Goal: Task Accomplishment & Management: Manage account settings

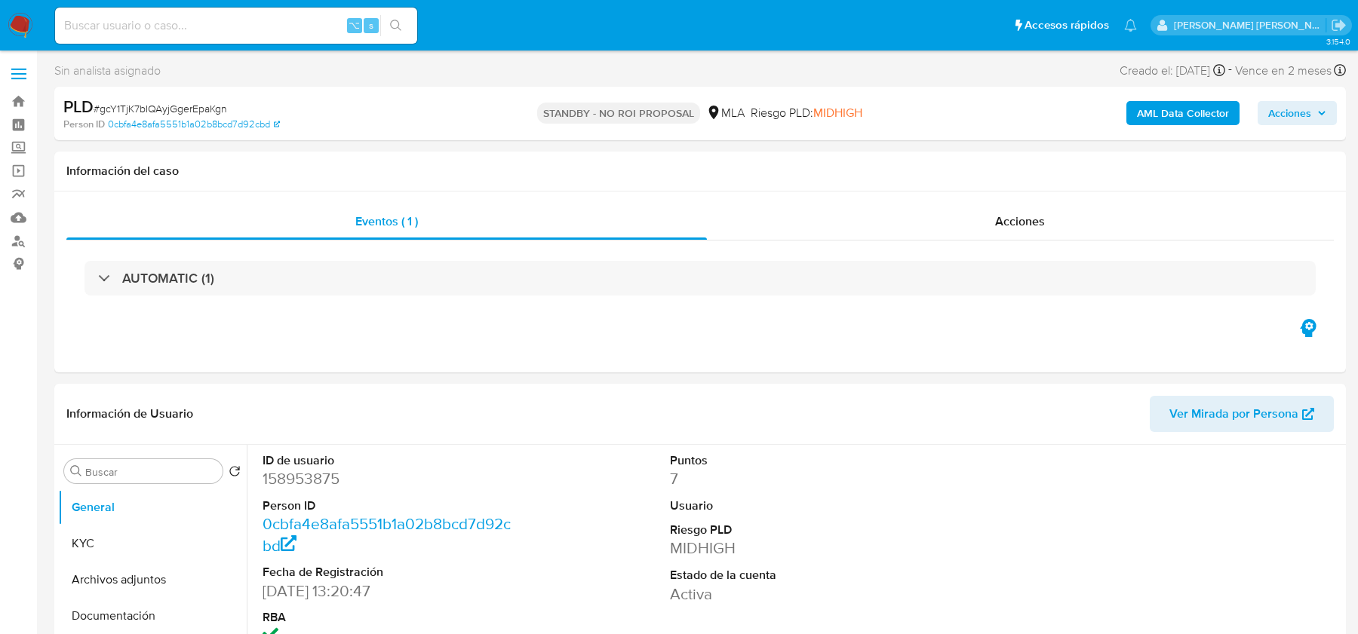
select select "10"
click at [241, 23] on input at bounding box center [236, 26] width 362 height 20
paste input "S6VJWLSCaqiDtmFvN8X5TG7J"
type input "S6VJWLSCaqiDtmFvN8X5TG7J"
click at [266, 29] on input "S6VJWLSCaqiDtmFvN8X5TG7J" at bounding box center [236, 26] width 362 height 20
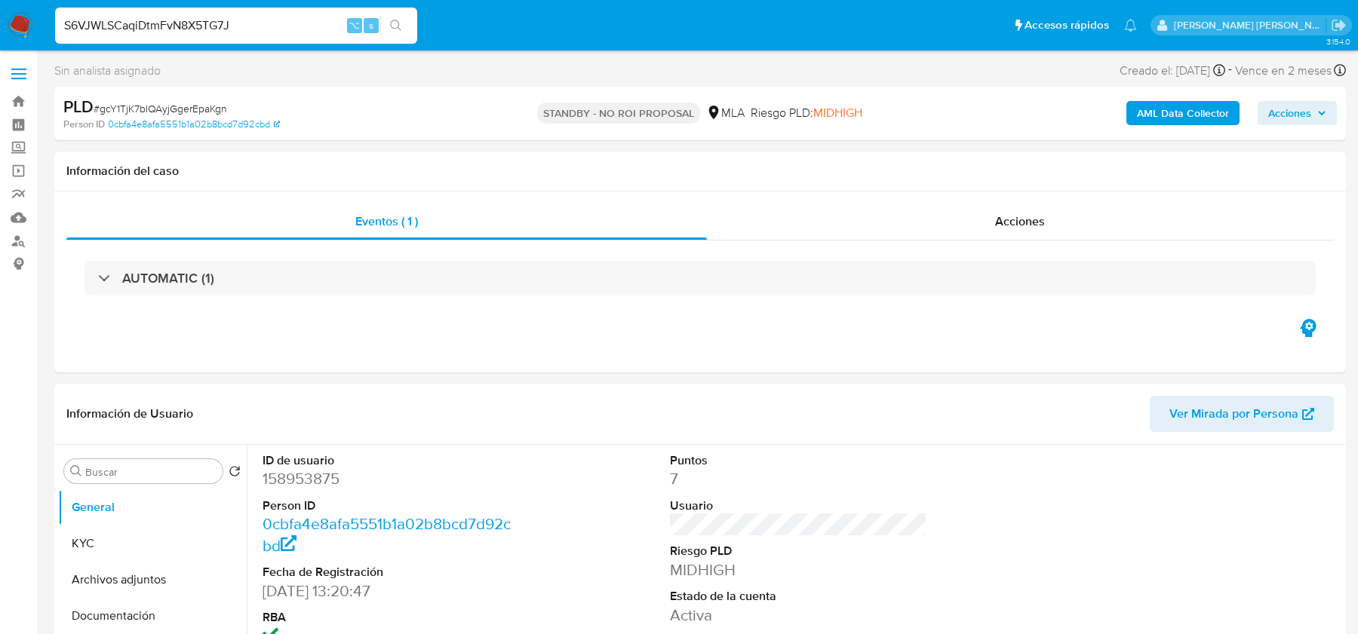
click at [20, 29] on img at bounding box center [21, 26] width 26 height 26
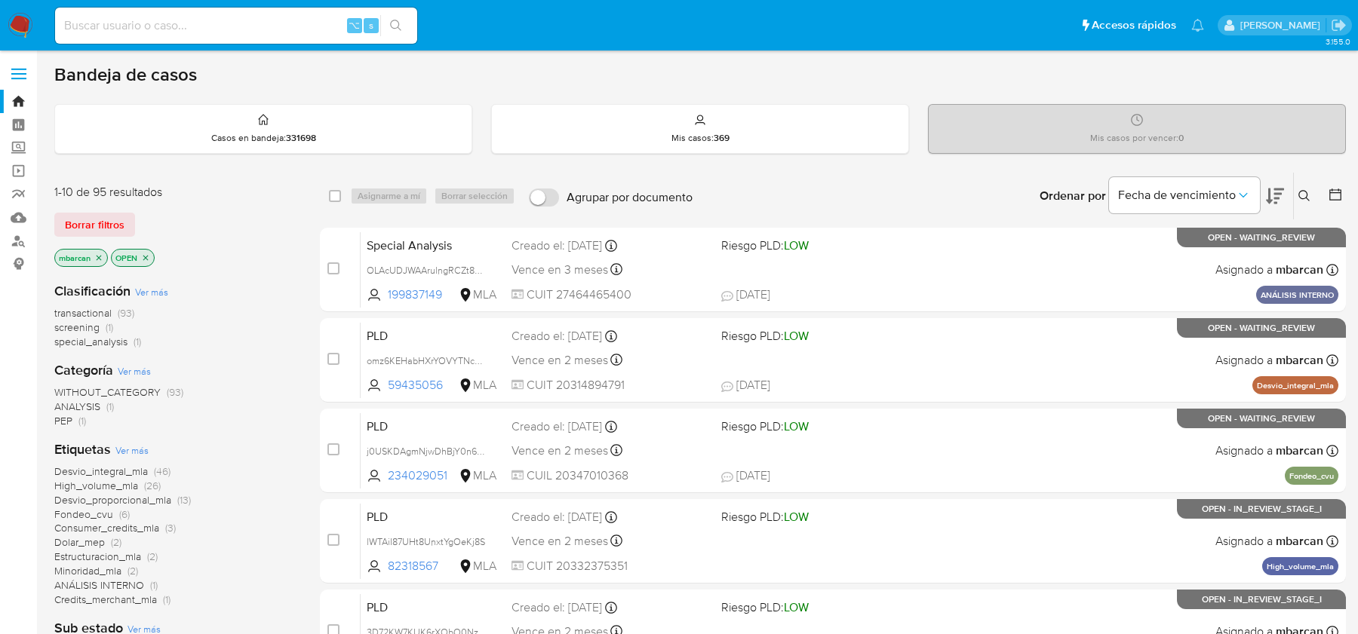
click at [1305, 190] on icon at bounding box center [1304, 196] width 12 height 12
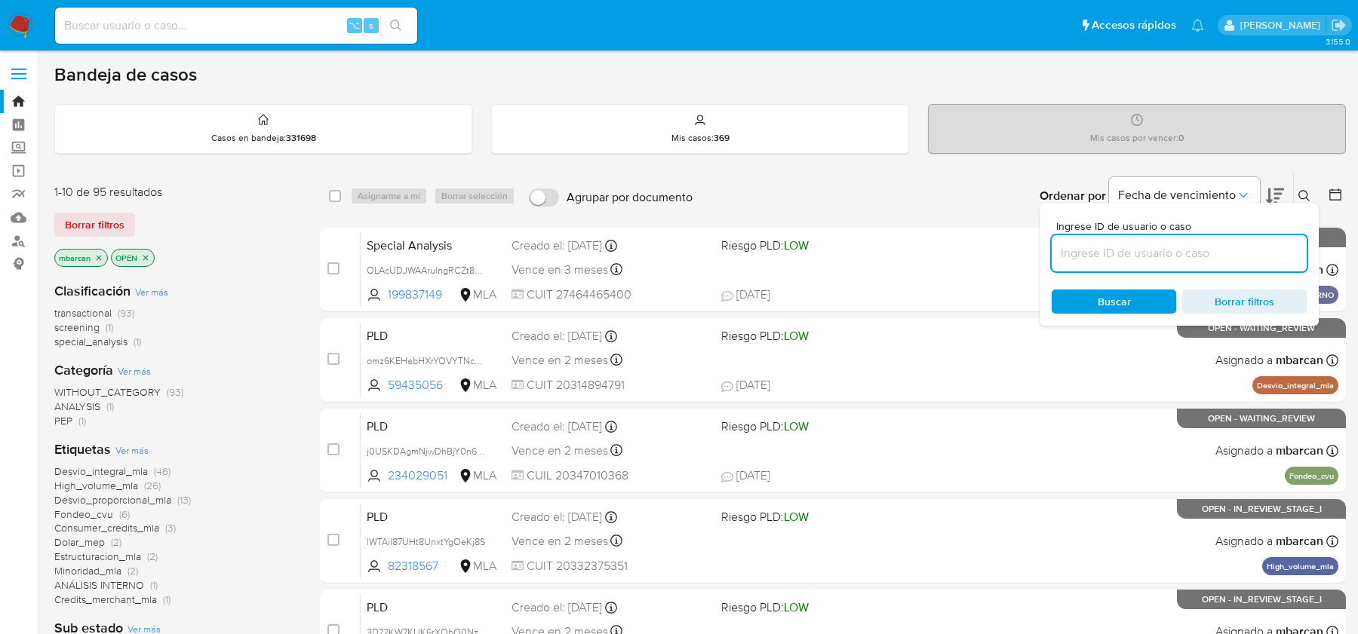
click at [1192, 250] on input at bounding box center [1179, 254] width 255 height 20
type input "OLAcUDJWAArulngRCZt8FCJs"
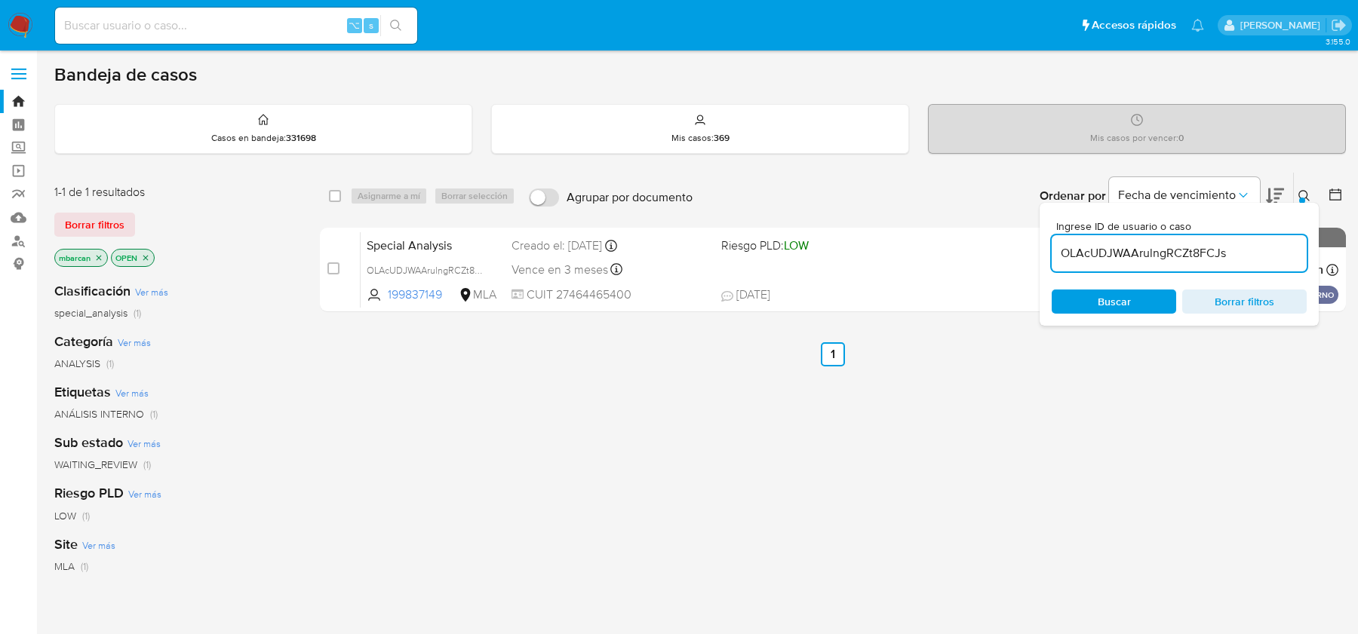
click at [1305, 195] on icon at bounding box center [1304, 196] width 12 height 12
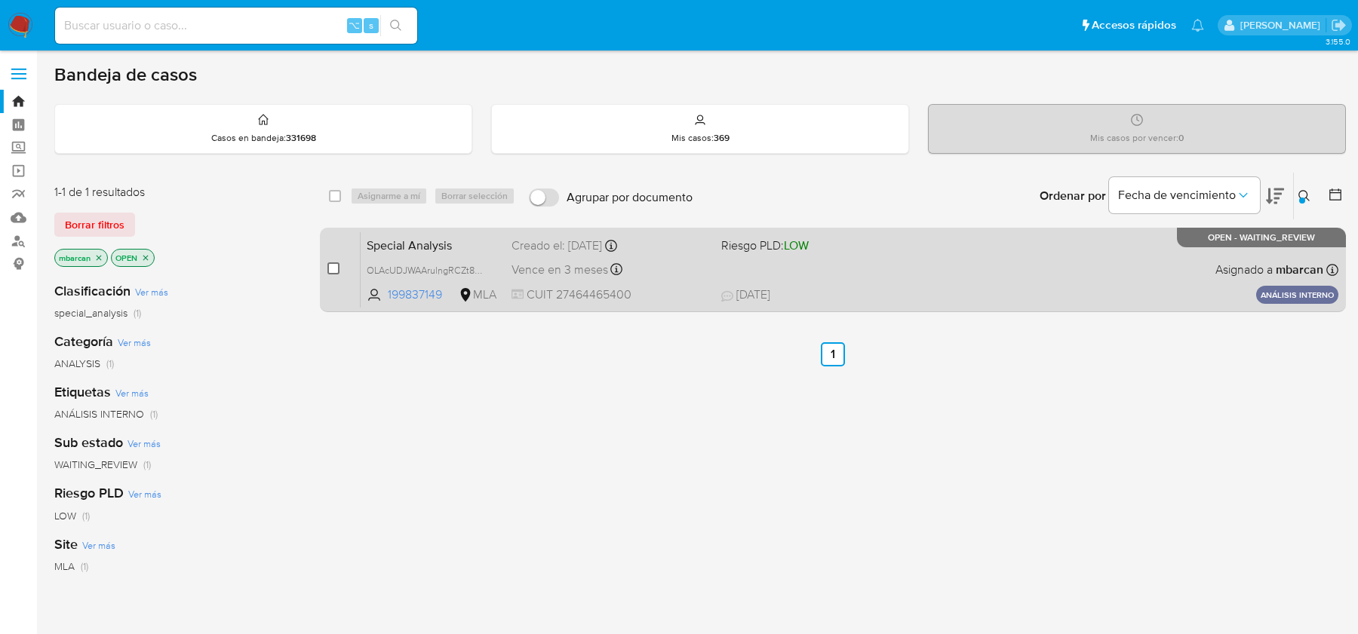
click at [333, 264] on input "checkbox" at bounding box center [333, 269] width 12 height 12
checkbox input "true"
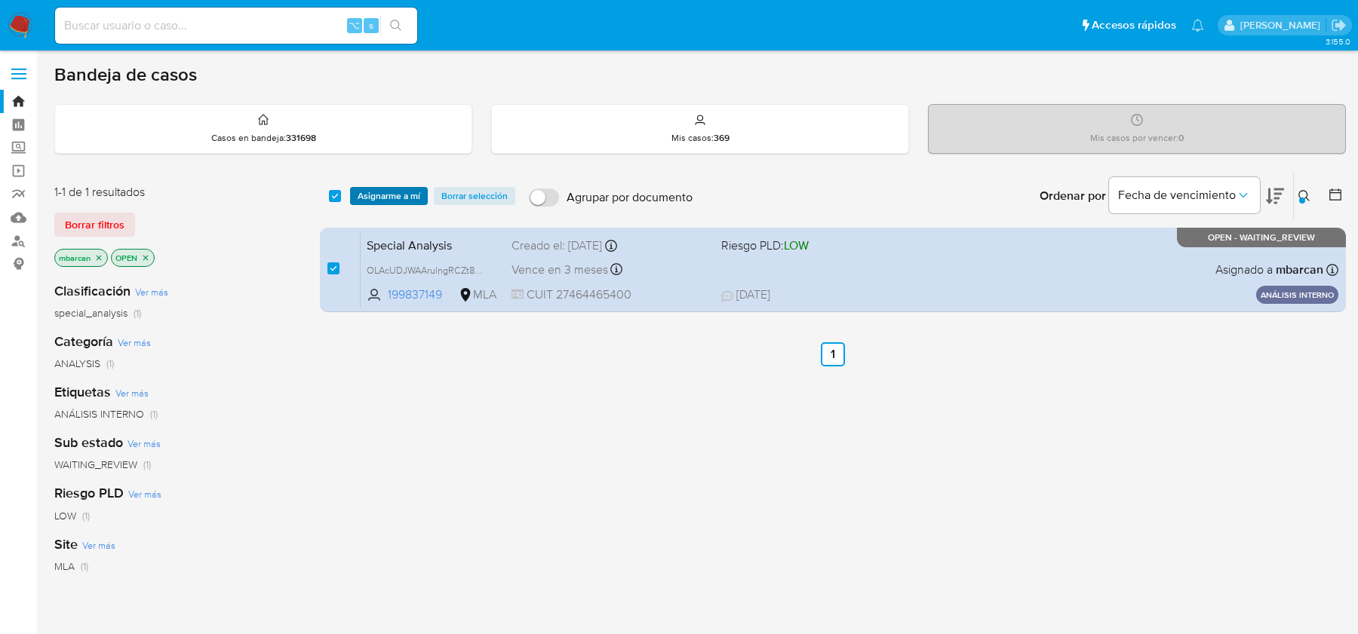
click at [405, 189] on span "Asignarme a mí" at bounding box center [389, 196] width 63 height 15
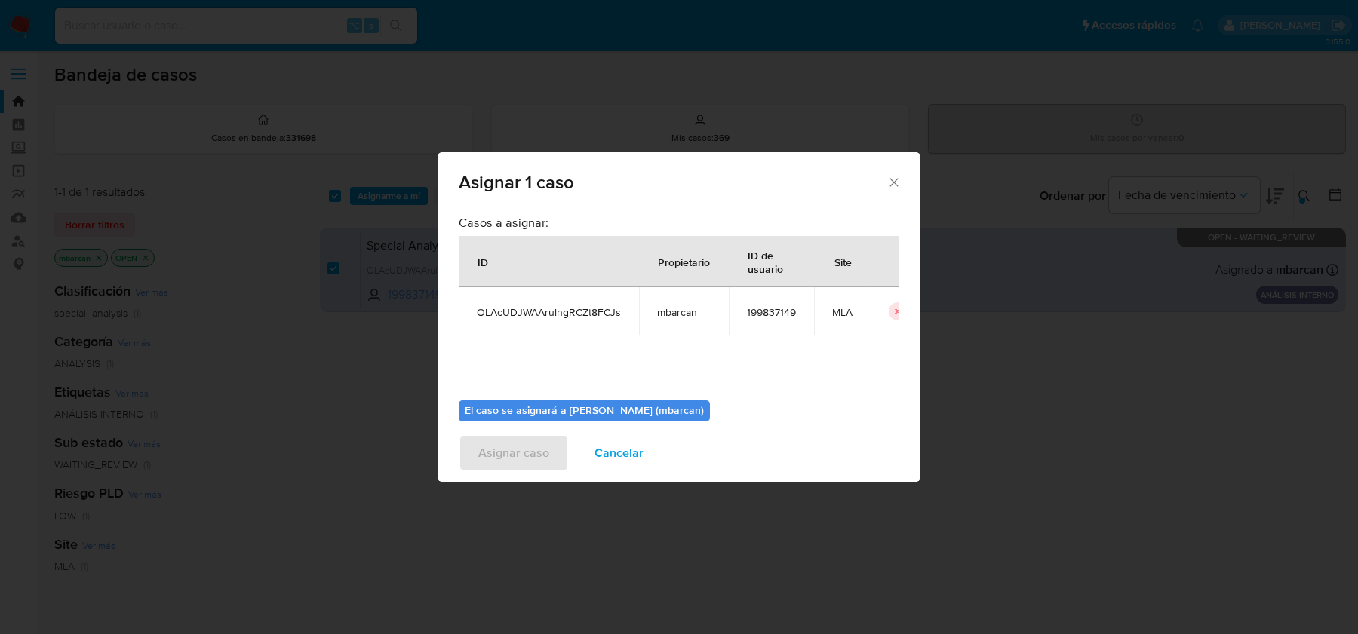
scroll to position [77, 0]
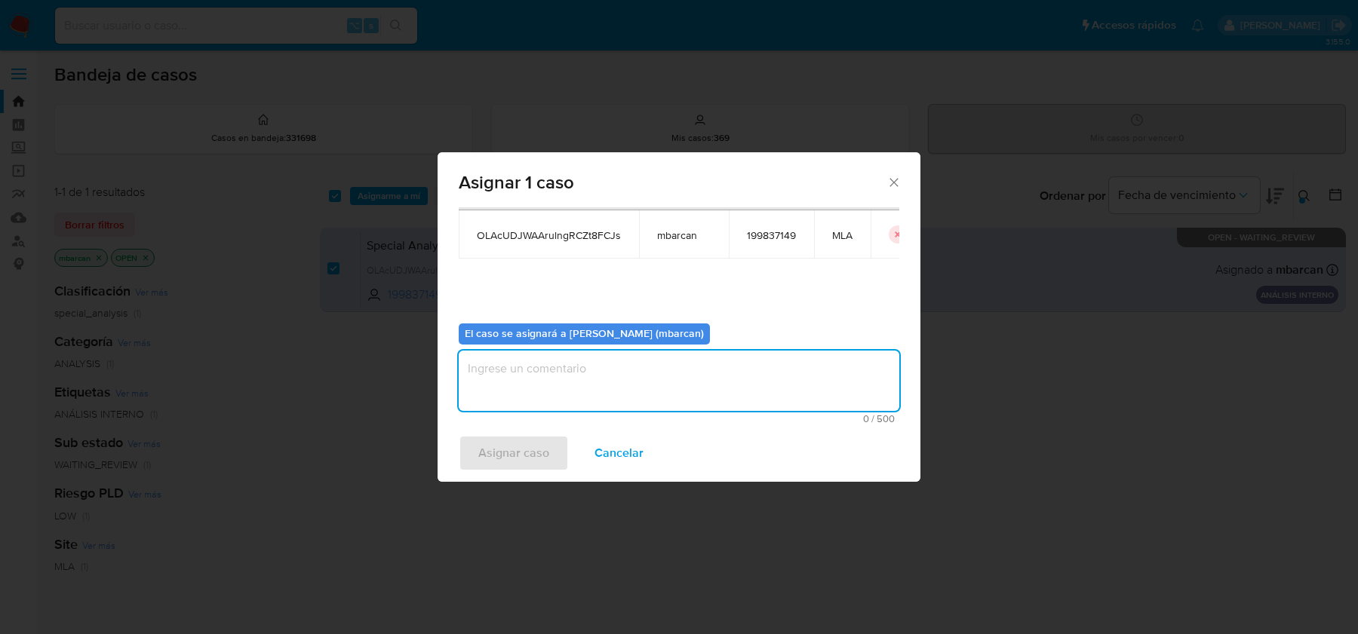
click at [536, 377] on textarea "assign-modal" at bounding box center [679, 381] width 441 height 60
type textarea "análisis"
click at [488, 459] on span "Asignar caso" at bounding box center [513, 453] width 71 height 33
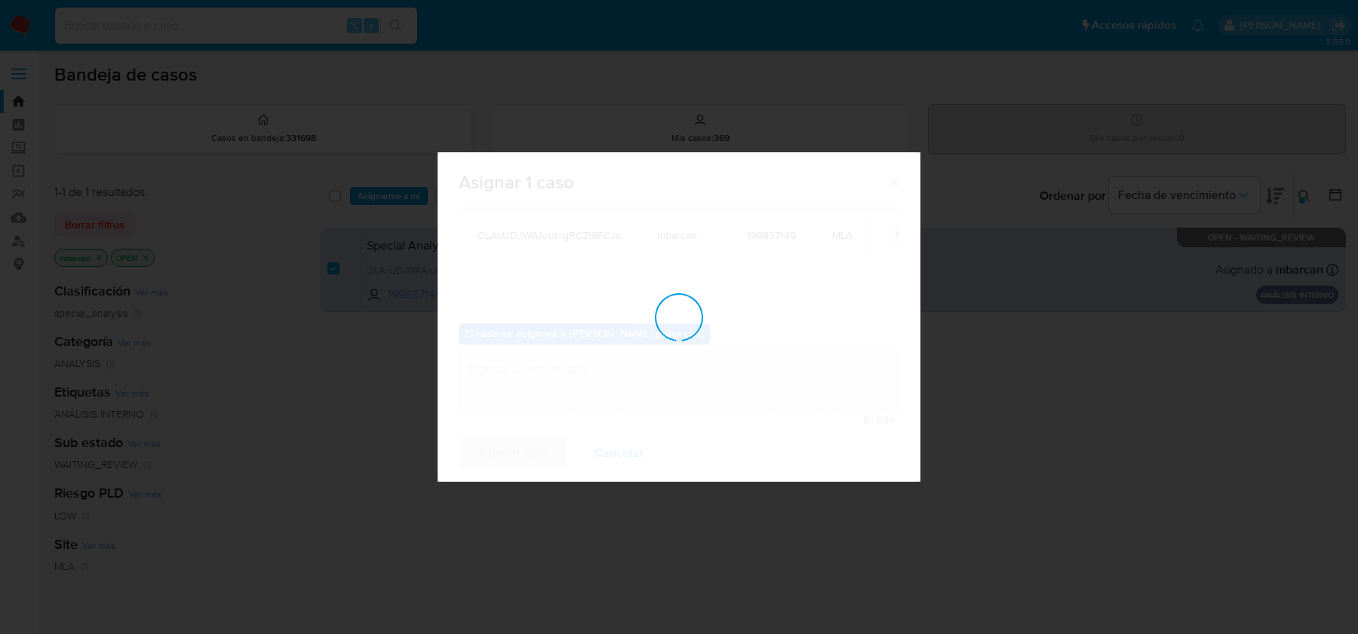
checkbox input "false"
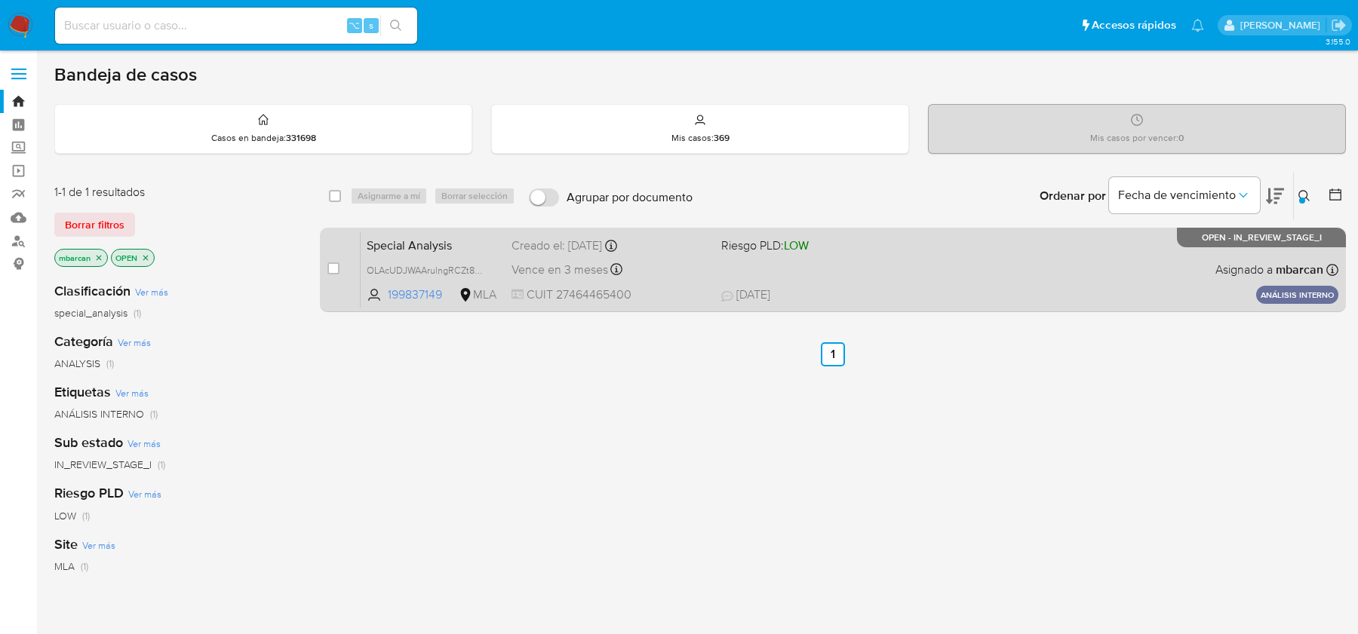
click at [460, 248] on span "Special Analysis" at bounding box center [433, 245] width 133 height 20
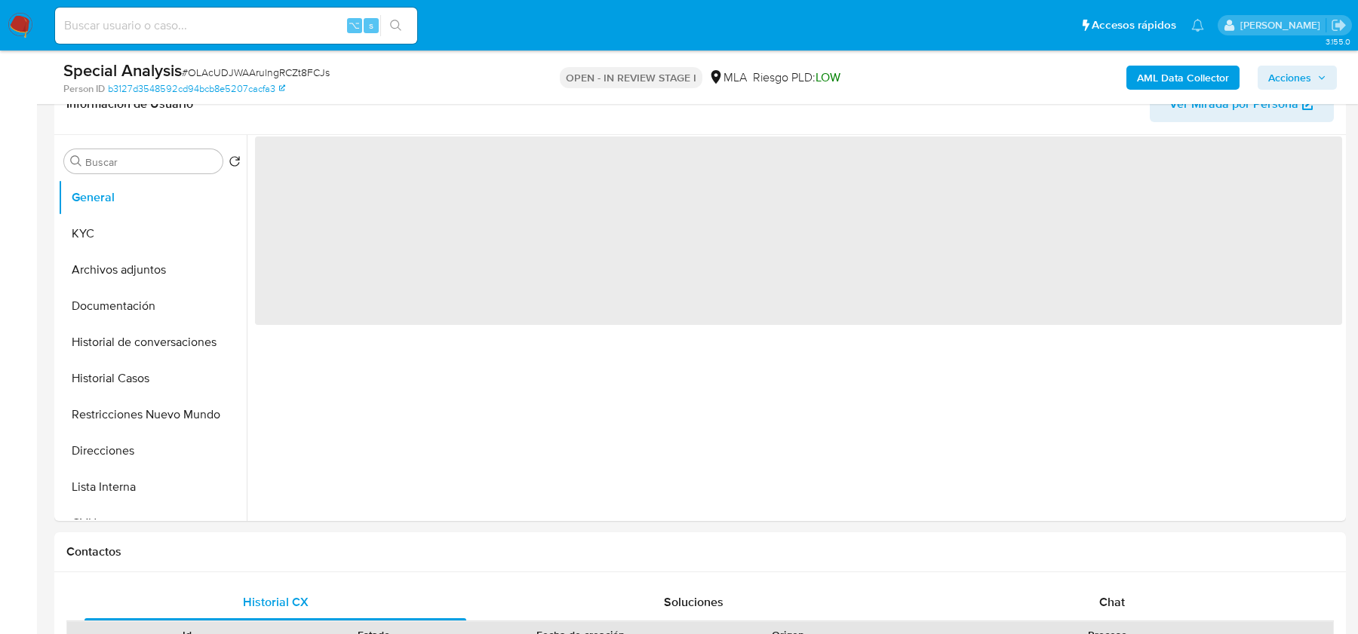
scroll to position [496, 0]
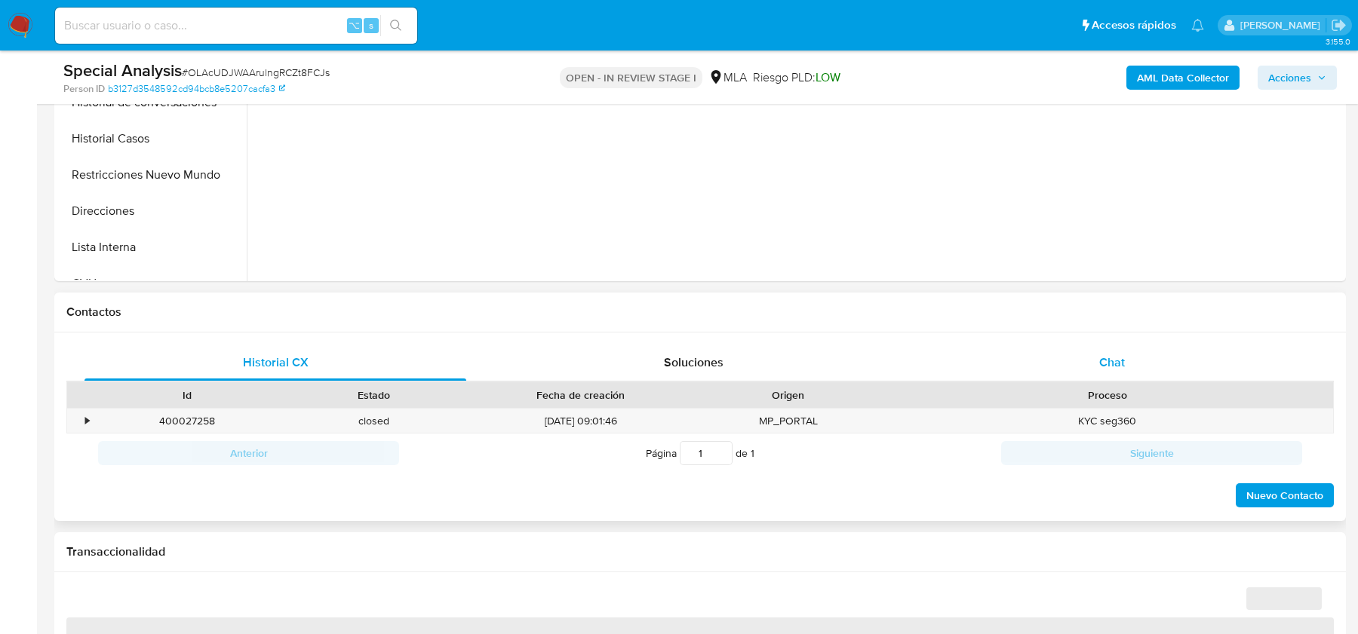
drag, startPoint x: 1081, startPoint y: 352, endPoint x: 1082, endPoint y: 361, distance: 9.1
click at [1082, 352] on div "Chat" at bounding box center [1112, 363] width 382 height 36
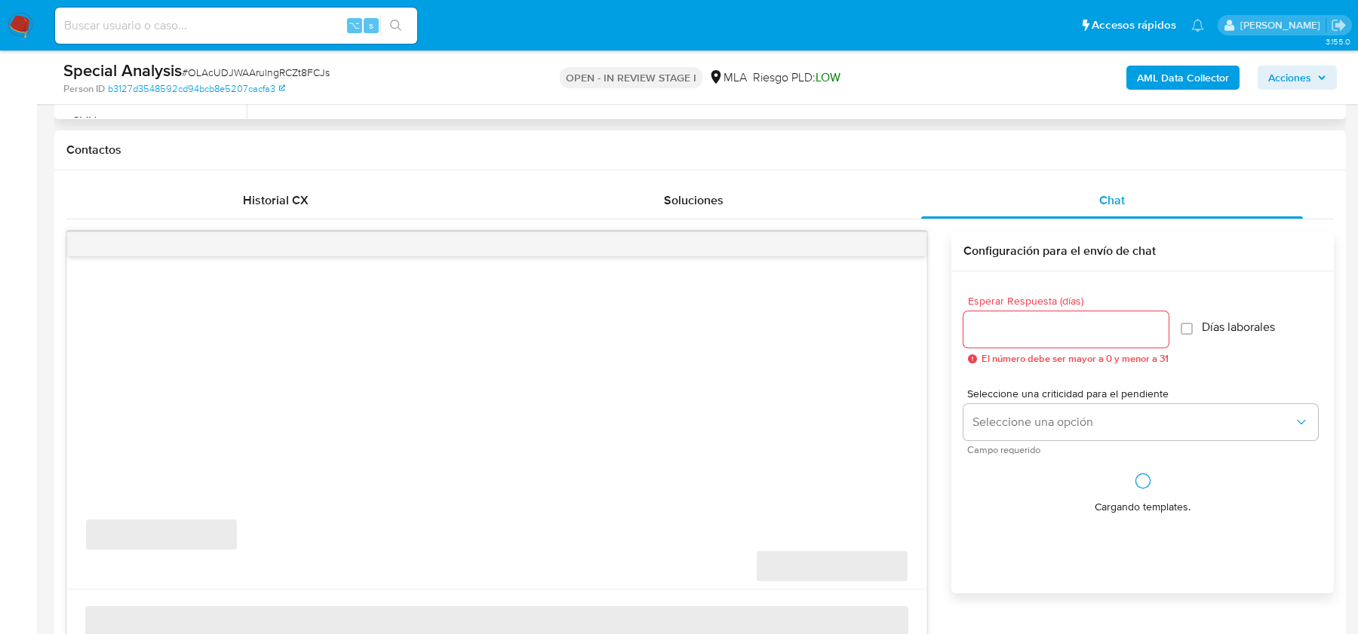
scroll to position [853, 0]
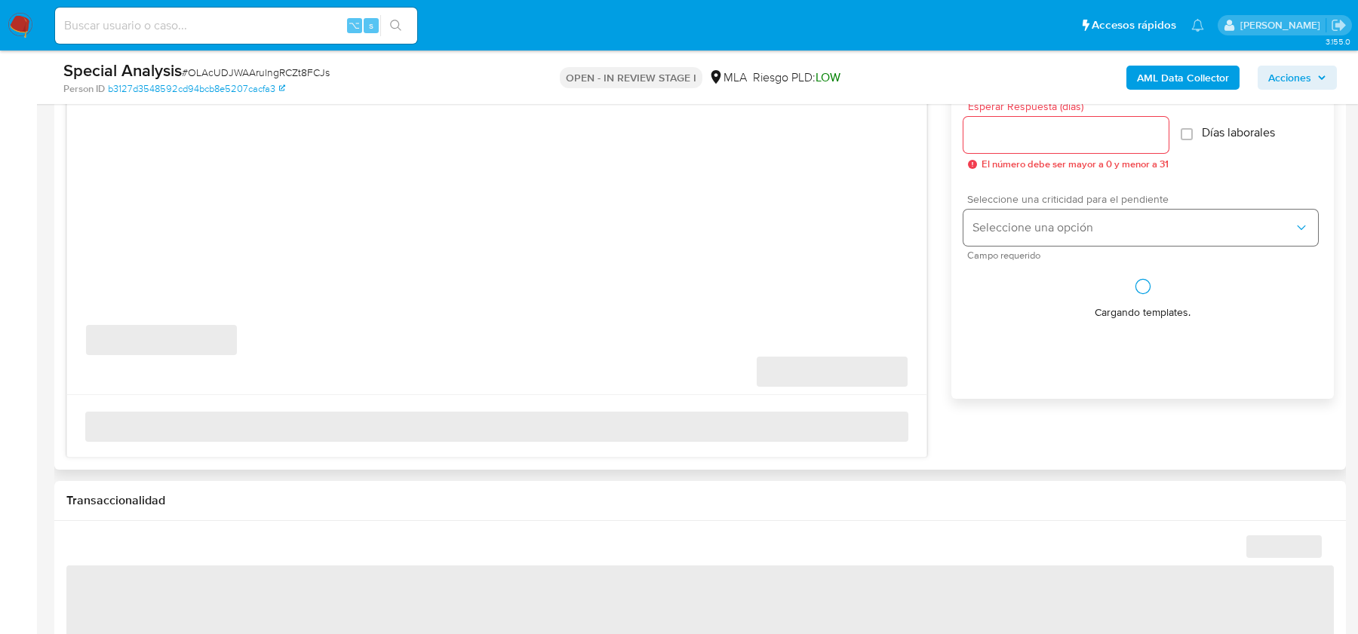
select select "10"
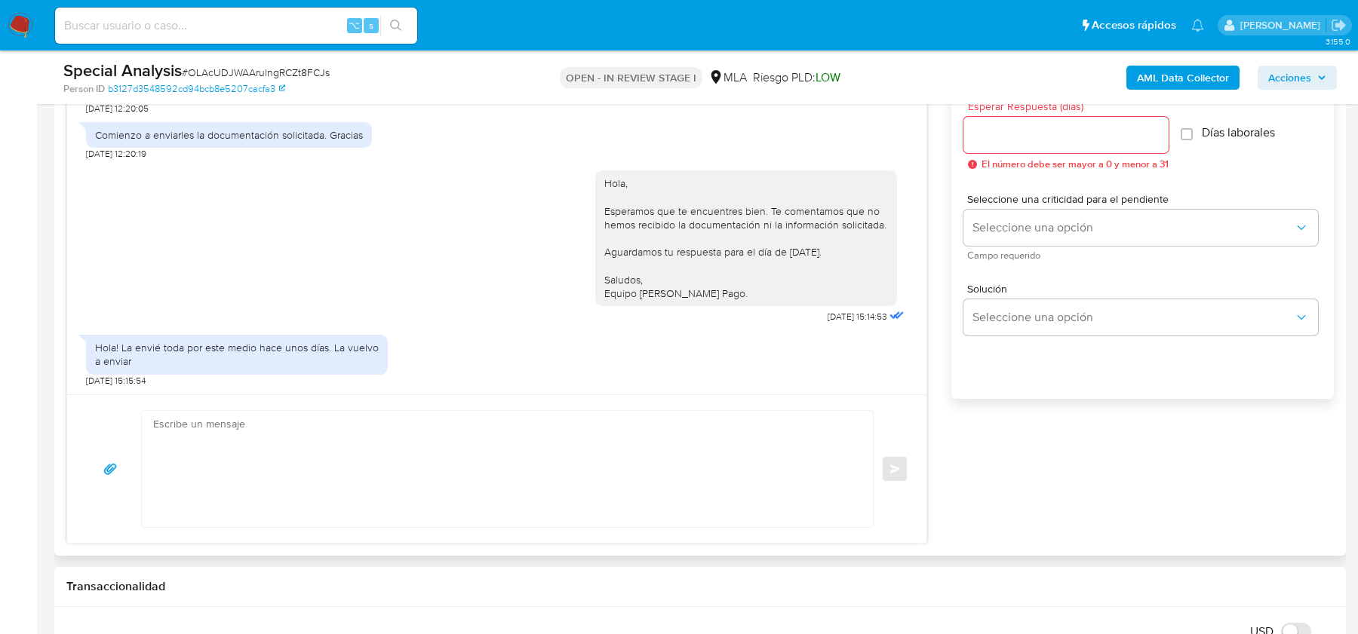
scroll to position [512, 0]
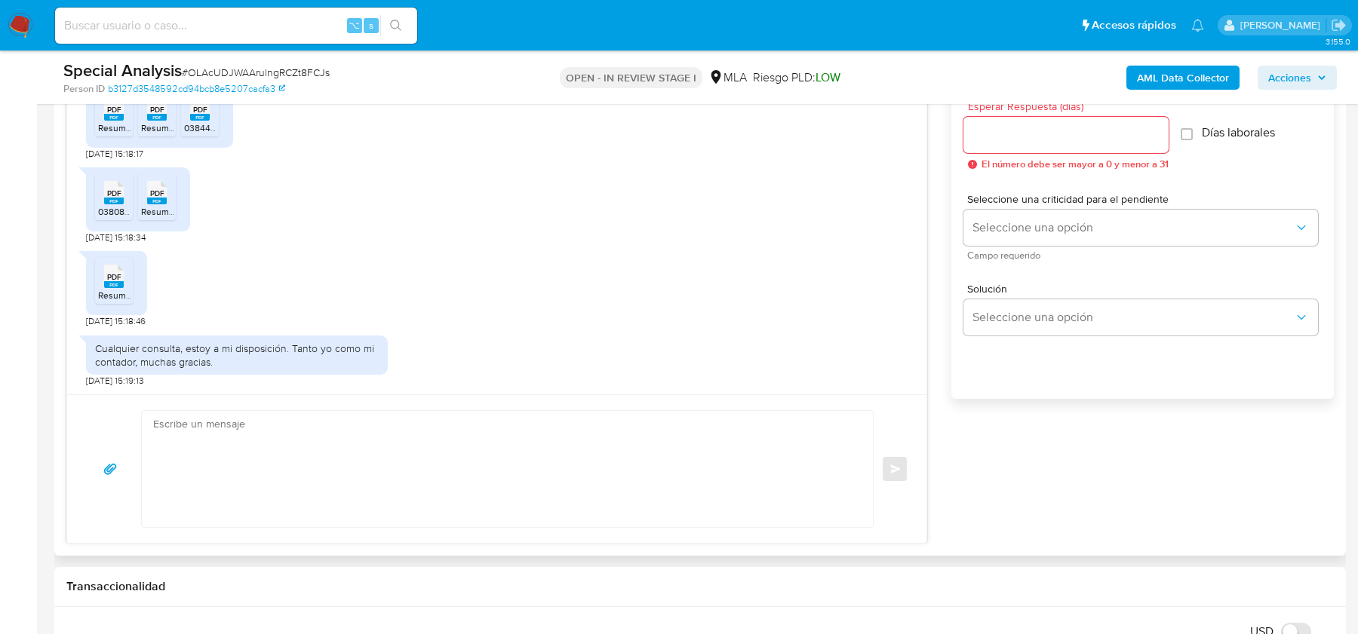
click at [318, 420] on textarea at bounding box center [503, 469] width 701 height 116
paste textarea "Hola, ¡Muchas gracias por tu respuesta! Confirmamos la recepción de la document…"
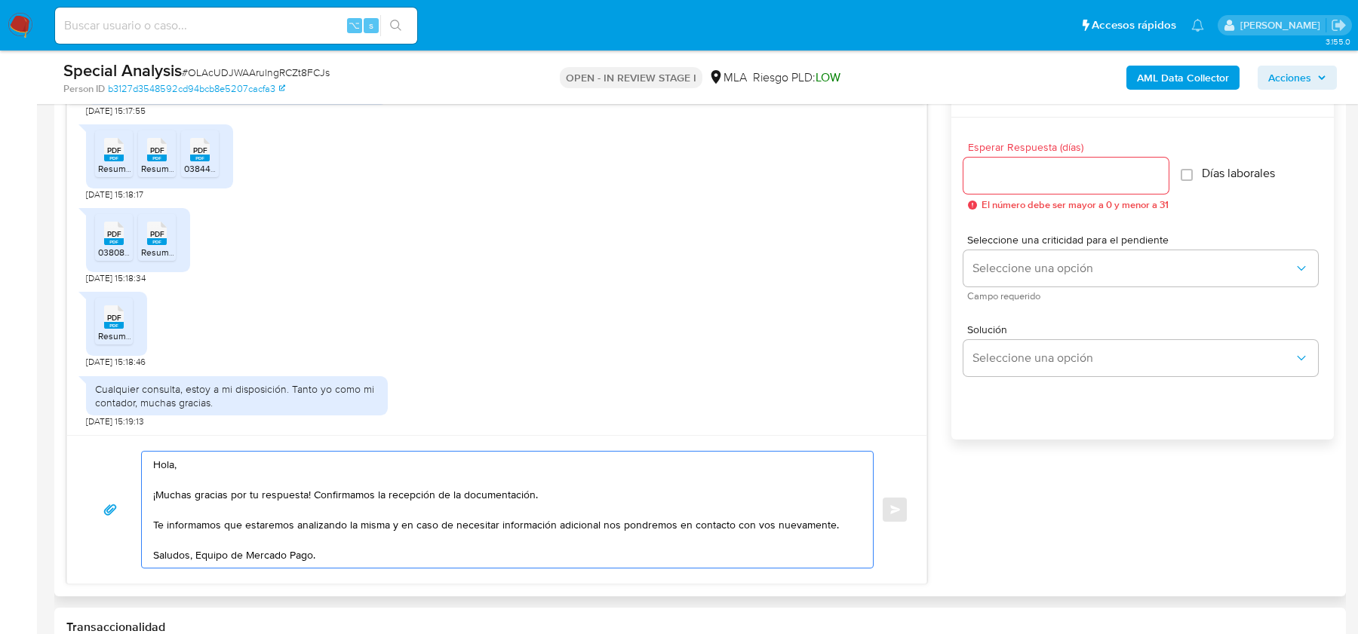
scroll to position [809, 0]
type textarea "Hola, ¡Muchas gracias por tu respuesta! Confirmamos la recepción de la document…"
click at [1023, 176] on input "Esperar Respuesta (días)" at bounding box center [1065, 180] width 205 height 20
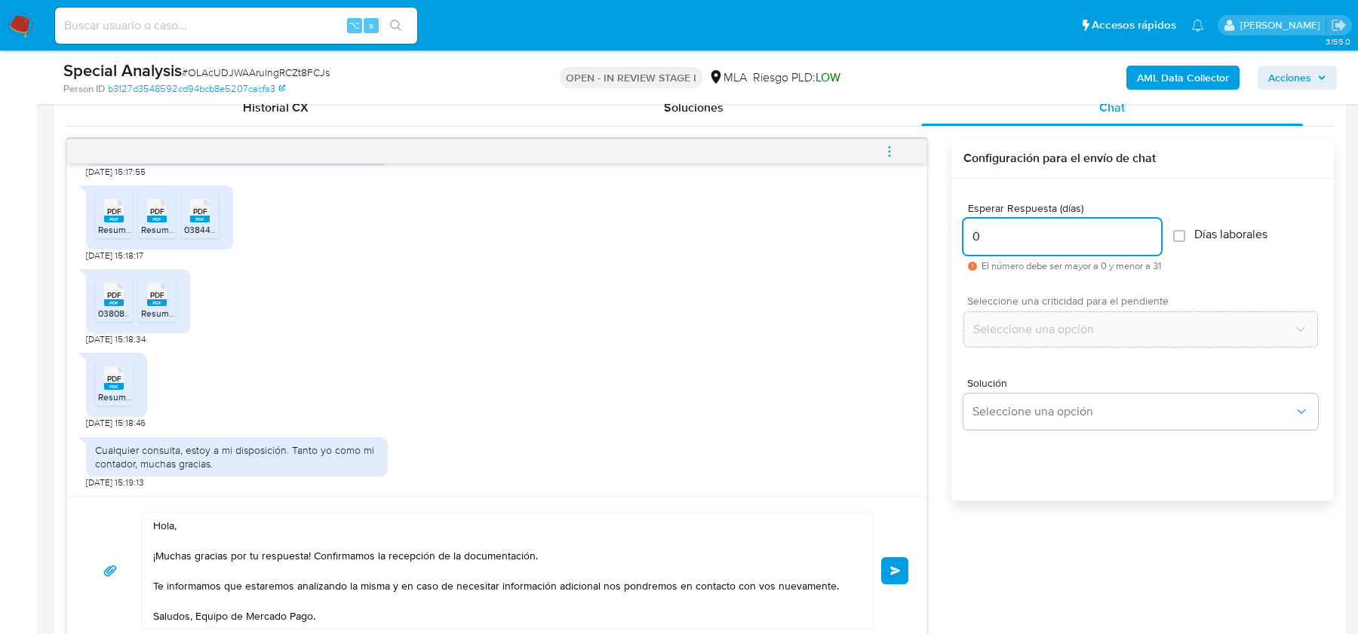
scroll to position [751, 0]
type input "0"
click at [893, 576] on button "Enviar" at bounding box center [894, 571] width 27 height 27
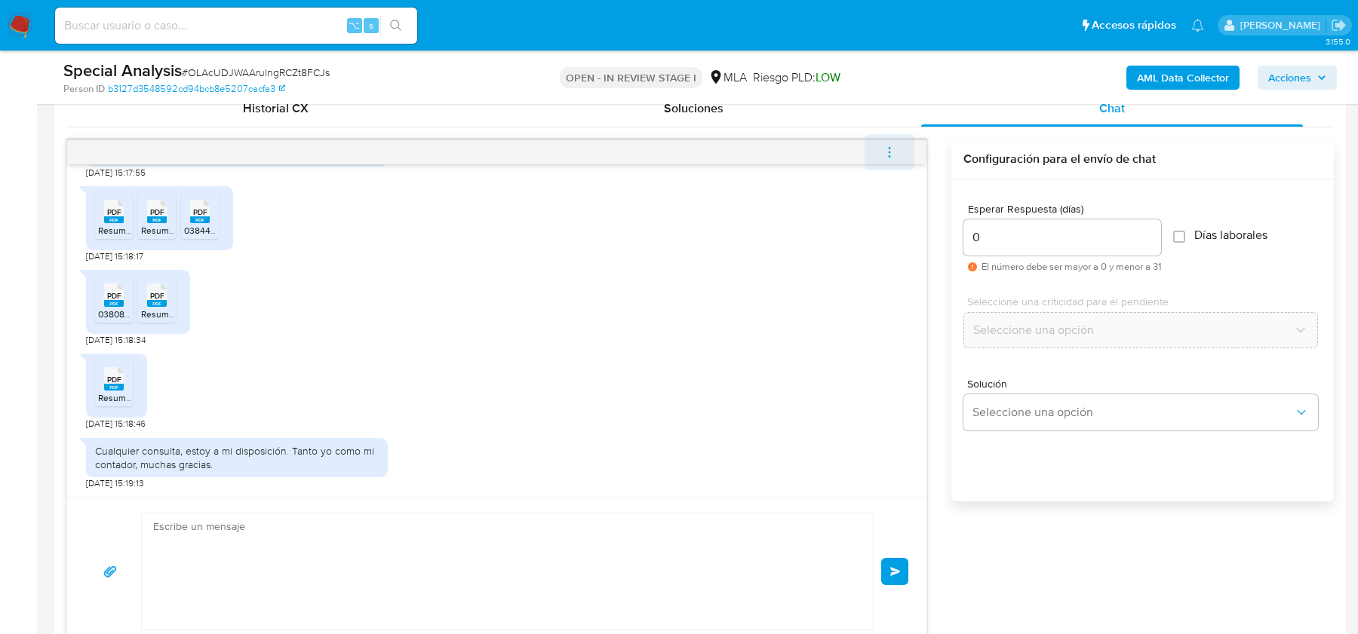
scroll to position [693, 0]
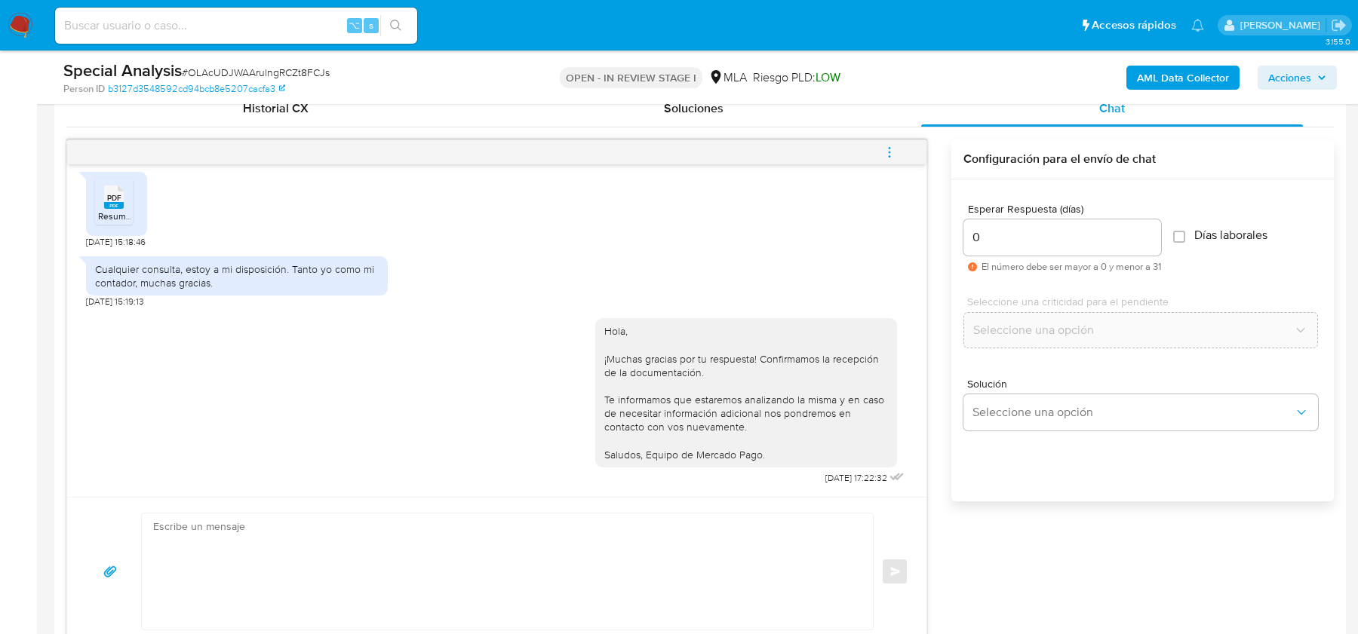
click at [885, 152] on icon "menu-action" at bounding box center [890, 153] width 14 height 14
click at [745, 118] on li "Cerrar conversación" at bounding box center [788, 122] width 155 height 27
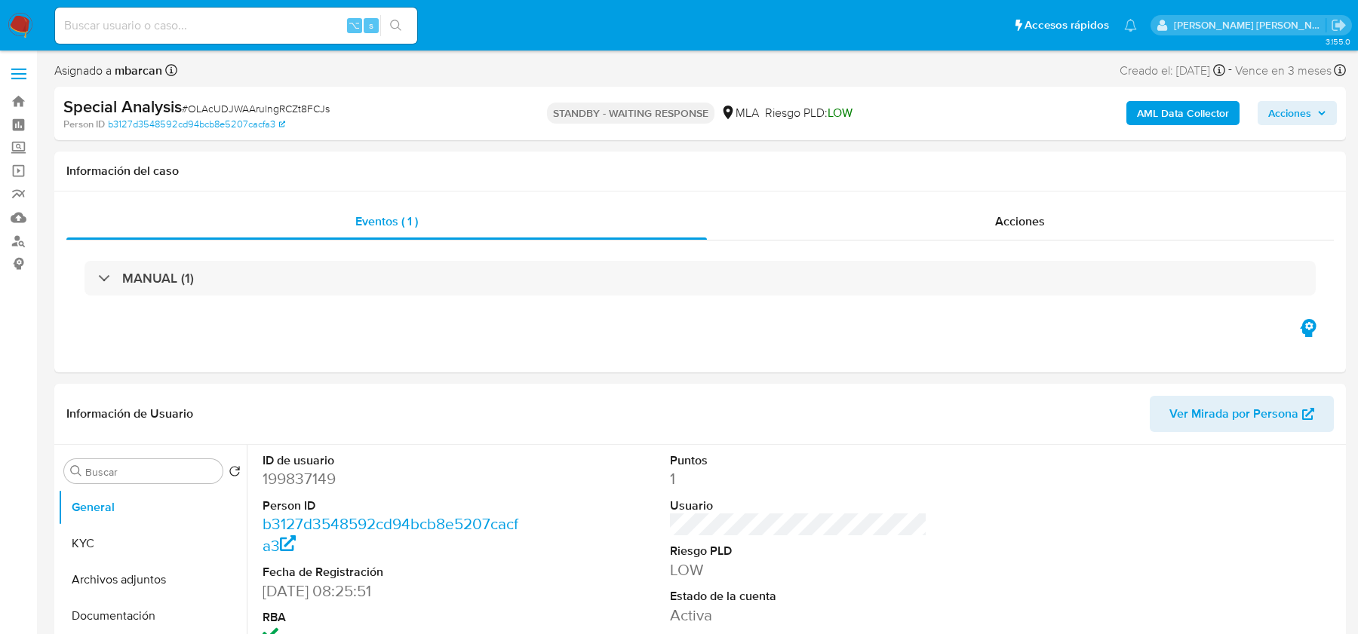
select select "10"
click at [16, 28] on img at bounding box center [21, 26] width 26 height 26
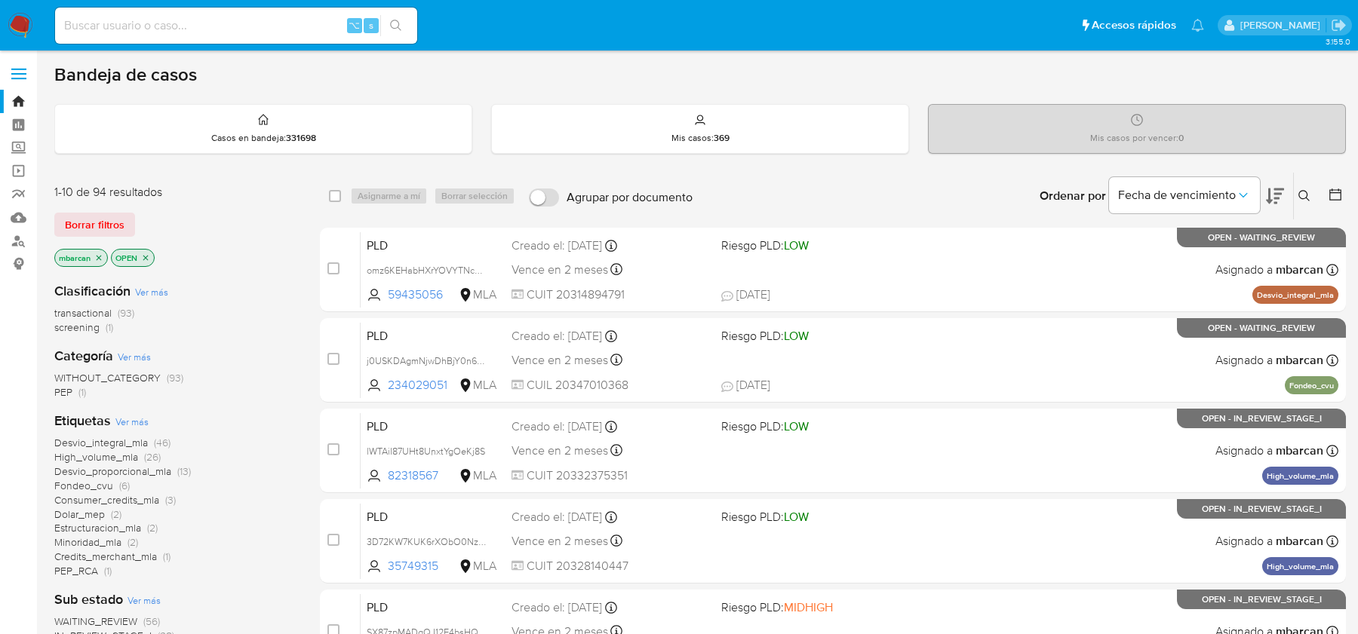
click at [1308, 188] on button at bounding box center [1306, 196] width 25 height 18
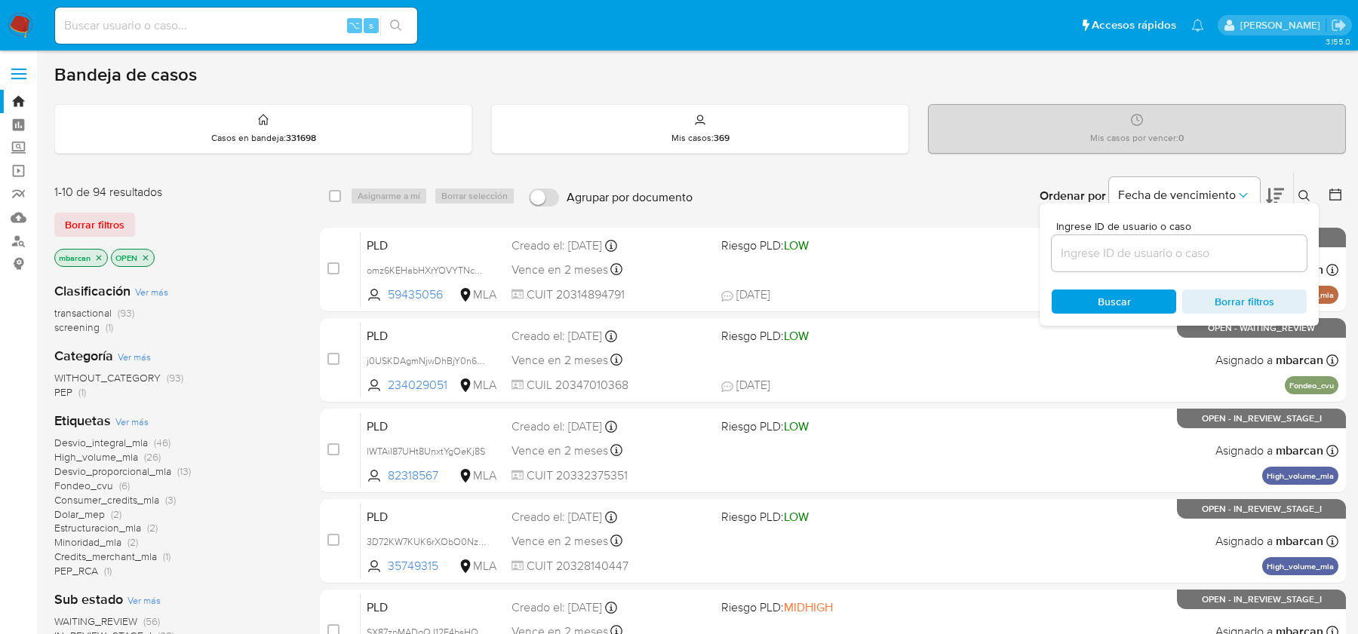
click at [1152, 264] on div at bounding box center [1179, 253] width 255 height 36
click at [1152, 250] on input at bounding box center [1179, 254] width 255 height 20
paste input "S6VJWLSCaqiDtmFvN8X5TG7J"
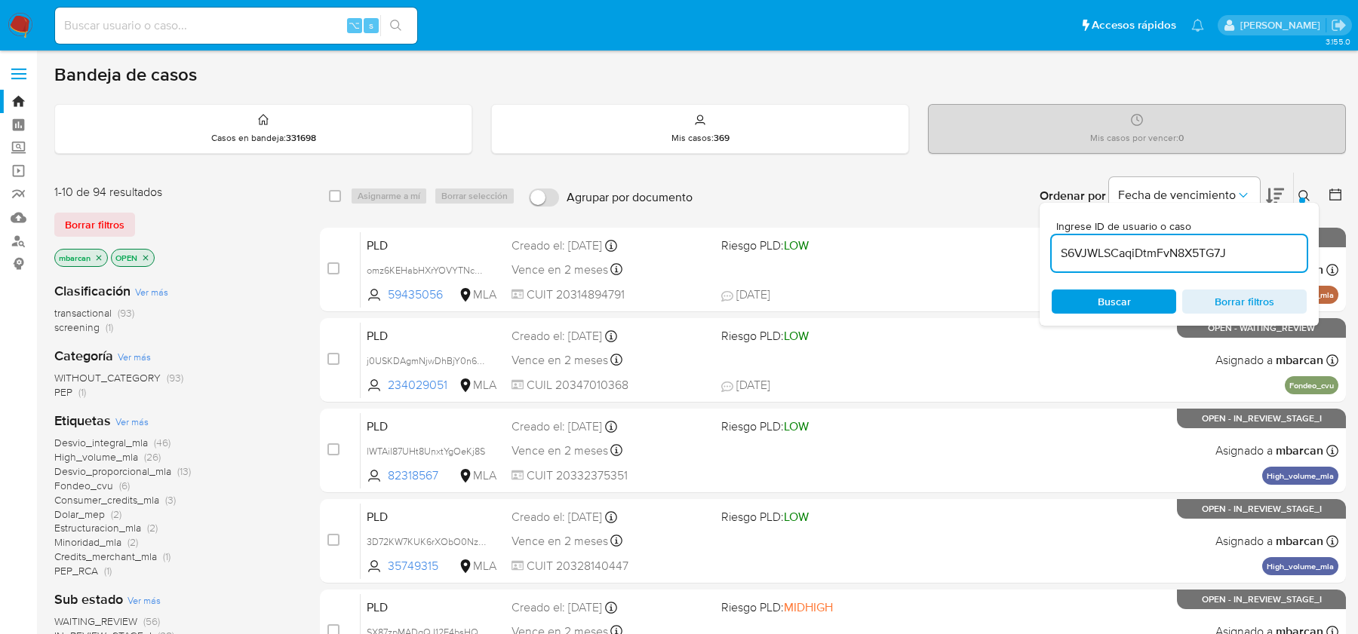
type input "S6VJWLSCaqiDtmFvN8X5TG7J"
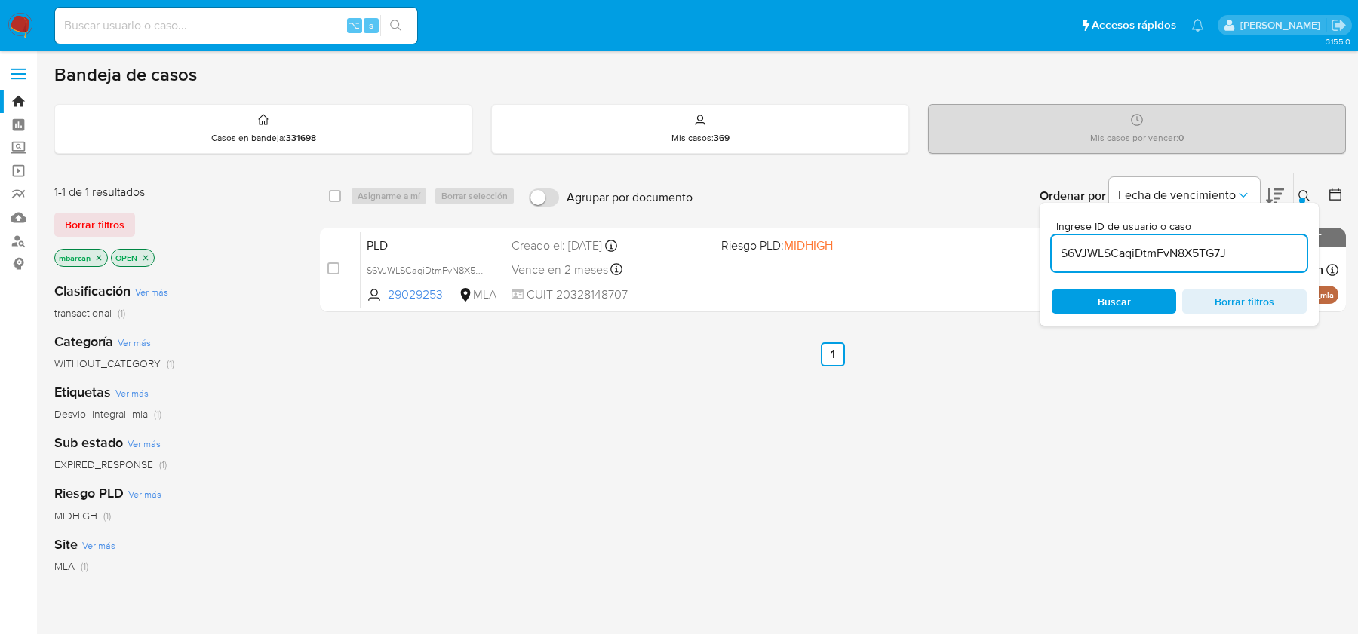
click at [1306, 191] on icon at bounding box center [1303, 195] width 11 height 11
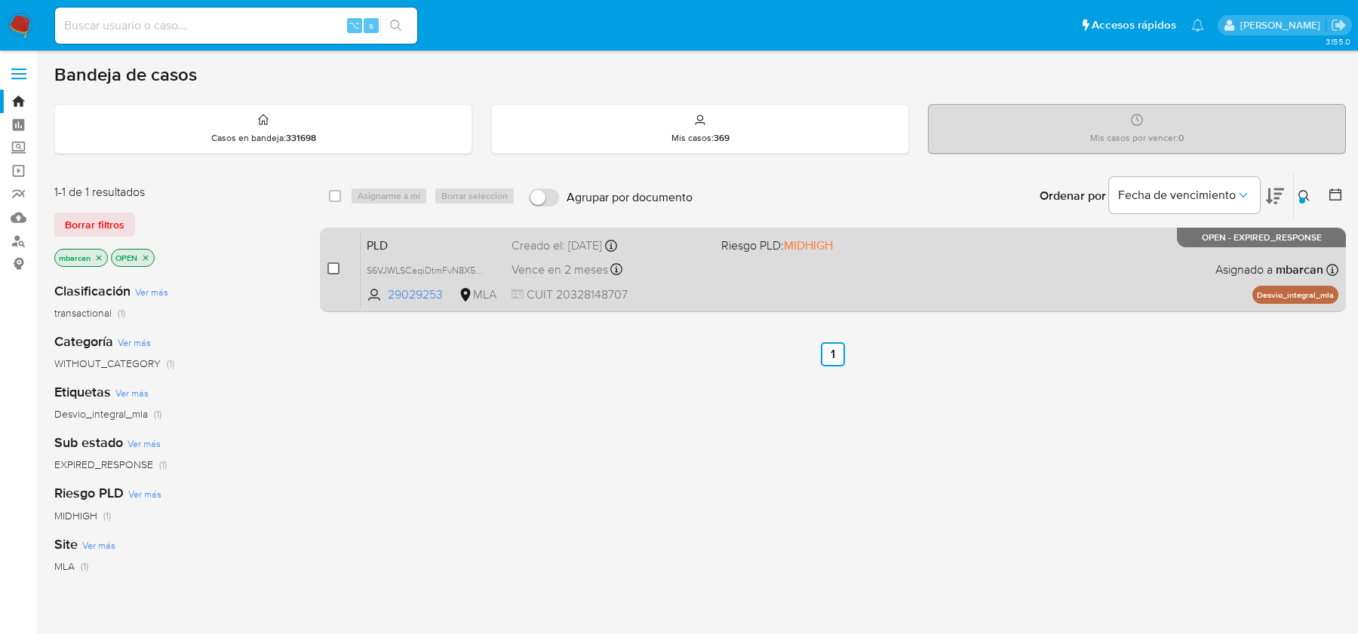
click at [335, 268] on input "checkbox" at bounding box center [333, 269] width 12 height 12
checkbox input "true"
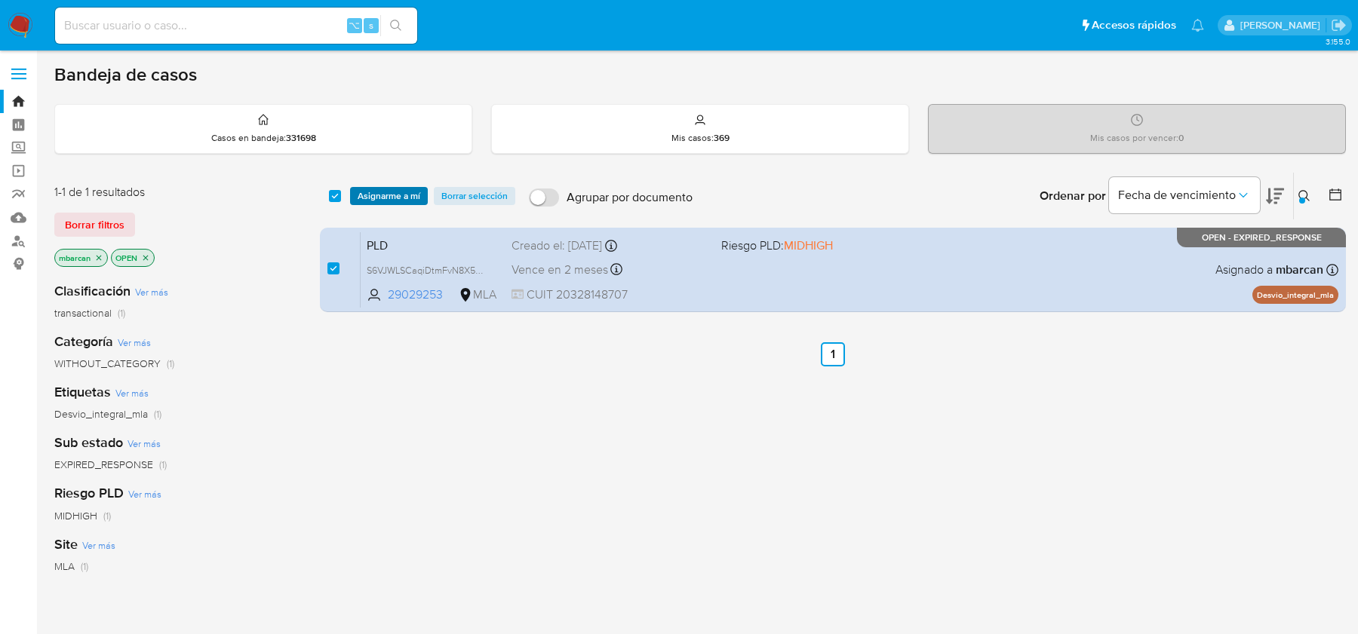
click at [395, 200] on span "Asignarme a mí" at bounding box center [389, 196] width 63 height 15
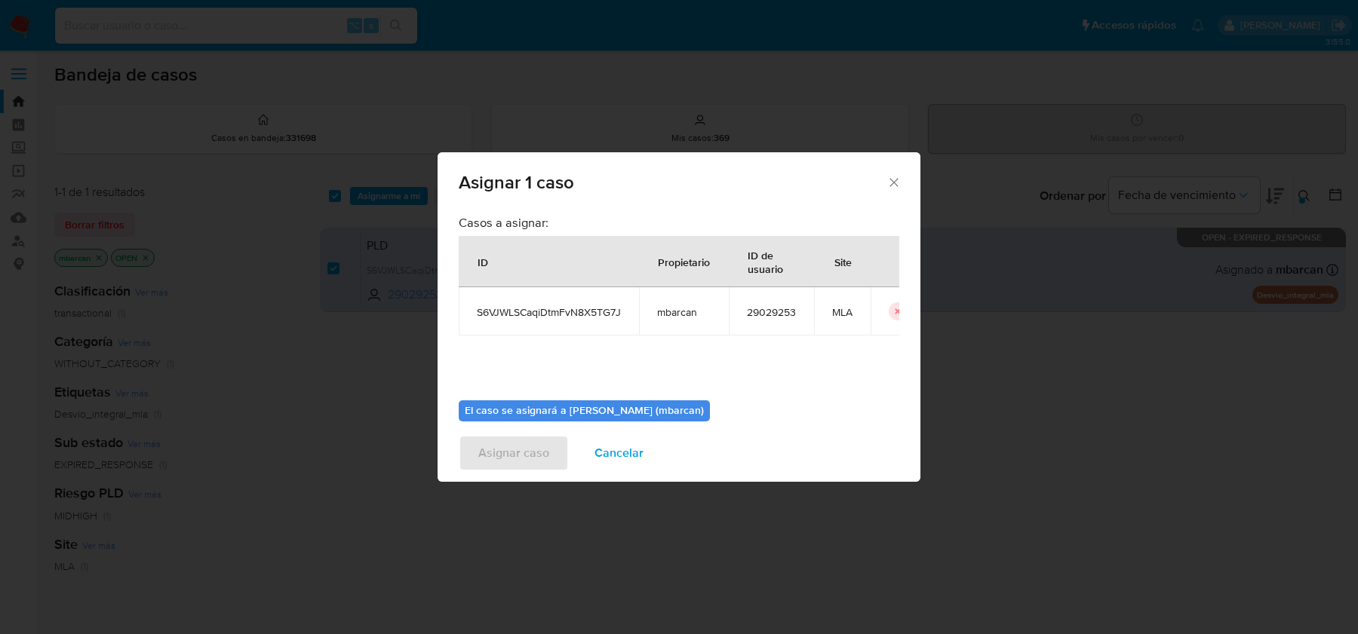
scroll to position [77, 0]
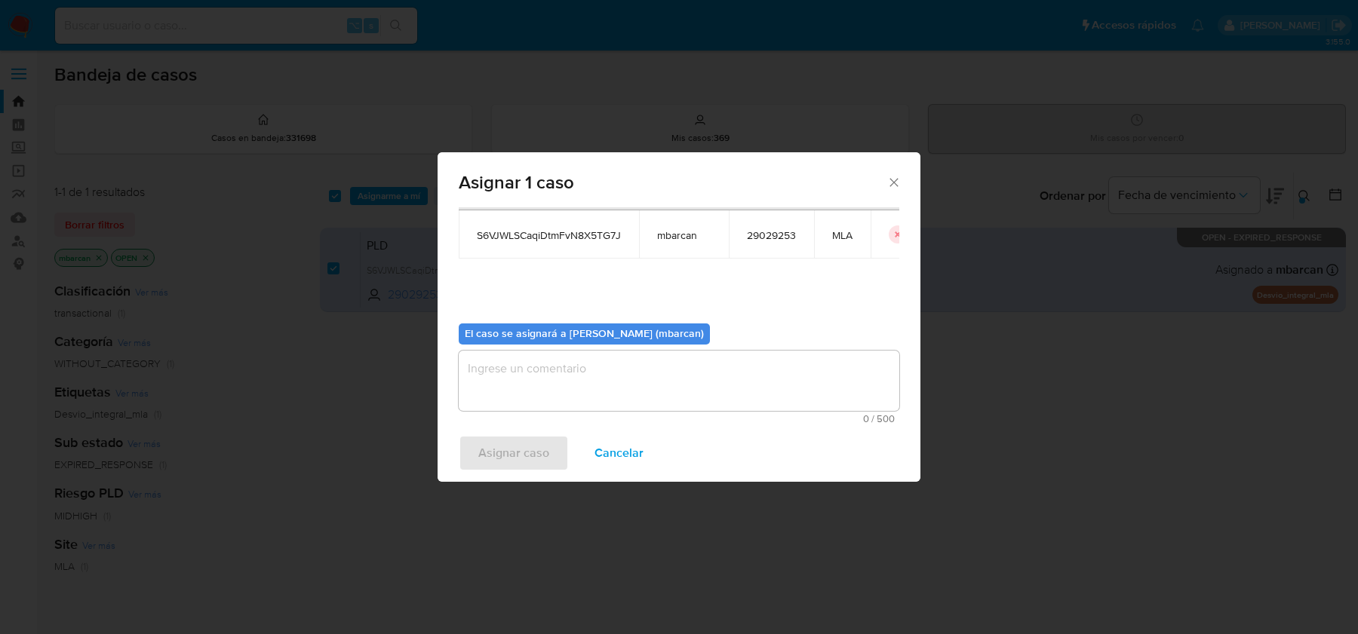
click at [564, 376] on textarea "assign-modal" at bounding box center [679, 381] width 441 height 60
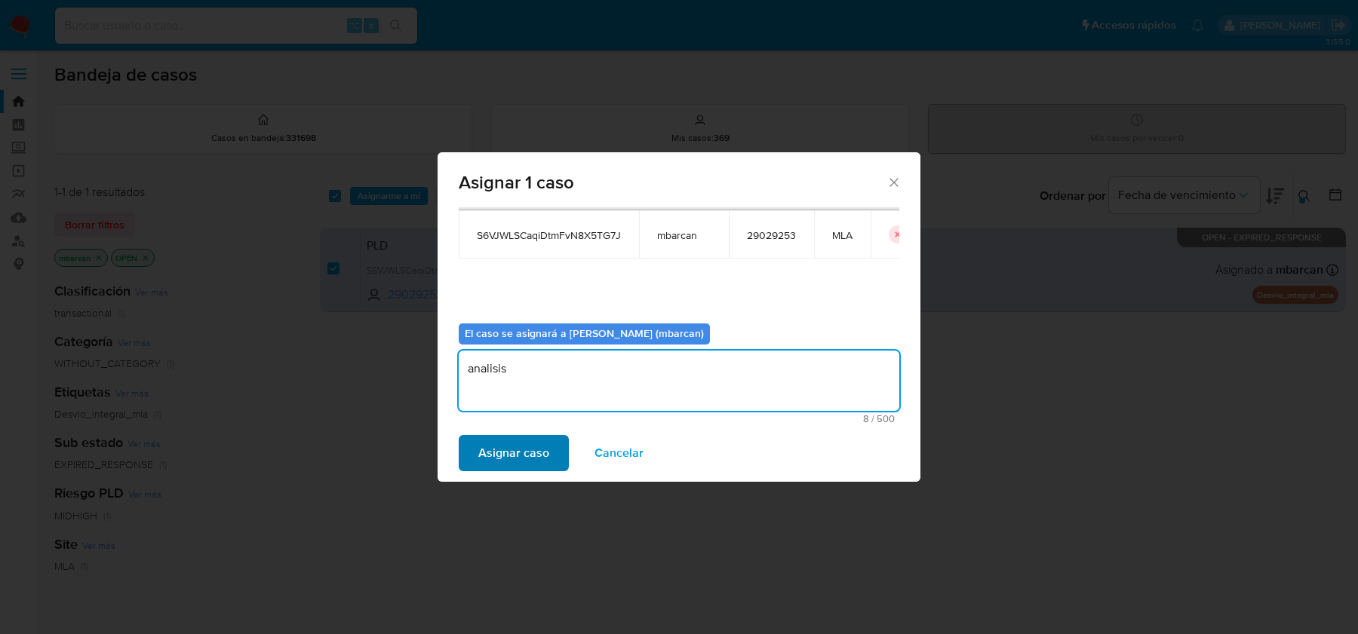
type textarea "analisis"
click at [507, 453] on span "Asignar caso" at bounding box center [513, 453] width 71 height 33
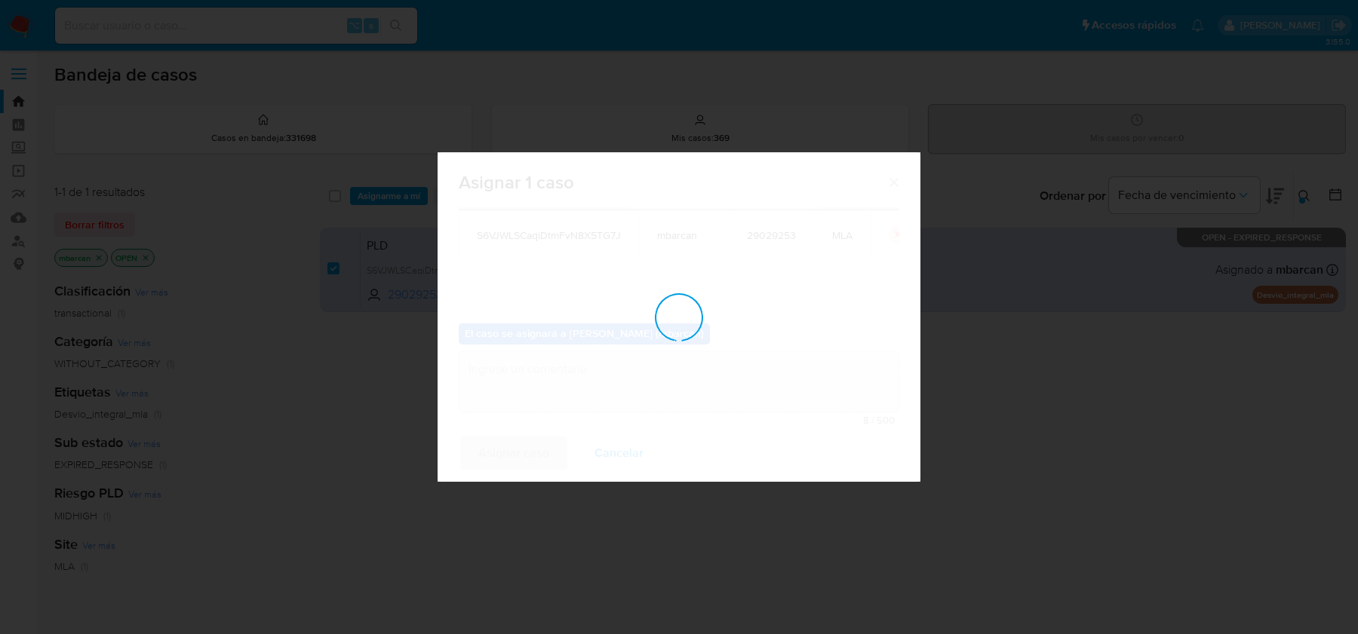
checkbox input "false"
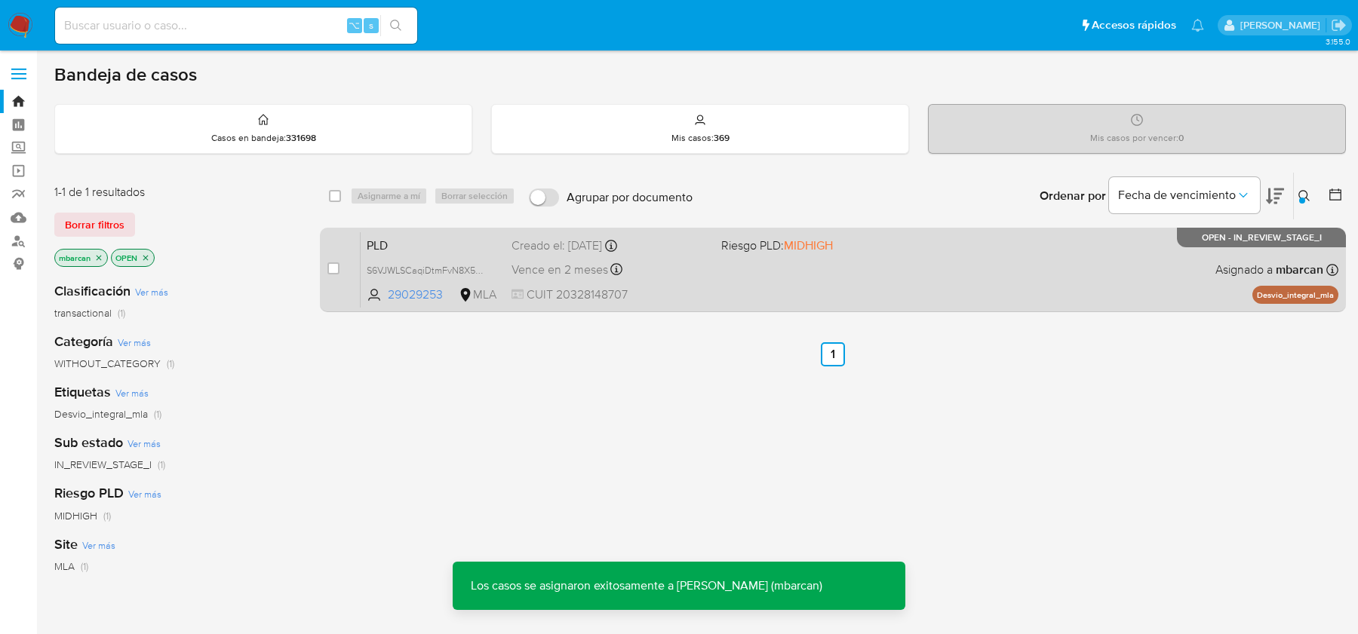
click at [386, 242] on span "PLD" at bounding box center [433, 245] width 133 height 20
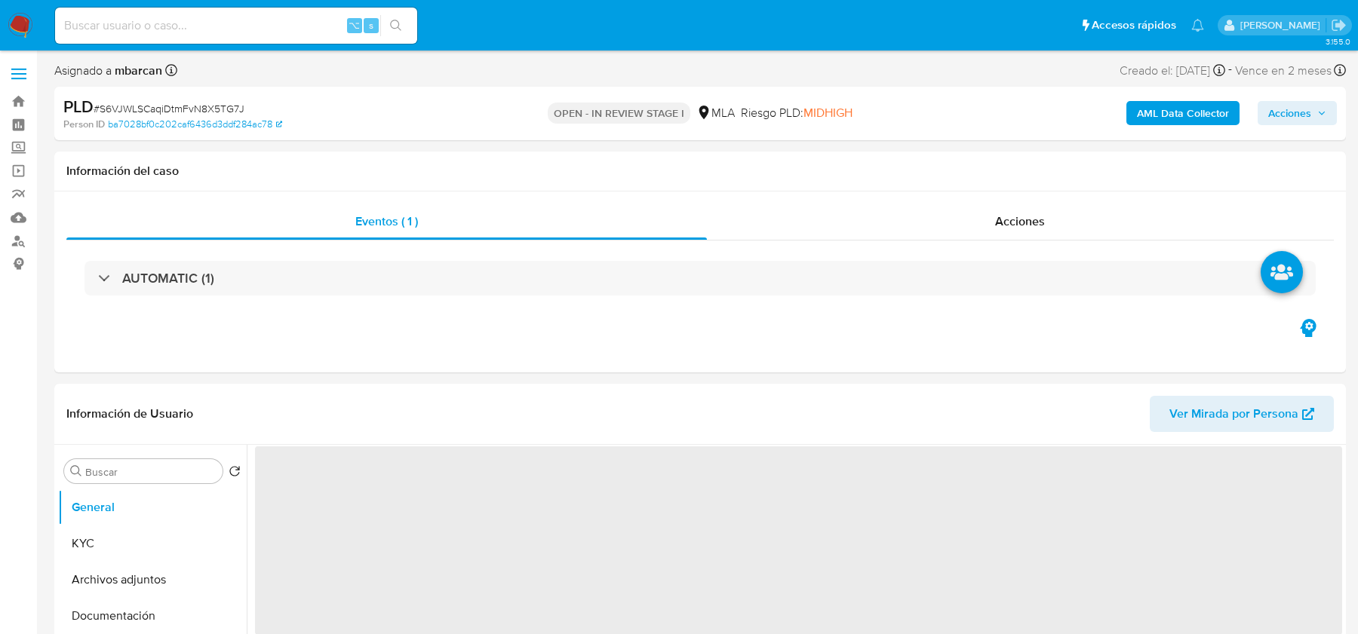
click at [217, 112] on span "# S6VJWLSCaqiDtmFvN8X5TG7J" at bounding box center [169, 108] width 151 height 15
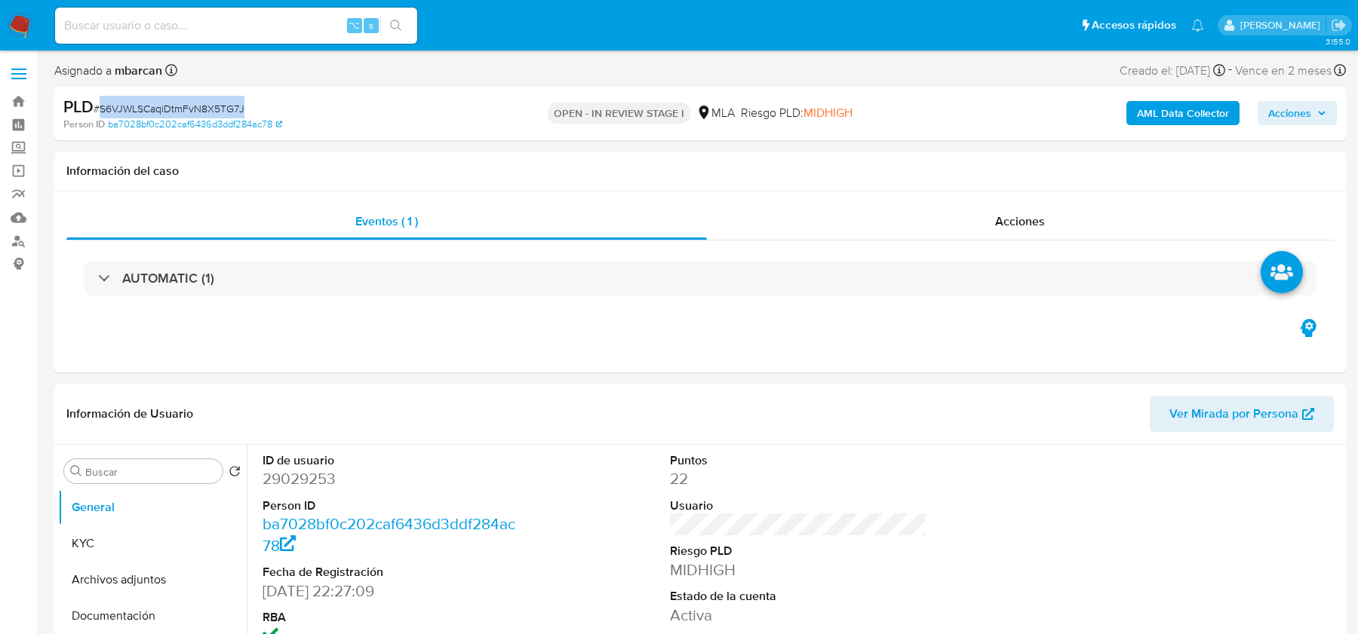
copy span "S6VJWLSCaqiDtmFvN8X5TG7J"
select select "10"
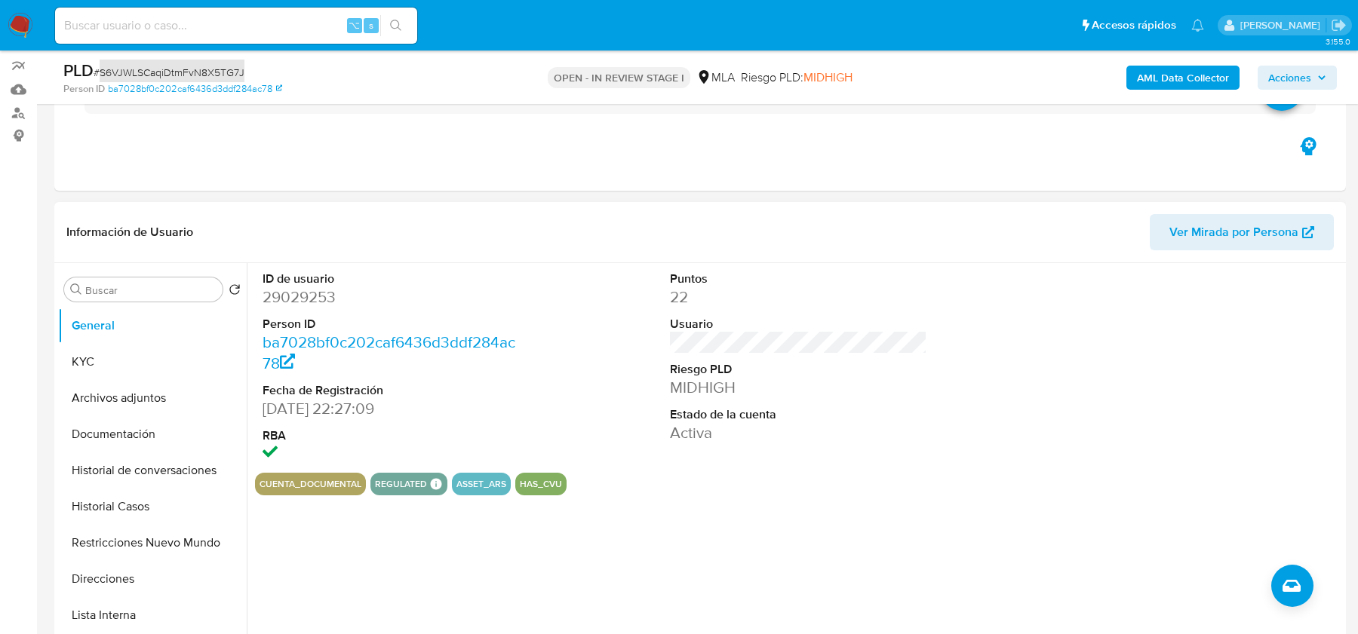
scroll to position [333, 0]
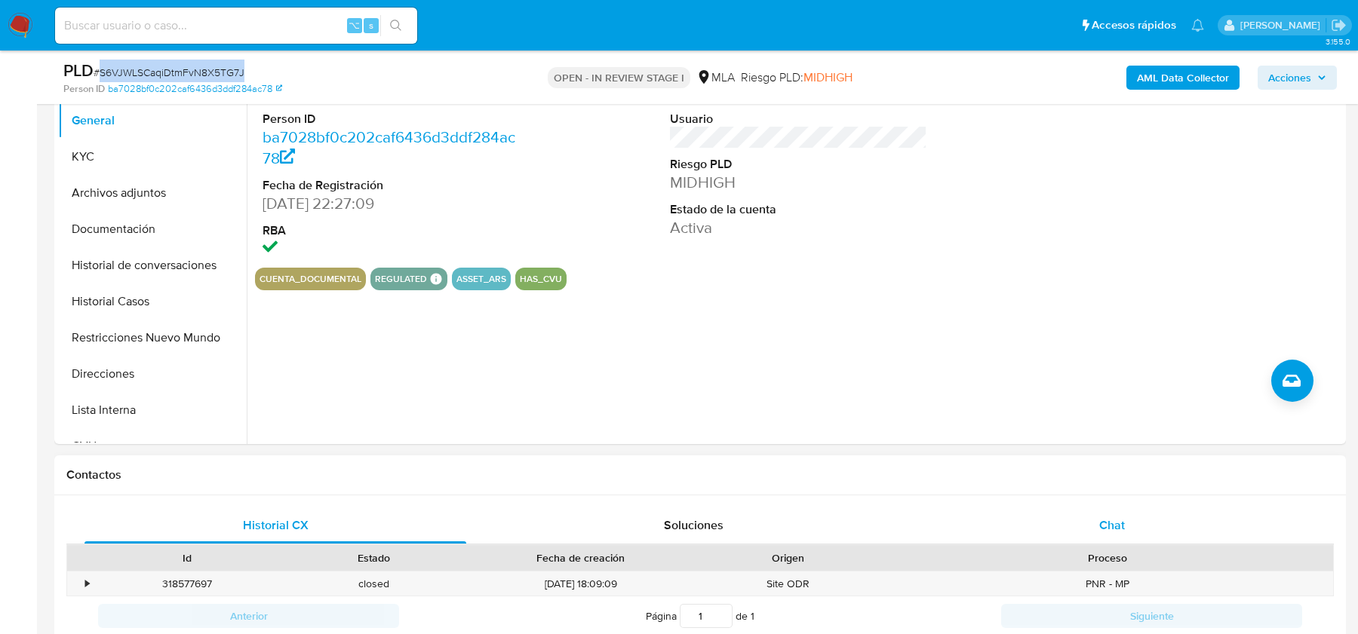
click at [1102, 526] on span "Chat" at bounding box center [1112, 525] width 26 height 17
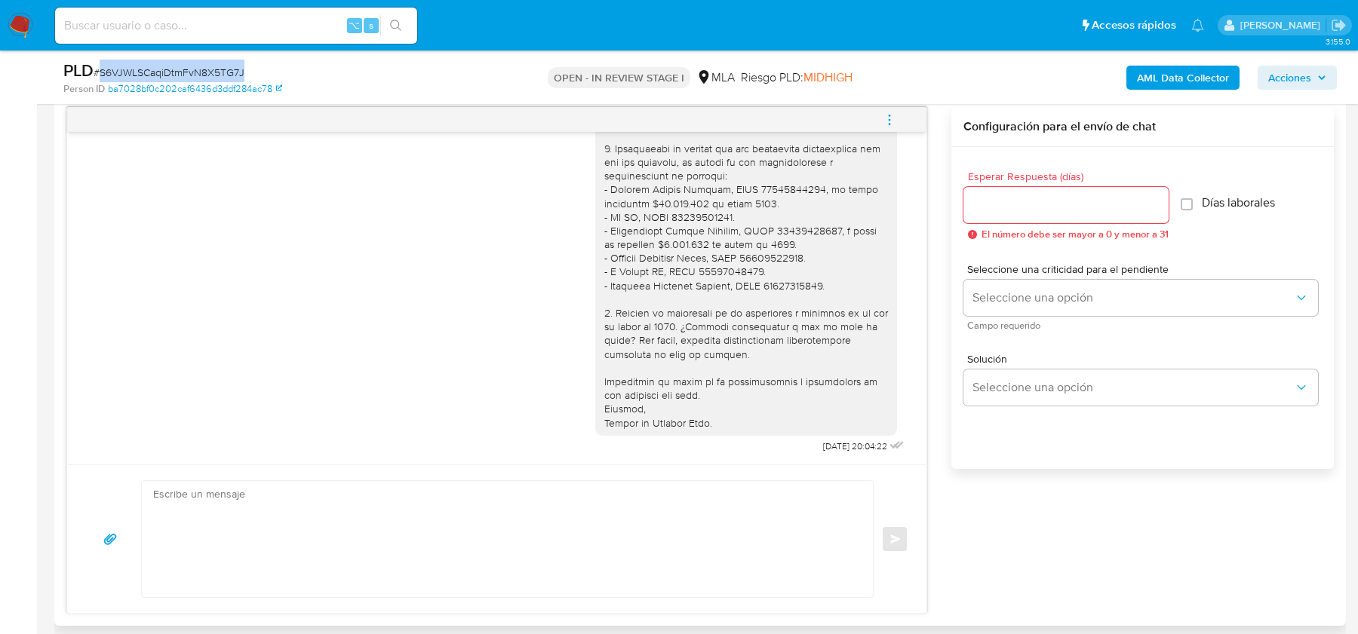
scroll to position [644, 0]
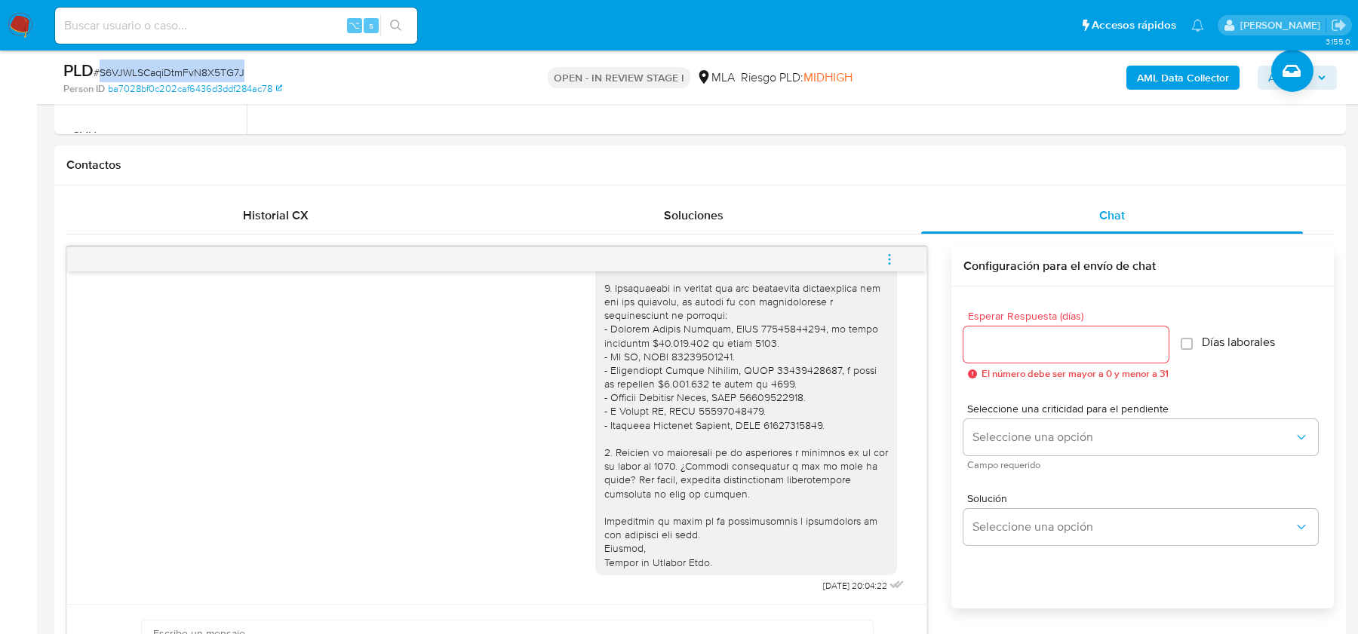
click at [887, 260] on icon "menu-action" at bounding box center [890, 260] width 14 height 14
click at [754, 220] on li "Cerrar conversación" at bounding box center [788, 228] width 155 height 27
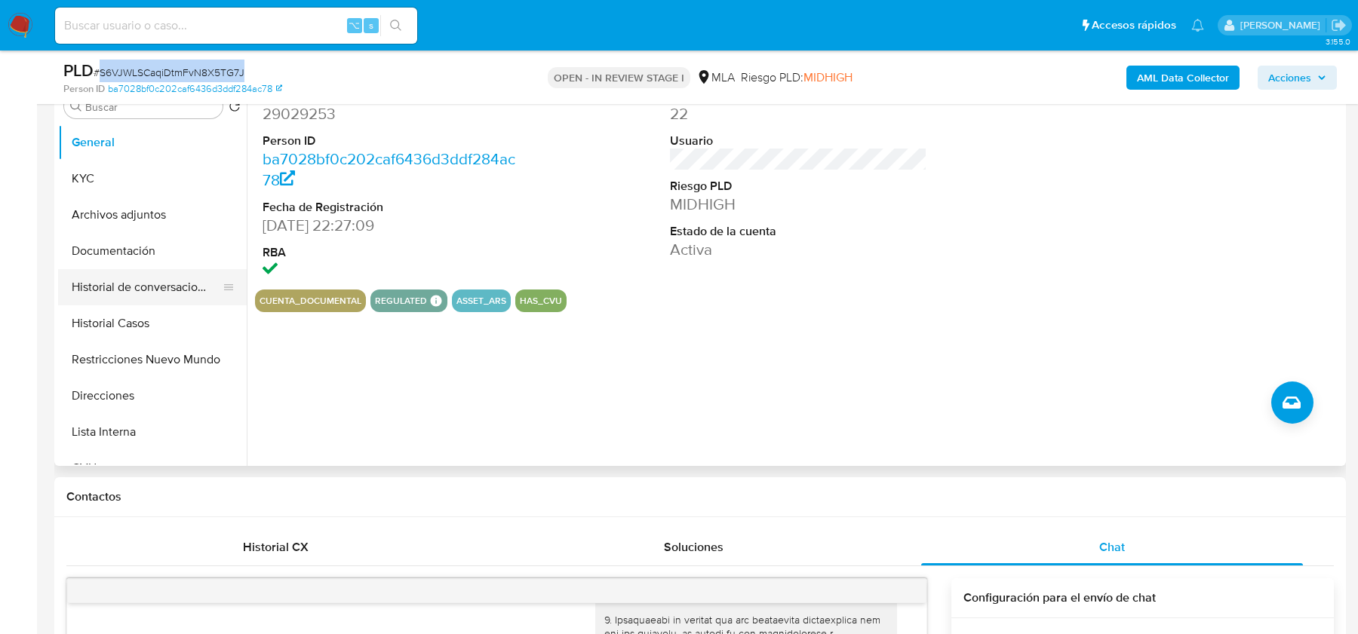
scroll to position [306, 0]
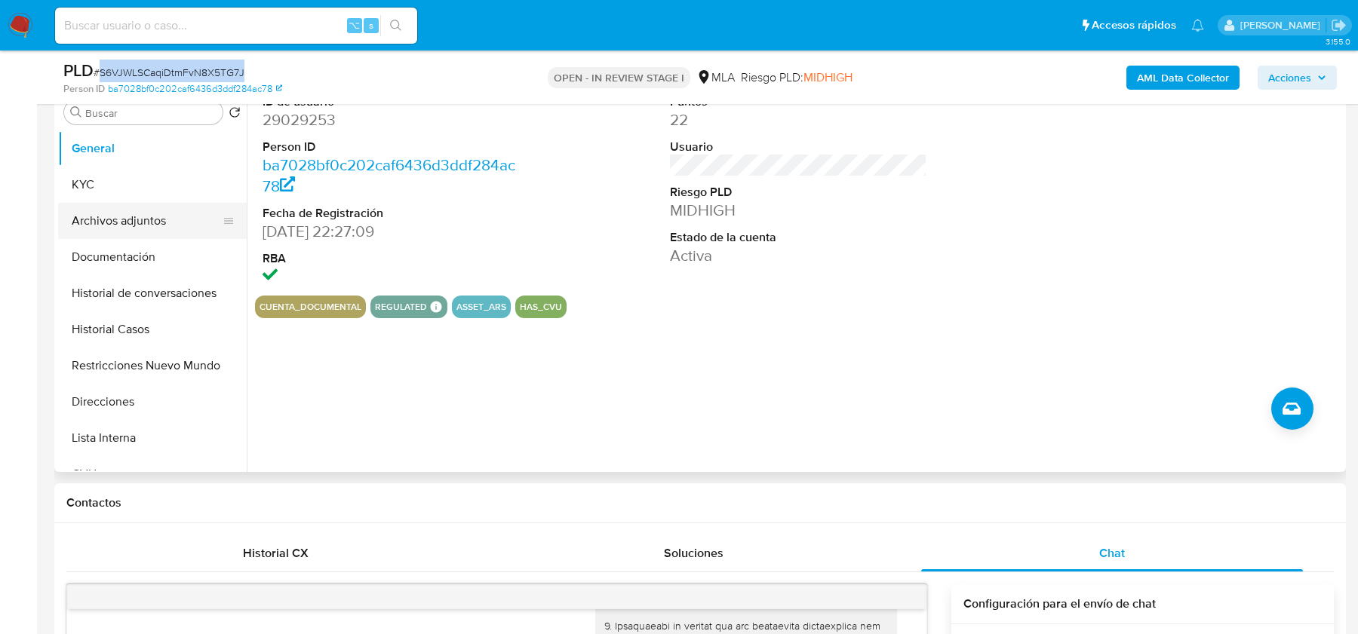
click at [137, 203] on button "Archivos adjuntos" at bounding box center [146, 221] width 177 height 36
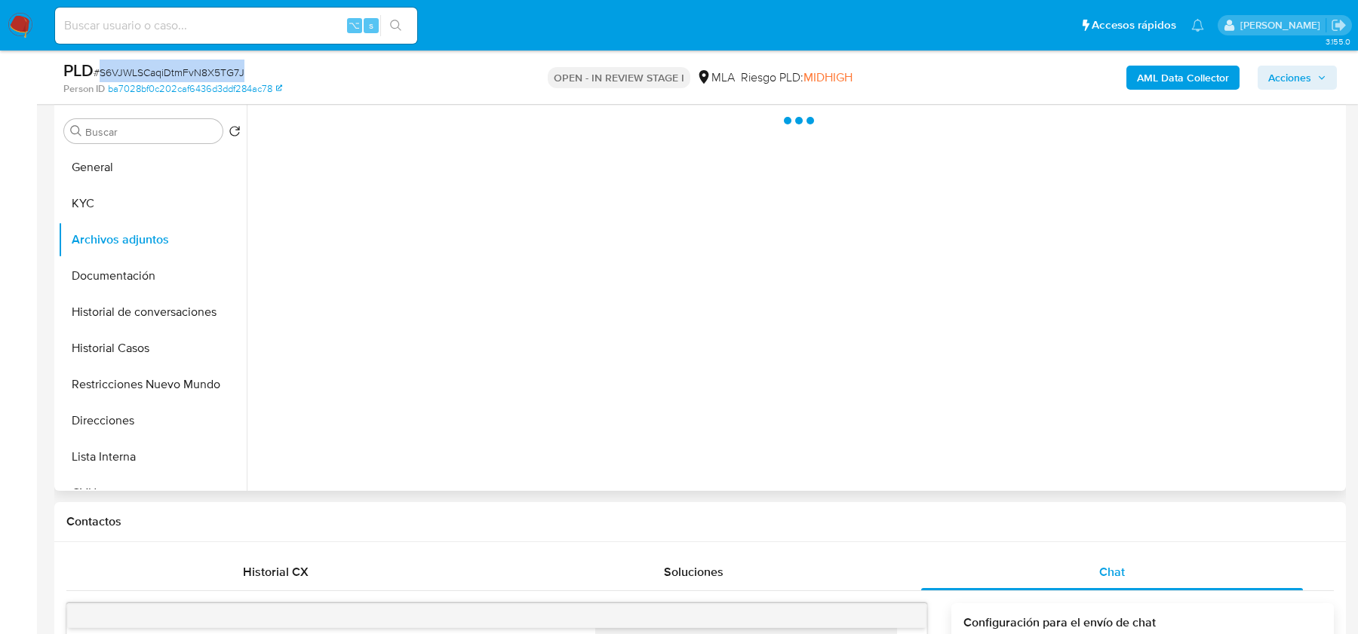
scroll to position [284, 0]
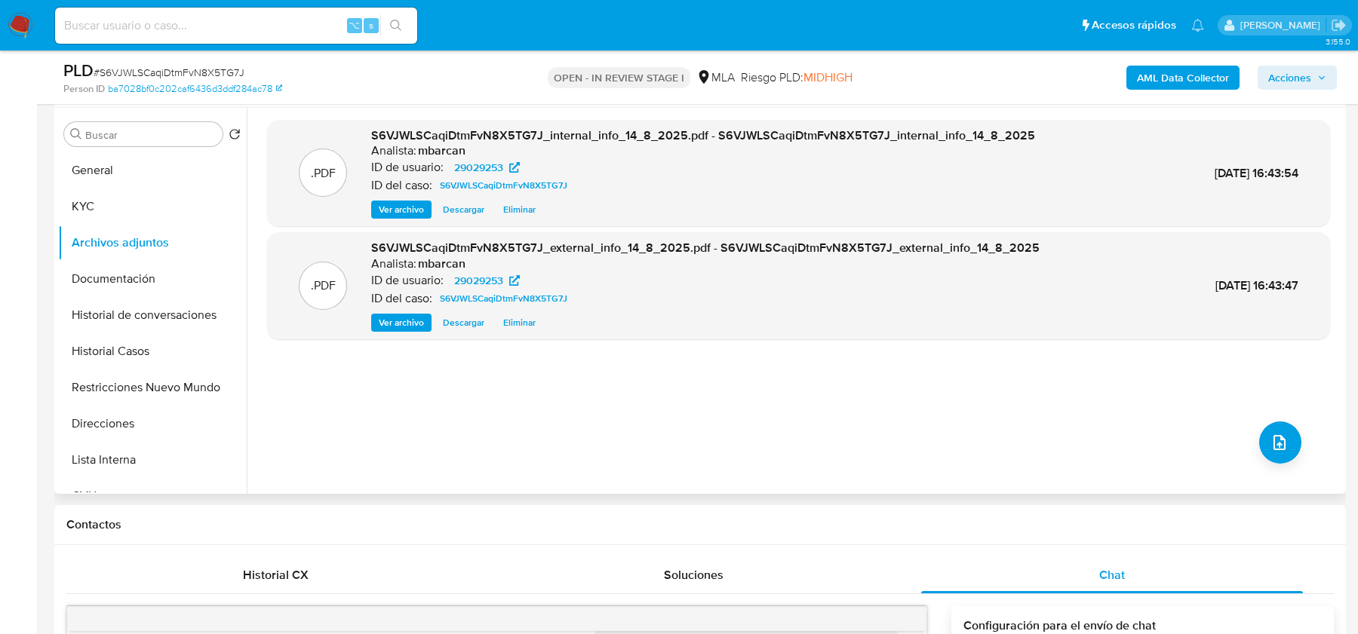
click at [1296, 447] on div ".PDF S6VJWLSCaqiDtmFvN8X5TG7J_internal_info_14_8_2025.pdf - S6VJWLSCaqiDtmFvN8X…" at bounding box center [798, 301] width 1063 height 362
click at [1271, 446] on icon "upload-file" at bounding box center [1280, 443] width 18 height 18
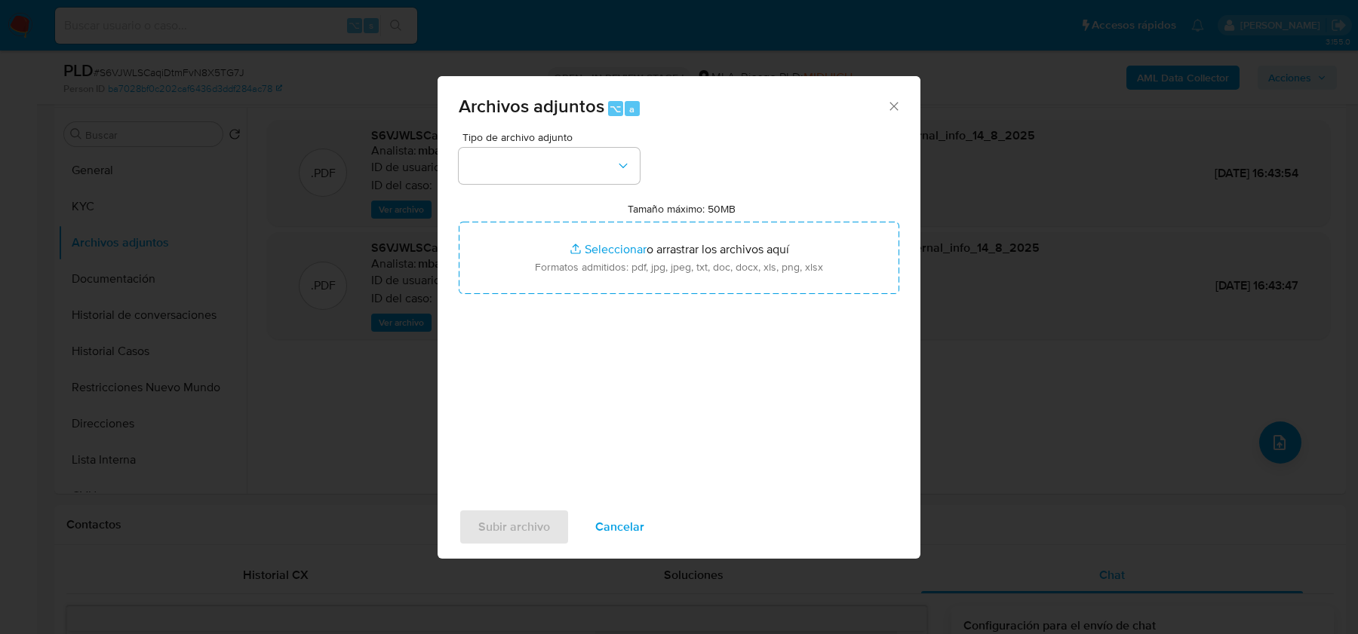
click at [579, 185] on div "Tipo de archivo adjunto Tamaño máximo: 50MB Seleccionar archivos Seleccionar o …" at bounding box center [679, 310] width 441 height 356
click at [580, 174] on button "button" at bounding box center [549, 166] width 181 height 36
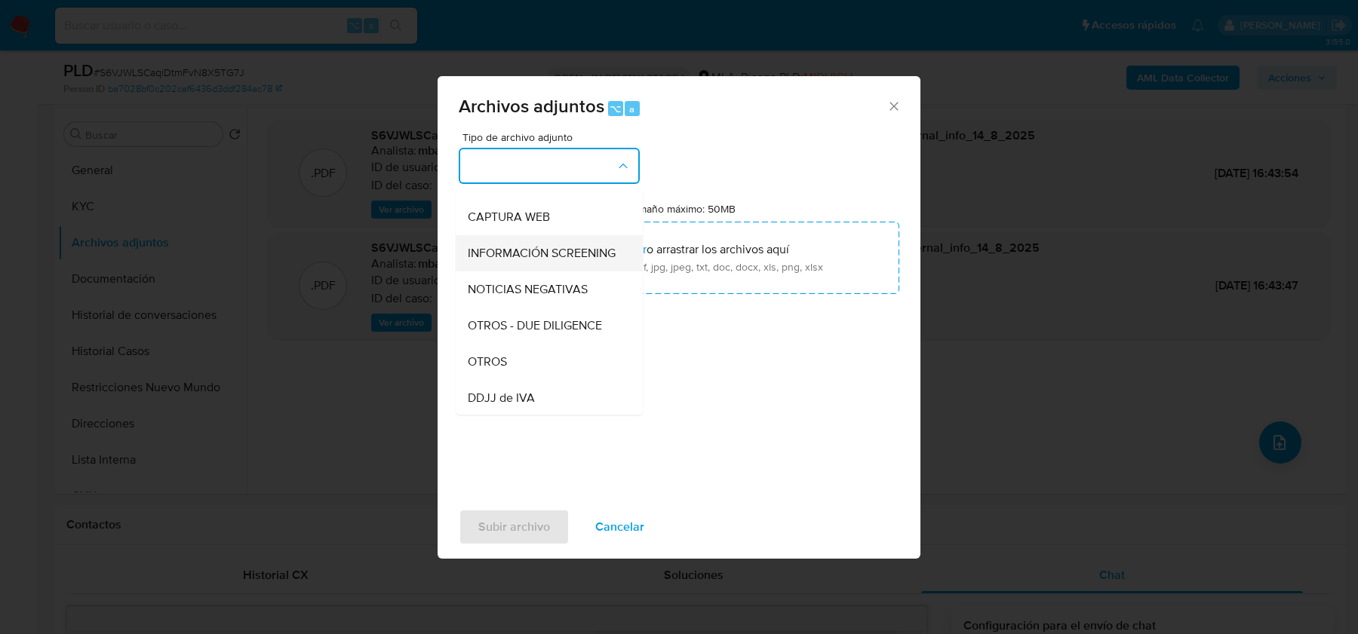
scroll to position [136, 0]
click at [533, 350] on div "OTROS" at bounding box center [545, 361] width 154 height 36
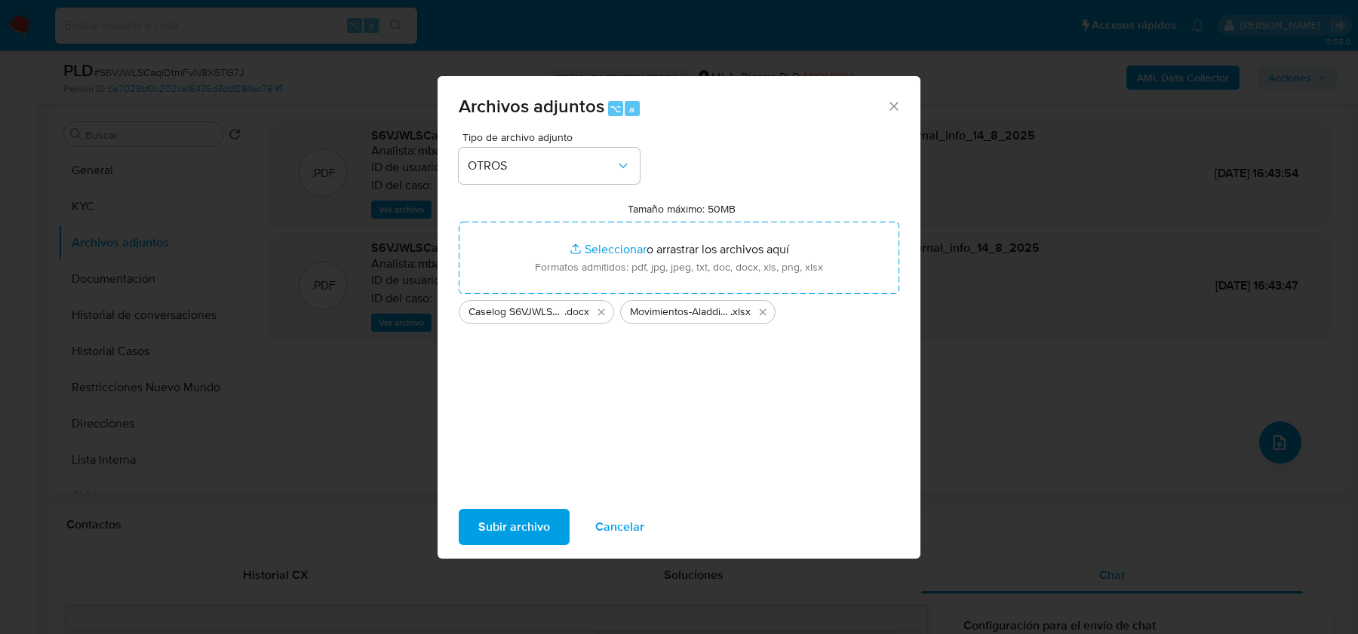
click at [503, 523] on span "Subir archivo" at bounding box center [514, 527] width 72 height 33
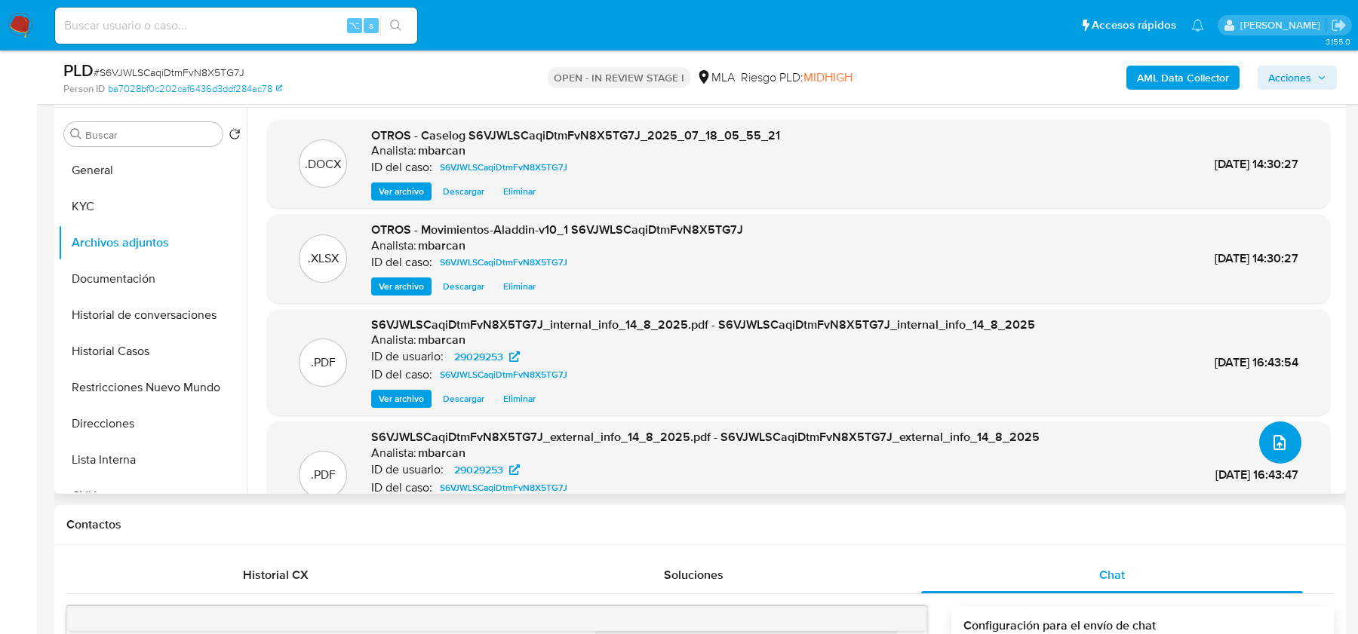
click at [1284, 434] on button "upload-file" at bounding box center [1280, 443] width 42 height 42
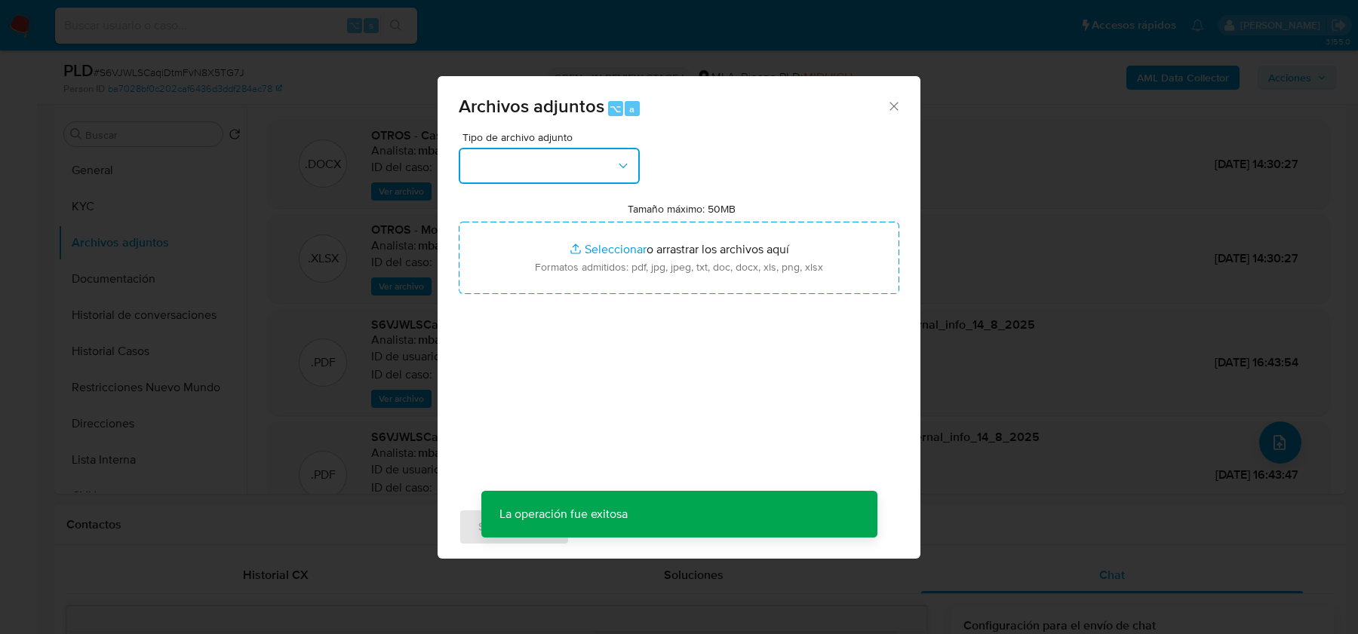
click at [548, 165] on button "button" at bounding box center [549, 166] width 181 height 36
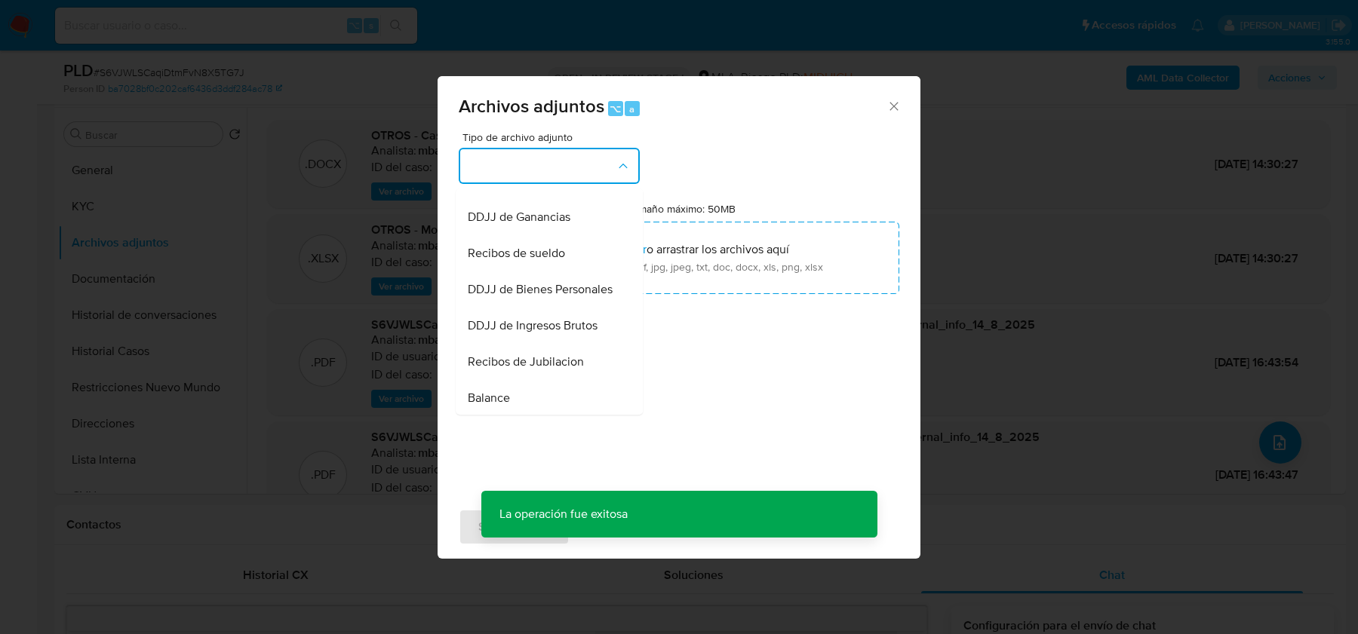
scroll to position [512, 0]
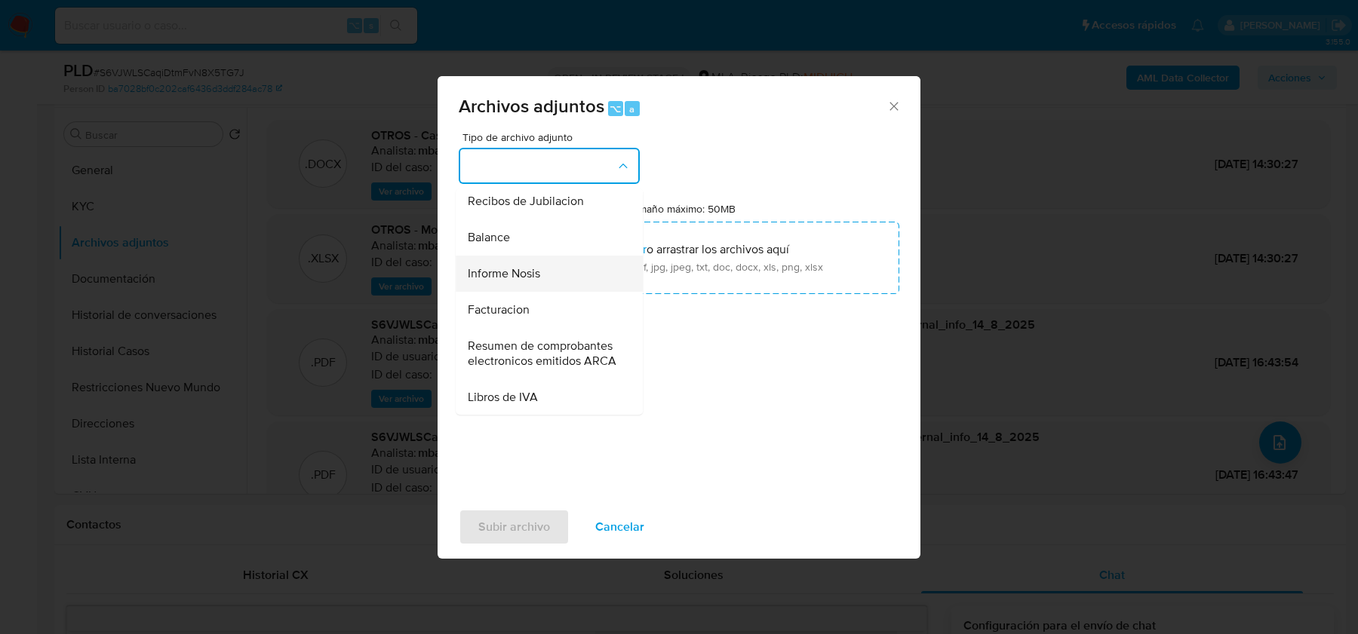
click at [521, 279] on span "Informe Nosis" at bounding box center [504, 273] width 72 height 15
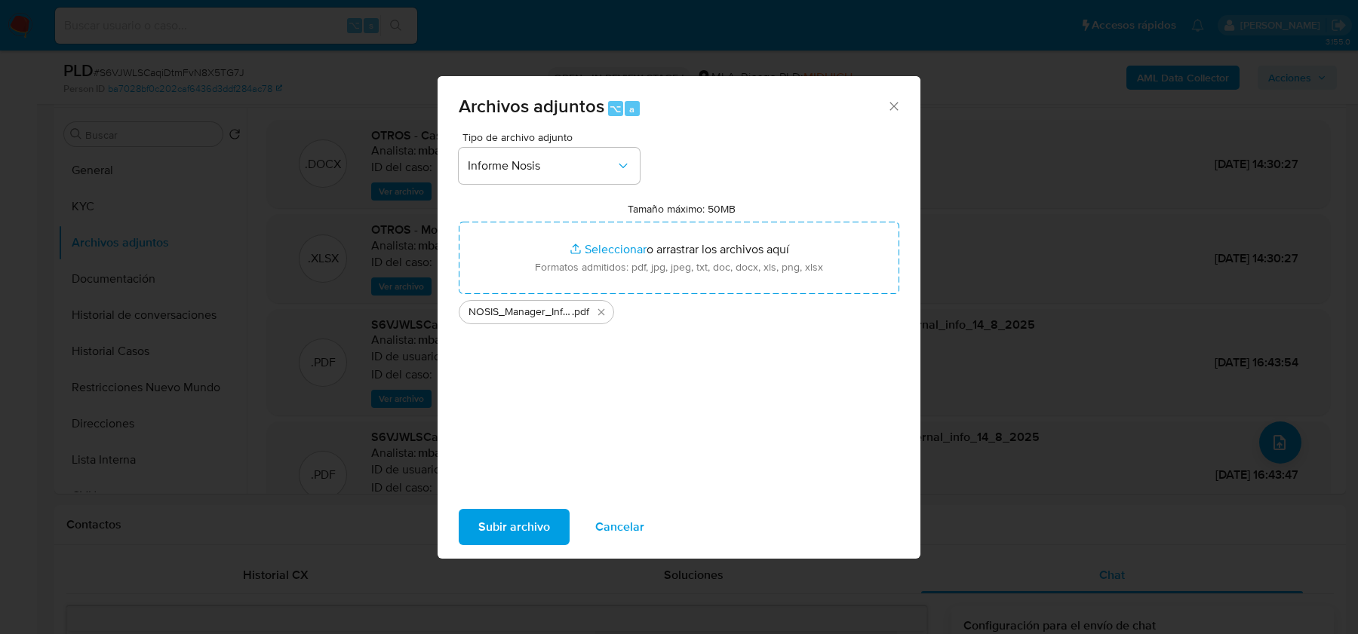
click at [506, 523] on span "Subir archivo" at bounding box center [514, 527] width 72 height 33
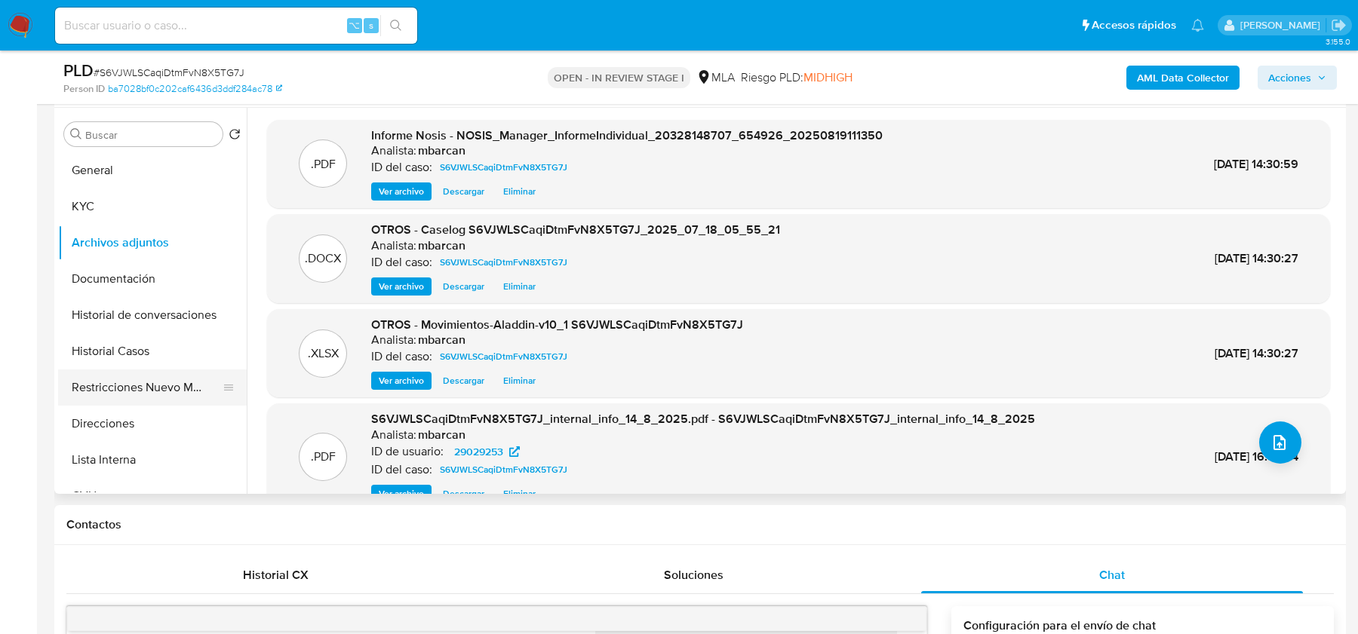
click at [172, 375] on button "Restricciones Nuevo Mundo" at bounding box center [146, 388] width 177 height 36
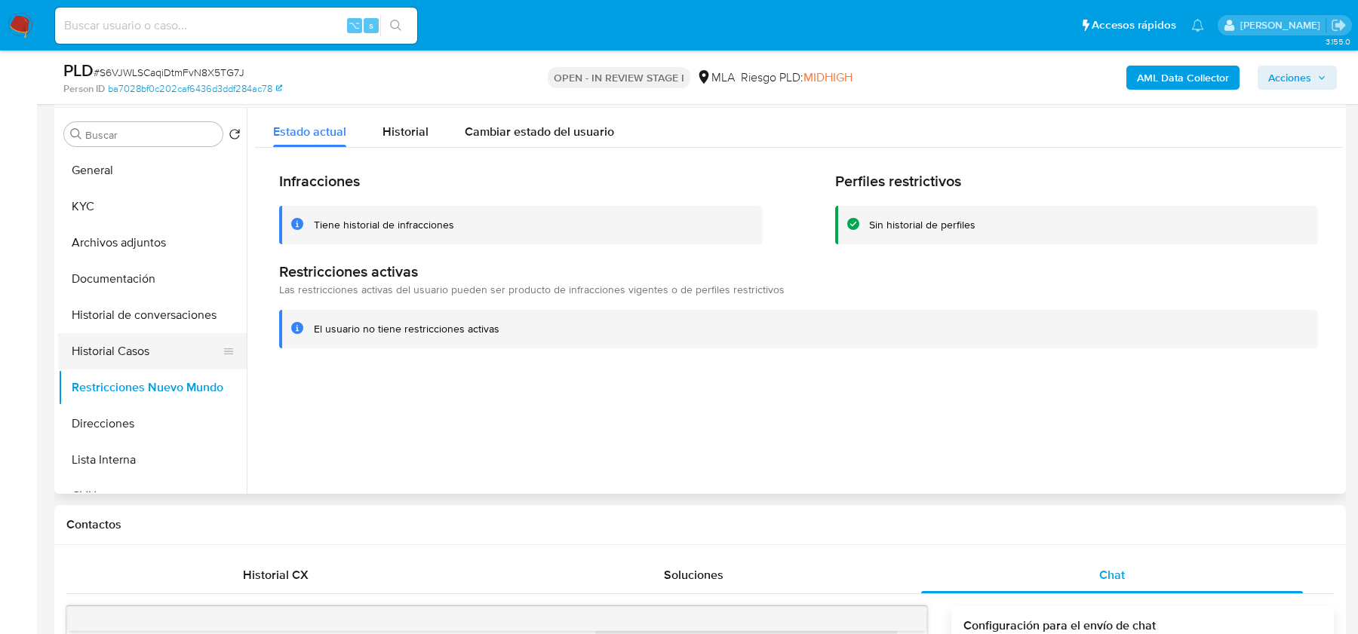
click at [113, 346] on button "Historial Casos" at bounding box center [146, 351] width 177 height 36
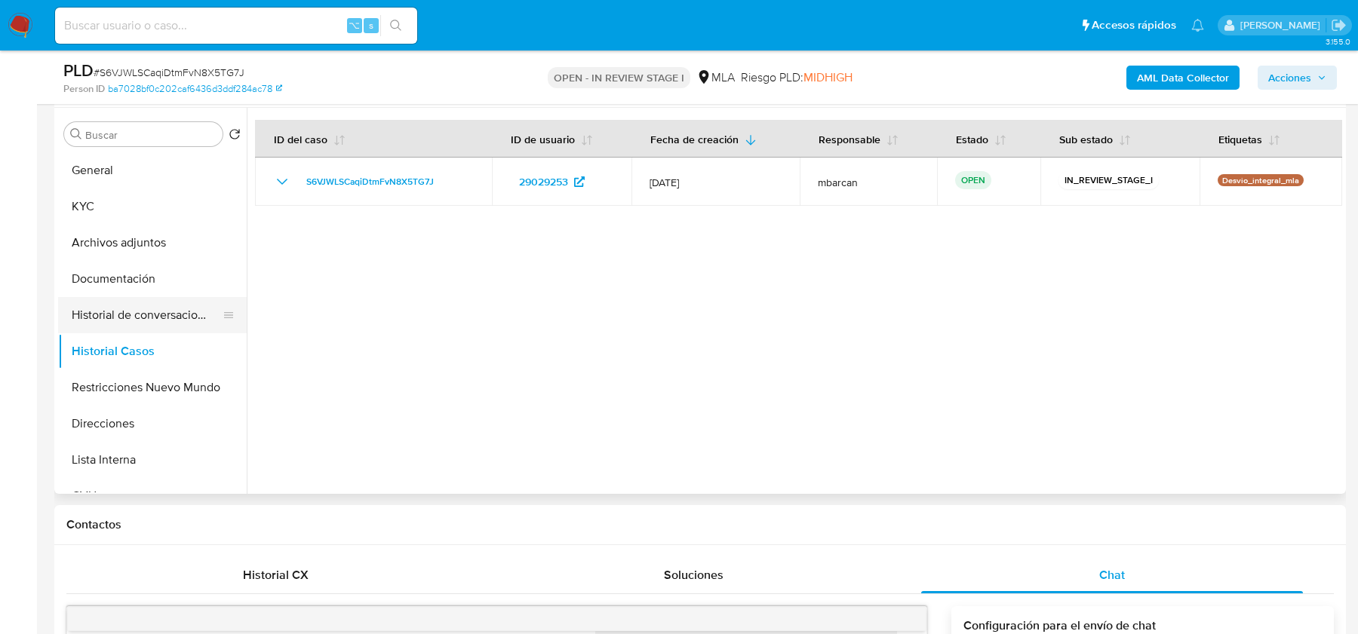
click at [130, 309] on button "Historial de conversaciones" at bounding box center [146, 315] width 177 height 36
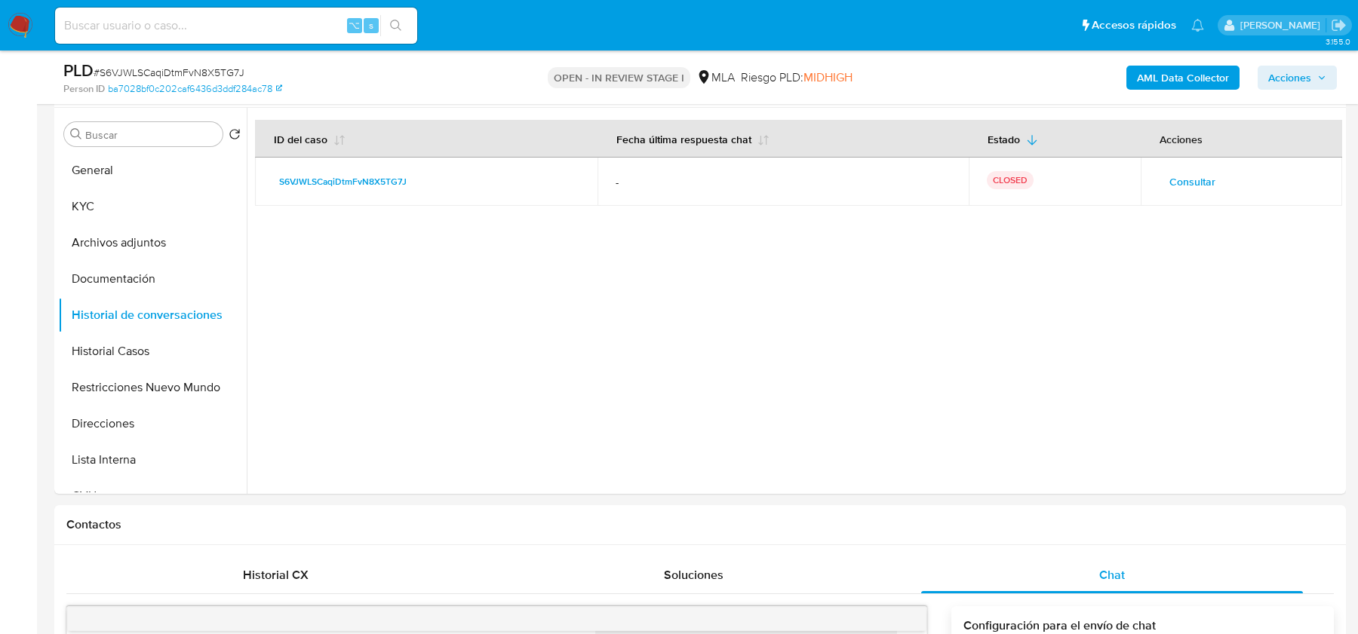
click at [1279, 73] on span "Acciones" at bounding box center [1289, 78] width 43 height 24
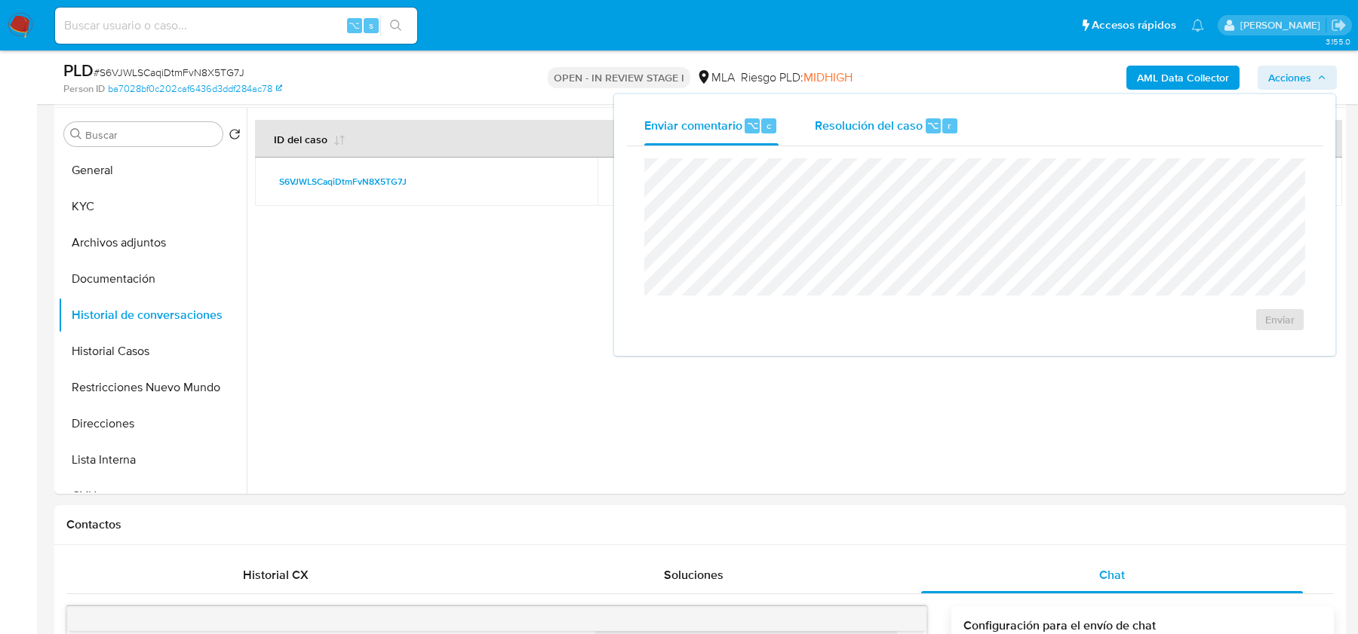
click at [857, 138] on div "Resolución del caso ⌥ r" at bounding box center [887, 125] width 144 height 39
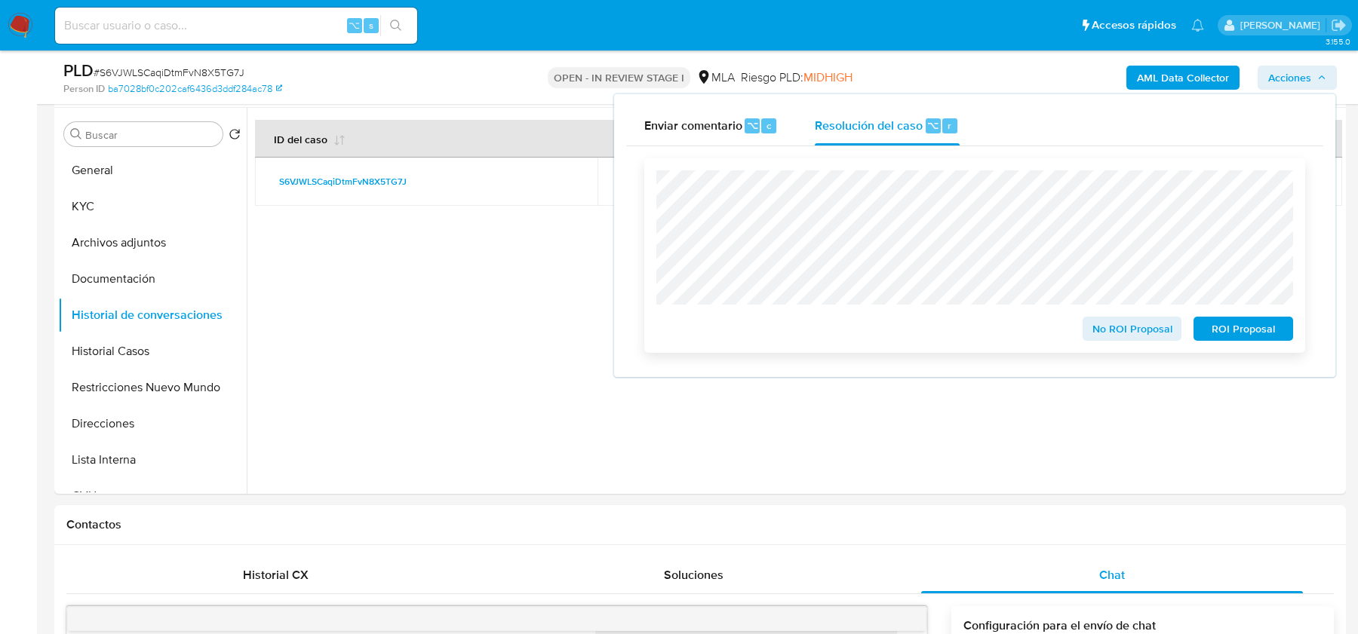
click at [1098, 330] on span "No ROI Proposal" at bounding box center [1132, 328] width 78 height 21
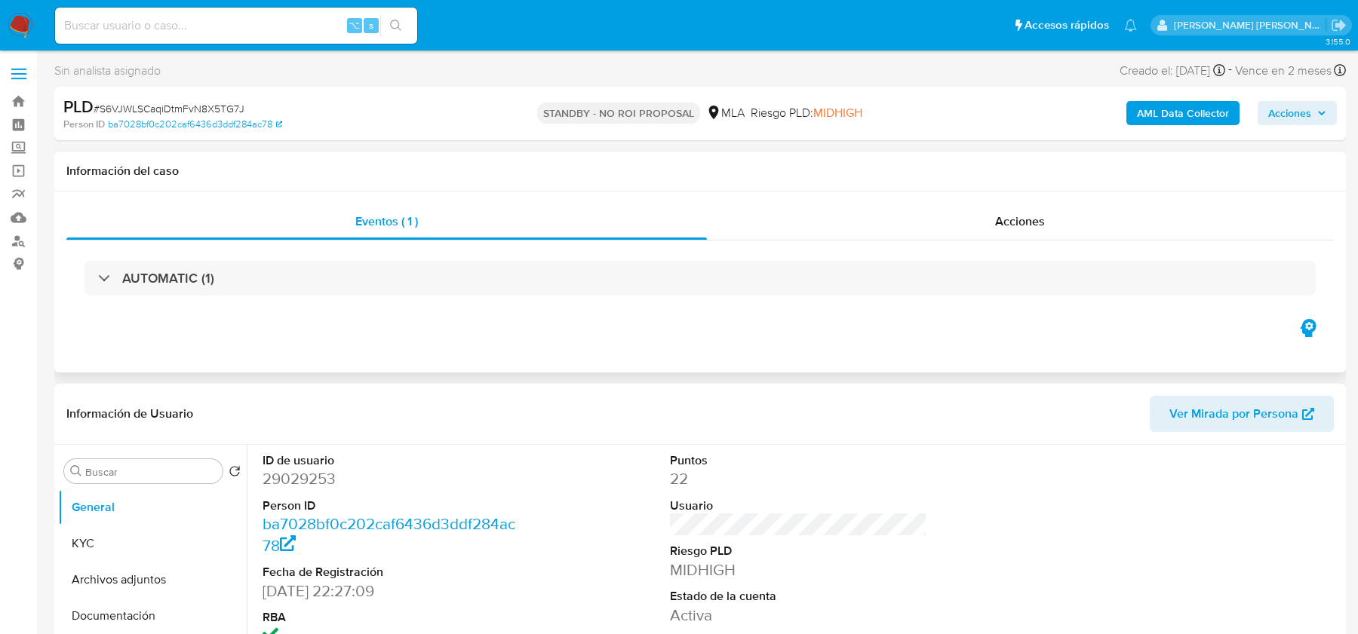
select select "10"
click at [29, 28] on img at bounding box center [21, 26] width 26 height 26
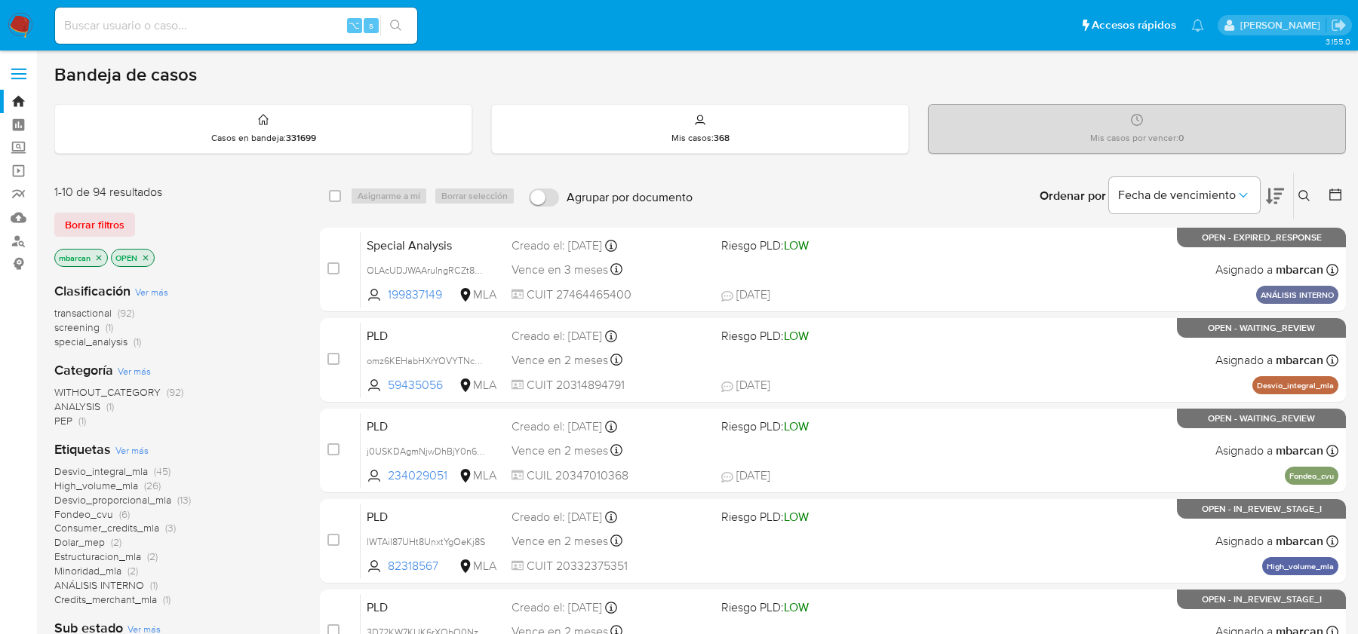
click at [1300, 192] on icon at bounding box center [1304, 196] width 12 height 12
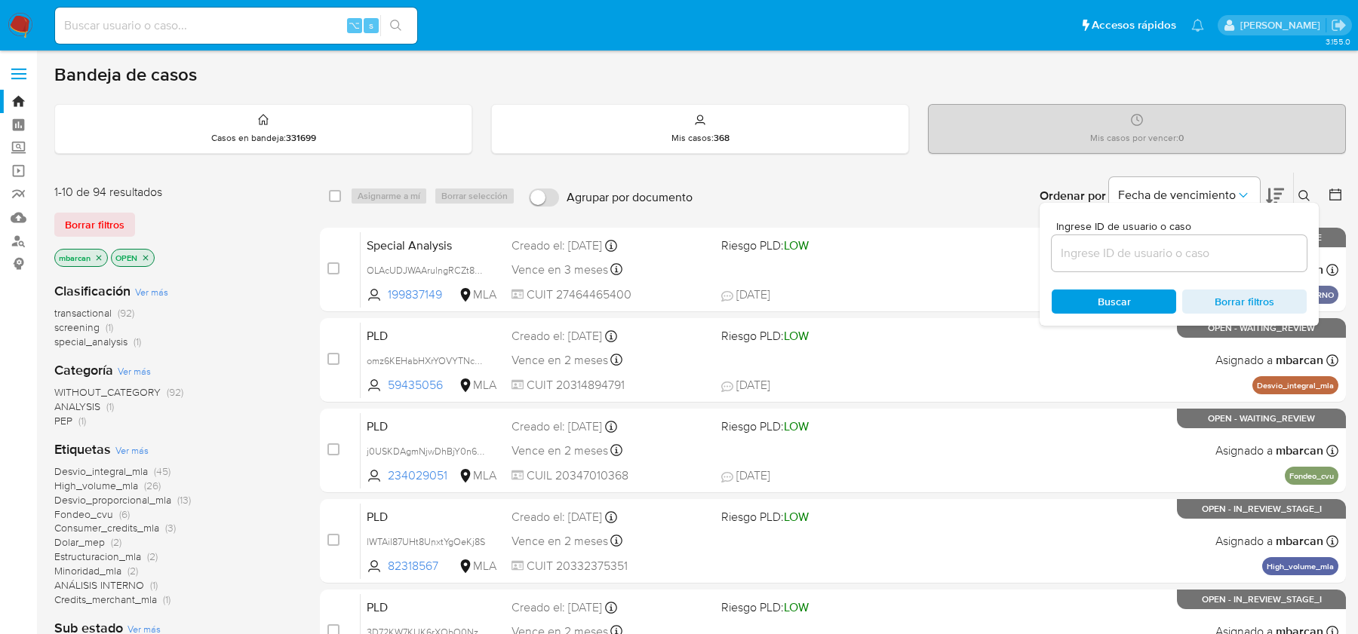
click at [1228, 235] on div at bounding box center [1179, 253] width 255 height 36
click at [1228, 247] on input at bounding box center [1179, 254] width 255 height 20
paste input "OLAcUDJWAArulngRCZt8FCJs"
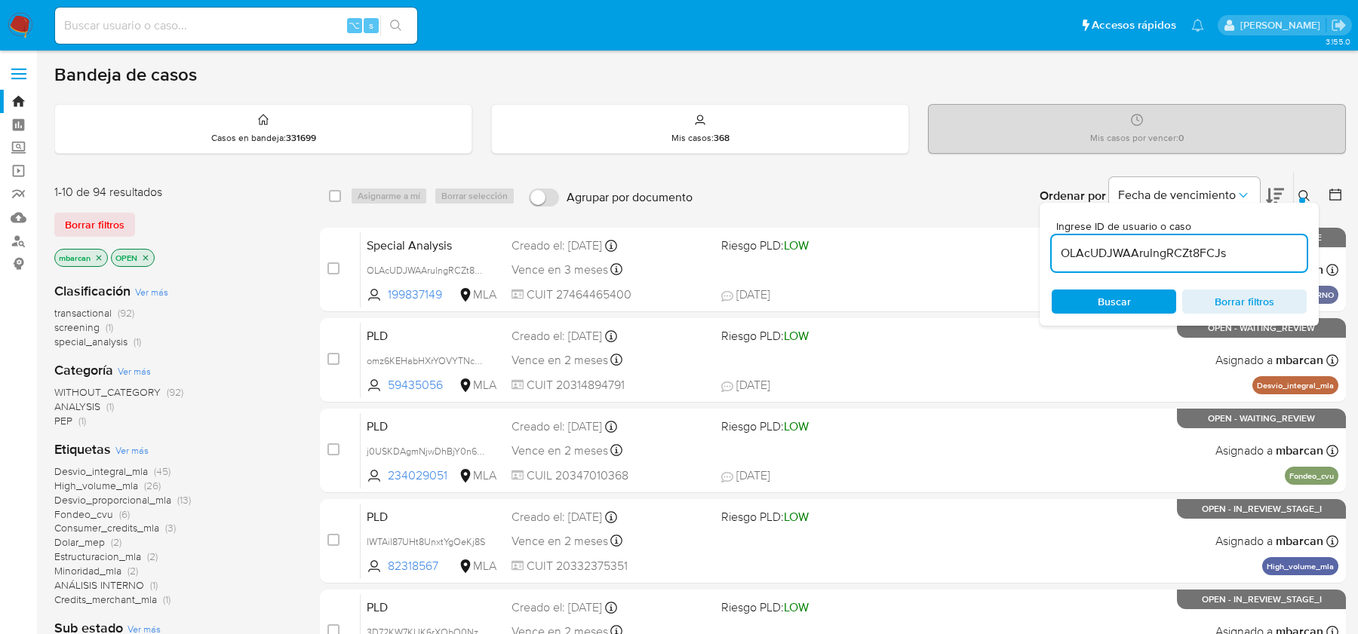
type input "OLAcUDJWAArulngRCZt8FCJs"
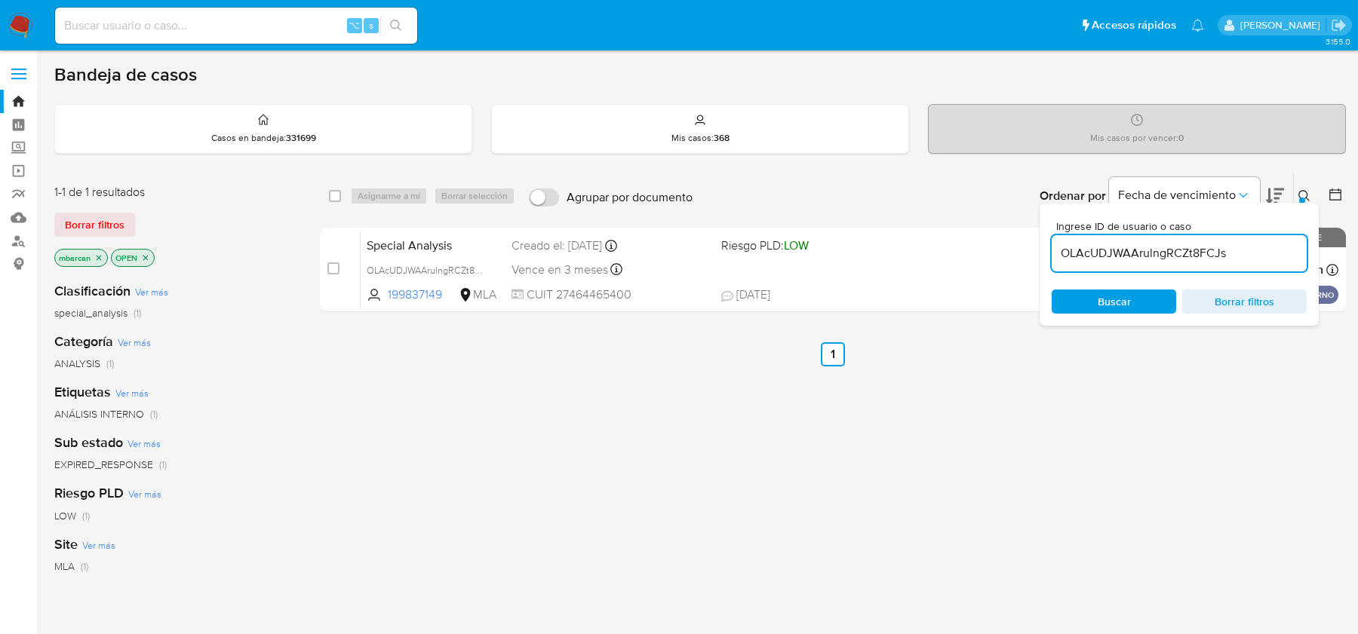
click at [1308, 195] on icon at bounding box center [1304, 196] width 12 height 12
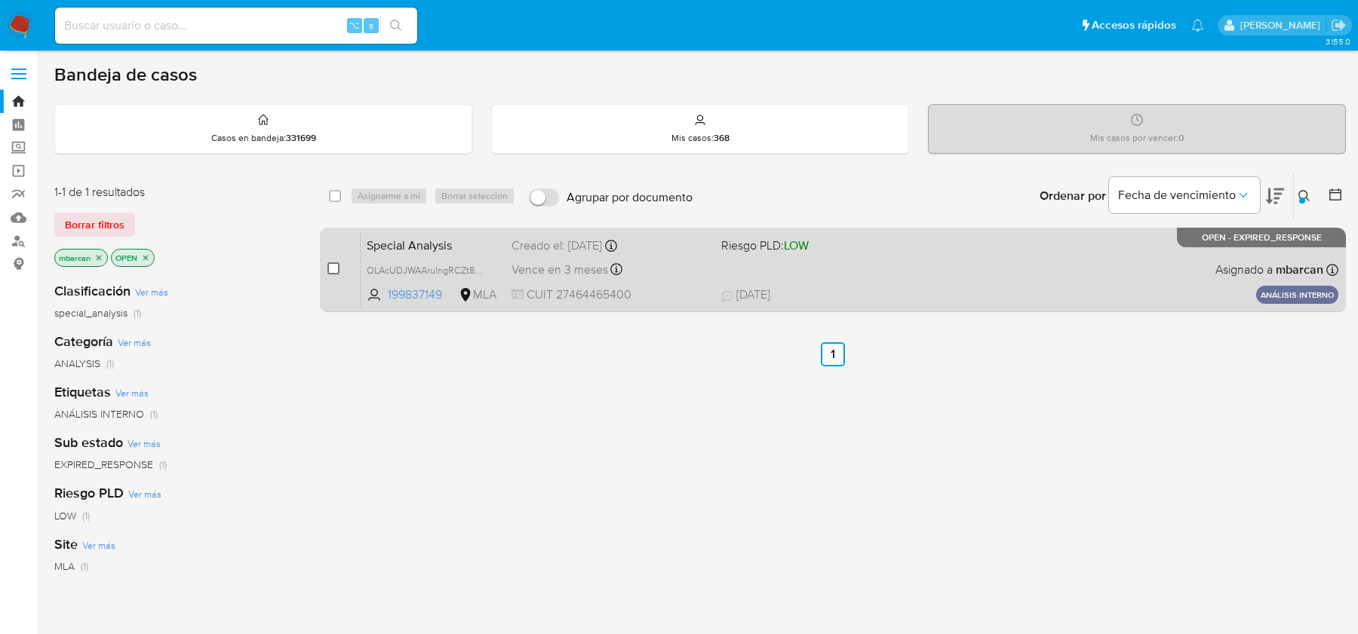
click at [336, 263] on input "checkbox" at bounding box center [333, 269] width 12 height 12
checkbox input "true"
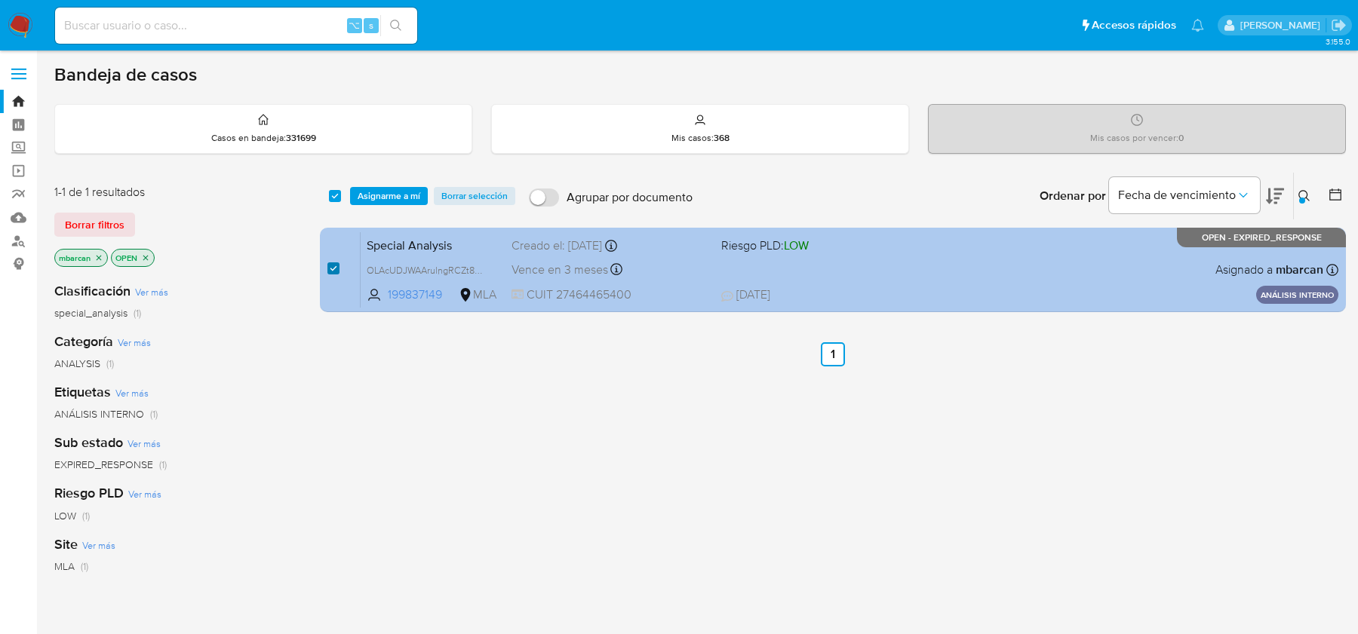
click at [336, 263] on input "checkbox" at bounding box center [333, 269] width 12 height 12
checkbox input "false"
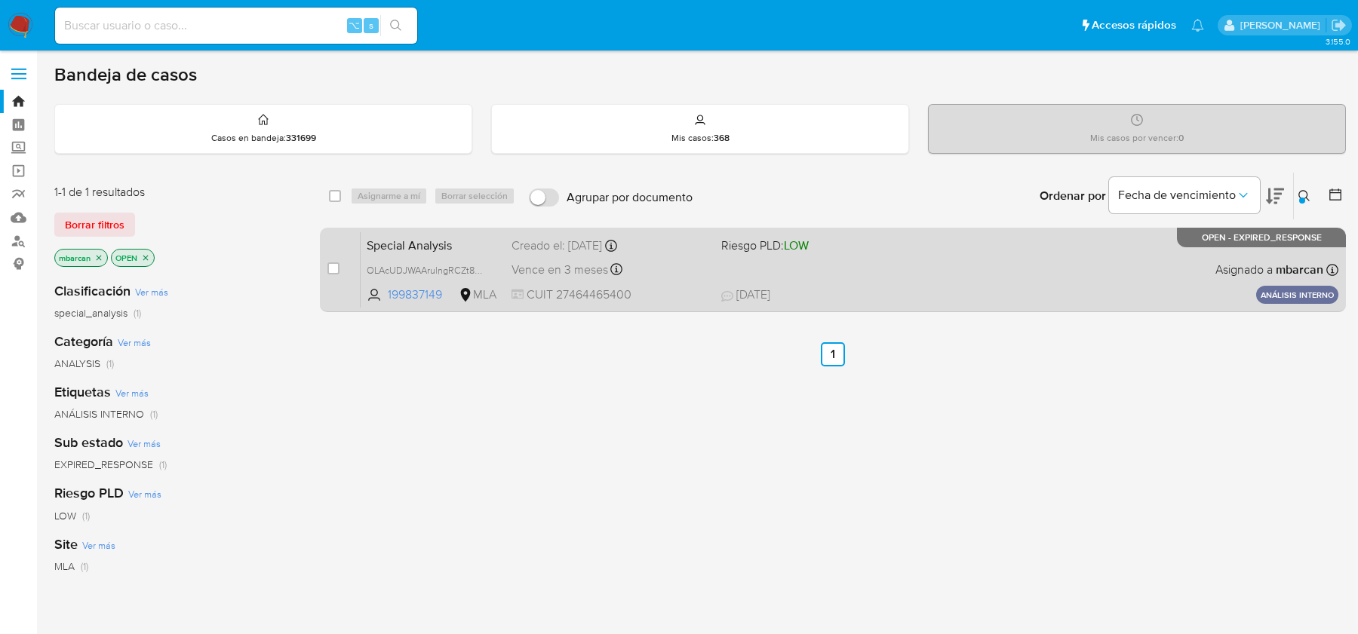
click at [328, 279] on div "case-item-checkbox No es posible asignar el caso" at bounding box center [343, 270] width 33 height 76
click at [328, 275] on div "case-item-checkbox" at bounding box center [333, 270] width 12 height 18
click at [334, 266] on input "checkbox" at bounding box center [333, 269] width 12 height 12
checkbox input "true"
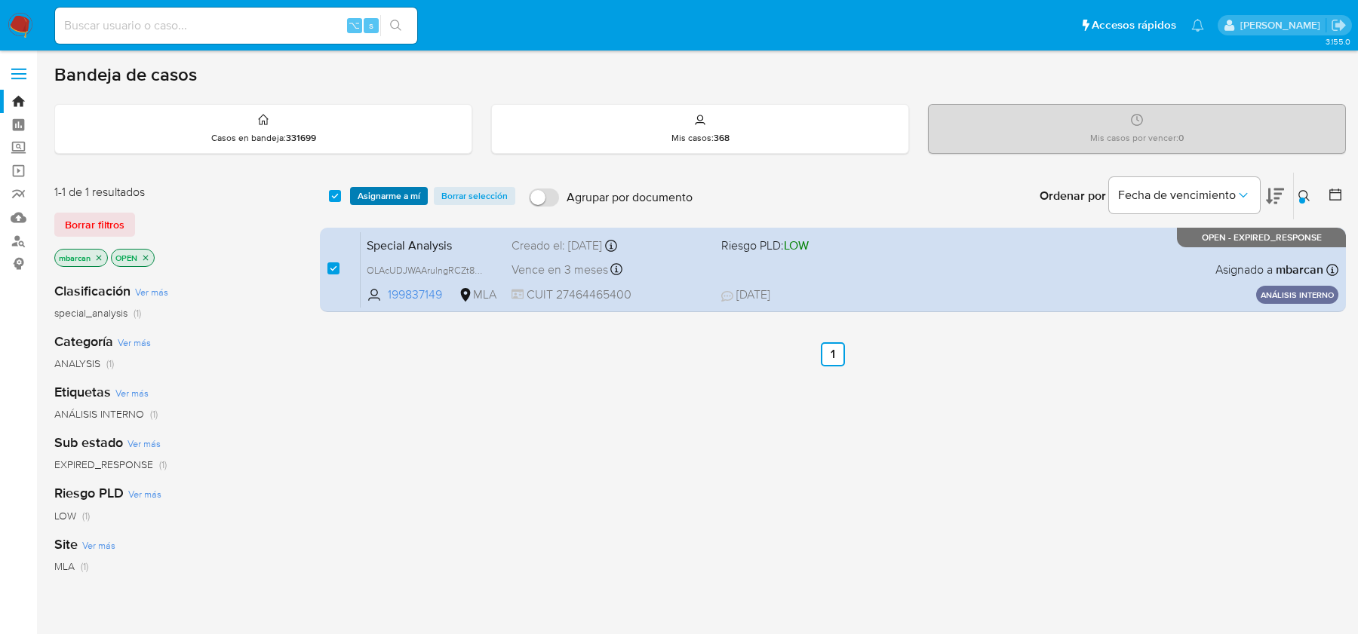
click at [393, 195] on span "Asignarme a mí" at bounding box center [389, 196] width 63 height 15
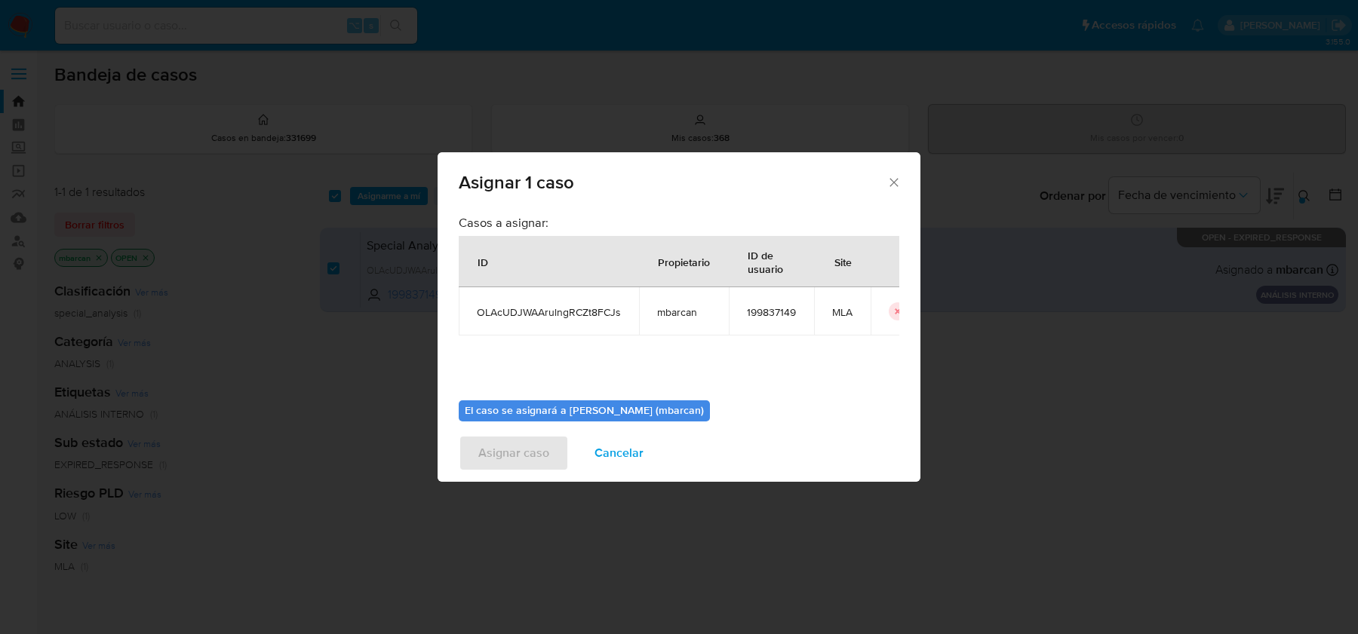
scroll to position [77, 0]
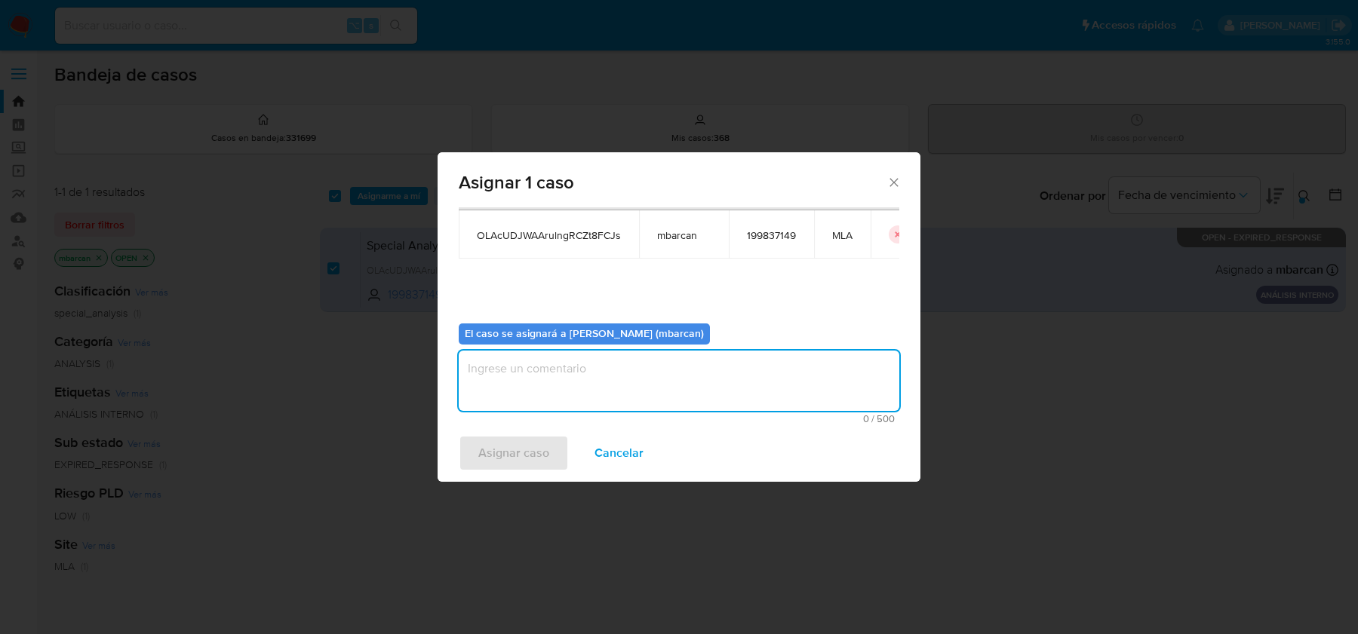
click at [570, 379] on textarea "assign-modal" at bounding box center [679, 381] width 441 height 60
type textarea "análisis"
click at [519, 459] on span "Asignar caso" at bounding box center [513, 453] width 71 height 33
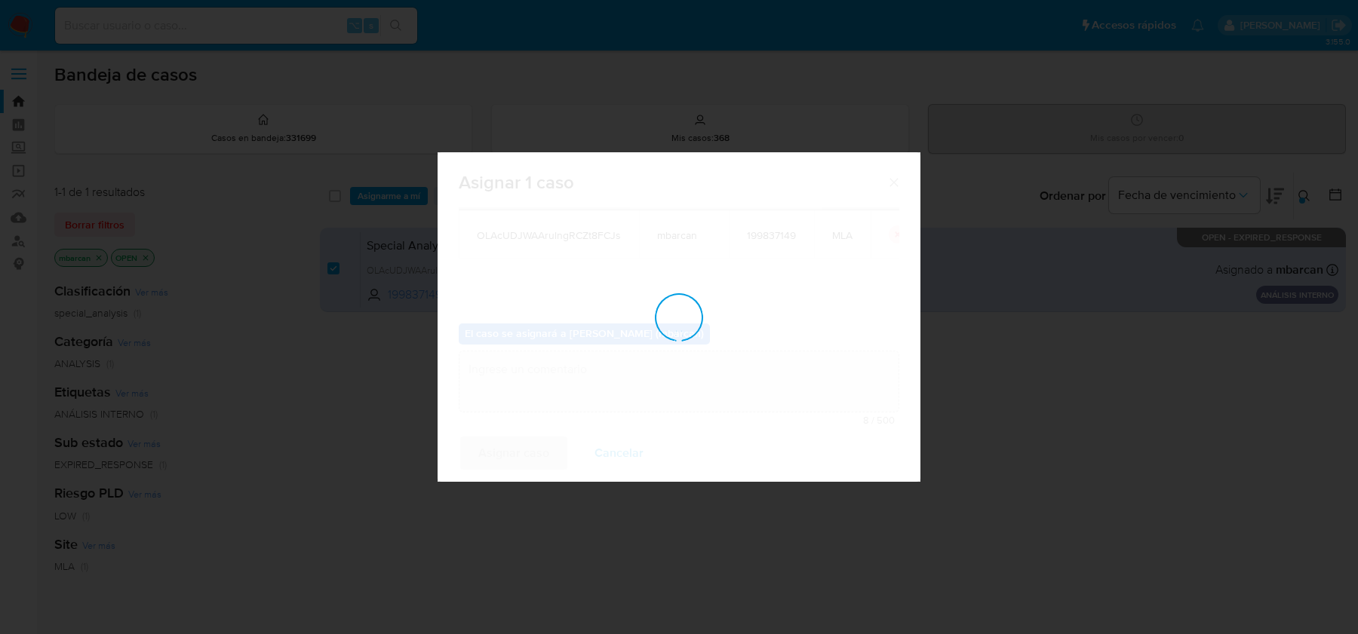
checkbox input "false"
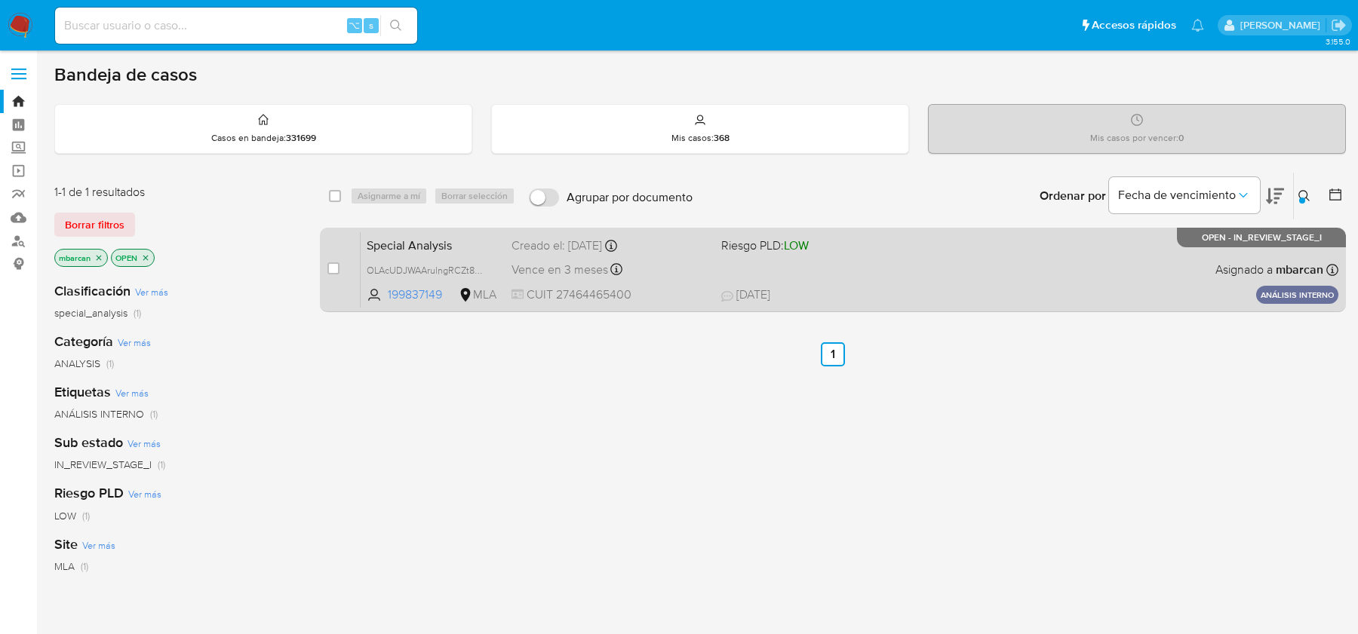
click at [472, 240] on span "Special Analysis" at bounding box center [433, 245] width 133 height 20
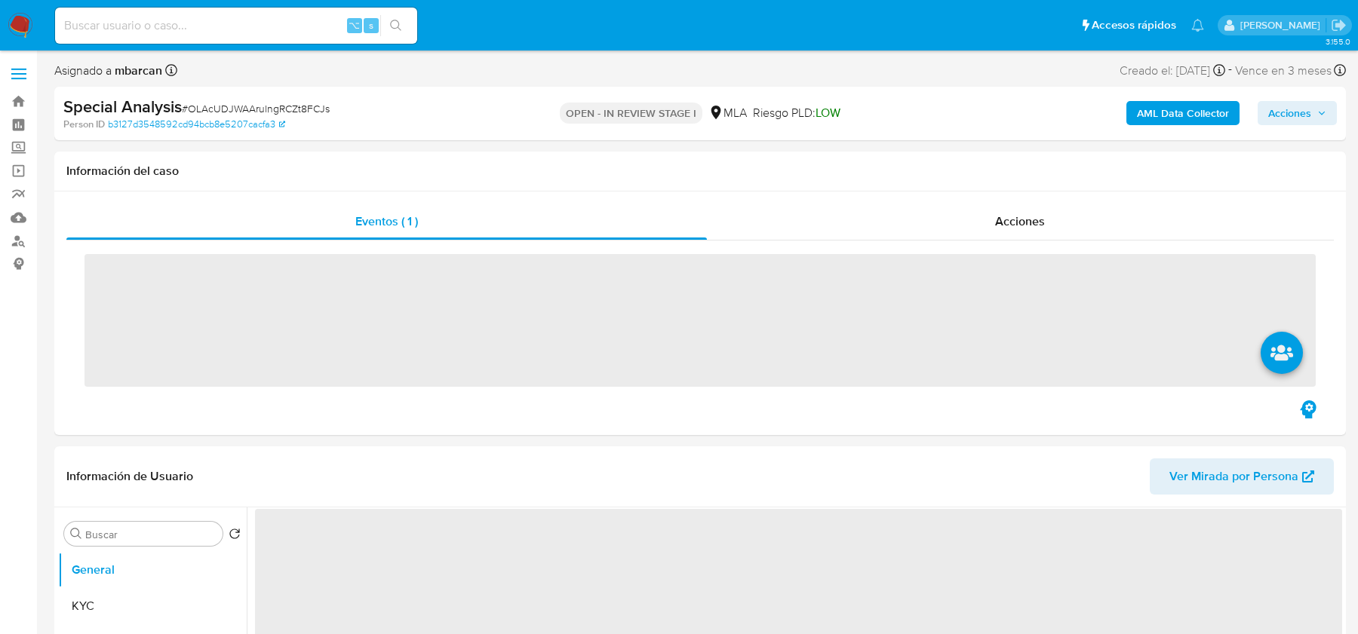
click at [201, 108] on span "# OLAcUDJWAArulngRCZt8FCJs" at bounding box center [256, 108] width 148 height 15
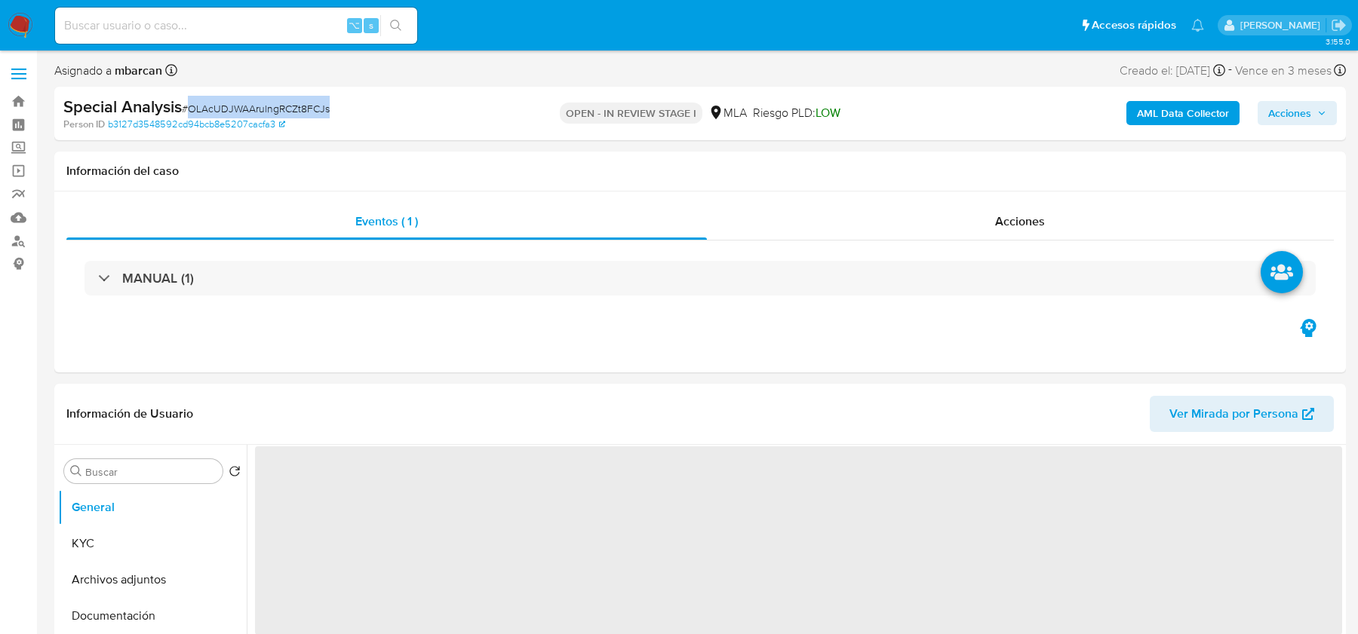
click at [201, 108] on span "# OLAcUDJWAArulngRCZt8FCJs" at bounding box center [256, 108] width 148 height 15
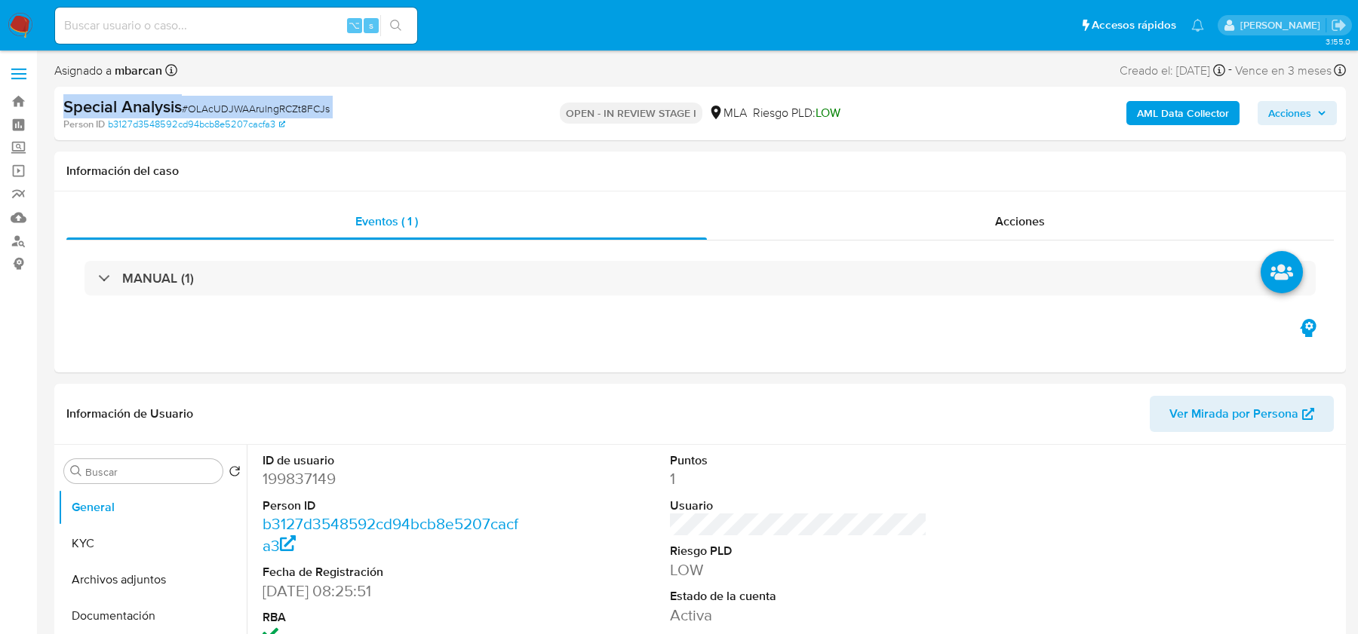
click at [247, 105] on span "# OLAcUDJWAArulngRCZt8FCJs" at bounding box center [256, 108] width 148 height 15
copy span "OLAcUDJWAArulngRCZt8FCJs"
select select "10"
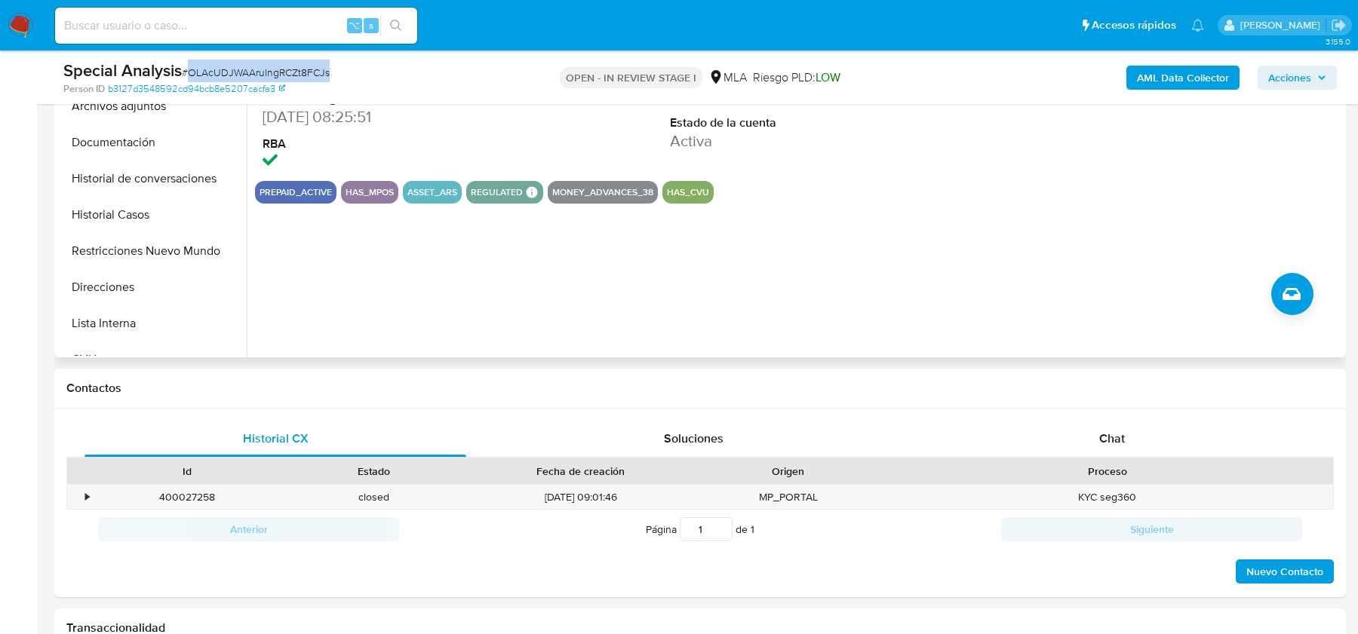
scroll to position [468, 0]
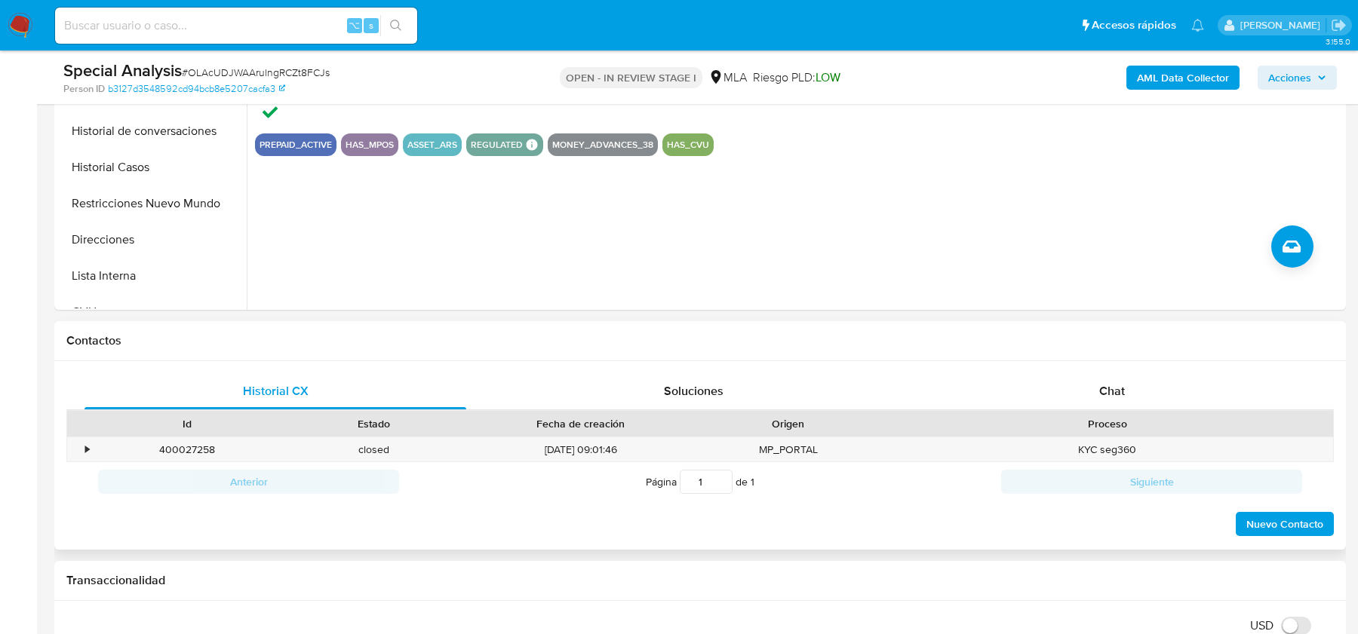
click at [1091, 364] on div "Historial CX Soluciones Chat Id Estado Fecha de creación Origen Proceso • 40002…" at bounding box center [700, 455] width 1292 height 189
click at [1105, 376] on div "Chat" at bounding box center [1112, 391] width 382 height 36
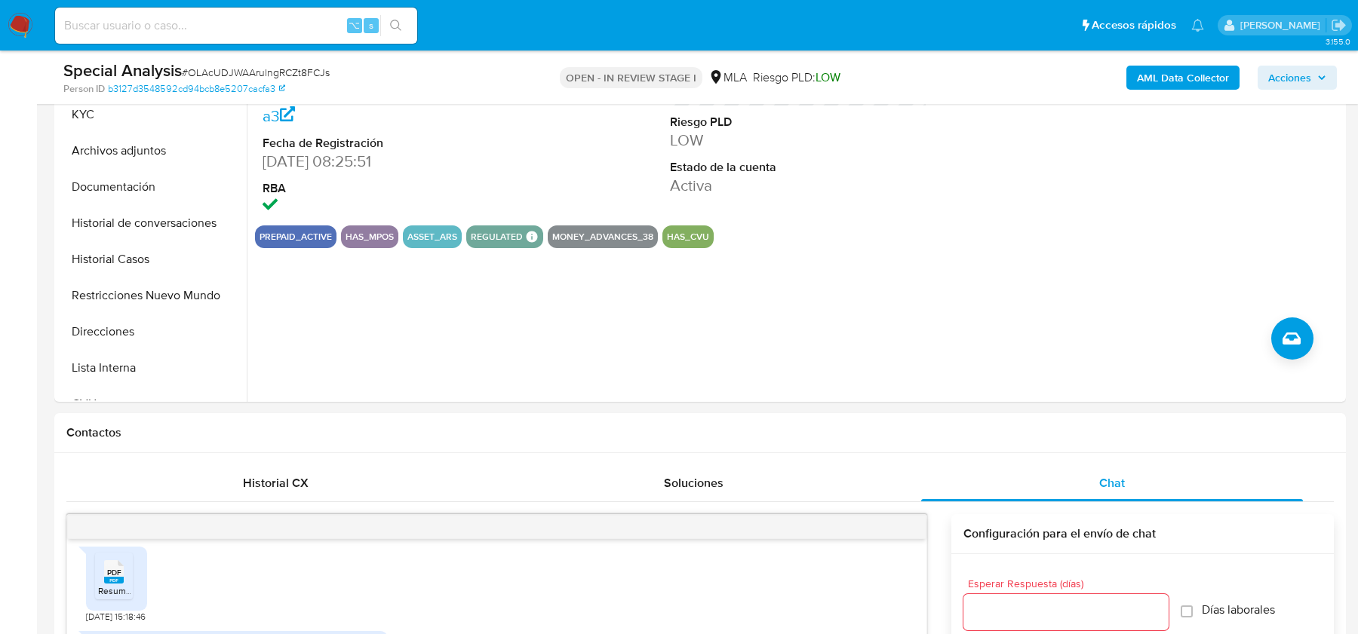
scroll to position [371, 0]
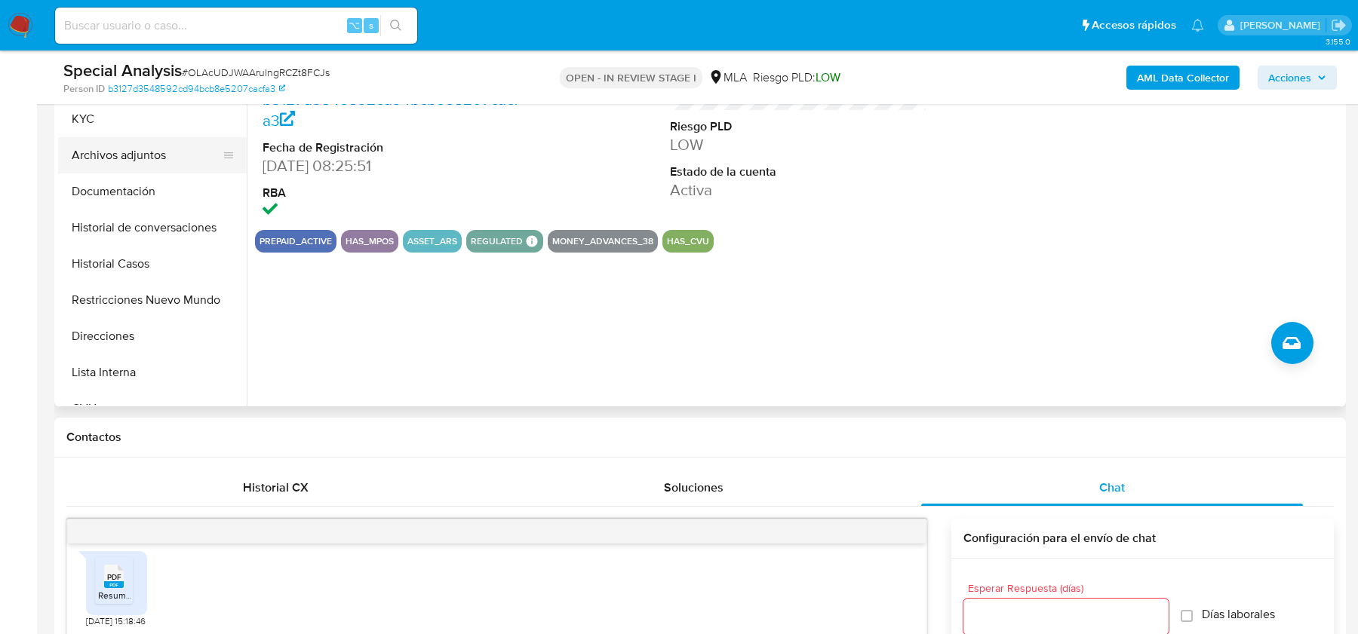
click at [121, 151] on button "Archivos adjuntos" at bounding box center [146, 155] width 177 height 36
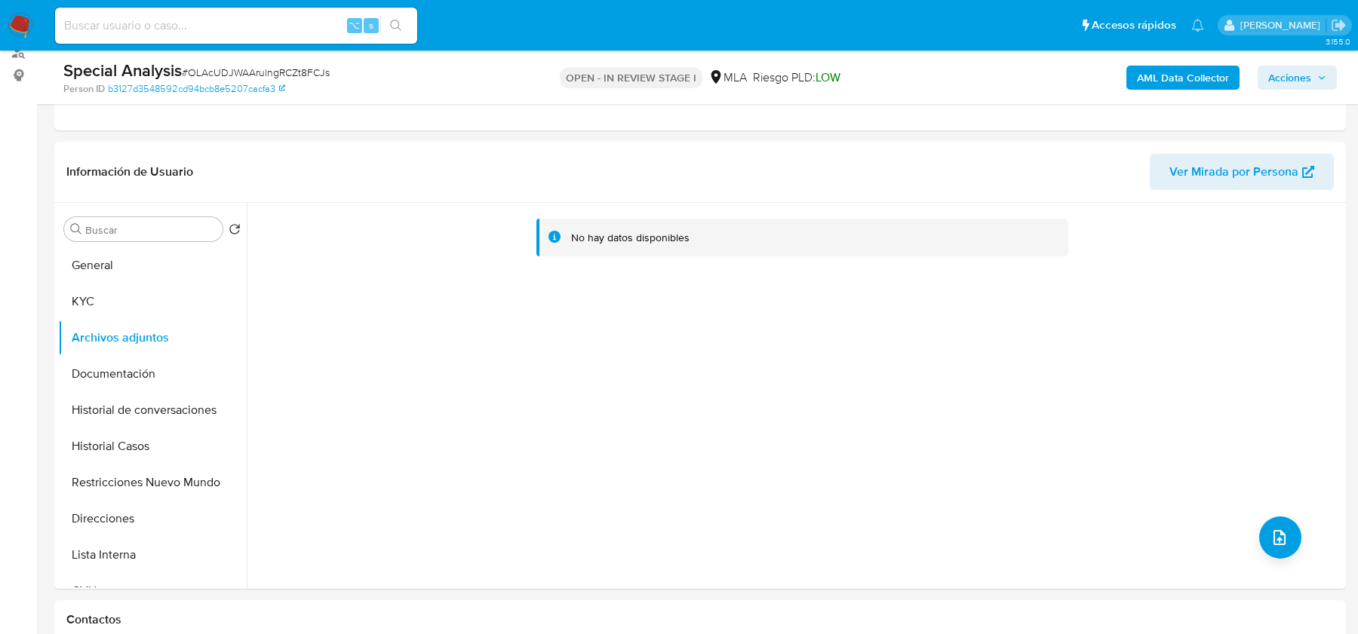
scroll to position [191, 0]
click at [1163, 83] on b "AML Data Collector" at bounding box center [1183, 78] width 92 height 24
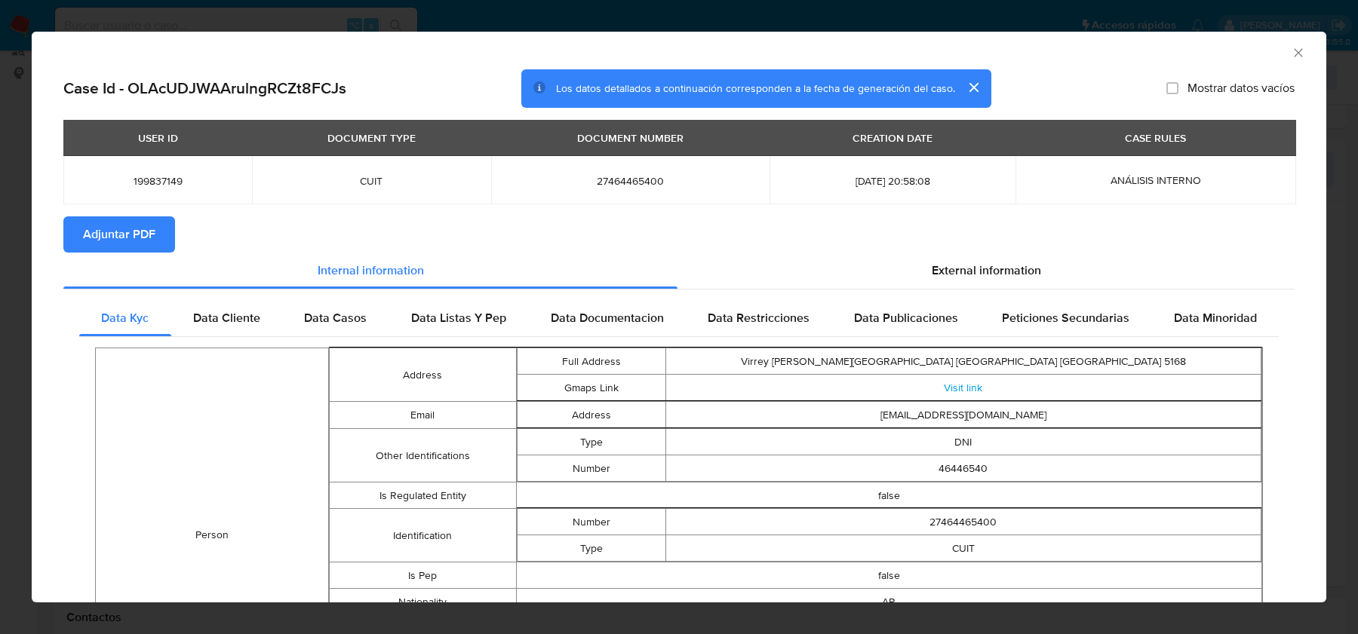
click at [156, 233] on button "Adjuntar PDF" at bounding box center [119, 235] width 112 height 36
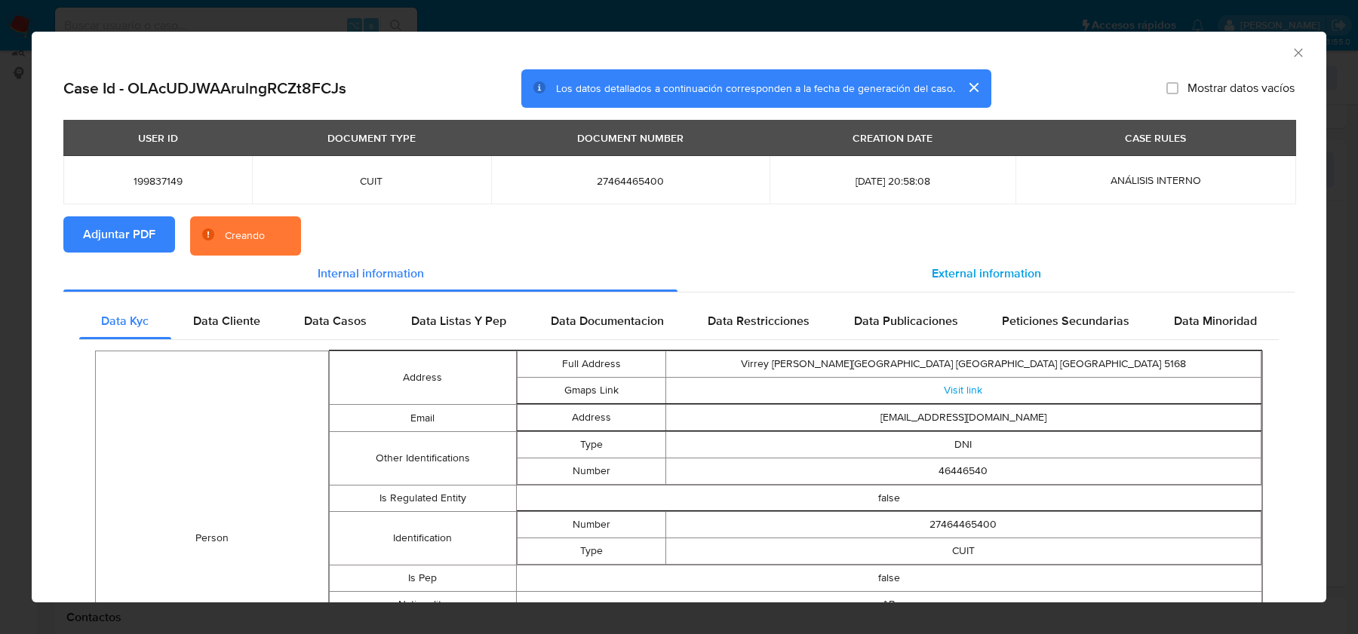
click at [978, 278] on span "External information" at bounding box center [986, 273] width 109 height 17
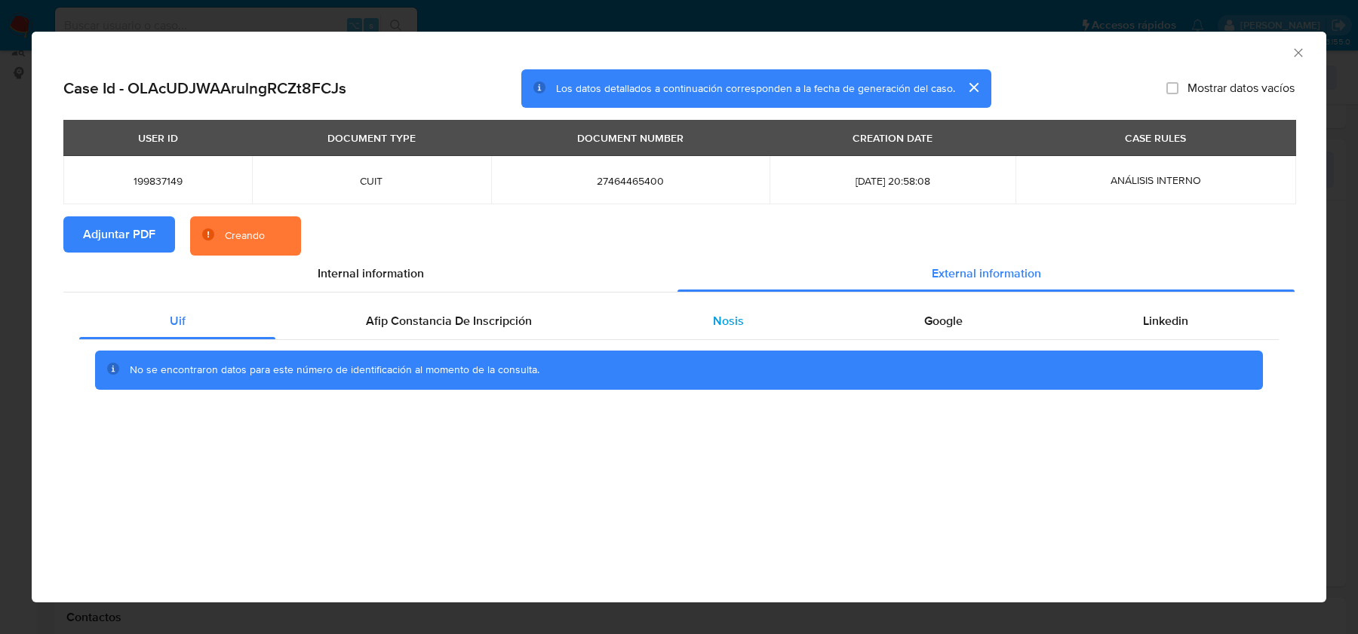
drag, startPoint x: 435, startPoint y: 329, endPoint x: 652, endPoint y: 312, distance: 217.9
click at [436, 328] on span "Afip Constancia De Inscripción" at bounding box center [449, 320] width 166 height 17
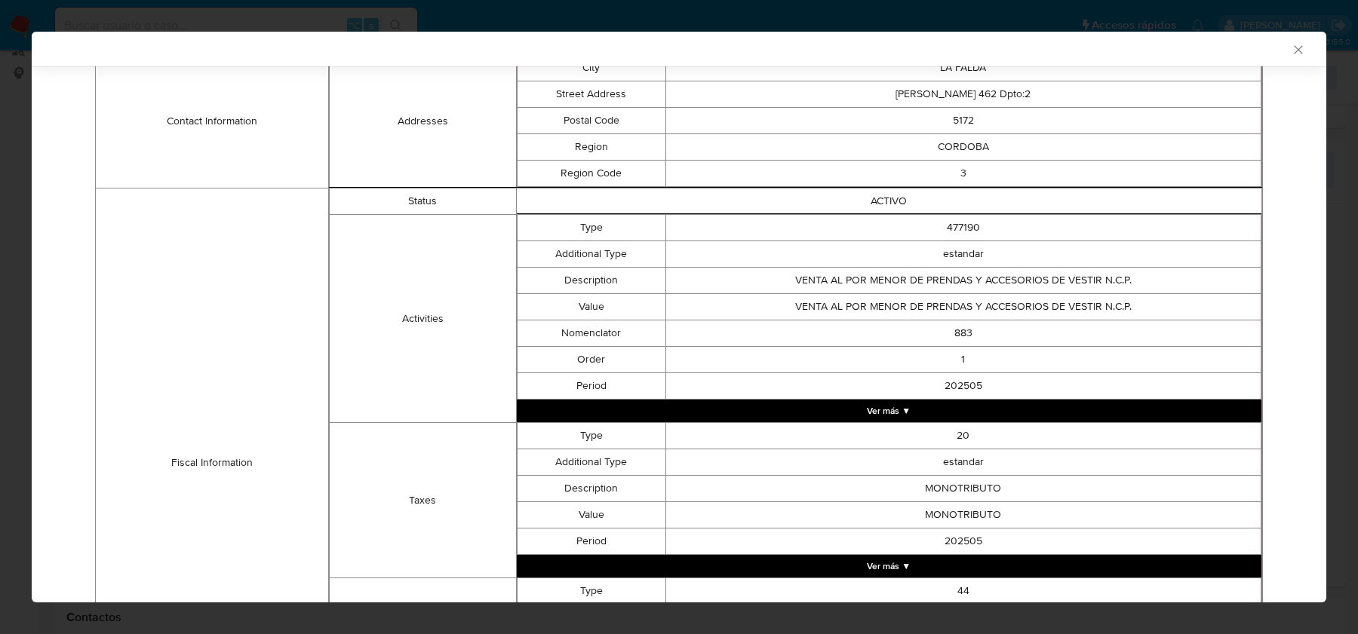
scroll to position [69, 0]
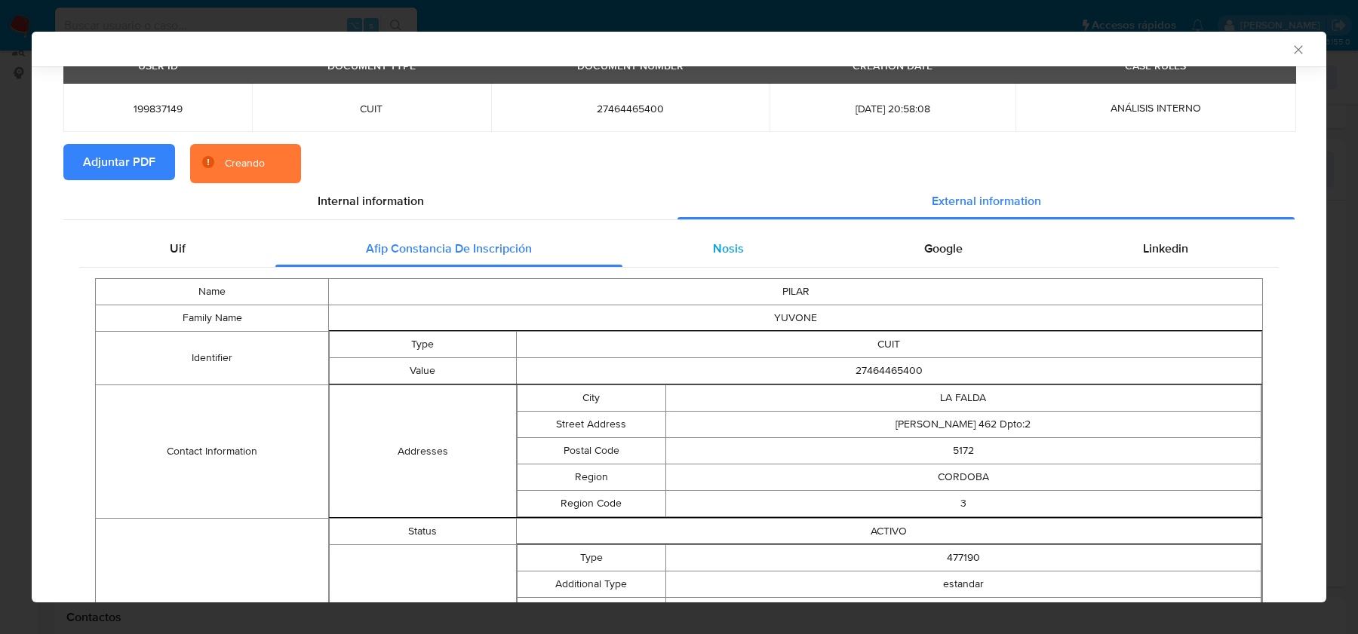
click at [686, 251] on div "Nosis" at bounding box center [727, 249] width 211 height 36
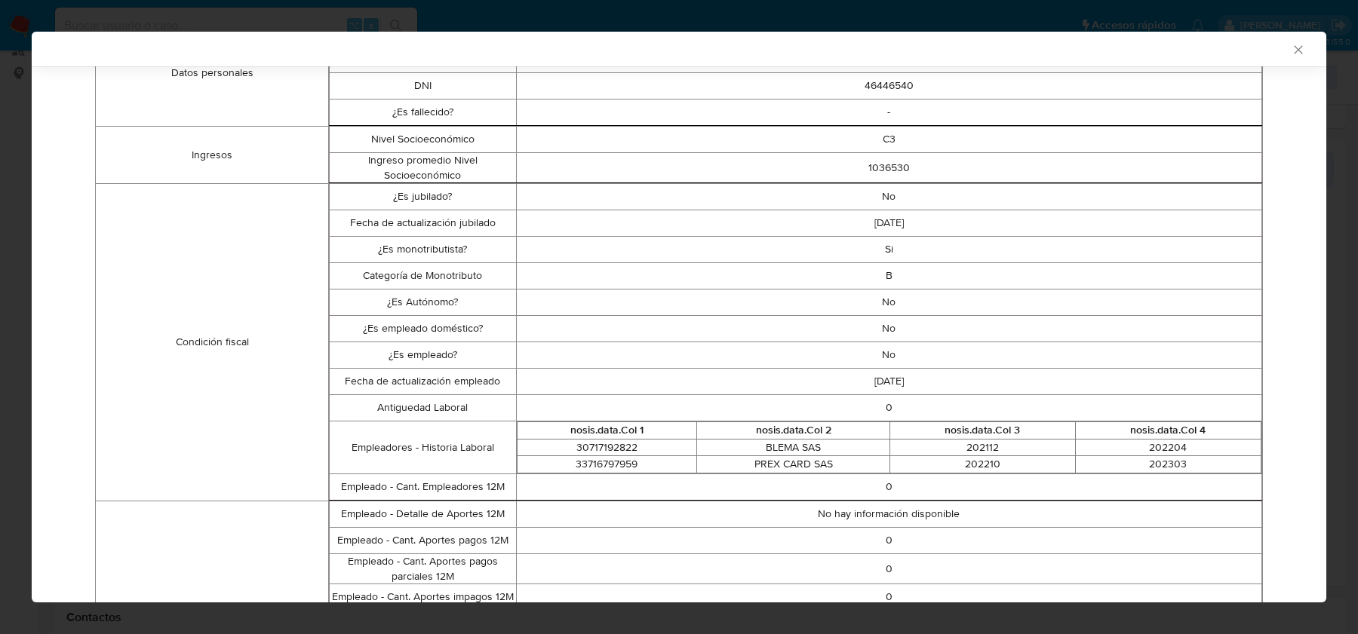
scroll to position [0, 0]
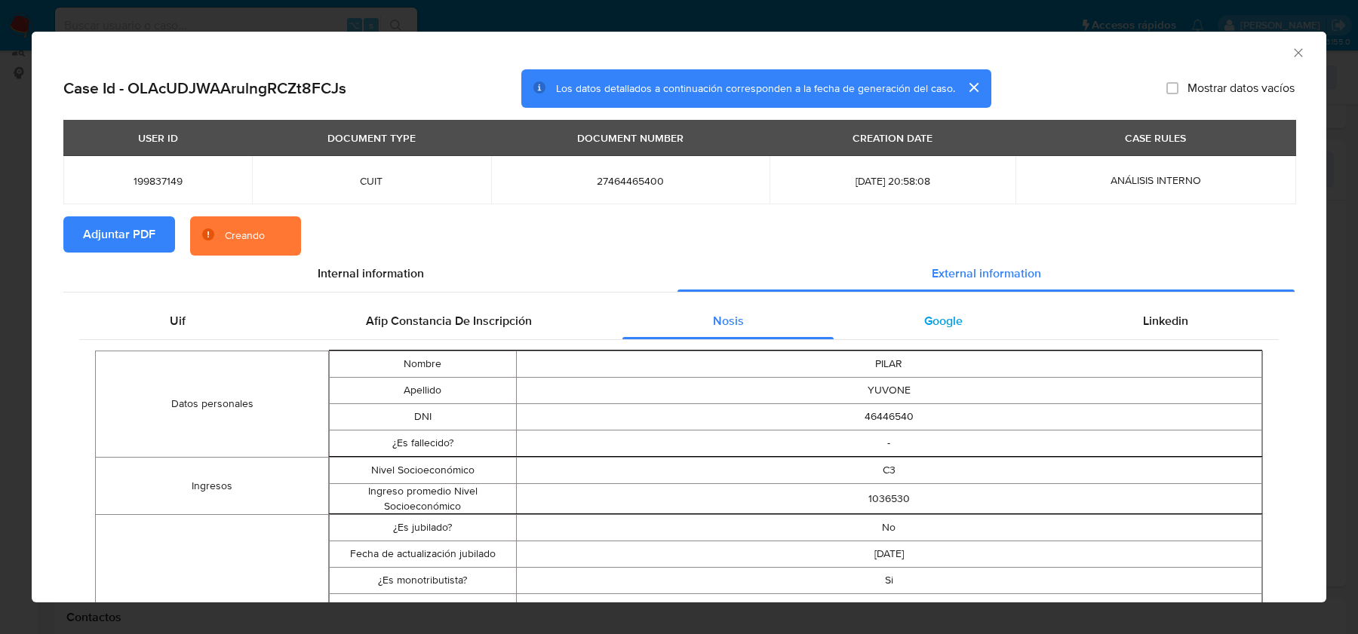
click at [934, 321] on span "Google" at bounding box center [943, 320] width 38 height 17
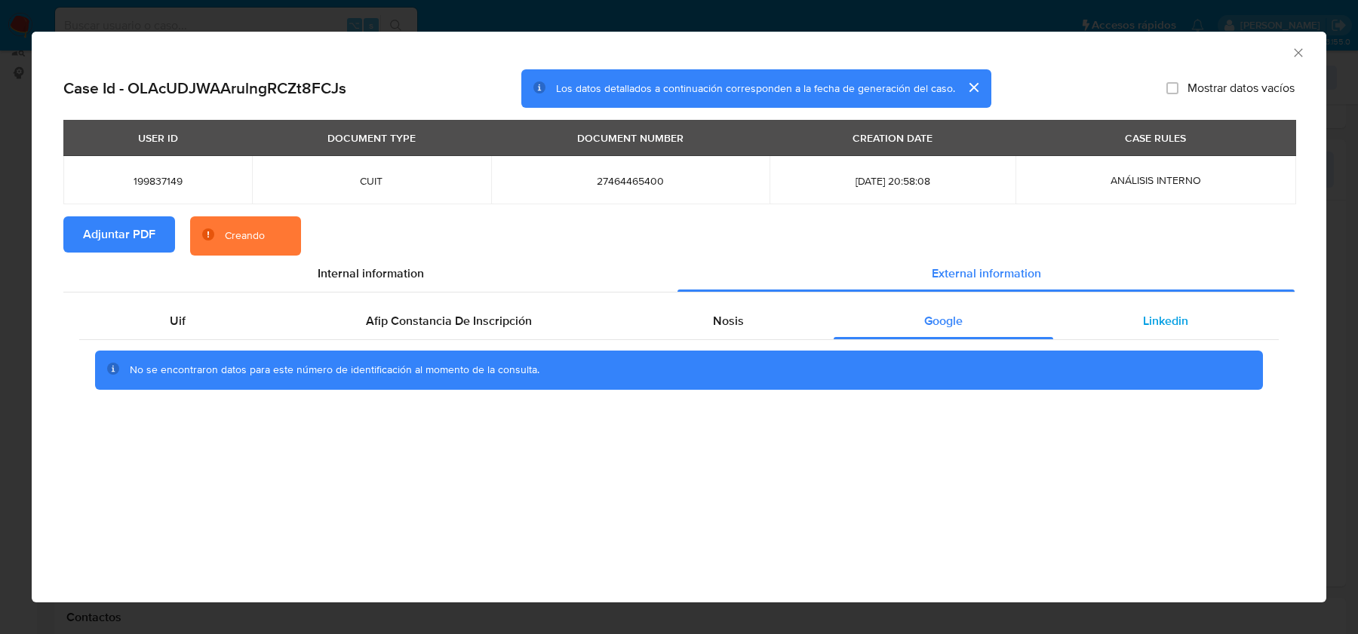
click at [1148, 317] on span "Linkedin" at bounding box center [1165, 320] width 45 height 17
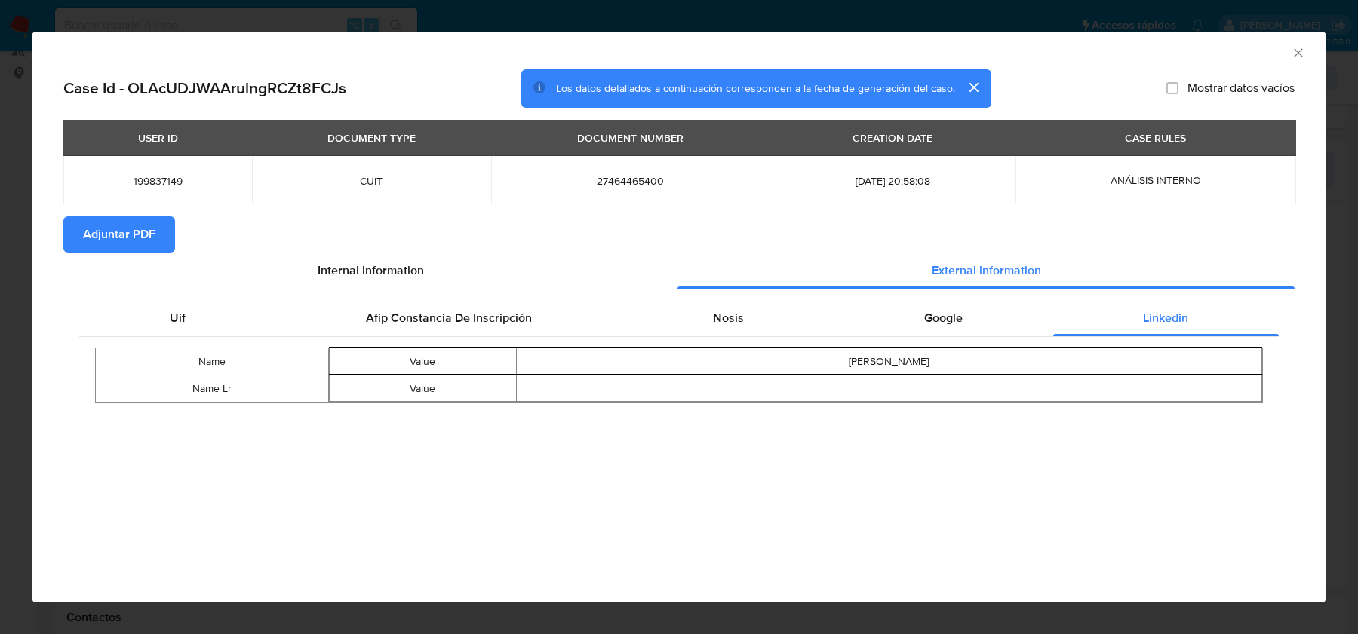
click at [1298, 48] on icon "Cerrar ventana" at bounding box center [1298, 52] width 15 height 15
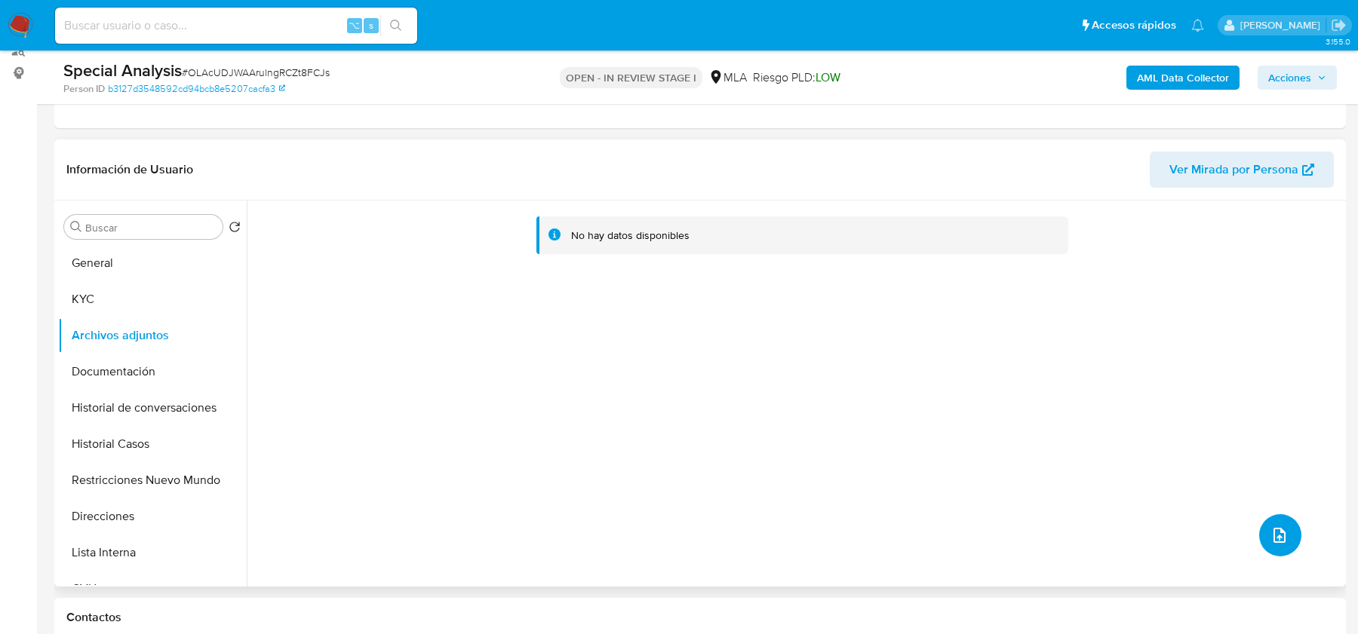
click at [1287, 537] on button "upload-file" at bounding box center [1280, 536] width 42 height 42
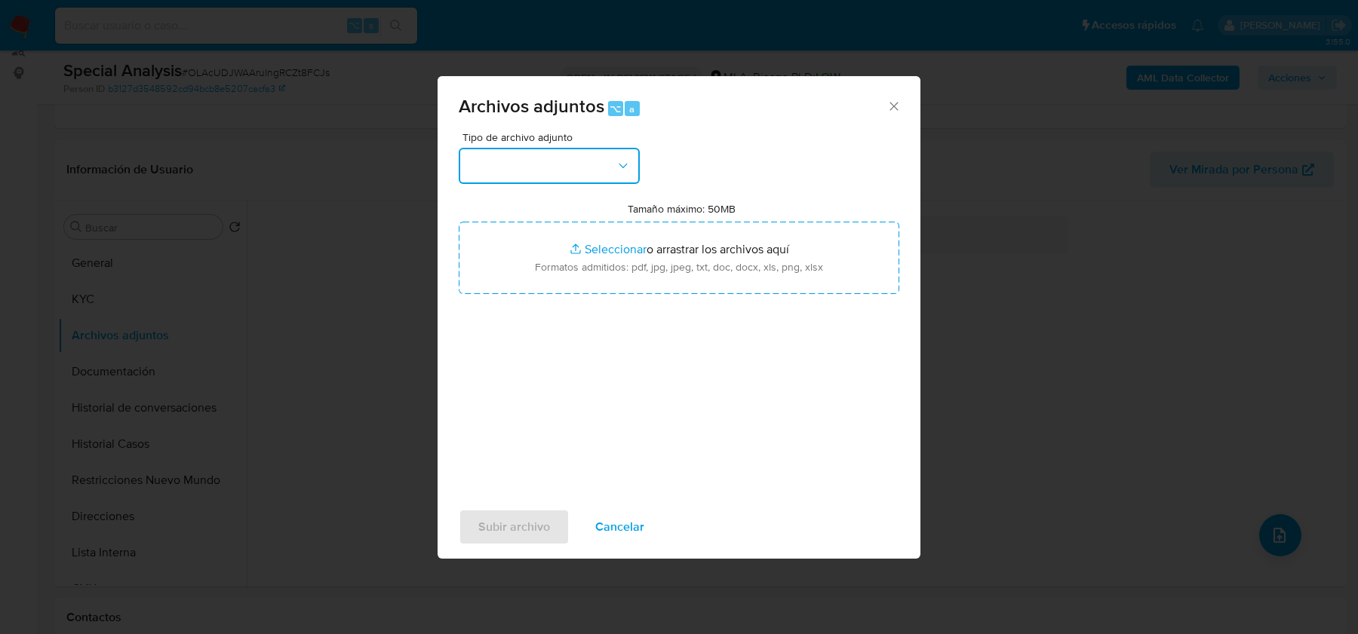
click at [504, 177] on button "button" at bounding box center [549, 166] width 181 height 36
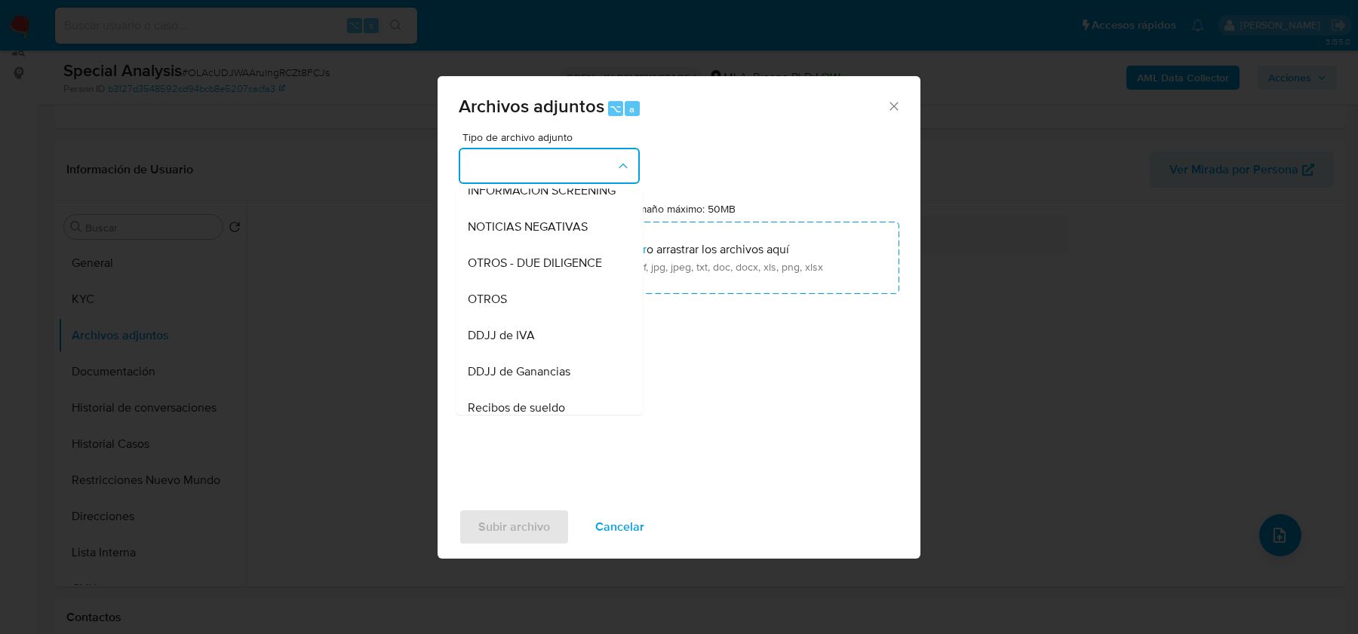
scroll to position [200, 0]
click at [501, 289] on span "OTROS" at bounding box center [487, 296] width 39 height 15
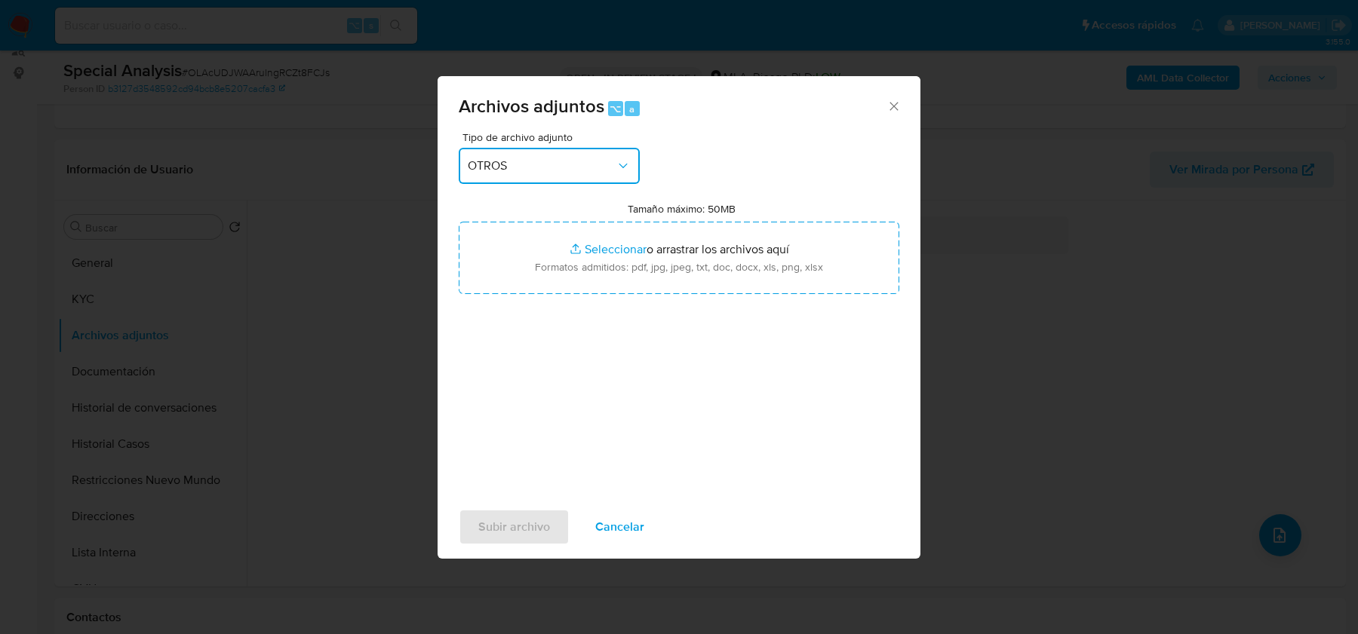
click at [554, 174] on button "OTROS" at bounding box center [549, 166] width 181 height 36
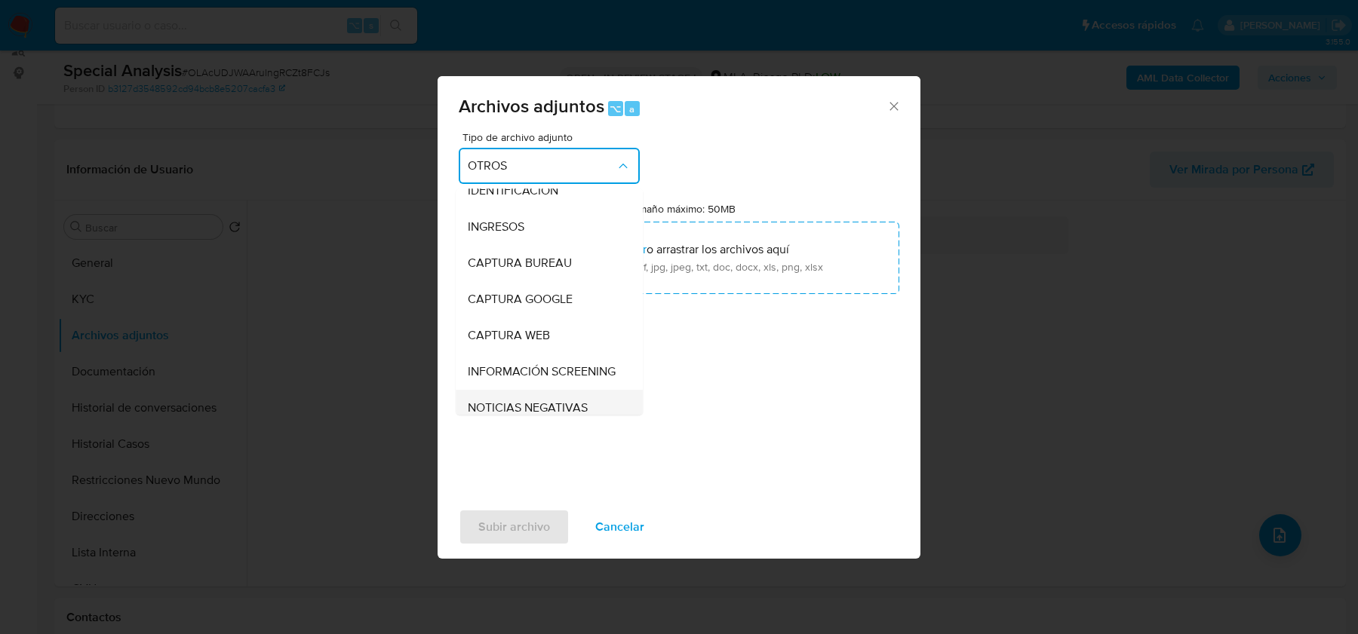
scroll to position [0, 0]
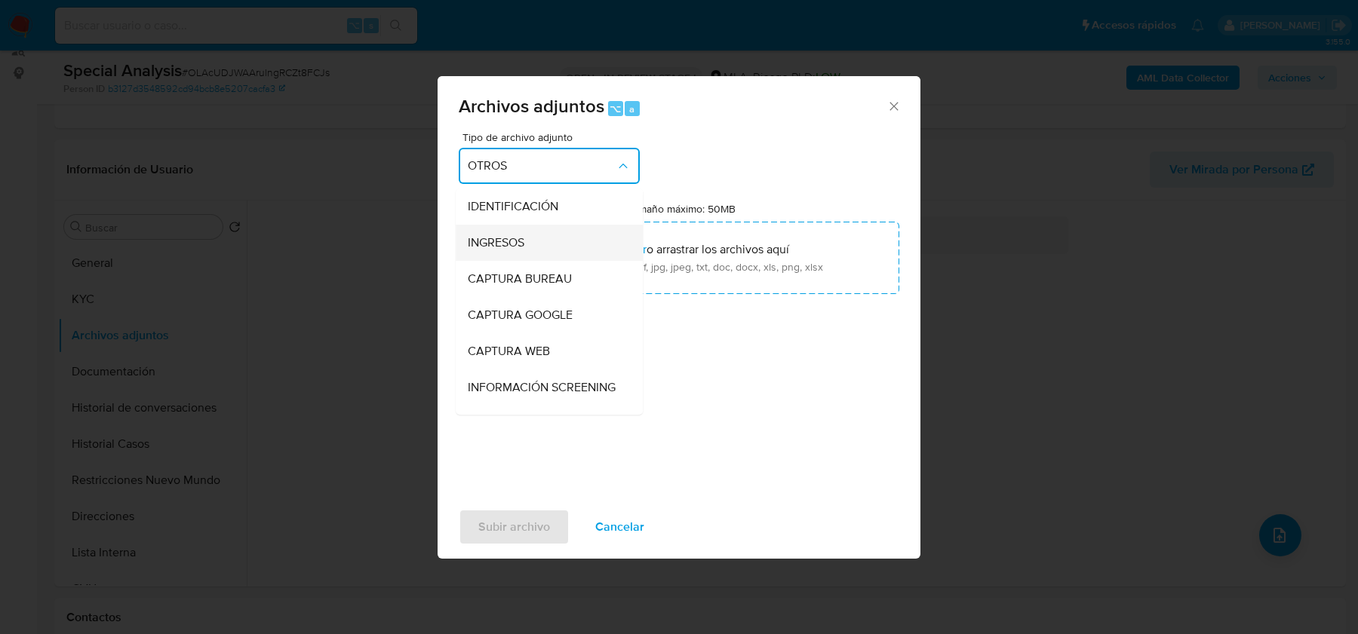
click at [510, 233] on div "INGRESOS" at bounding box center [545, 243] width 154 height 36
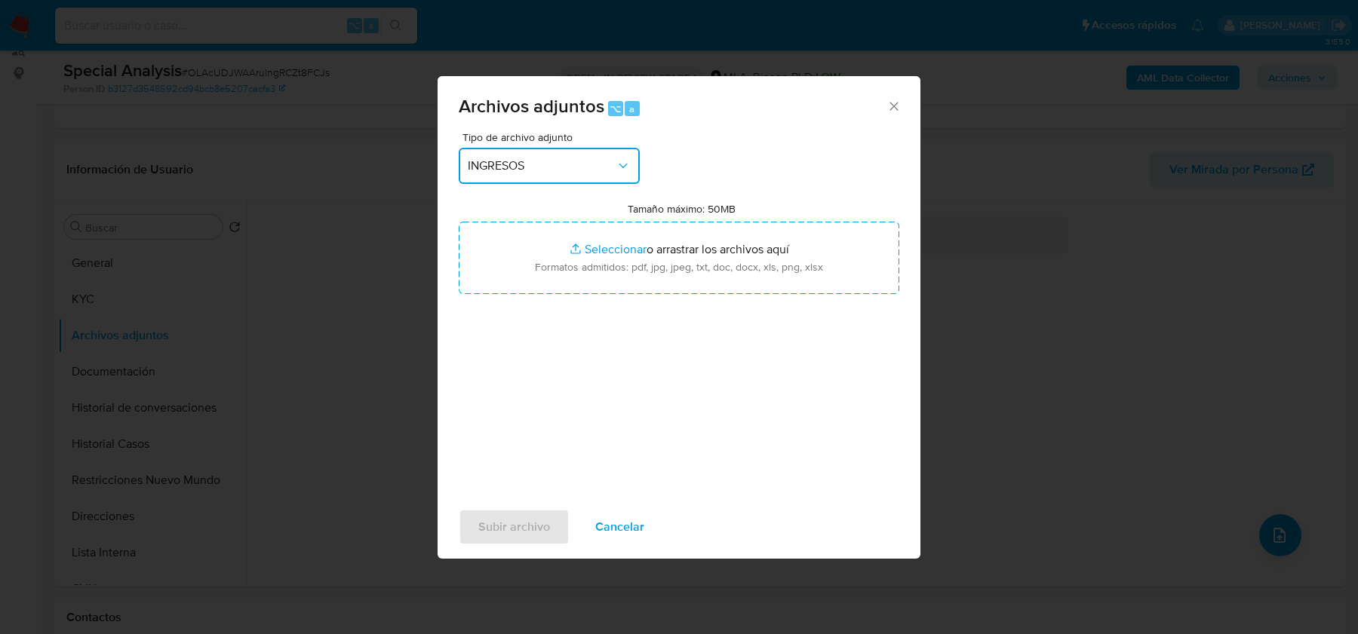
click at [577, 170] on span "INGRESOS" at bounding box center [542, 165] width 148 height 15
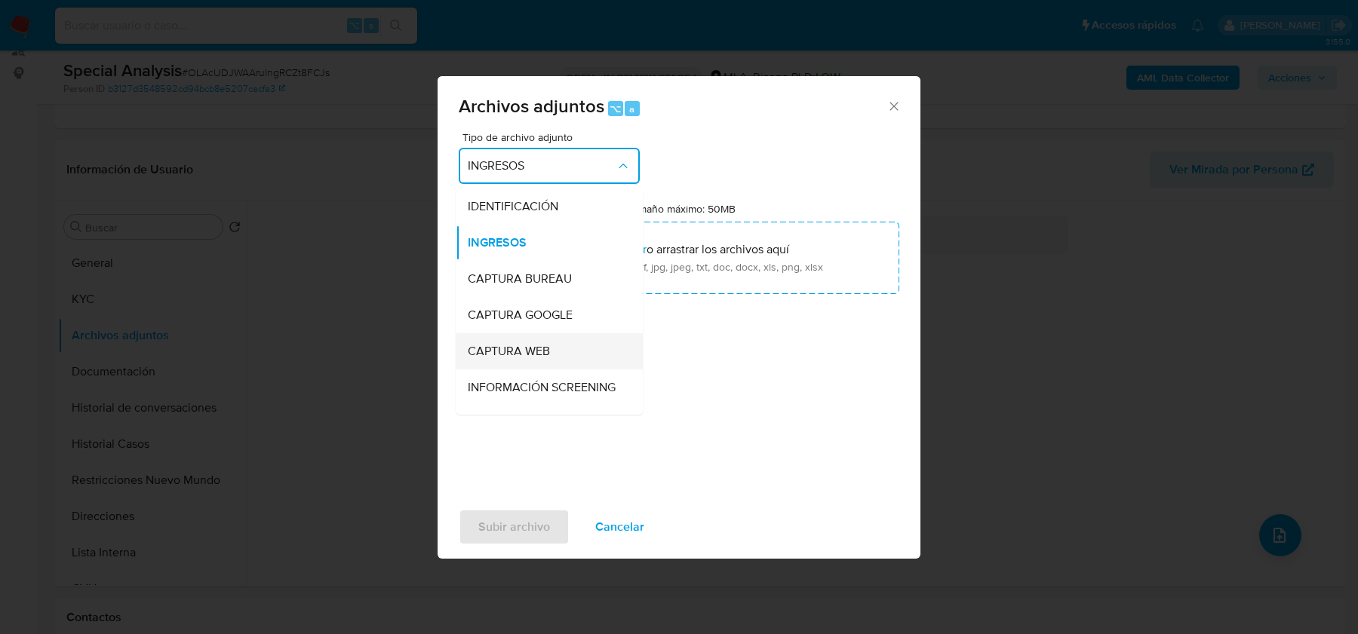
scroll to position [512, 0]
click at [565, 356] on span "Resumen de comprobantes electronicos emitidos ARCA" at bounding box center [545, 354] width 154 height 30
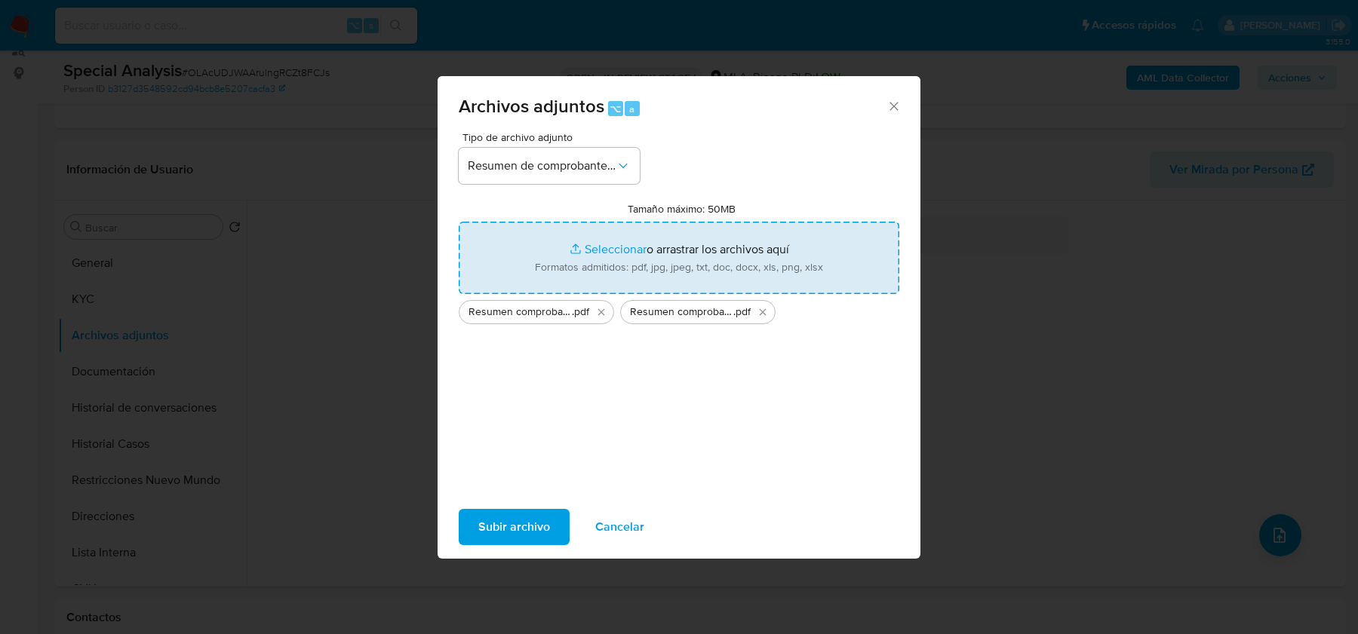
click at [529, 528] on span "Subir archivo" at bounding box center [514, 527] width 72 height 33
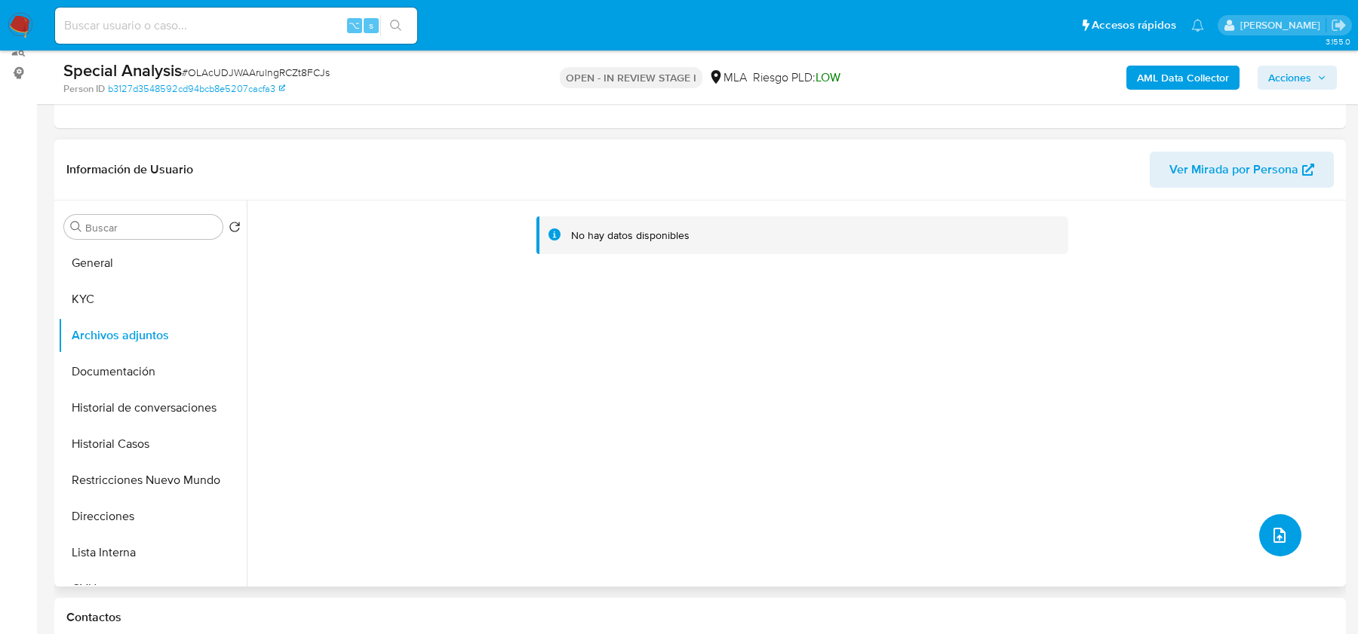
click at [1271, 532] on icon "upload-file" at bounding box center [1280, 536] width 18 height 18
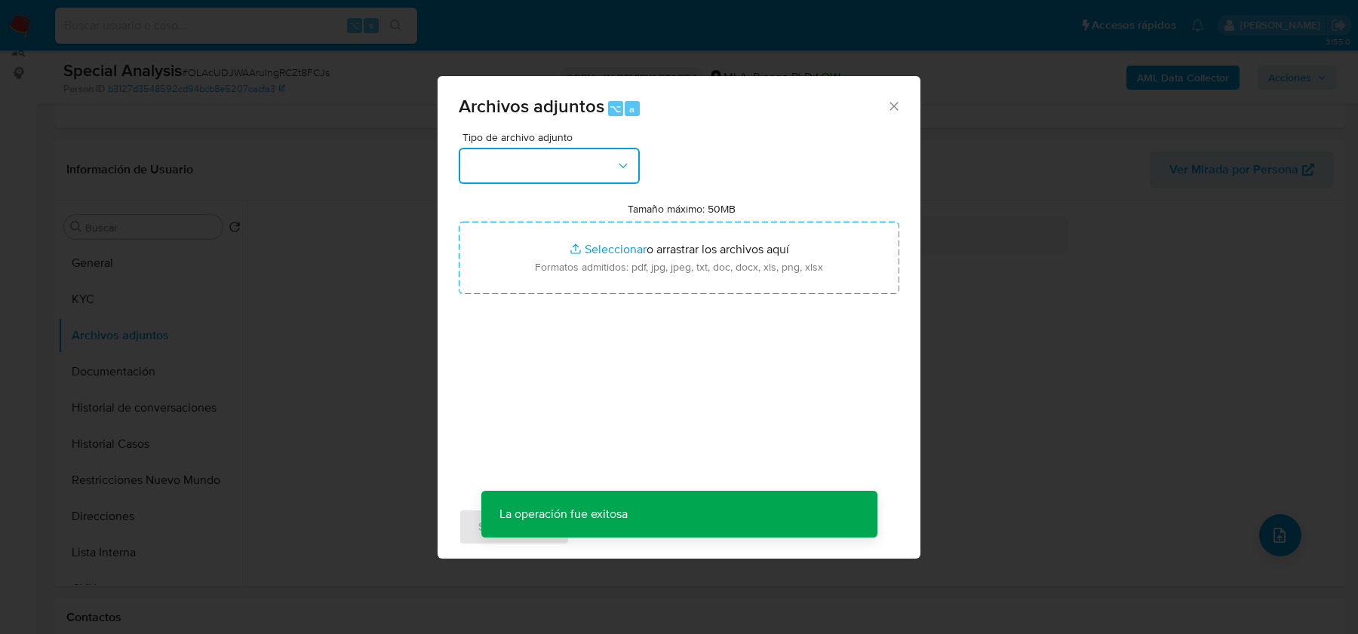
click at [558, 156] on button "button" at bounding box center [549, 166] width 181 height 36
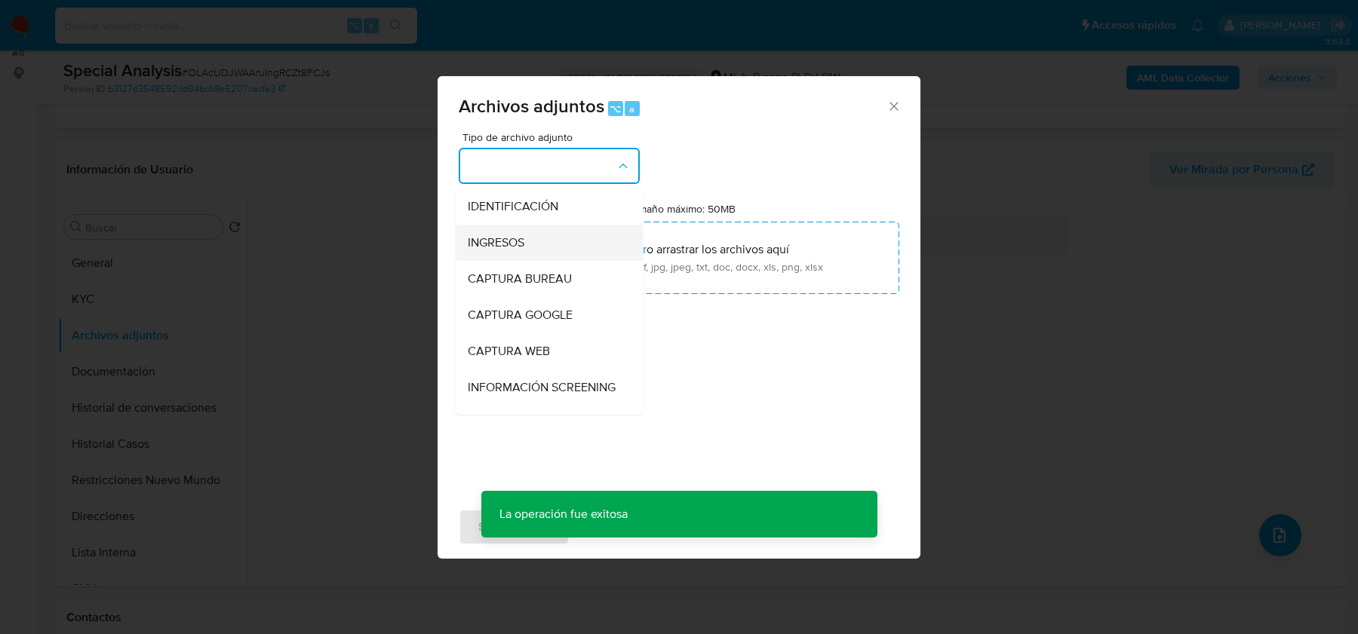
click at [545, 247] on div "INGRESOS" at bounding box center [545, 243] width 154 height 36
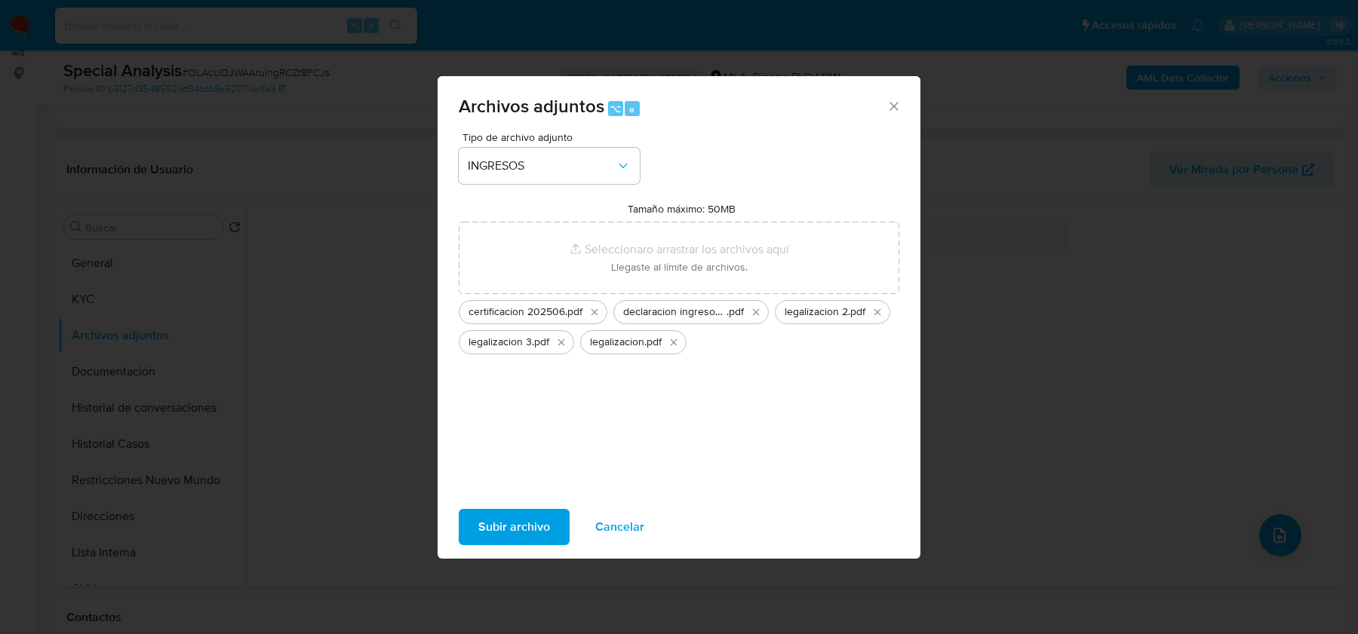
click at [499, 534] on span "Subir archivo" at bounding box center [514, 527] width 72 height 33
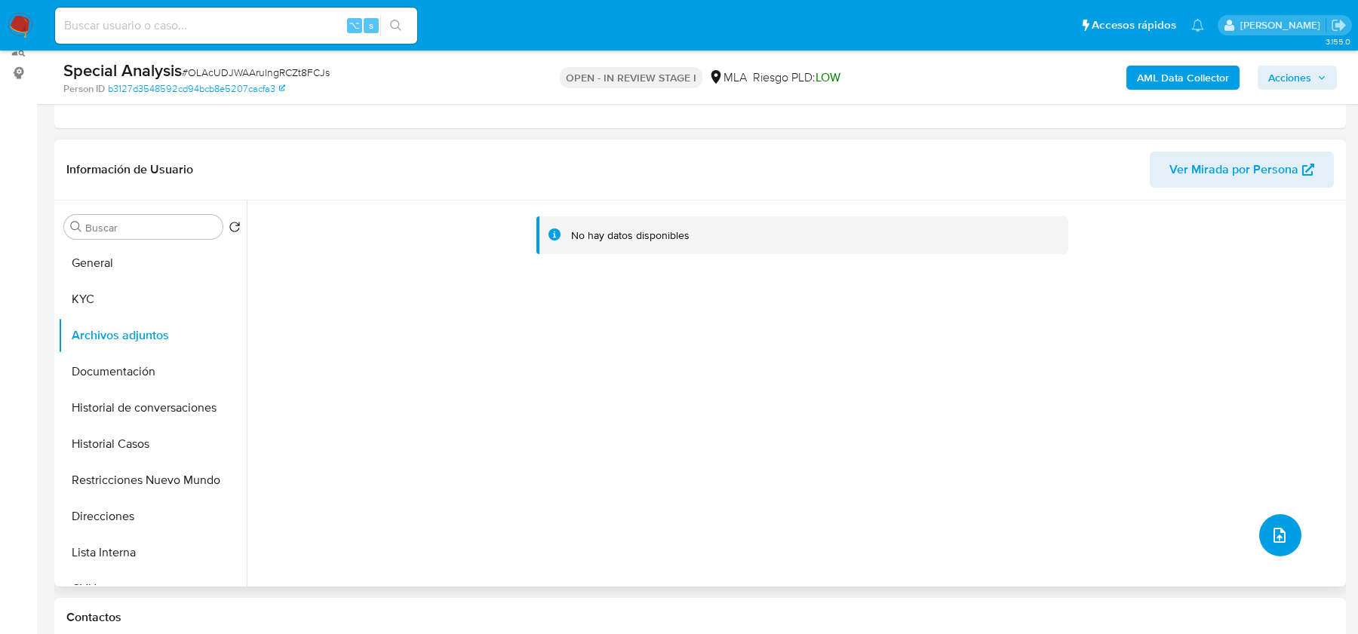
click at [1280, 537] on icon "upload-file" at bounding box center [1280, 536] width 18 height 18
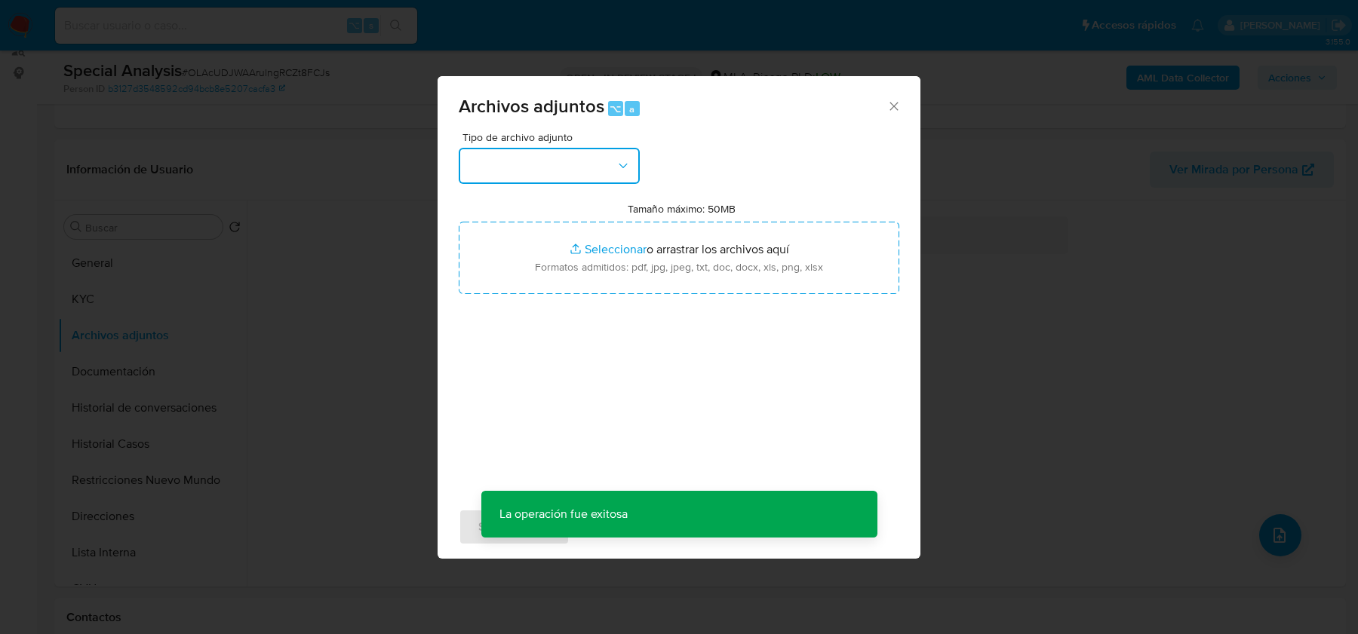
click at [561, 149] on button "button" at bounding box center [549, 166] width 181 height 36
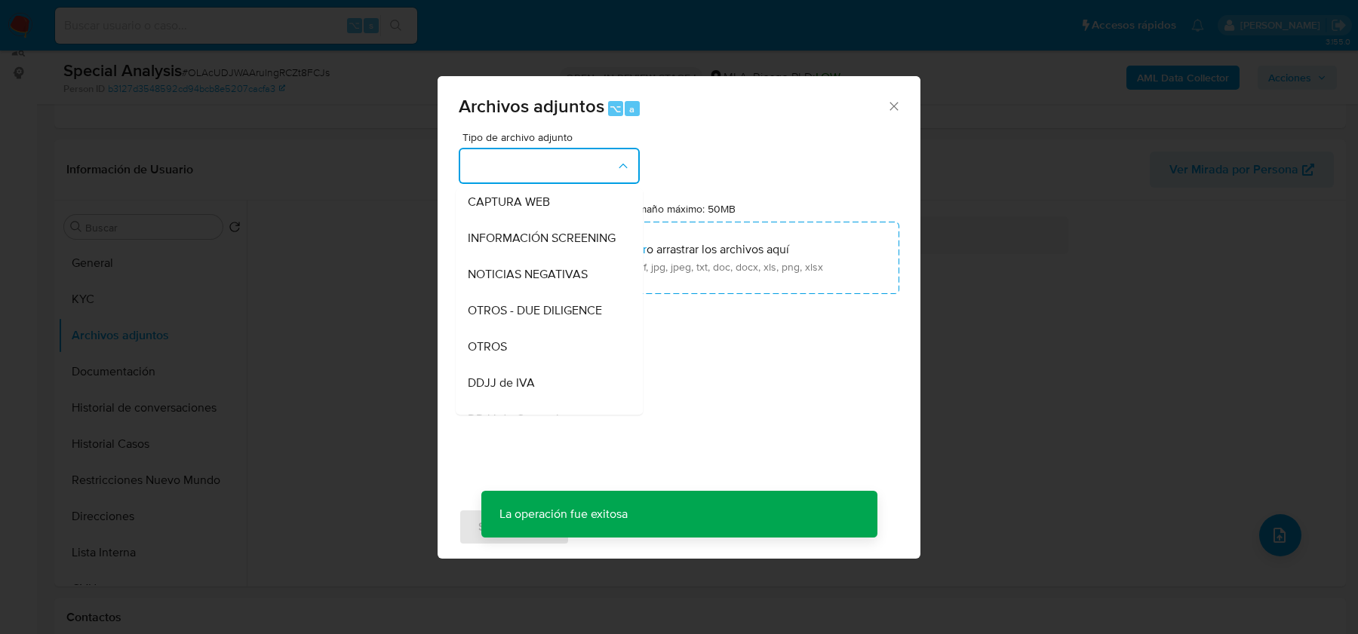
scroll to position [186, 0]
click at [493, 305] on span "OTROS" at bounding box center [487, 310] width 39 height 15
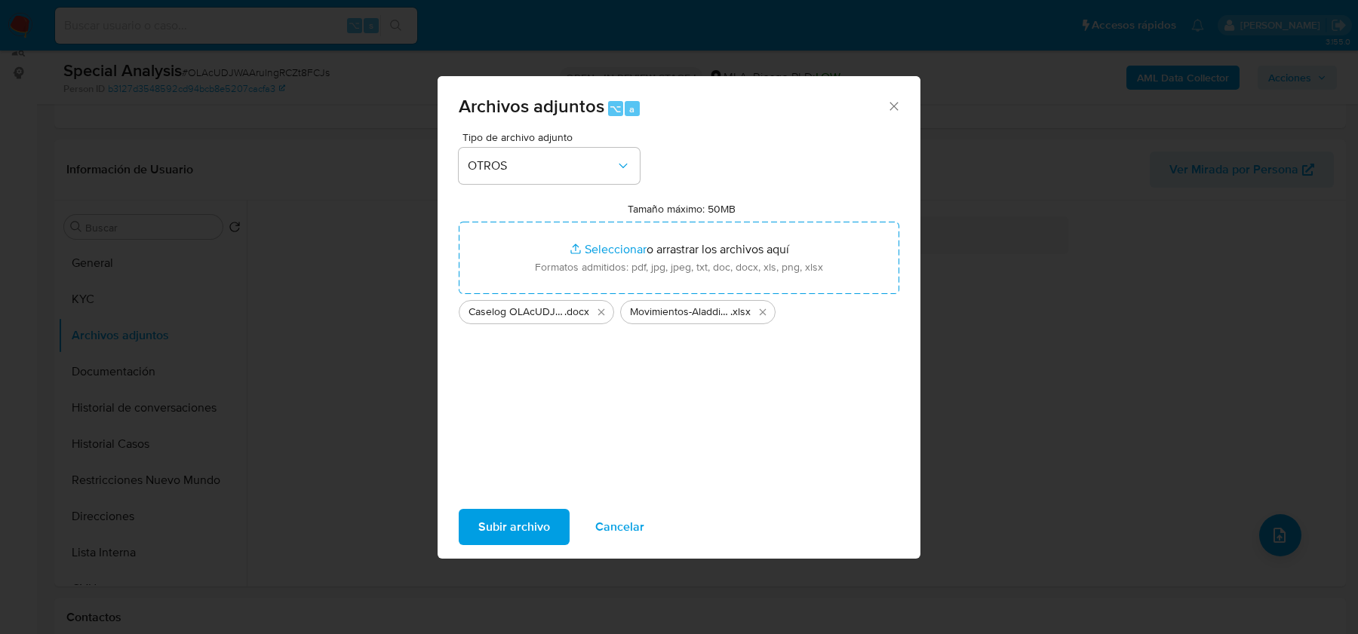
click at [507, 522] on span "Subir archivo" at bounding box center [514, 527] width 72 height 33
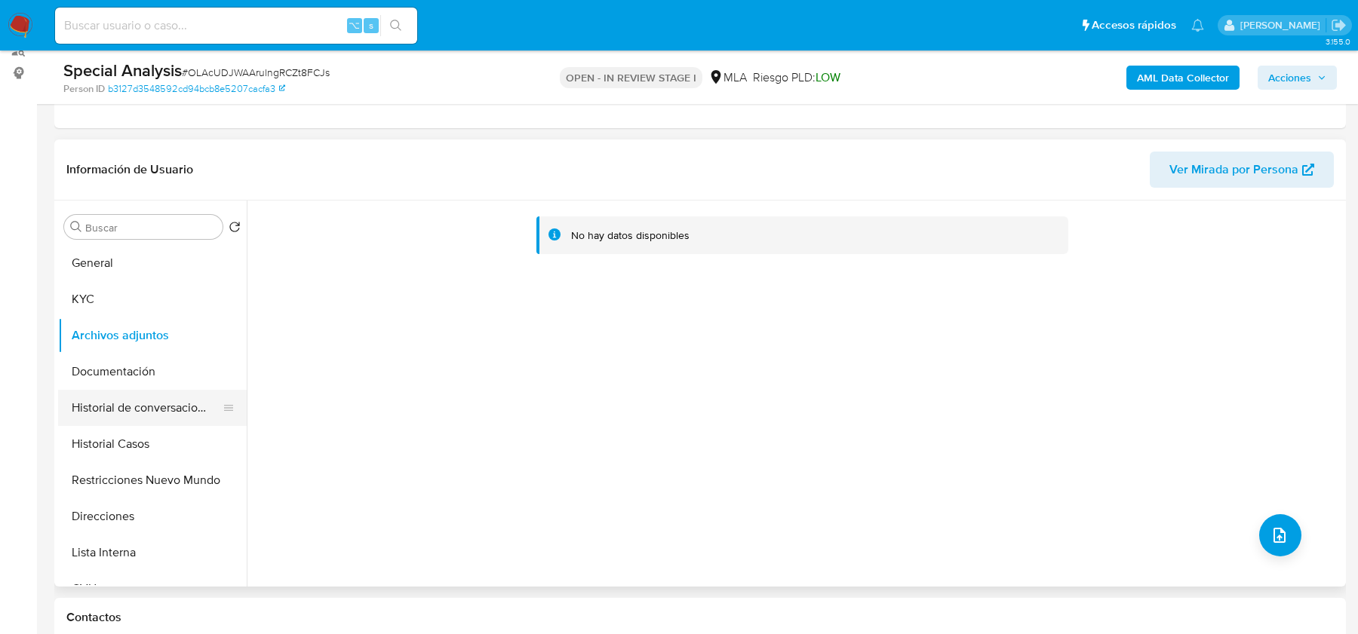
click at [121, 412] on button "Historial de conversaciones" at bounding box center [146, 408] width 177 height 36
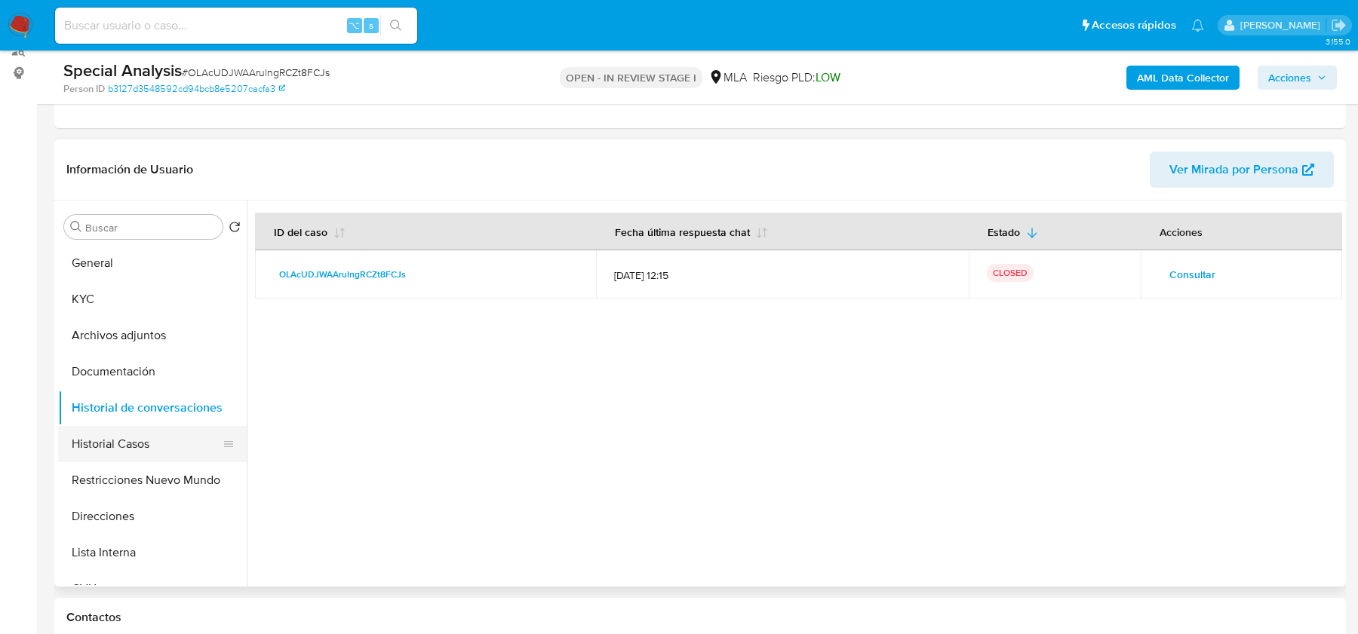
click at [115, 435] on button "Historial Casos" at bounding box center [146, 444] width 177 height 36
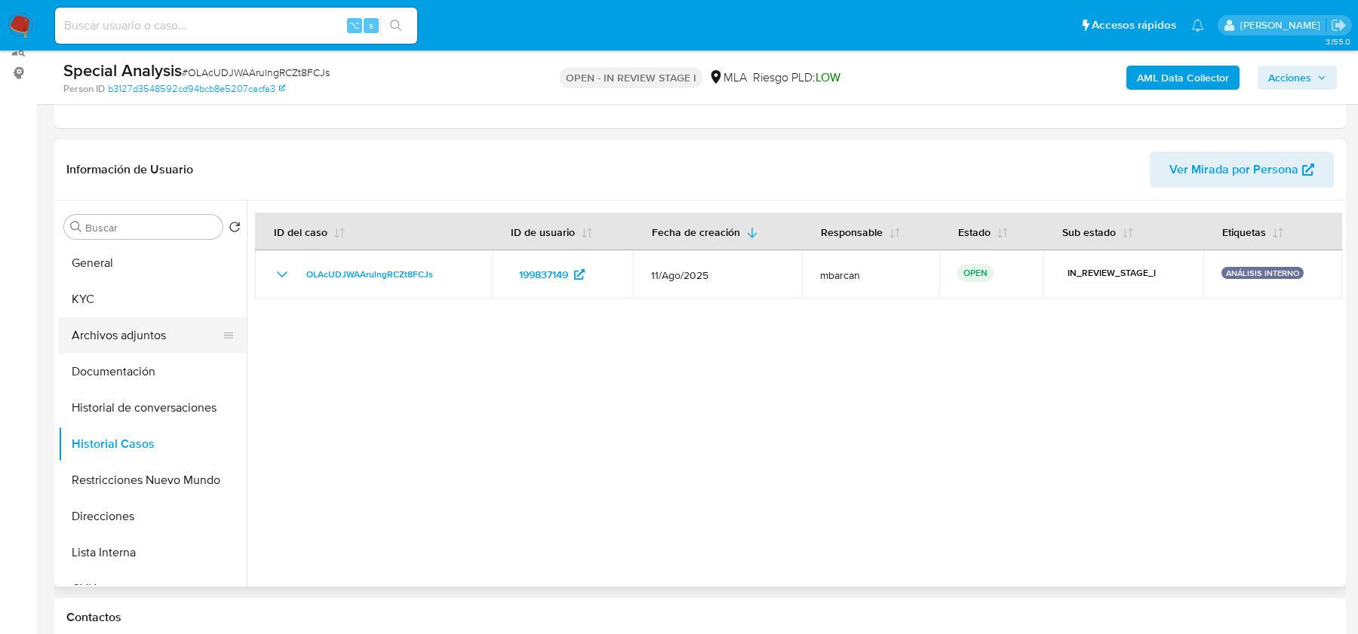
click at [118, 324] on button "Archivos adjuntos" at bounding box center [146, 336] width 177 height 36
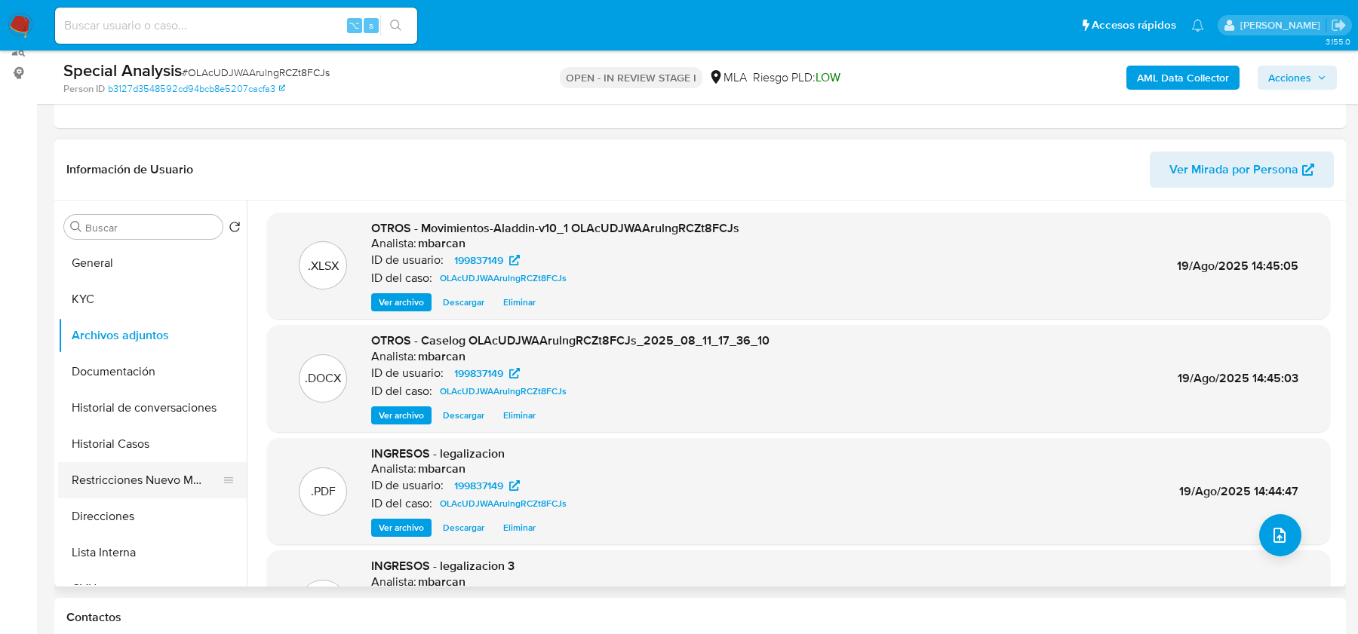
click at [142, 472] on button "Restricciones Nuevo Mundo" at bounding box center [146, 480] width 177 height 36
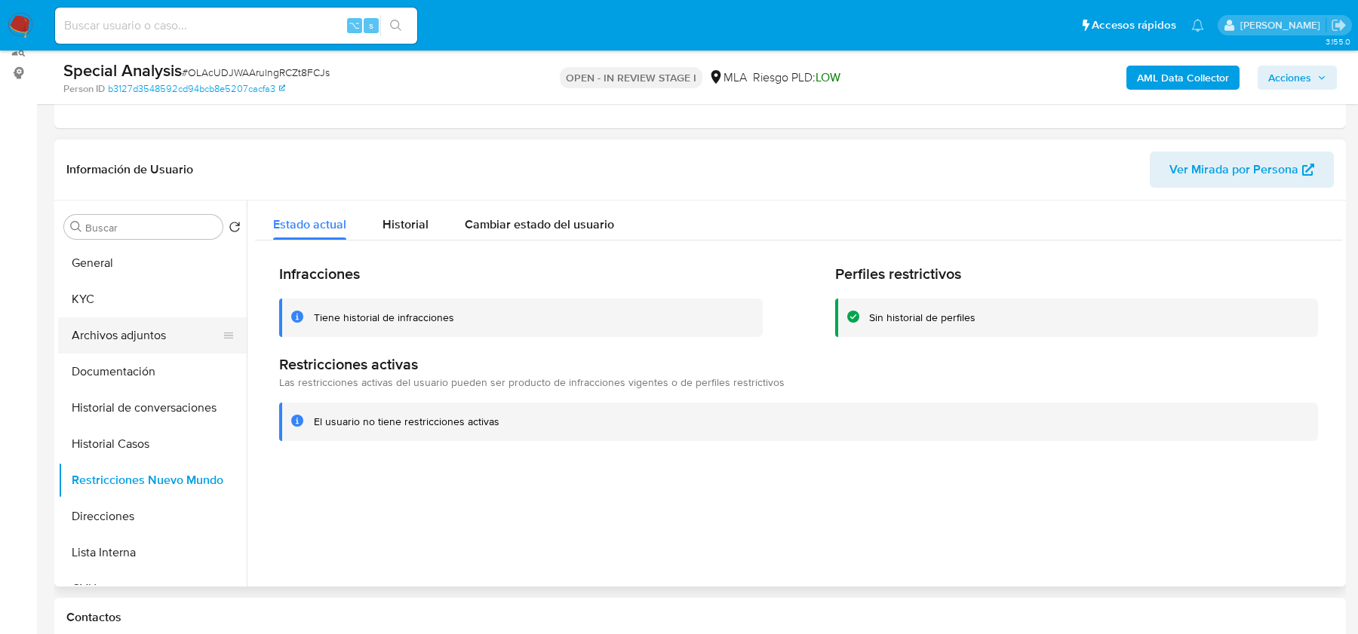
click at [118, 327] on button "Archivos adjuntos" at bounding box center [146, 336] width 177 height 36
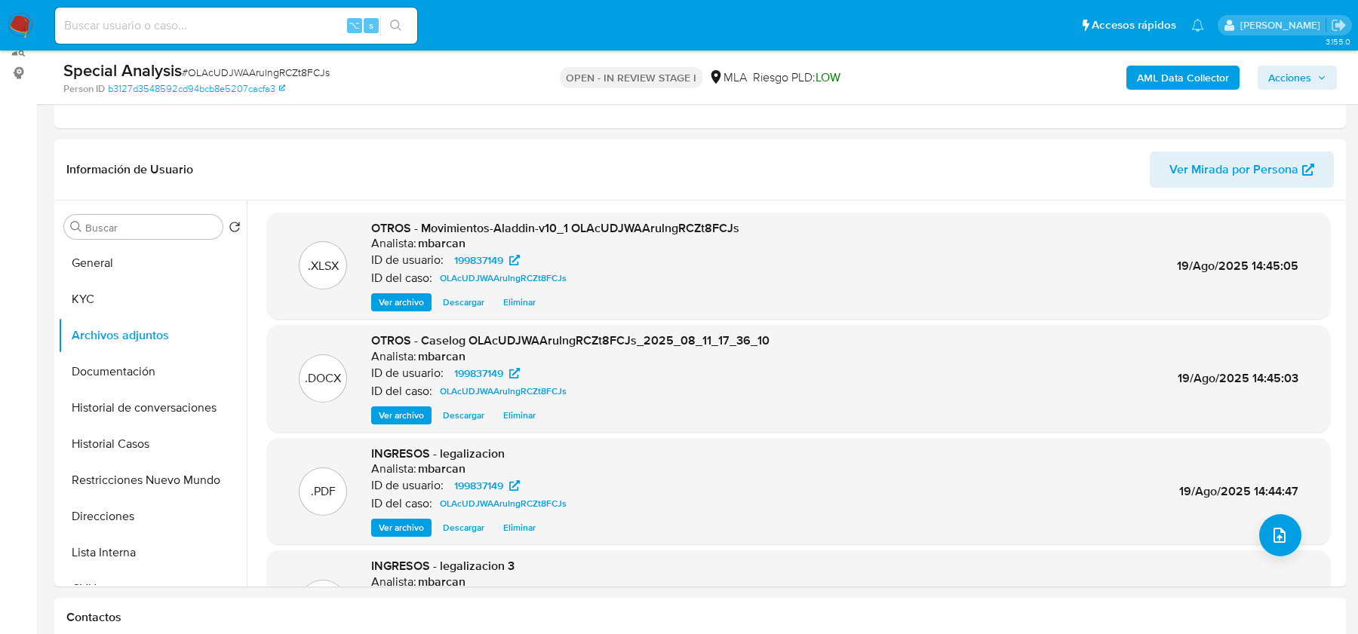
click at [1286, 72] on span "Acciones" at bounding box center [1289, 78] width 43 height 24
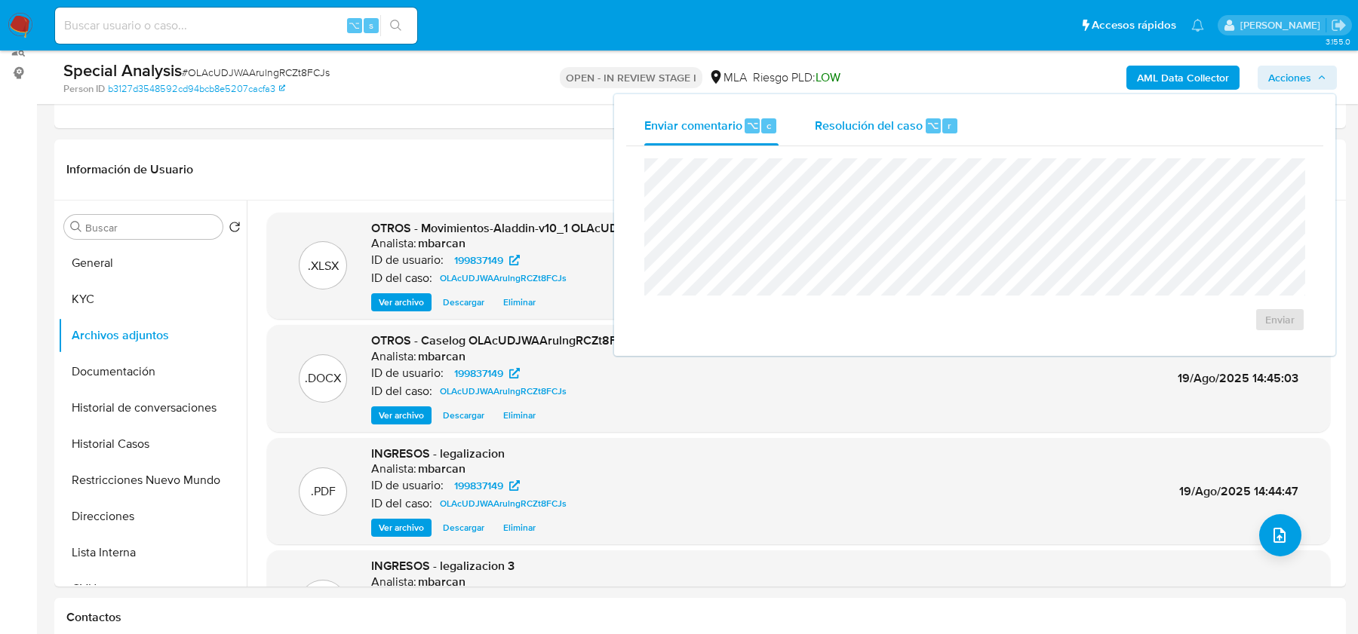
click at [878, 130] on span "Resolución del caso" at bounding box center [869, 124] width 108 height 17
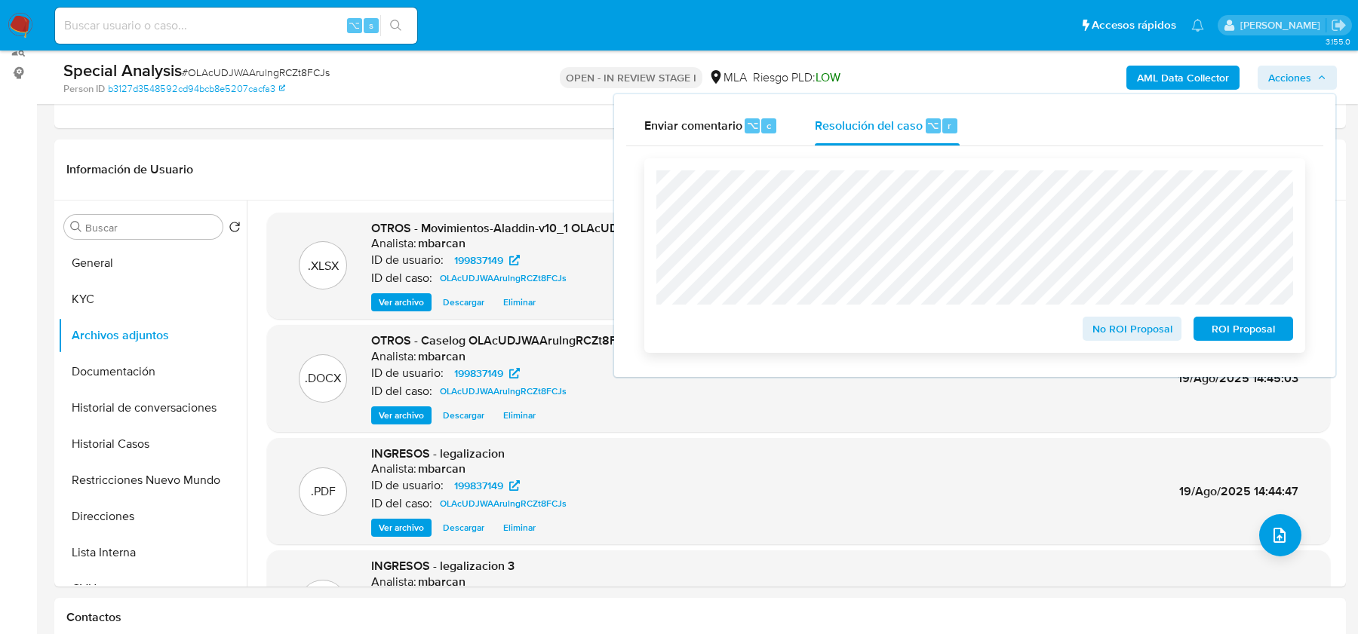
click at [1094, 335] on span "No ROI Proposal" at bounding box center [1132, 328] width 78 height 21
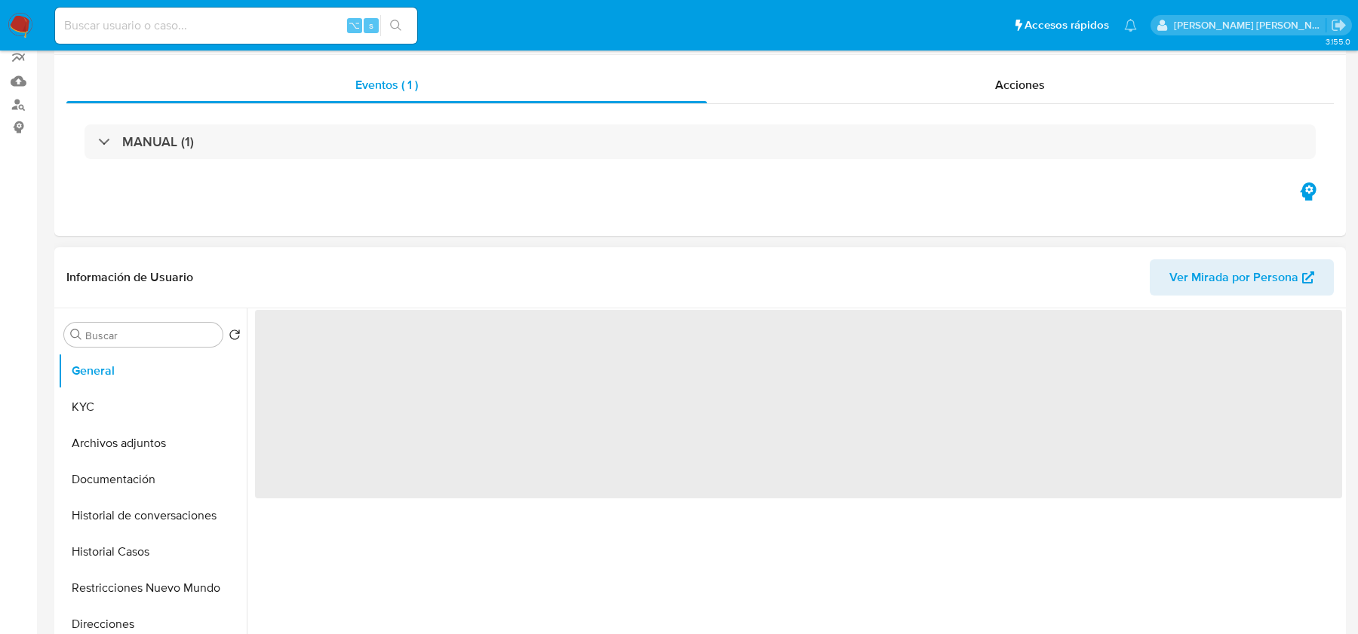
scroll to position [298, 0]
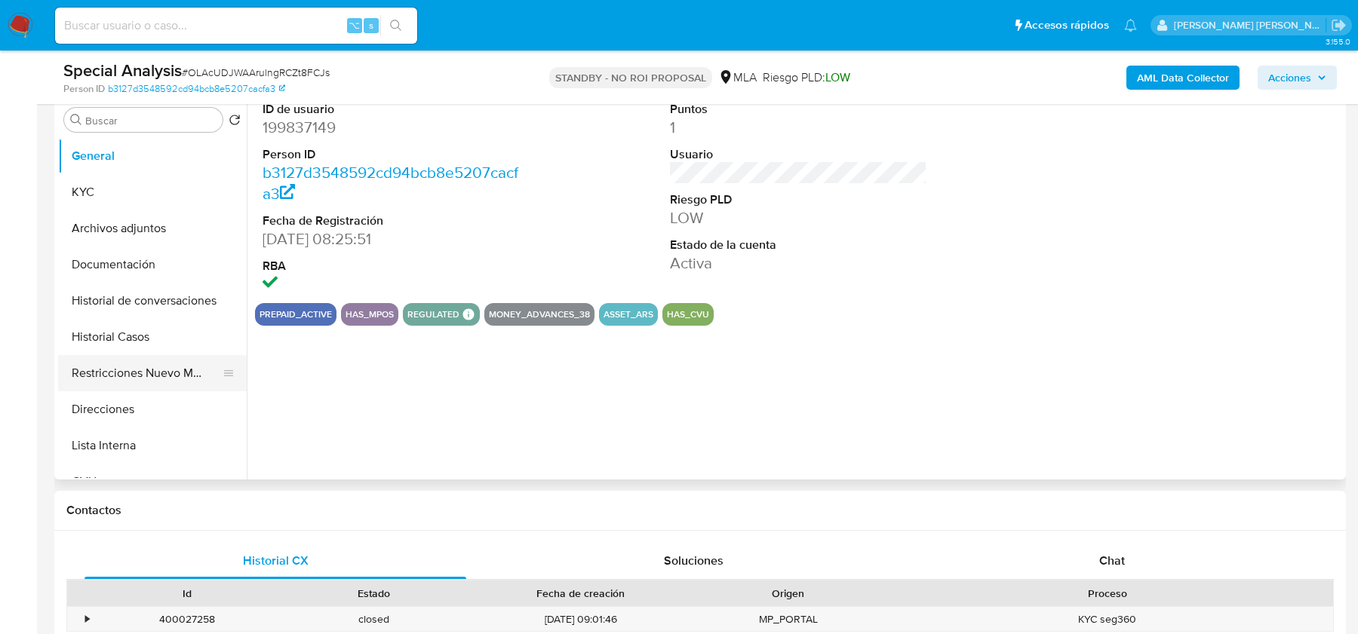
select select "10"
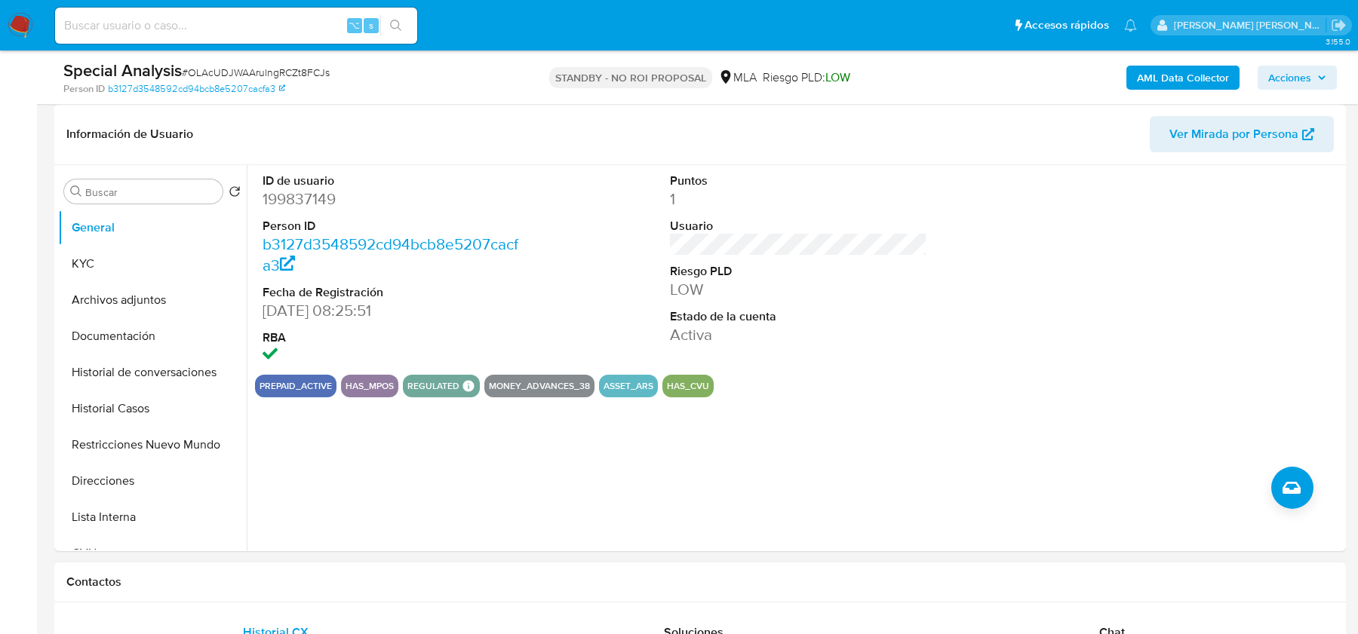
scroll to position [178, 0]
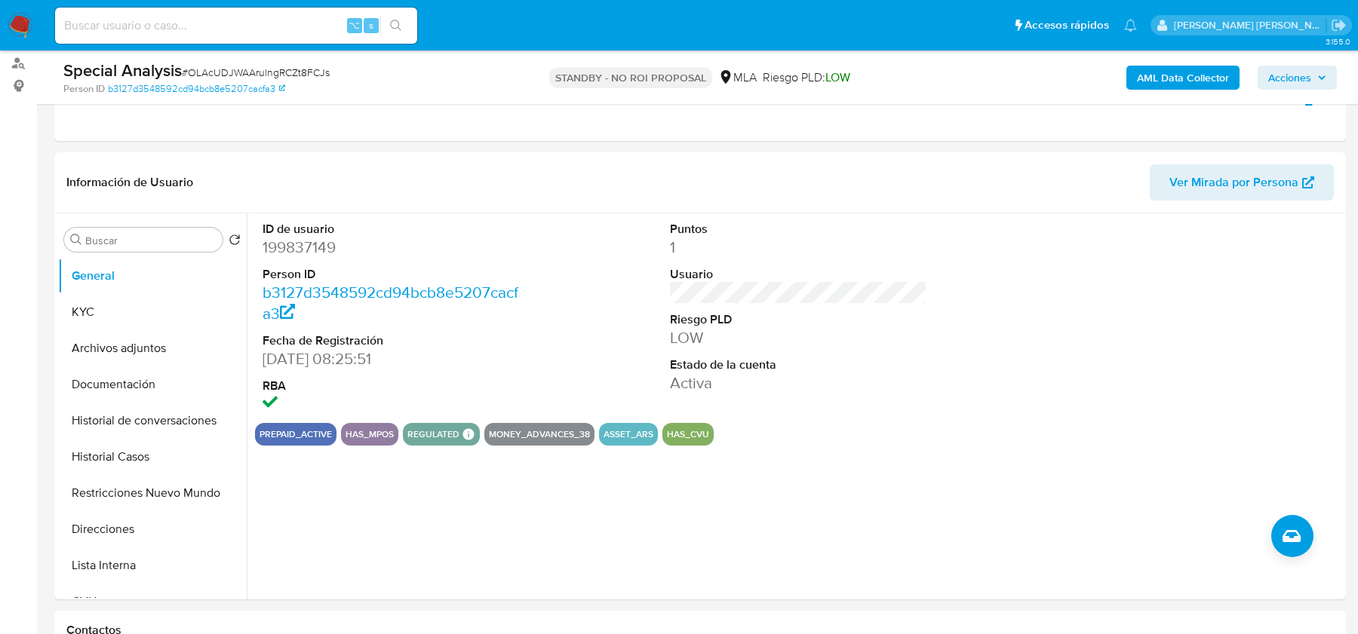
click at [27, 28] on img at bounding box center [21, 26] width 26 height 26
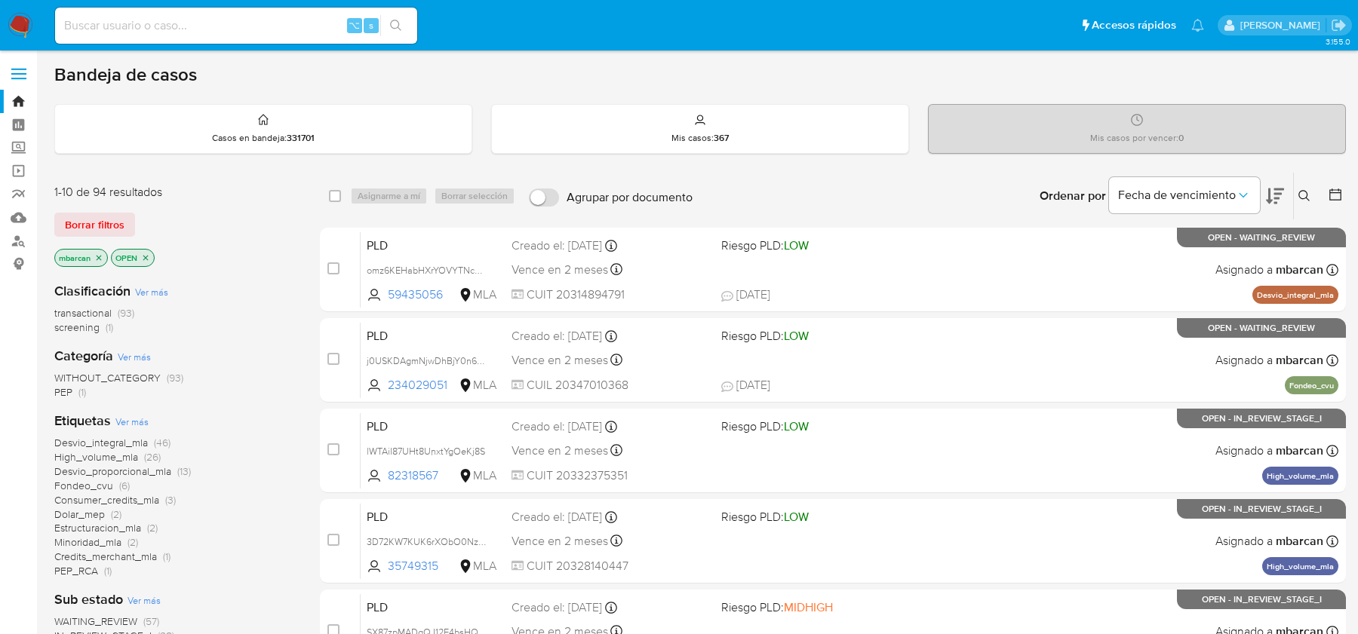
click at [294, 231] on div "Borrar filtros" at bounding box center [174, 225] width 241 height 24
click at [124, 46] on div "⌥ s" at bounding box center [236, 26] width 362 height 42
click at [124, 36] on div "⌥ s" at bounding box center [236, 26] width 362 height 36
click at [121, 29] on input at bounding box center [236, 26] width 362 height 20
paste input "275443828"
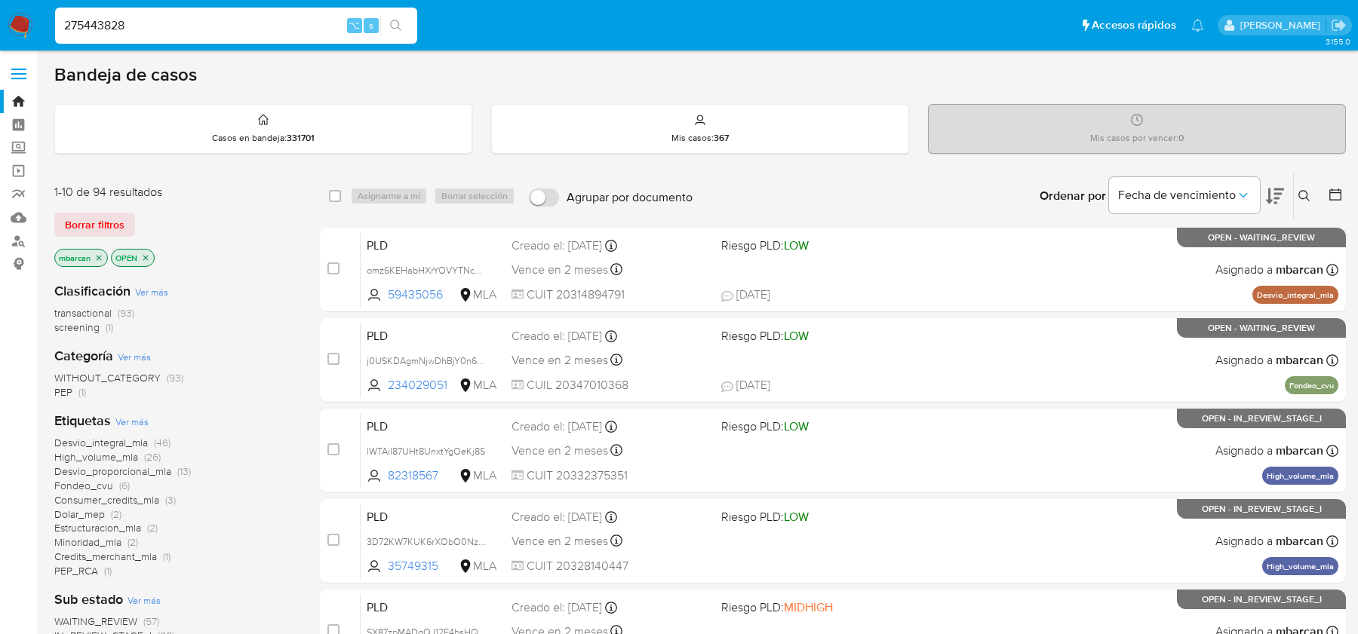
type input "275443828"
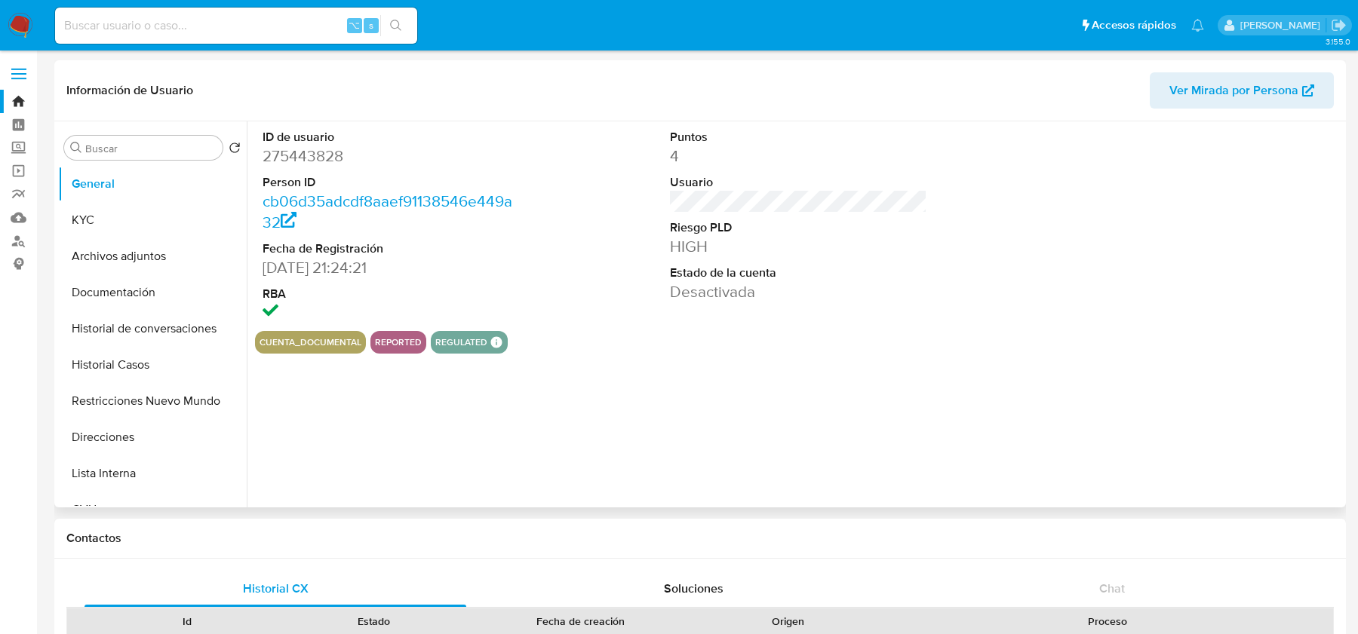
select select "10"
click at [144, 242] on button "Archivos adjuntos" at bounding box center [146, 256] width 177 height 36
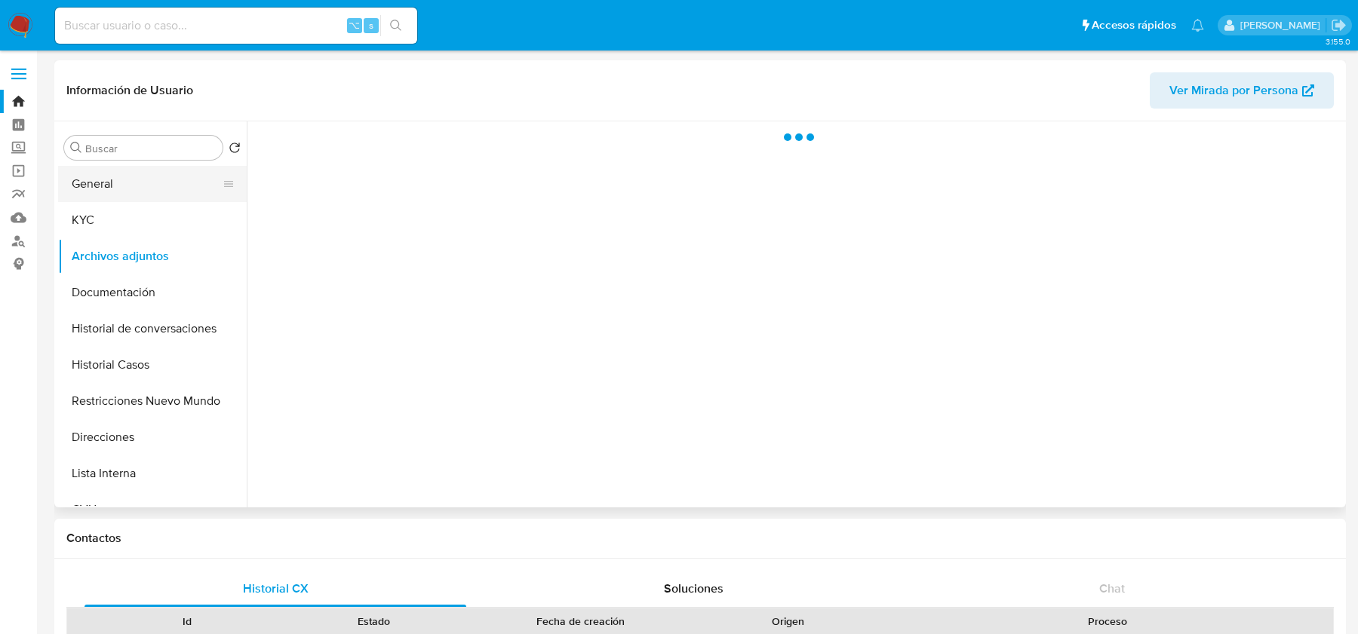
click at [140, 195] on button "General" at bounding box center [146, 184] width 177 height 36
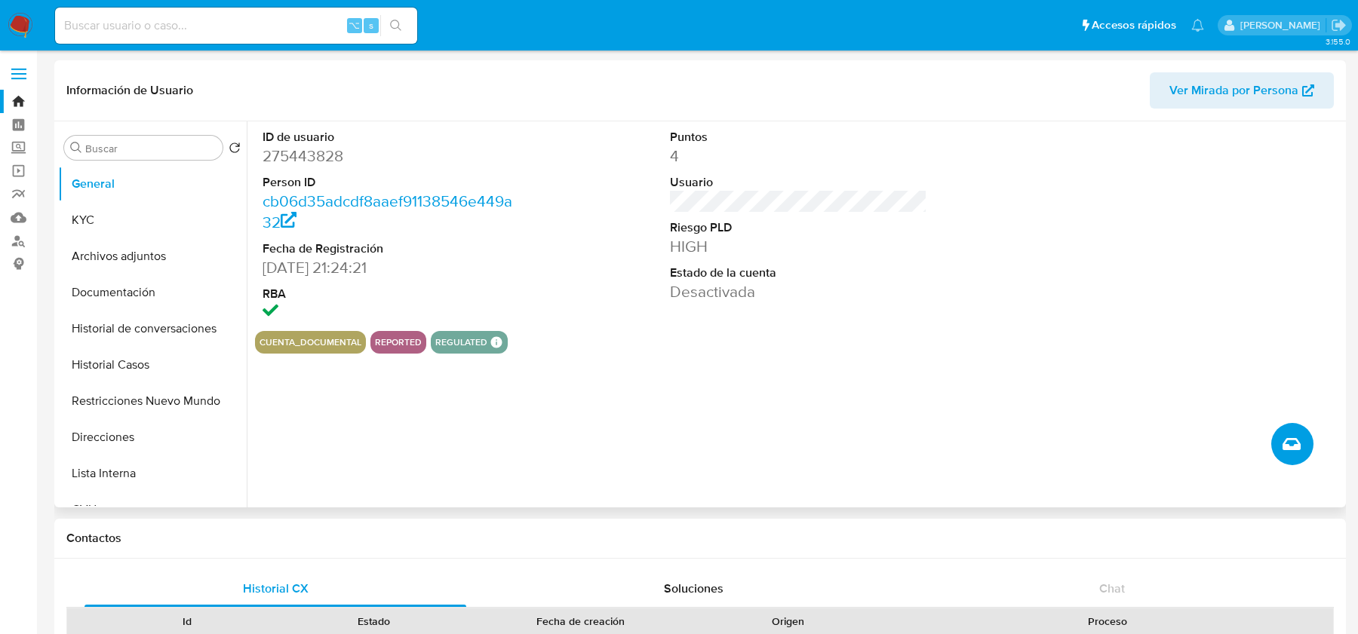
click at [1295, 447] on icon "Crear caso manual" at bounding box center [1292, 444] width 18 height 12
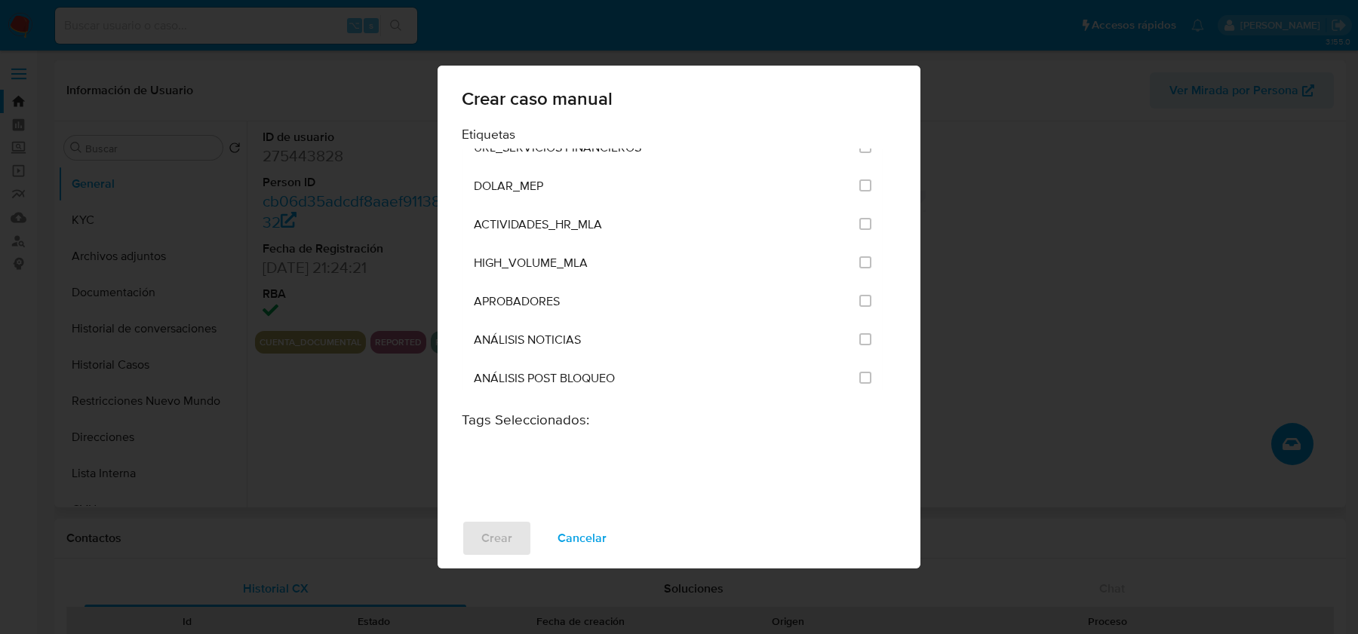
scroll to position [2944, 0]
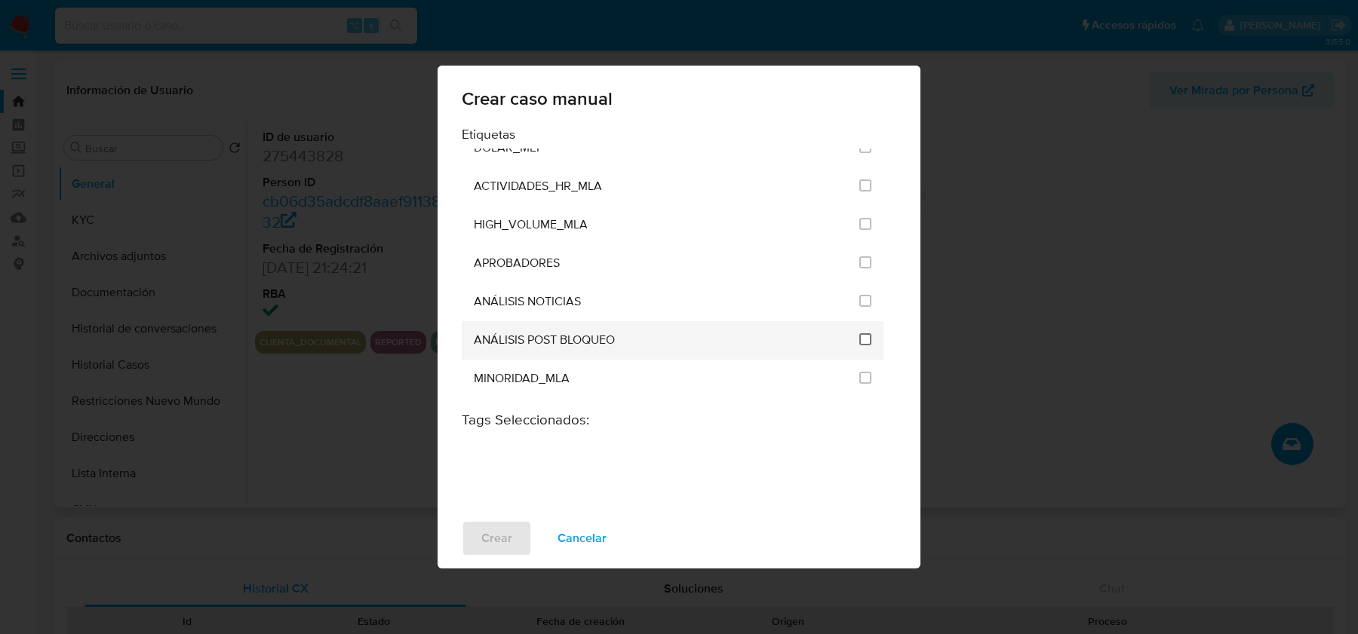
click at [859, 333] on input "3249" at bounding box center [865, 339] width 12 height 12
checkbox input "true"
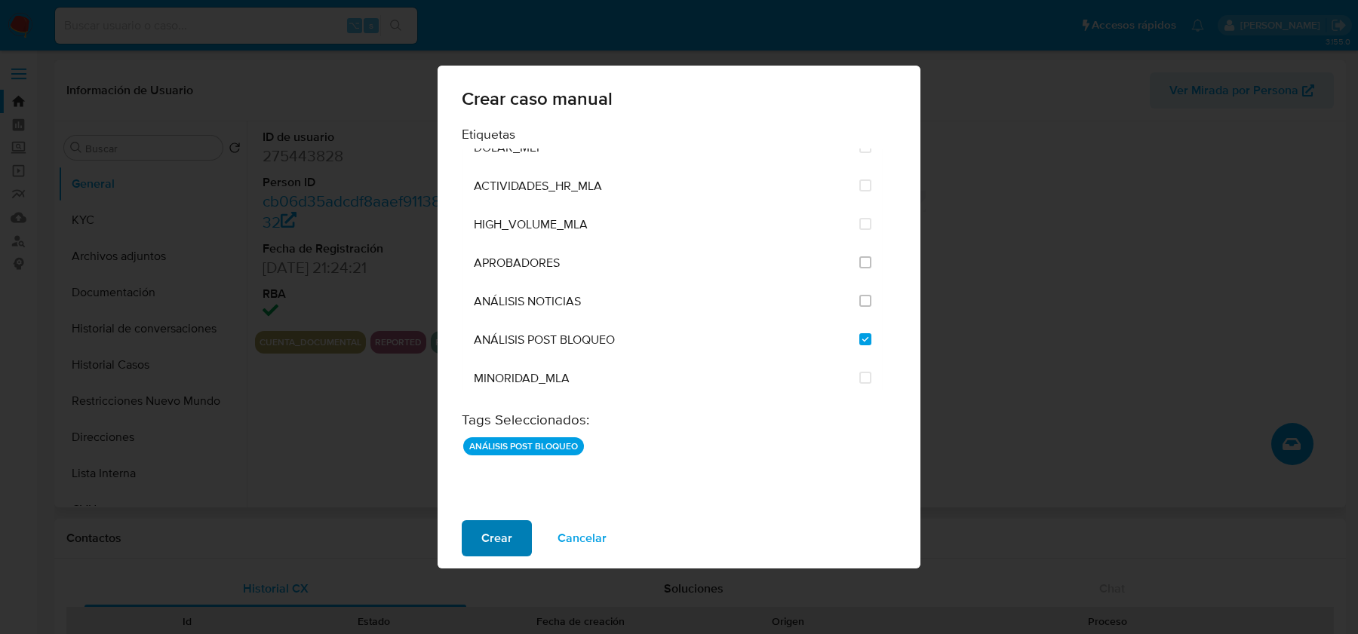
click at [499, 528] on span "Crear" at bounding box center [496, 538] width 31 height 33
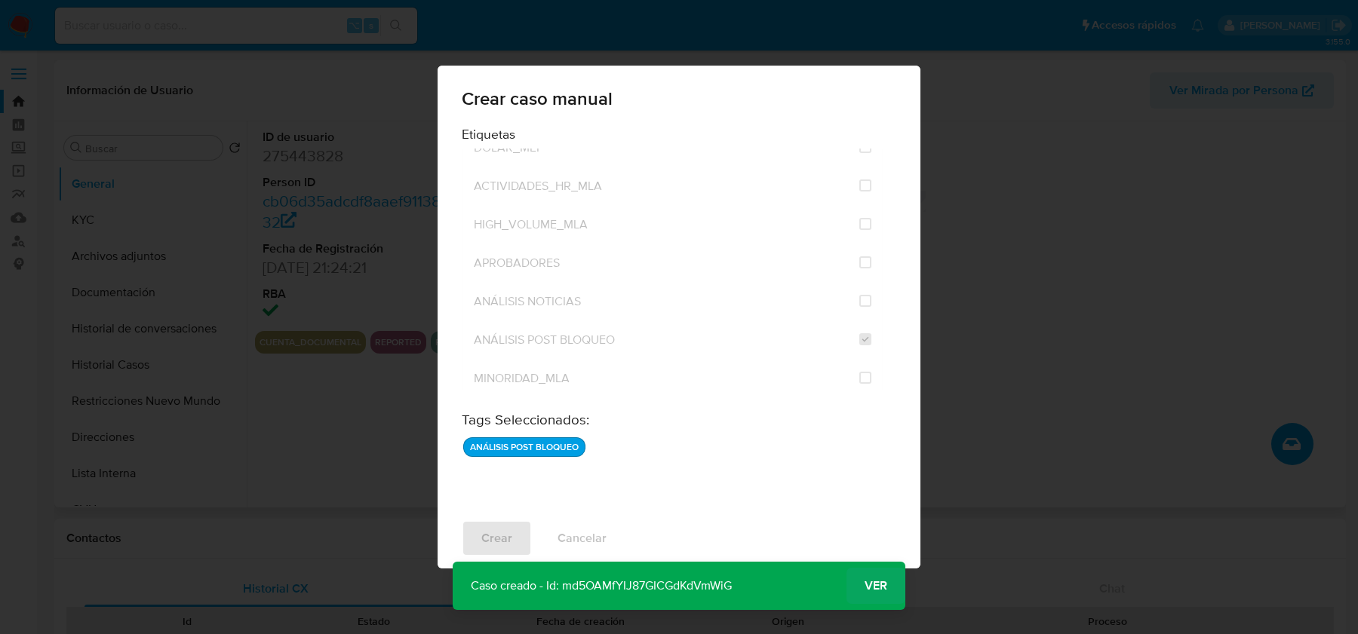
click at [868, 586] on span "Ver" at bounding box center [876, 586] width 23 height 0
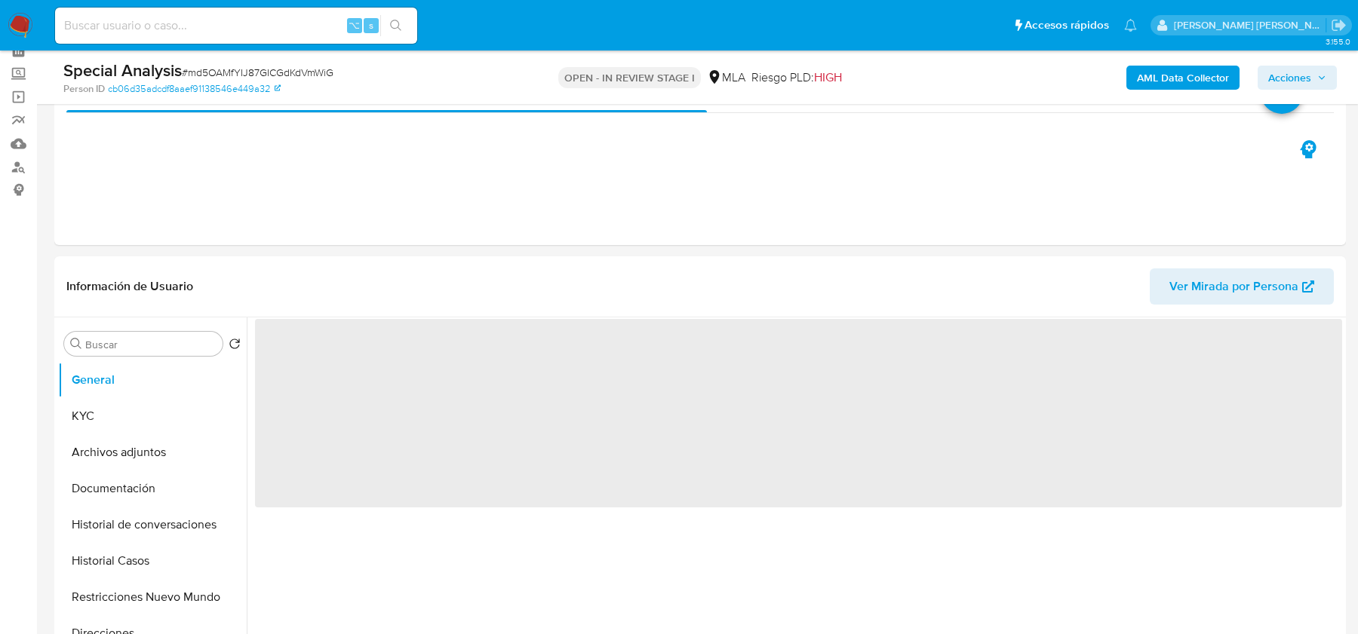
scroll to position [209, 0]
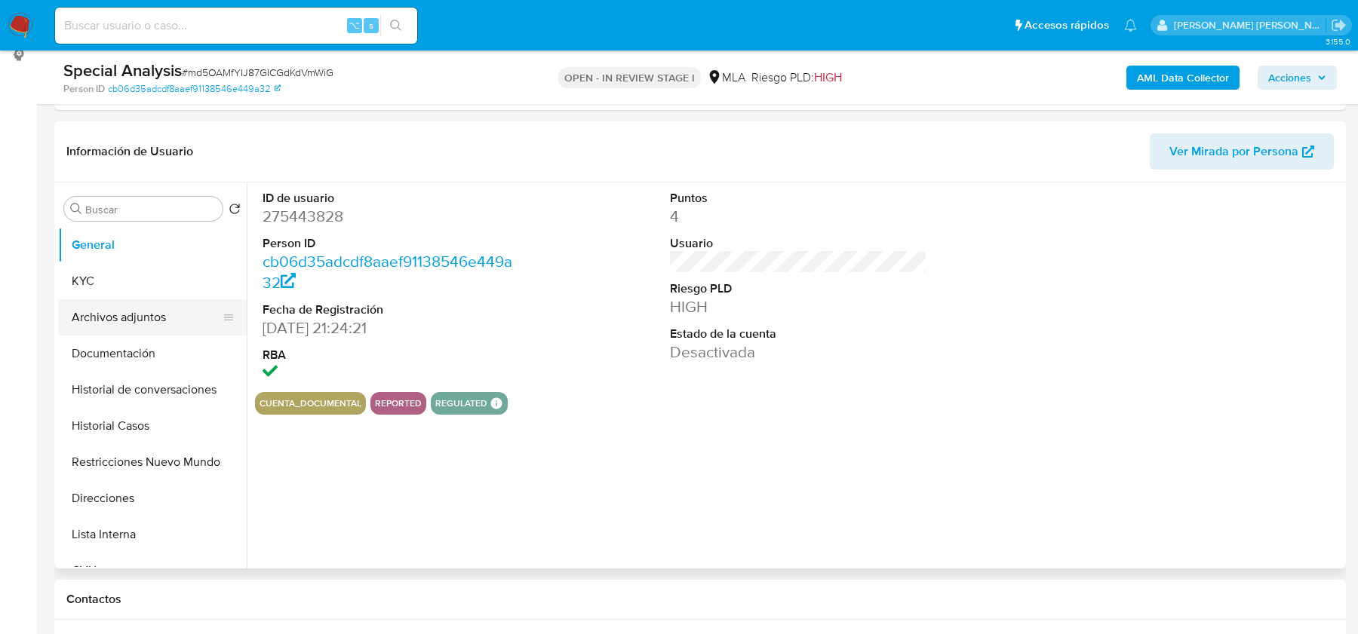
click at [142, 315] on button "Archivos adjuntos" at bounding box center [146, 318] width 177 height 36
select select "10"
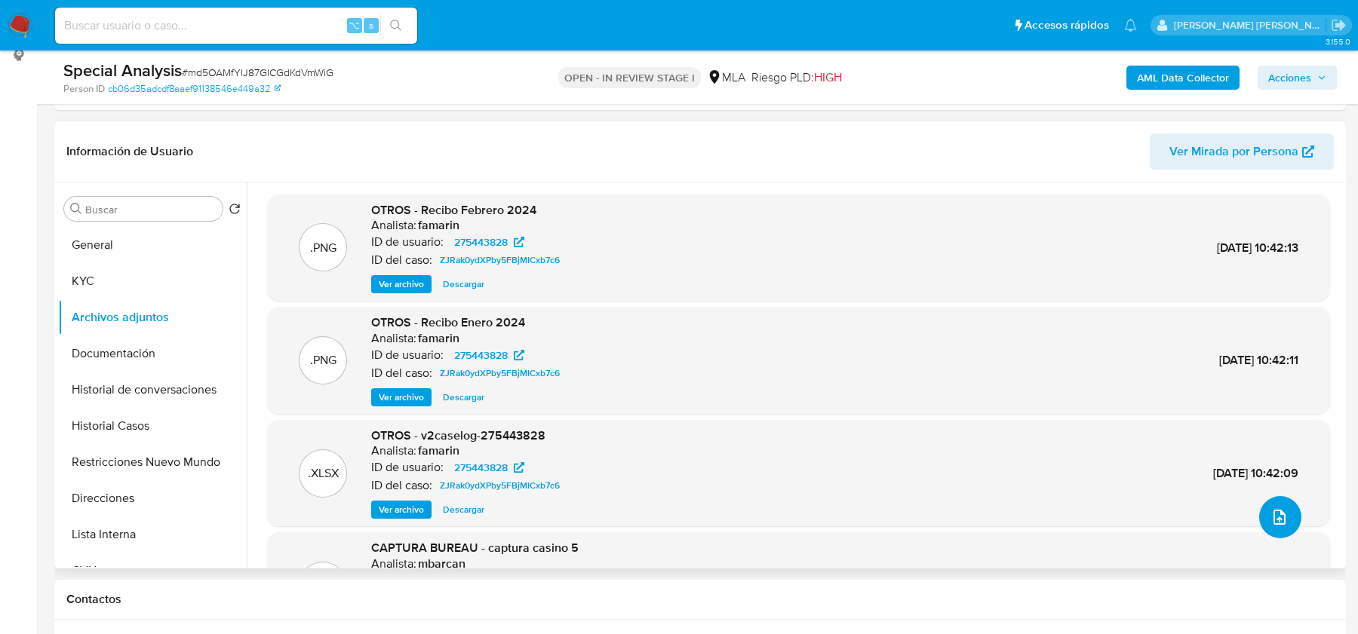
click at [1276, 520] on icon "upload-file" at bounding box center [1280, 518] width 18 height 18
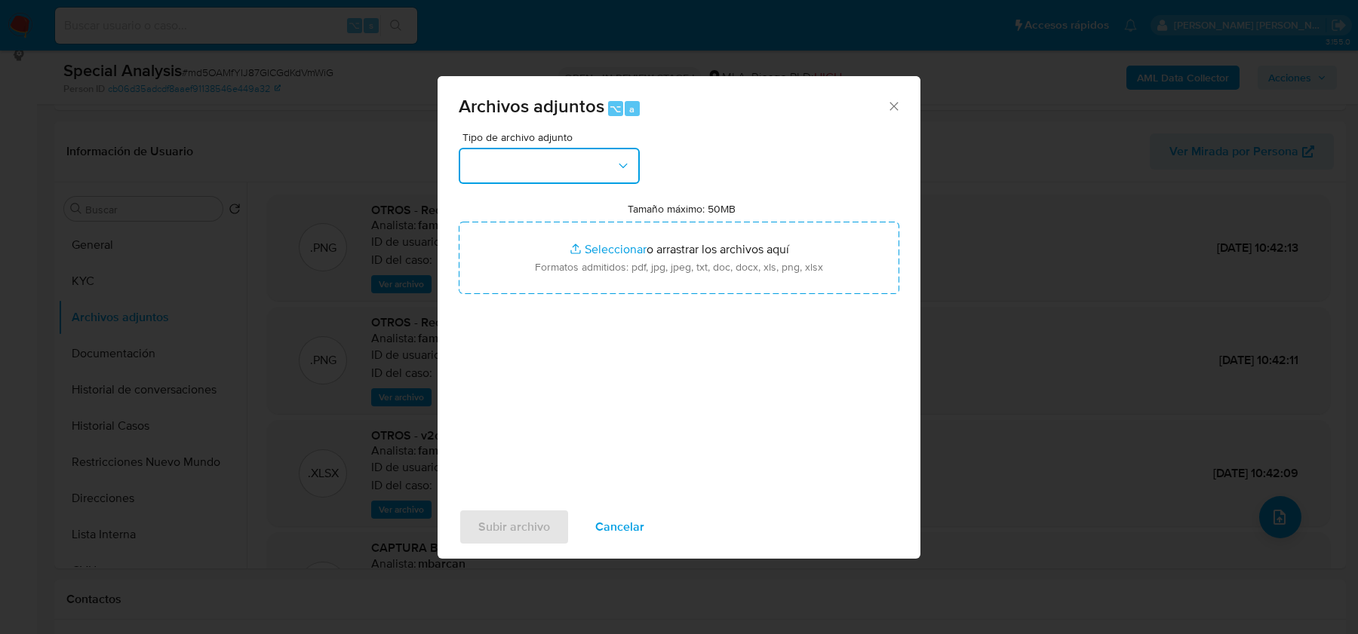
click at [590, 169] on button "button" at bounding box center [549, 166] width 181 height 36
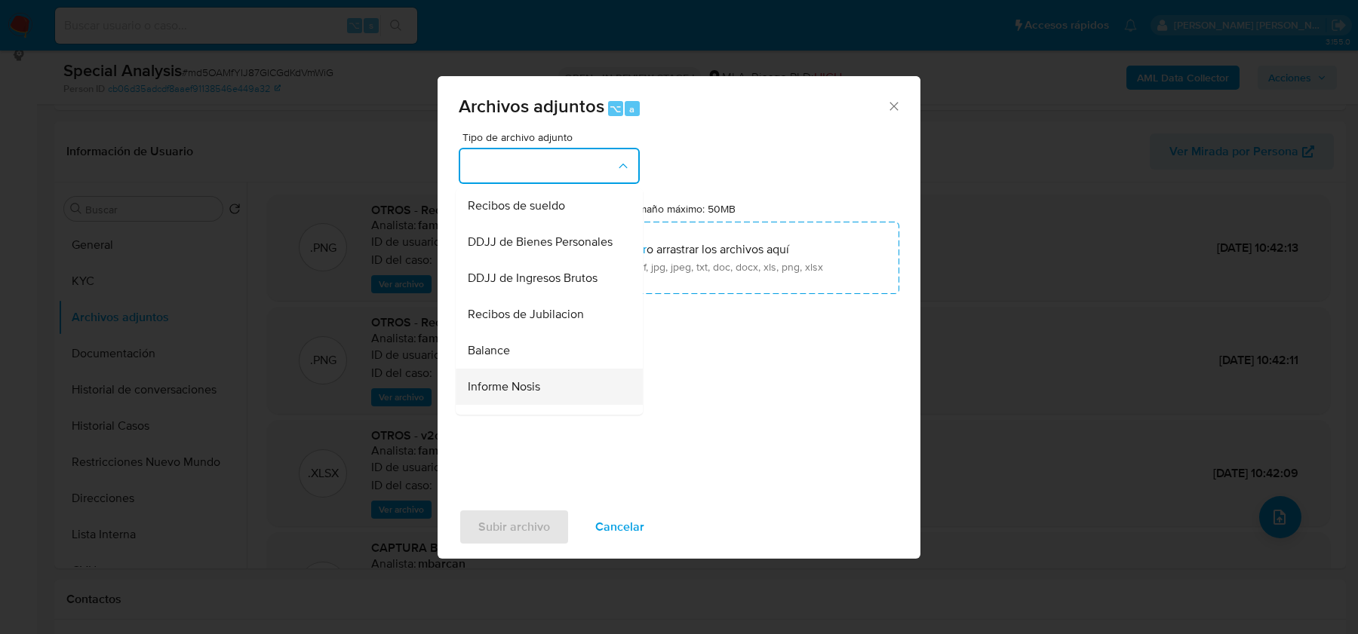
scroll to position [395, 0]
click at [545, 206] on span "Recibos de sueldo" at bounding box center [516, 209] width 97 height 15
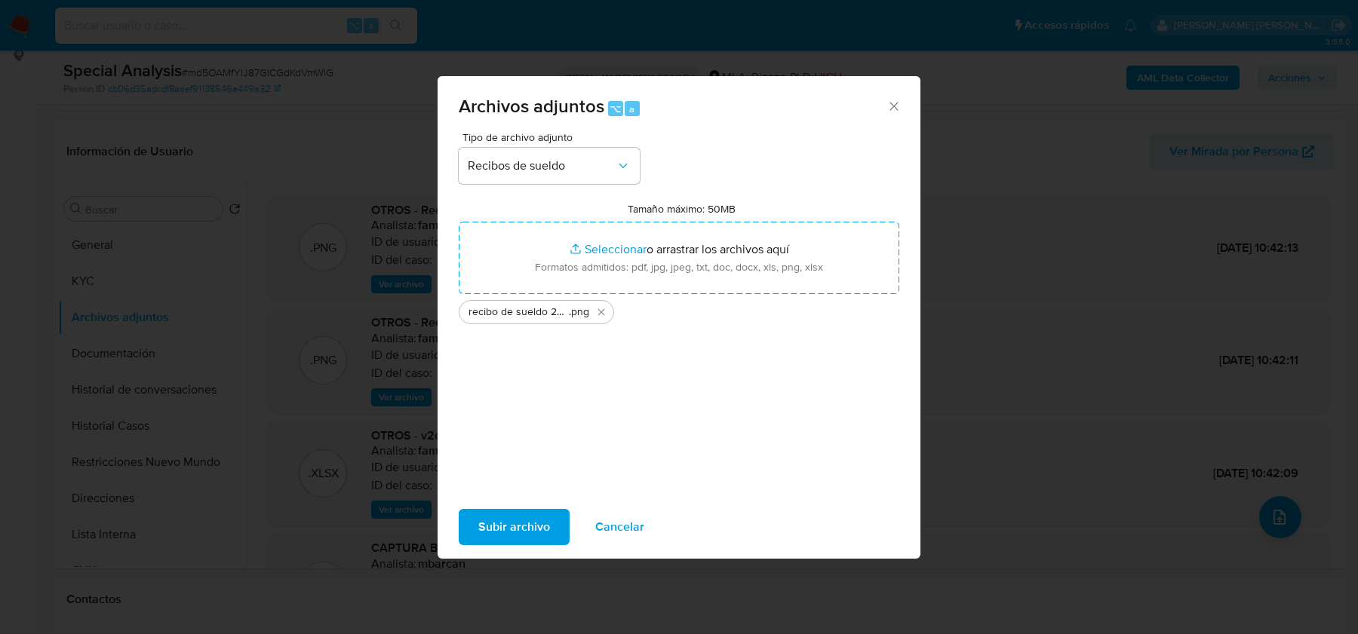
click at [524, 530] on span "Subir archivo" at bounding box center [514, 527] width 72 height 33
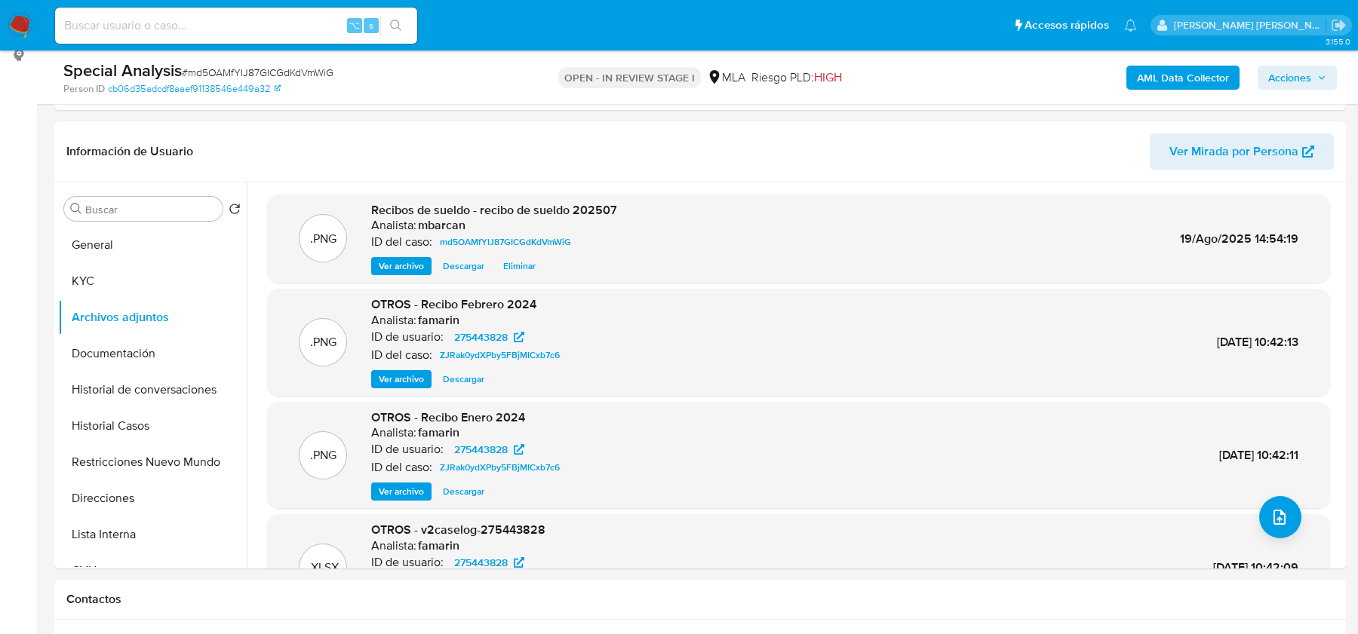
click at [1297, 80] on span "Acciones" at bounding box center [1289, 78] width 43 height 24
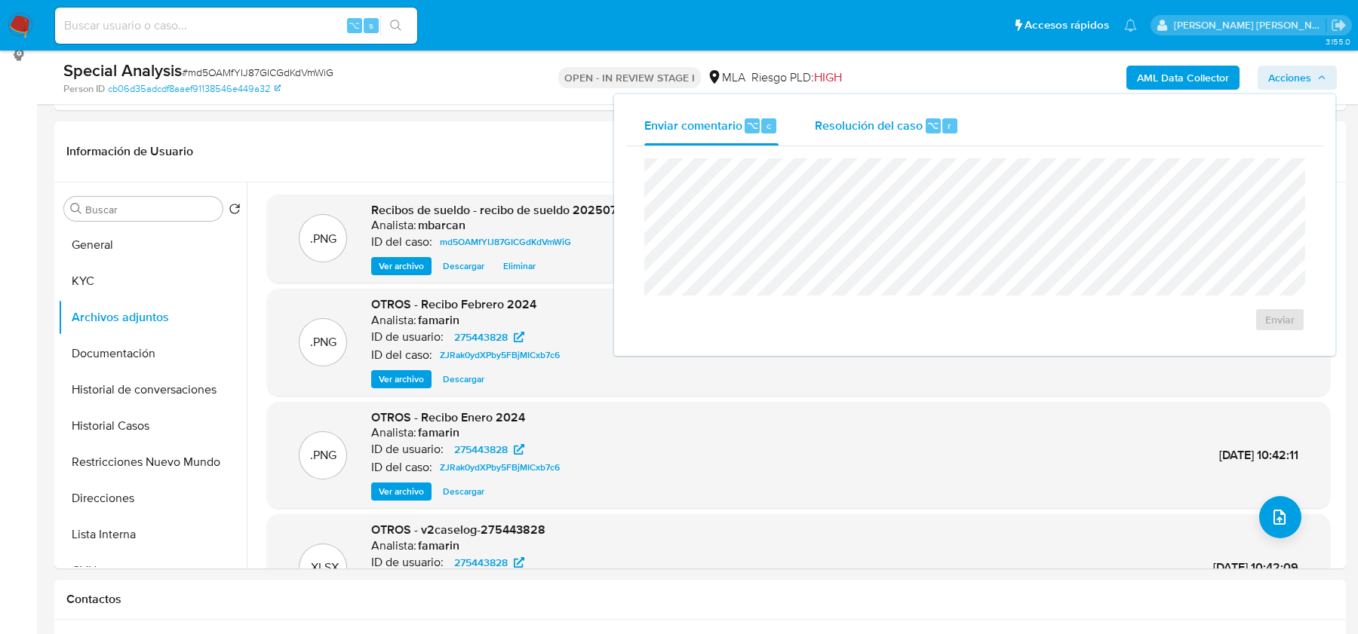
drag, startPoint x: 917, startPoint y: 119, endPoint x: 907, endPoint y: 140, distance: 22.9
click at [917, 119] on span "Resolución del caso" at bounding box center [869, 124] width 108 height 17
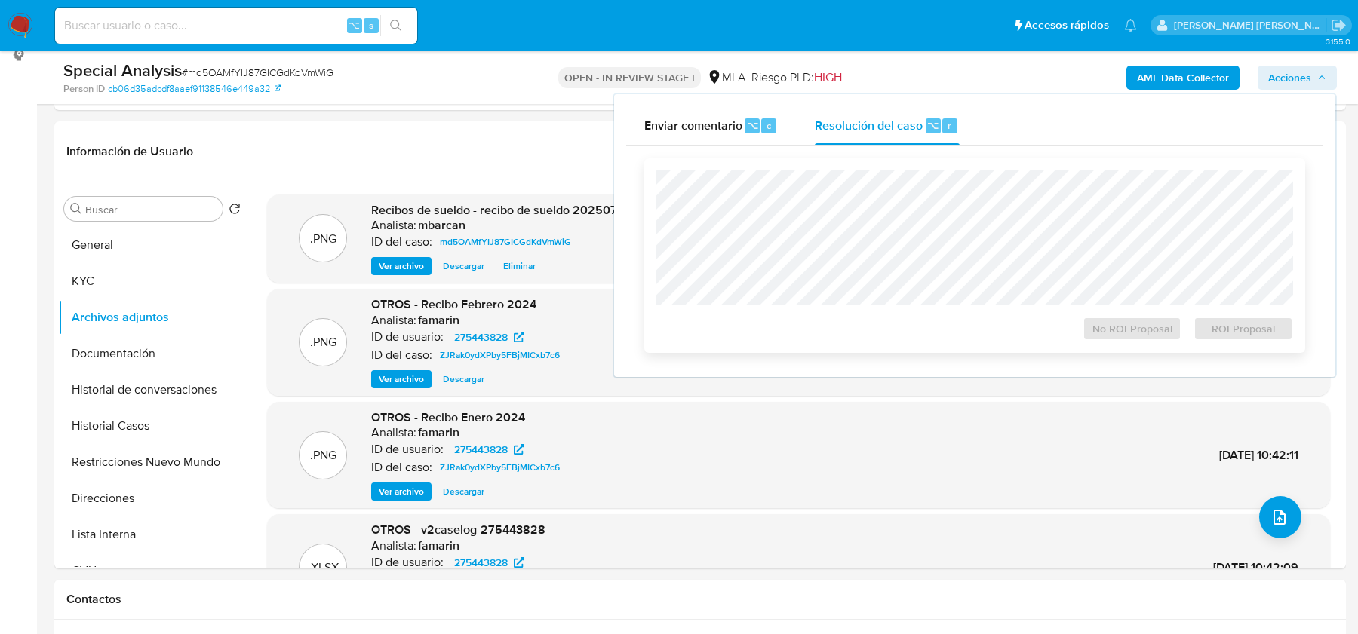
click at [900, 166] on div "No ROI Proposal ROI Proposal" at bounding box center [974, 255] width 661 height 195
click at [1148, 340] on span "No ROI Proposal" at bounding box center [1132, 328] width 78 height 21
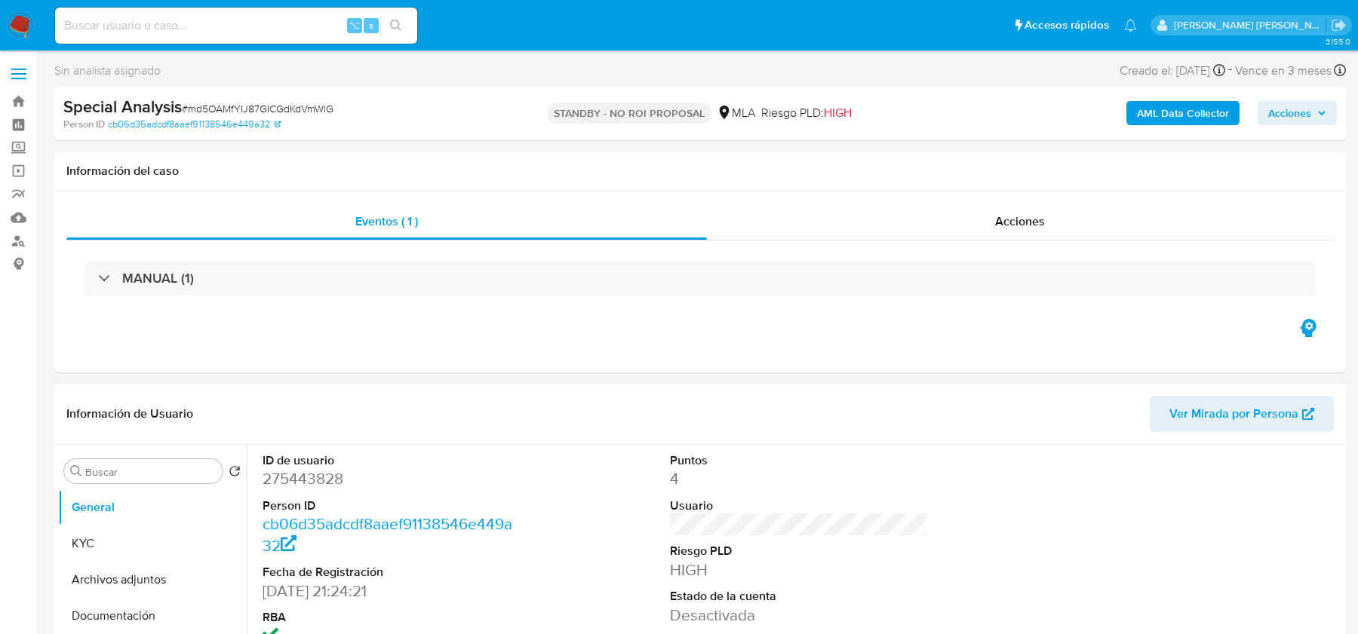
select select "10"
click at [25, 18] on img at bounding box center [21, 26] width 26 height 26
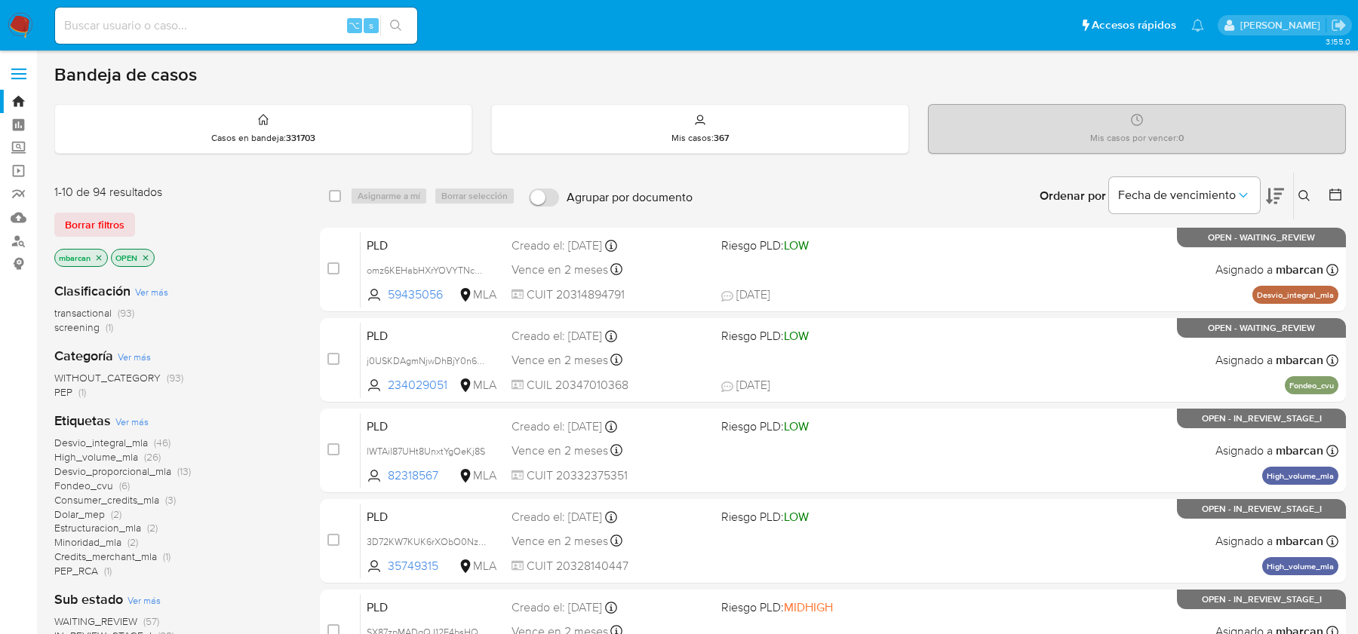
click at [1303, 187] on button at bounding box center [1306, 196] width 25 height 18
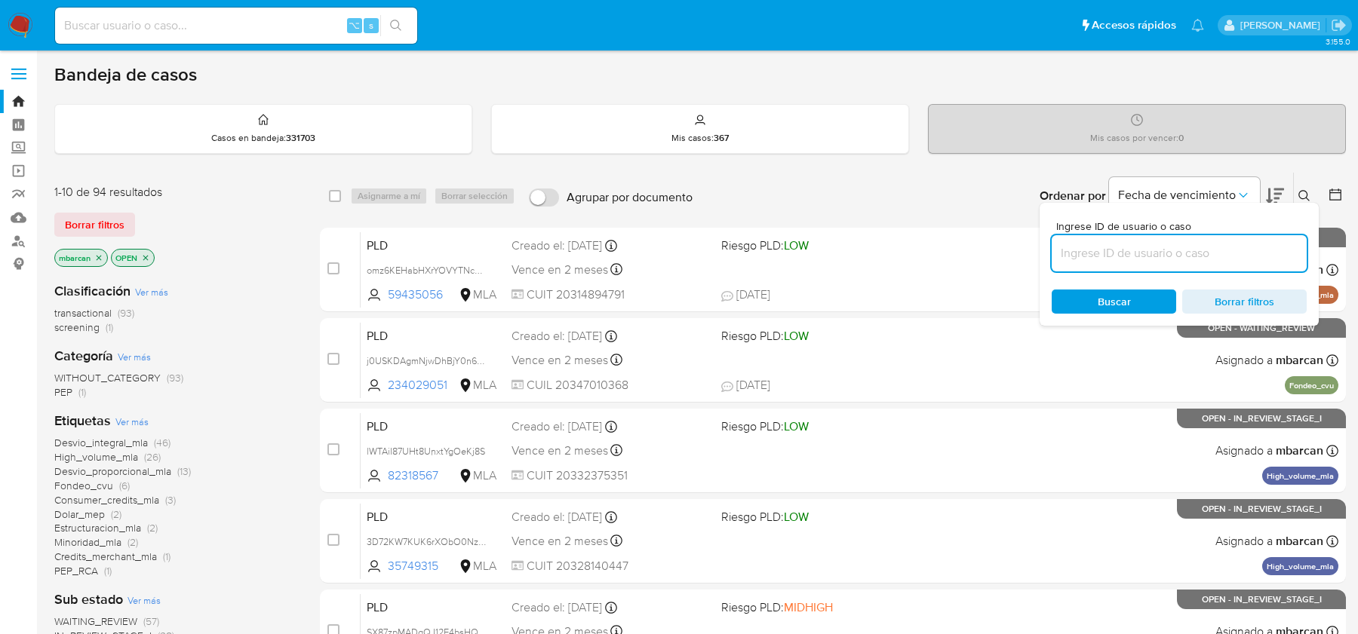
click at [1188, 250] on input at bounding box center [1179, 254] width 255 height 20
type input "lHauThAkNjMR1ilNVqRoRTQ5"
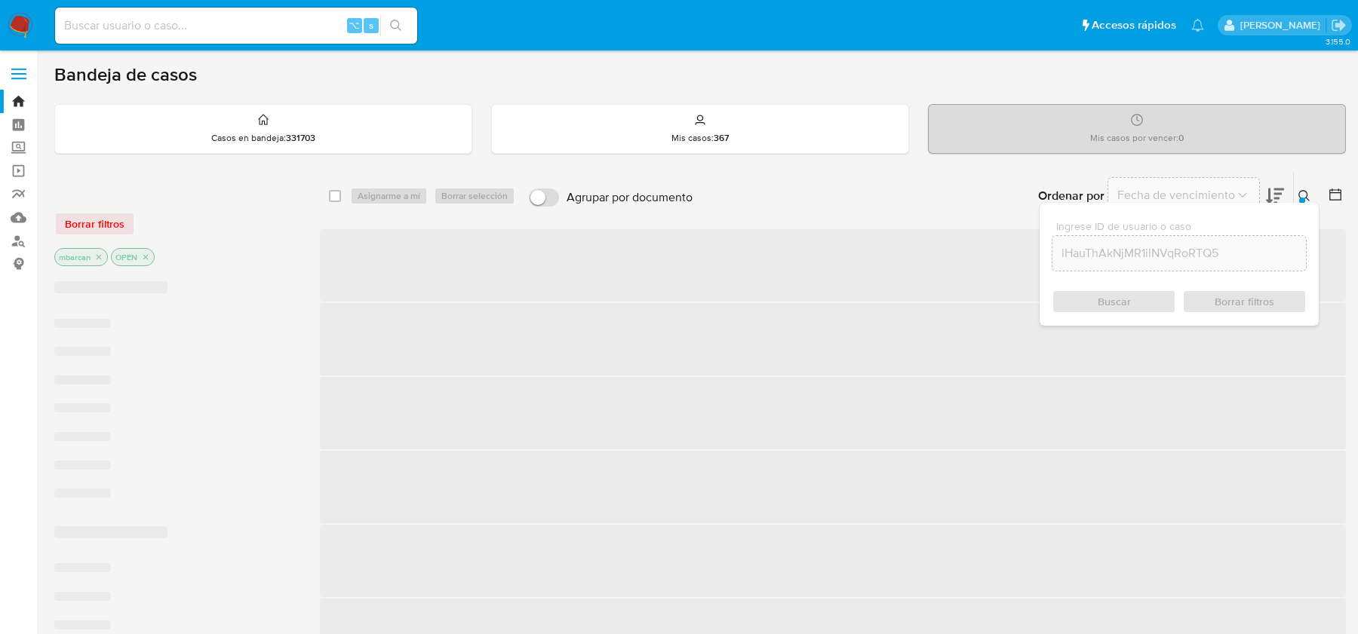
click at [1304, 193] on icon at bounding box center [1304, 196] width 12 height 12
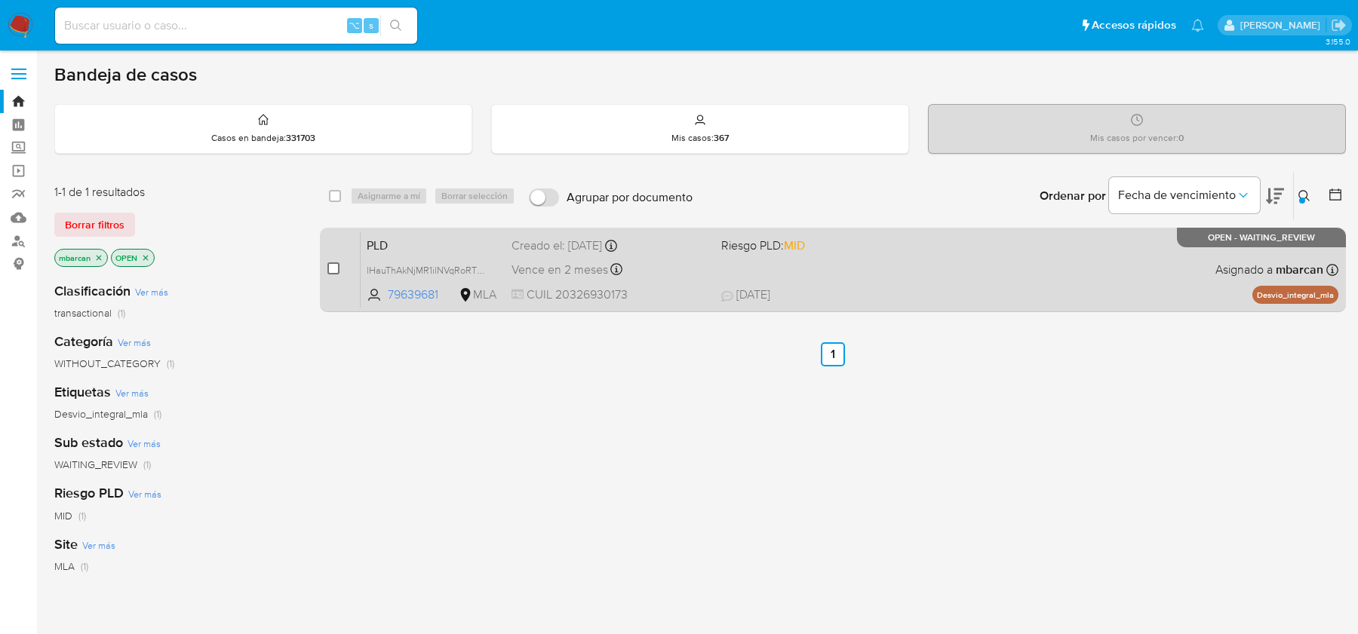
click at [336, 272] on input "checkbox" at bounding box center [333, 269] width 12 height 12
checkbox input "true"
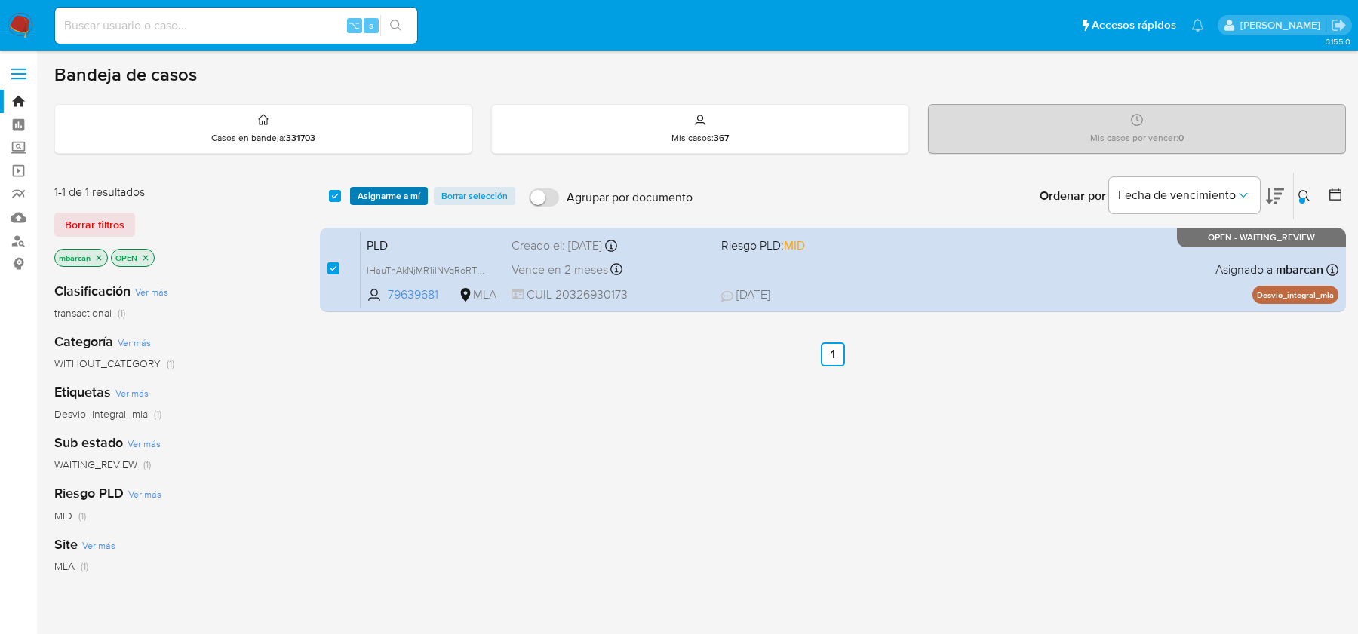
click at [387, 196] on span "Asignarme a mí" at bounding box center [389, 196] width 63 height 15
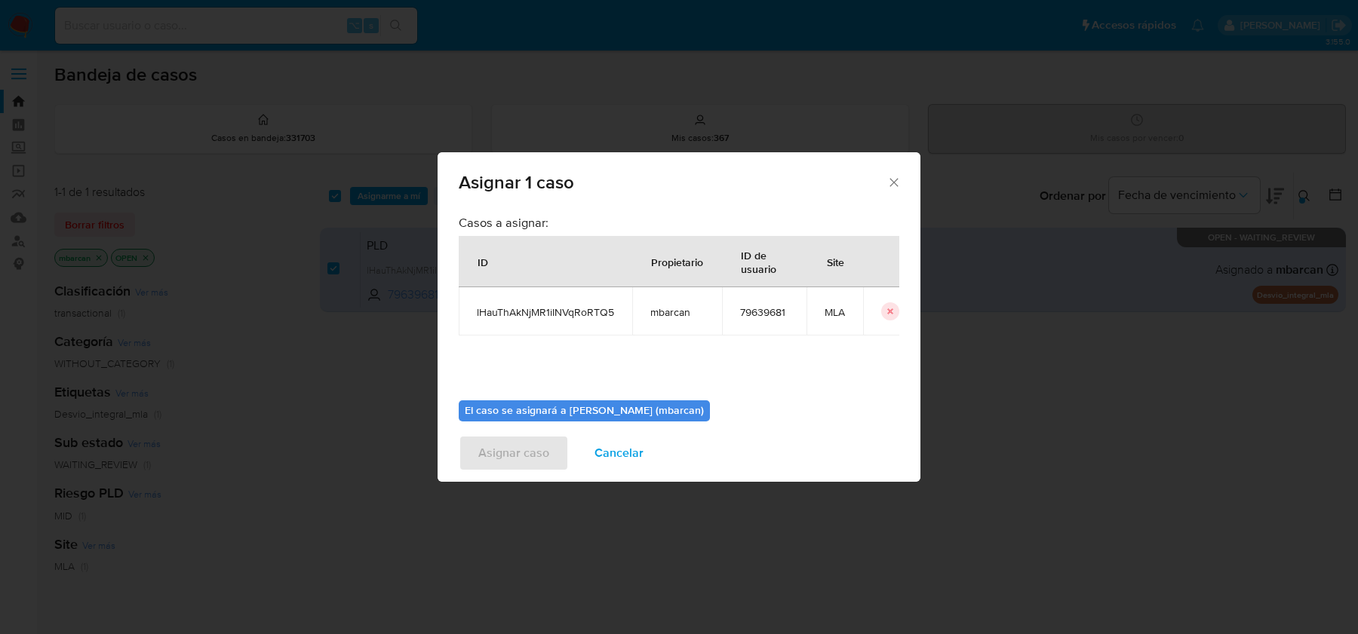
scroll to position [77, 0]
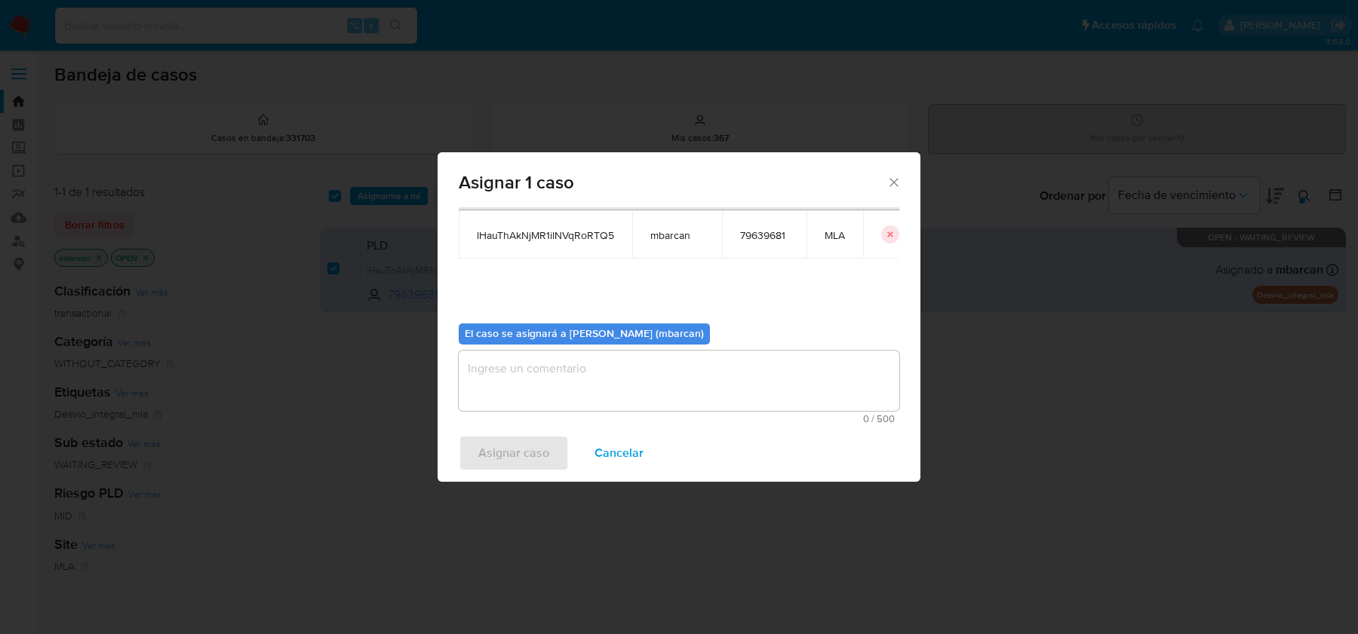
click at [571, 415] on span "0 / 500" at bounding box center [679, 419] width 432 height 10
click at [561, 369] on textarea "assign-modal" at bounding box center [679, 381] width 441 height 60
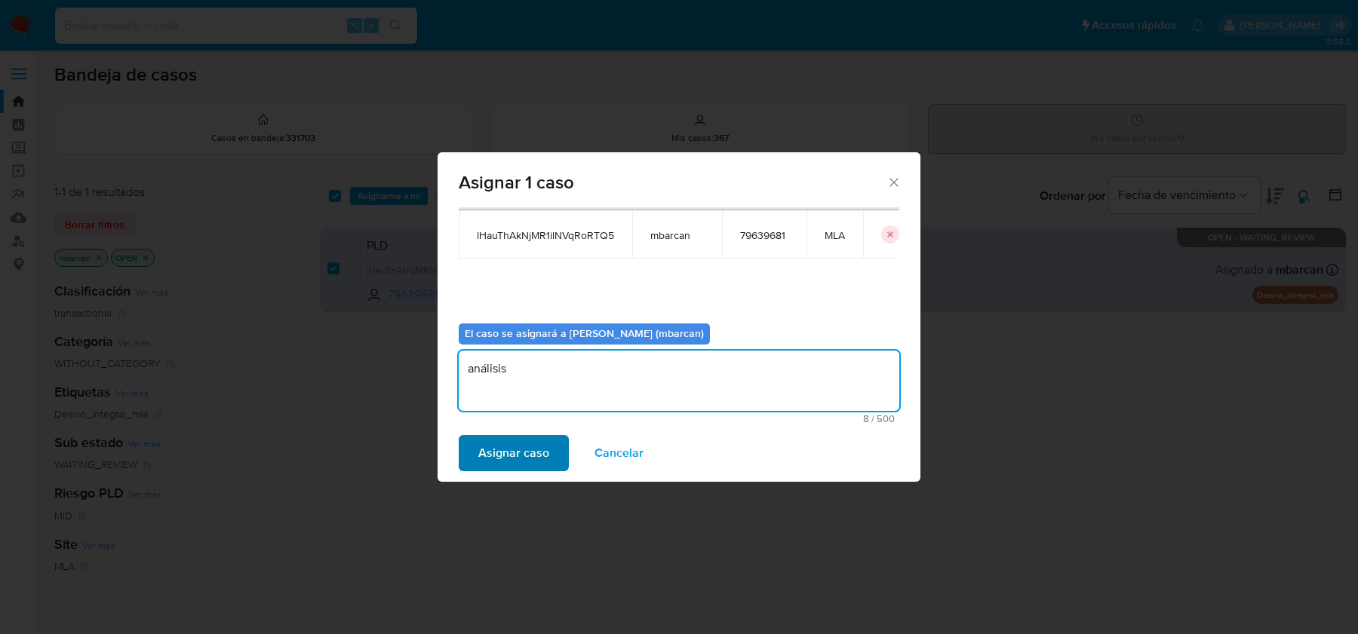
type textarea "análisis"
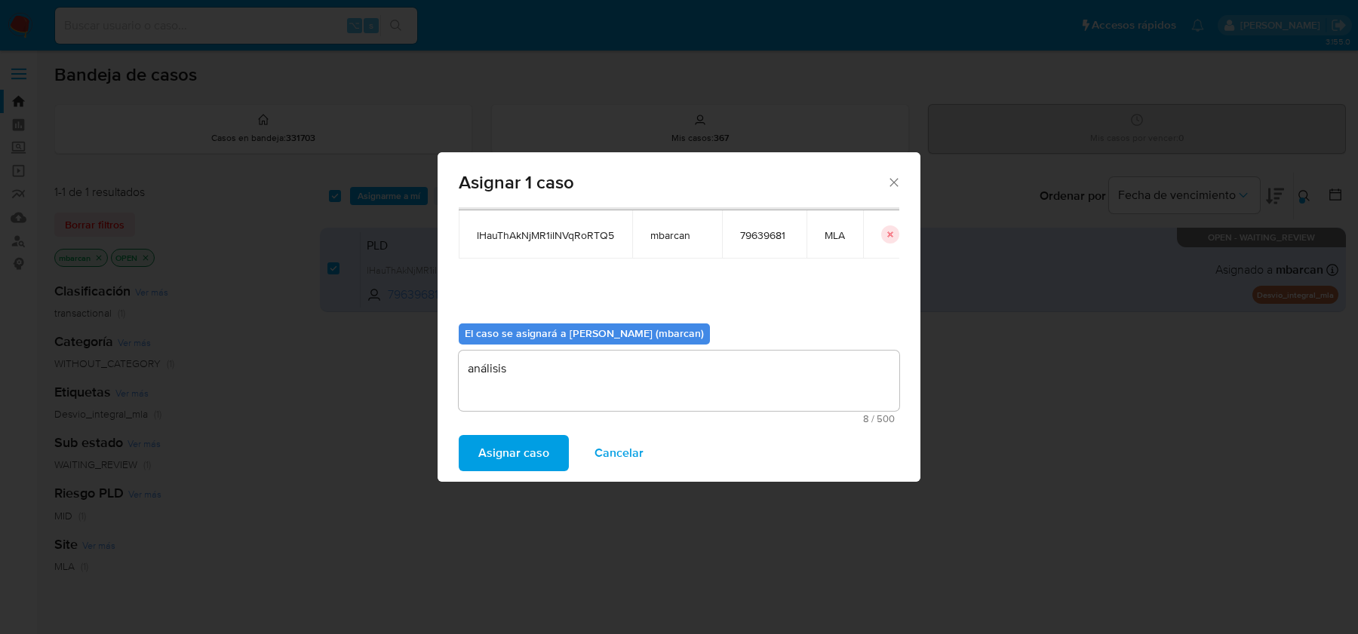
click at [531, 444] on span "Asignar caso" at bounding box center [513, 453] width 71 height 33
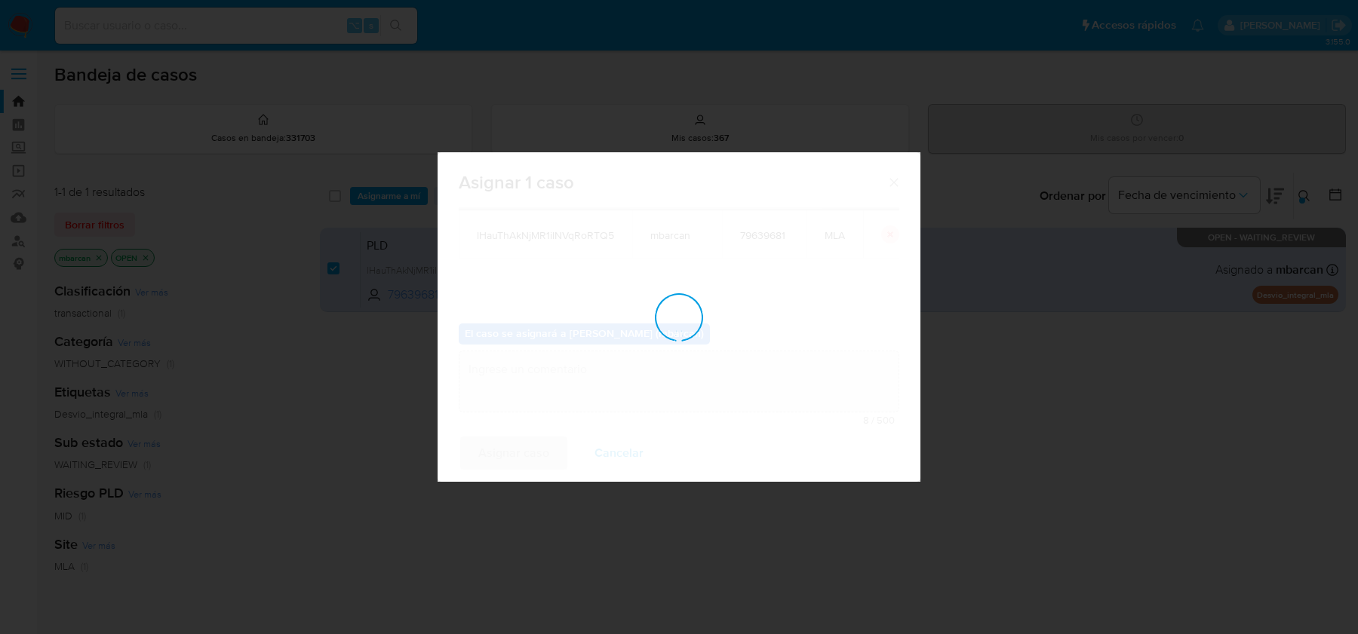
checkbox input "false"
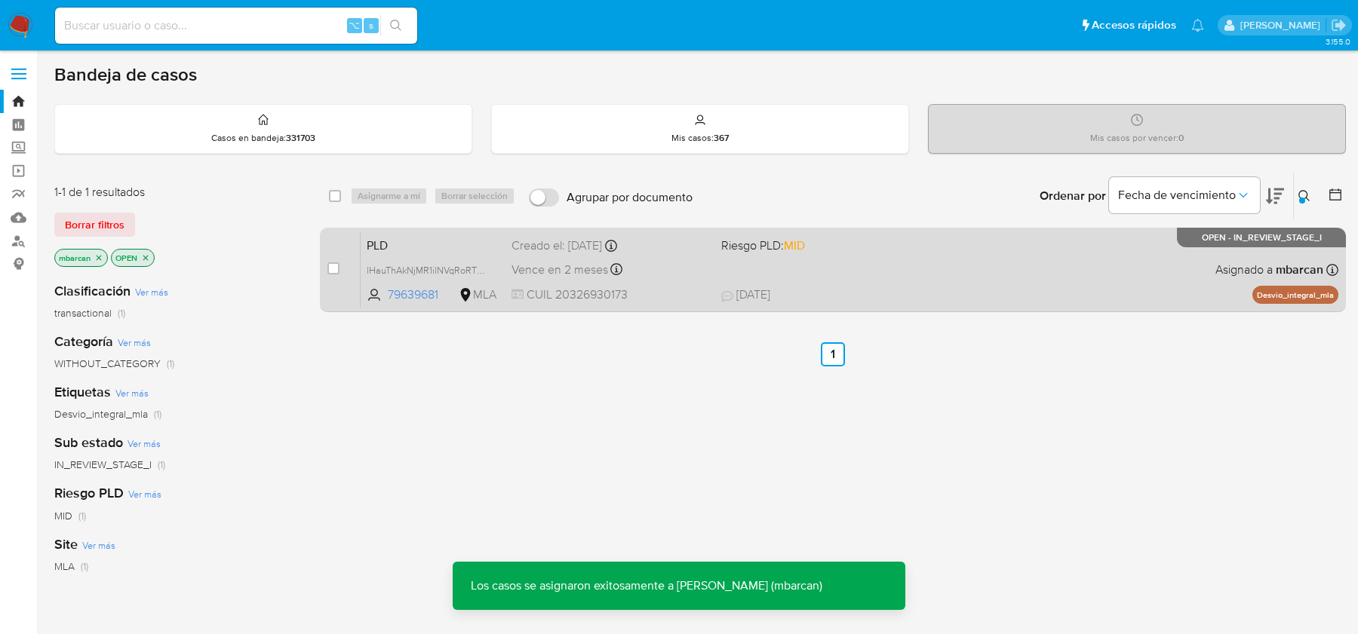
click at [432, 239] on span "PLD" at bounding box center [433, 245] width 133 height 20
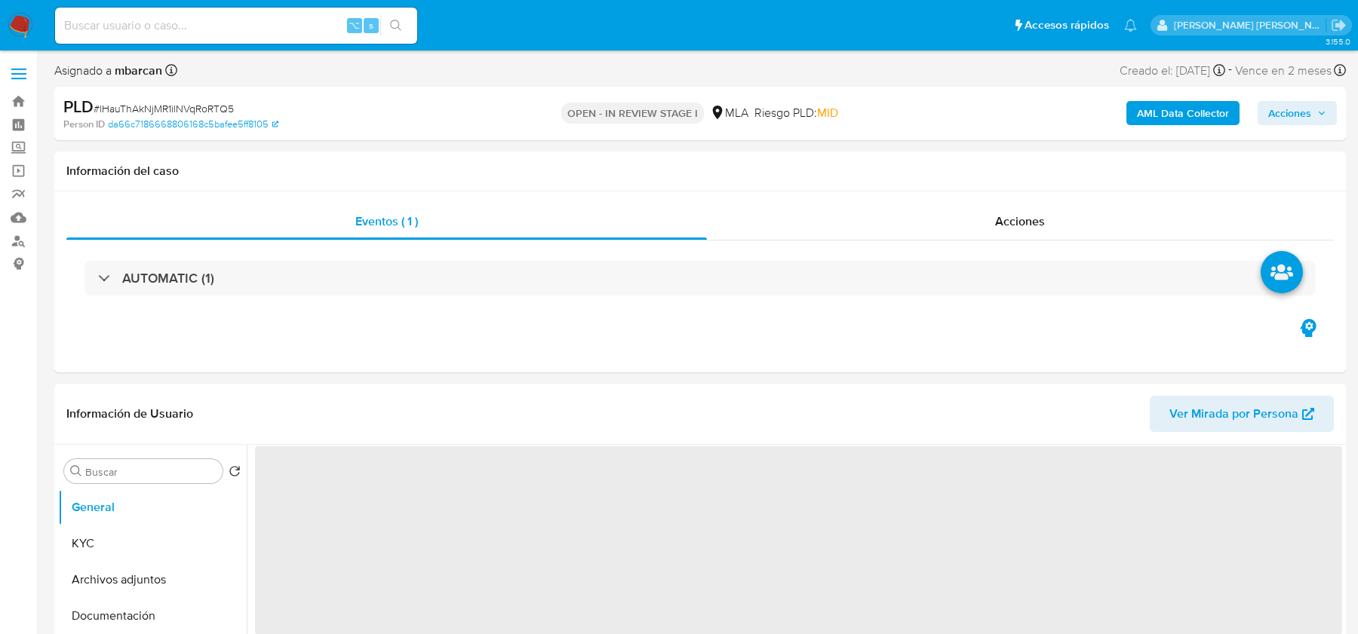
click at [176, 106] on span "# lHauThAkNjMR1ilNVqRoRTQ5" at bounding box center [164, 108] width 140 height 15
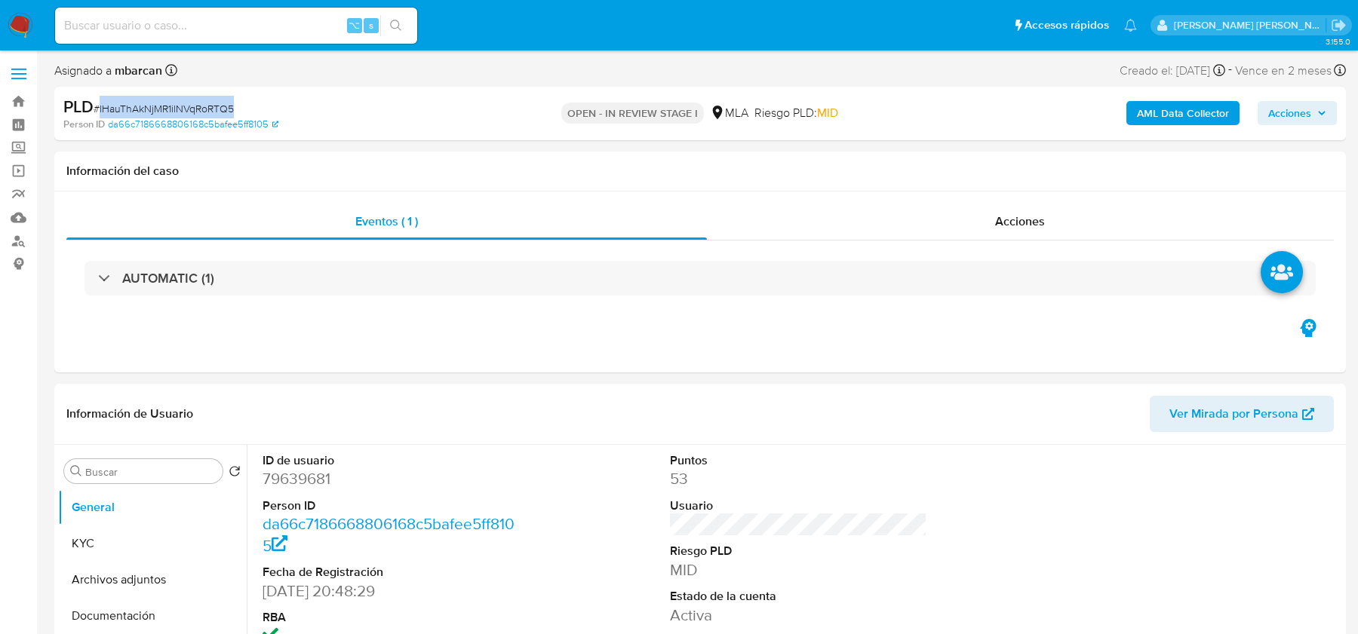
select select "10"
copy span "lHauThAkNjMR1ilNVqRoRTQ5"
click at [282, 474] on dd "79639681" at bounding box center [391, 479] width 257 height 21
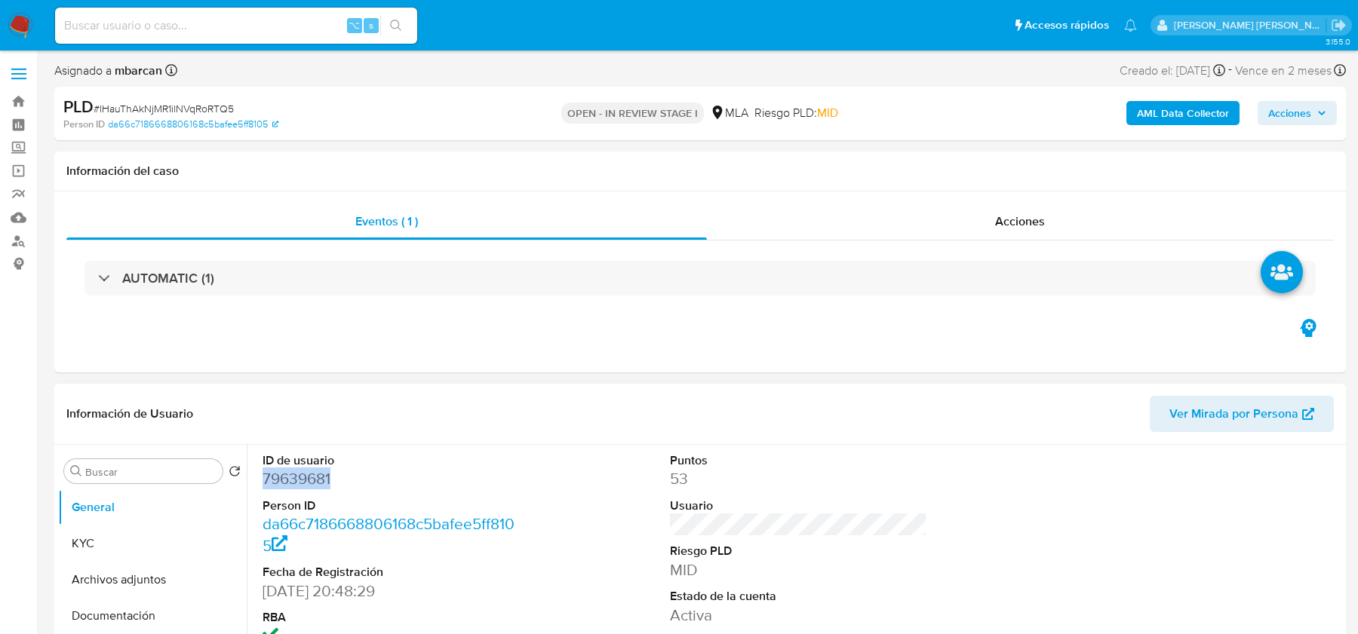
copy dd "79639681"
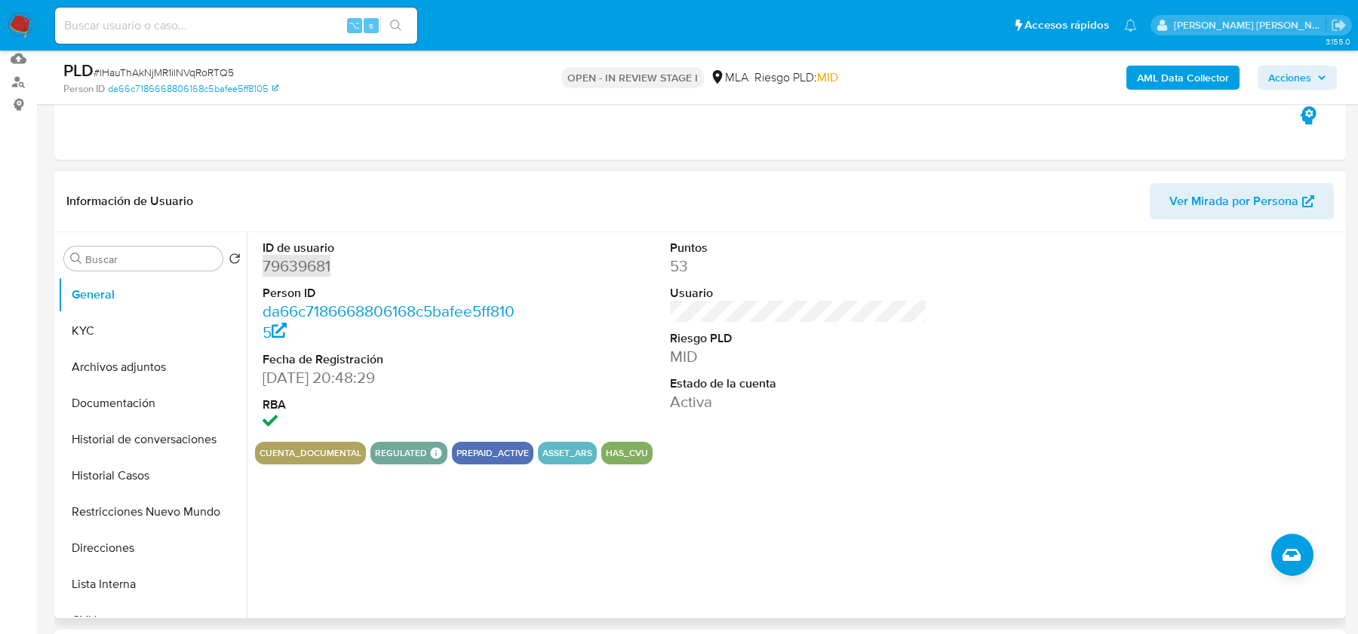
scroll to position [200, 0]
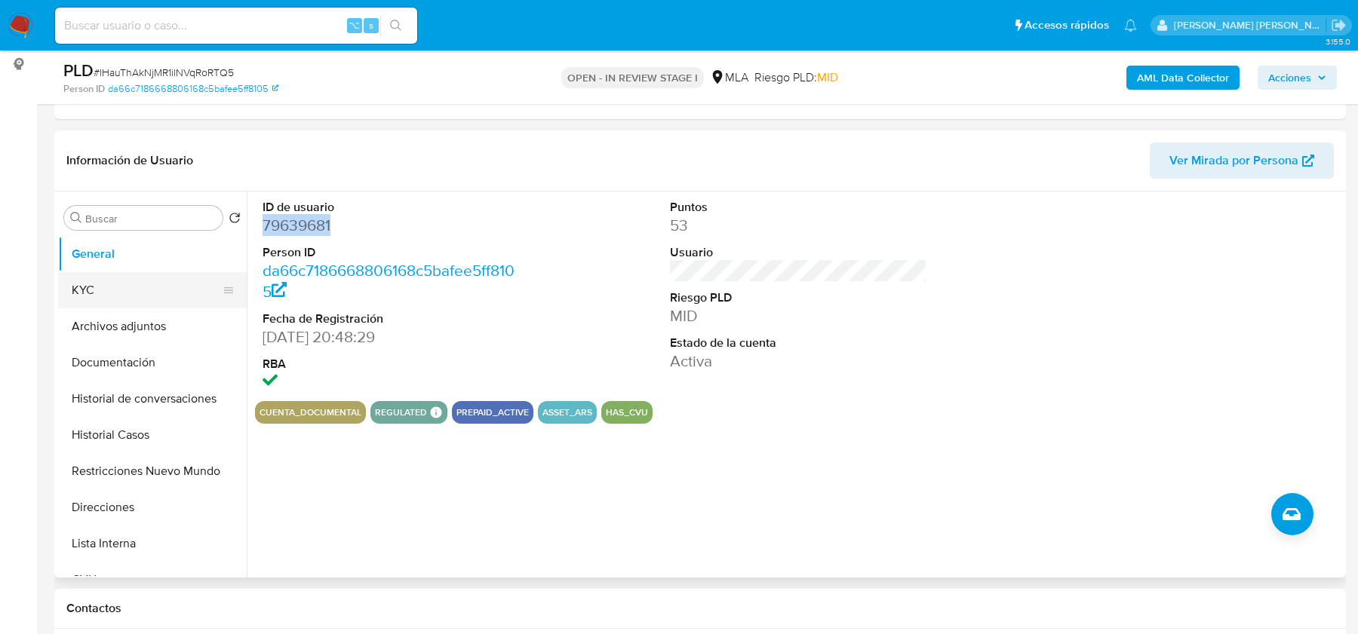
click at [99, 300] on button "KYC" at bounding box center [146, 290] width 177 height 36
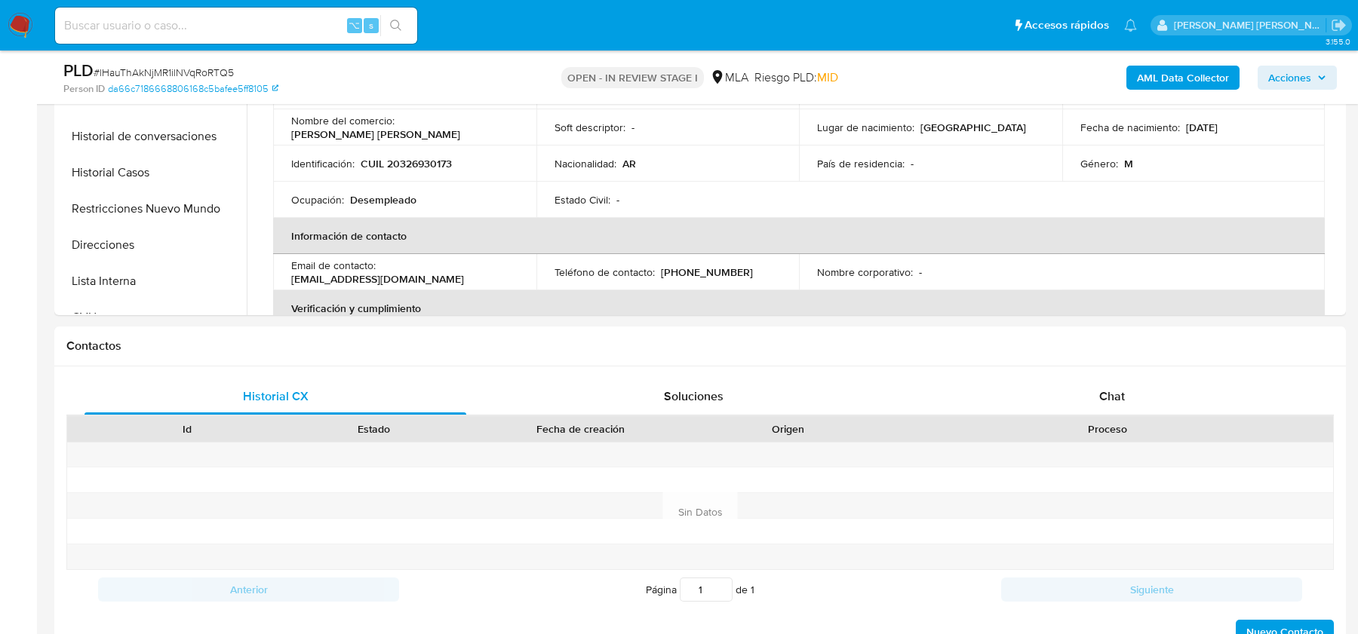
scroll to position [519, 0]
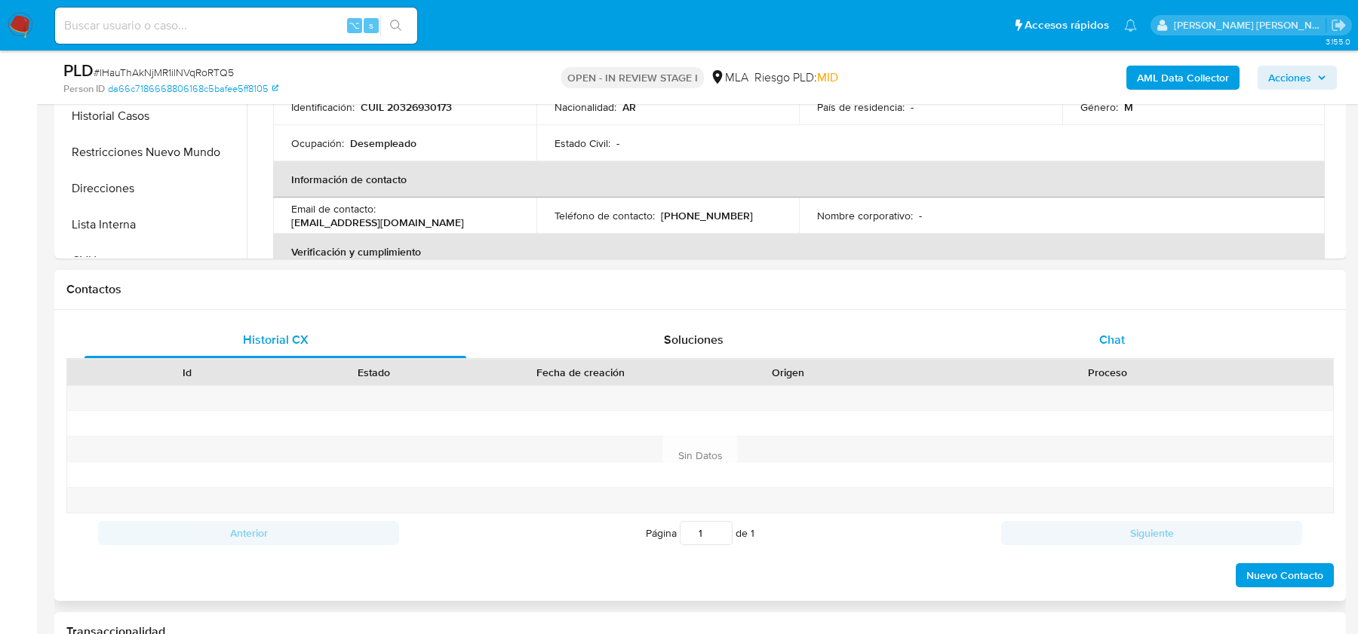
click at [1107, 333] on span "Chat" at bounding box center [1112, 339] width 26 height 17
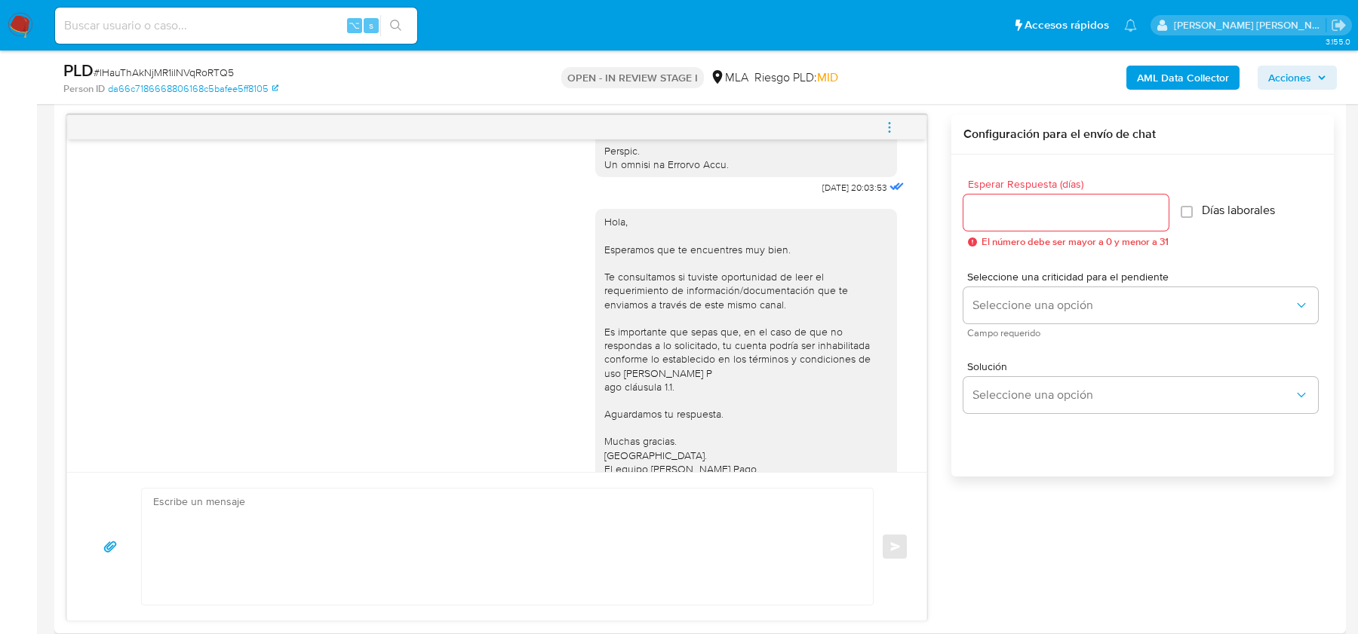
scroll to position [900, 0]
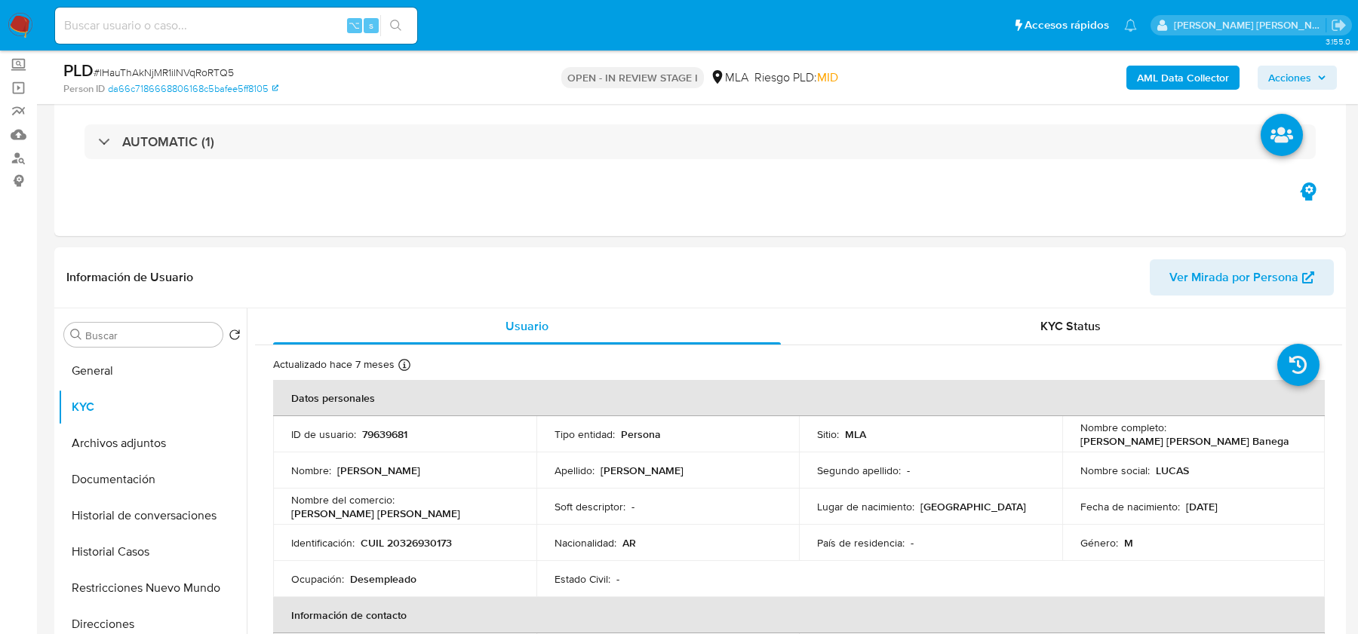
scroll to position [149, 0]
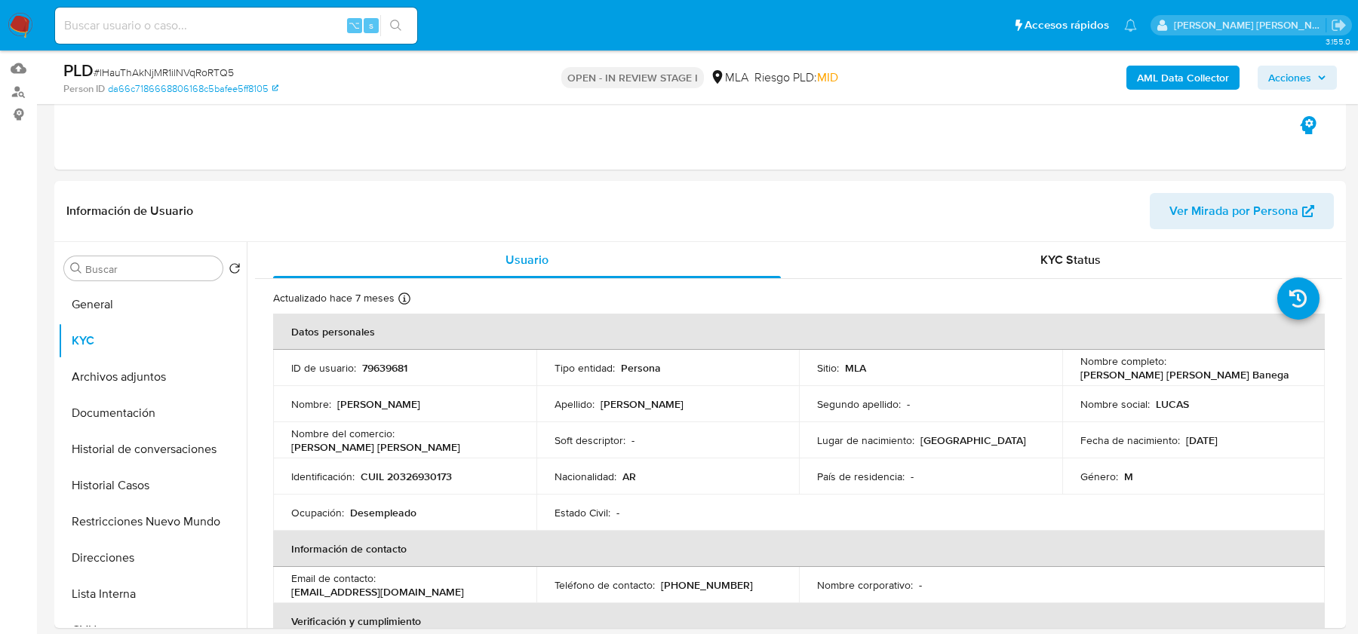
click at [1195, 72] on b "AML Data Collector" at bounding box center [1183, 78] width 92 height 24
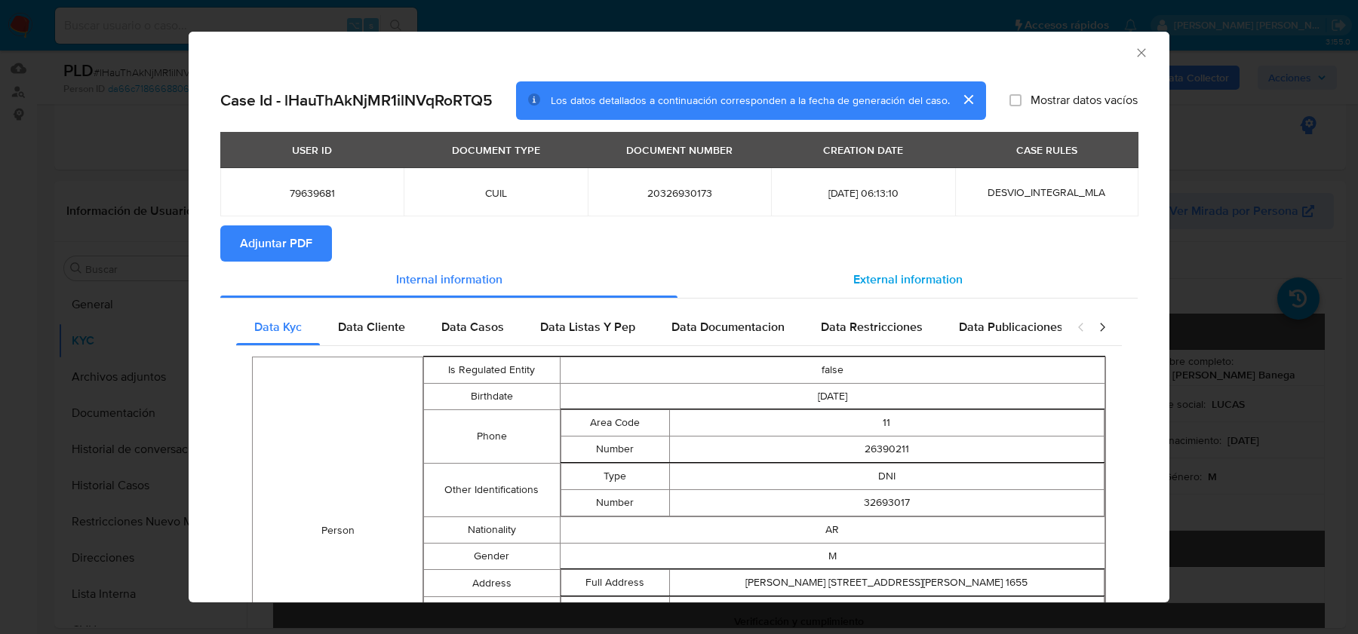
click at [869, 279] on span "External information" at bounding box center [907, 279] width 109 height 17
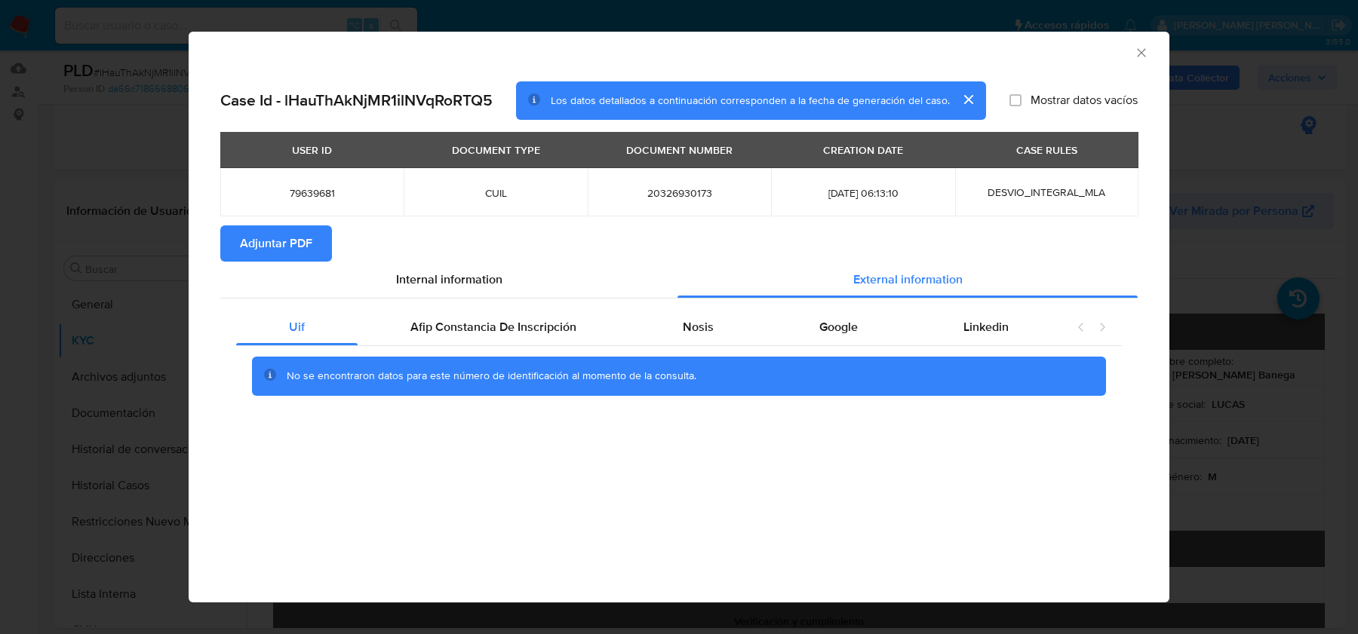
click at [310, 235] on span "Adjuntar PDF" at bounding box center [276, 243] width 72 height 33
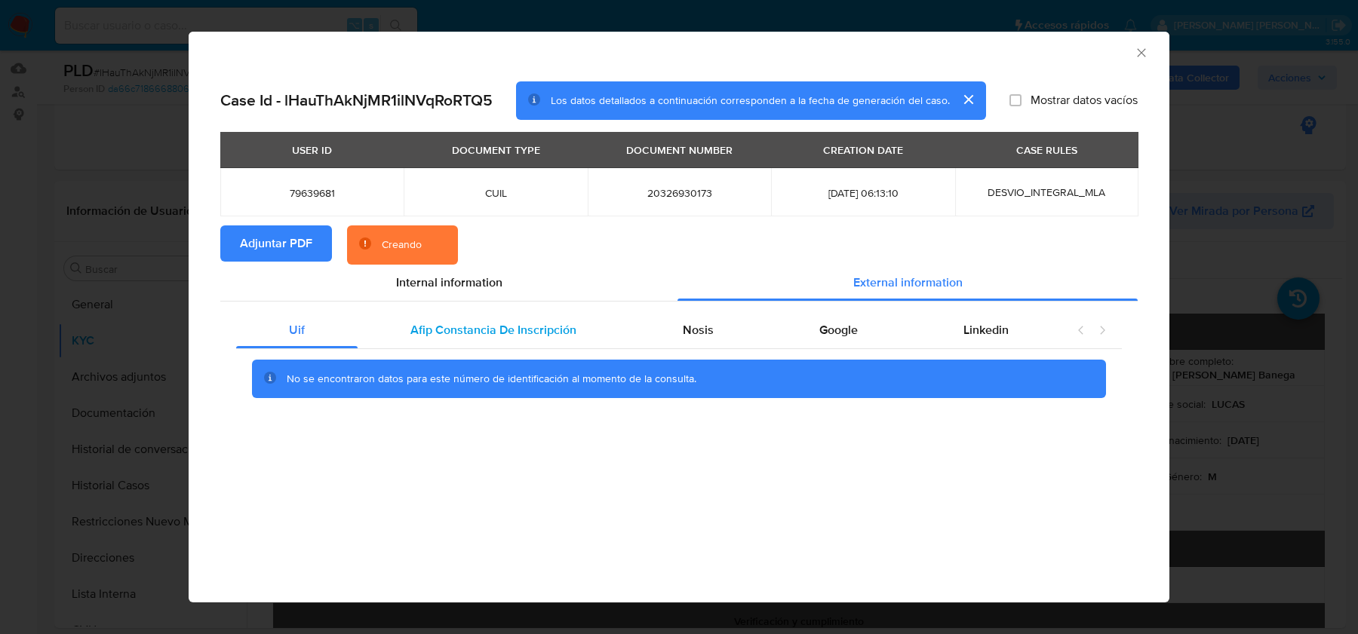
click at [561, 344] on div "Afip Constancia De Inscripción" at bounding box center [494, 330] width 272 height 36
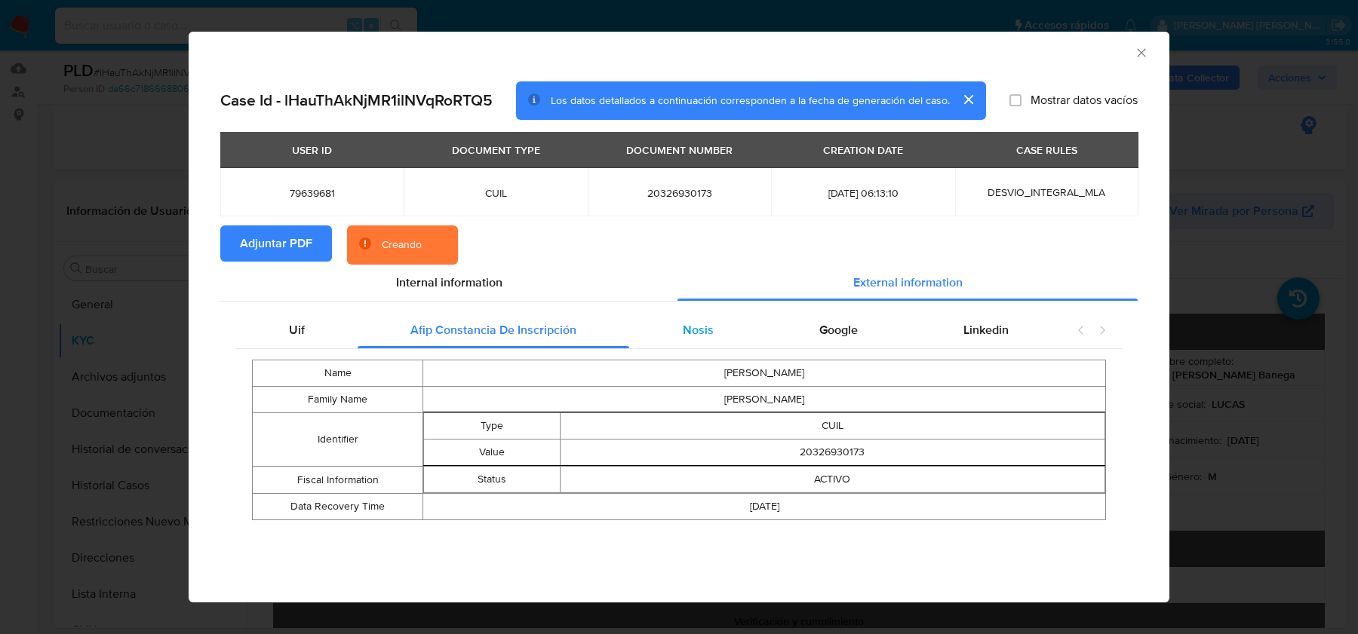
click at [736, 324] on div "Nosis" at bounding box center [697, 330] width 137 height 36
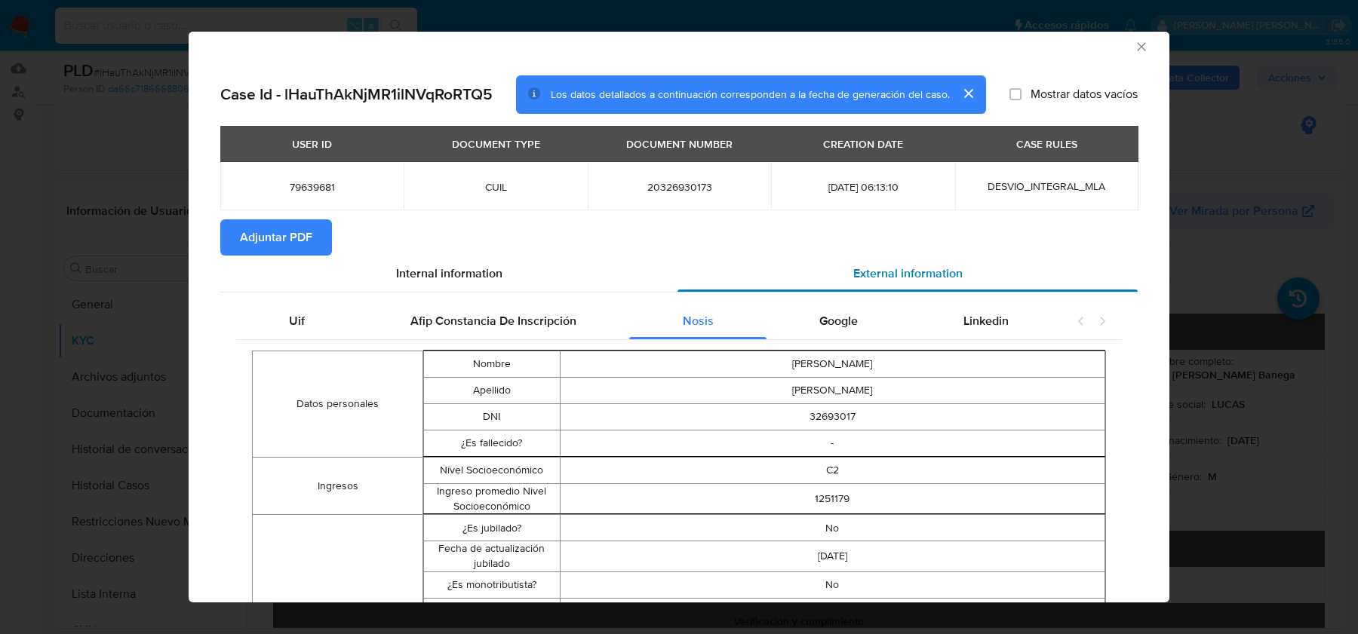
scroll to position [0, 0]
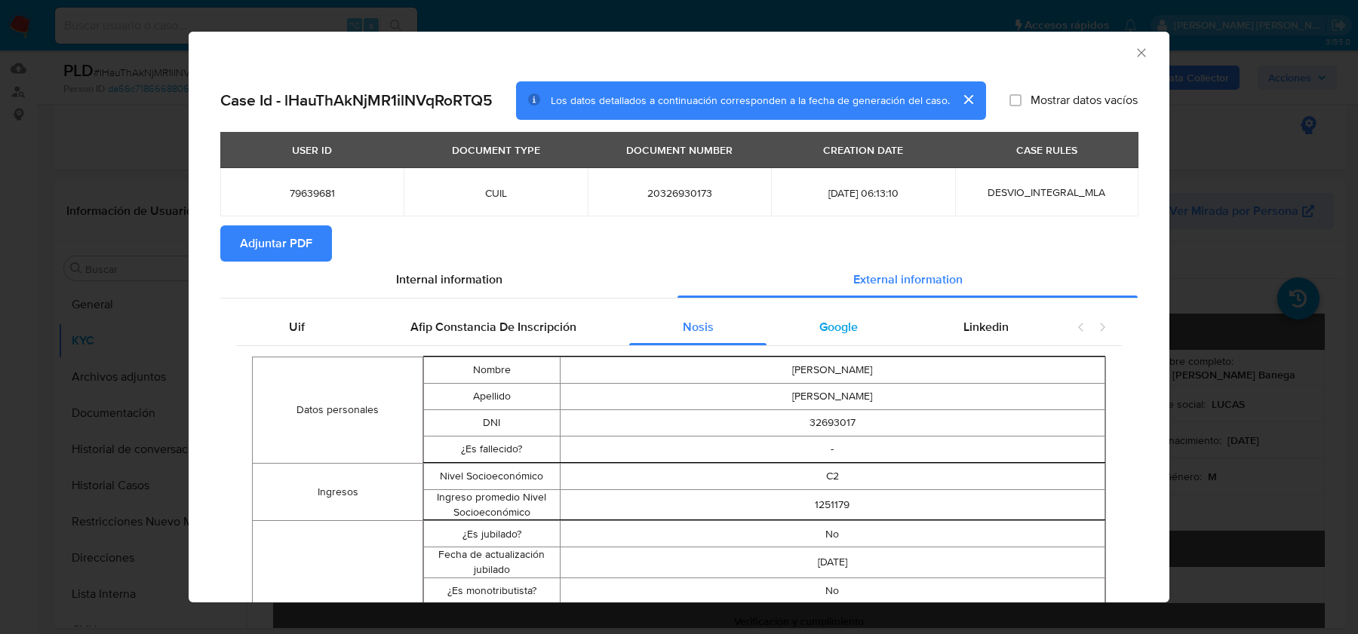
click at [813, 342] on div "Google" at bounding box center [839, 327] width 144 height 36
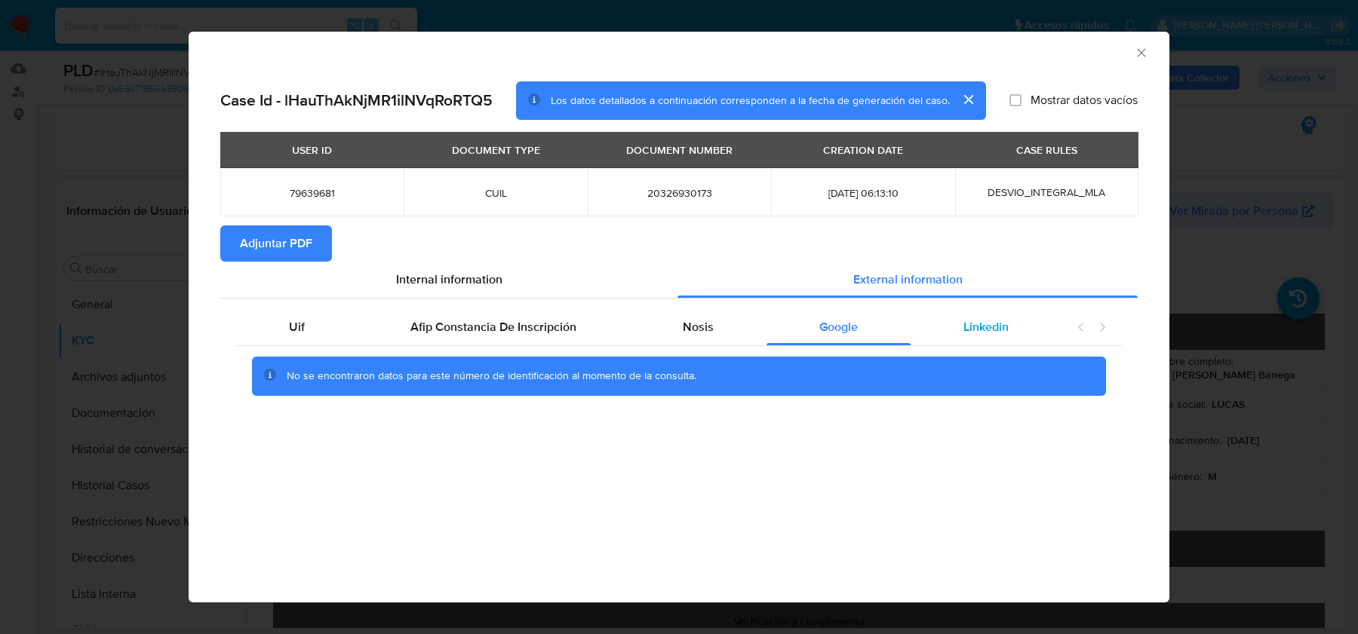
click at [983, 337] on div "Linkedin" at bounding box center [986, 327] width 151 height 36
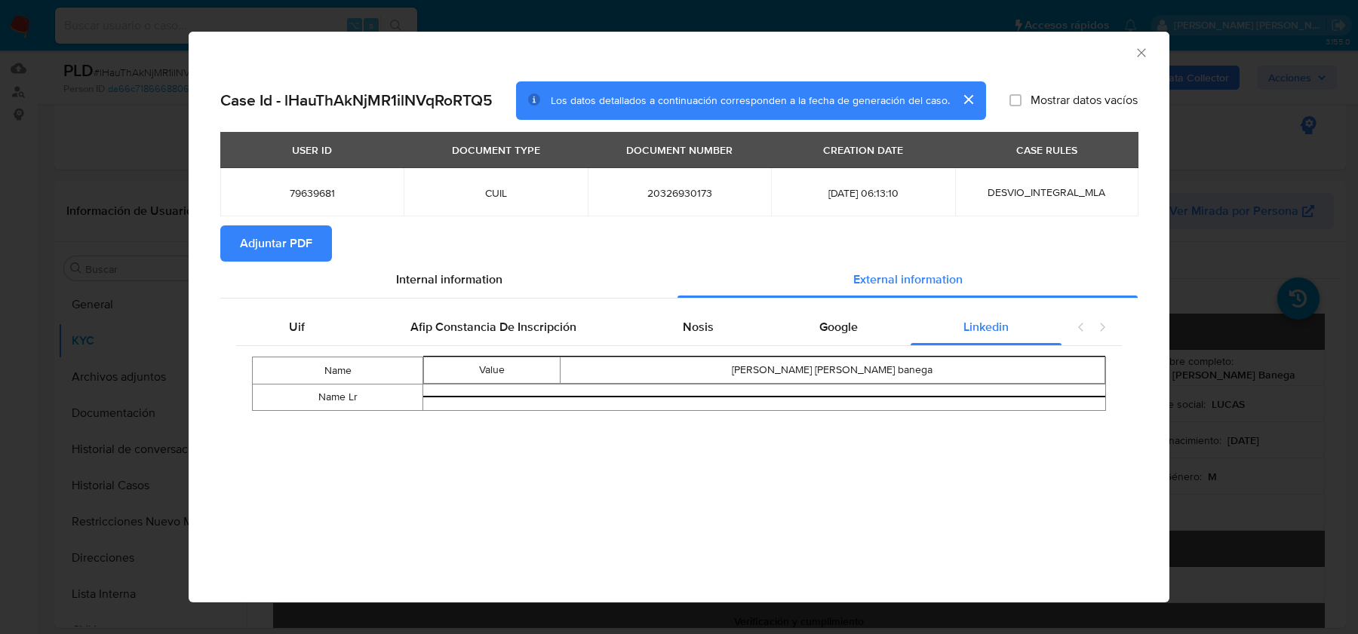
click at [1141, 49] on icon "Cerrar ventana" at bounding box center [1141, 52] width 15 height 15
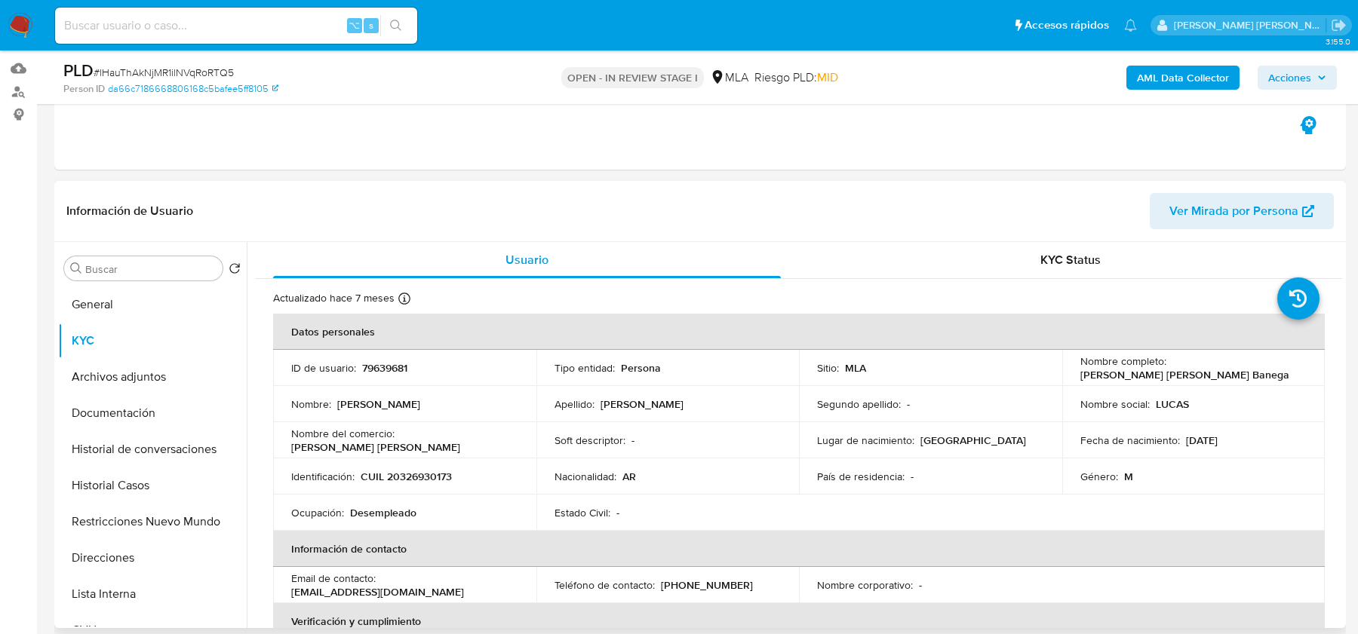
click at [419, 480] on p "CUIL 20326930173" at bounding box center [406, 477] width 91 height 14
copy p "20326930173"
click at [108, 367] on button "Archivos adjuntos" at bounding box center [146, 377] width 177 height 36
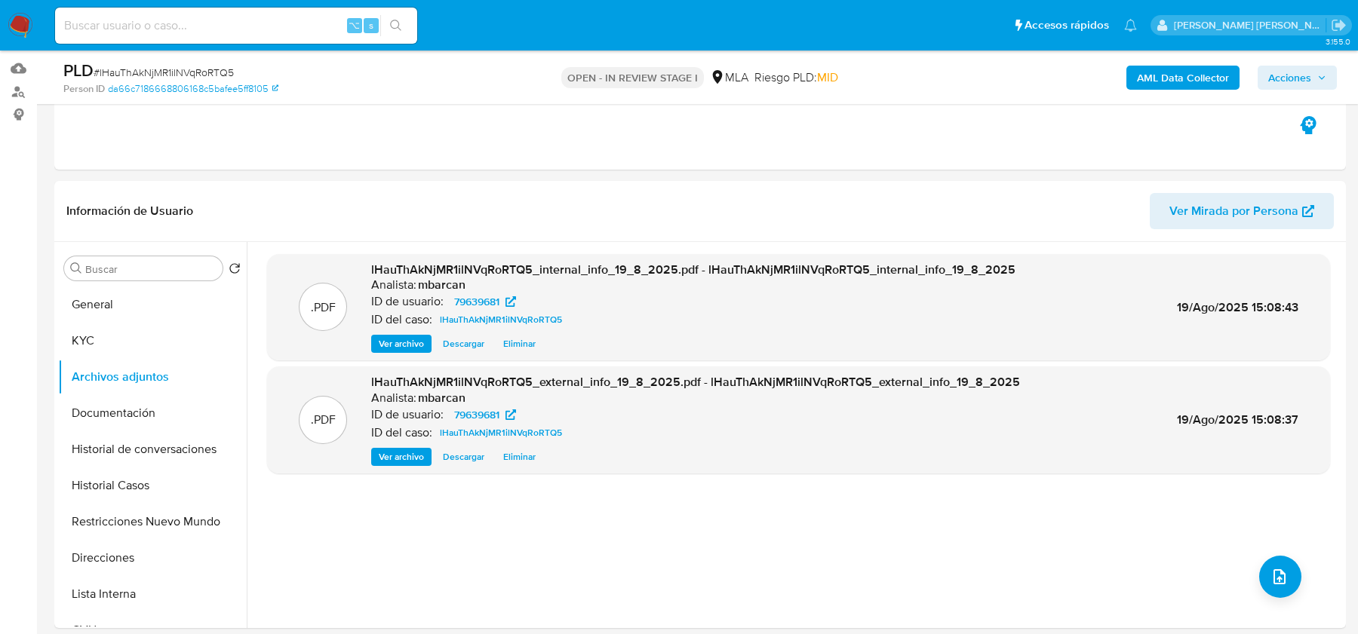
click at [1174, 78] on b "AML Data Collector" at bounding box center [1183, 78] width 92 height 24
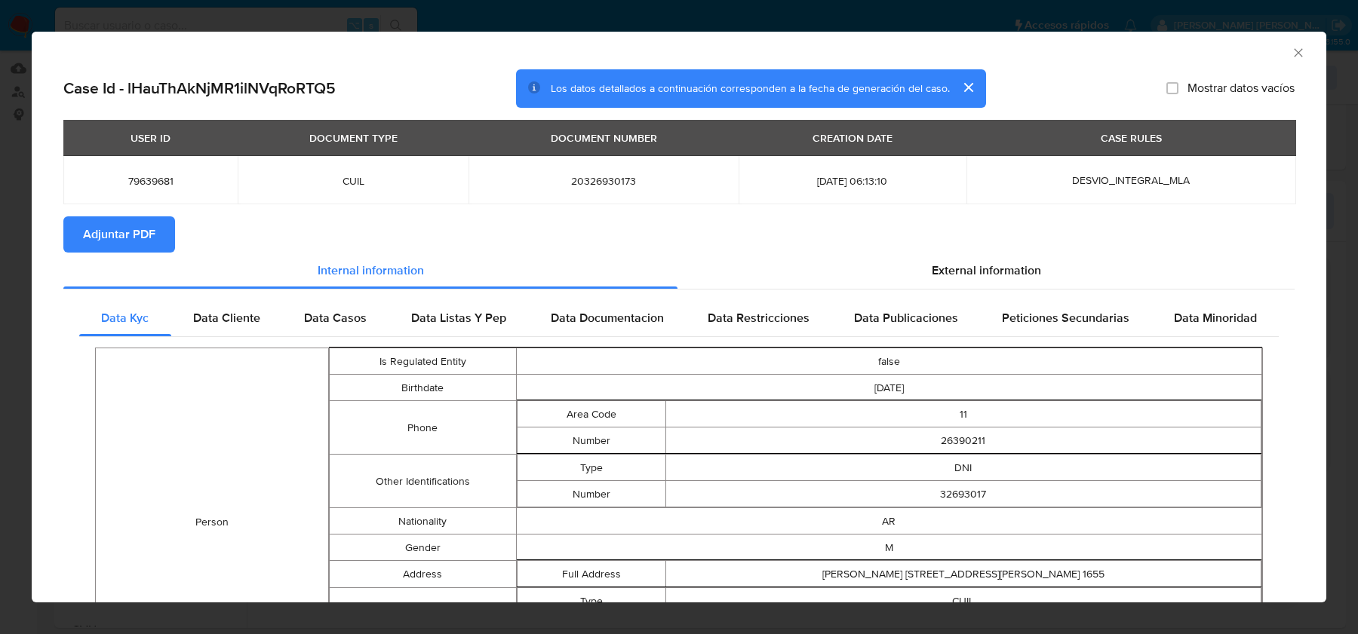
click at [996, 293] on div "Data Kyc Data Cliente Data Casos Data Listas Y Pep Data Documentacion Data Rest…" at bounding box center [678, 637] width 1231 height 694
click at [994, 278] on span "External information" at bounding box center [986, 270] width 109 height 17
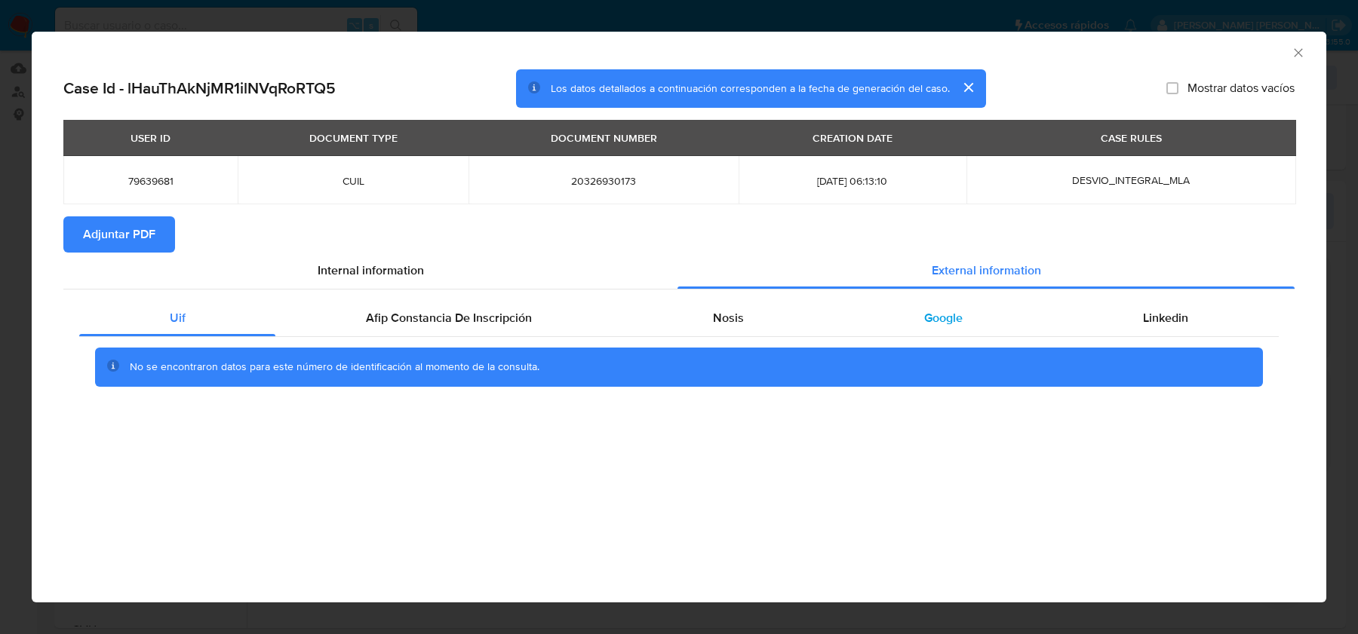
click at [968, 300] on div "Google" at bounding box center [943, 318] width 219 height 36
click at [771, 310] on div "Nosis" at bounding box center [727, 318] width 211 height 36
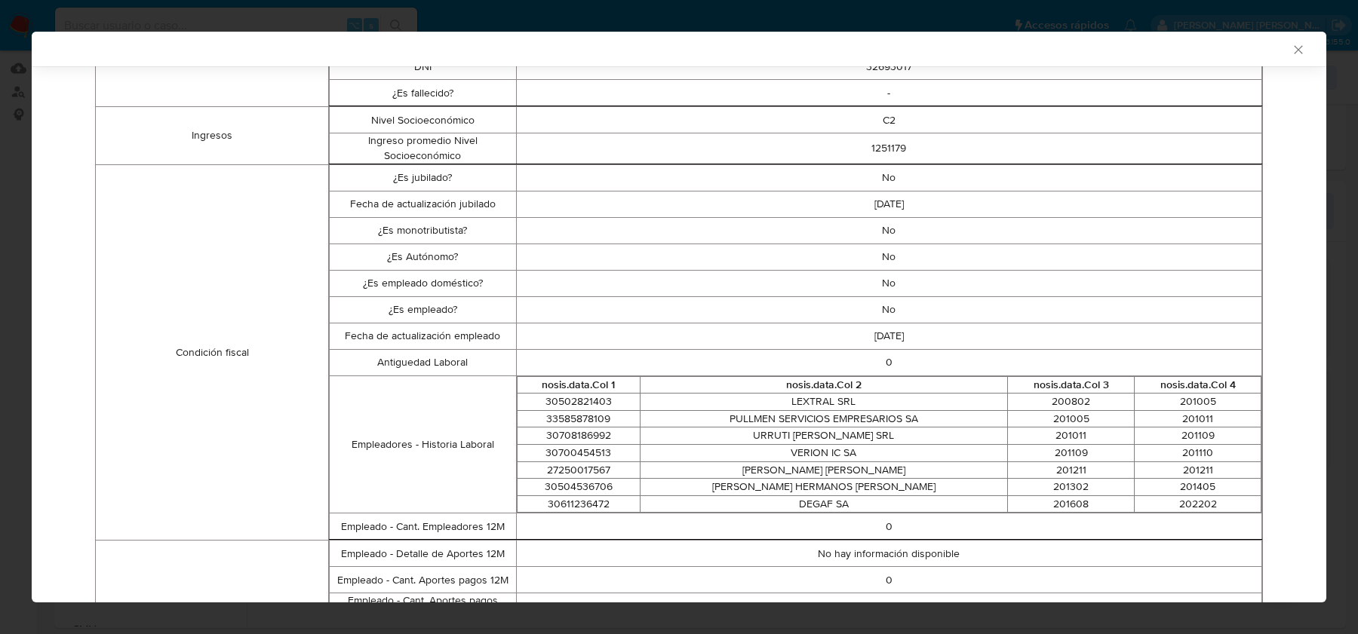
scroll to position [366, 0]
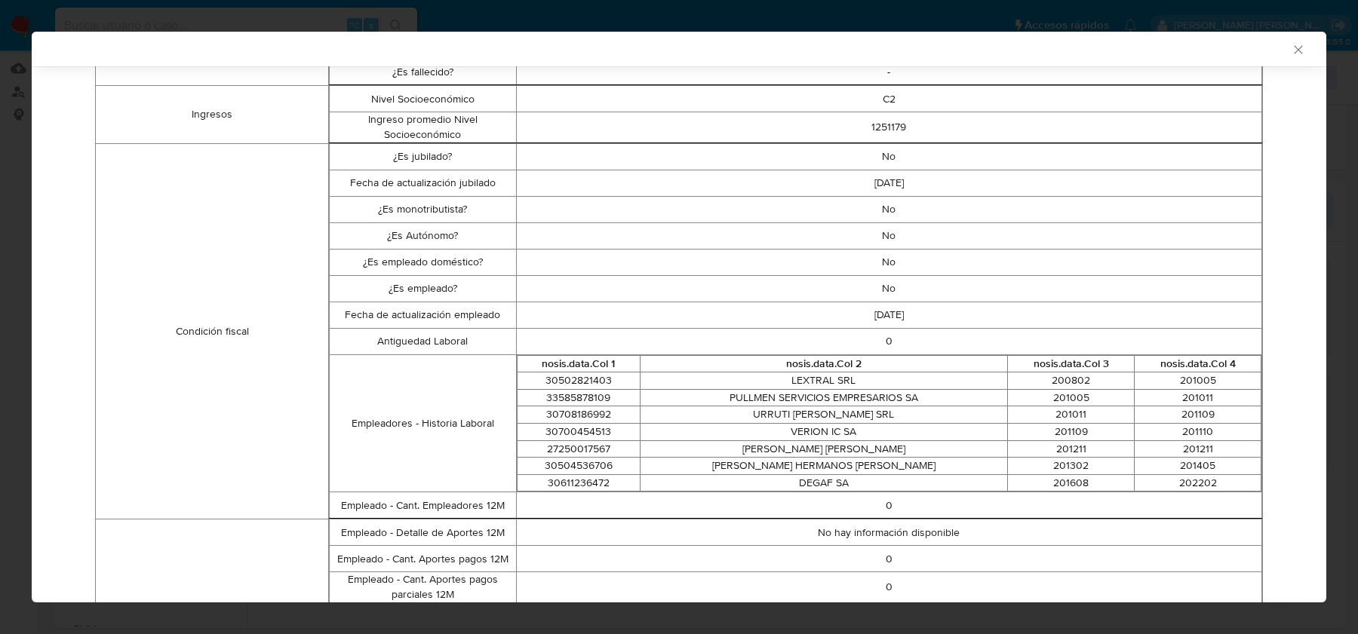
click at [1295, 45] on icon "Cerrar ventana" at bounding box center [1298, 49] width 15 height 15
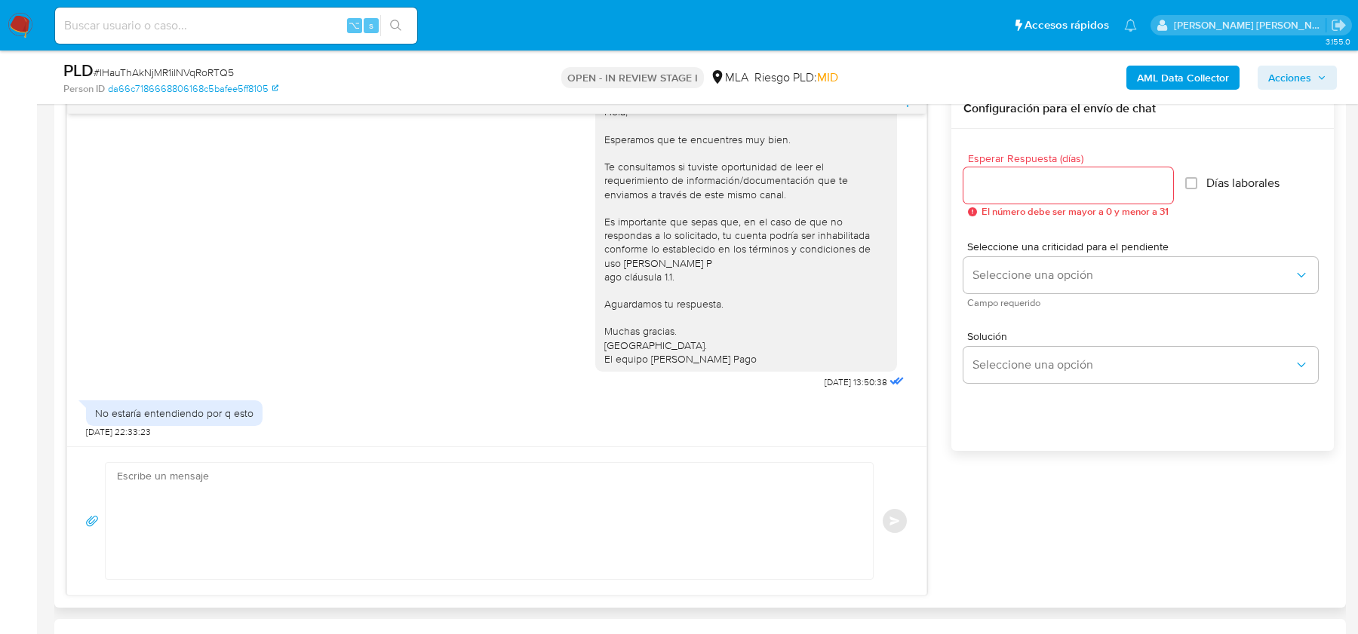
scroll to position [809, 0]
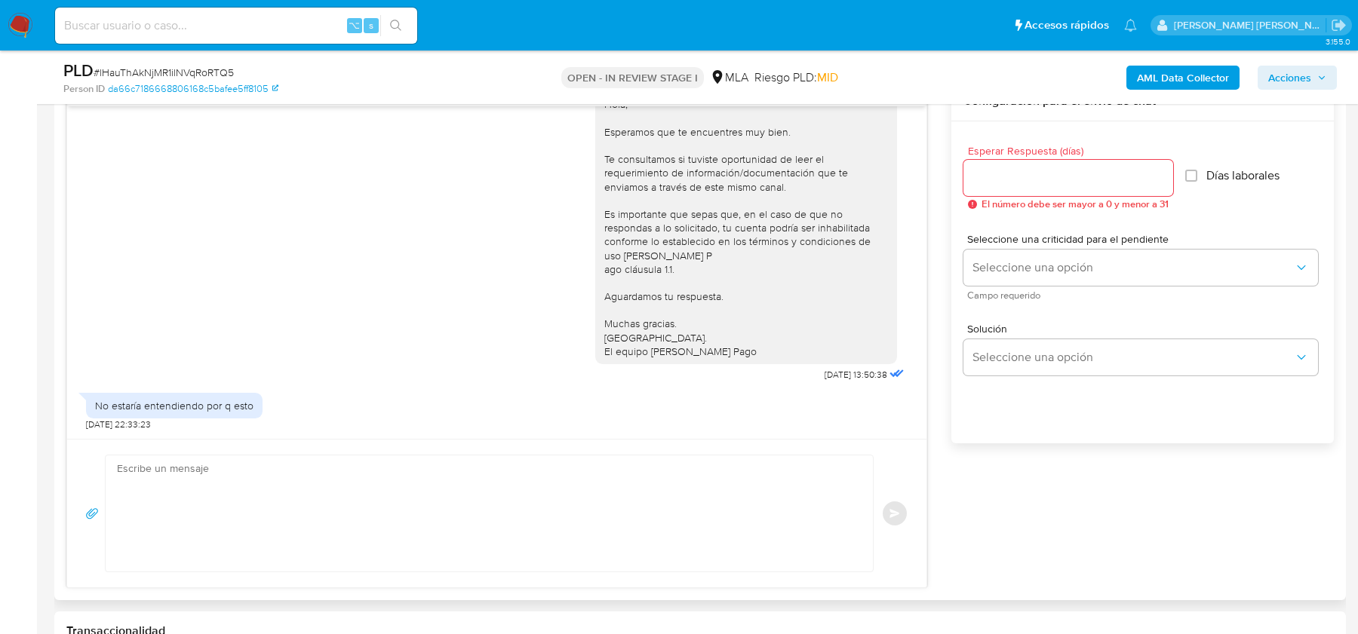
click at [185, 478] on textarea at bounding box center [485, 514] width 737 height 116
paste textarea "Hola, Esperamos que te encuentres bien. La documentación solicitada es necesari…"
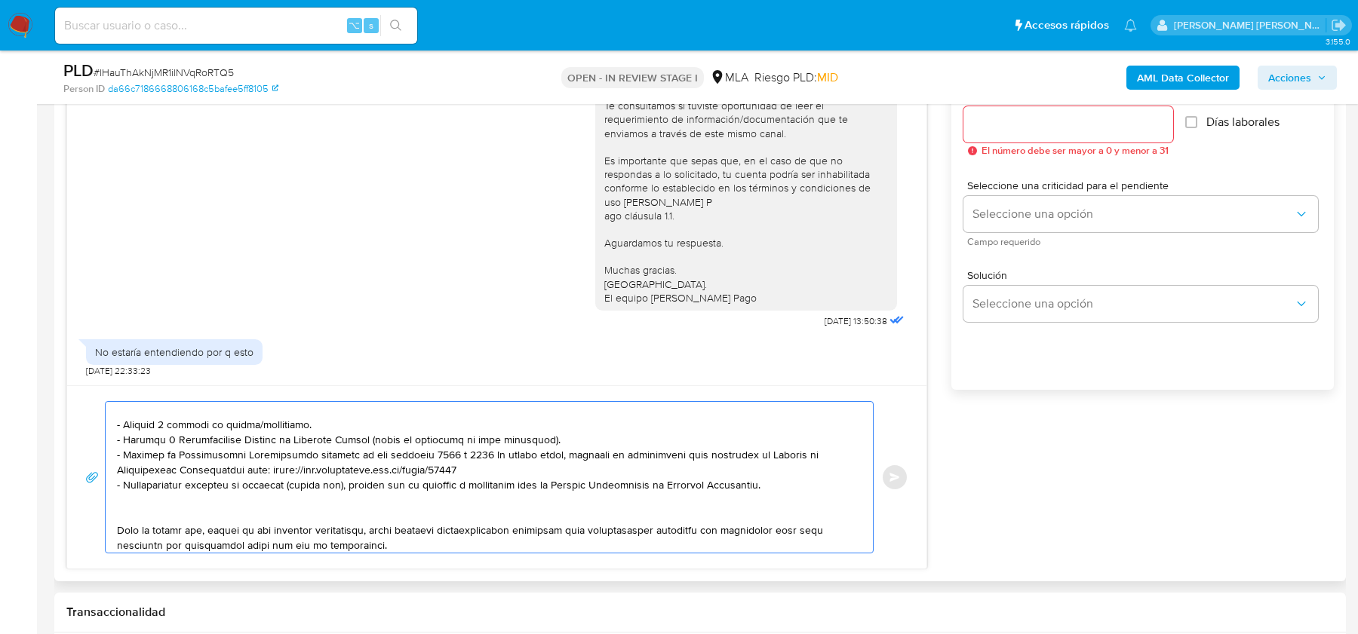
scroll to position [187, 0]
click at [301, 486] on textarea at bounding box center [485, 477] width 737 height 151
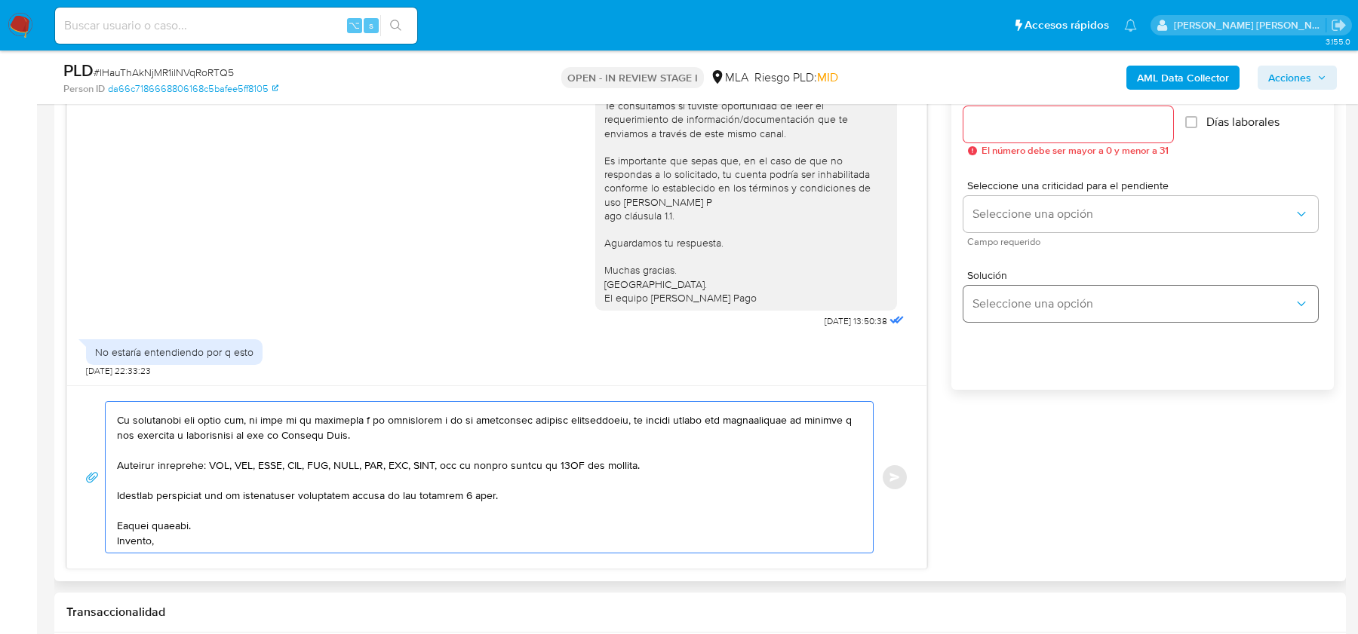
scroll to position [768, 0]
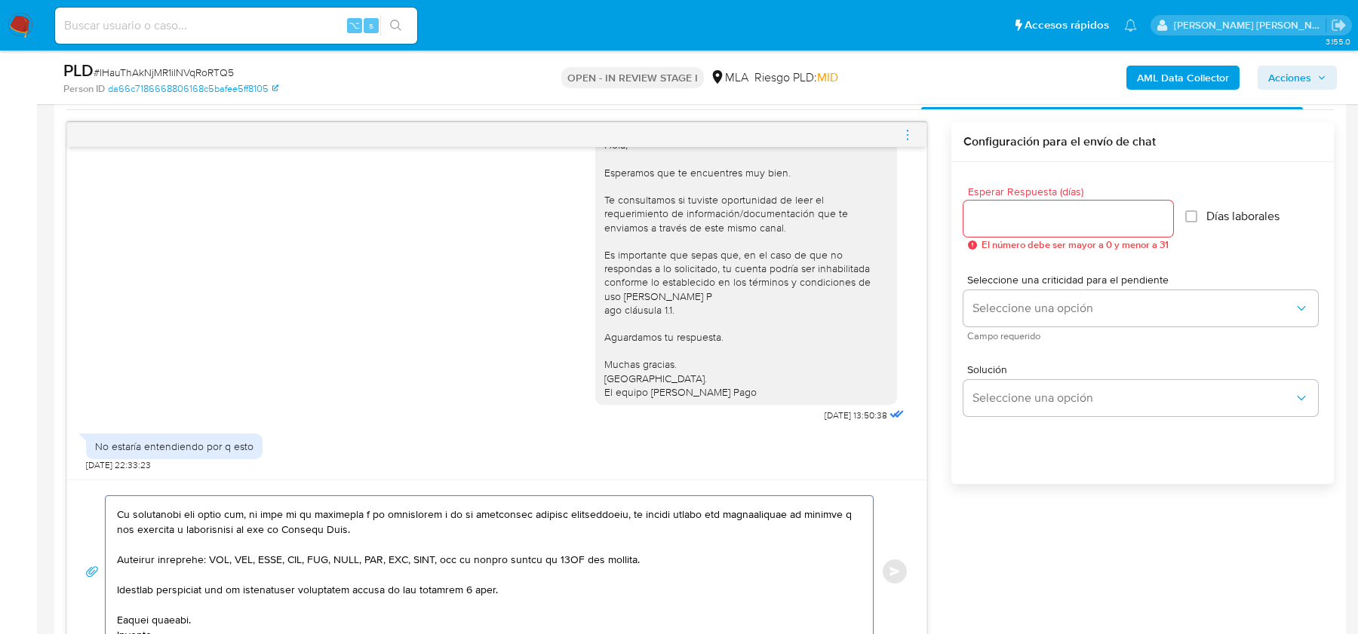
type textarea "Hola, Esperamos que te encuentres bien. La documentación solicitada es necesari…"
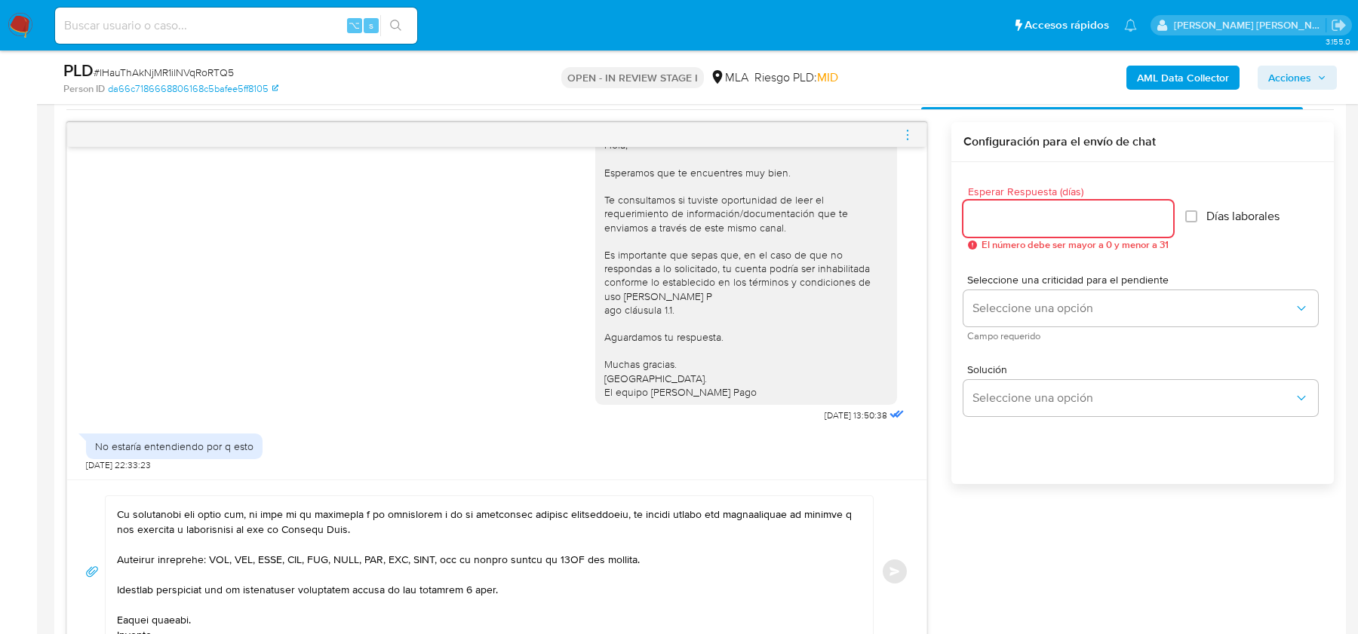
click at [991, 222] on input "Esperar Respuesta (días)" at bounding box center [1068, 219] width 210 height 20
type input "2"
click at [1009, 280] on span "Seleccione una criticidad para el pendiente" at bounding box center [1144, 280] width 355 height 11
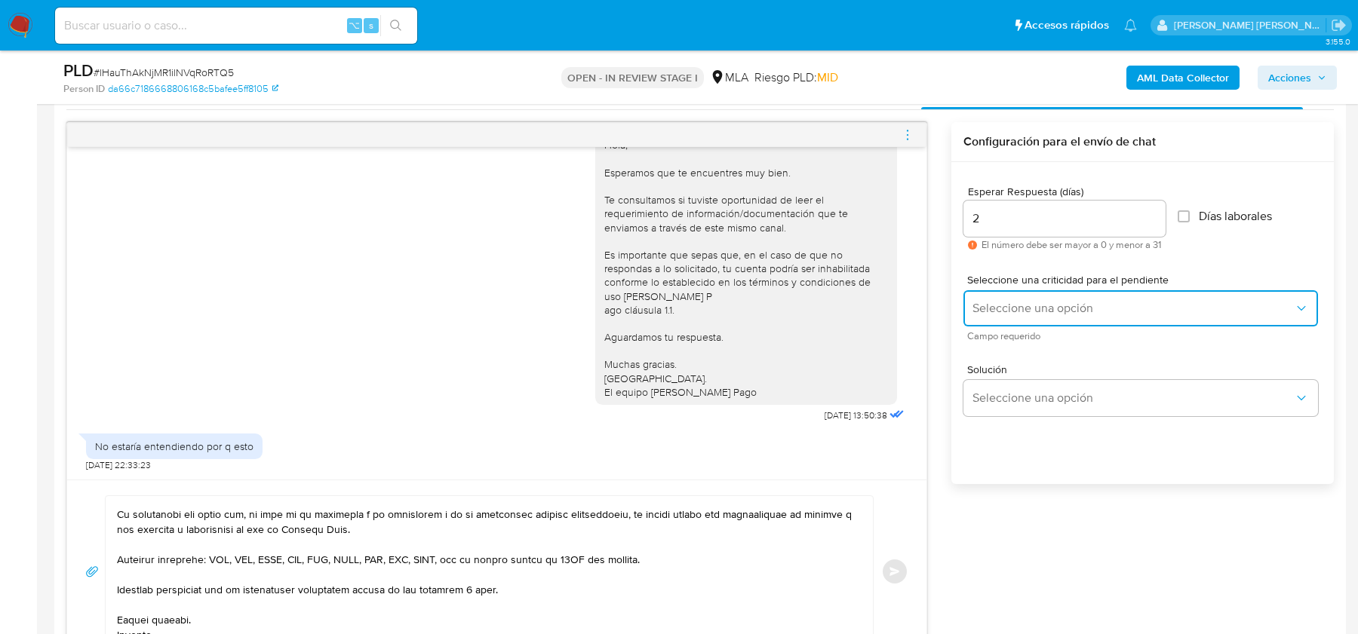
click at [1009, 296] on button "Seleccione una opción" at bounding box center [1140, 308] width 355 height 36
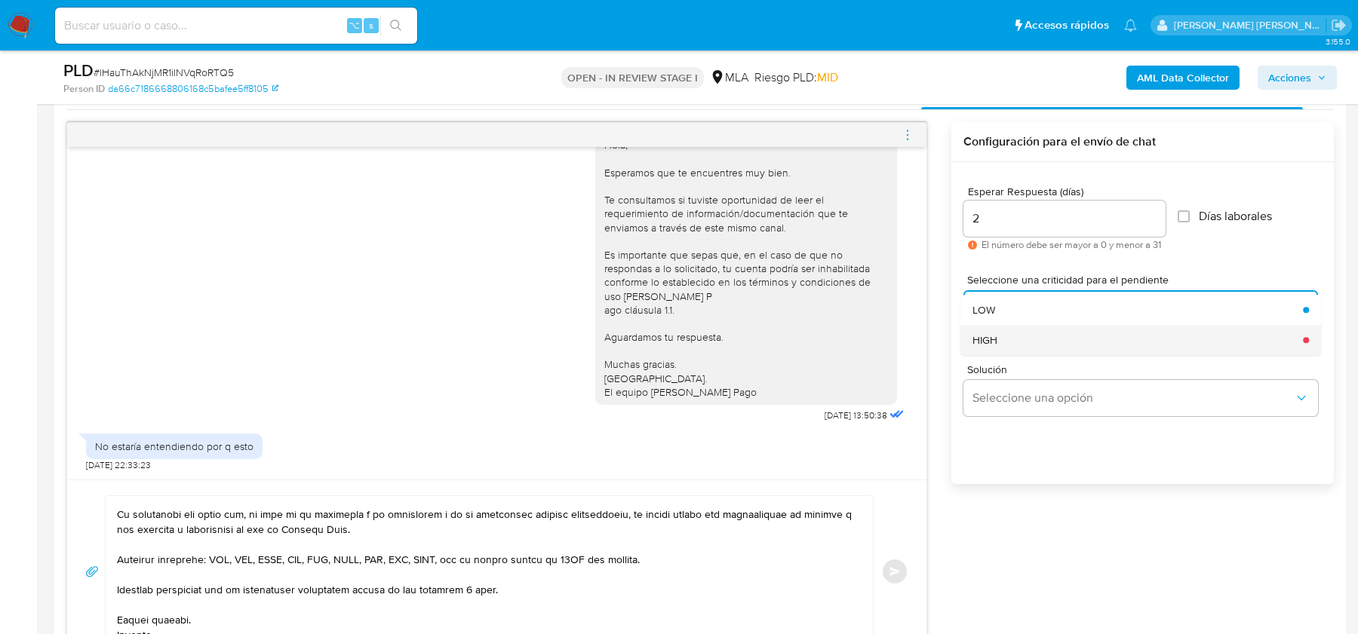
click at [1009, 327] on div "HIGH" at bounding box center [1132, 340] width 321 height 30
click at [902, 566] on button "Enviar" at bounding box center [894, 571] width 27 height 27
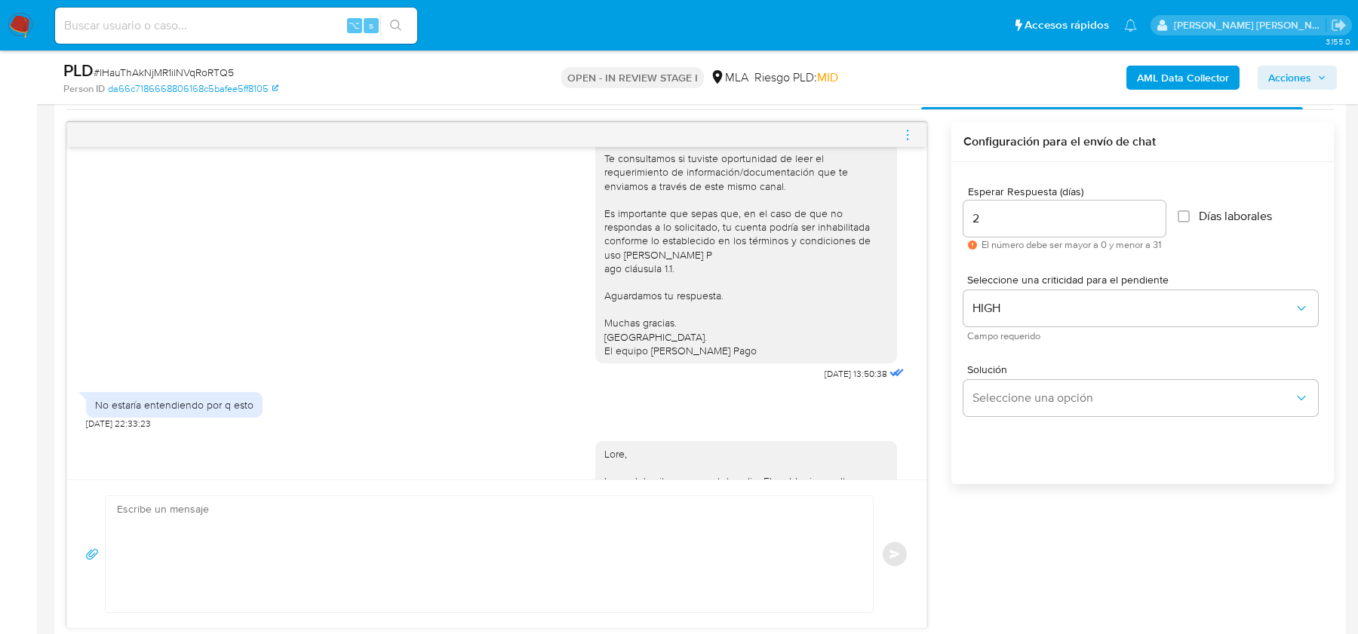
scroll to position [1782, 0]
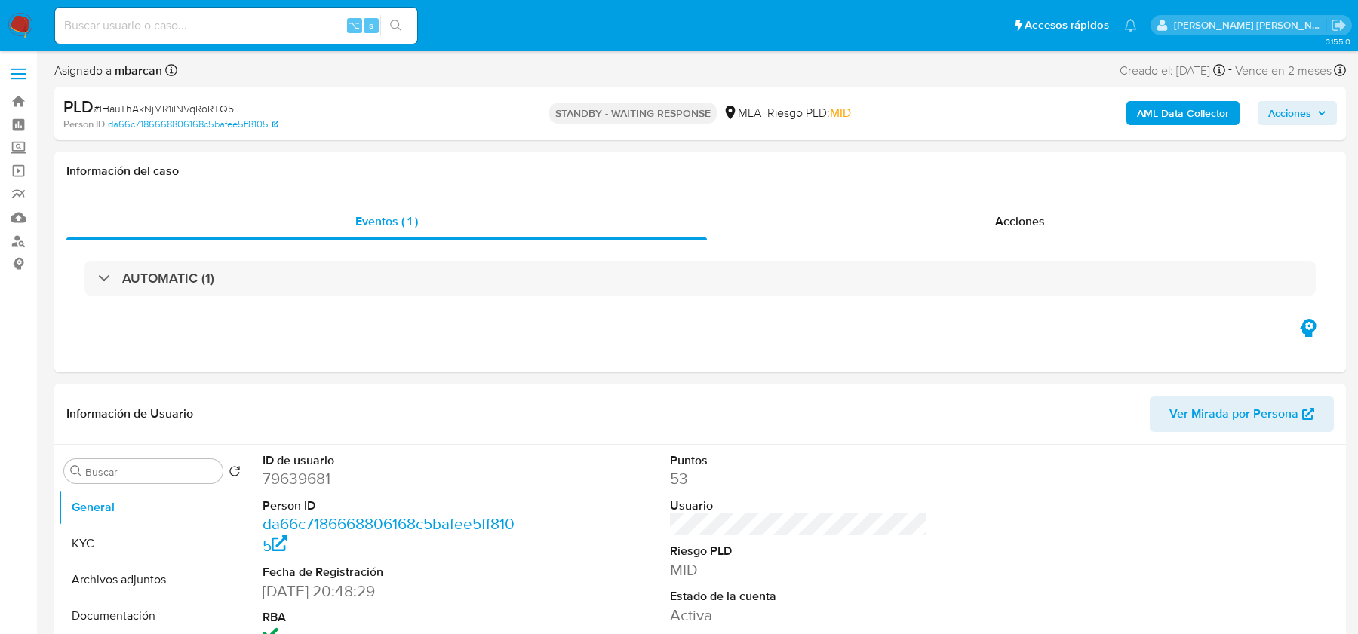
select select "10"
click at [18, 27] on img at bounding box center [21, 26] width 26 height 26
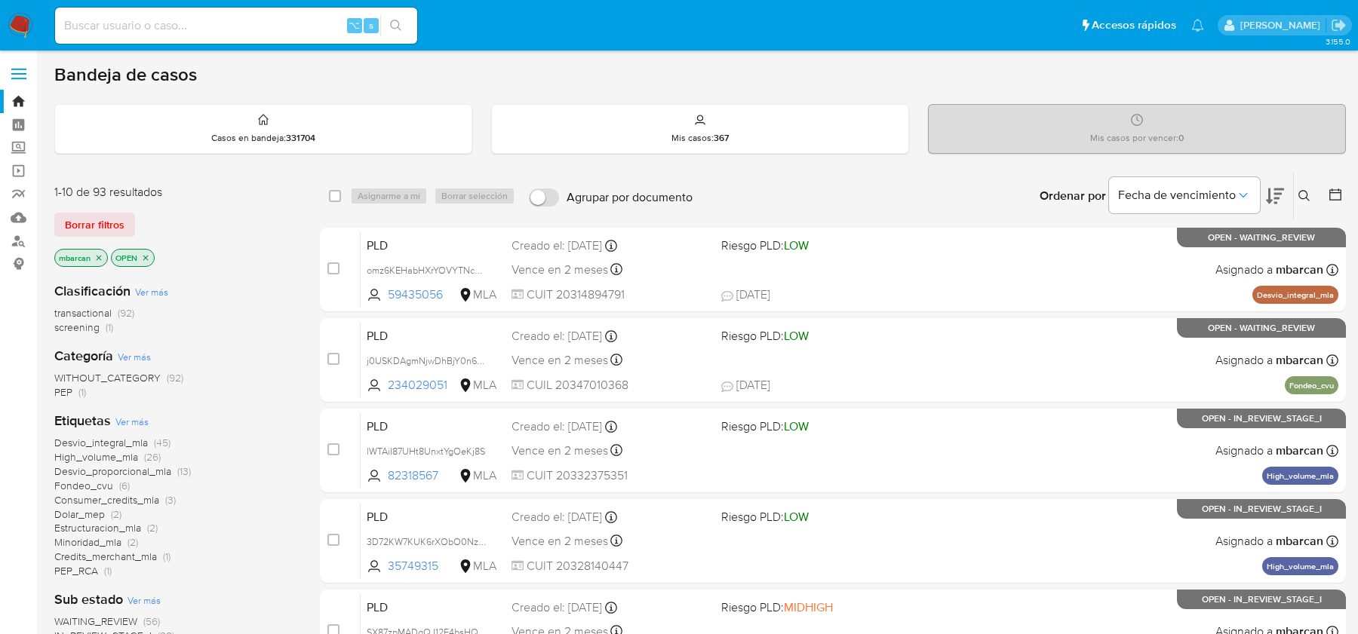
click at [1305, 192] on icon at bounding box center [1304, 196] width 12 height 12
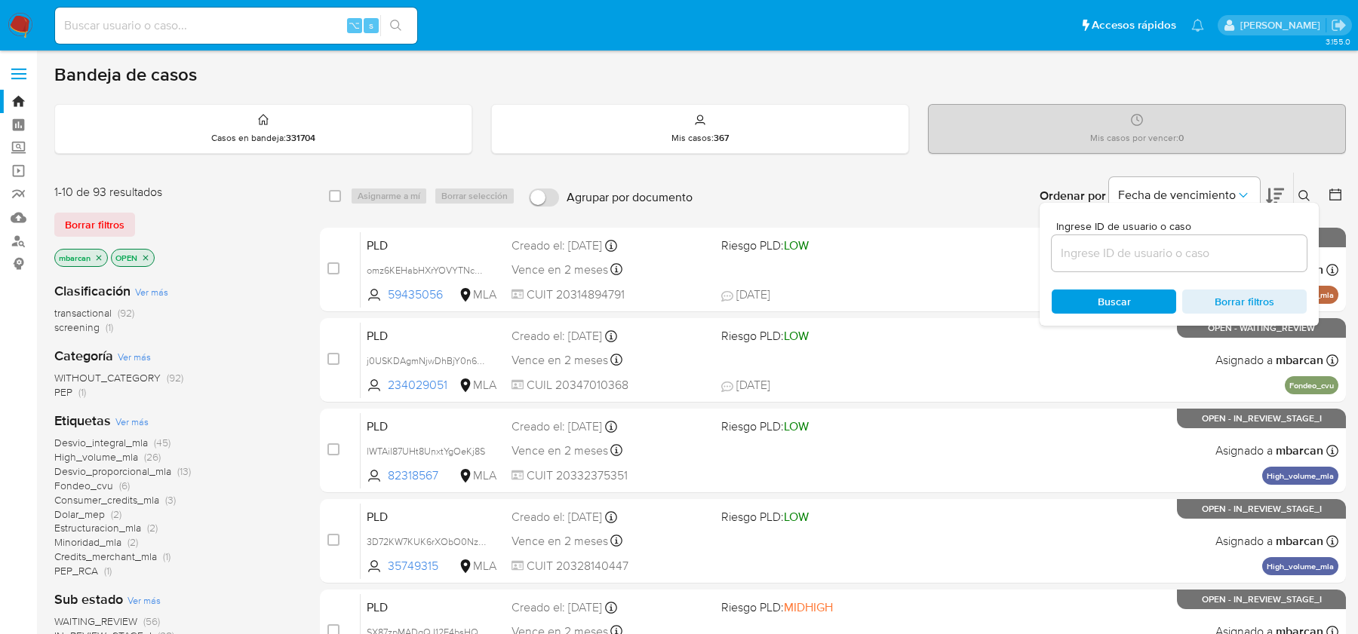
click at [1170, 253] on input at bounding box center [1179, 254] width 255 height 20
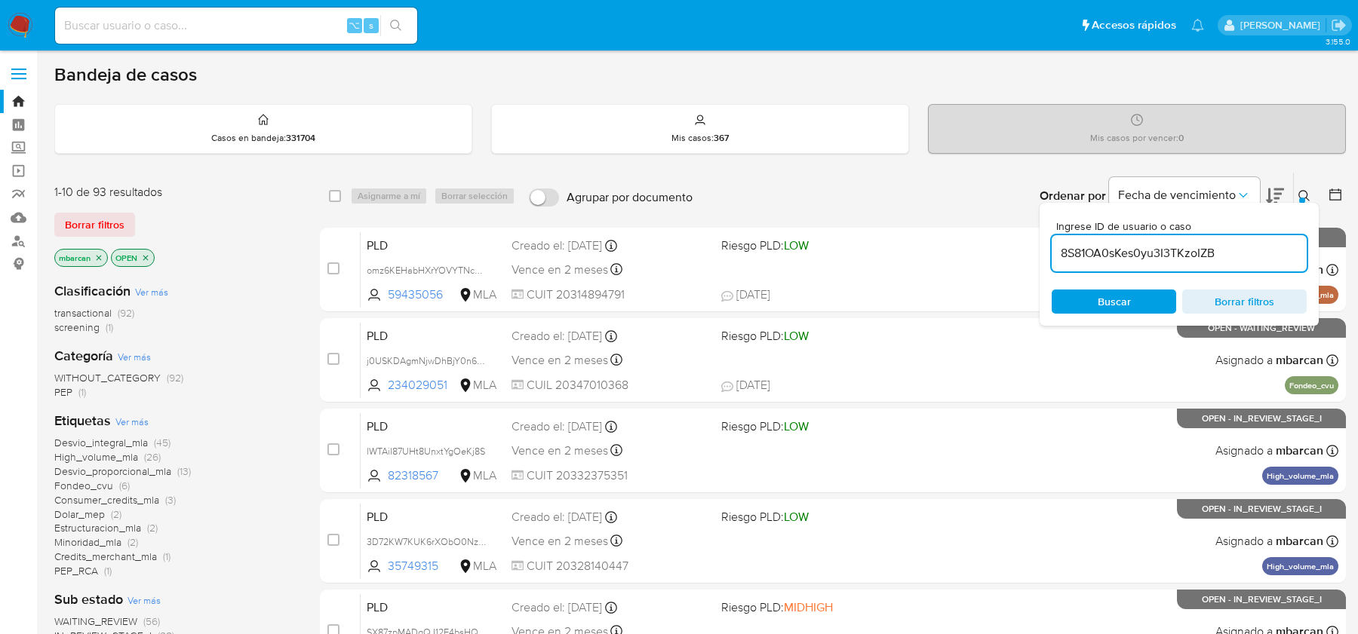
type input "8S81OA0sKes0yu3I3TKzoIZB"
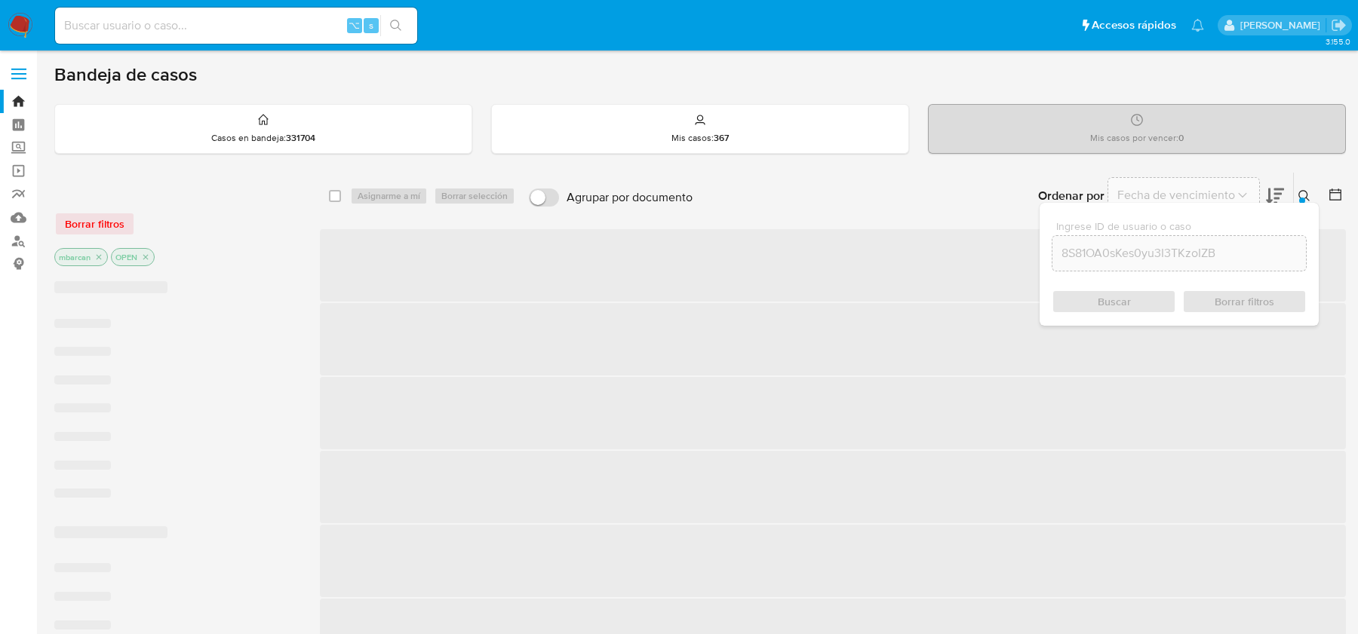
click at [1307, 190] on icon at bounding box center [1304, 196] width 12 height 12
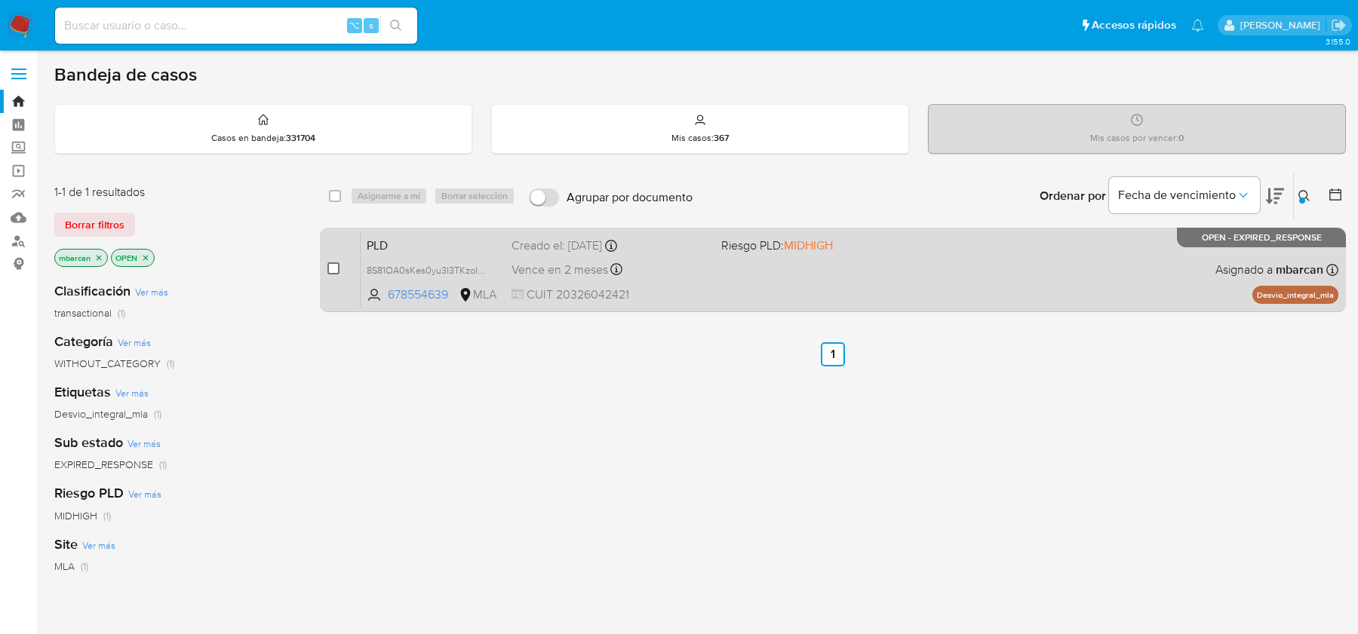
click at [339, 263] on input "checkbox" at bounding box center [333, 269] width 12 height 12
checkbox input "true"
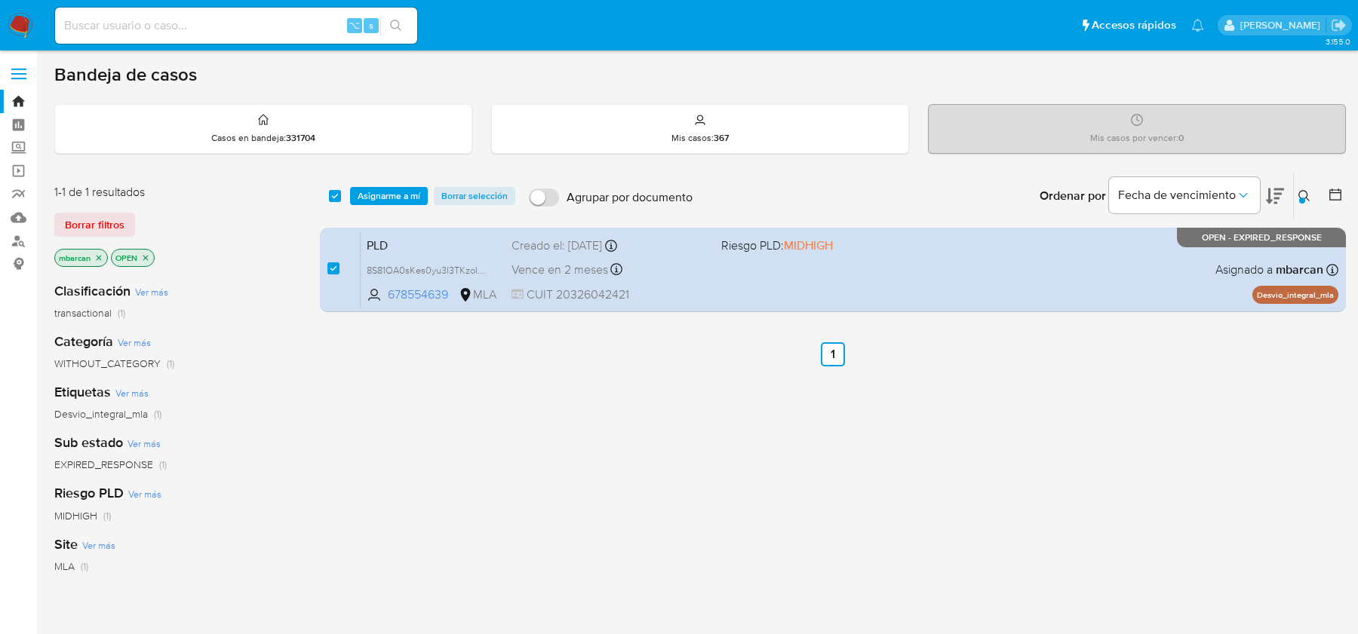
click at [383, 177] on div "select-all-cases-checkbox Asignarme a mí Borrar selección Agrupar por documento…" at bounding box center [833, 196] width 1026 height 47
click at [390, 198] on span "Asignarme a mí" at bounding box center [389, 196] width 63 height 15
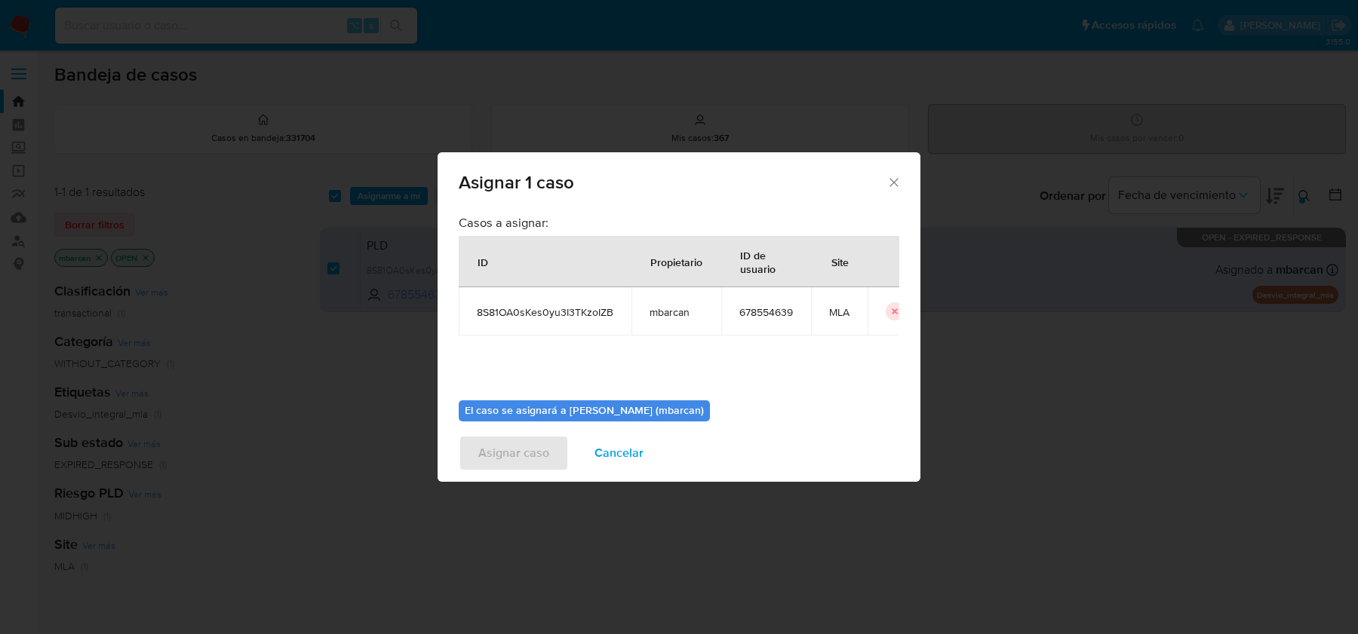
scroll to position [77, 0]
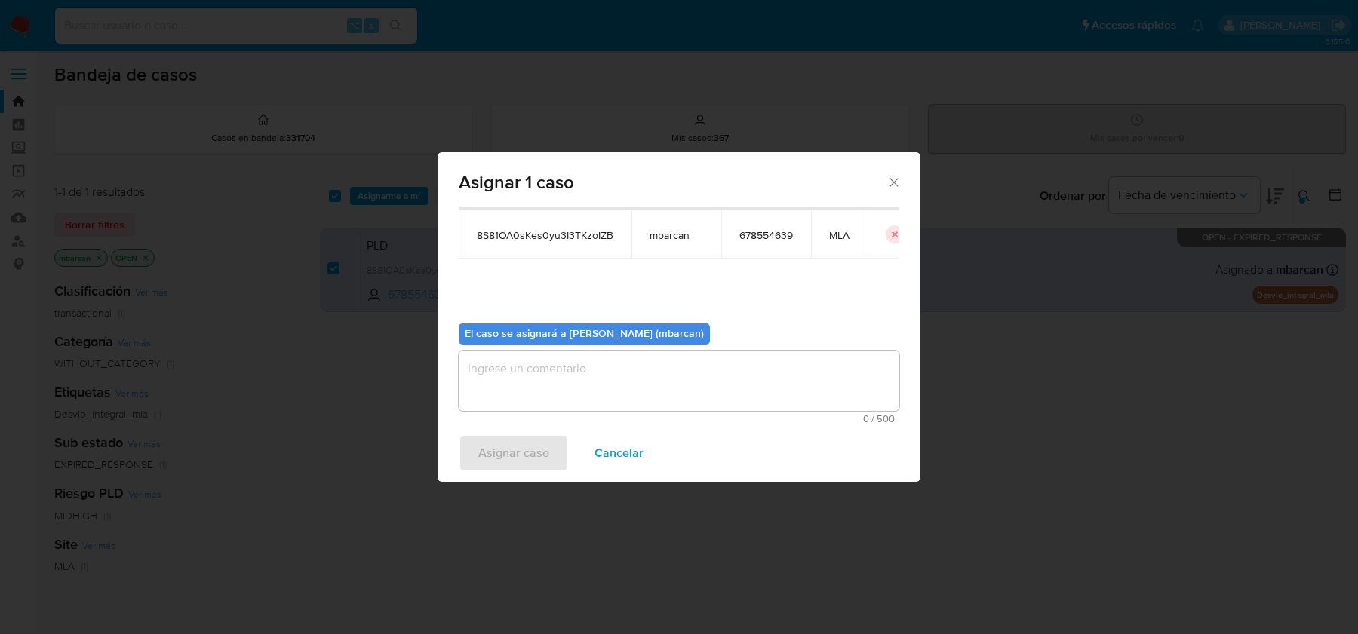
click at [542, 334] on b "El caso se asignará a Magali Iael Barcan (mbarcan)" at bounding box center [584, 333] width 239 height 15
click at [542, 421] on span "0 / 500" at bounding box center [679, 419] width 432 height 10
click at [505, 389] on textarea "assign-modal" at bounding box center [679, 381] width 441 height 60
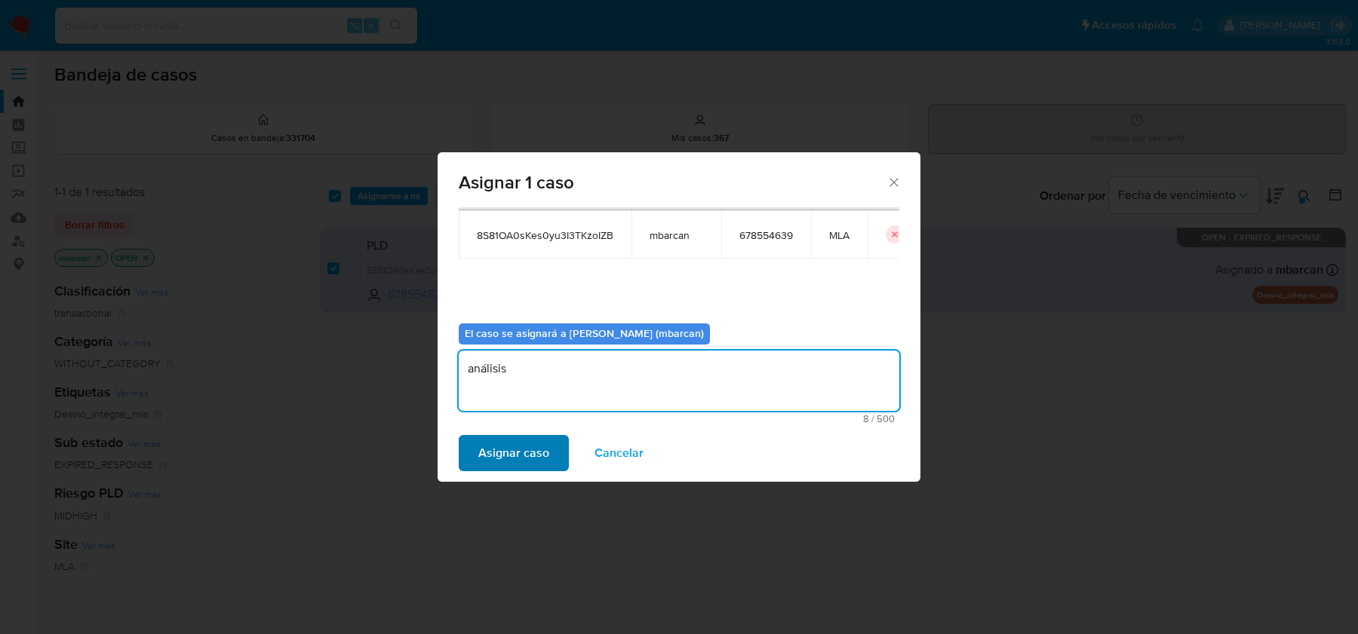
type textarea "análisis"
click at [478, 459] on button "Asignar caso" at bounding box center [514, 453] width 110 height 36
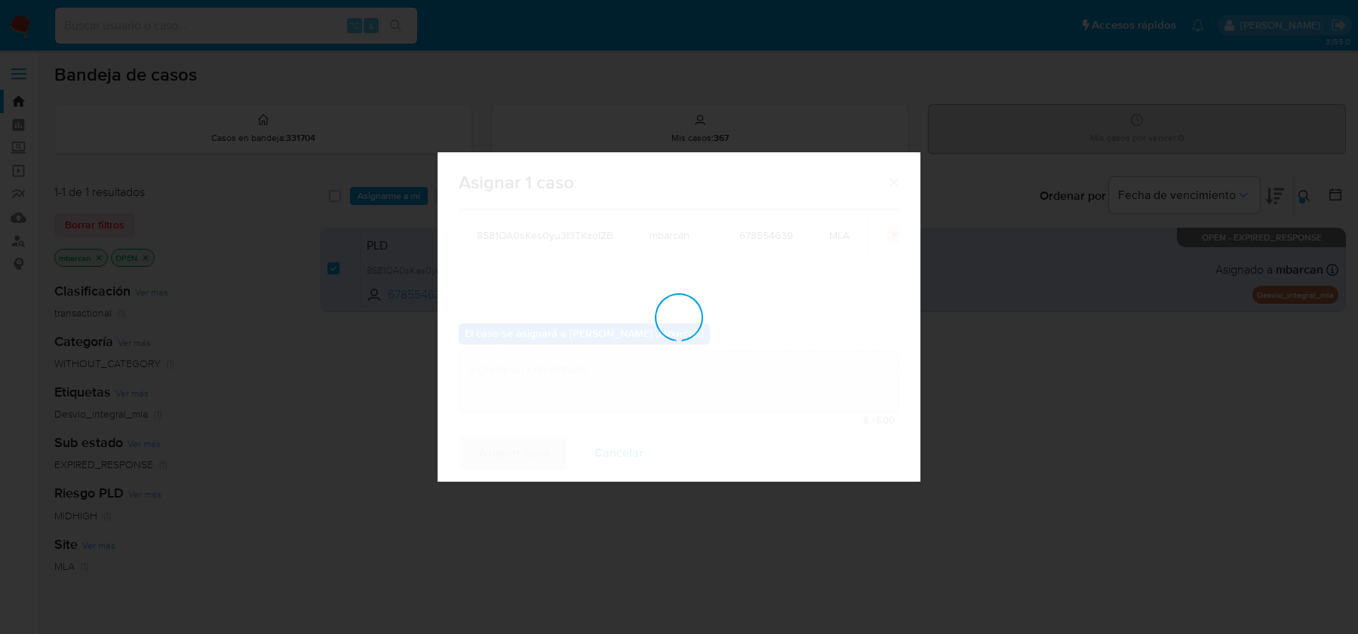
checkbox input "false"
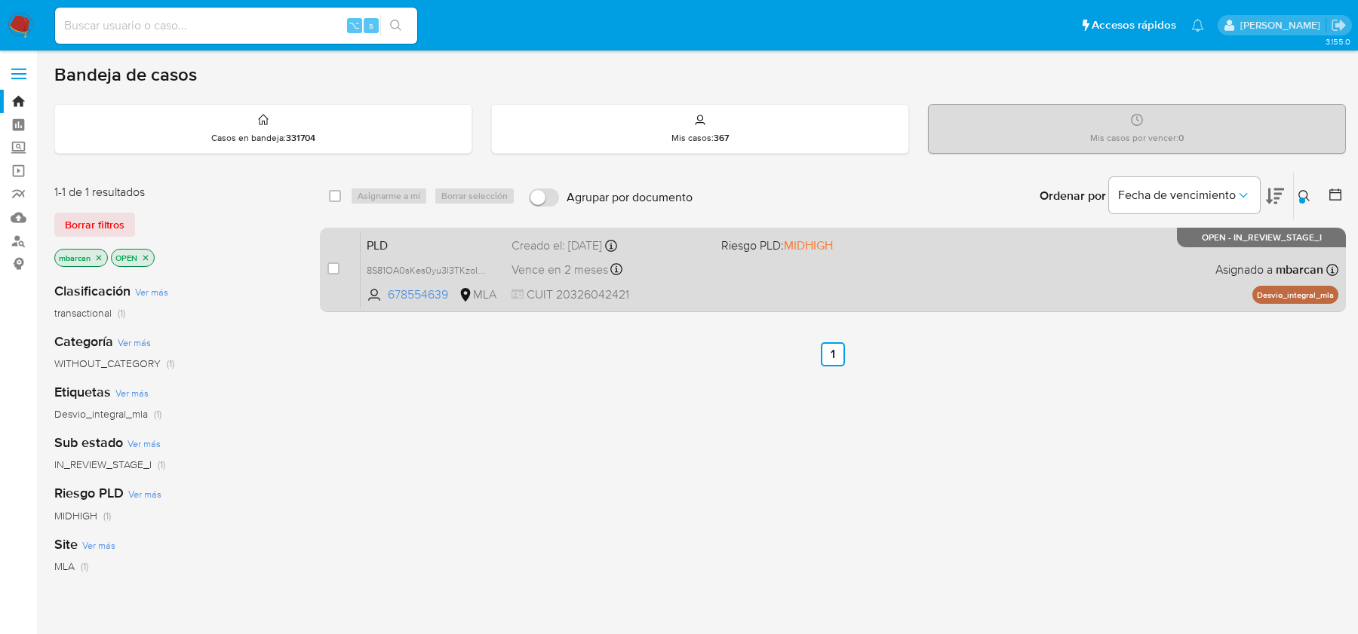
click at [444, 239] on span "PLD" at bounding box center [433, 245] width 133 height 20
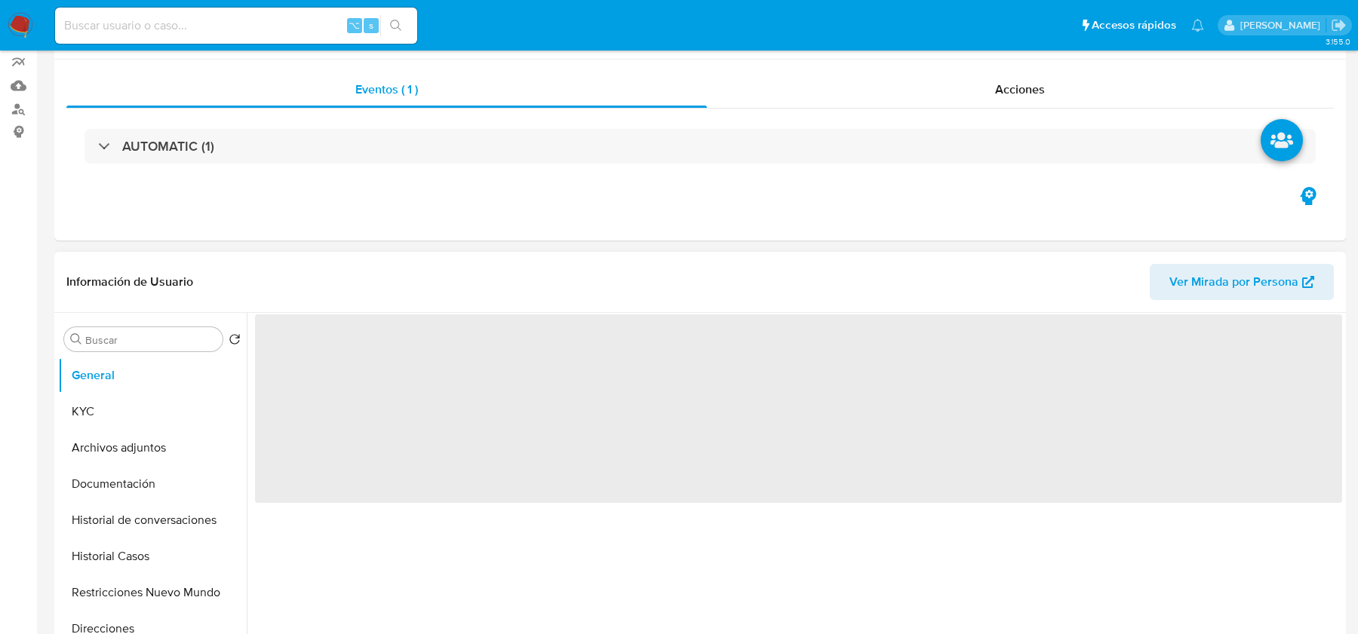
scroll to position [334, 0]
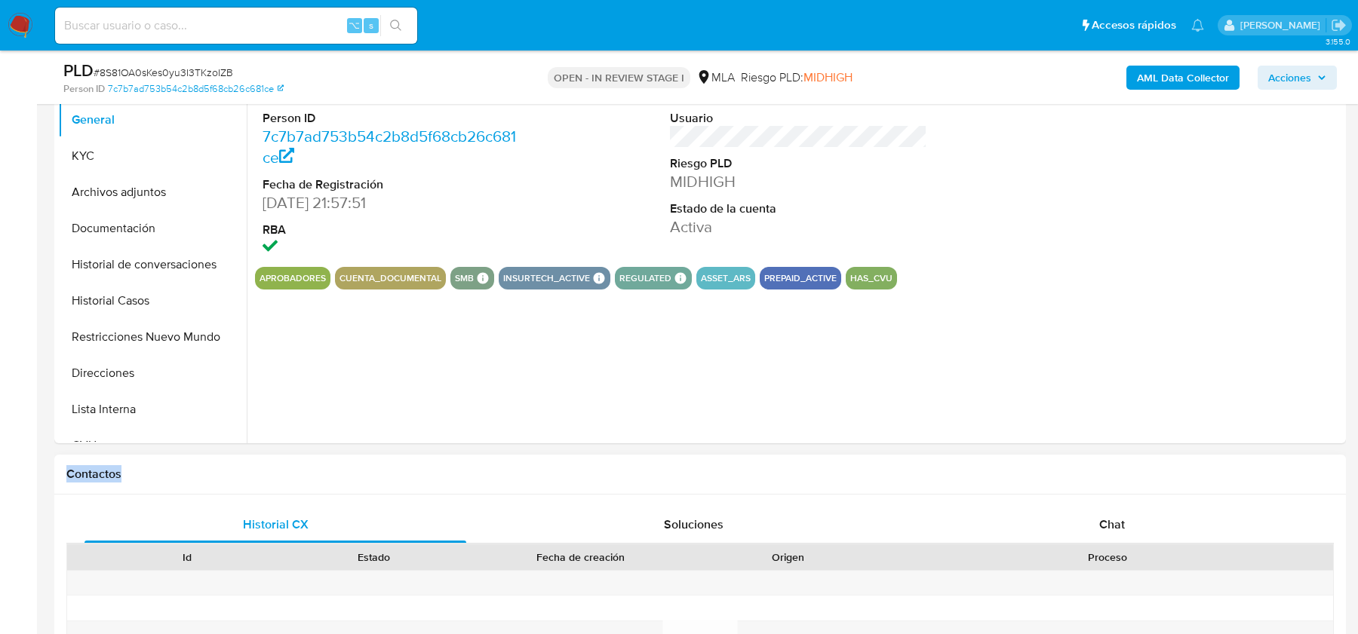
drag, startPoint x: 1015, startPoint y: 457, endPoint x: 1009, endPoint y: 469, distance: 12.5
click at [620, 365] on div "Contactos" at bounding box center [608, 345] width 24 height 40
select select "10"
click at [1052, 530] on div "Chat" at bounding box center [1112, 525] width 382 height 36
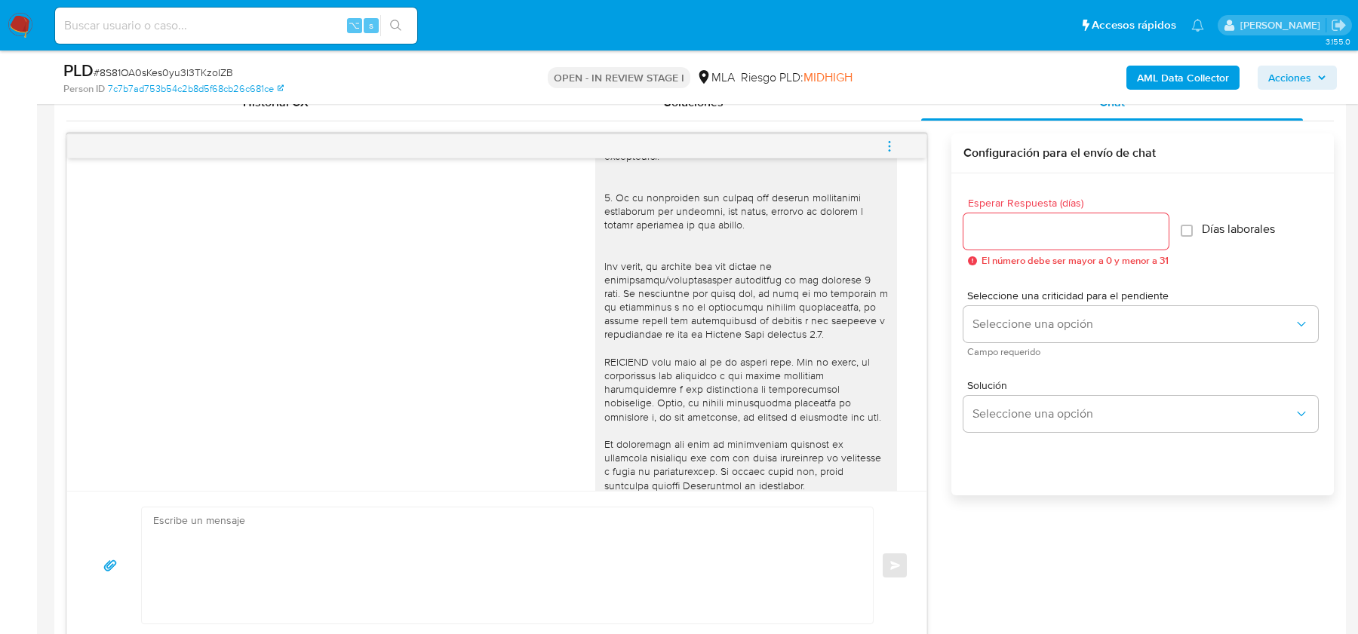
scroll to position [855, 0]
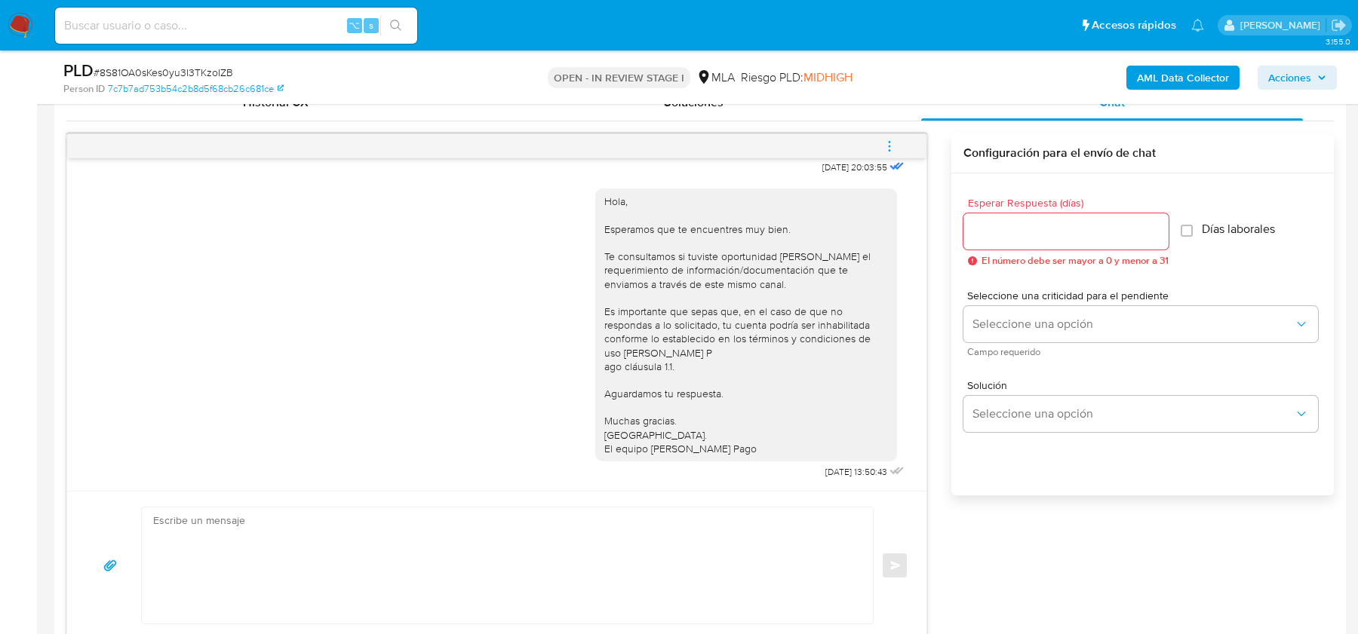
click at [158, 75] on span "# 8S81OA0sKes0yu3I3TKzoIZB" at bounding box center [164, 72] width 140 height 15
copy span "8S81OA0sKes0yu3I3TKzoIZB"
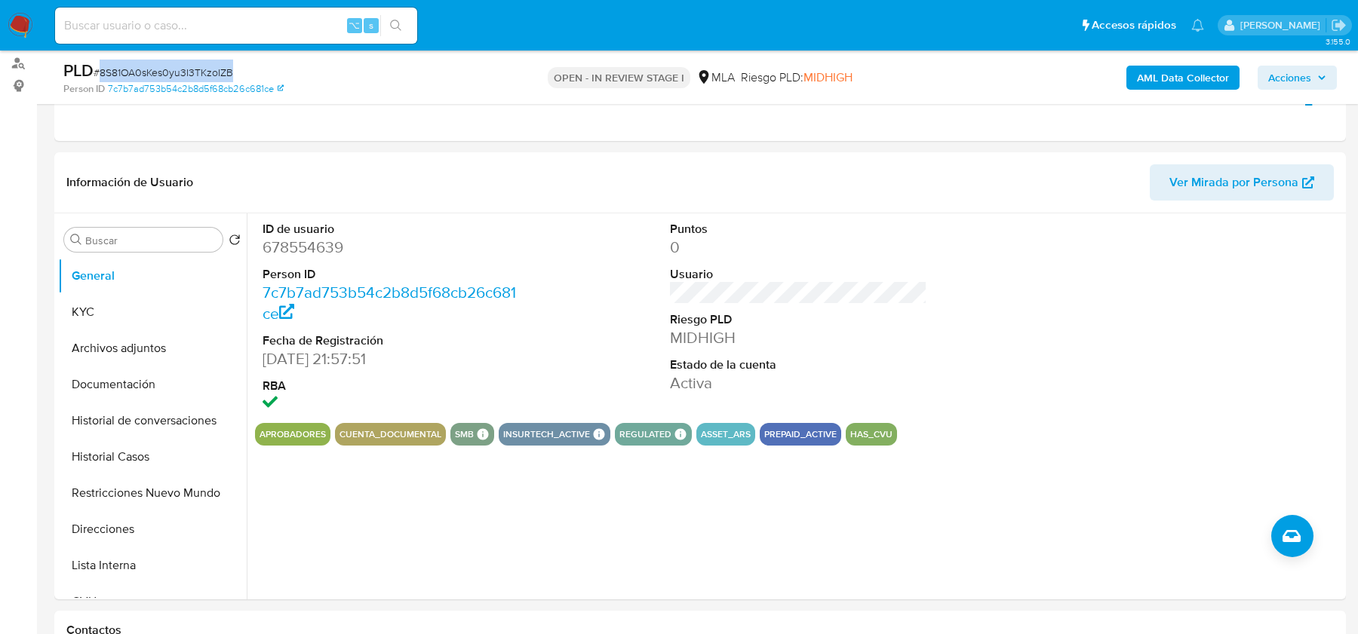
scroll to position [182, 0]
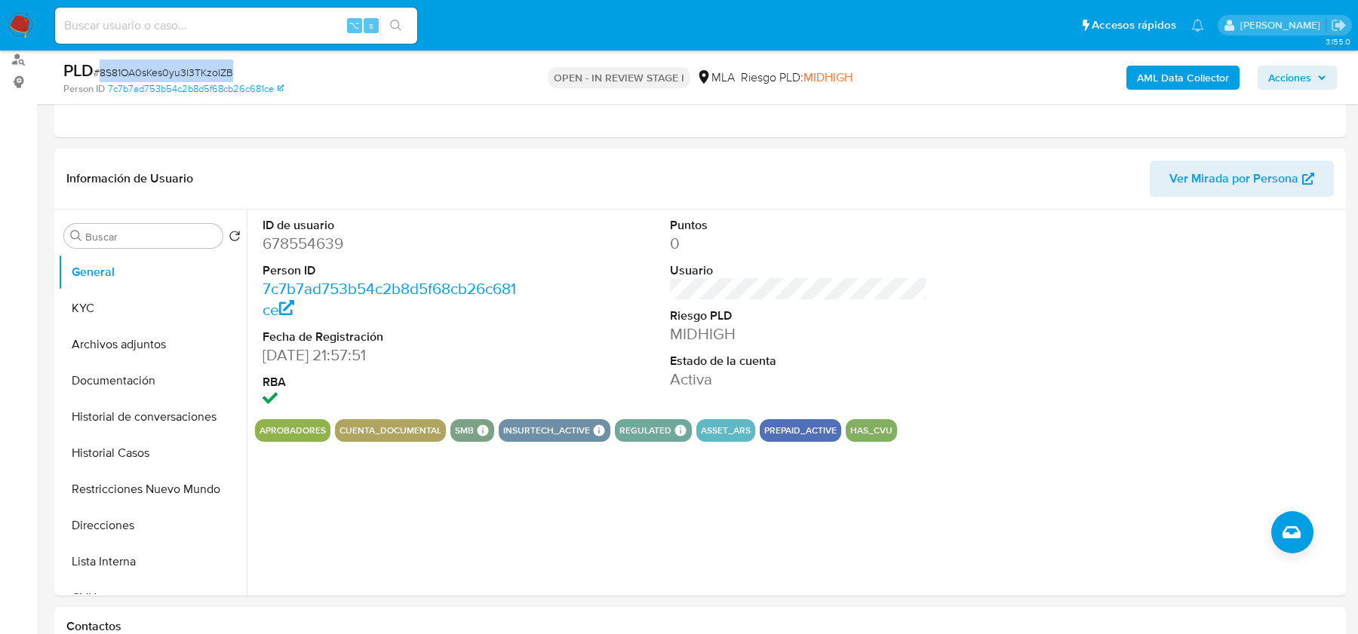
click at [149, 80] on span "# 8S81OA0sKes0yu3I3TKzoIZB" at bounding box center [164, 72] width 140 height 15
click at [149, 71] on span "# 8S81OA0sKes0yu3I3TKzoIZB" at bounding box center [164, 72] width 140 height 15
copy span "8S81OA0sKes0yu3I3TKzoIZB"
click at [321, 236] on dd "678554639" at bounding box center [391, 243] width 257 height 21
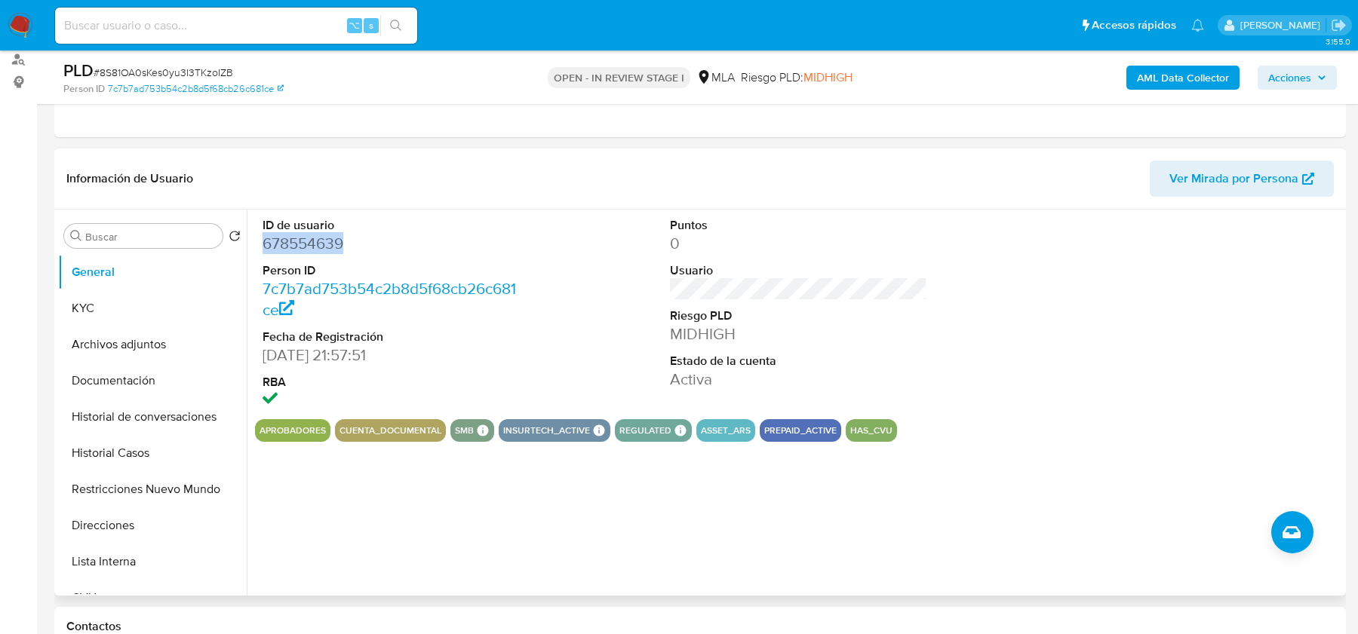
click at [321, 236] on dd "678554639" at bounding box center [391, 243] width 257 height 21
copy dd "678554639"
click at [112, 66] on span "# 8S81OA0sKes0yu3I3TKzoIZB" at bounding box center [164, 72] width 140 height 15
copy span "8S81OA0sKes0yu3I3TKzoIZB"
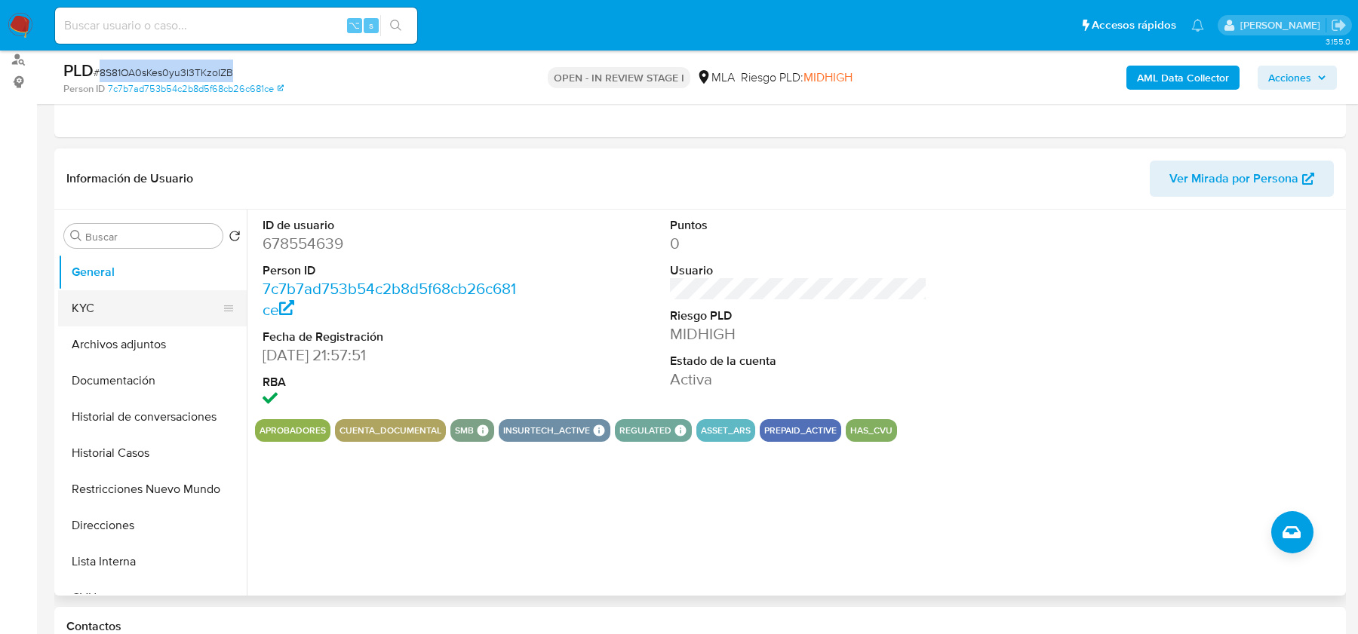
click at [97, 320] on button "KYC" at bounding box center [146, 308] width 177 height 36
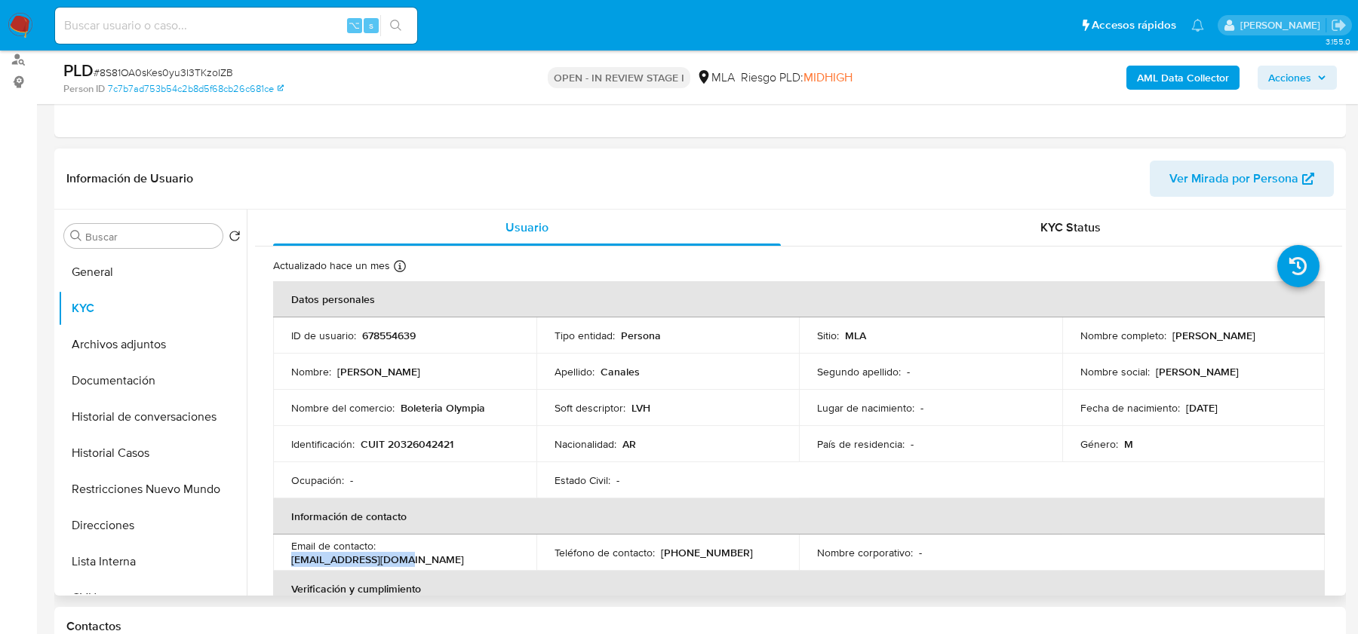
drag, startPoint x: 383, startPoint y: 552, endPoint x: 495, endPoint y: 549, distance: 112.4
click at [464, 553] on p "acmdq91218@gmail.com" at bounding box center [377, 560] width 173 height 14
copy p "acmdq91218@gmail.com"
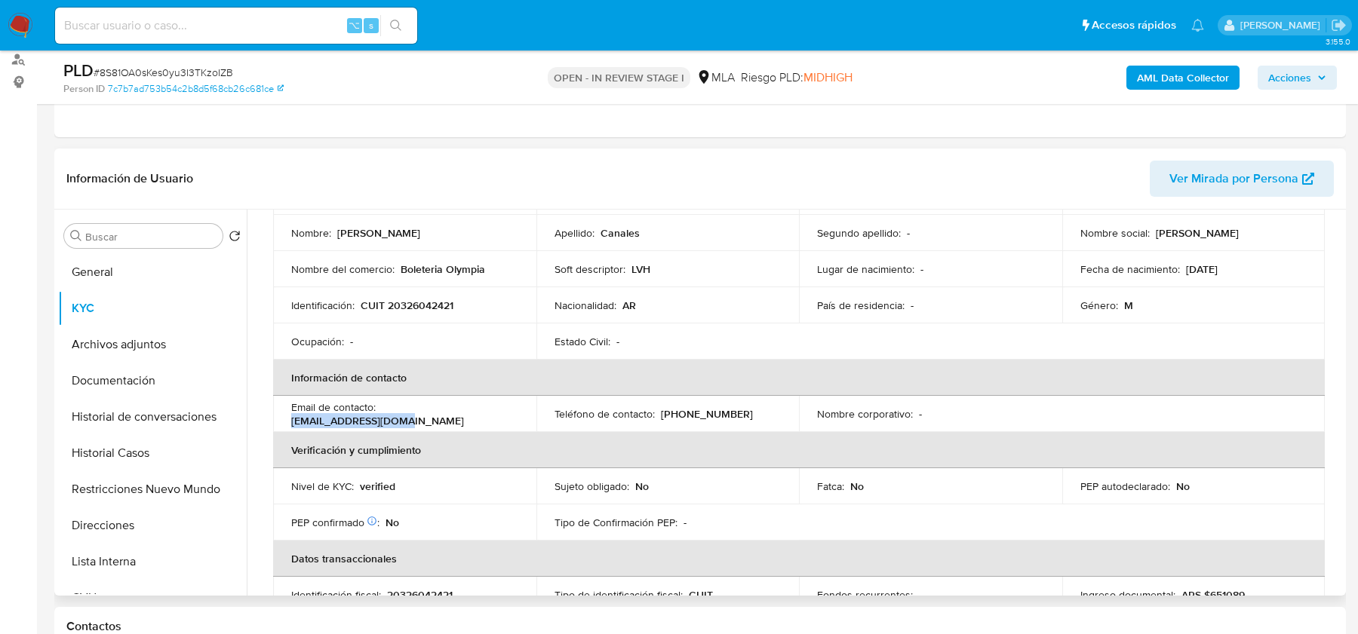
scroll to position [115, 0]
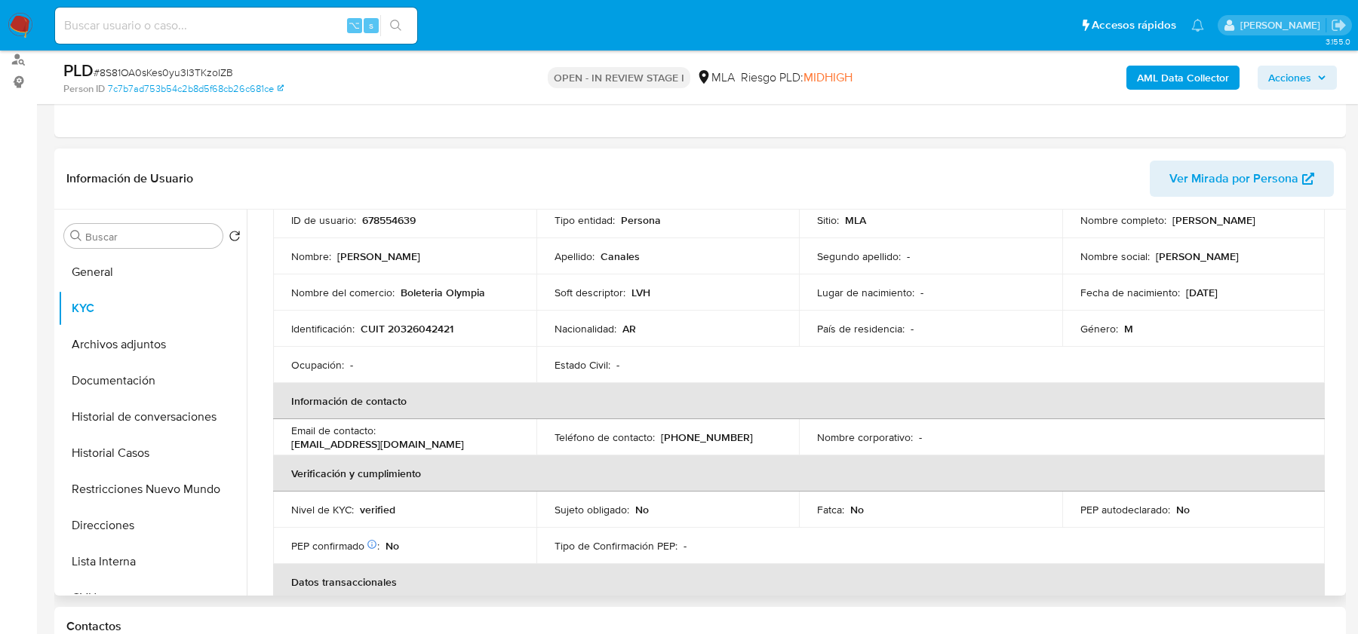
click at [407, 318] on td "Identificación : CUIT 20326042421" at bounding box center [404, 329] width 263 height 36
click at [407, 325] on p "CUIT 20326042421" at bounding box center [407, 329] width 93 height 14
copy p "20326042421"
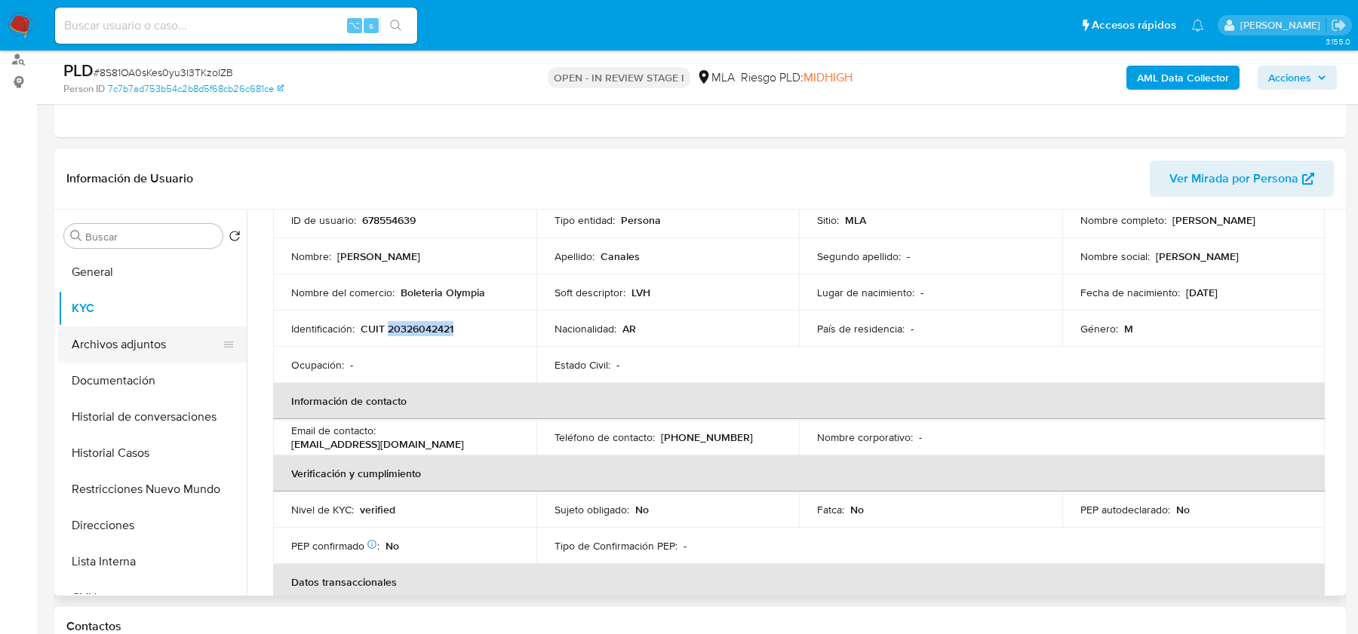
click at [160, 334] on button "Archivos adjuntos" at bounding box center [146, 345] width 177 height 36
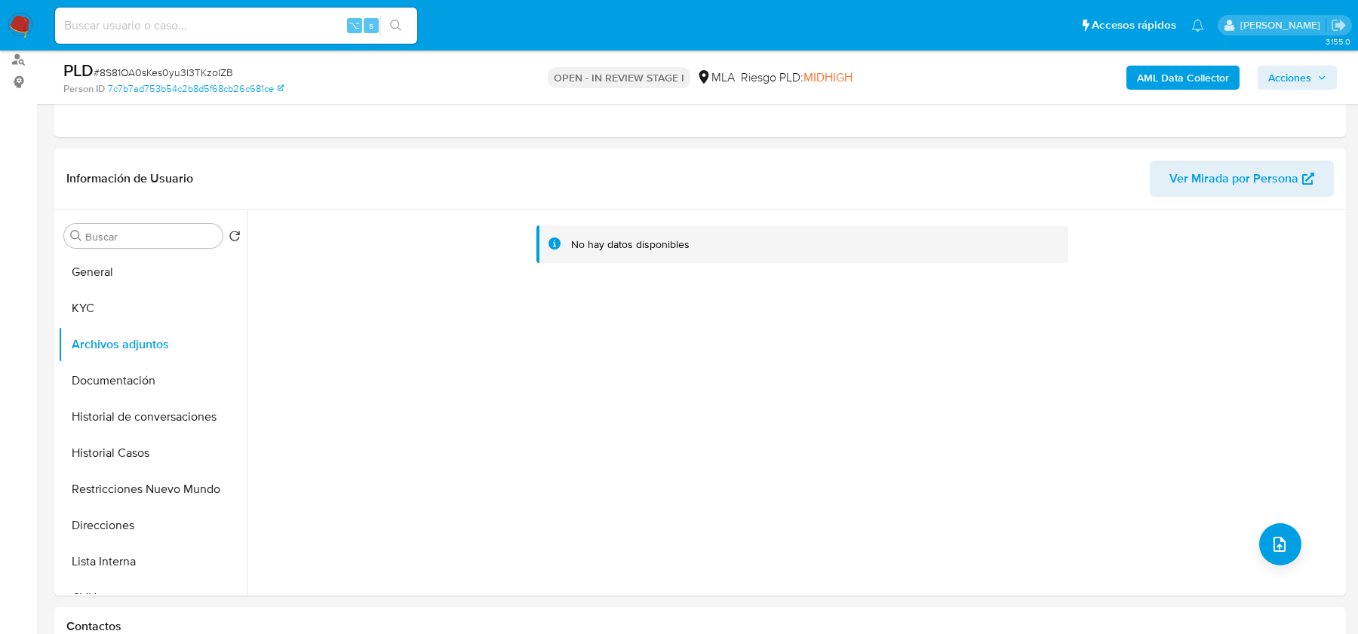
click at [1142, 77] on b "AML Data Collector" at bounding box center [1183, 78] width 92 height 24
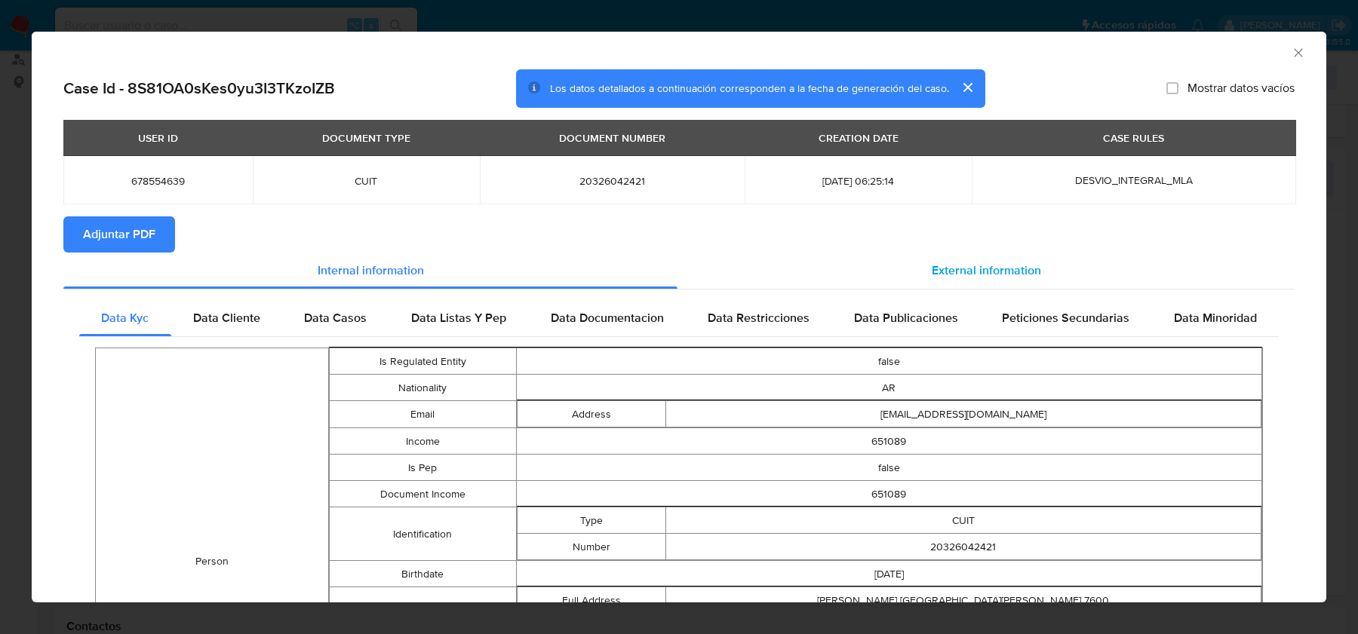
click at [1043, 269] on div "External information" at bounding box center [986, 271] width 617 height 36
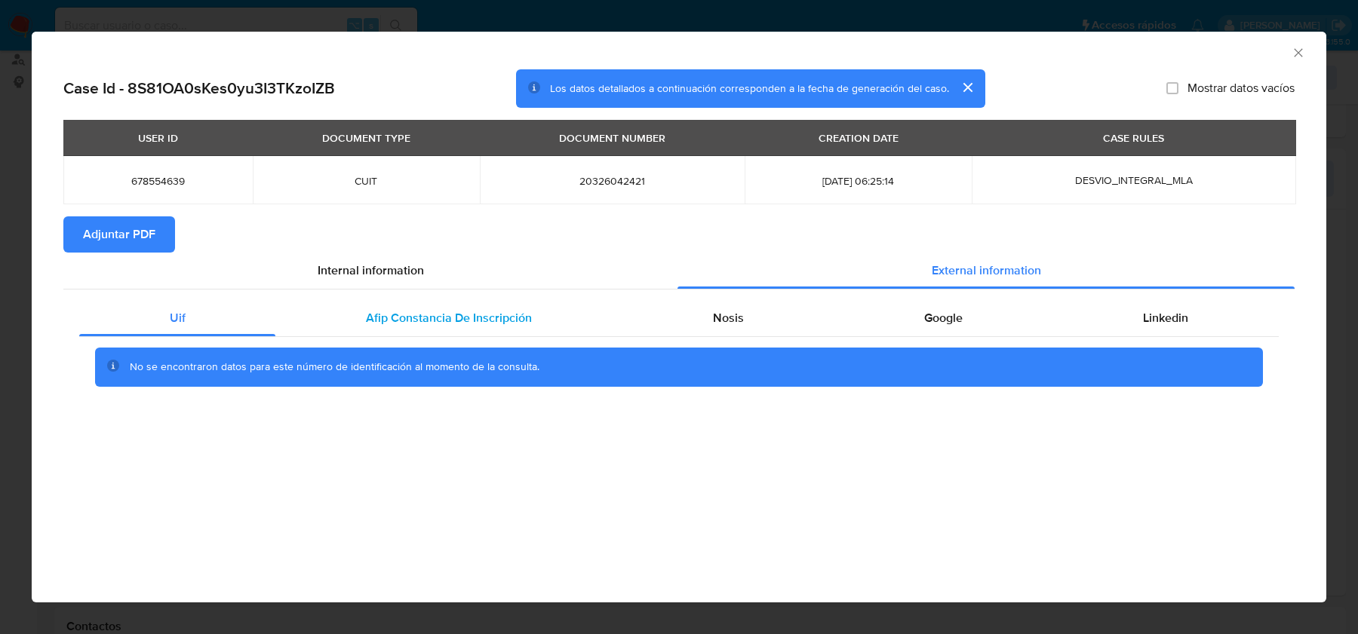
click at [403, 329] on div "Afip Constancia De Inscripción" at bounding box center [448, 318] width 346 height 36
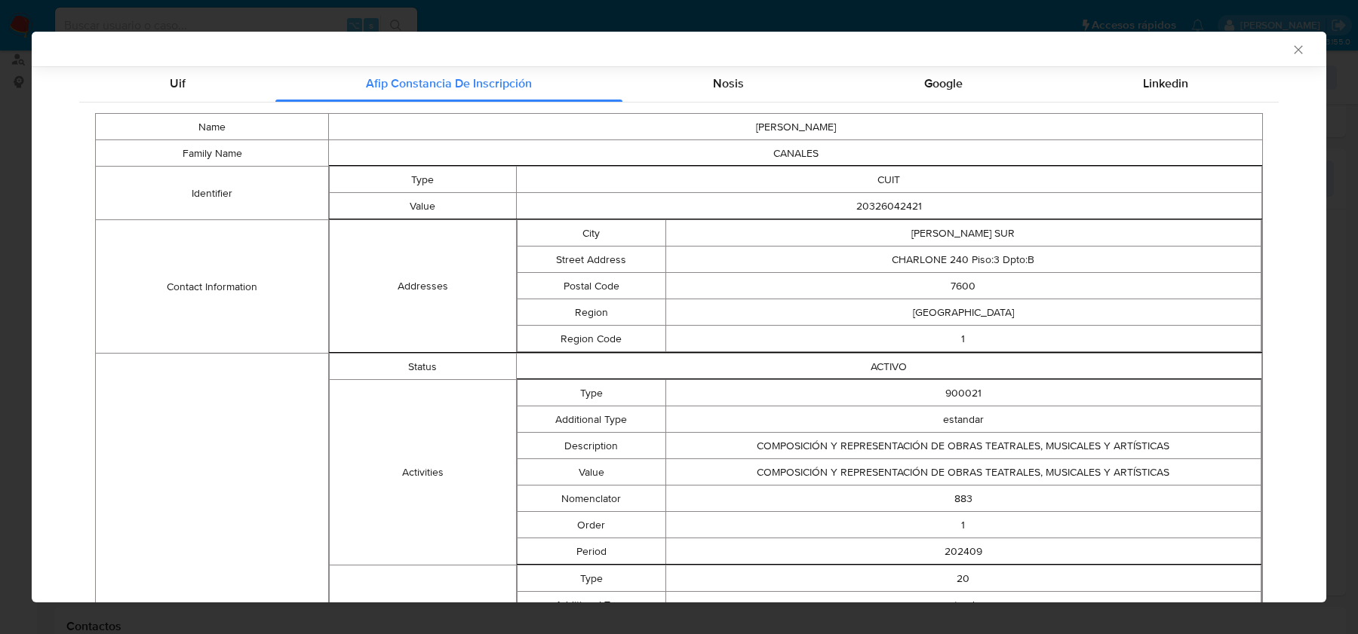
scroll to position [109, 0]
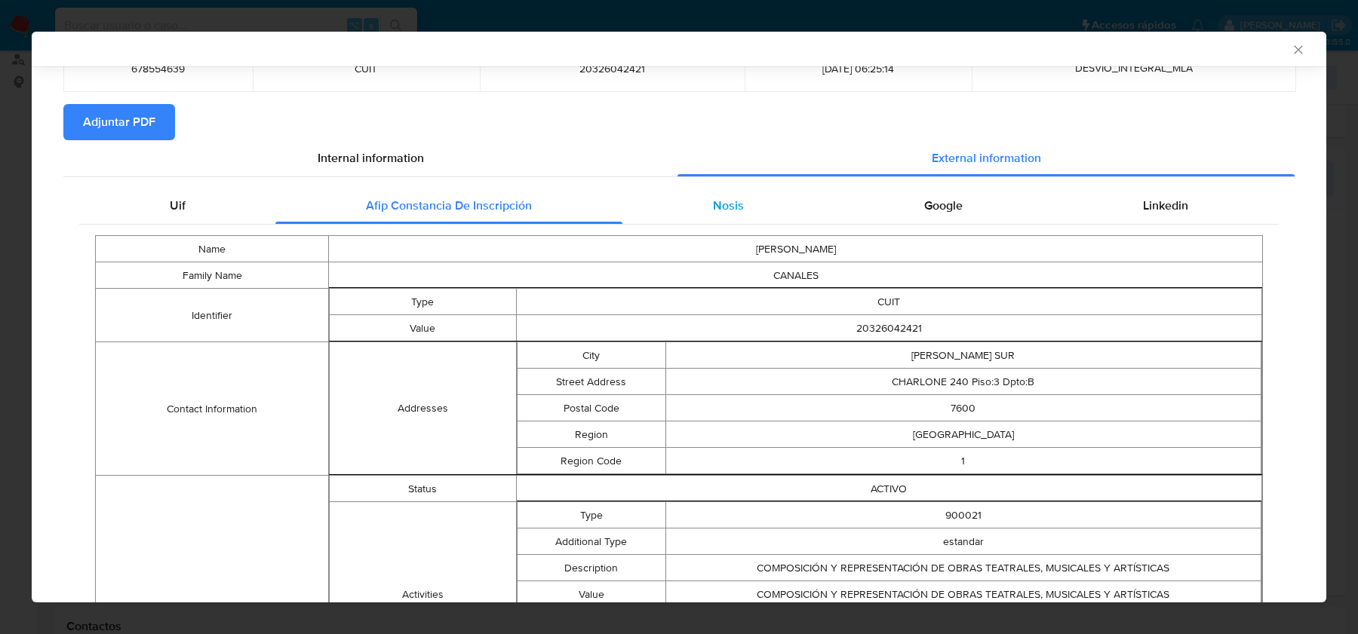
click at [737, 211] on span "Nosis" at bounding box center [728, 205] width 31 height 17
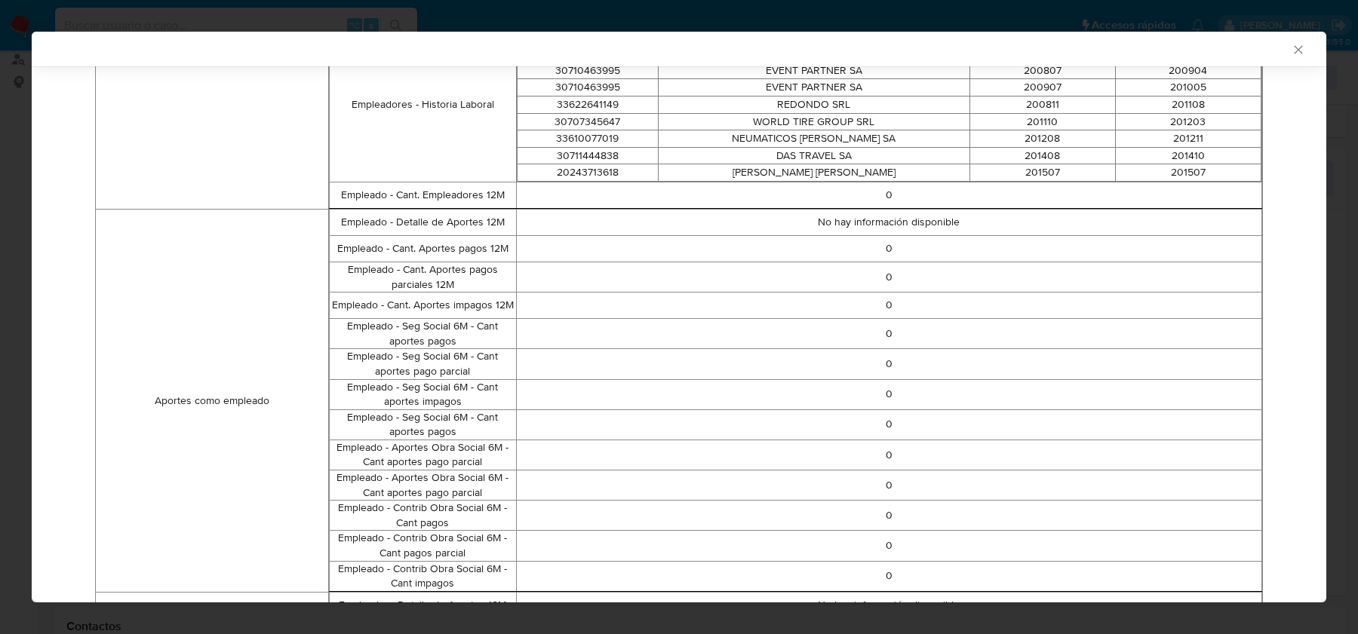
scroll to position [229, 0]
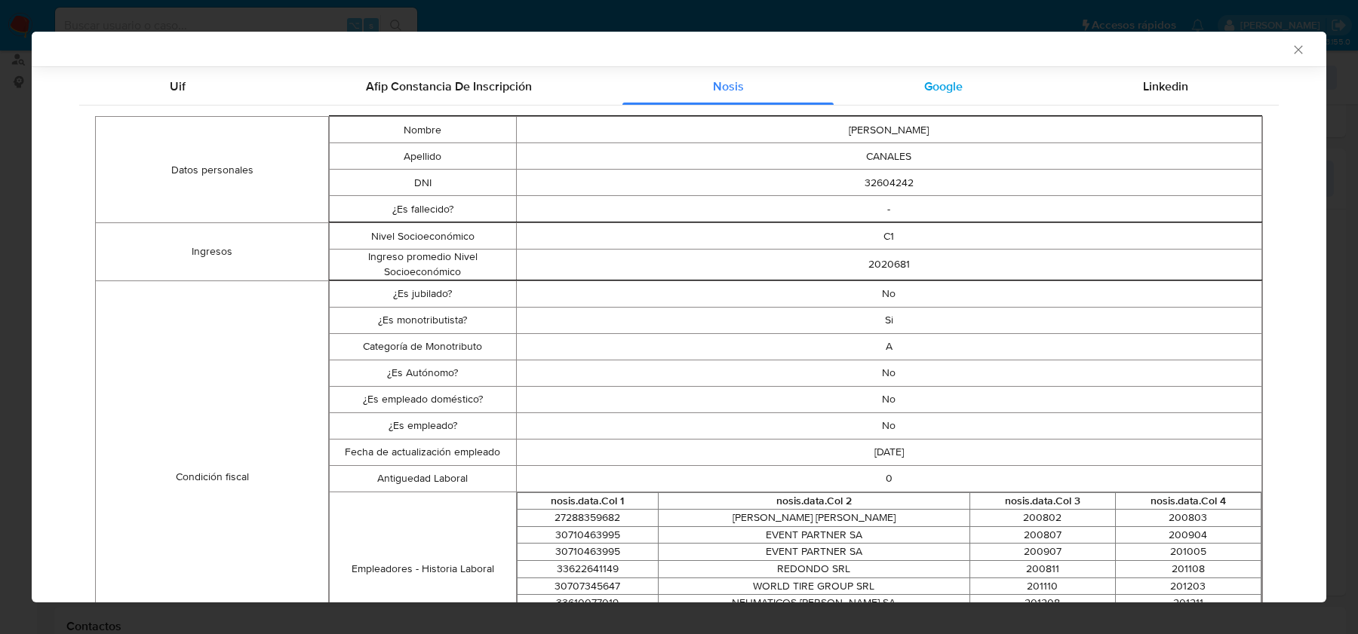
click at [969, 88] on div "Google" at bounding box center [943, 87] width 219 height 36
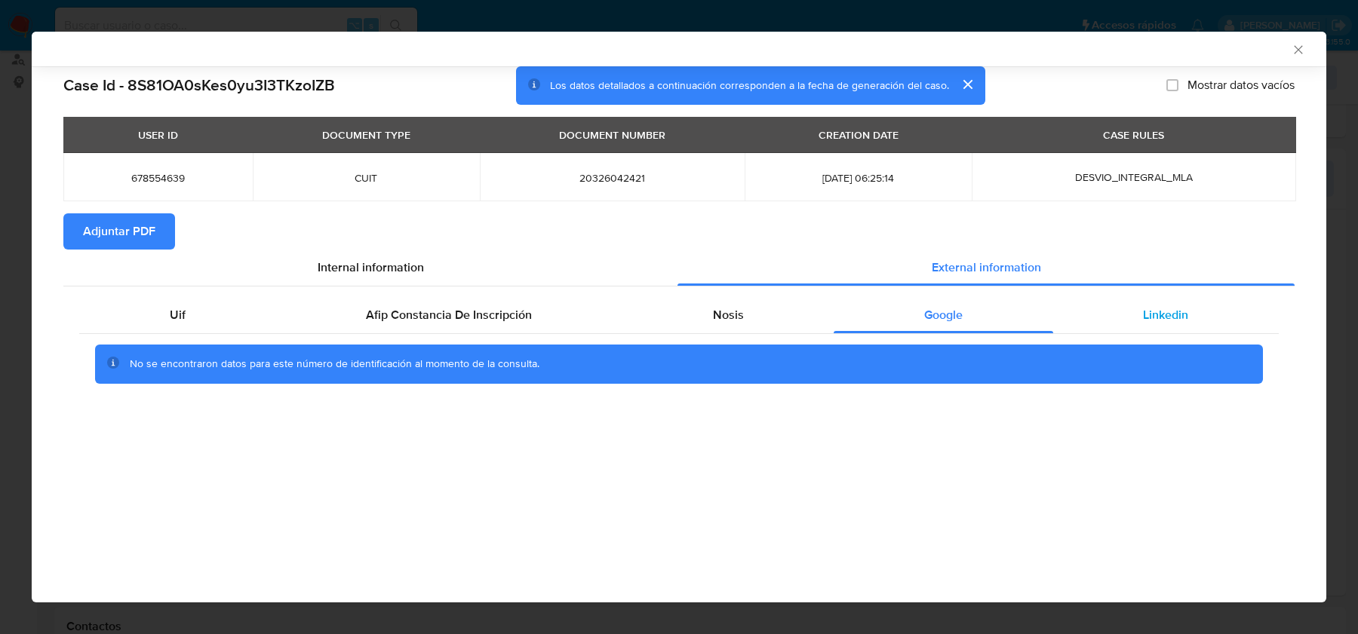
click at [1112, 311] on div "Linkedin" at bounding box center [1166, 315] width 226 height 36
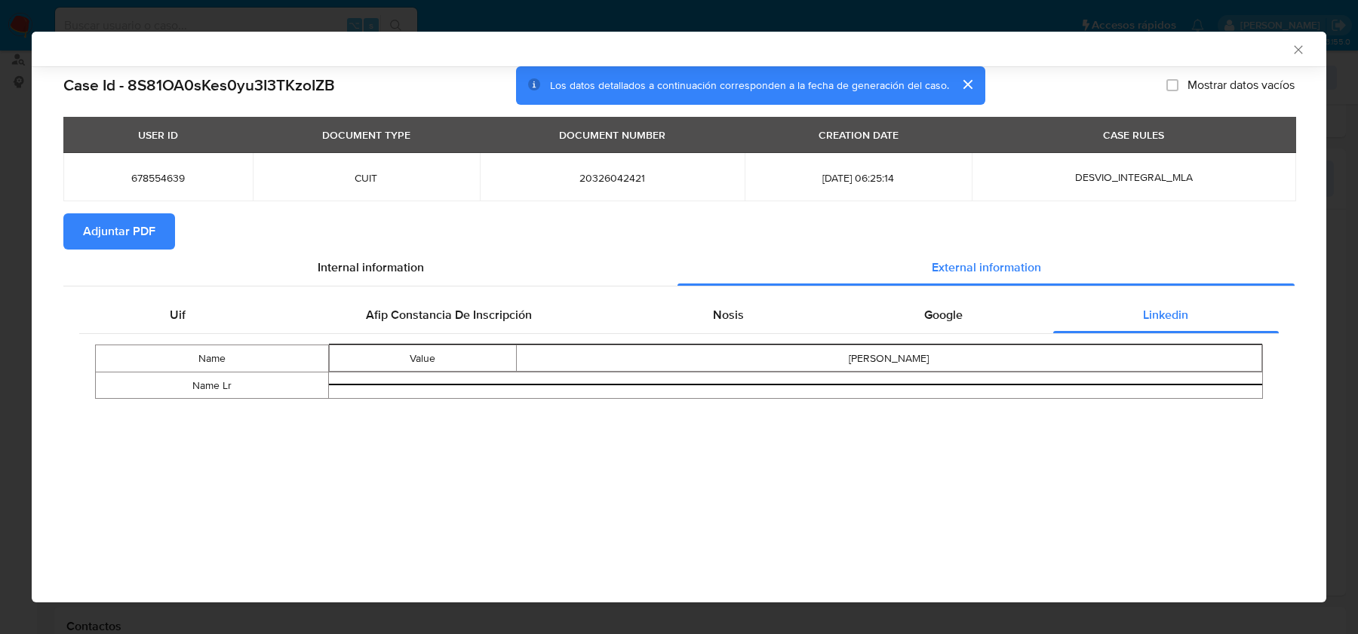
click at [149, 221] on span "Adjuntar PDF" at bounding box center [119, 231] width 72 height 33
click at [1296, 47] on icon "Cerrar ventana" at bounding box center [1298, 49] width 15 height 15
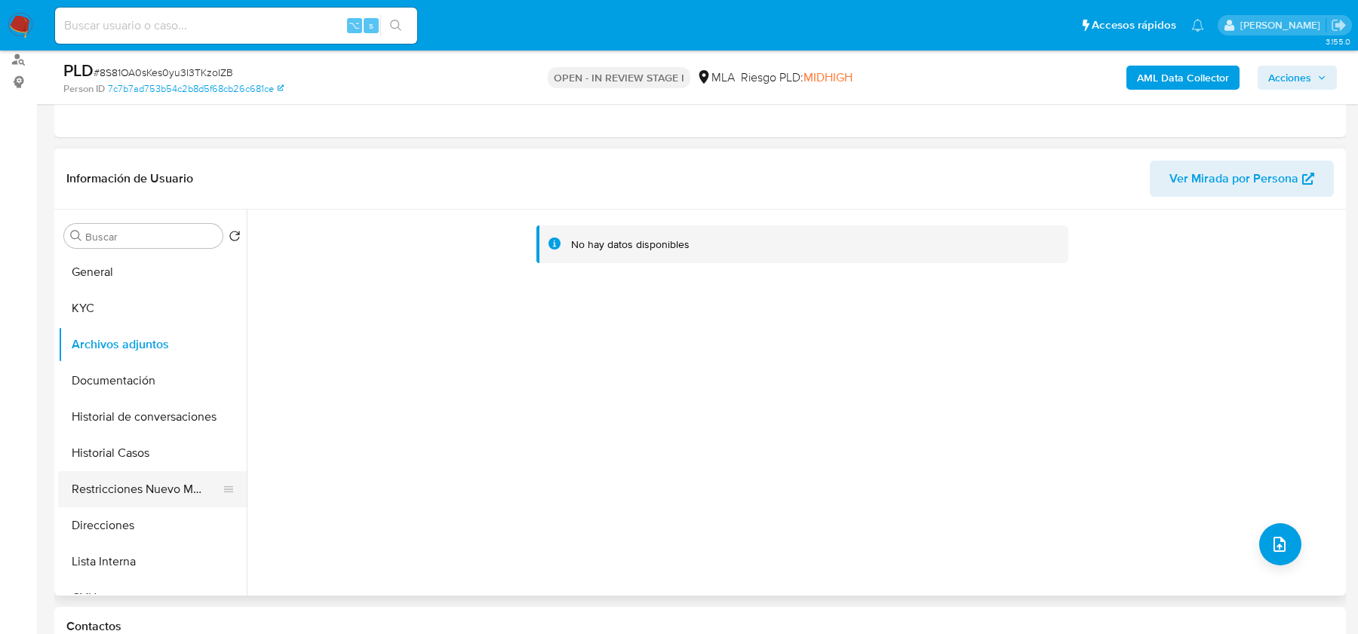
click at [143, 478] on button "Restricciones Nuevo Mundo" at bounding box center [146, 490] width 177 height 36
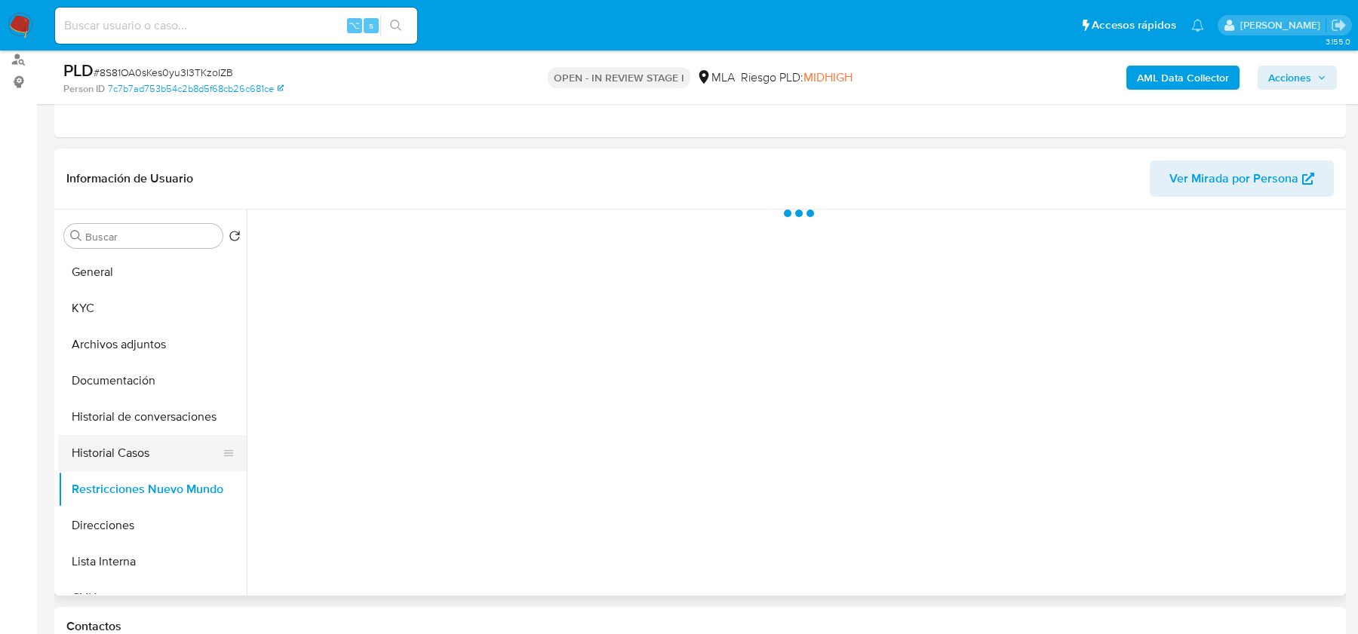
click at [143, 462] on button "Historial Casos" at bounding box center [146, 453] width 177 height 36
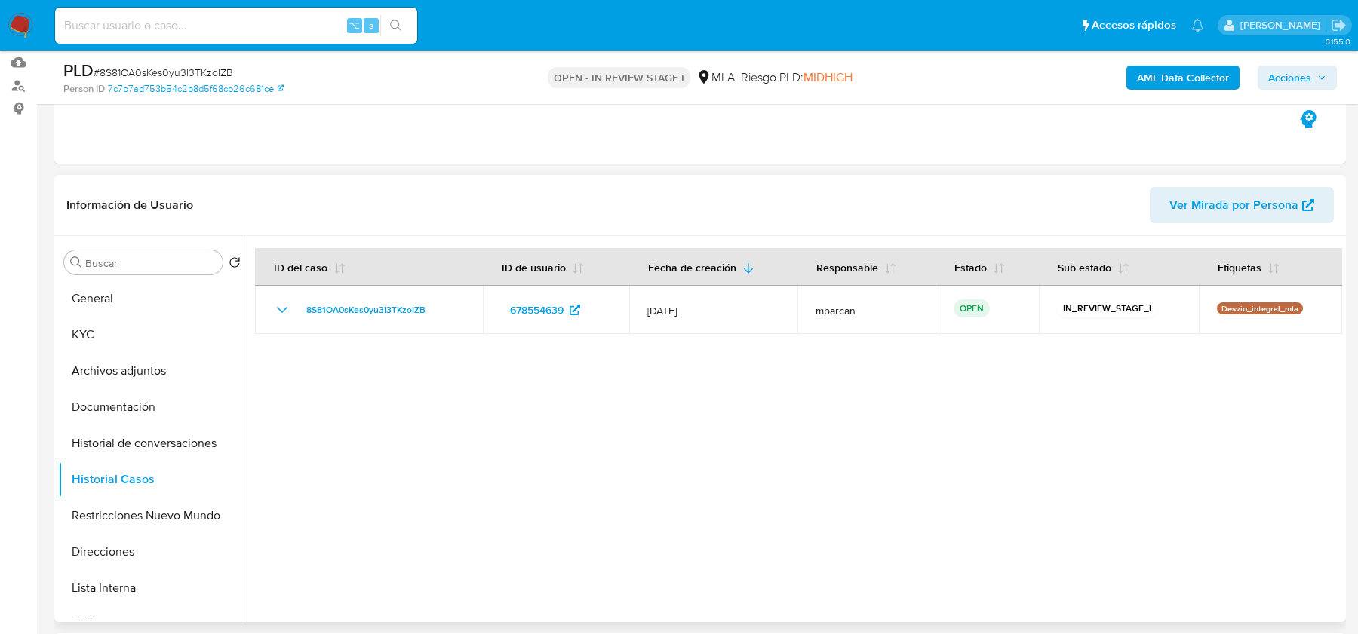
scroll to position [155, 0]
click at [115, 333] on button "KYC" at bounding box center [146, 336] width 177 height 36
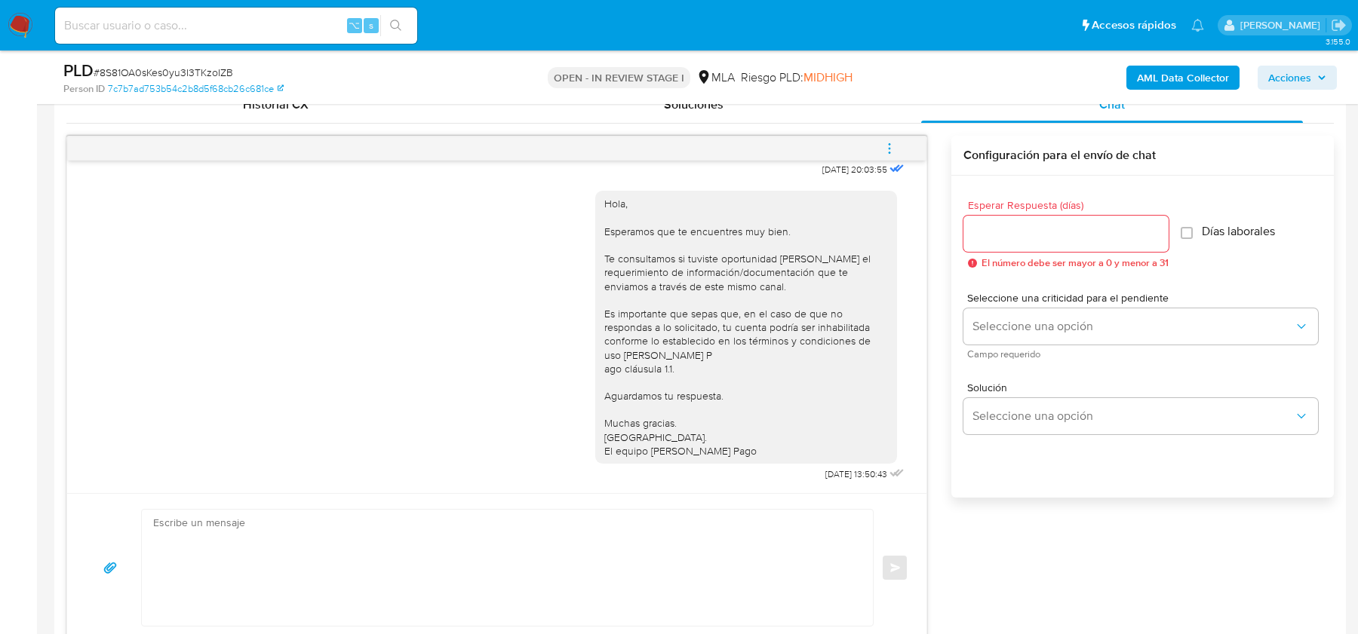
scroll to position [975, 0]
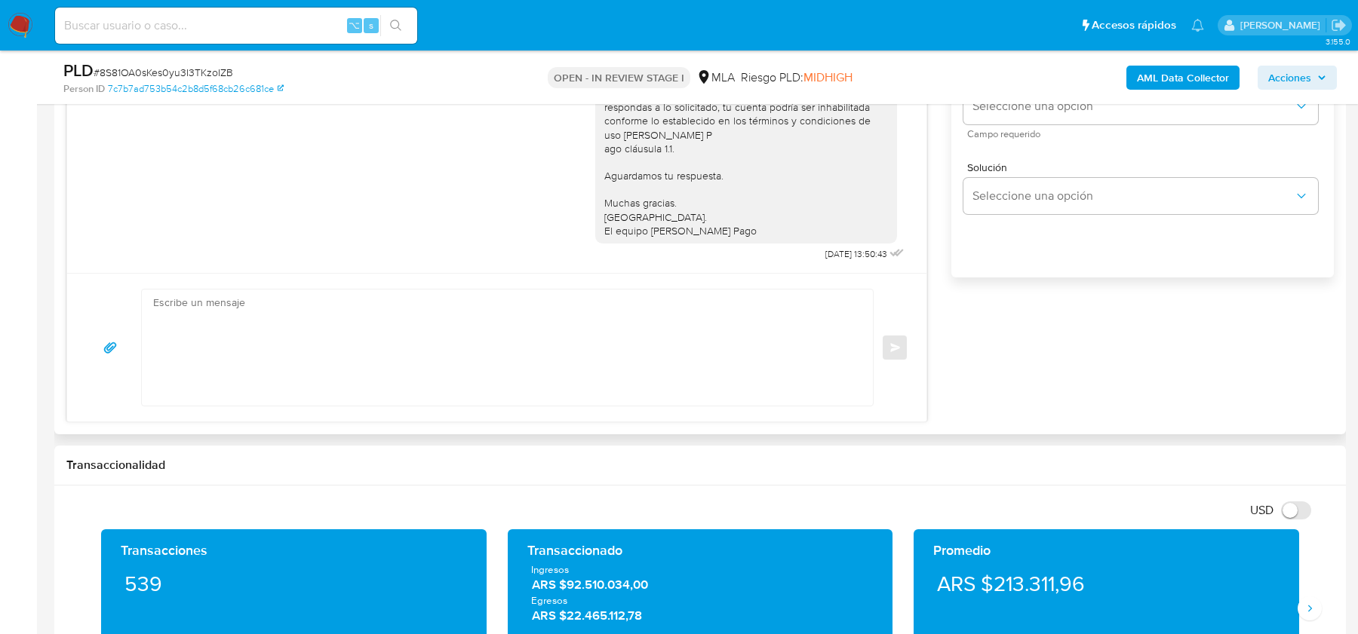
click at [459, 340] on textarea at bounding box center [503, 348] width 701 height 116
paste textarea "Hola, Esperamos que te encuentres bien. Te consultamos si tuviste oportunidad d…"
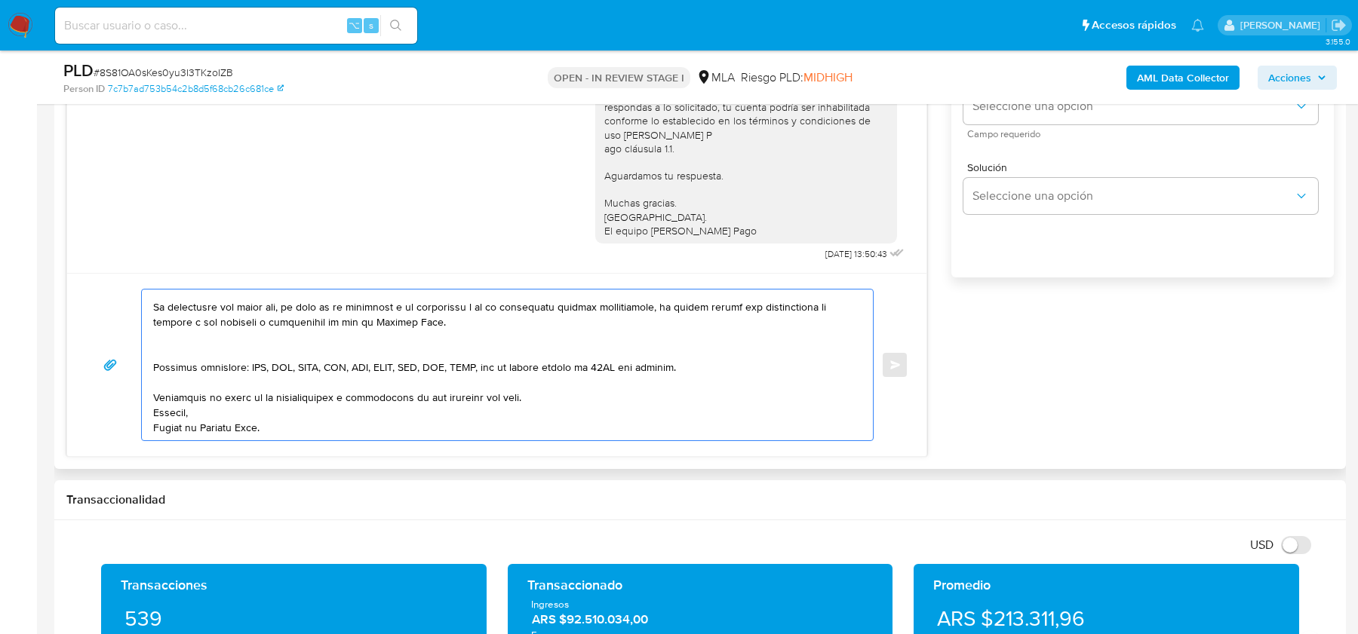
scroll to position [462, 0]
click at [310, 352] on textarea at bounding box center [503, 365] width 701 height 151
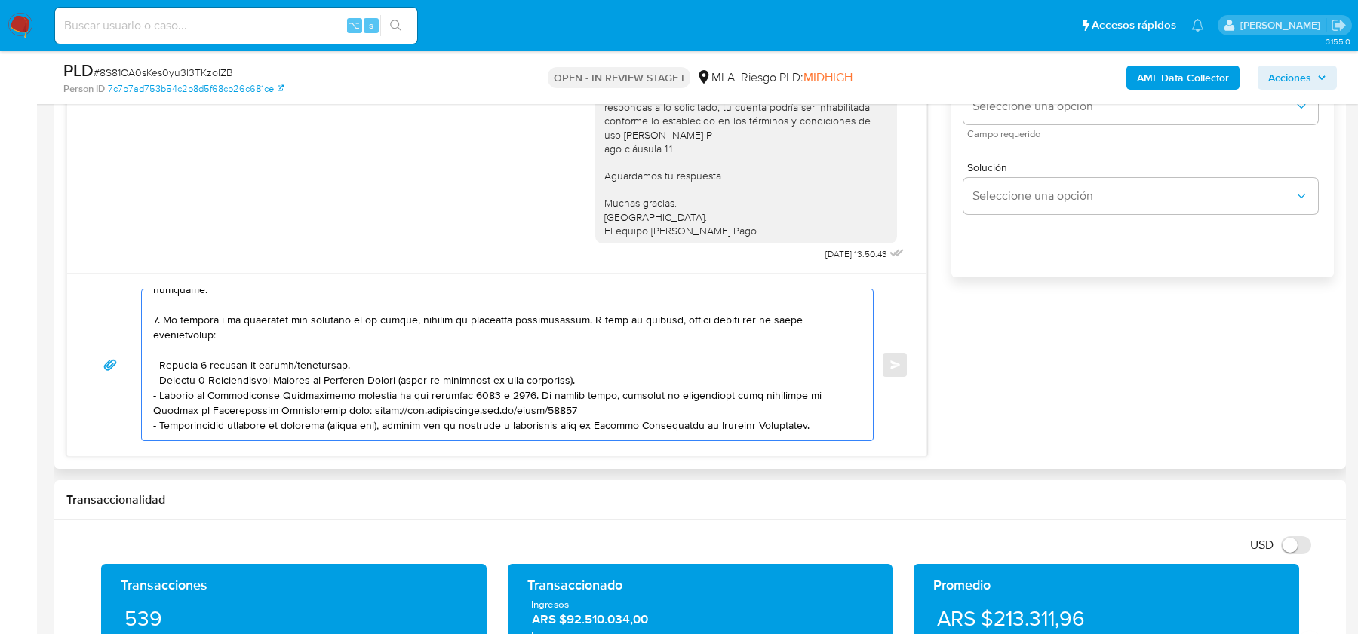
scroll to position [149, 0]
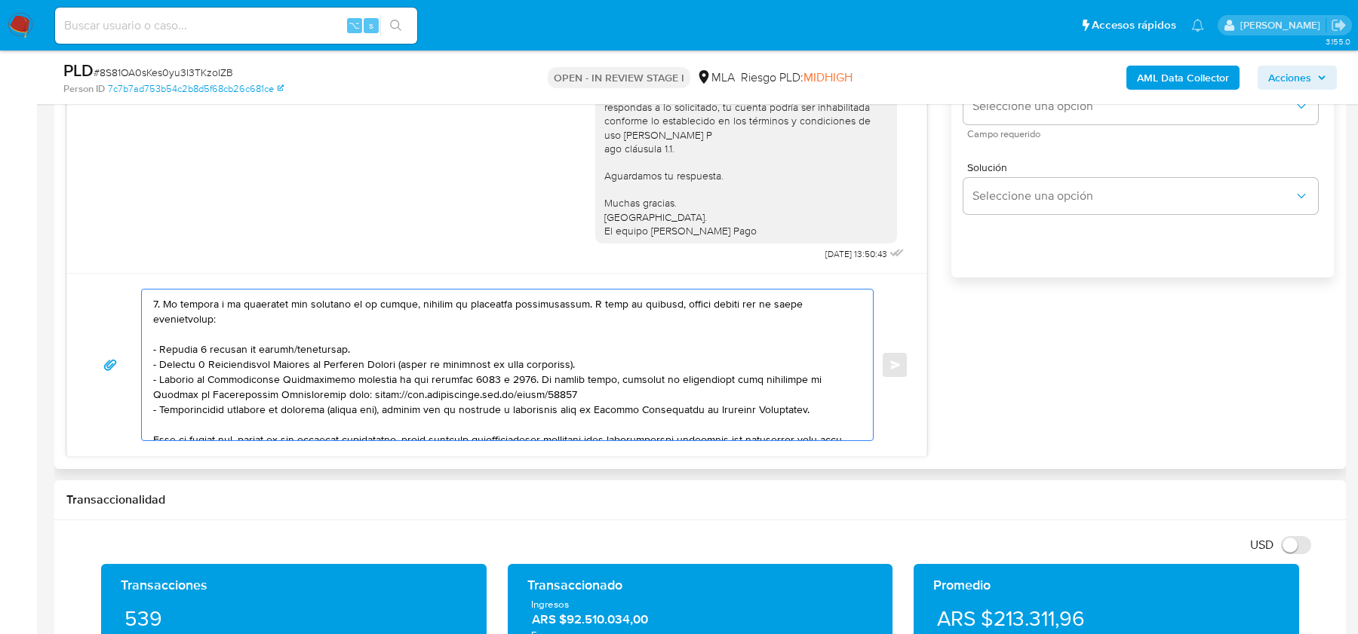
drag, startPoint x: 226, startPoint y: 343, endPoint x: 84, endPoint y: 343, distance: 142.6
click at [84, 343] on div "Enviar" at bounding box center [496, 364] width 859 height 183
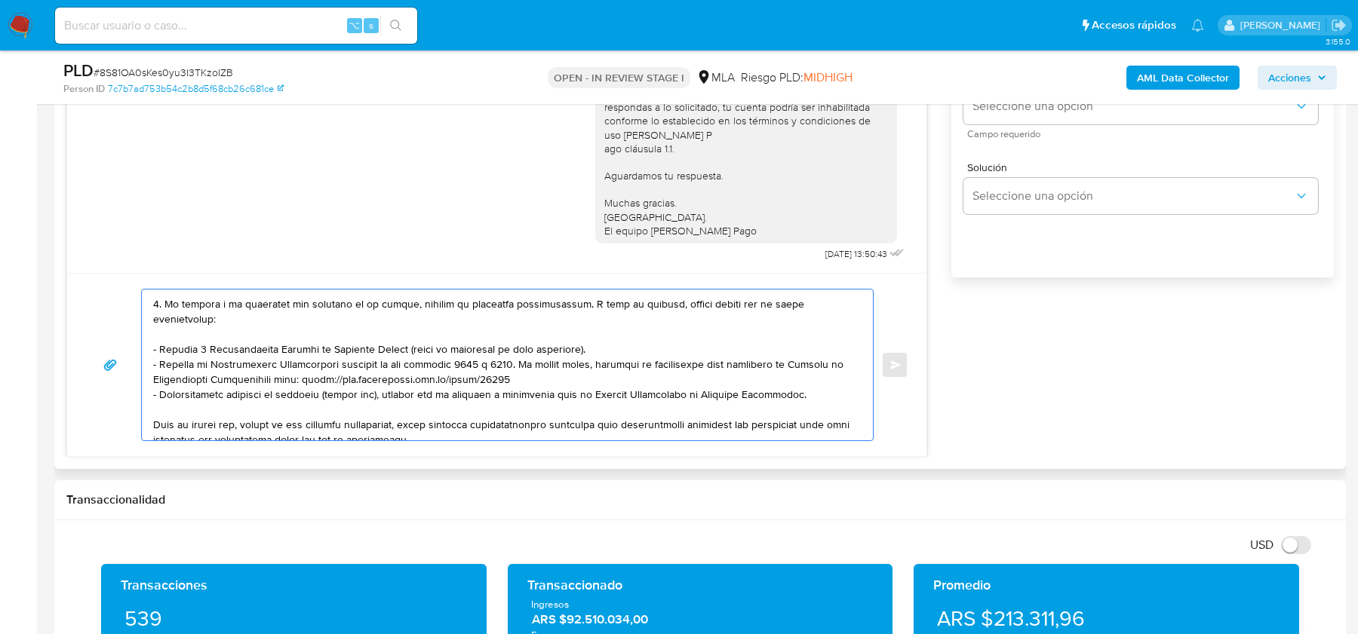
drag, startPoint x: 582, startPoint y: 344, endPoint x: 117, endPoint y: 343, distance: 465.5
click at [117, 343] on div "Enviar" at bounding box center [496, 365] width 823 height 152
click at [398, 346] on textarea at bounding box center [503, 365] width 701 height 151
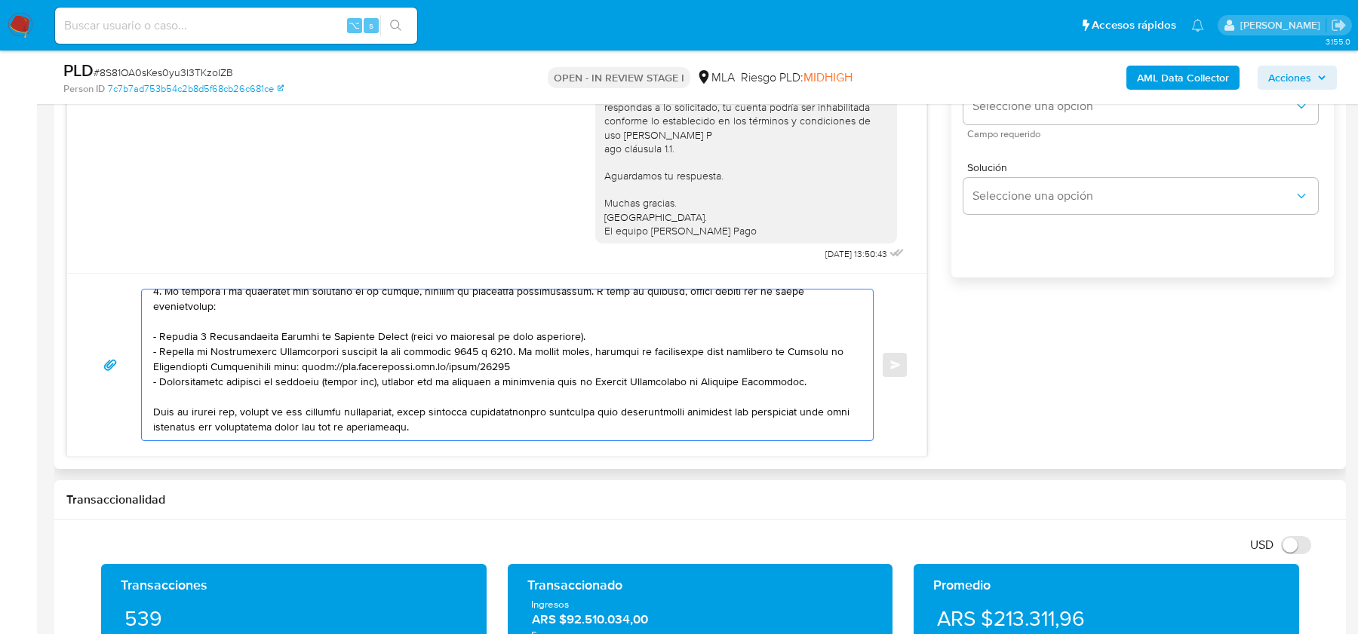
click at [549, 355] on textarea at bounding box center [503, 365] width 701 height 151
click at [548, 373] on textarea at bounding box center [503, 365] width 701 height 151
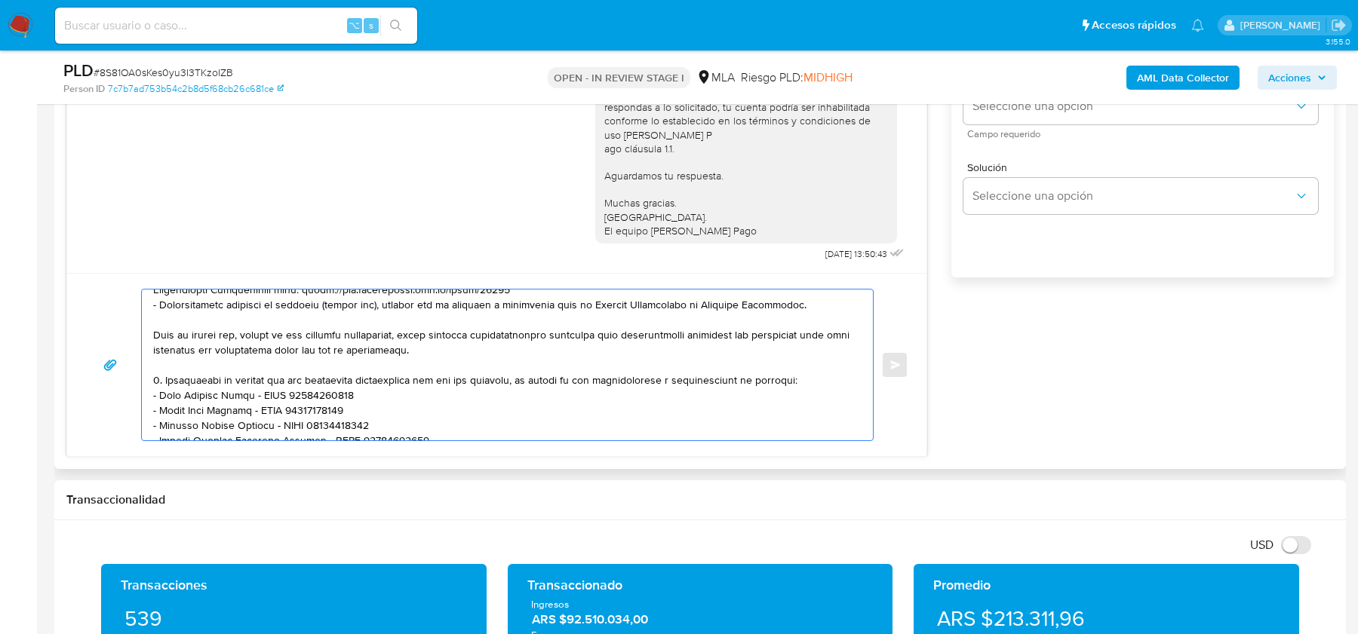
scroll to position [246, 0]
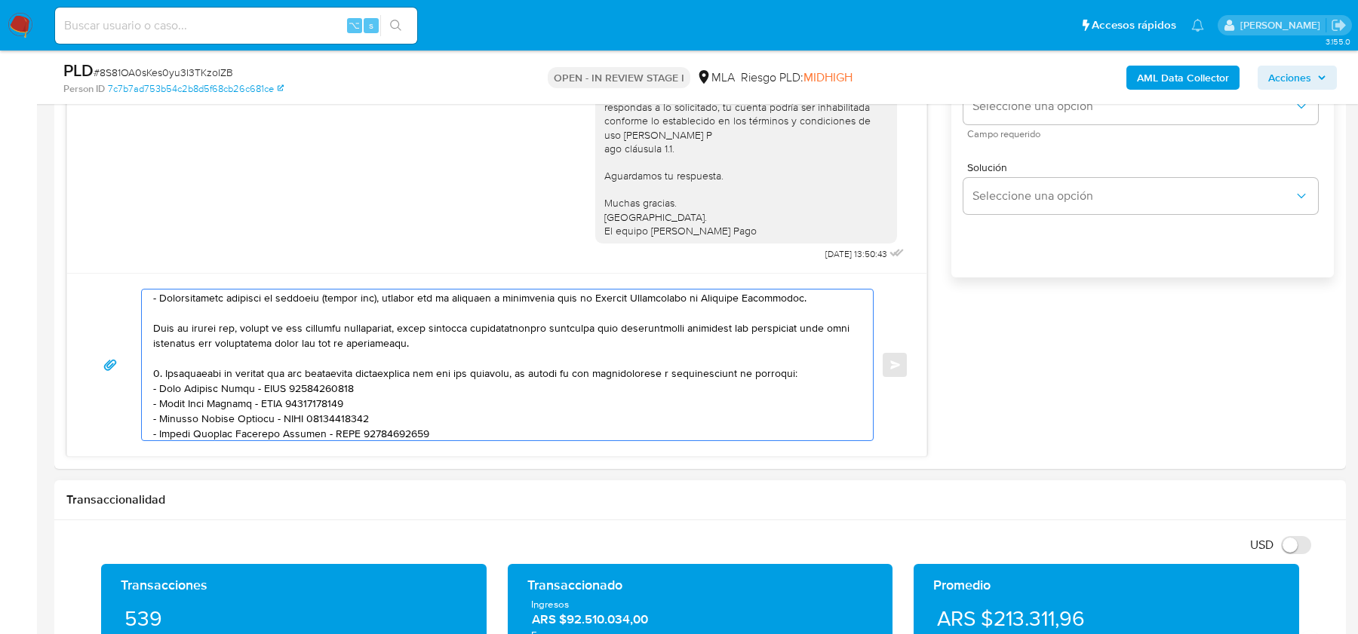
type textarea "Hola, Esperamos que te encuentres bien. Te consultamos si tuviste oportunidad d…"
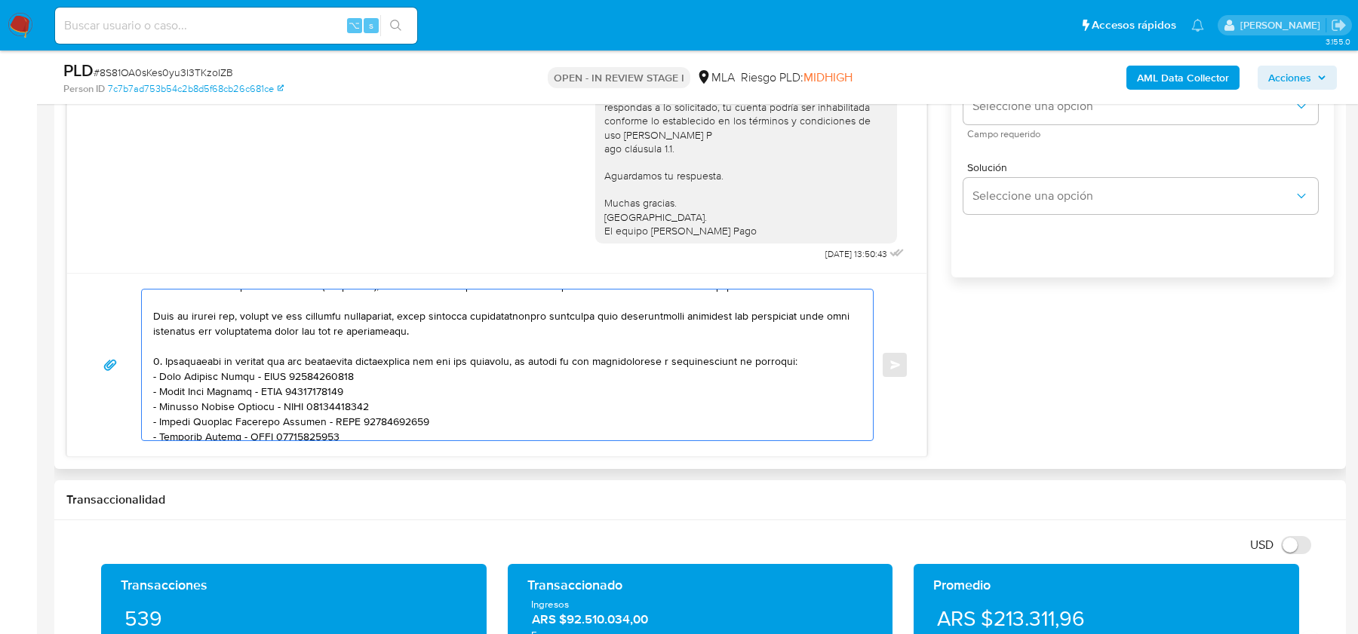
scroll to position [265, 0]
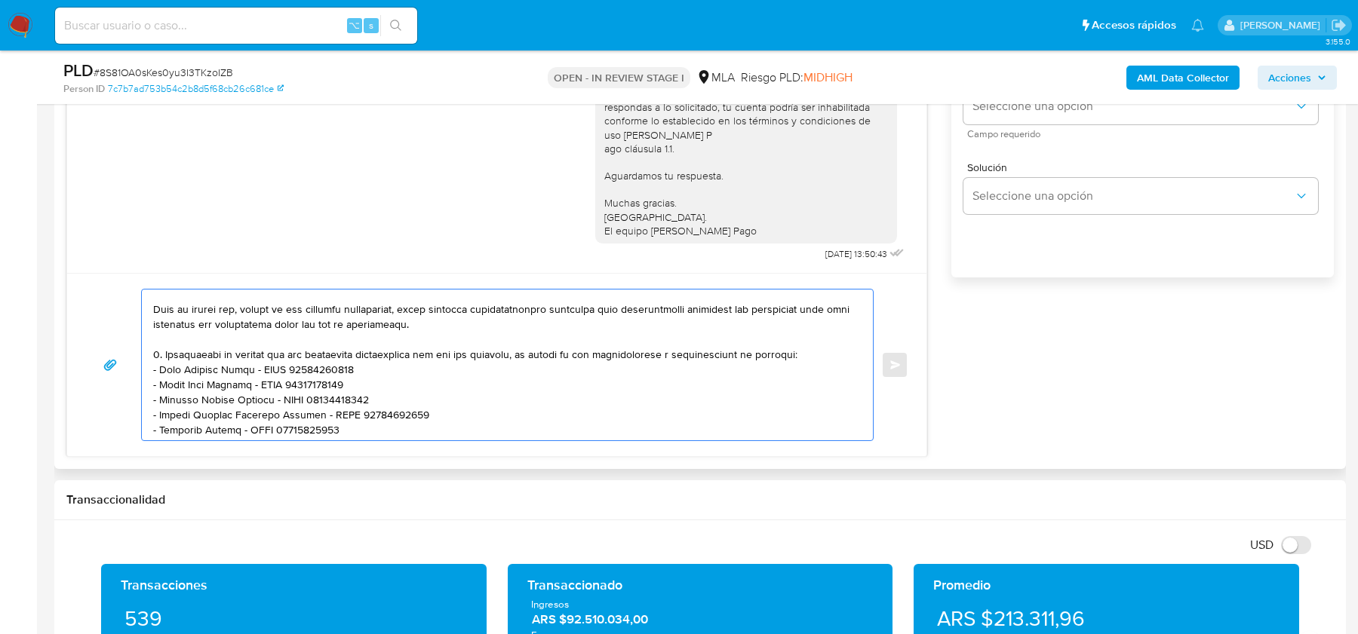
click at [473, 326] on textarea at bounding box center [503, 365] width 701 height 151
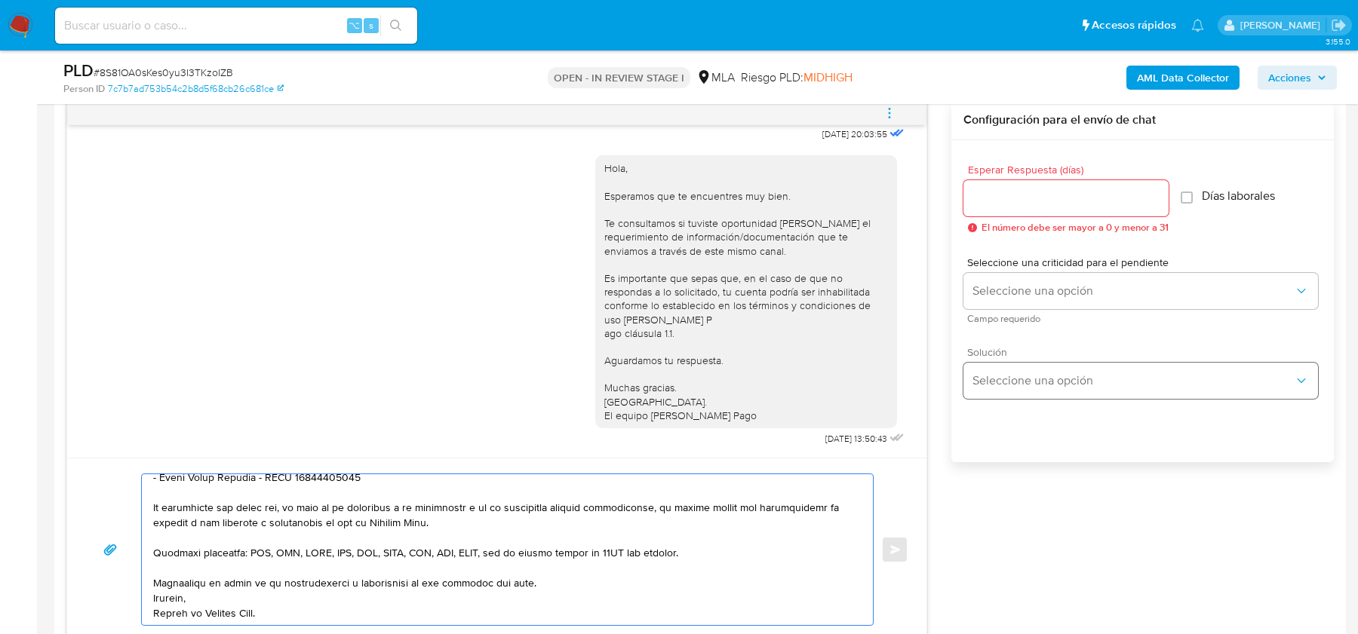
scroll to position [730, 0]
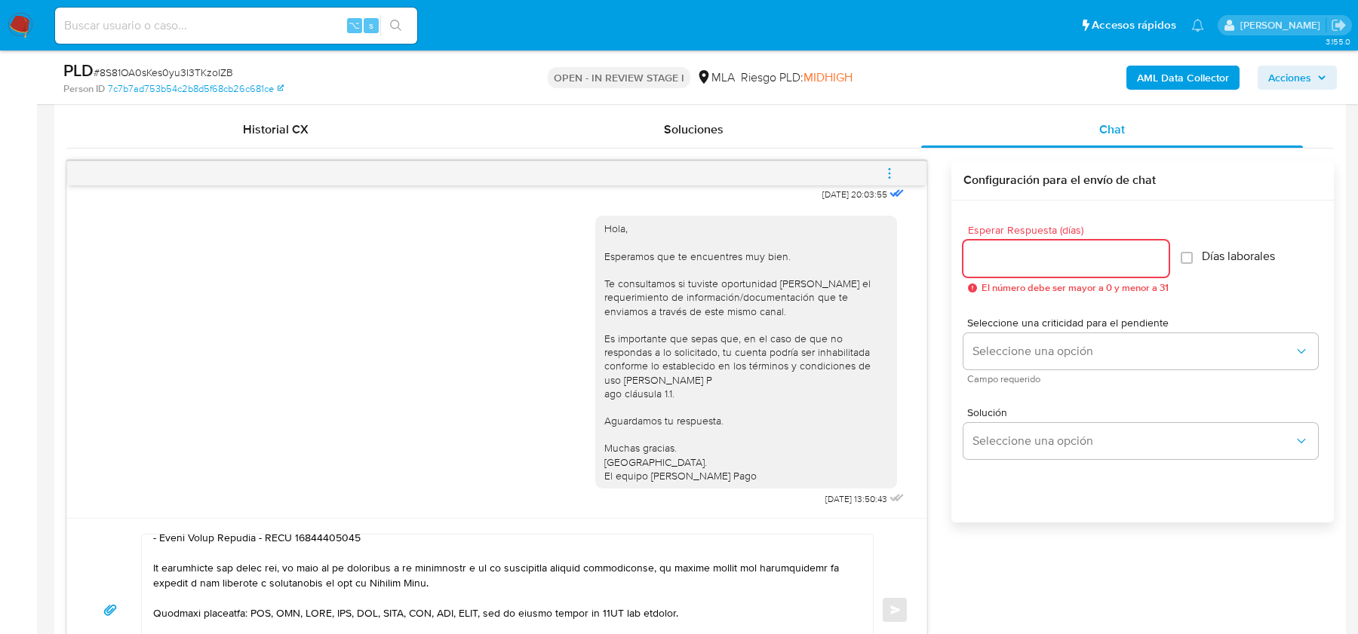
click at [1000, 252] on input "Esperar Respuesta (días)" at bounding box center [1065, 259] width 205 height 20
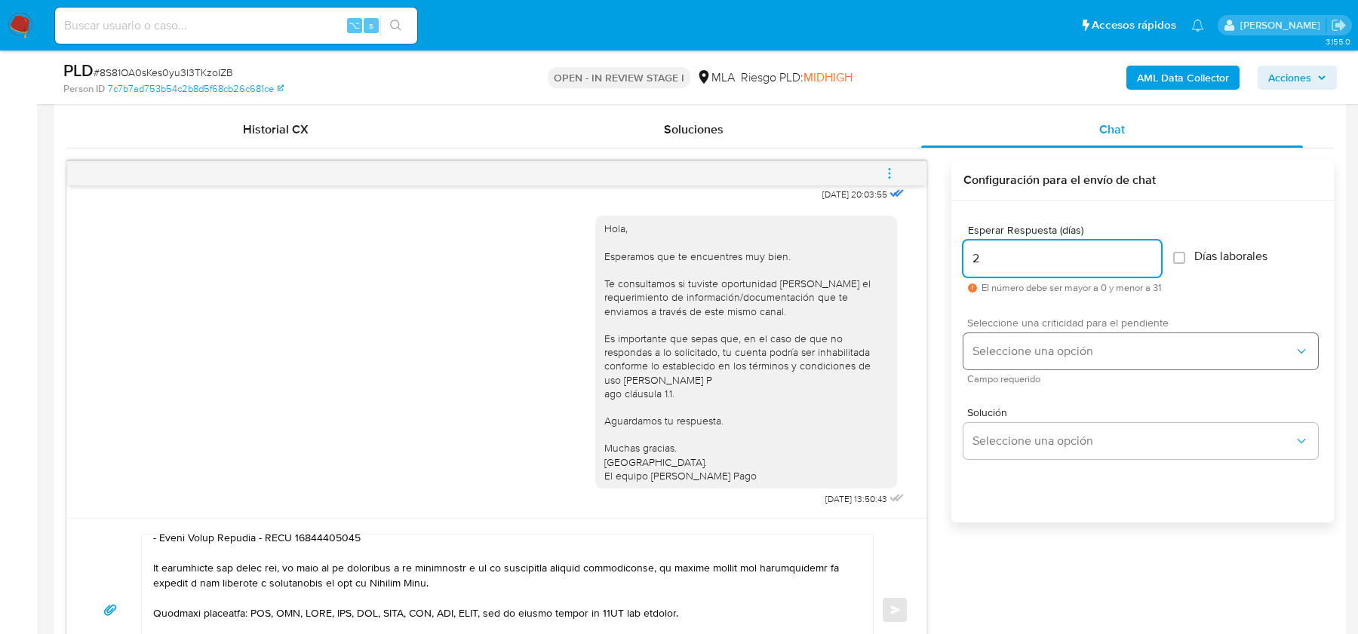
type input "2"
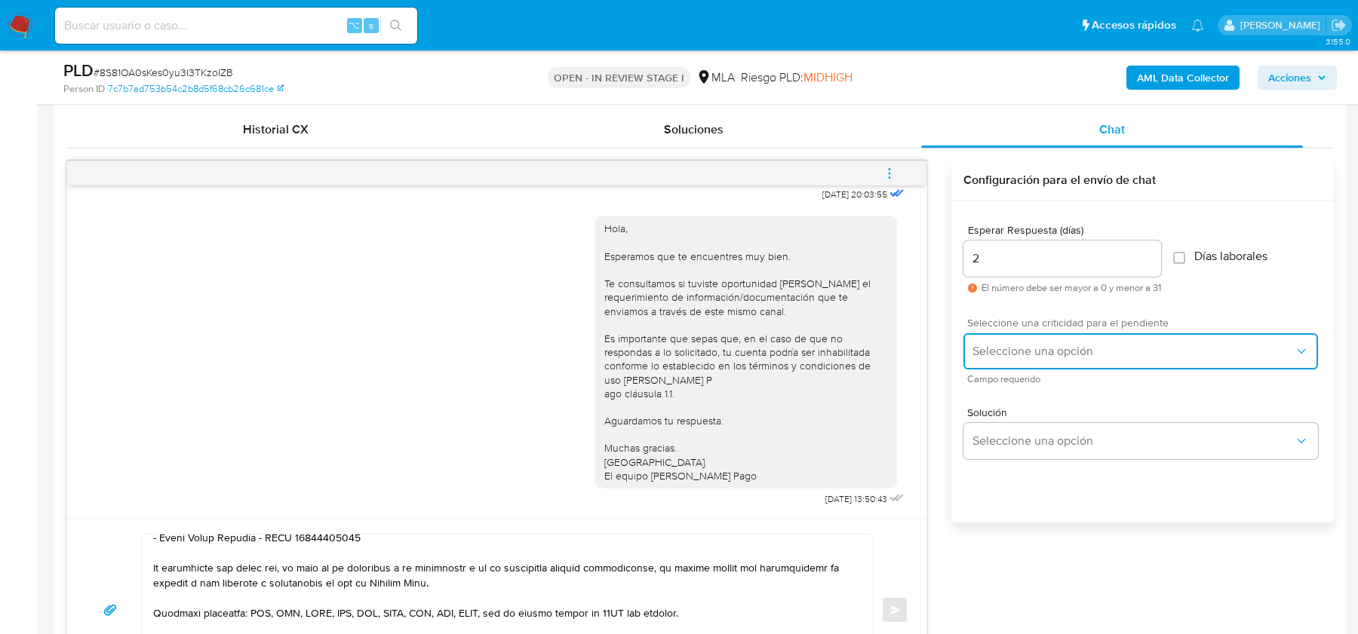
click at [1004, 355] on span "Seleccione una opción" at bounding box center [1132, 351] width 321 height 15
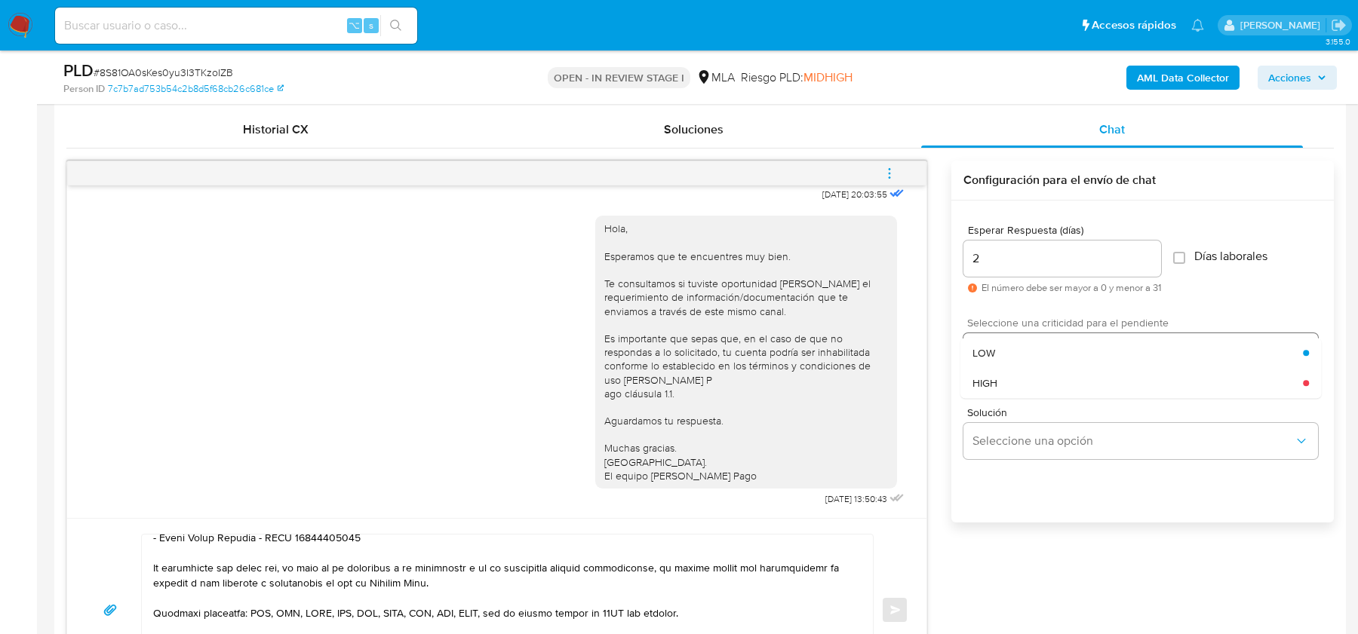
click at [1004, 375] on div "HIGH" at bounding box center [1137, 383] width 330 height 30
click at [889, 603] on button "Enviar" at bounding box center [894, 610] width 27 height 27
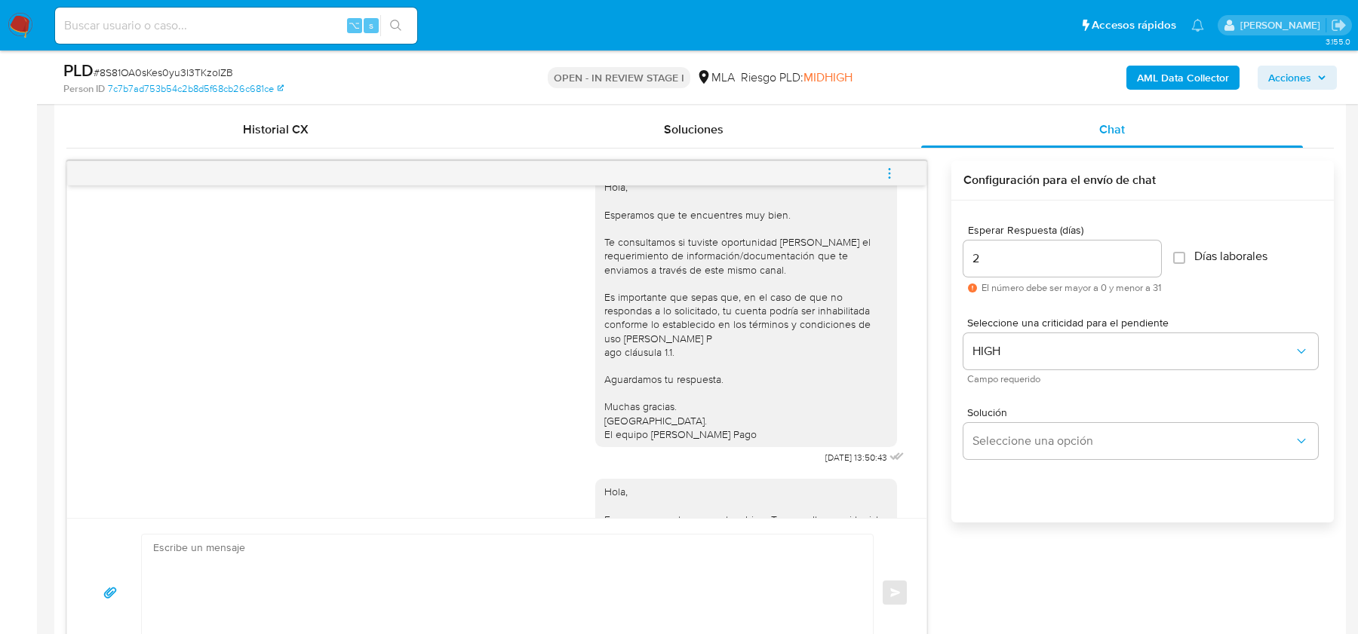
scroll to position [0, 0]
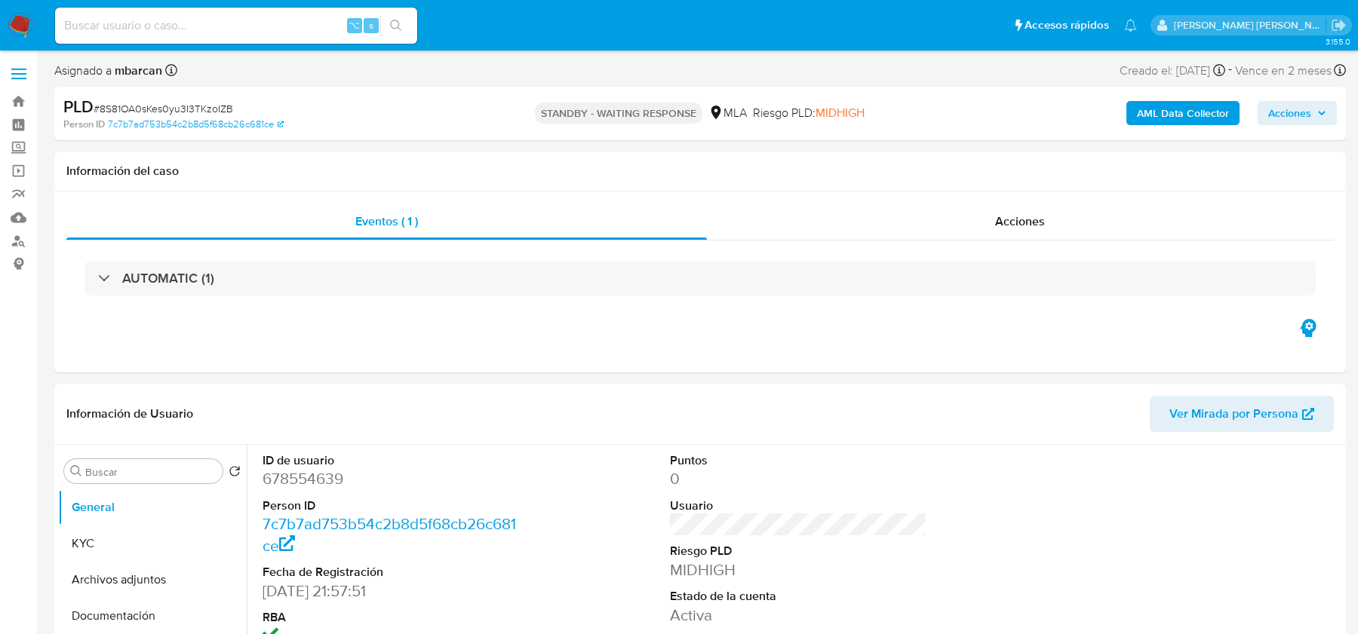
select select "10"
click at [14, 20] on img at bounding box center [21, 26] width 26 height 26
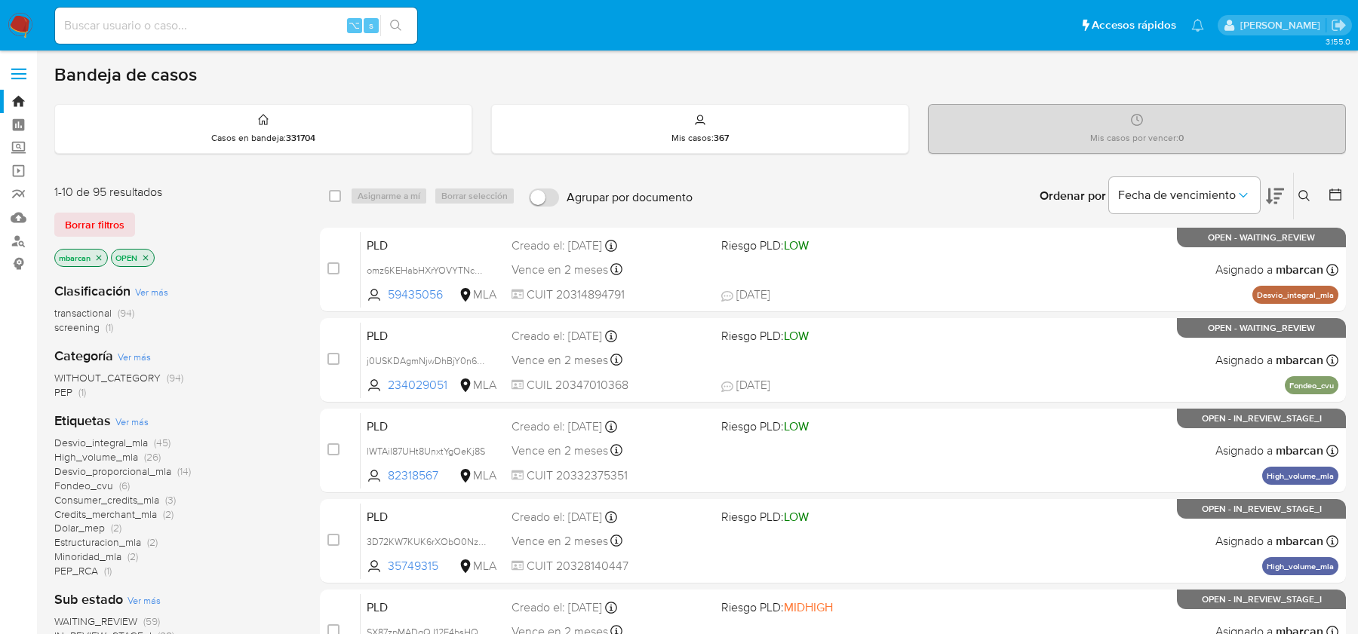
click at [1301, 198] on icon at bounding box center [1304, 196] width 12 height 12
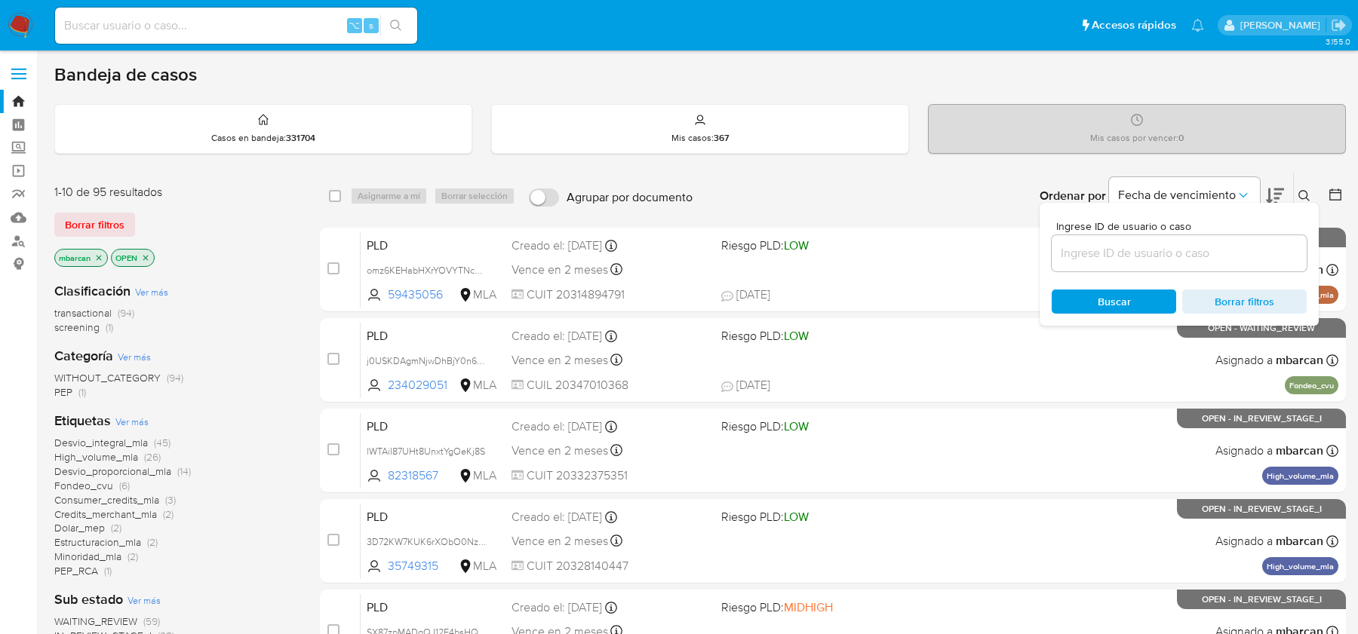
click at [1191, 263] on div at bounding box center [1179, 253] width 255 height 36
click at [1187, 257] on input at bounding box center [1179, 254] width 255 height 20
paste input "sEpdIjQY6jiyK2TCnneGJmJa"
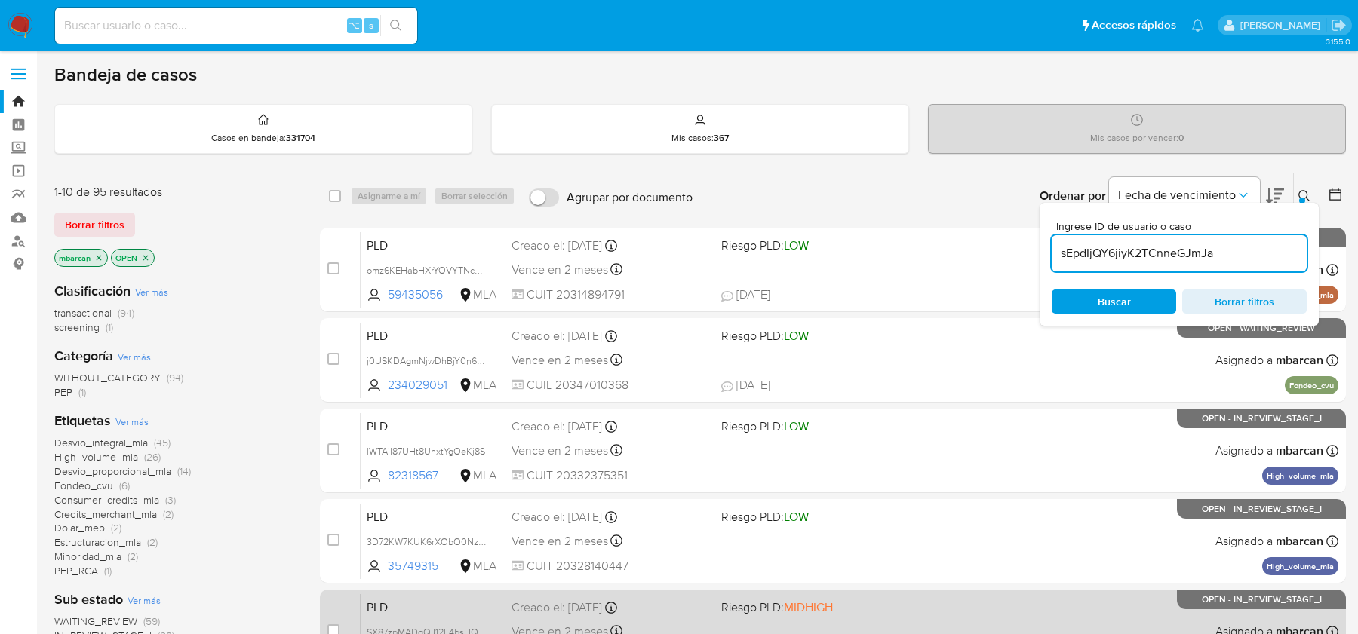
type input "sEpdIjQY6jiyK2TCnneGJmJa"
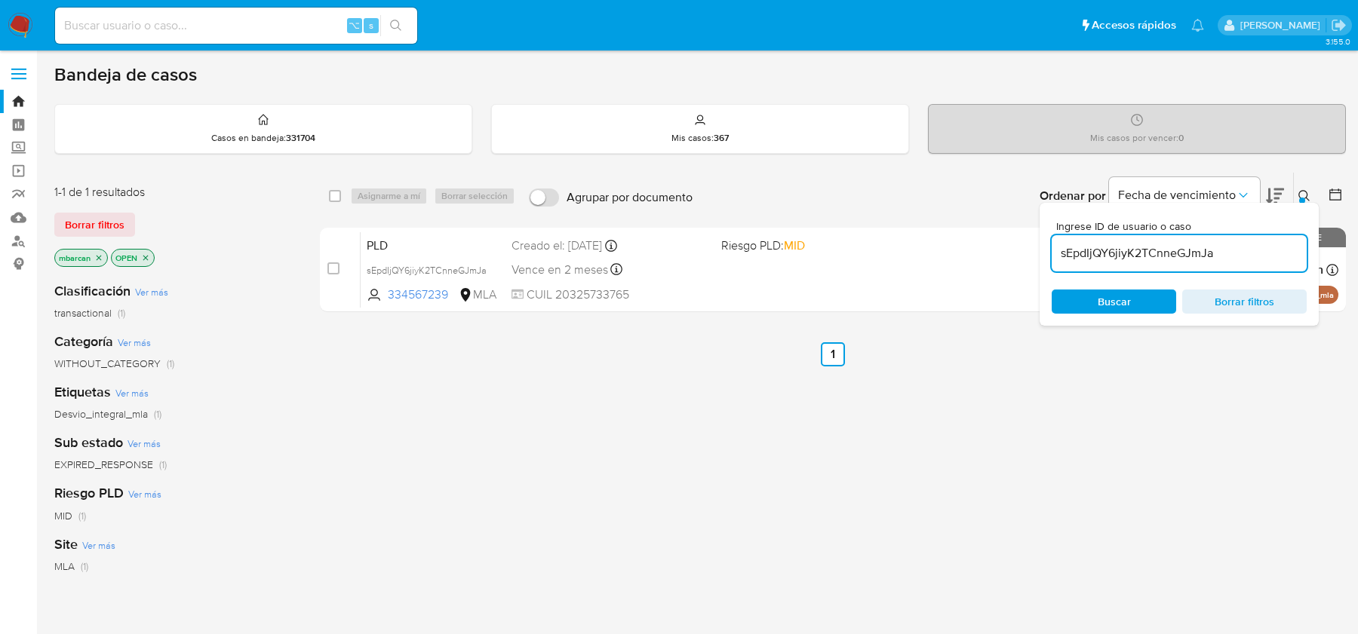
click at [1300, 190] on icon at bounding box center [1304, 196] width 12 height 12
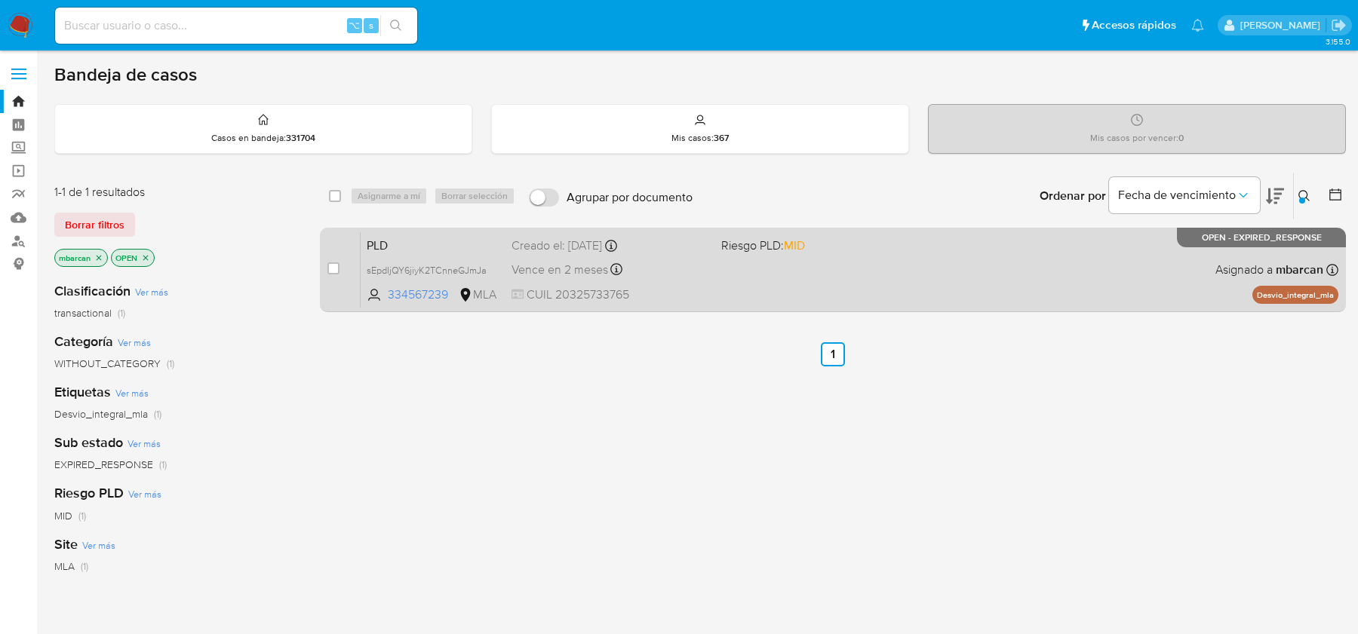
click at [320, 273] on div "case-item-checkbox No es posible asignar el caso PLD sEpdIjQY6jiyK2TCnneGJmJa 3…" at bounding box center [833, 270] width 1026 height 84
click at [334, 272] on input "checkbox" at bounding box center [333, 269] width 12 height 12
checkbox input "true"
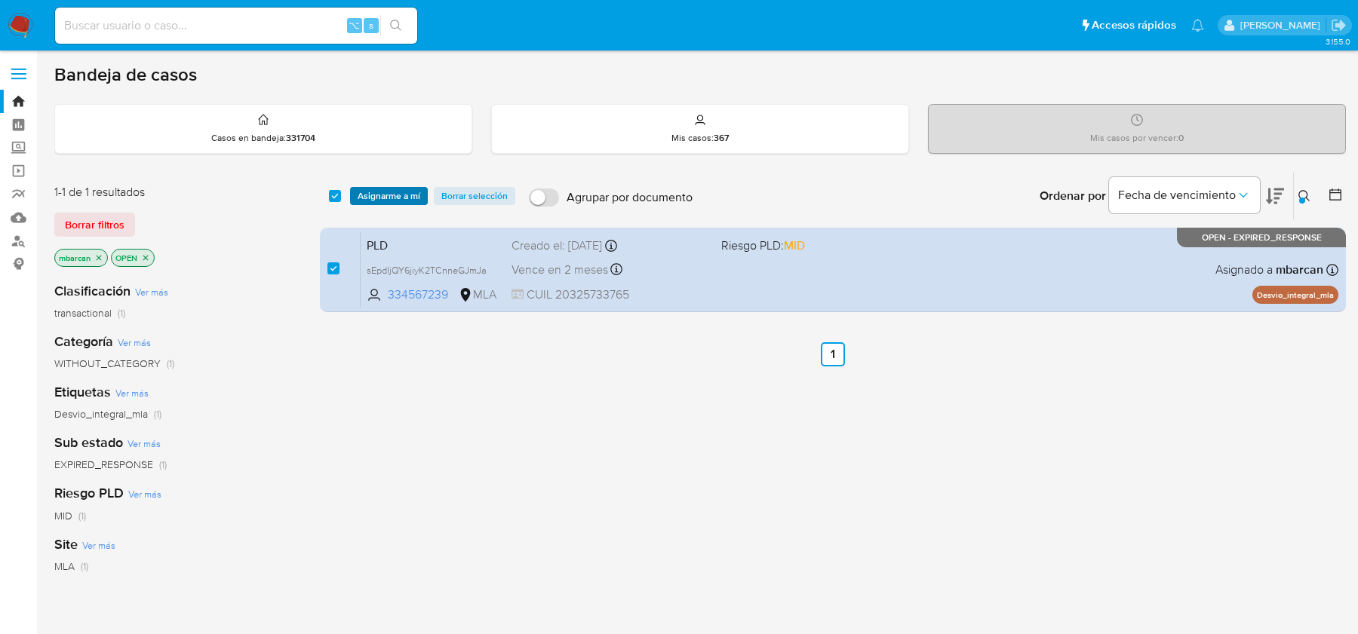
click at [392, 199] on span "Asignarme a mí" at bounding box center [389, 196] width 63 height 15
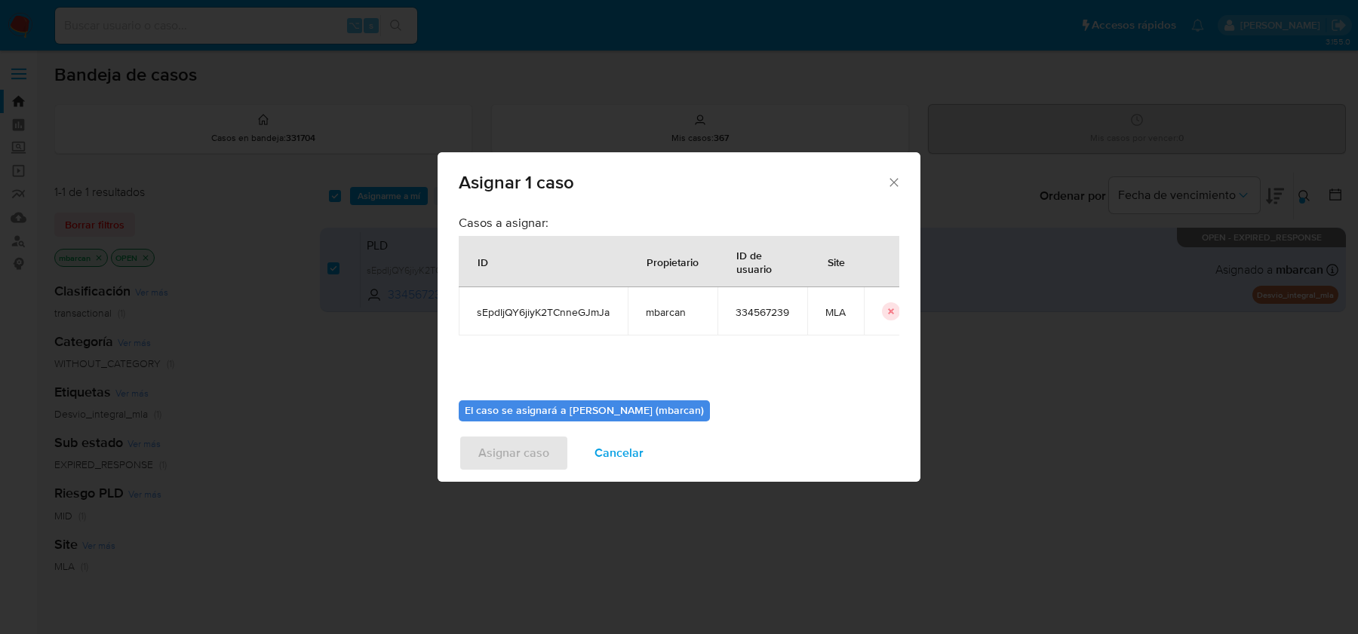
scroll to position [77, 0]
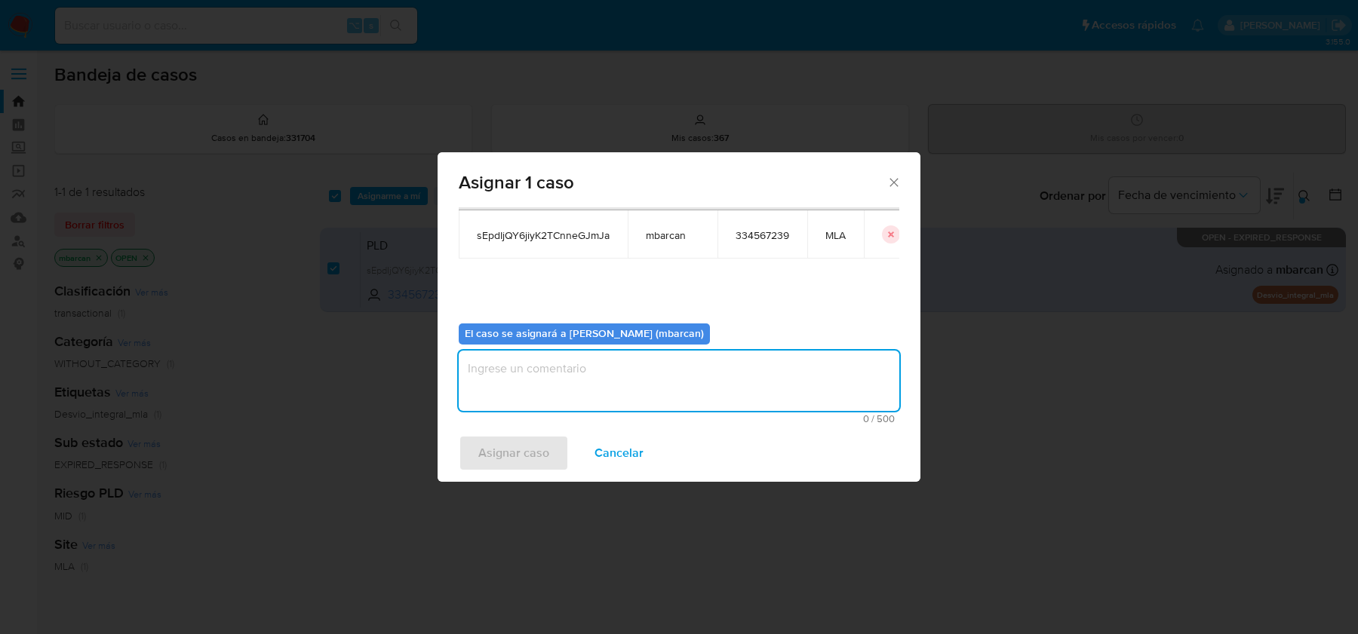
click at [651, 395] on textarea "assign-modal" at bounding box center [679, 381] width 441 height 60
type textarea "análisis"
click at [518, 444] on span "Asignar caso" at bounding box center [513, 453] width 71 height 33
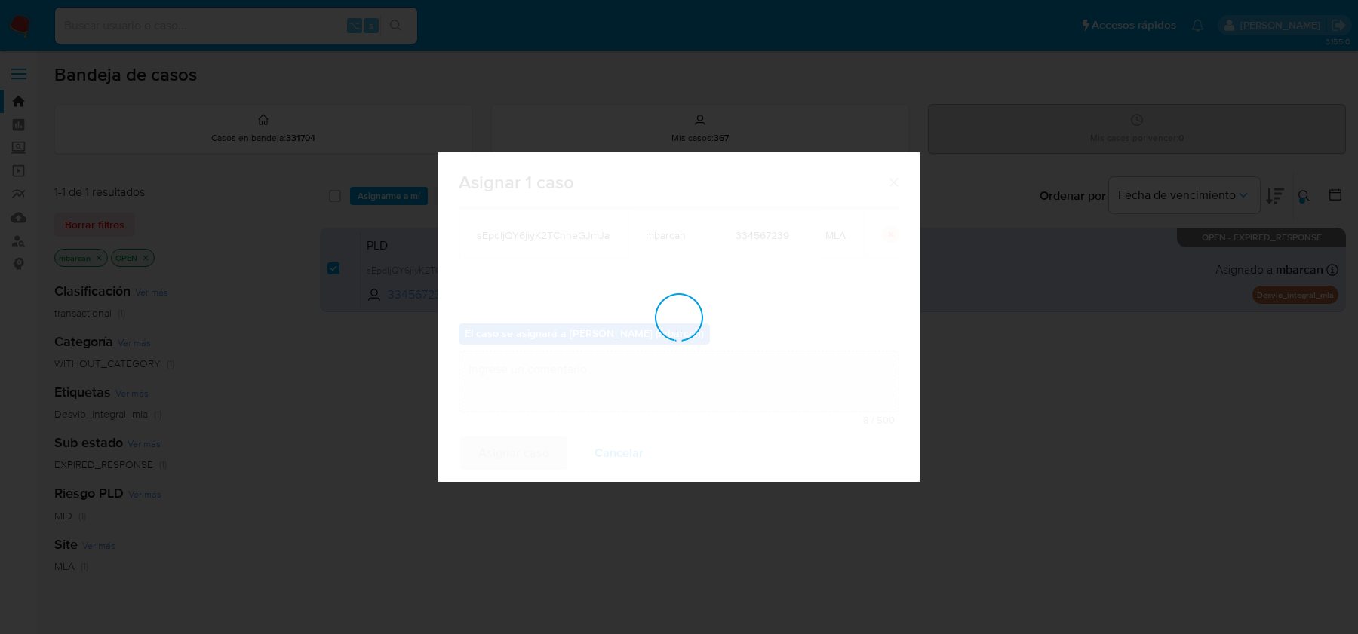
checkbox input "false"
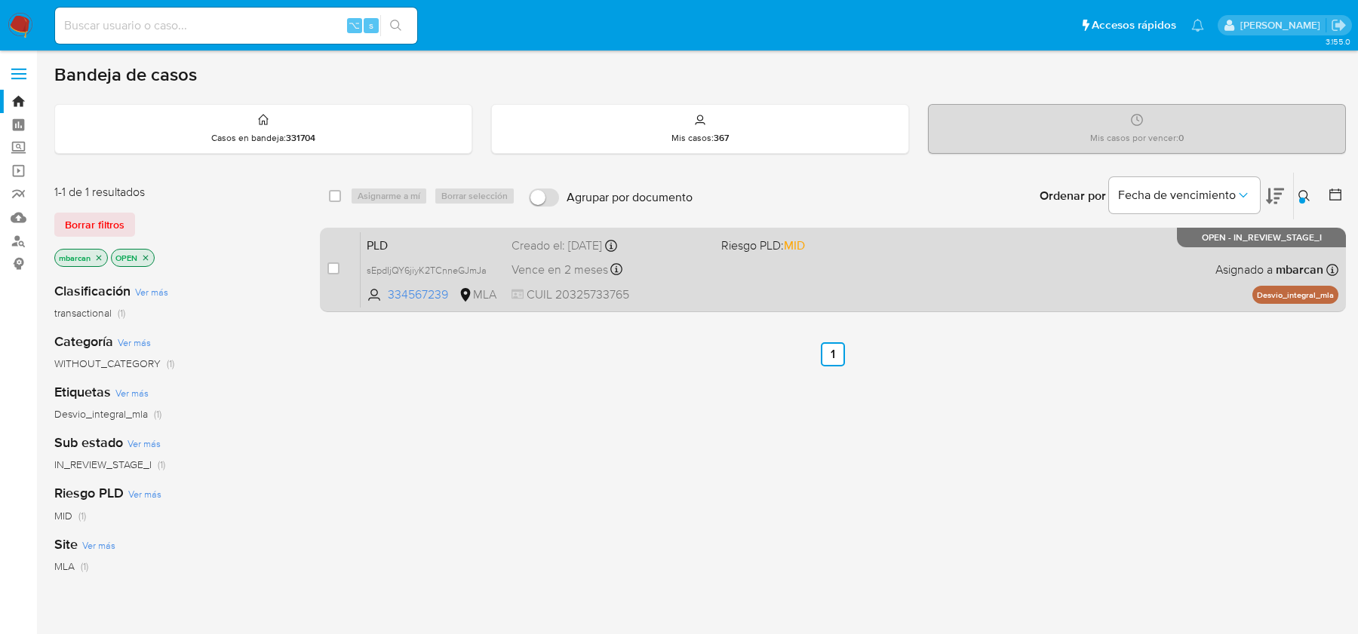
click at [441, 240] on span "PLD" at bounding box center [433, 245] width 133 height 20
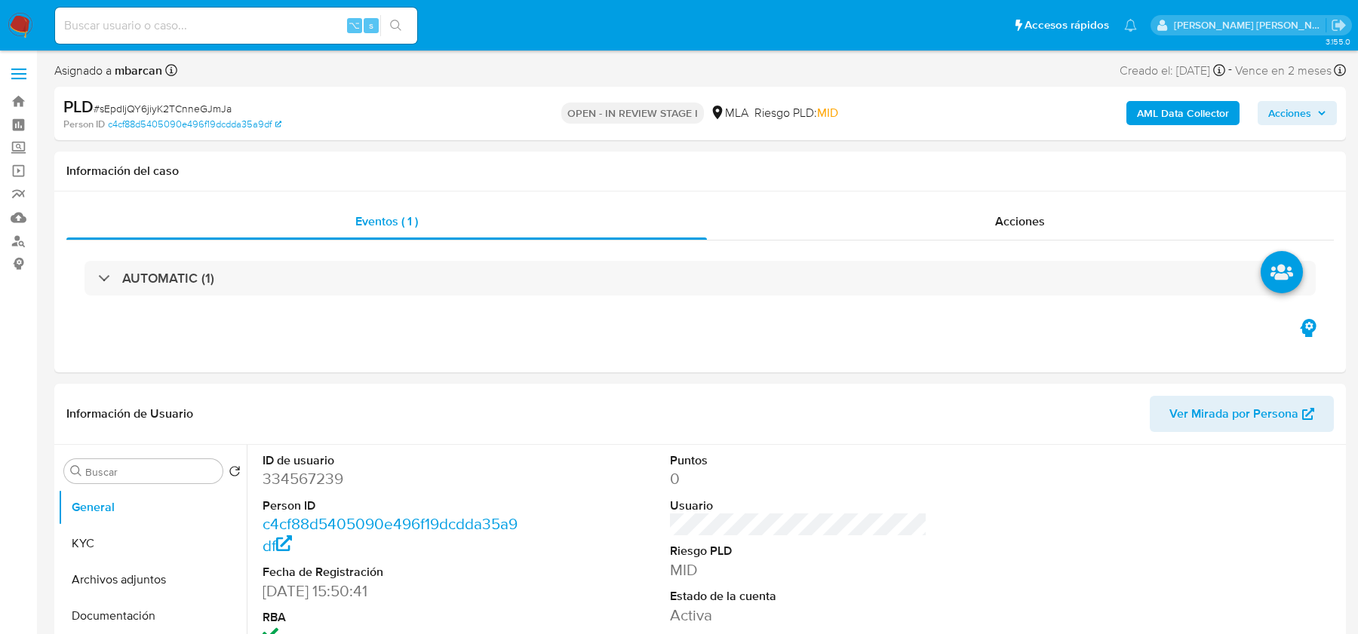
select select "10"
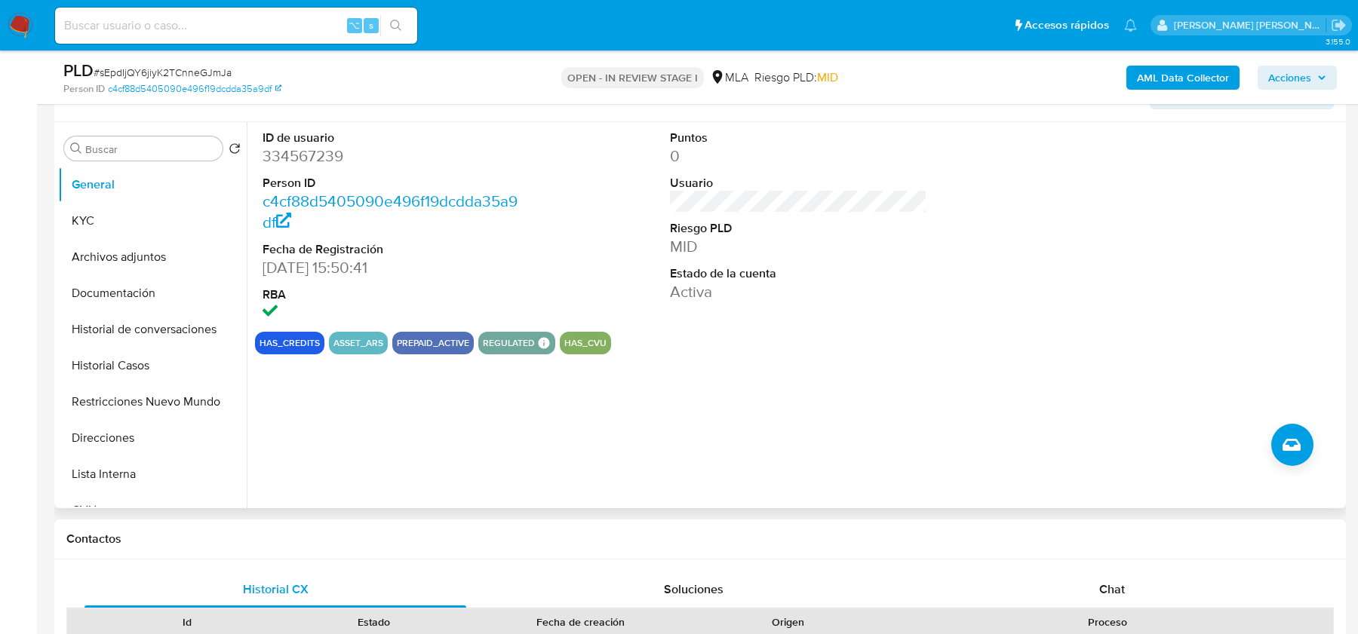
scroll to position [295, 0]
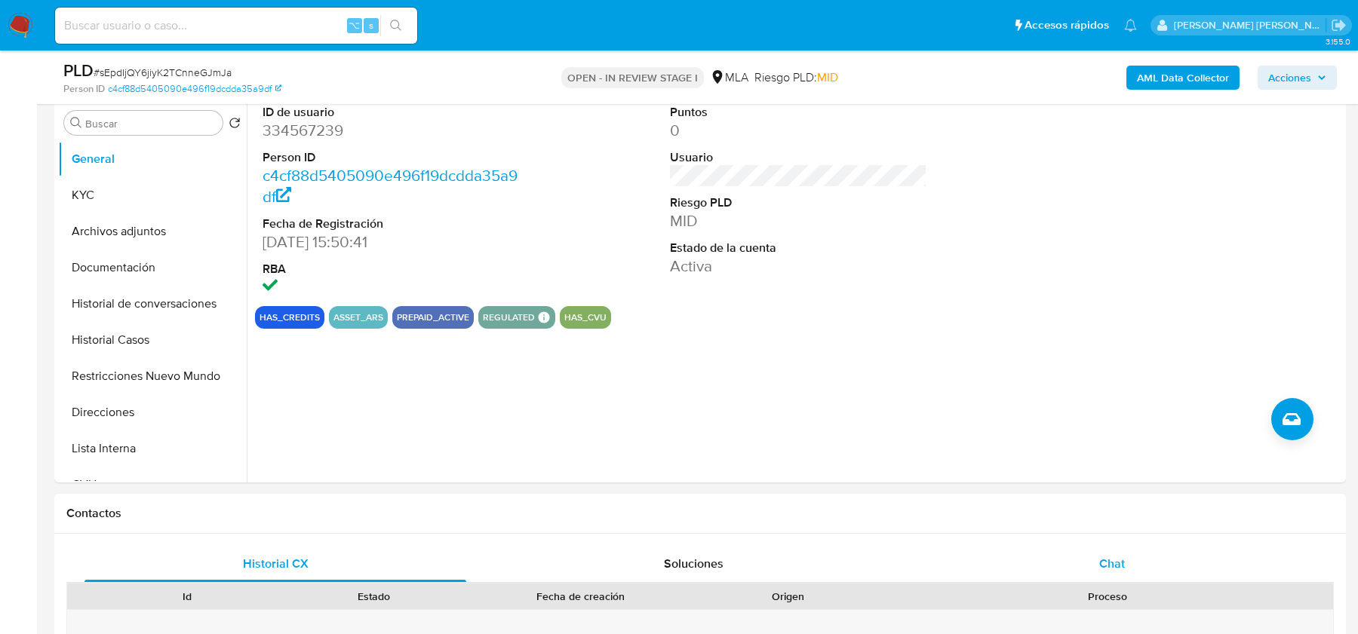
drag, startPoint x: 1098, startPoint y: 552, endPoint x: 1107, endPoint y: 555, distance: 8.8
click at [1098, 552] on div "Chat" at bounding box center [1112, 564] width 382 height 36
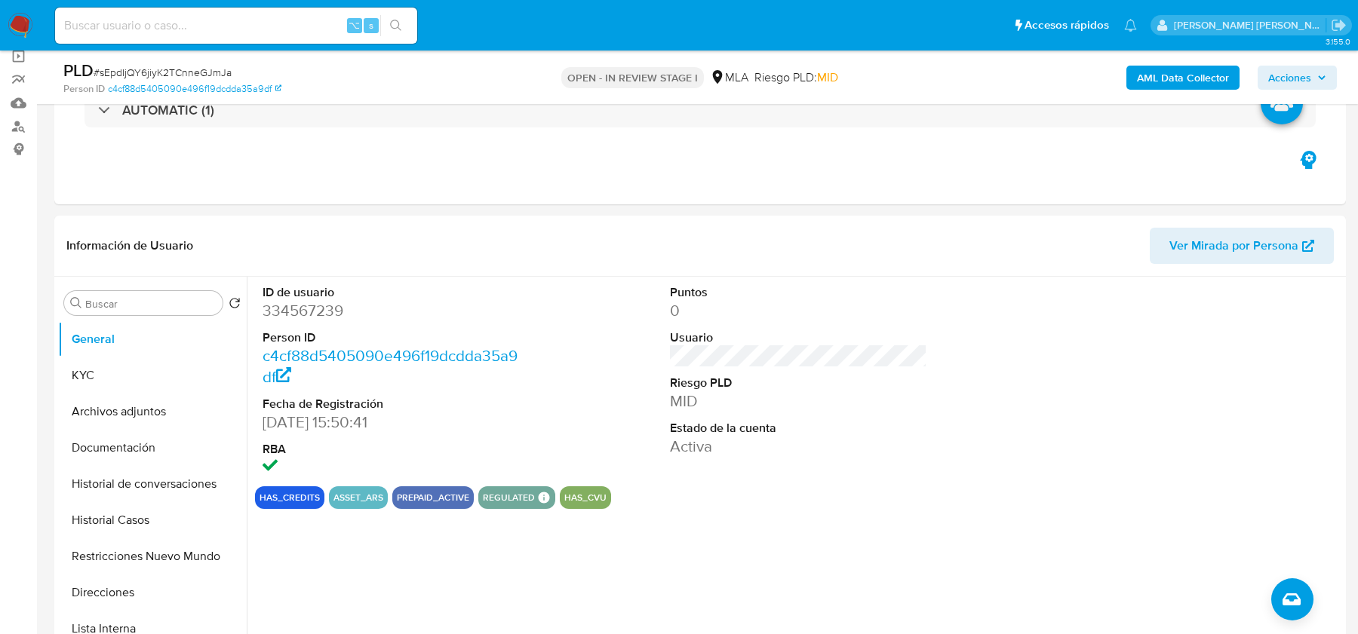
scroll to position [110, 0]
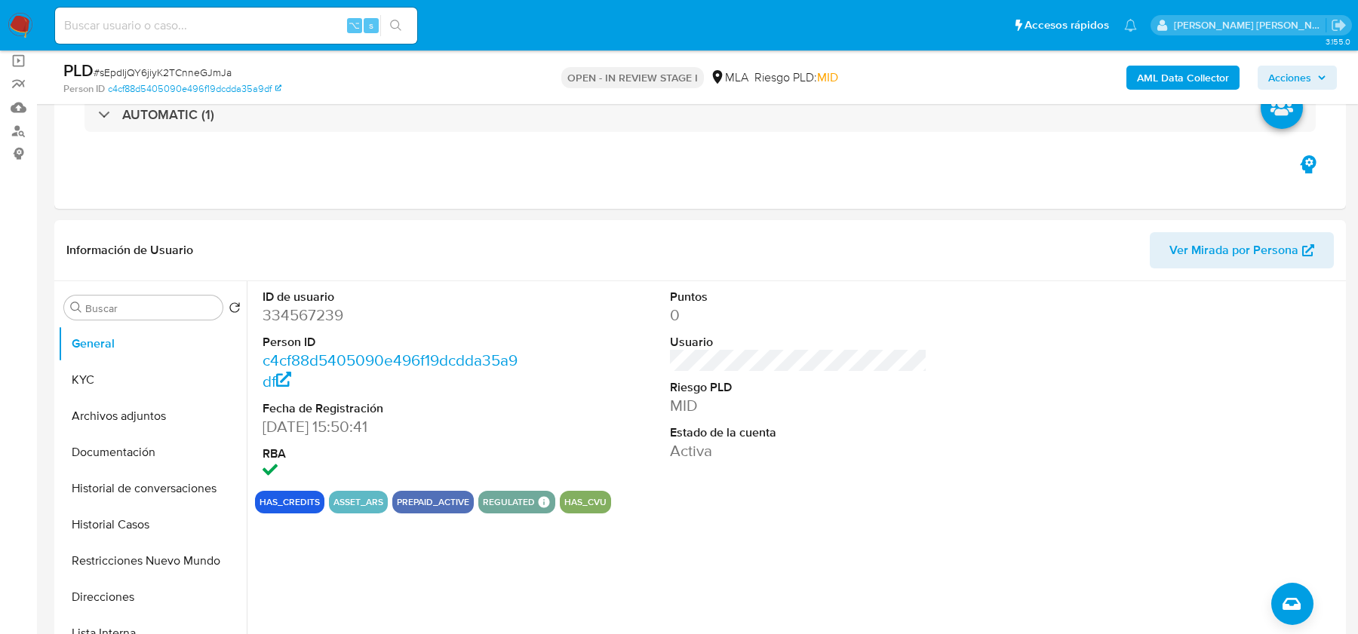
click at [1181, 77] on b "AML Data Collector" at bounding box center [1183, 78] width 92 height 24
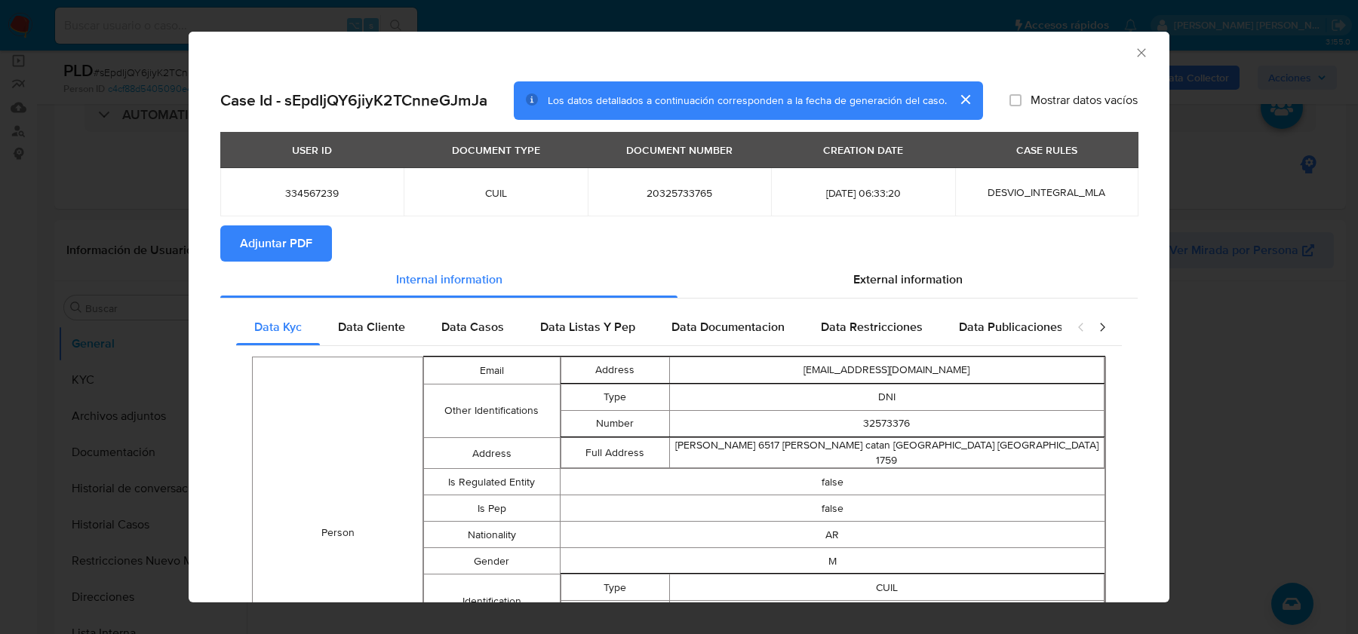
click at [296, 250] on span "Adjuntar PDF" at bounding box center [276, 243] width 72 height 33
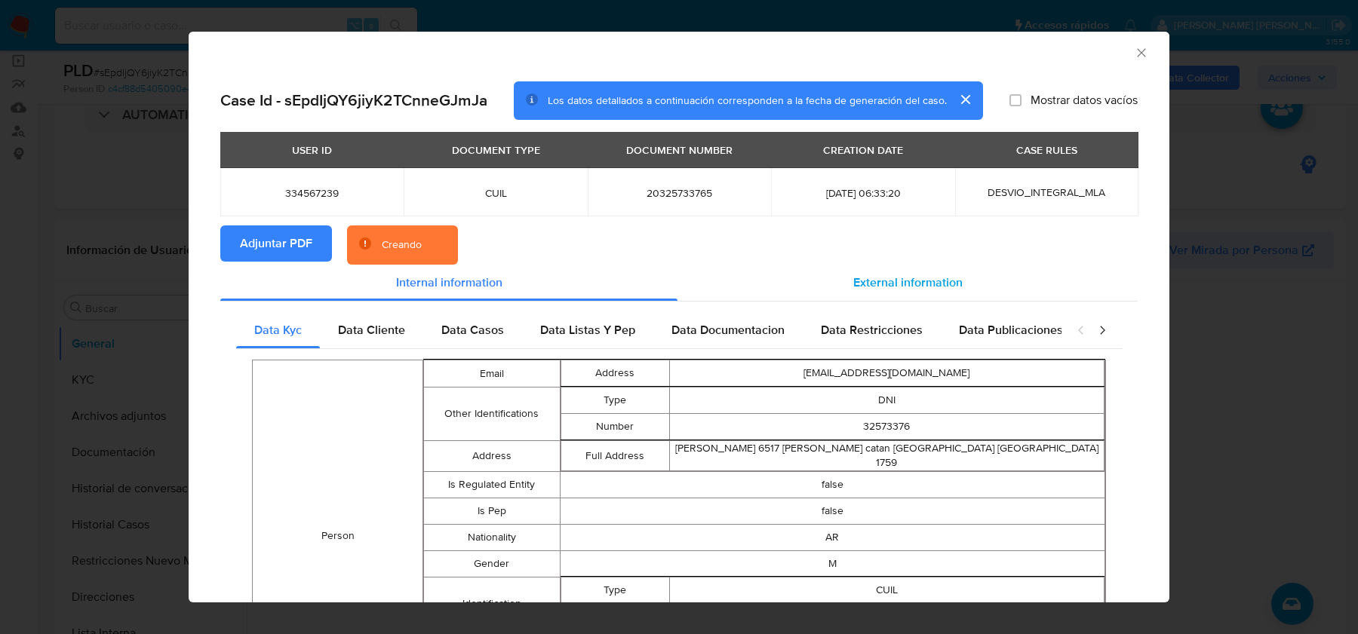
click at [836, 298] on div "External information" at bounding box center [908, 283] width 460 height 36
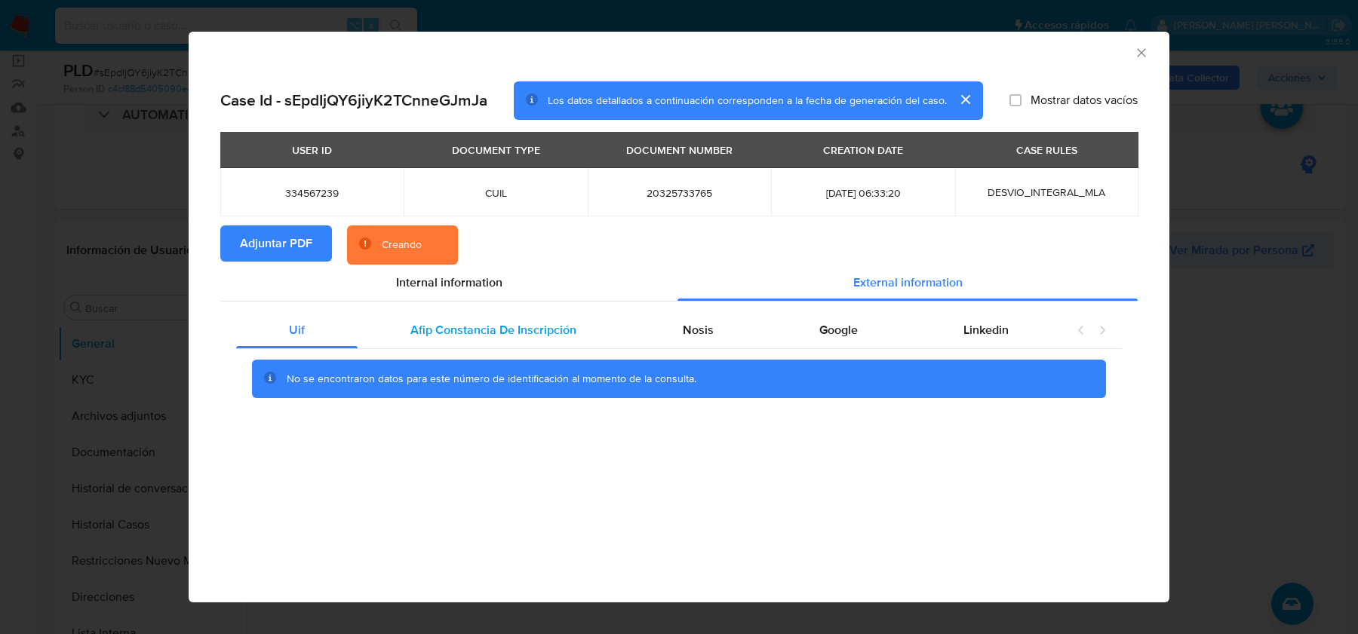
click at [491, 324] on span "Afip Constancia De Inscripción" at bounding box center [493, 329] width 166 height 17
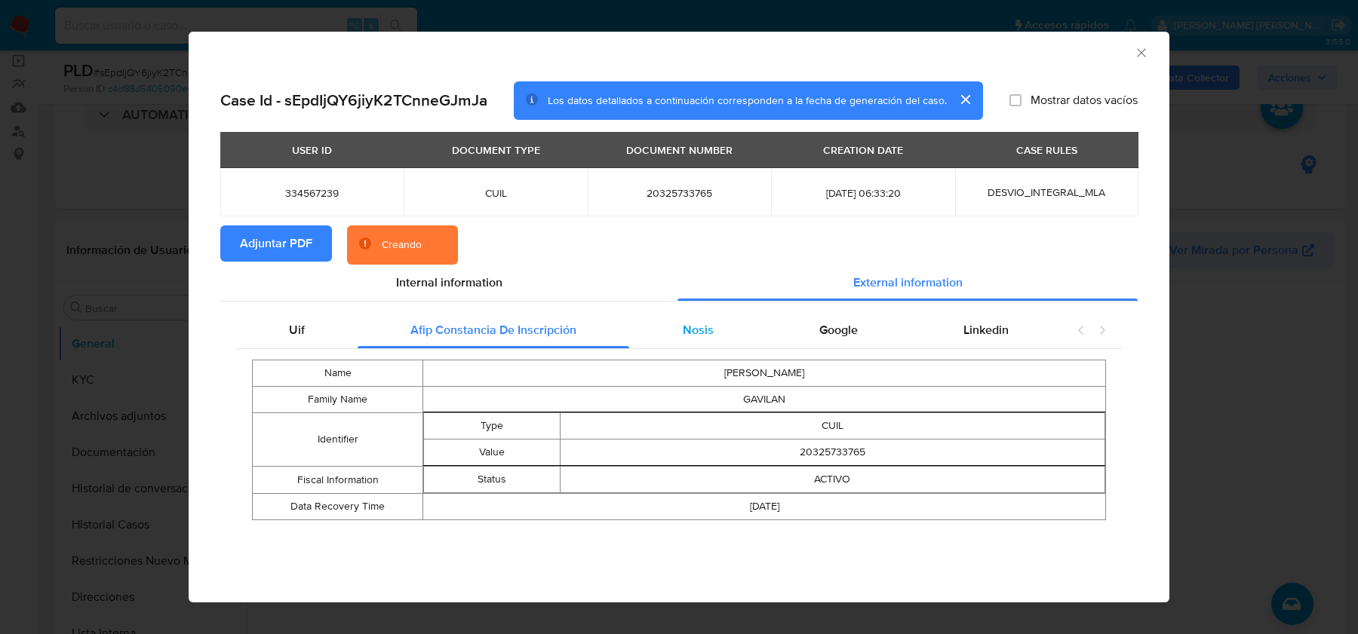
click at [721, 320] on div "Nosis" at bounding box center [697, 330] width 137 height 36
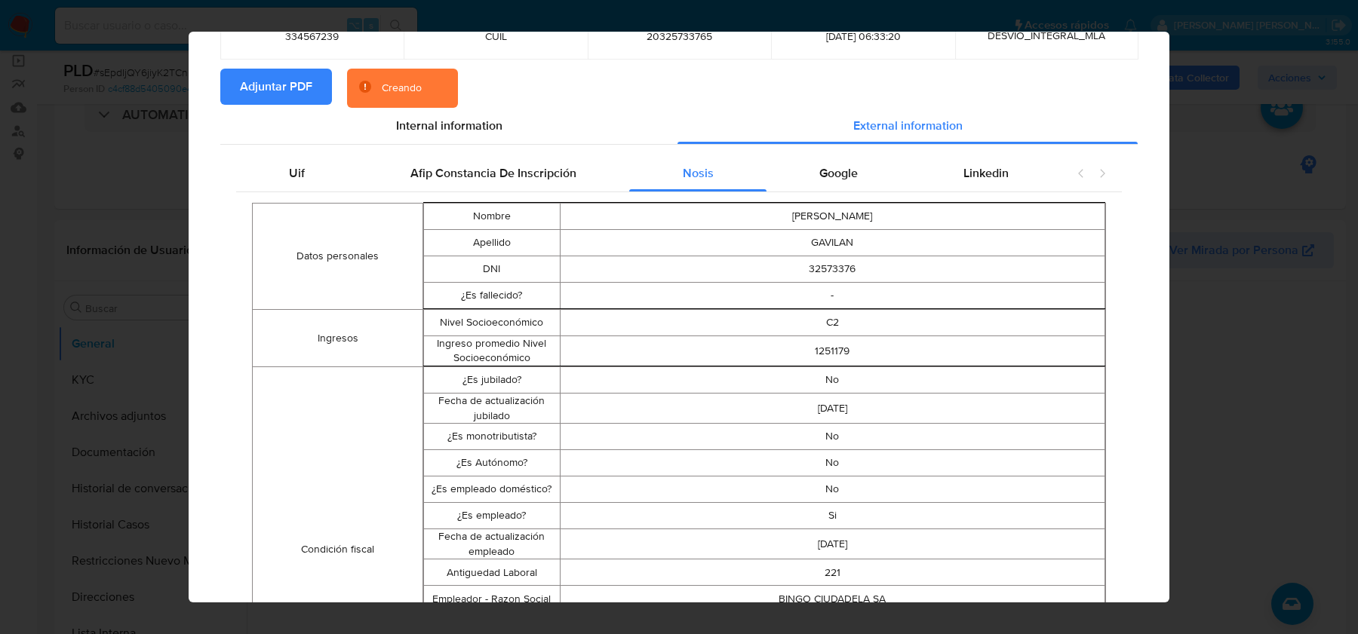
scroll to position [0, 0]
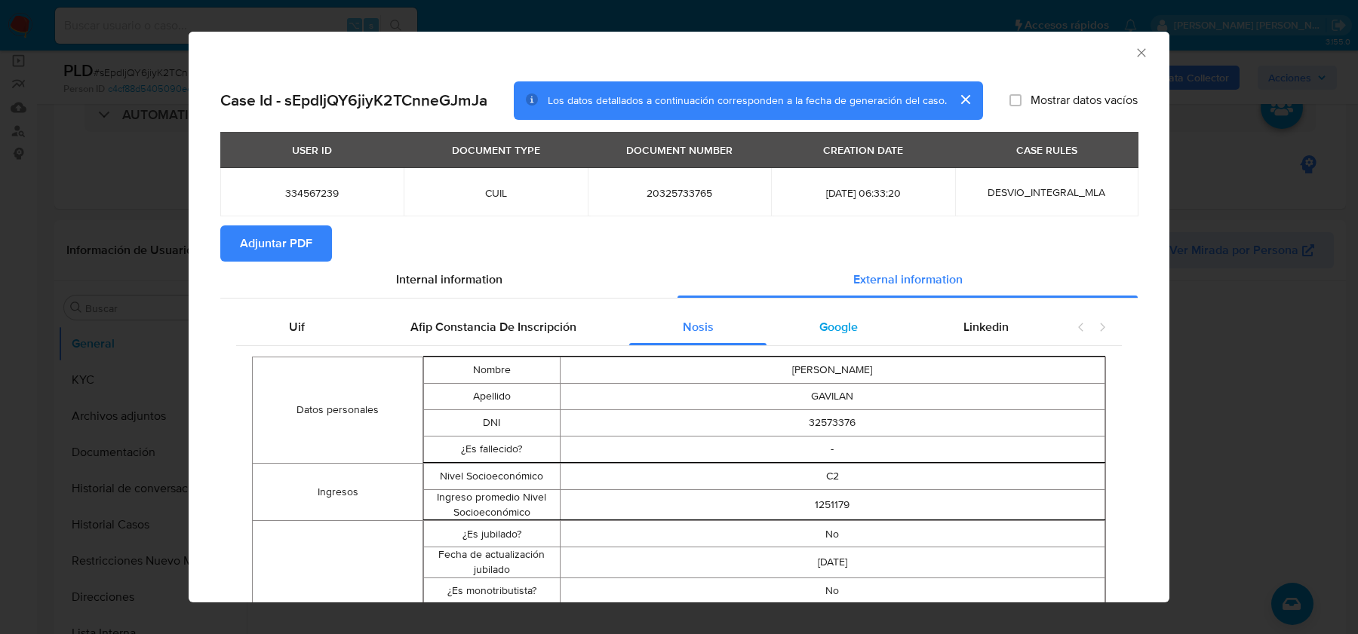
click at [860, 319] on div "Google" at bounding box center [839, 327] width 144 height 36
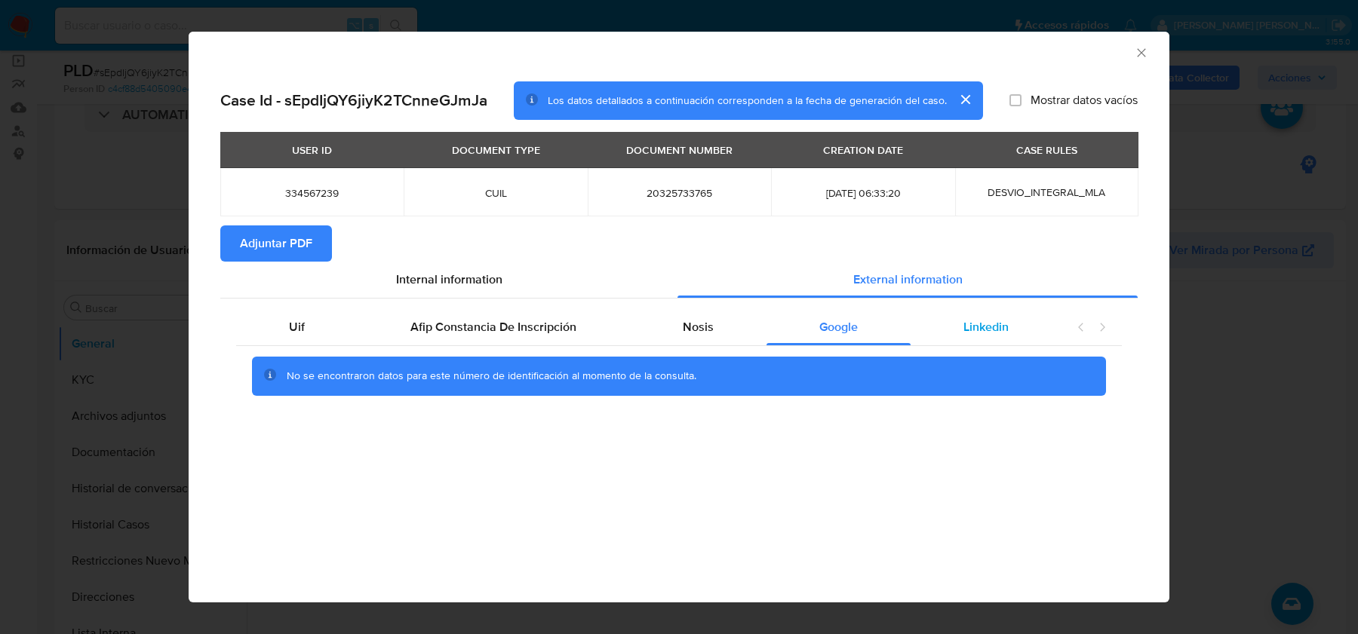
click at [988, 331] on span "Linkedin" at bounding box center [985, 326] width 45 height 17
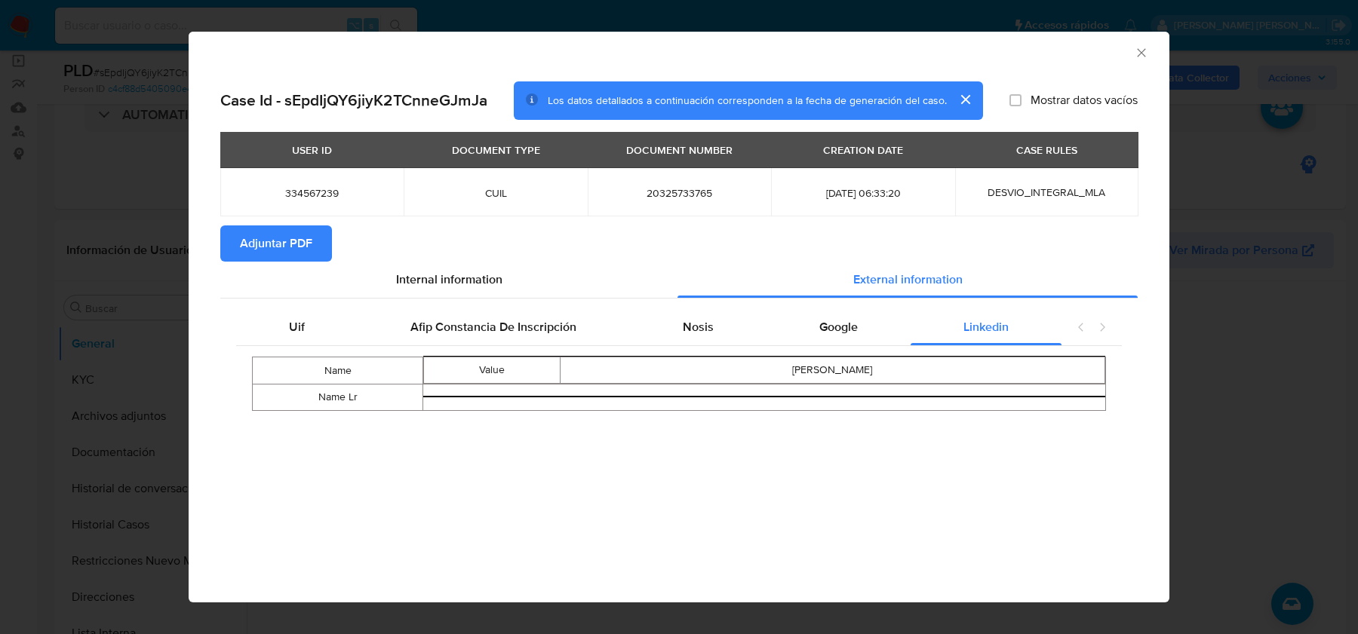
click at [1139, 57] on icon "Cerrar ventana" at bounding box center [1141, 52] width 15 height 15
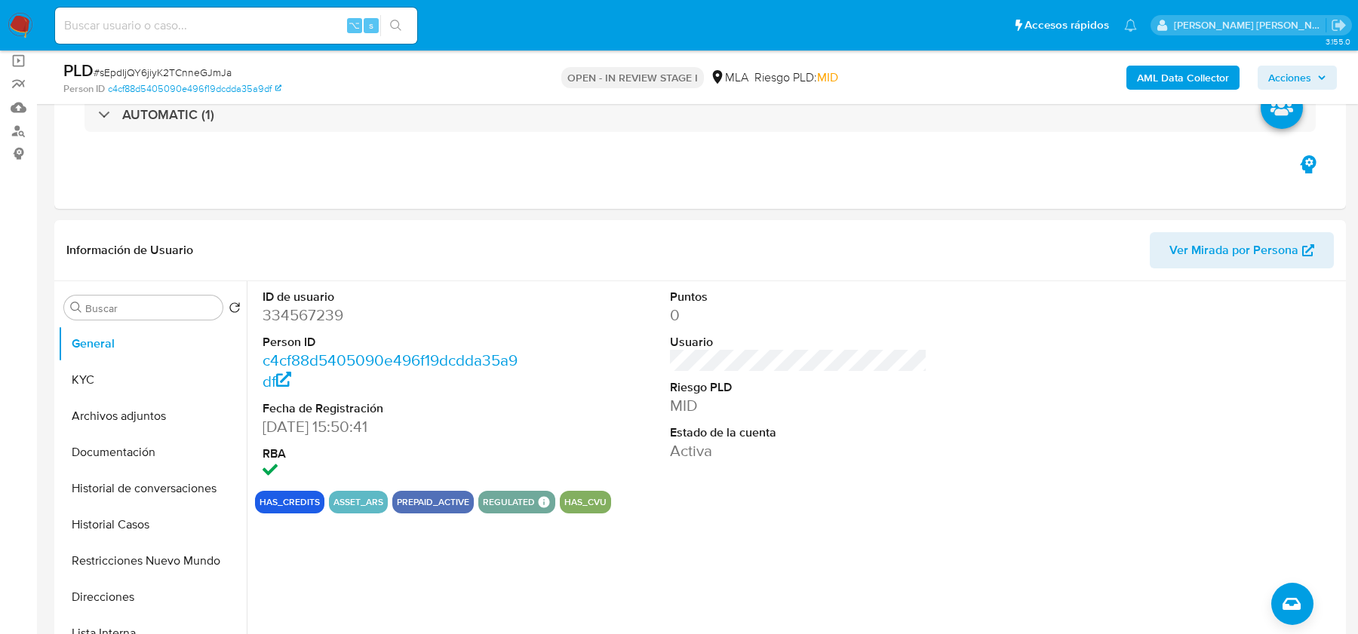
click at [186, 72] on span "# sEpdIjQY6jiyK2TCnneGJmJa" at bounding box center [163, 72] width 138 height 15
copy span "sEpdIjQY6jiyK2TCnneGJmJa"
click at [323, 319] on dd "334567239" at bounding box center [391, 315] width 257 height 21
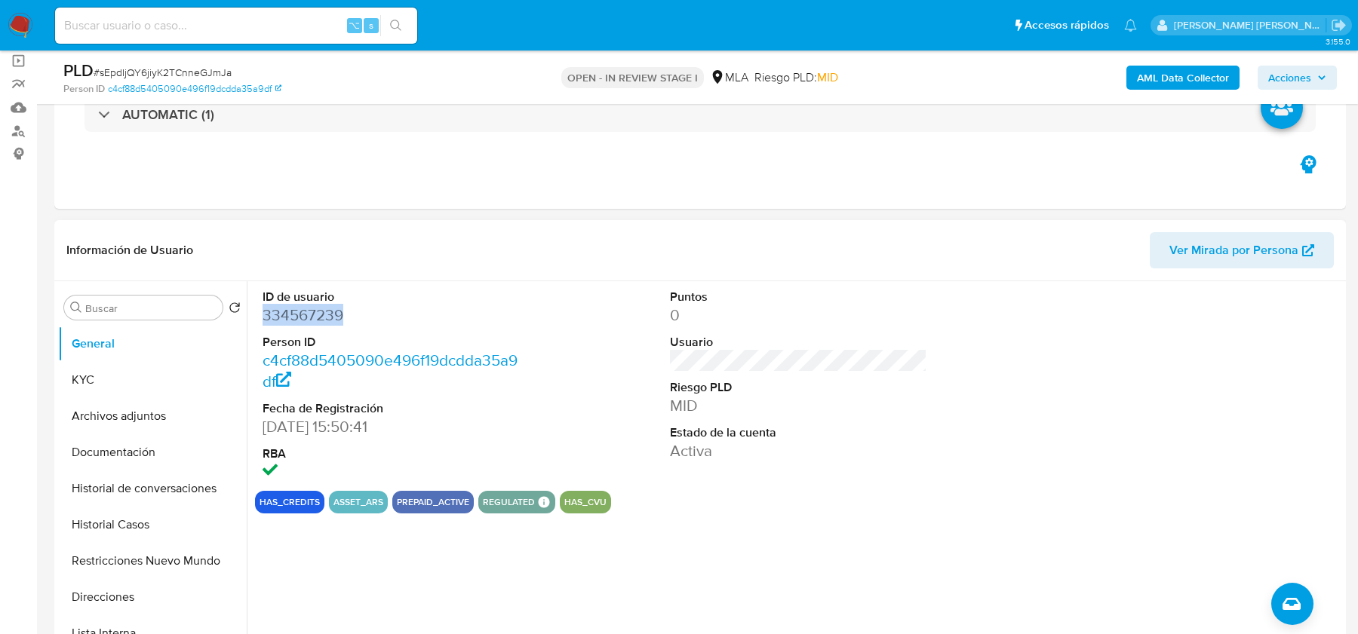
click at [323, 319] on dd "334567239" at bounding box center [391, 315] width 257 height 21
click at [288, 307] on dd "334567239" at bounding box center [391, 315] width 257 height 21
click at [108, 382] on button "KYC" at bounding box center [146, 380] width 177 height 36
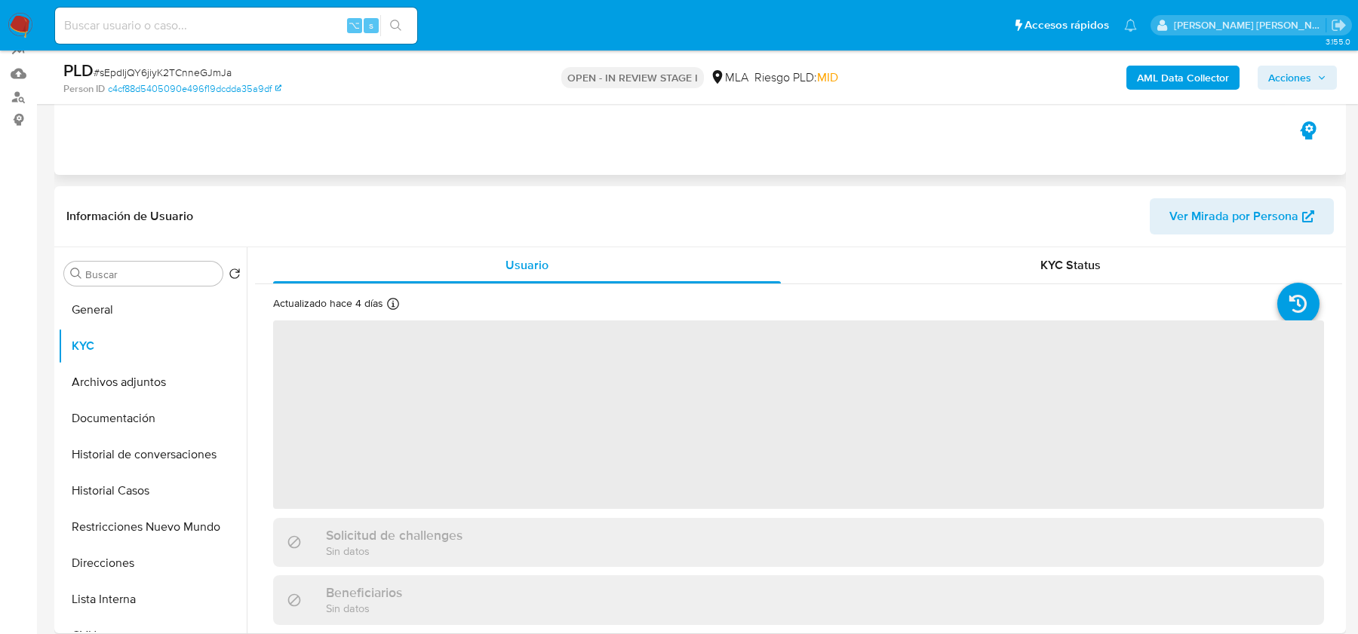
scroll to position [185, 0]
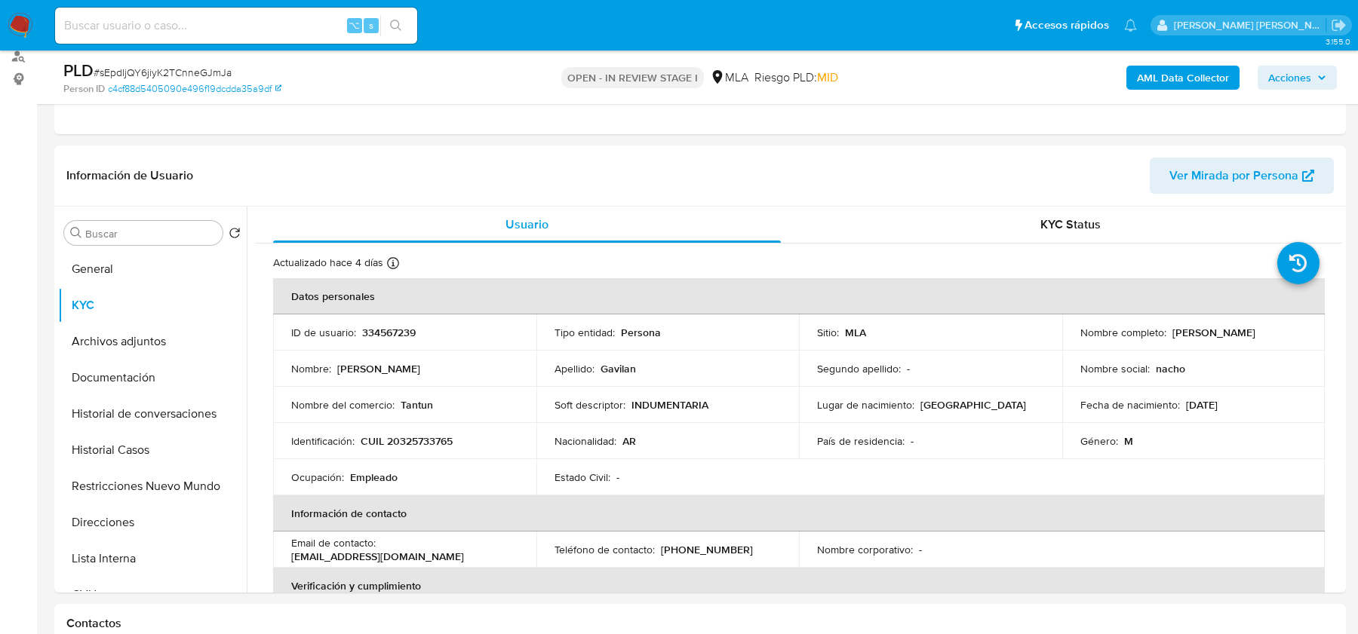
click at [128, 72] on span "# sEpdIjQY6jiyK2TCnneGJmJa" at bounding box center [163, 72] width 138 height 15
drag, startPoint x: 292, startPoint y: 558, endPoint x: 445, endPoint y: 558, distance: 153.2
click at [445, 558] on div "Email de contacto : nachogavilan91@gmail.com" at bounding box center [404, 549] width 227 height 27
copy p "nachogavilan91@gmail.com"
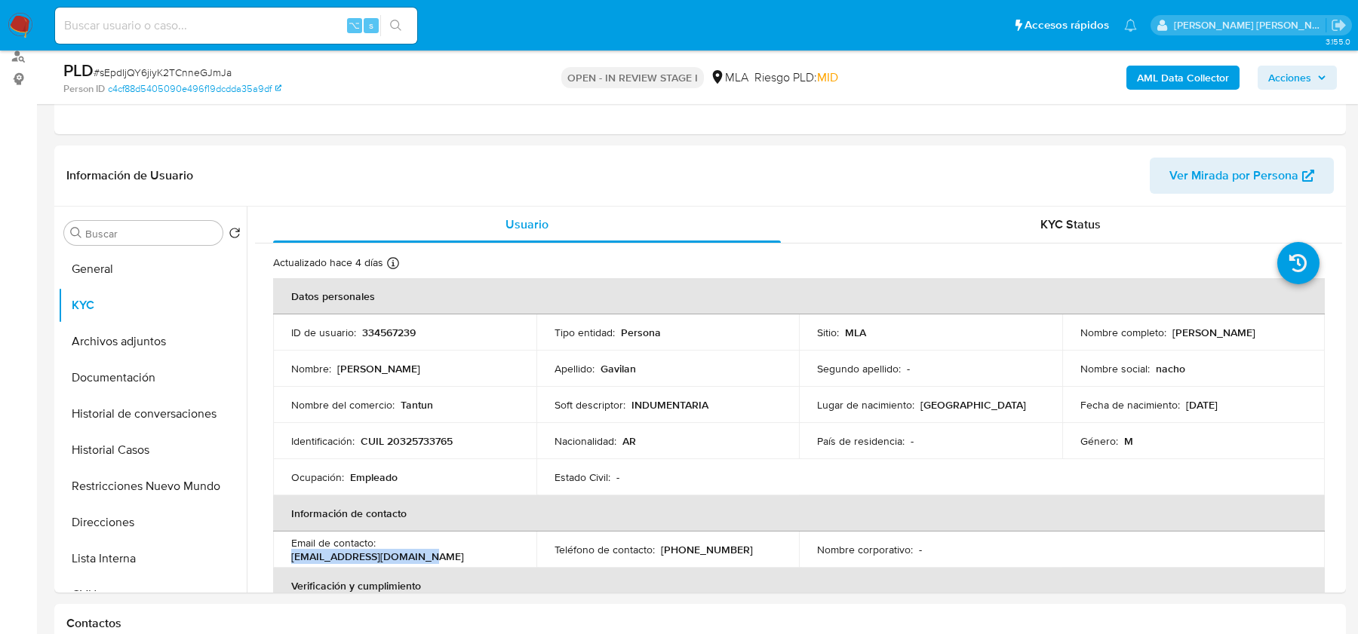
click at [1150, 87] on b "AML Data Collector" at bounding box center [1183, 78] width 92 height 24
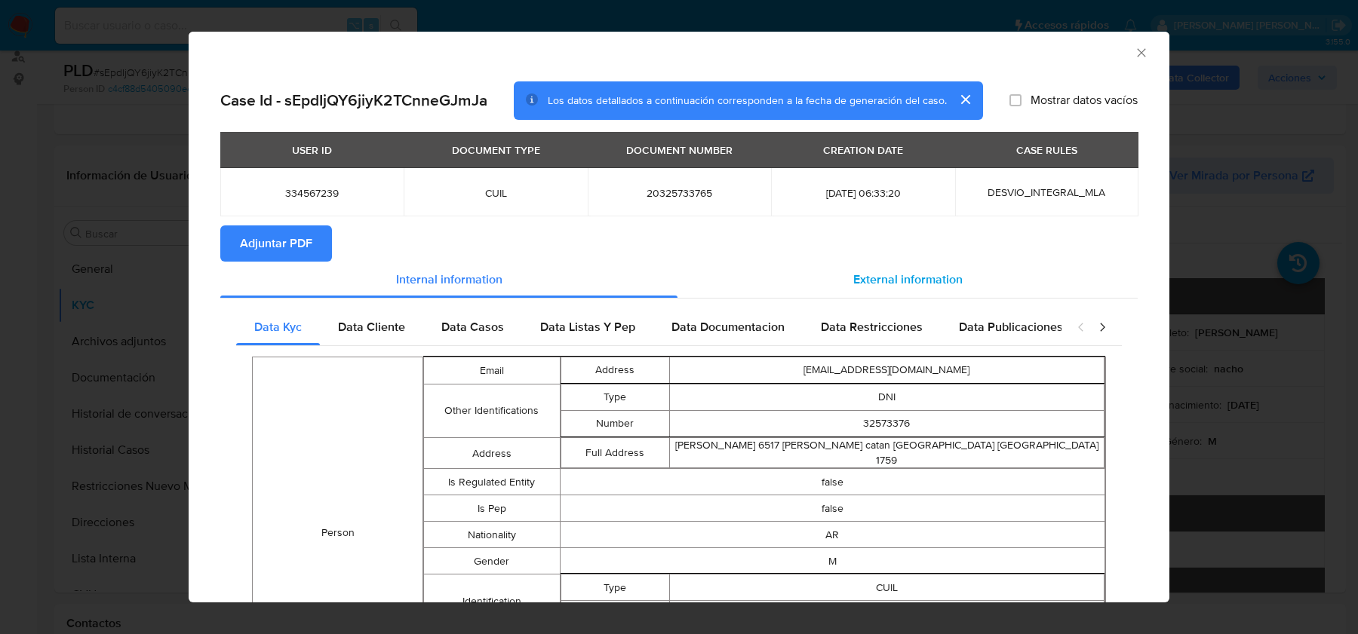
click at [919, 272] on span "External information" at bounding box center [907, 279] width 109 height 17
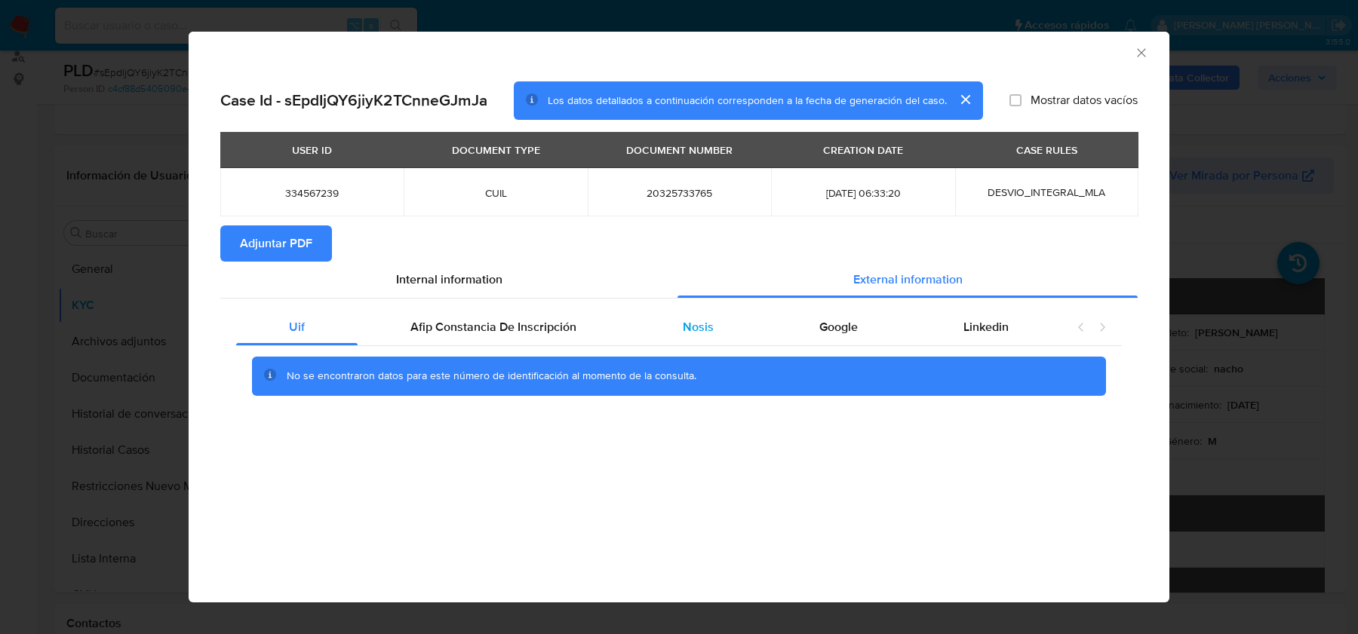
click at [699, 342] on div "Nosis" at bounding box center [697, 327] width 137 height 36
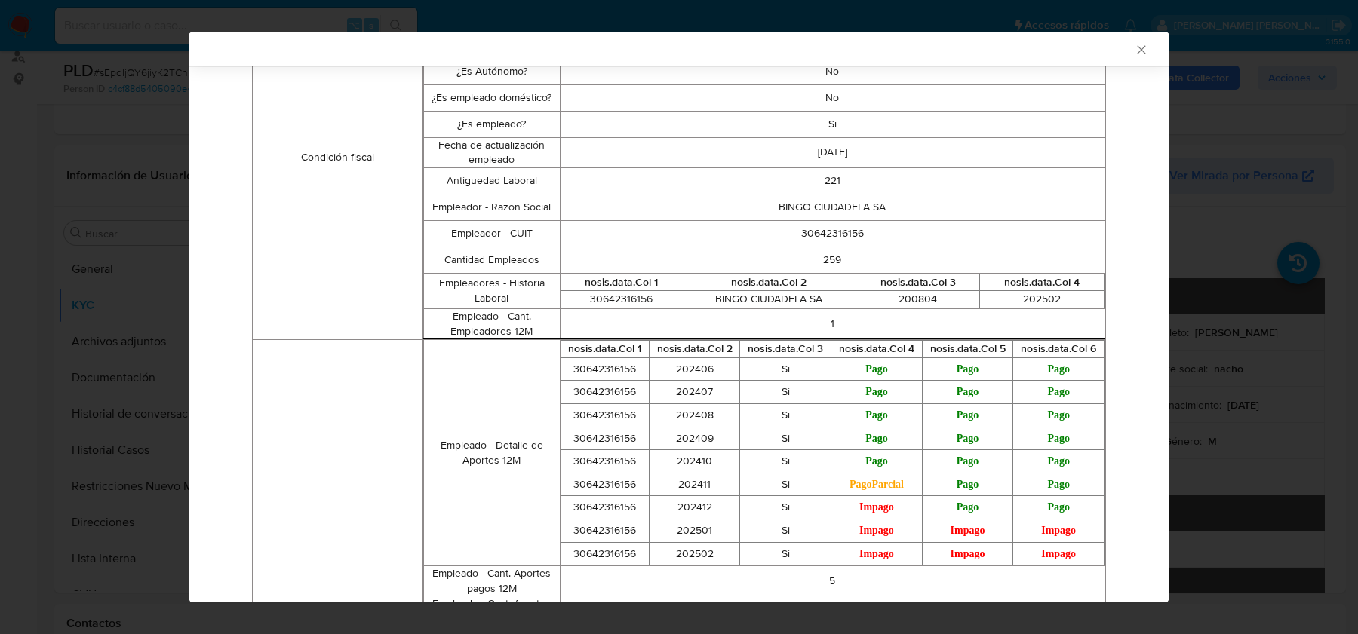
scroll to position [621, 0]
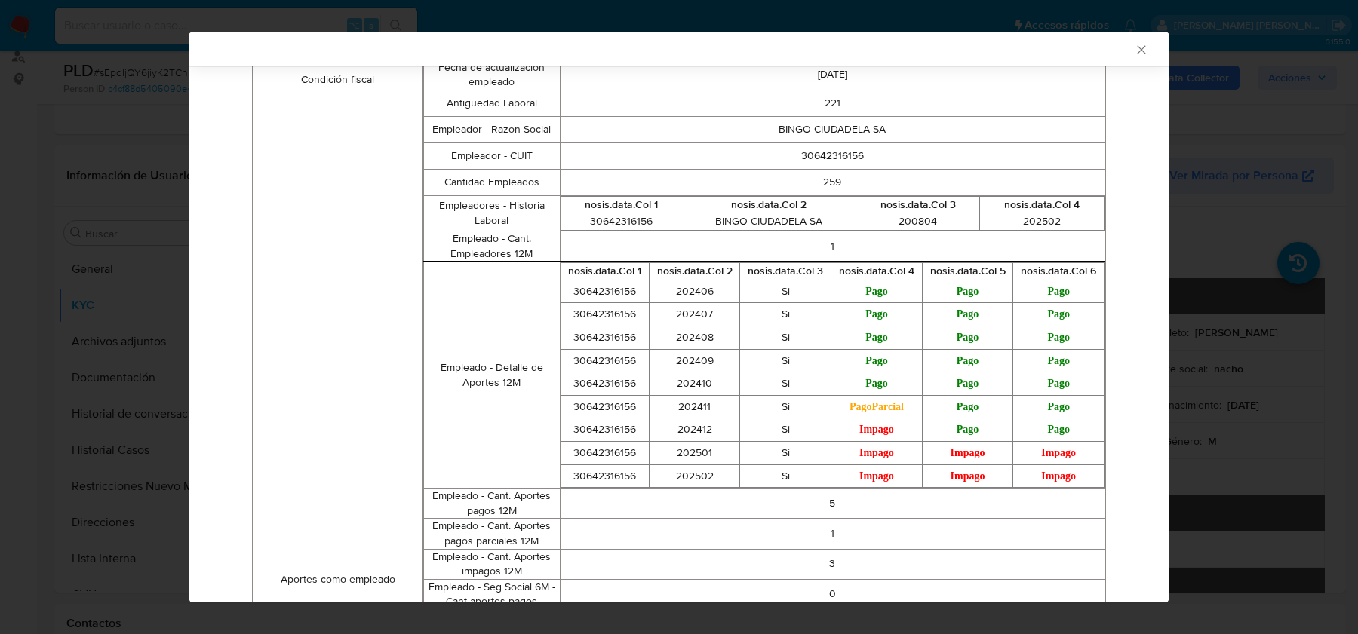
click at [820, 162] on td "30642316156" at bounding box center [832, 156] width 545 height 26
click at [820, 161] on td "30642316156" at bounding box center [832, 156] width 545 height 26
click at [821, 149] on td "30642316156" at bounding box center [832, 156] width 545 height 26
copy td "30642316156"
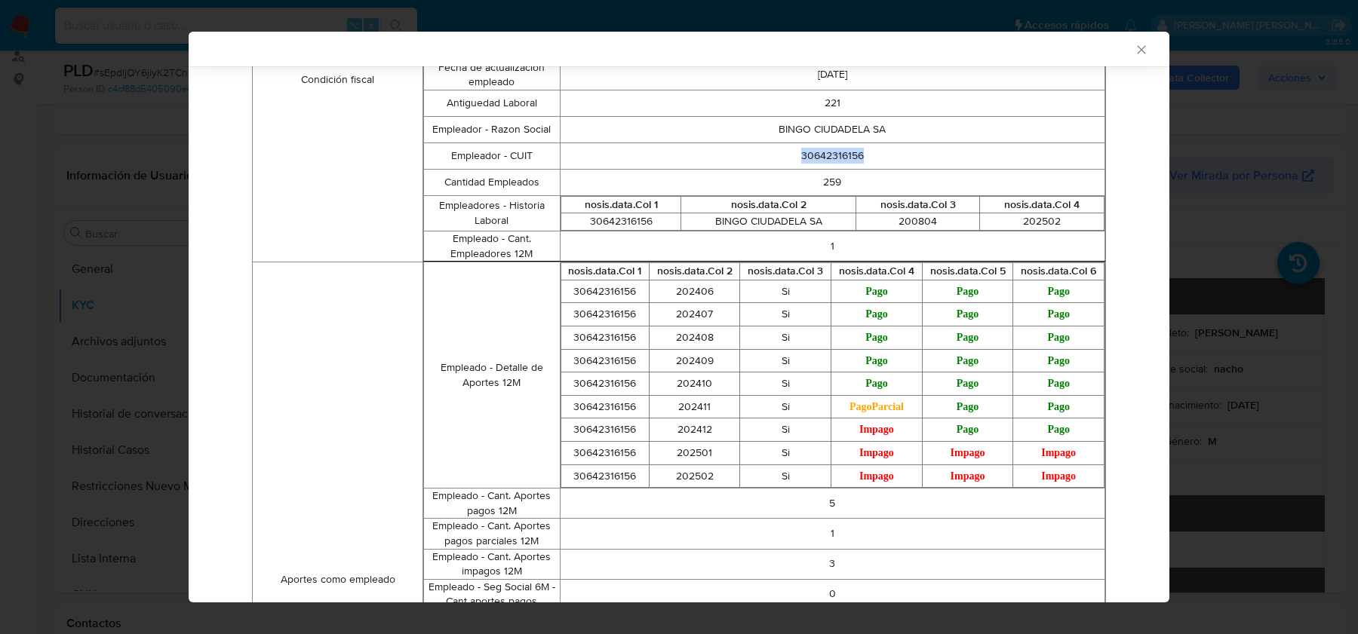
click at [1138, 44] on icon "Cerrar ventana" at bounding box center [1141, 49] width 15 height 15
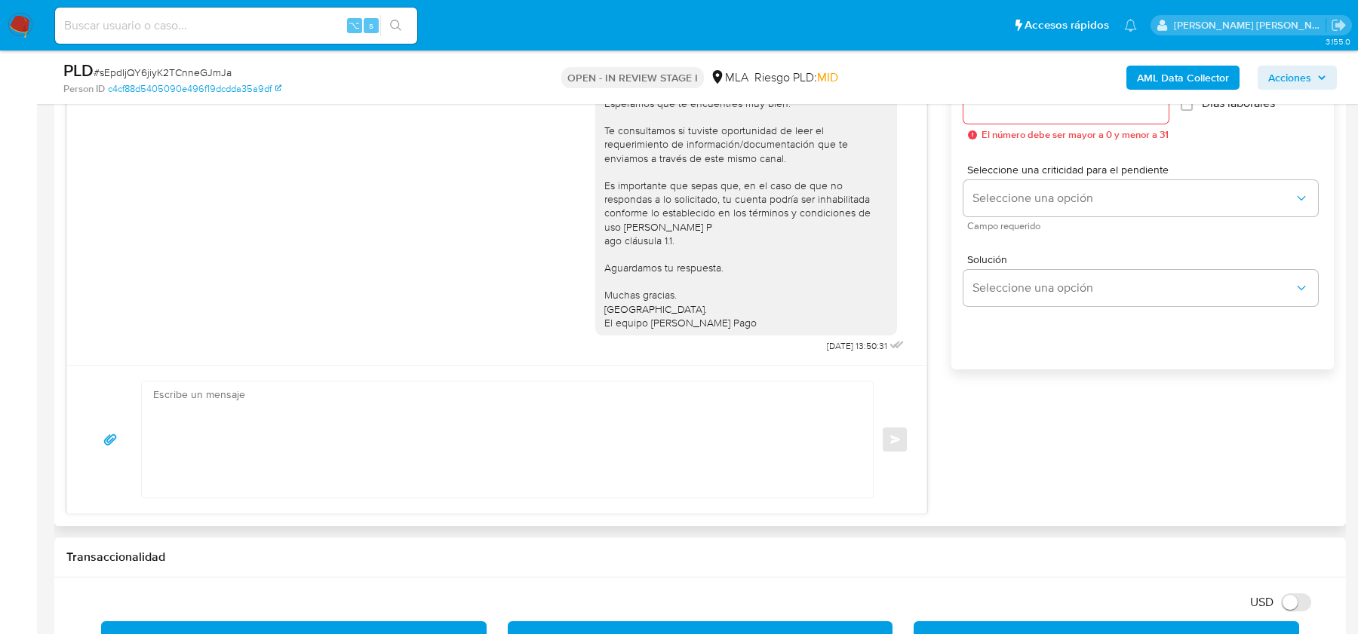
scroll to position [957, 0]
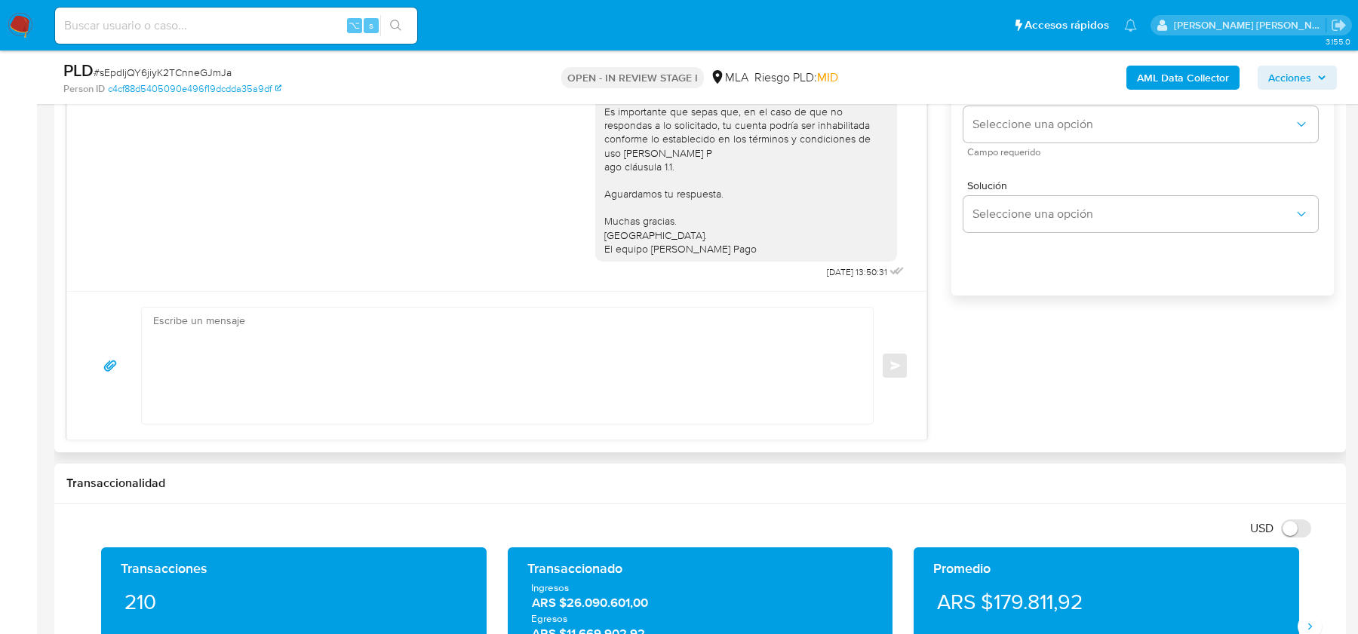
click at [604, 385] on textarea at bounding box center [503, 366] width 701 height 116
paste textarea "Hola, Esperamos que te encuentres bien. Te consultamos si tuviste oportunidad d…"
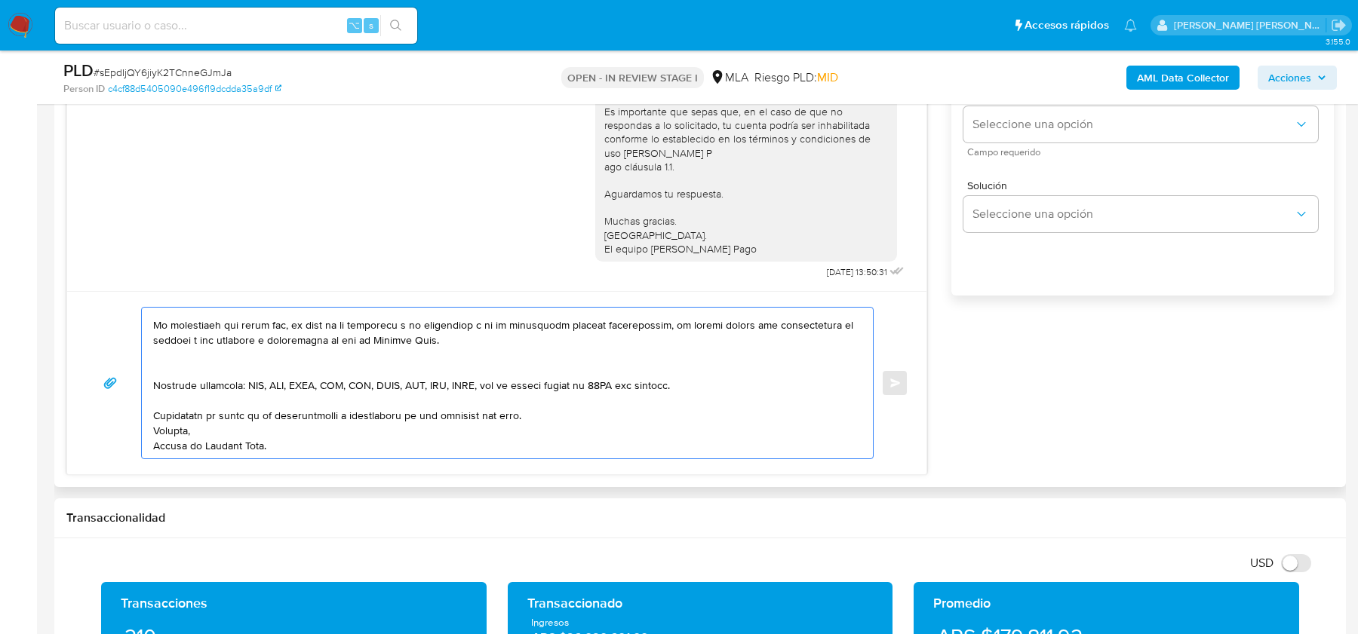
scroll to position [462, 0]
click at [315, 360] on textarea at bounding box center [503, 383] width 701 height 151
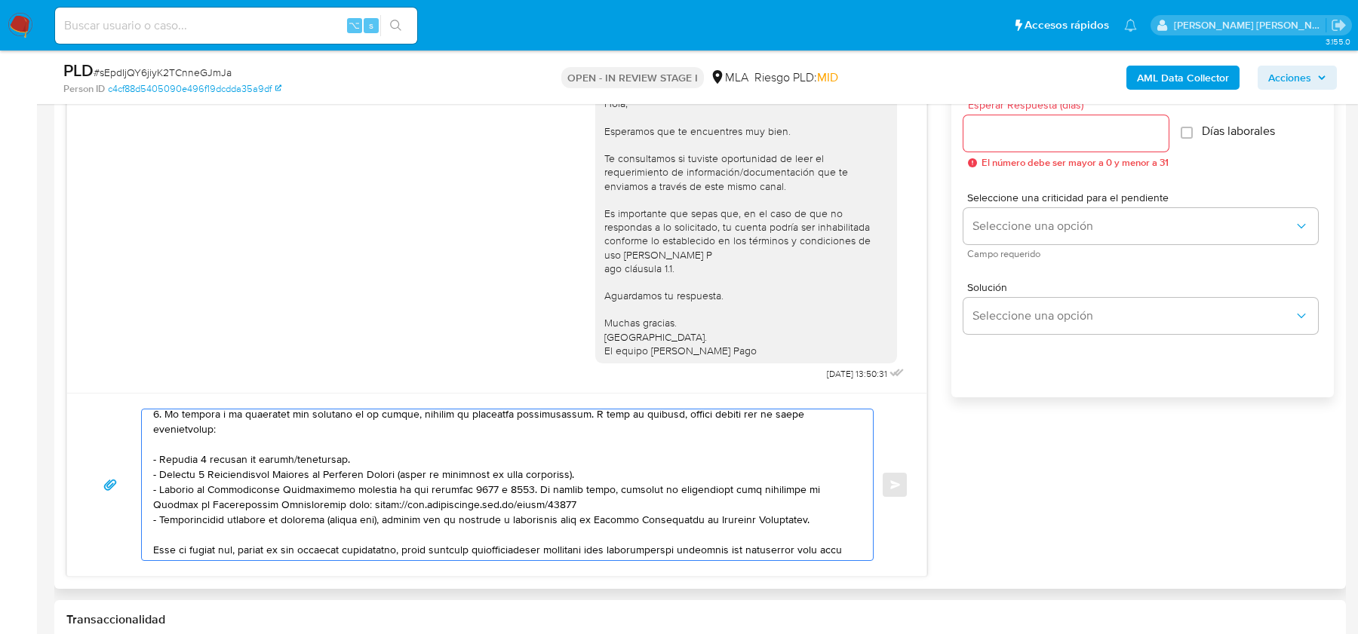
scroll to position [164, 0]
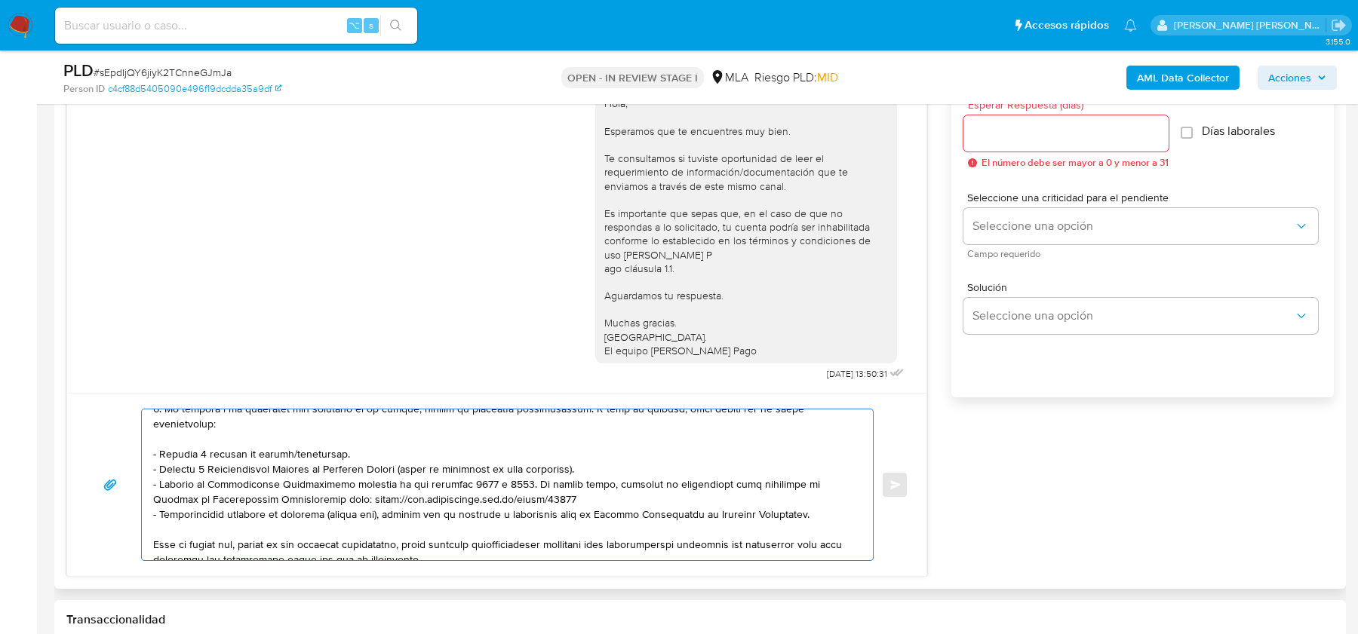
drag, startPoint x: 813, startPoint y: 512, endPoint x: 287, endPoint y: 448, distance: 529.7
click at [287, 448] on textarea at bounding box center [503, 485] width 701 height 151
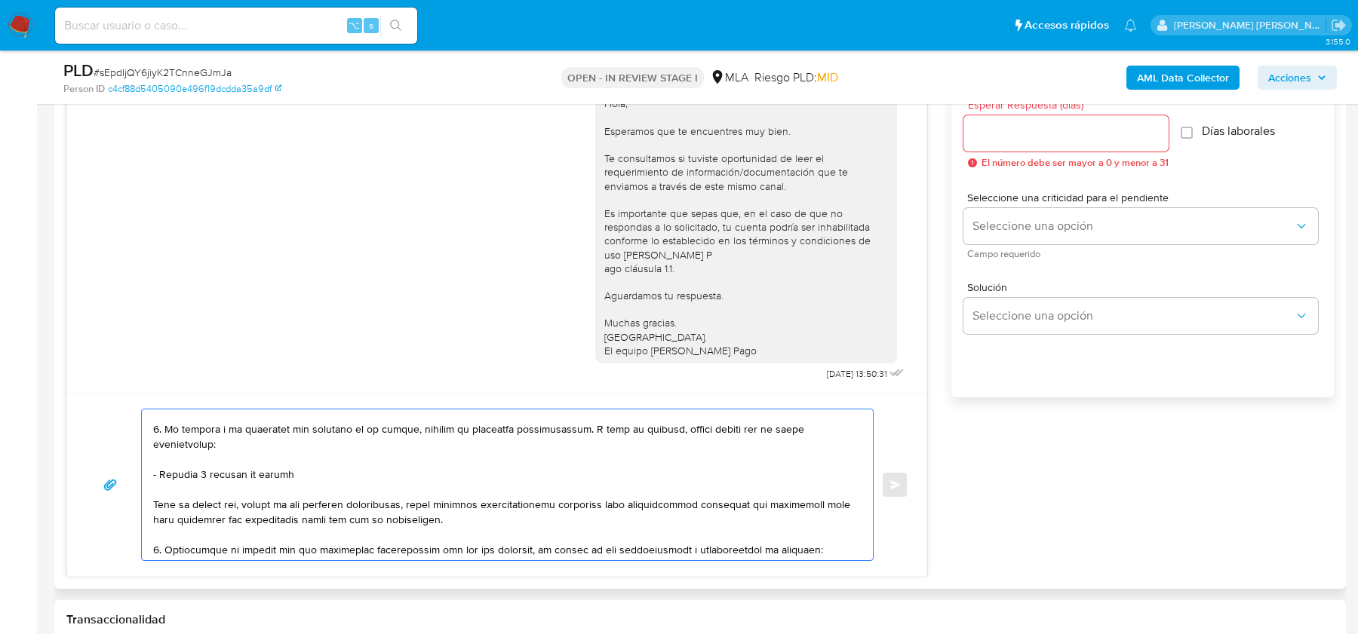
scroll to position [134, 0]
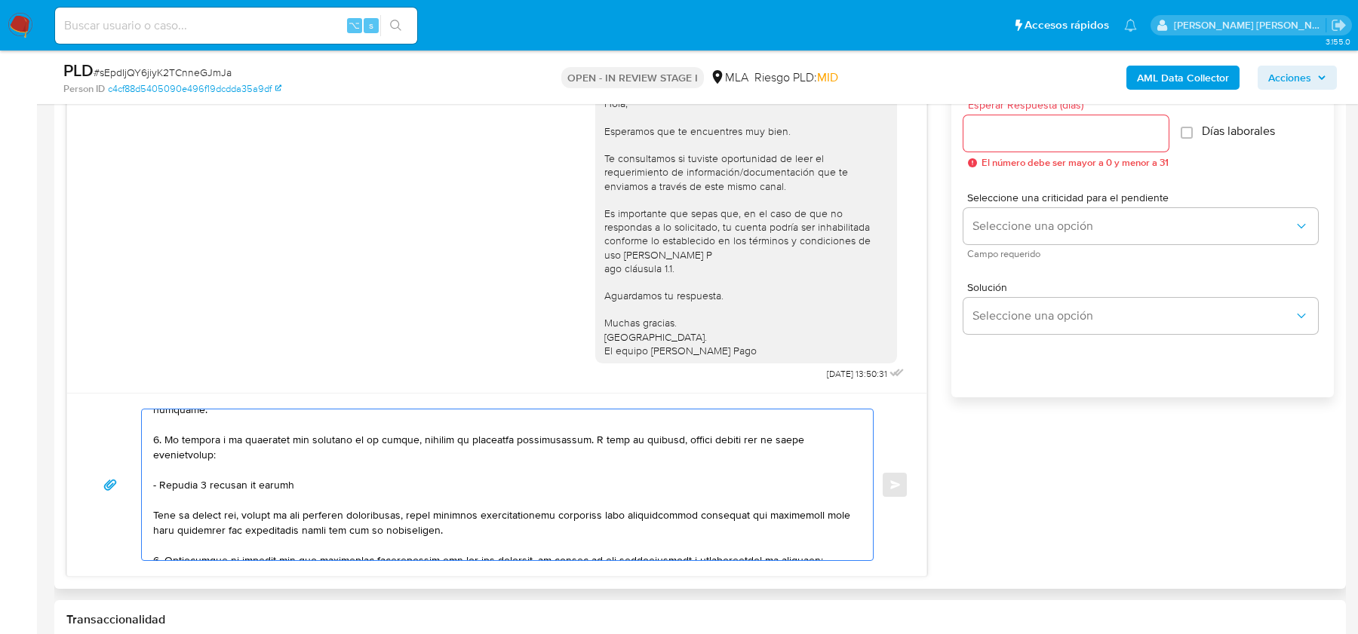
drag, startPoint x: 666, startPoint y: 434, endPoint x: 164, endPoint y: 481, distance: 503.9
click at [164, 481] on textarea at bounding box center [503, 485] width 701 height 151
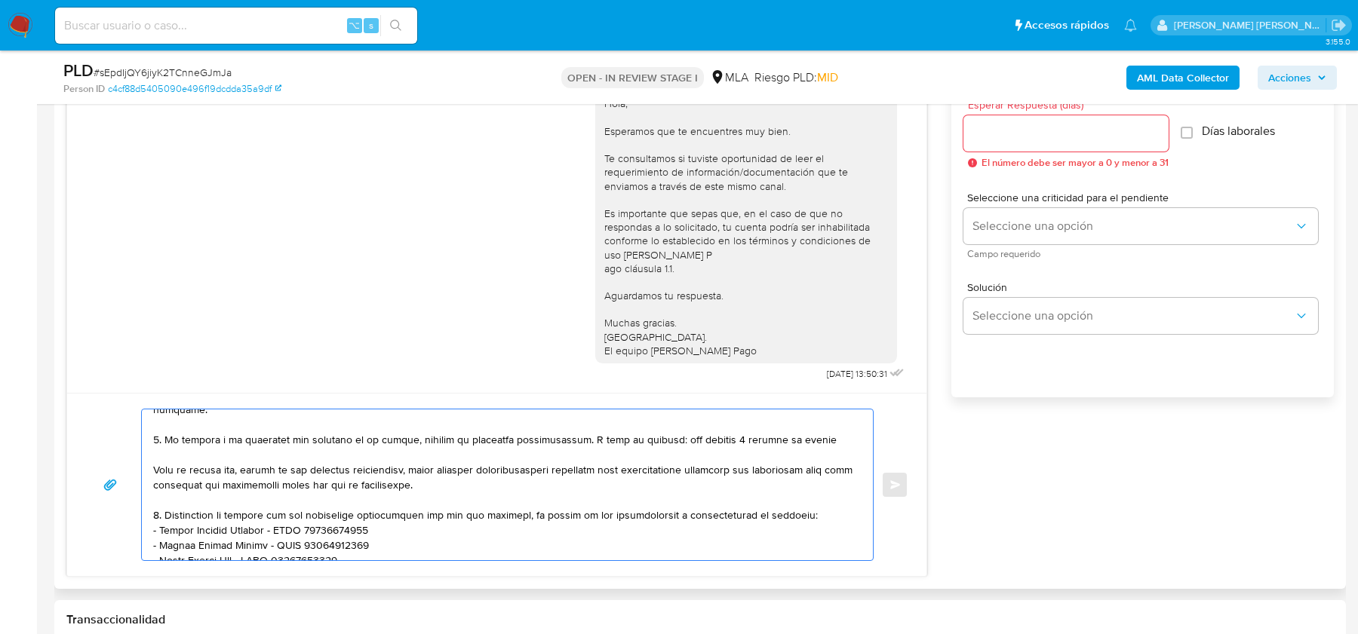
click at [851, 433] on textarea at bounding box center [503, 485] width 701 height 151
click at [722, 502] on textarea at bounding box center [503, 485] width 701 height 151
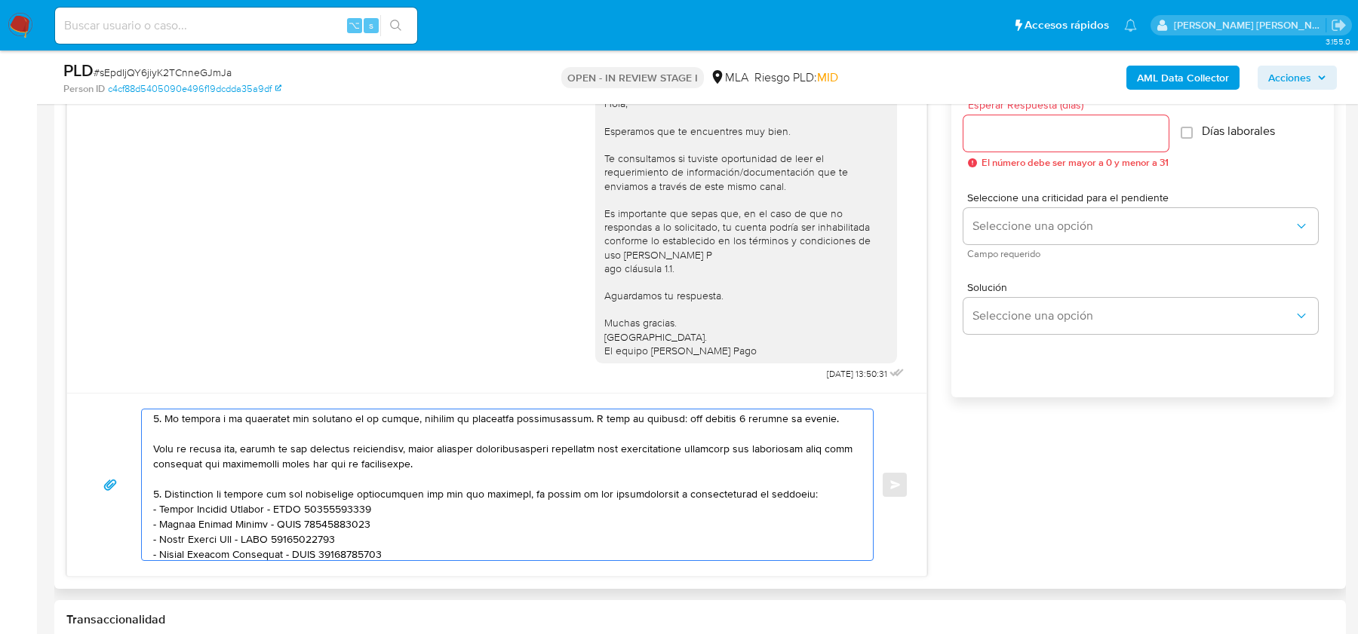
scroll to position [155, 0]
drag, startPoint x: 429, startPoint y: 444, endPoint x: 243, endPoint y: 443, distance: 186.4
click at [243, 443] on textarea at bounding box center [503, 485] width 701 height 151
click at [447, 456] on textarea at bounding box center [503, 485] width 701 height 151
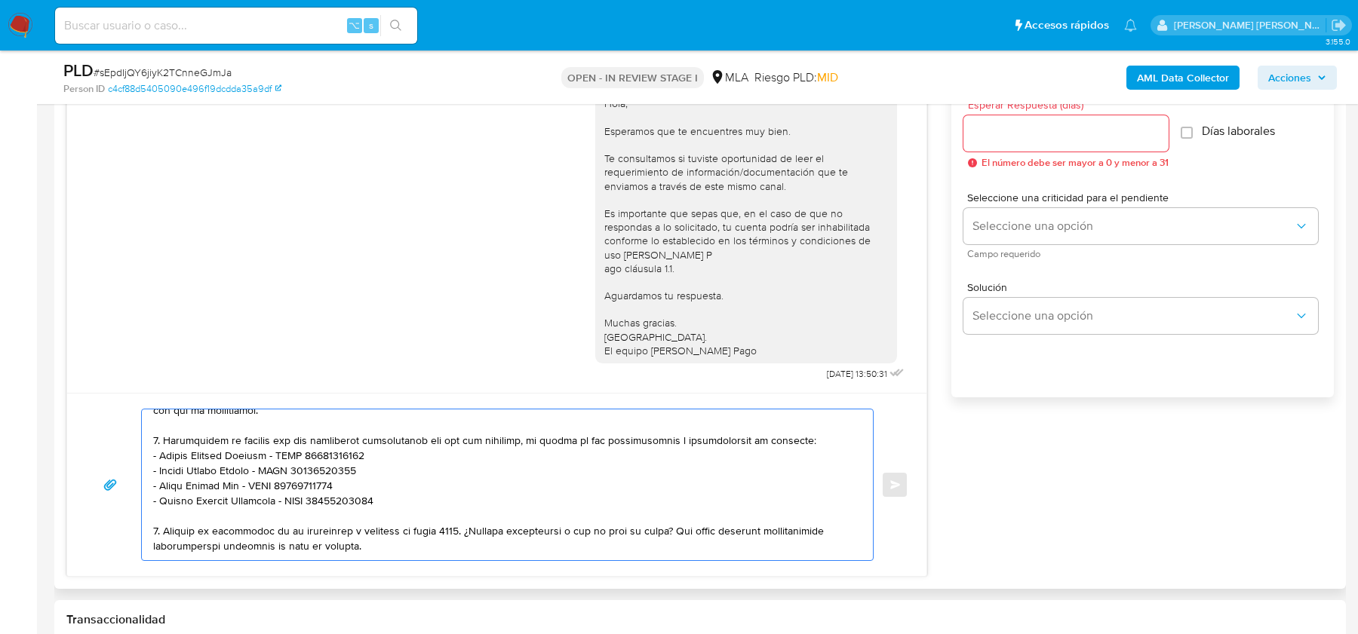
scroll to position [216, 0]
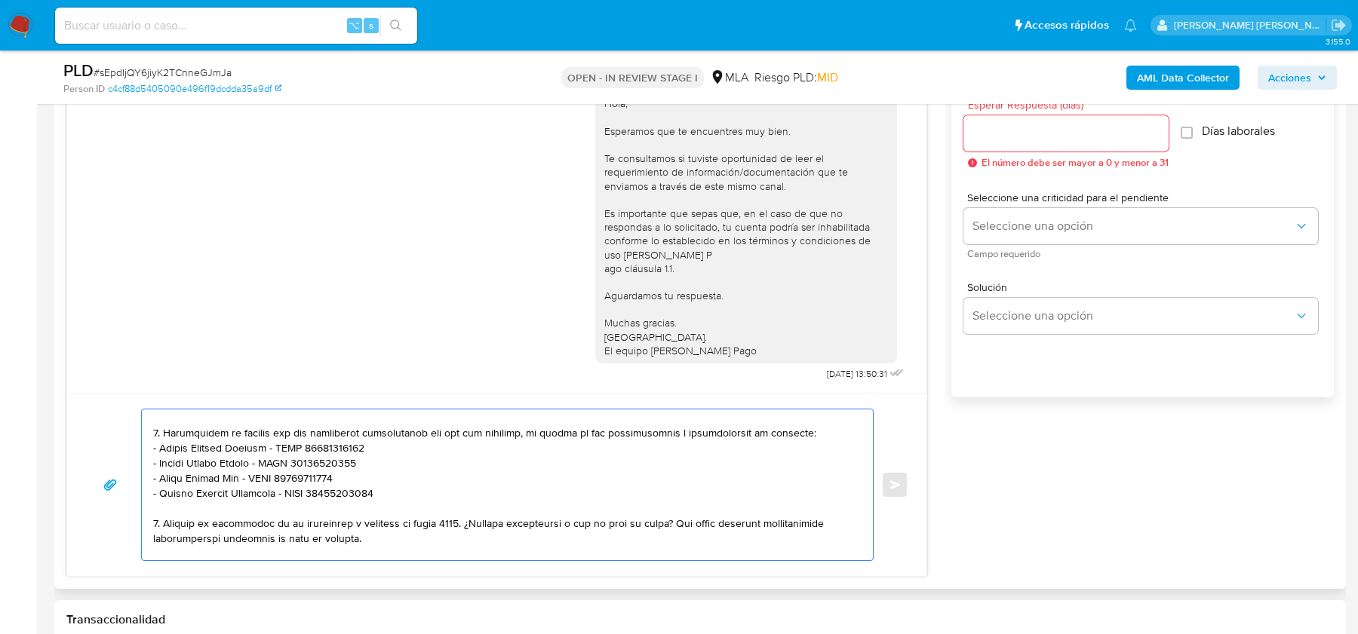
click at [392, 450] on textarea at bounding box center [503, 485] width 701 height 151
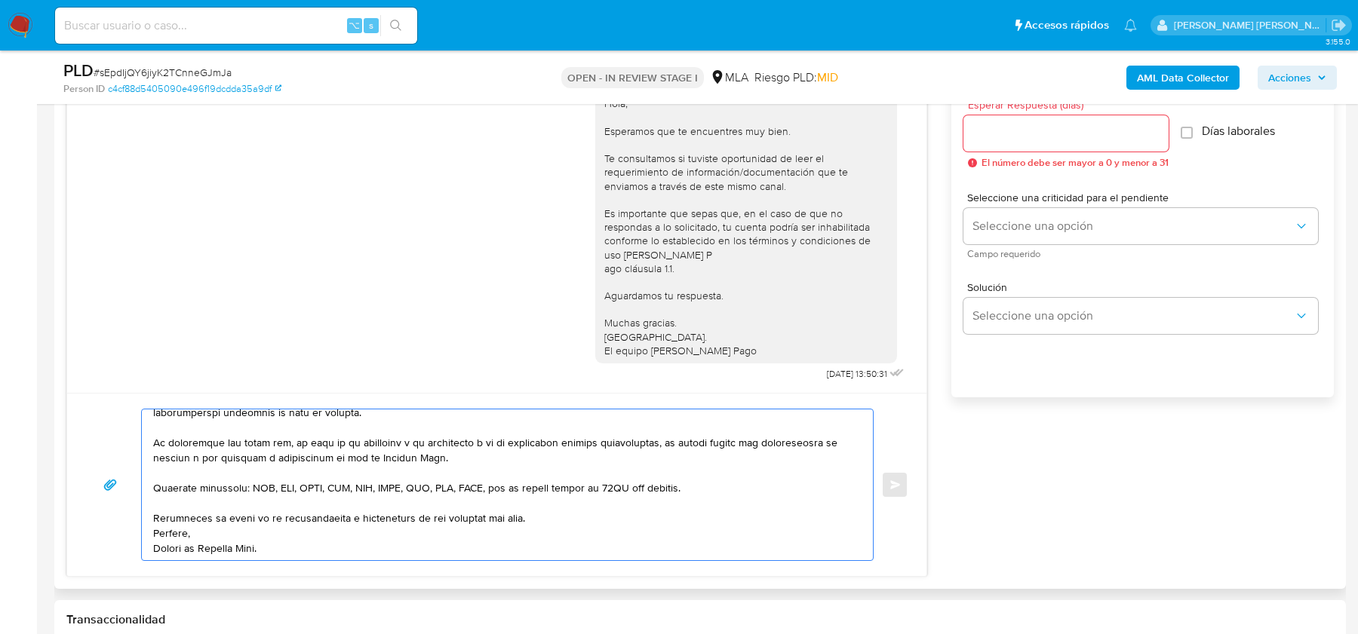
scroll to position [764, 0]
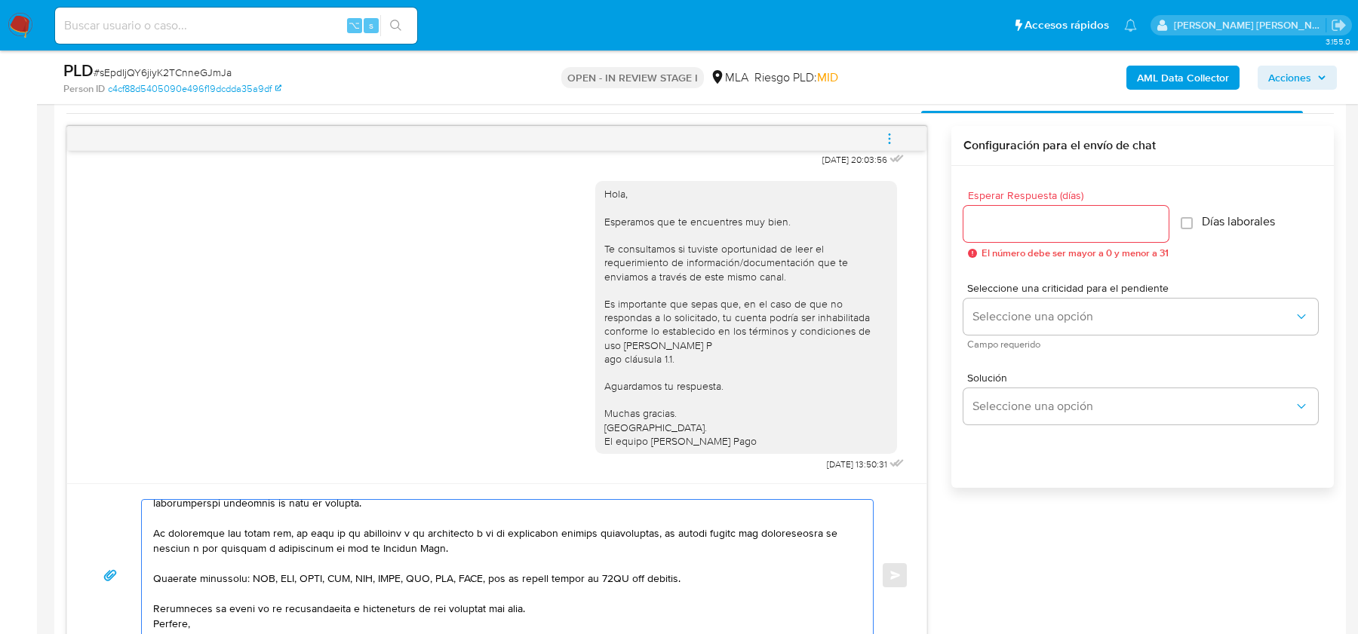
type textarea "Hola, Esperamos que te encuentres bien. Te consultamos si tuviste oportunidad d…"
click at [1000, 228] on input "Esperar Respuesta (días)" at bounding box center [1065, 224] width 205 height 20
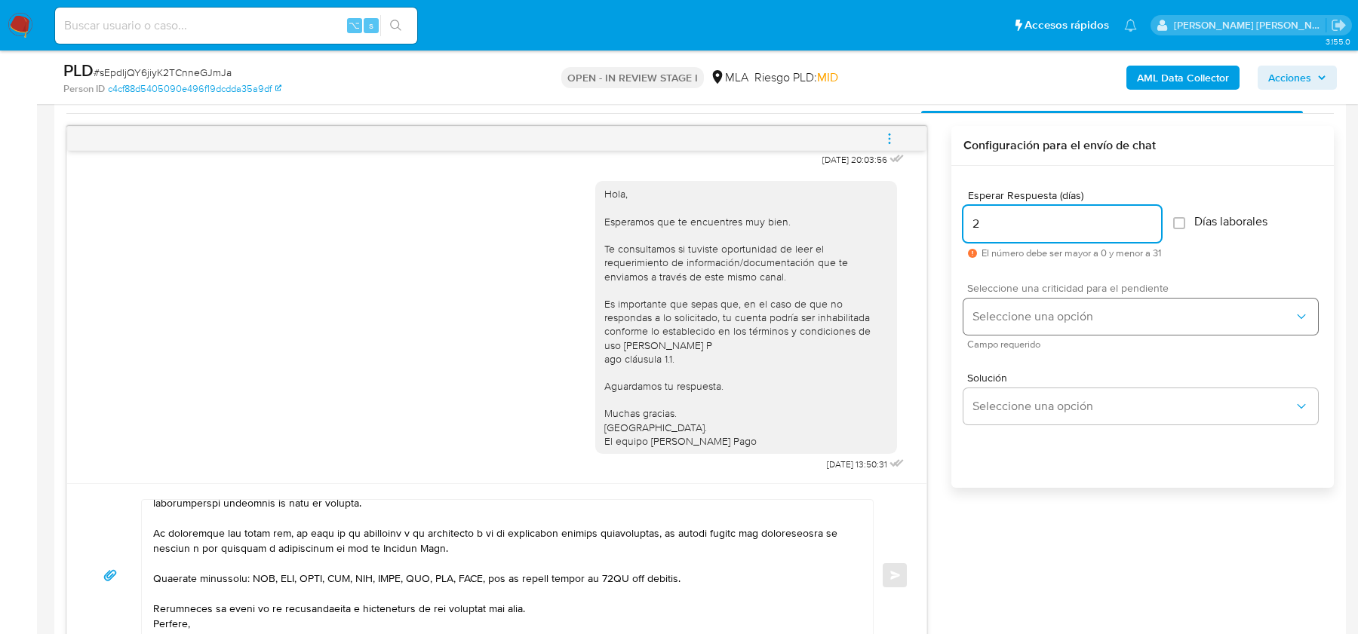
type input "2"
click at [1012, 310] on span "Seleccione una opción" at bounding box center [1132, 316] width 321 height 15
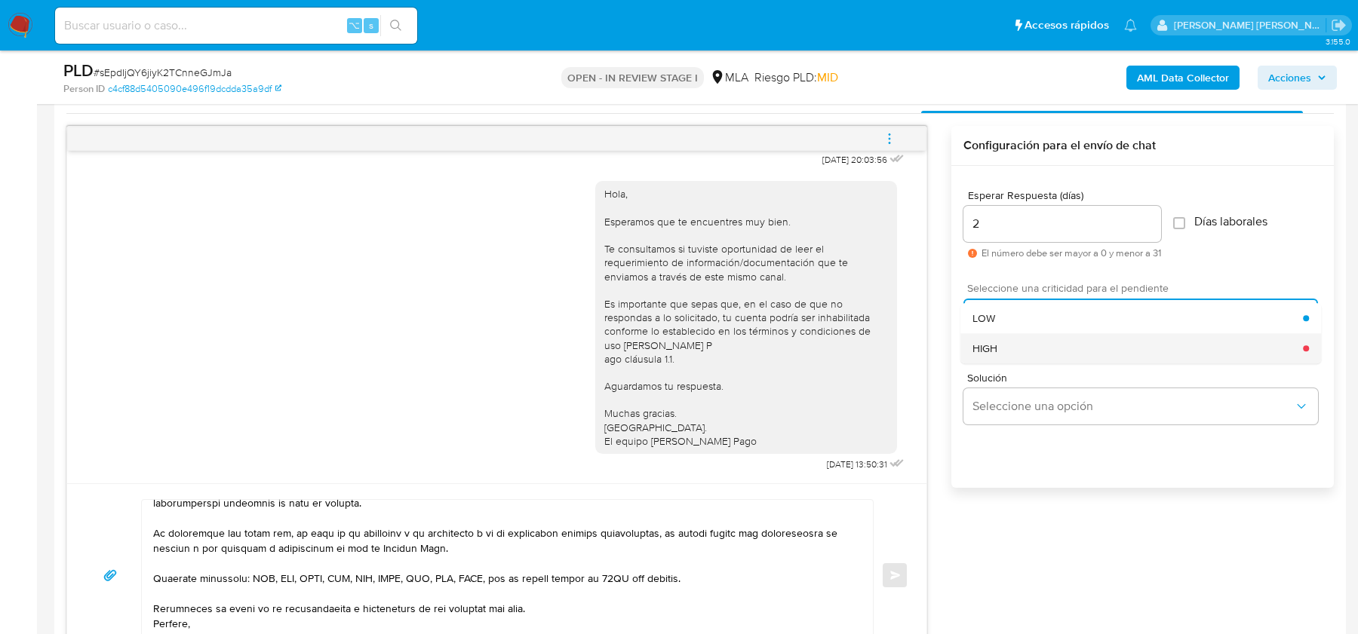
click at [1010, 347] on div "HIGH" at bounding box center [1137, 348] width 330 height 30
click at [892, 572] on span "Enviar" at bounding box center [895, 575] width 11 height 9
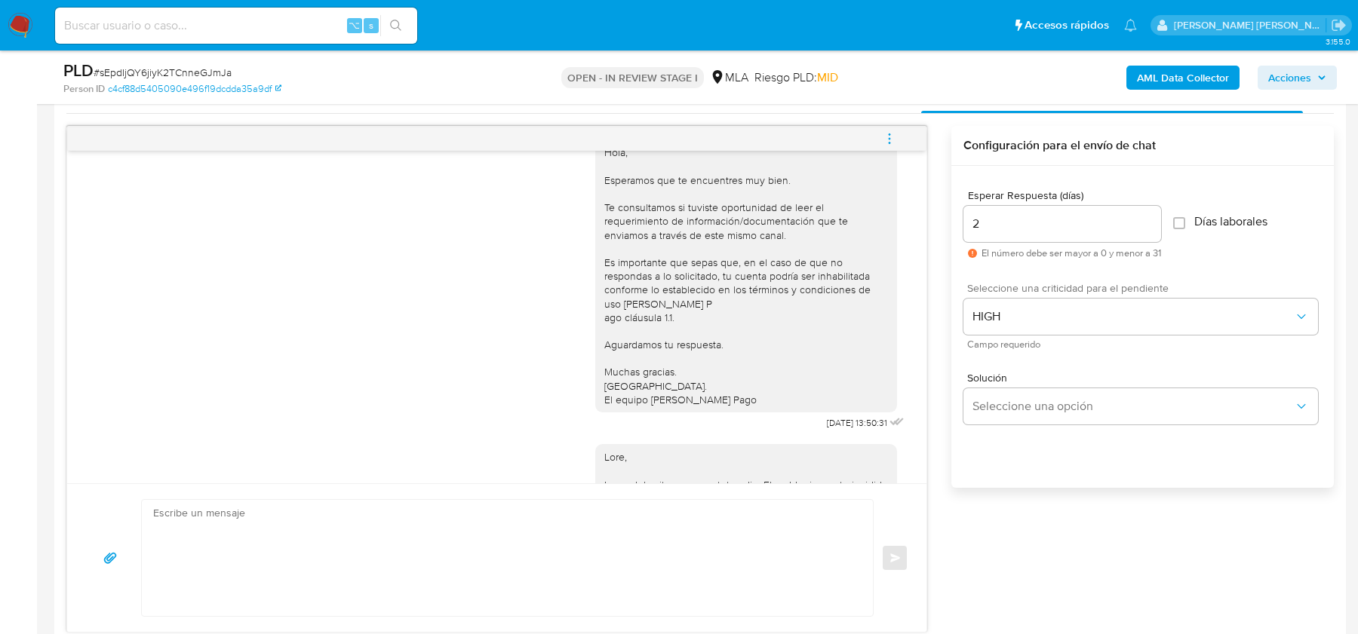
scroll to position [1558, 0]
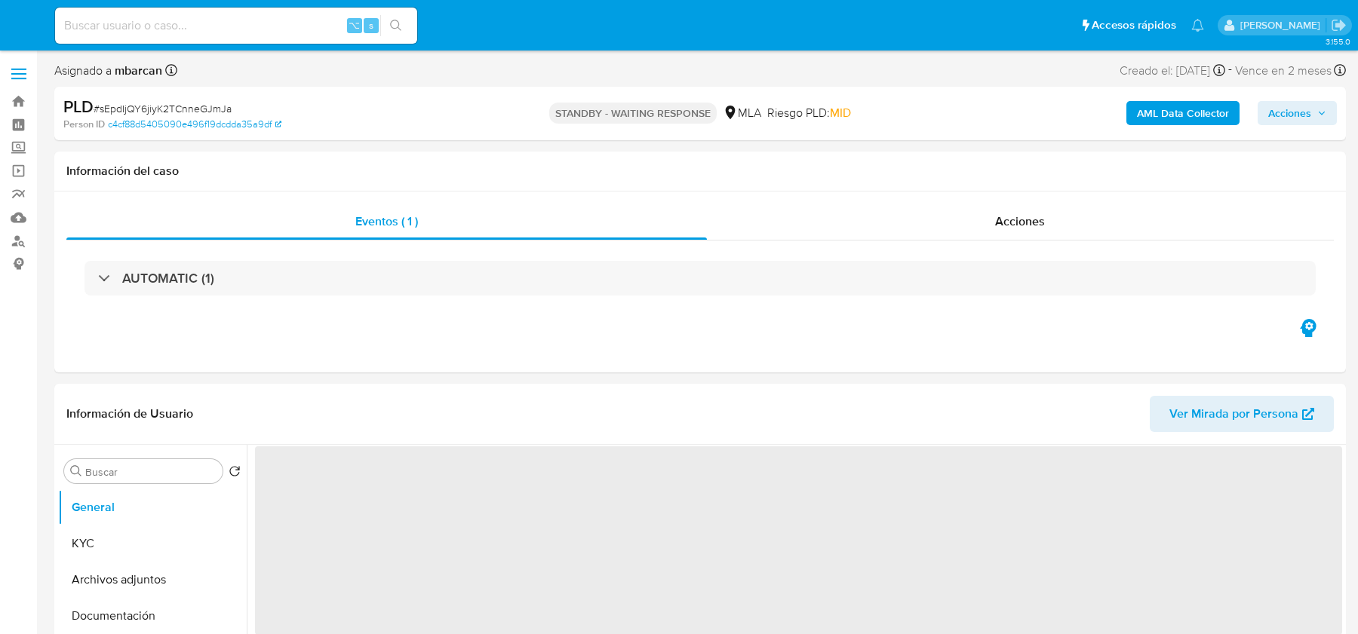
select select "10"
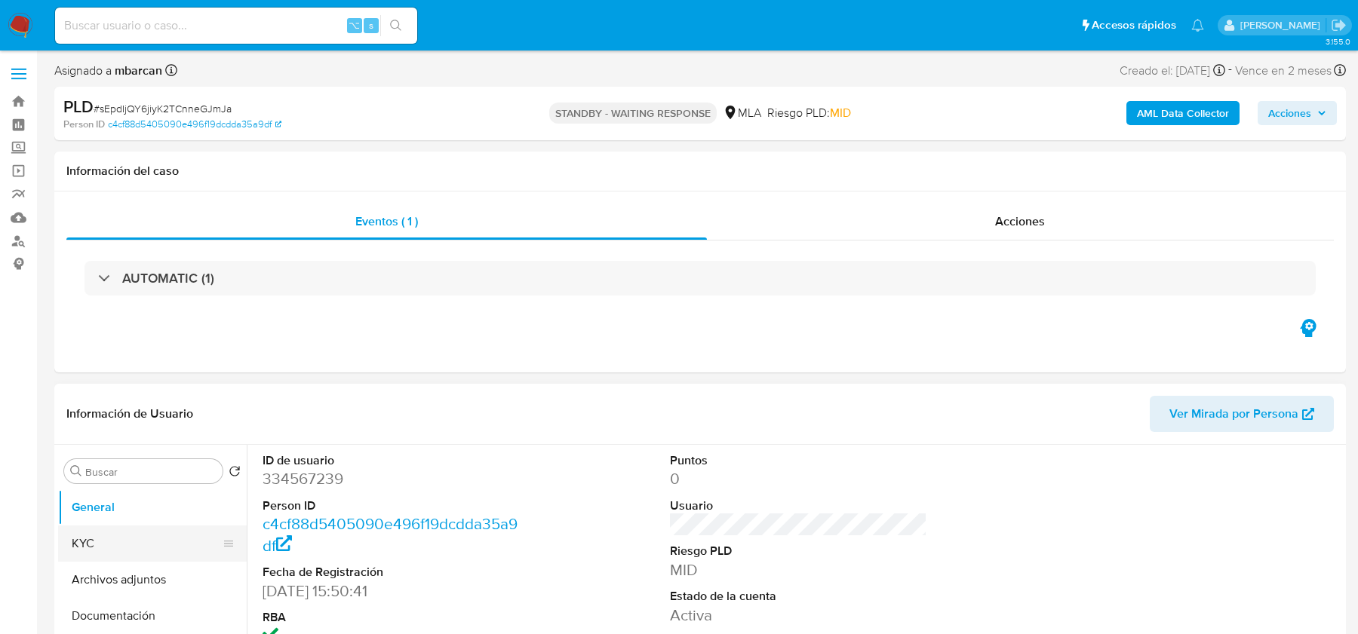
click at [125, 536] on button "KYC" at bounding box center [146, 544] width 177 height 36
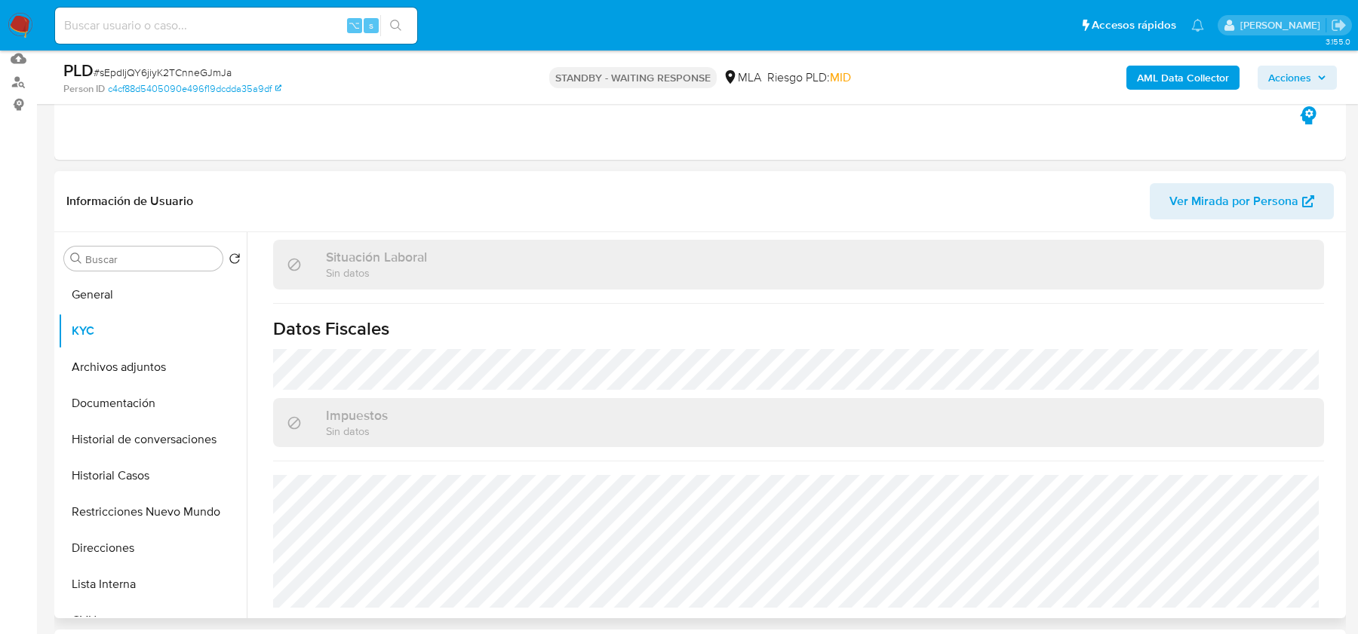
scroll to position [176, 0]
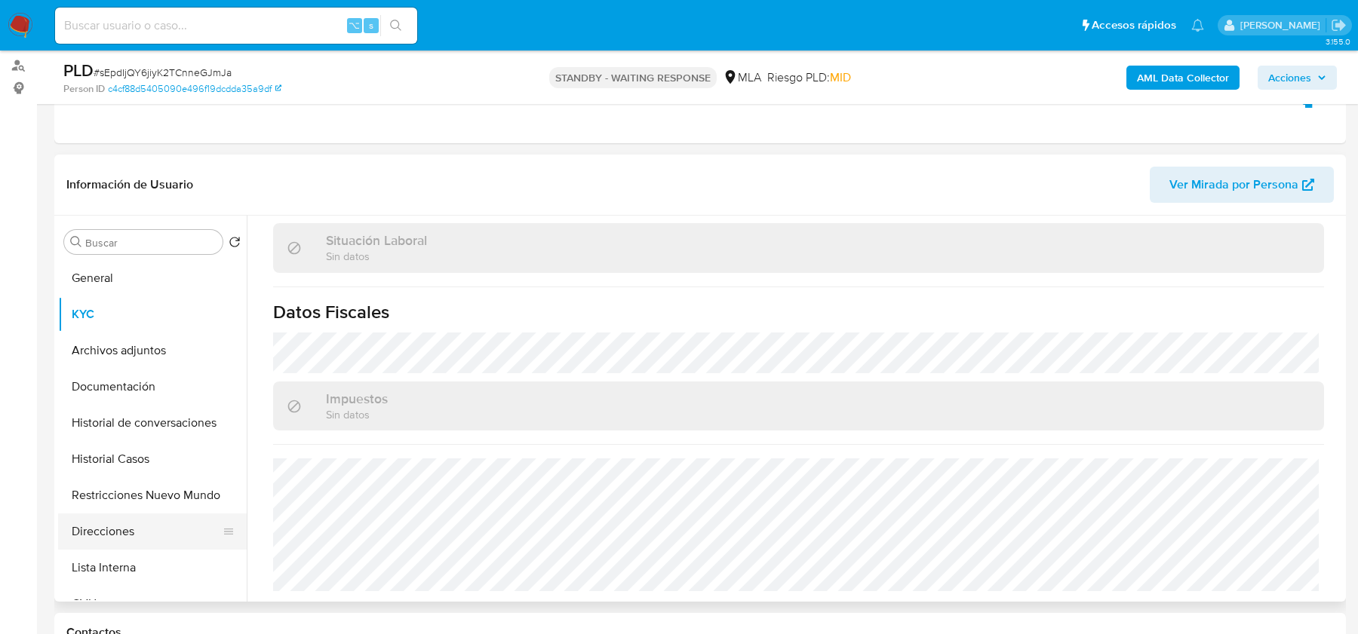
click at [102, 530] on button "Direcciones" at bounding box center [146, 532] width 177 height 36
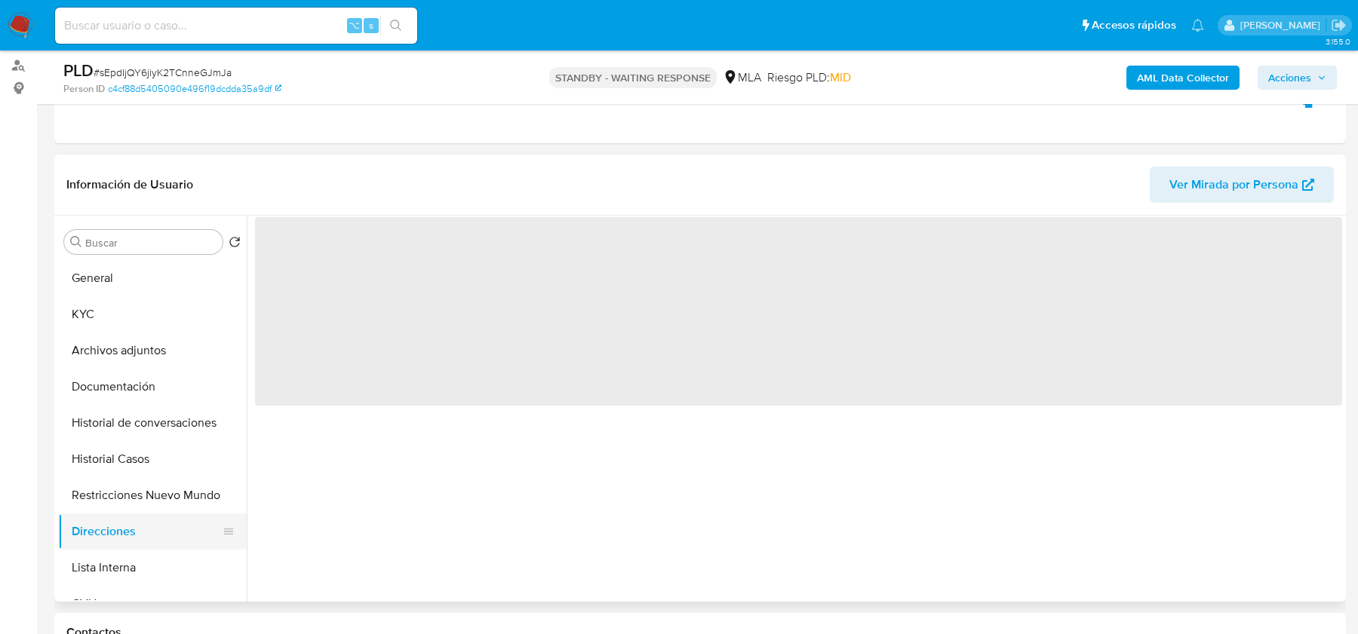
scroll to position [0, 0]
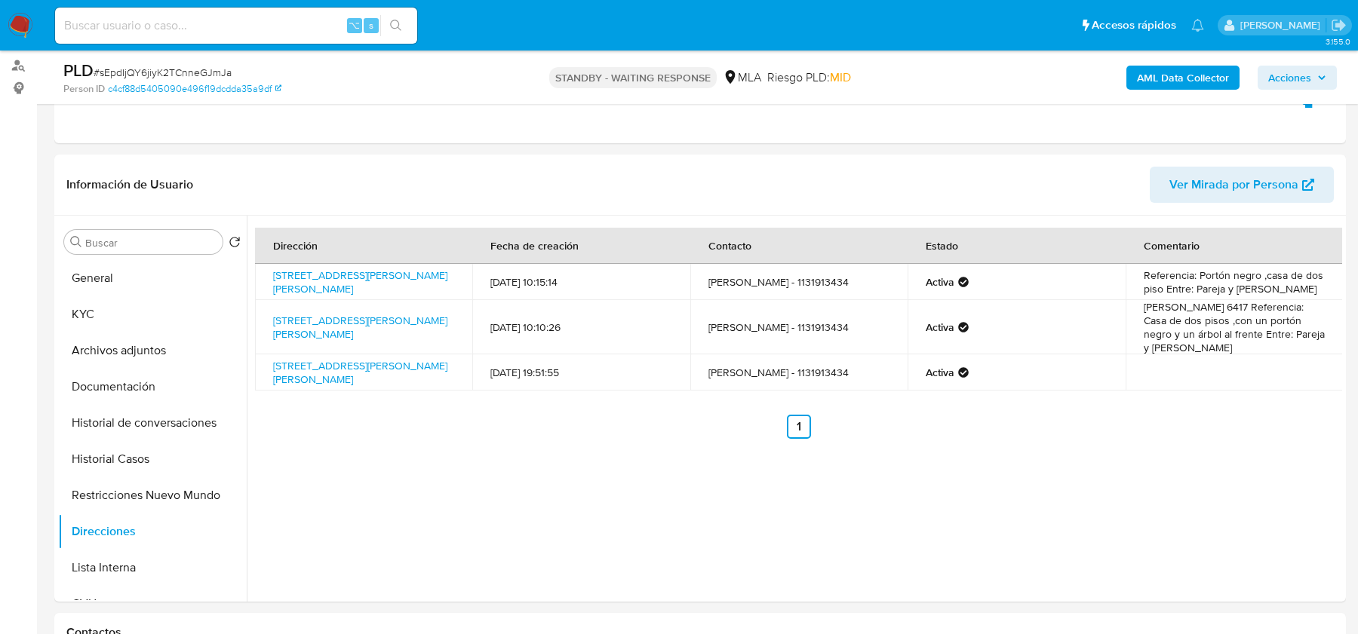
click at [20, 20] on img at bounding box center [21, 26] width 26 height 26
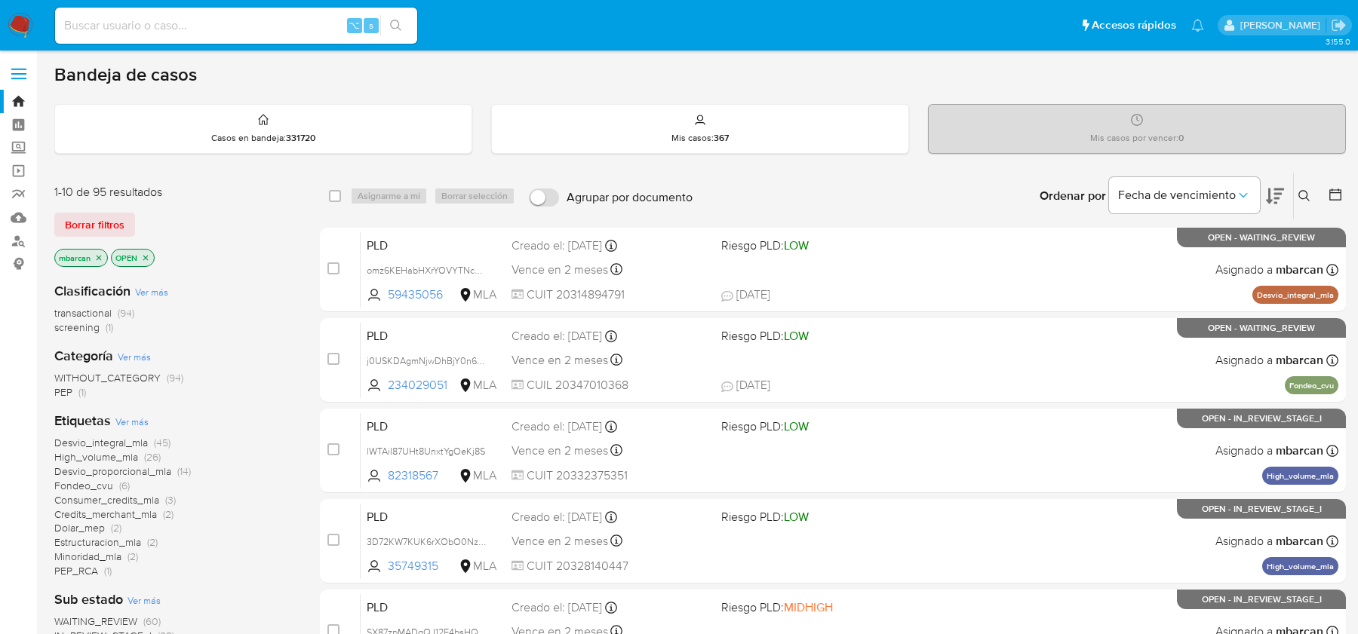
click at [1306, 190] on icon at bounding box center [1303, 195] width 11 height 11
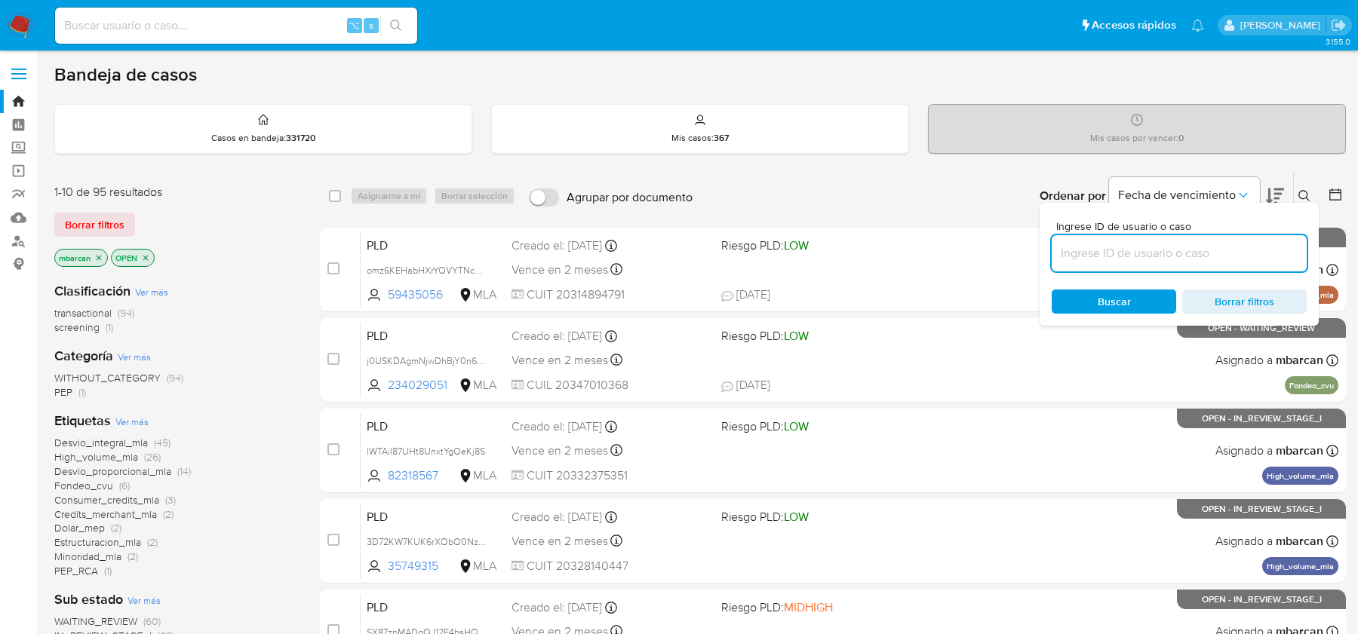
click at [1208, 258] on input at bounding box center [1179, 254] width 255 height 20
type input "XDQSHUg7BfnSVYmd0jwtJhl8"
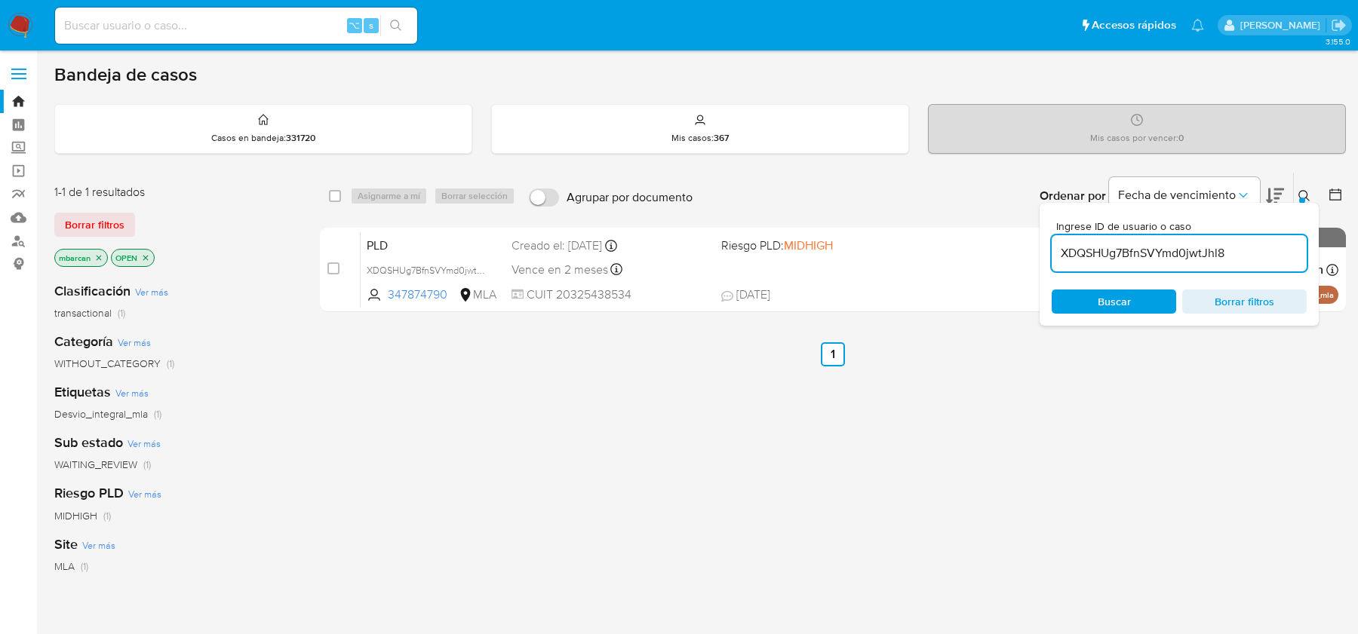
click at [1304, 198] on div at bounding box center [1302, 201] width 6 height 6
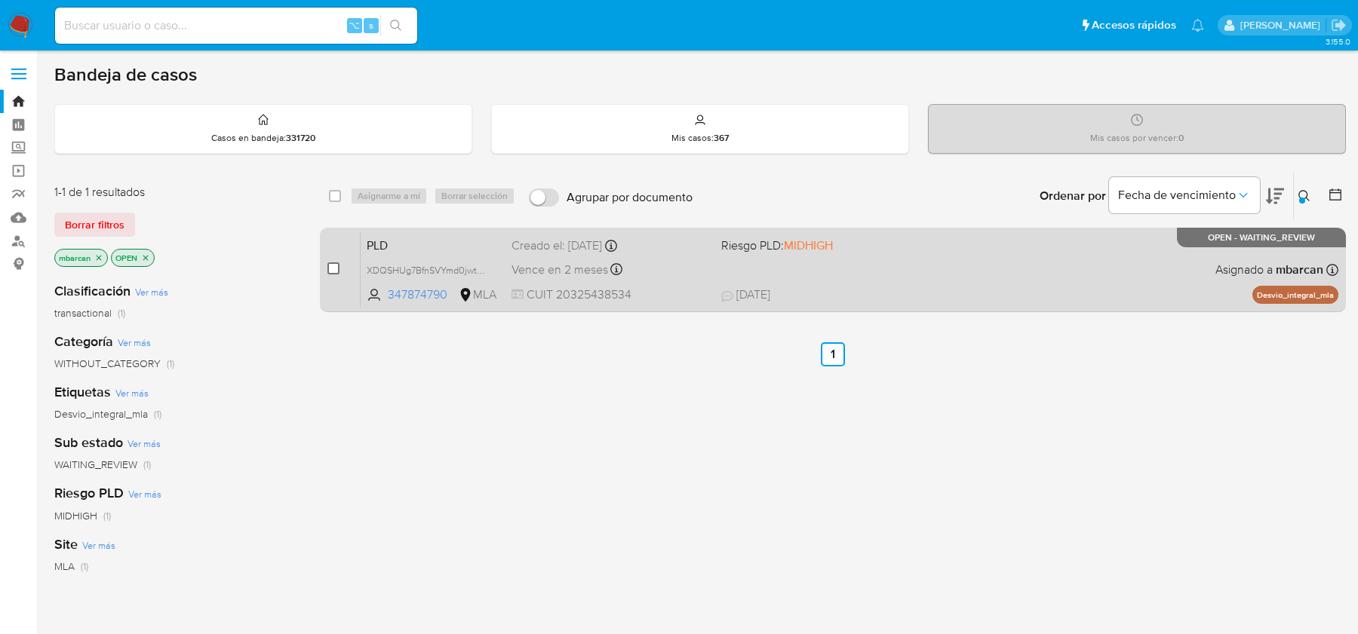
click at [332, 265] on input "checkbox" at bounding box center [333, 269] width 12 height 12
checkbox input "true"
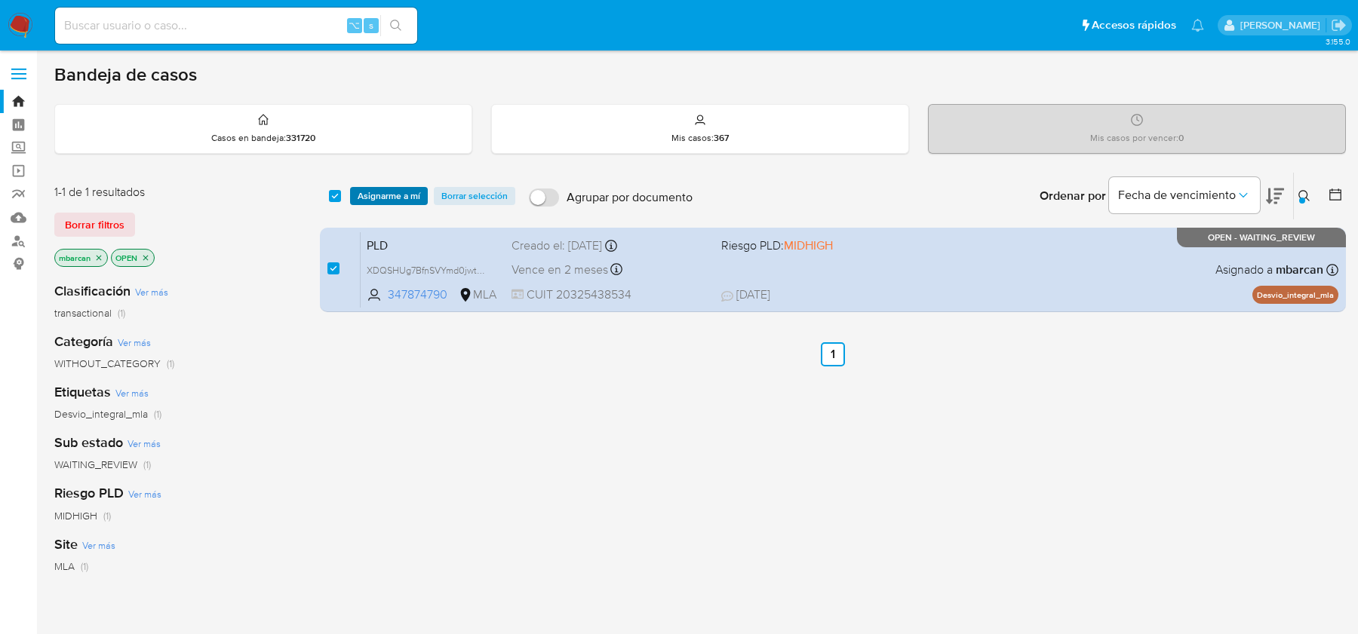
click at [379, 194] on span "Asignarme a mí" at bounding box center [389, 196] width 63 height 15
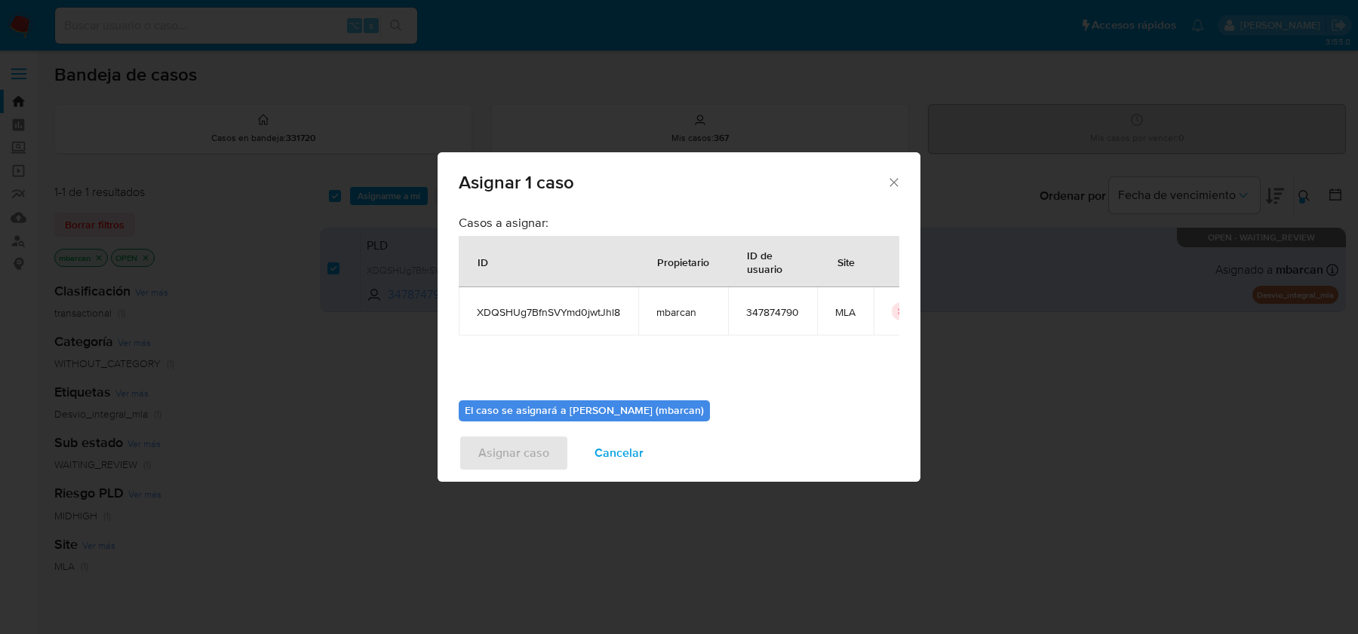
scroll to position [77, 0]
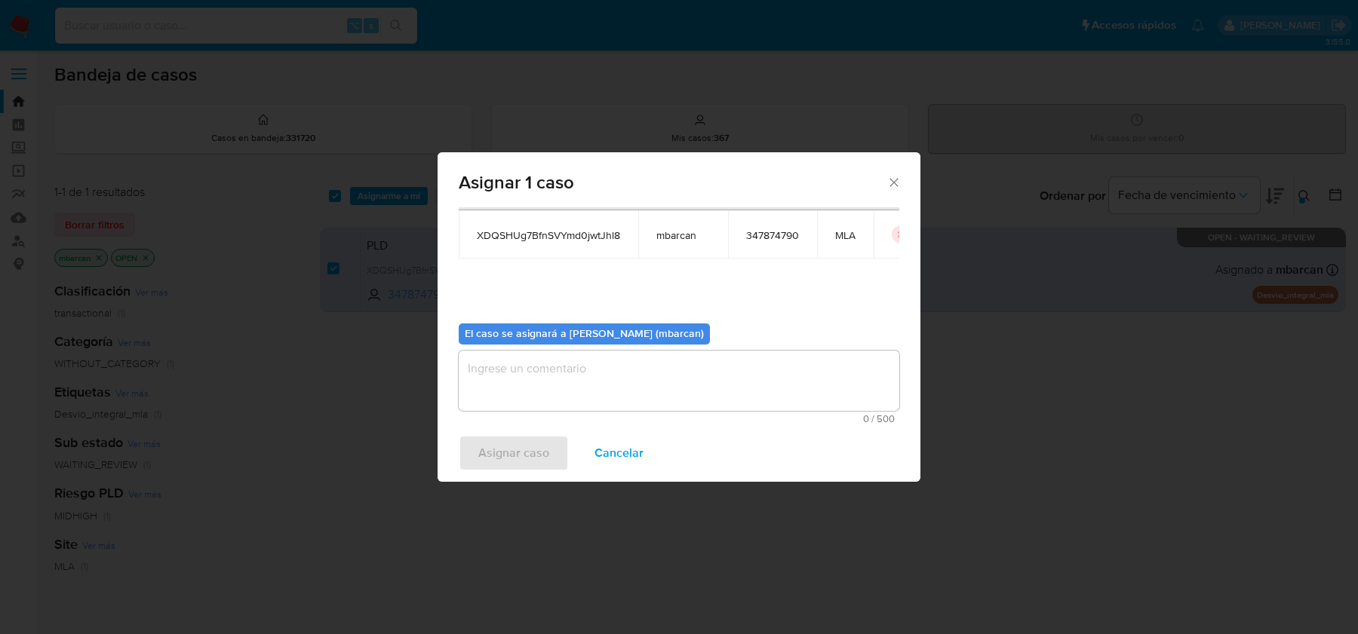
click at [547, 370] on textarea "assign-modal" at bounding box center [679, 381] width 441 height 60
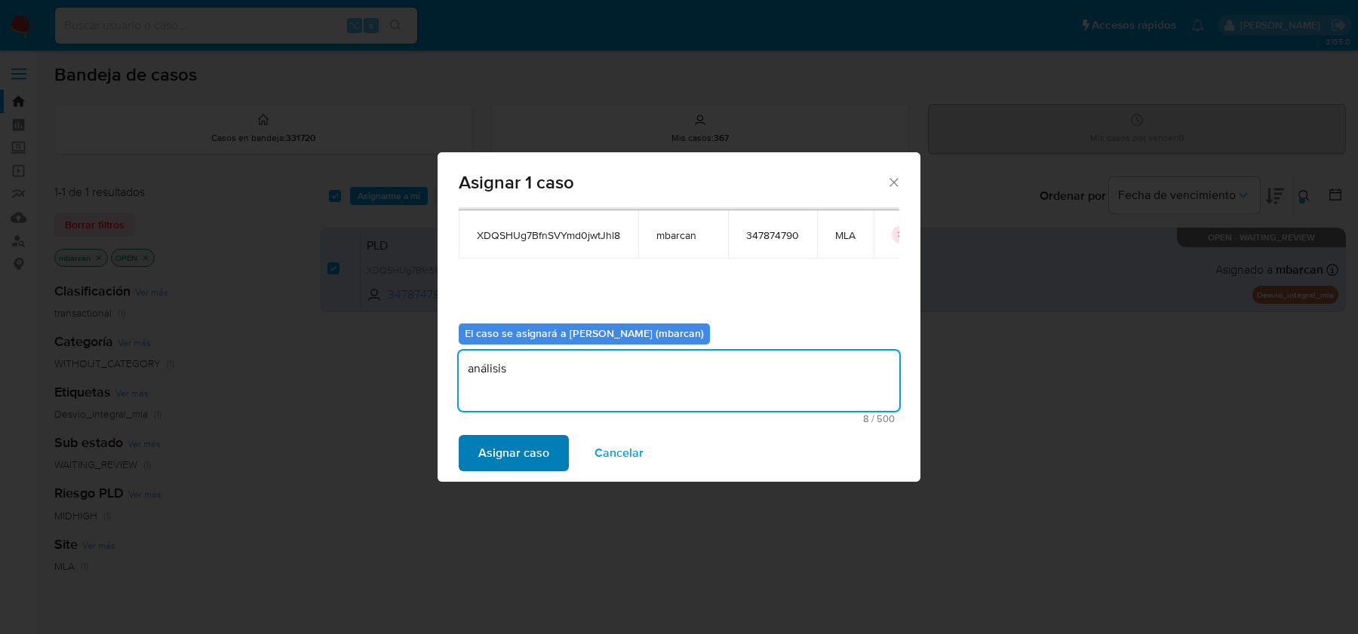
type textarea "análisis"
click at [514, 437] on span "Asignar caso" at bounding box center [513, 453] width 71 height 33
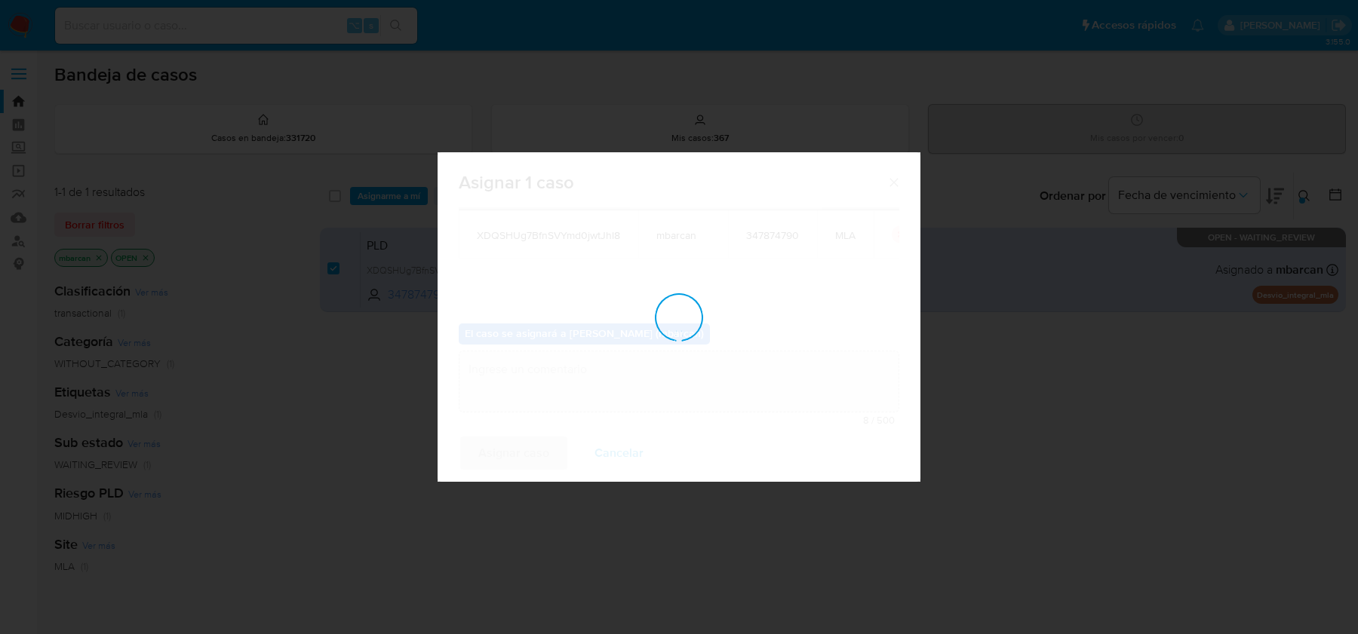
checkbox input "false"
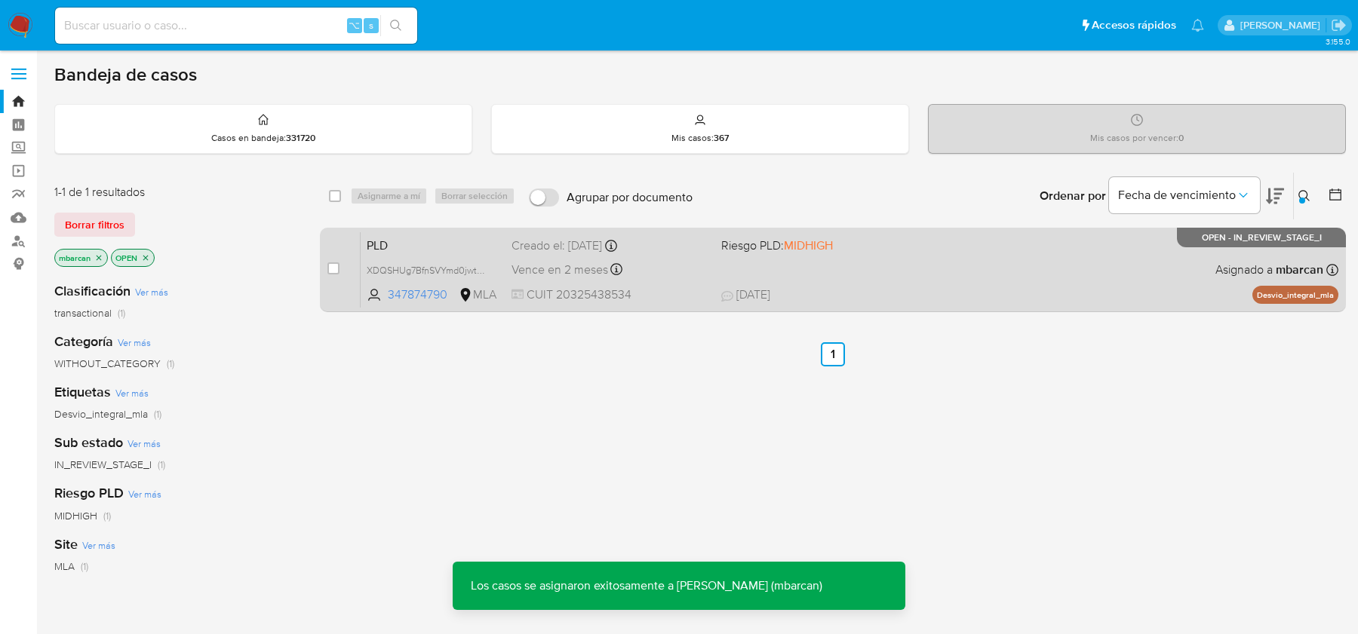
click at [415, 243] on span "PLD" at bounding box center [433, 245] width 133 height 20
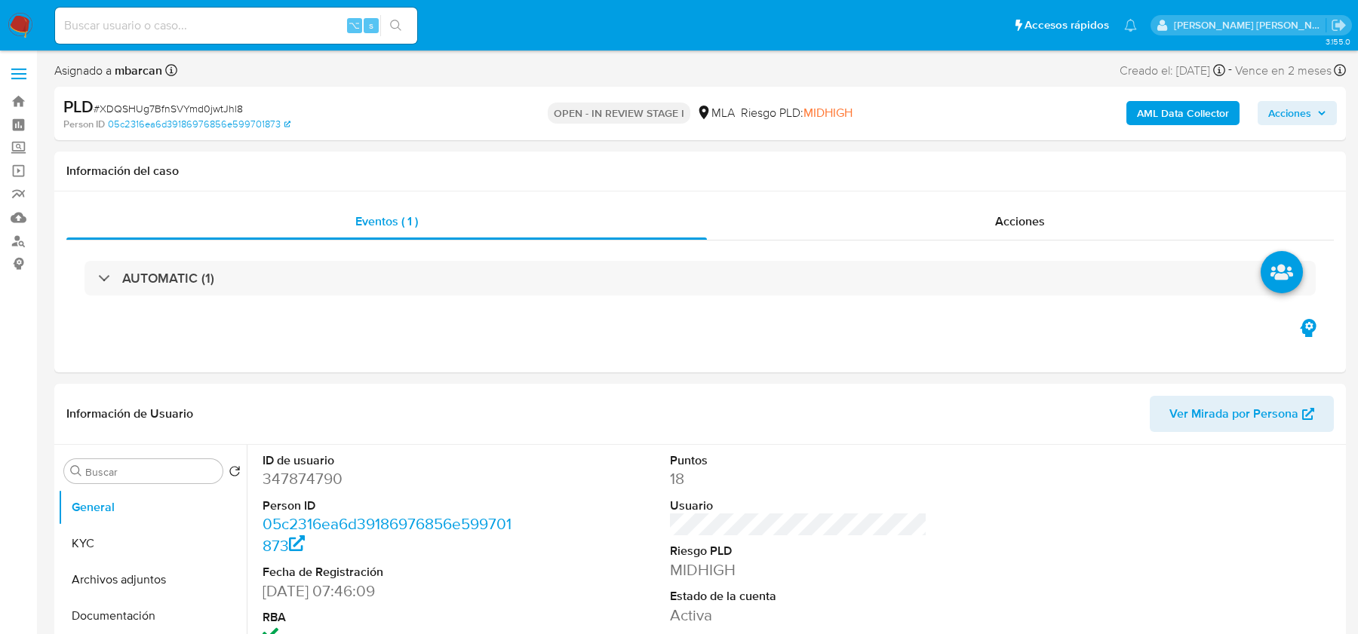
click at [194, 109] on span "# XDQSHUg7BfnSVYmd0jwtJhl8" at bounding box center [168, 108] width 149 height 15
copy span "XDQSHUg7BfnSVYmd0jwtJhl8"
select select "10"
copy span "XDQSHUg7BfnSVYmd0jwtJhl8"
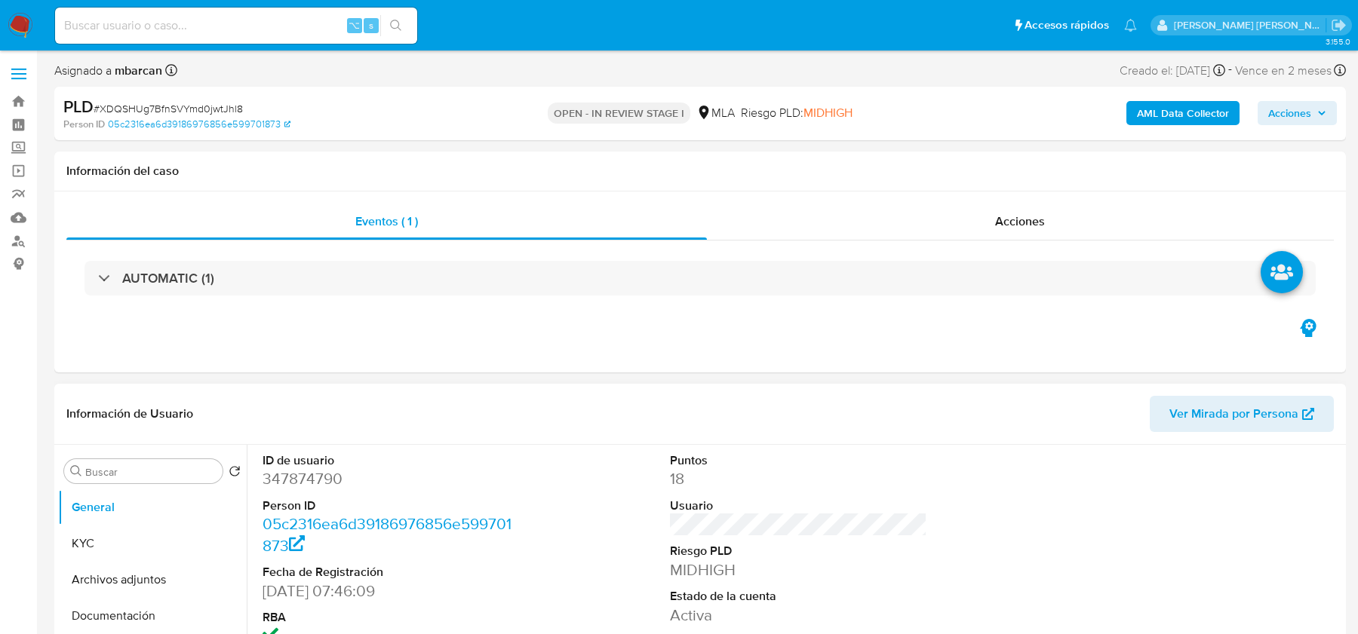
click at [309, 476] on dd "347874790" at bounding box center [391, 479] width 257 height 21
copy dd "347874790"
click at [150, 548] on button "KYC" at bounding box center [146, 544] width 177 height 36
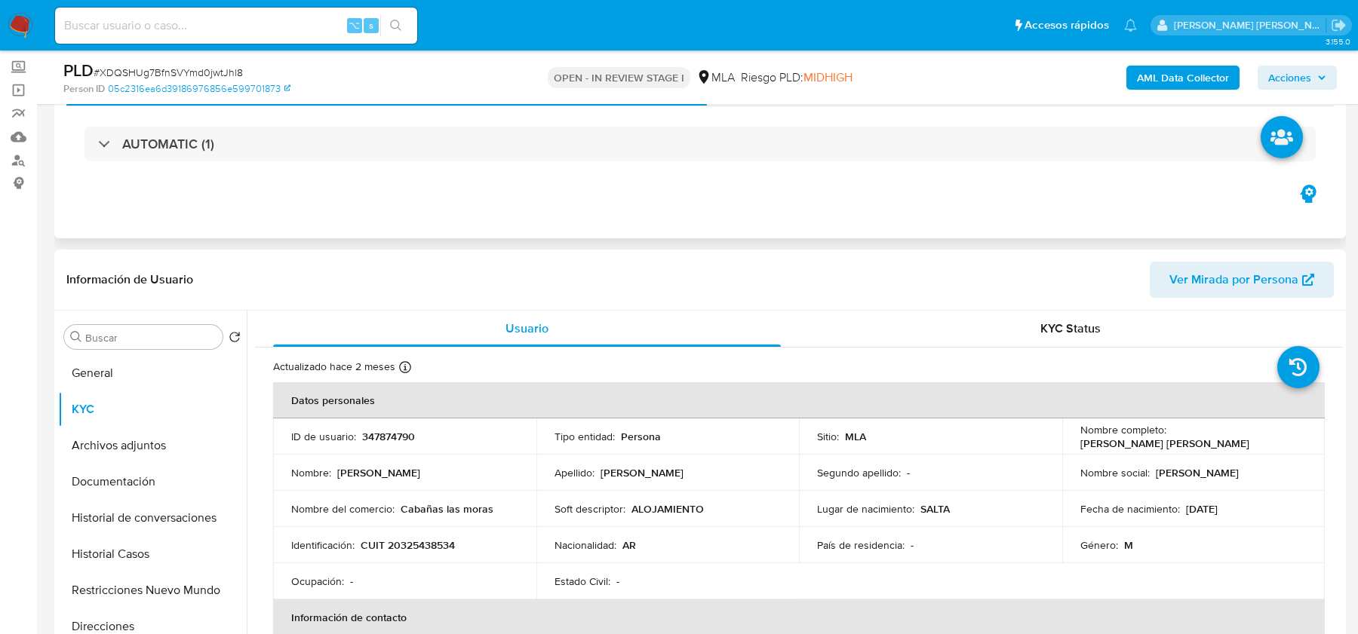
scroll to position [234, 0]
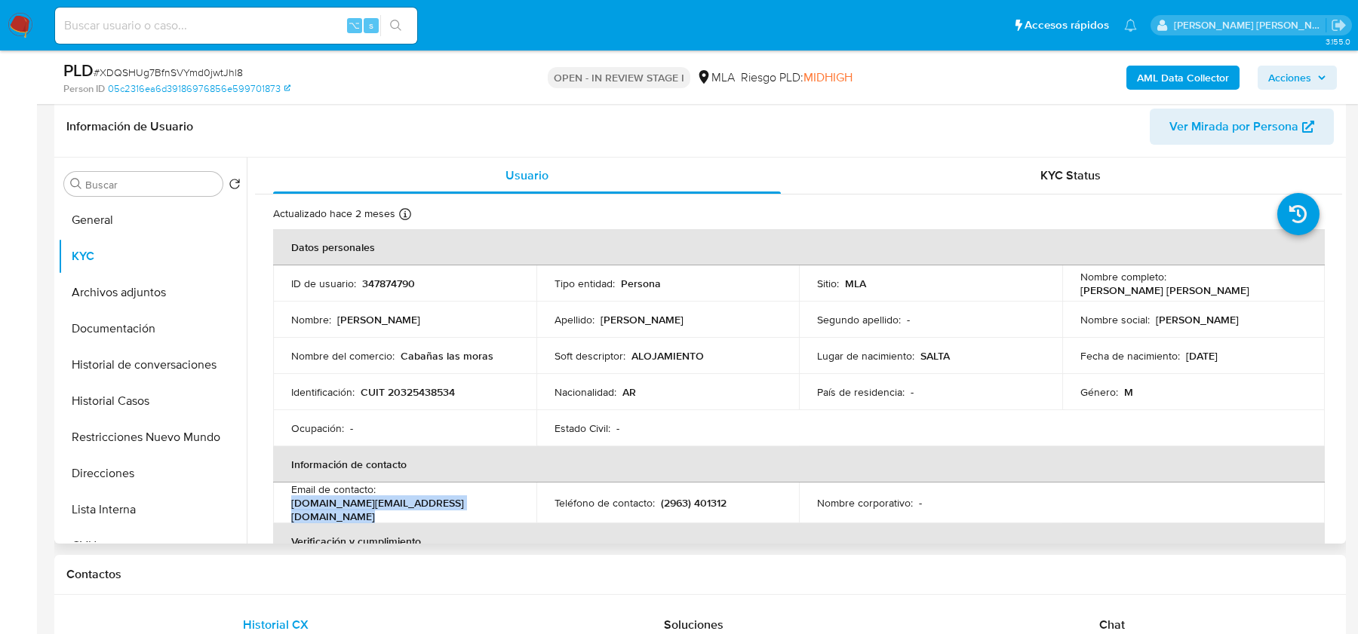
drag, startPoint x: 383, startPoint y: 498, endPoint x: 534, endPoint y: 496, distance: 151.7
click at [534, 496] on tr "Email de contacto : electromag.pm@gmail.com Teléfono de contacto : (2963) 40131…" at bounding box center [799, 503] width 1052 height 41
copy p "[DOMAIN_NAME][EMAIL_ADDRESS][DOMAIN_NAME]"
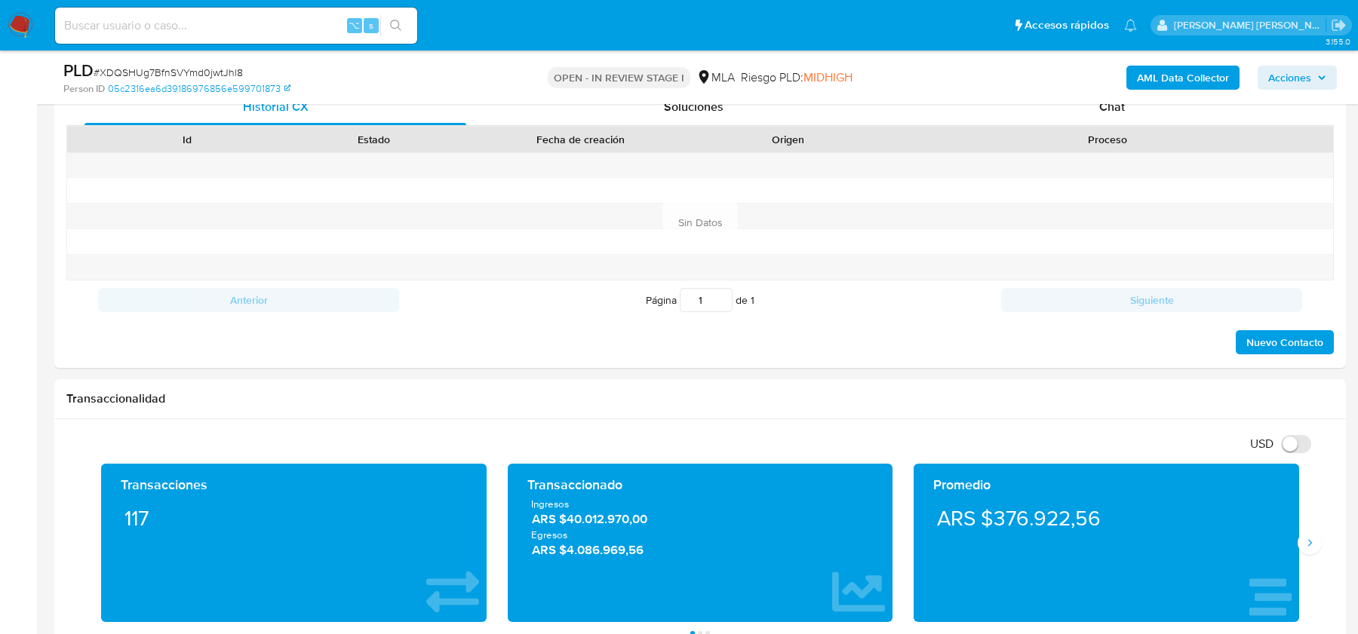
scroll to position [821, 0]
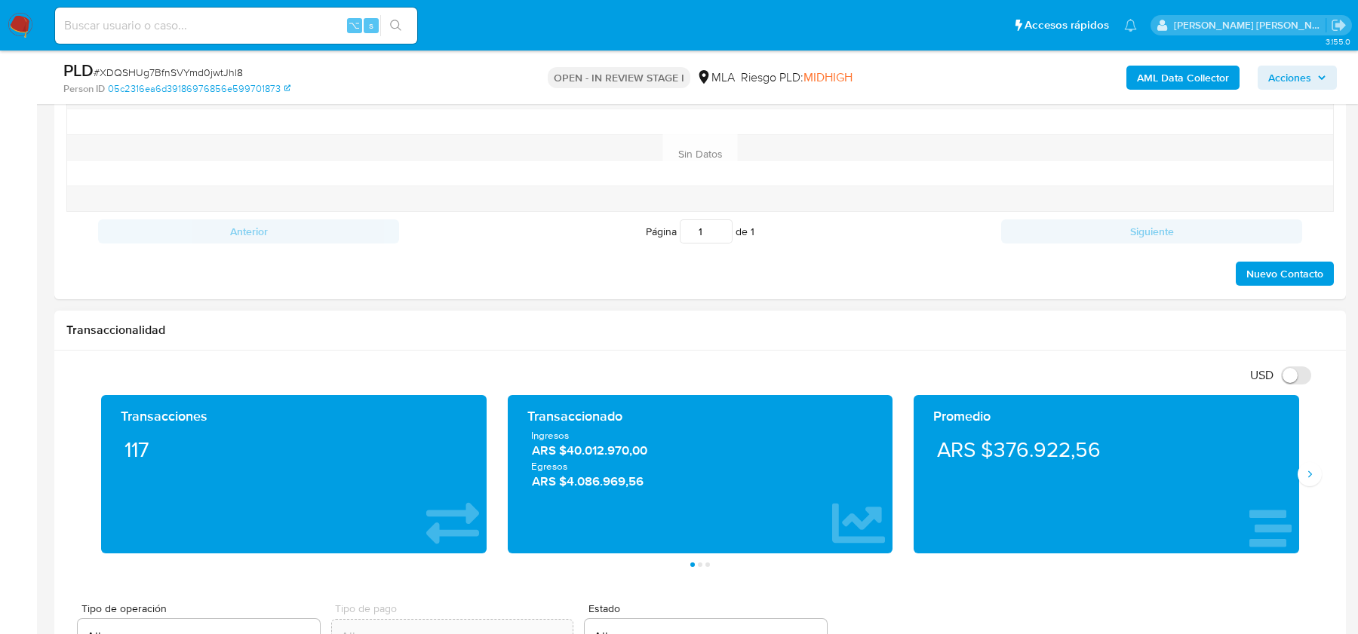
click at [1314, 484] on div "Transacciones 117 Transaccionado Ingresos ARS $40.012.970,00 Egresos ARS $4.086…" at bounding box center [699, 481] width 1267 height 172
click at [1313, 472] on icon "Siguiente" at bounding box center [1310, 475] width 12 height 12
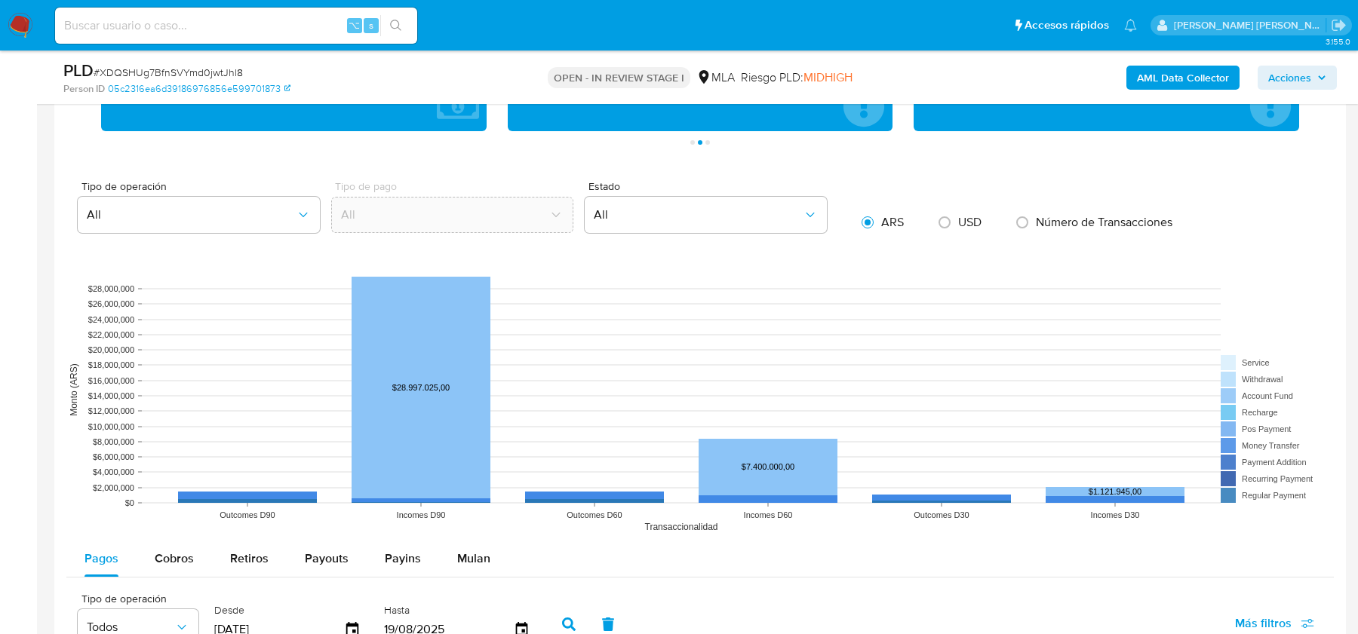
scroll to position [1343, 0]
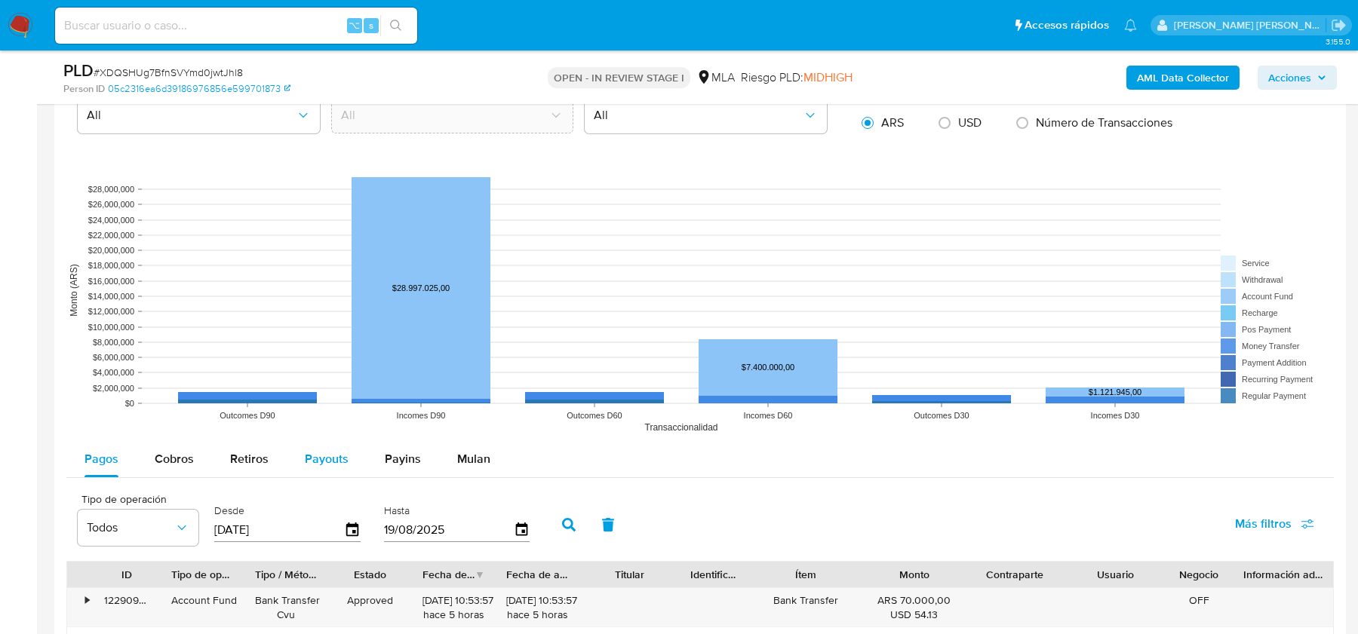
click at [355, 458] on button "Payouts" at bounding box center [327, 459] width 80 height 36
select select "10"
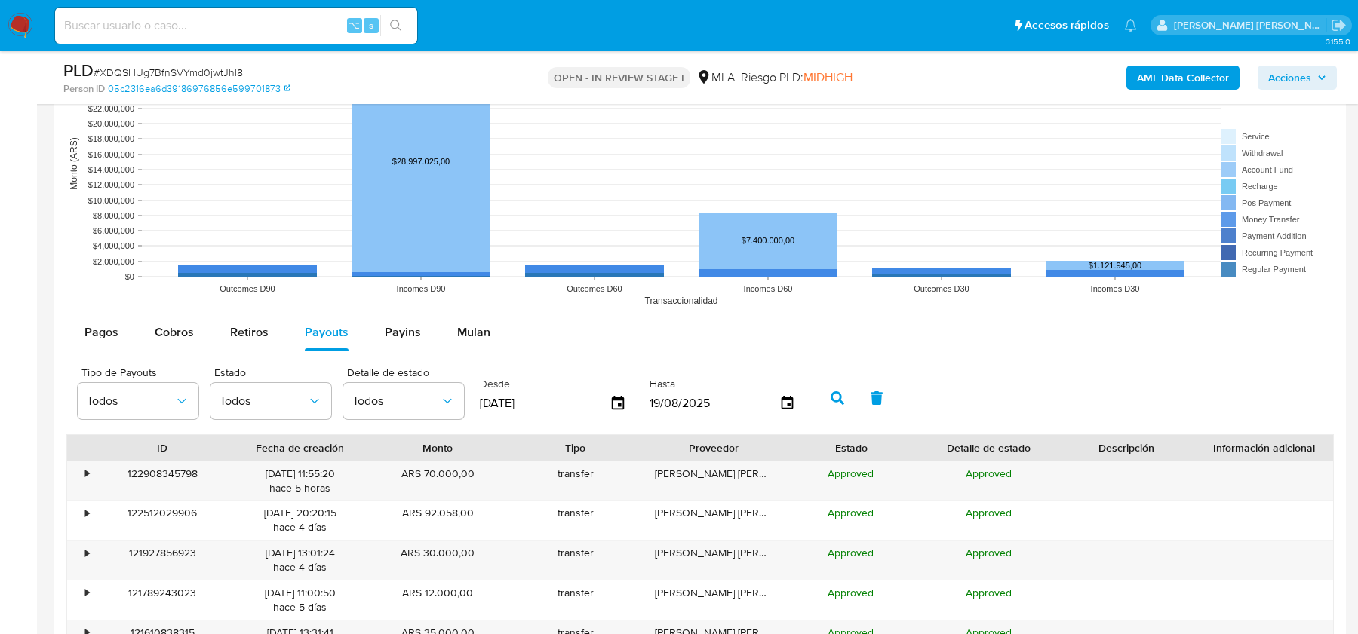
scroll to position [1521, 0]
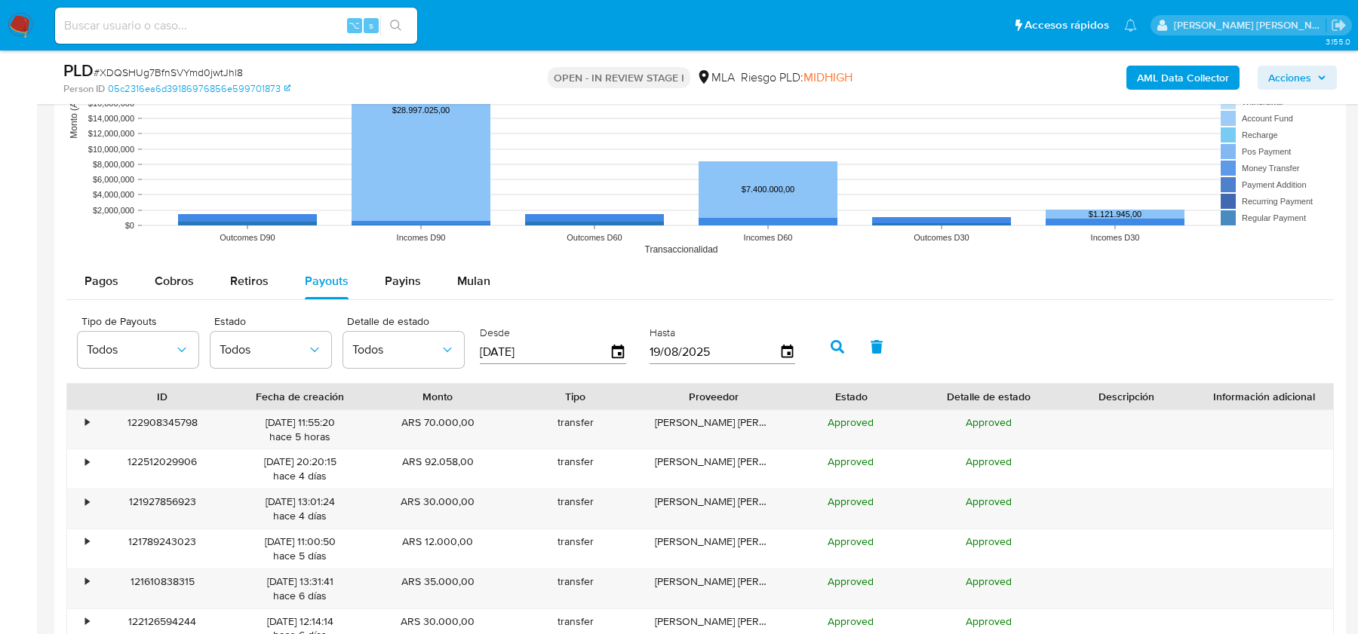
click at [539, 357] on input "[DATE]" at bounding box center [545, 352] width 130 height 24
type input "22/05/202_"
type input "[DATE]"
click at [825, 350] on button "button" at bounding box center [837, 347] width 39 height 36
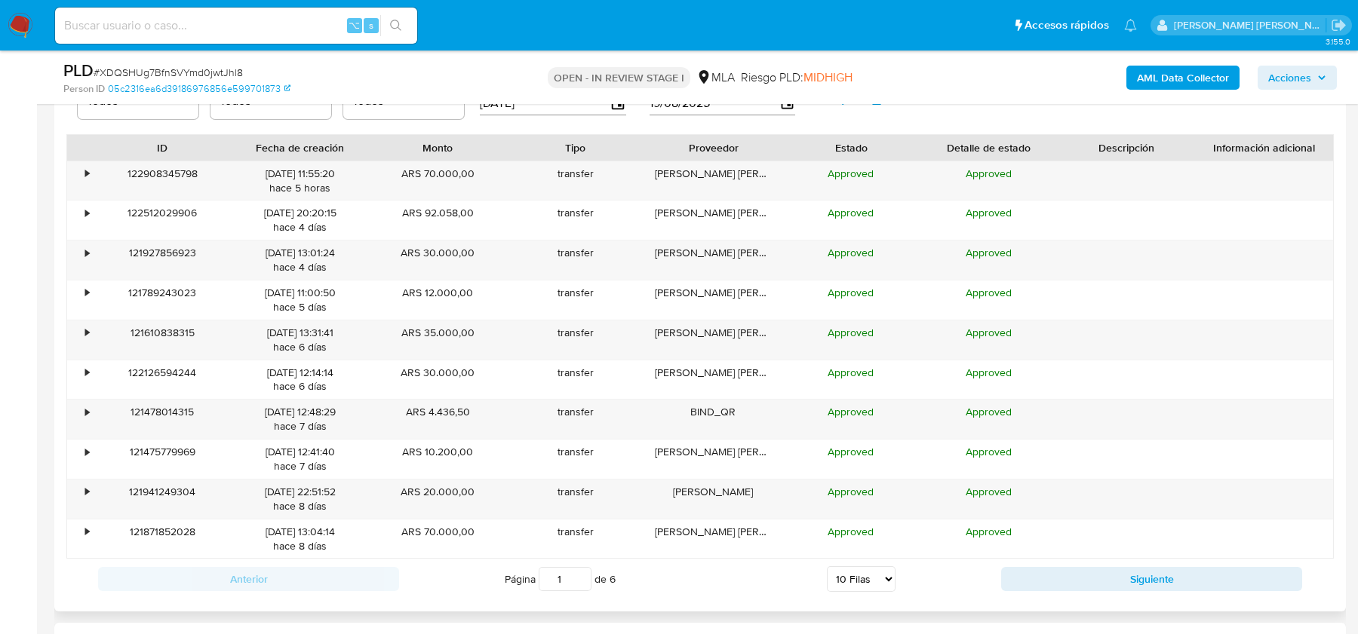
scroll to position [1796, 0]
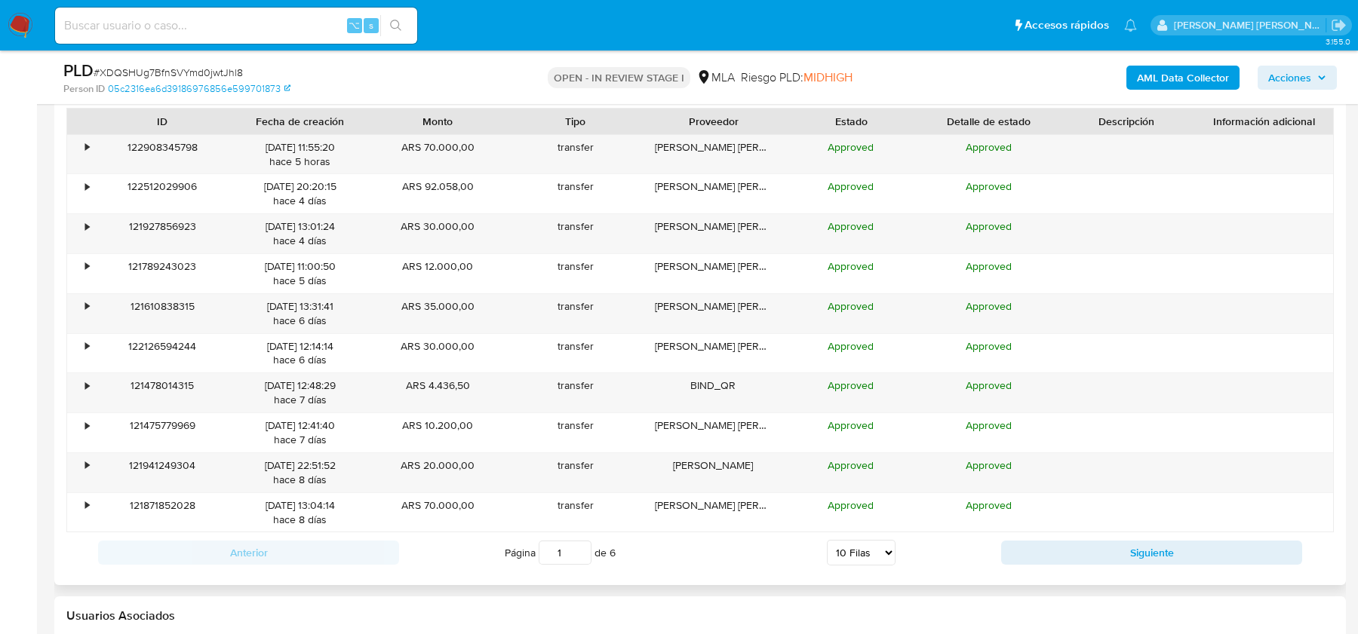
click at [866, 554] on select "5 Filas 10 Filas 20 Filas 25 Filas 50 Filas 100 Filas" at bounding box center [861, 553] width 69 height 26
select select "25"
click at [827, 540] on select "5 Filas 10 Filas 20 Filas 25 Filas 50 Filas 100 Filas" at bounding box center [861, 553] width 69 height 26
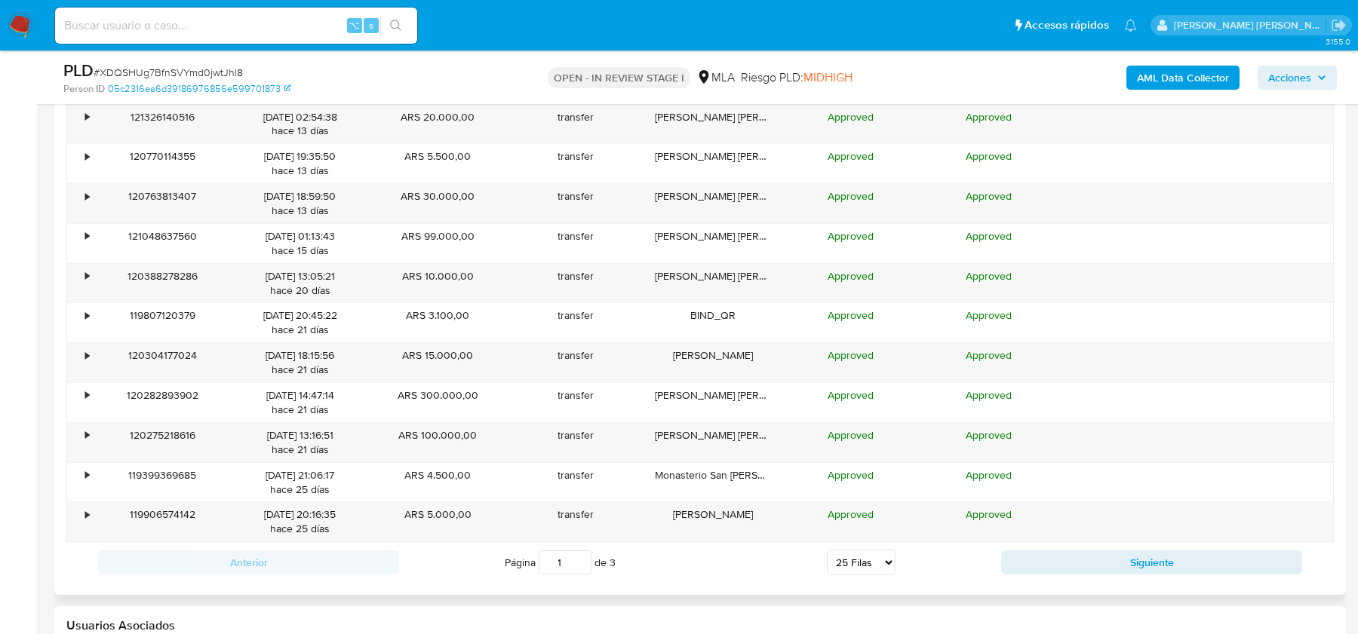
scroll to position [2396, 0]
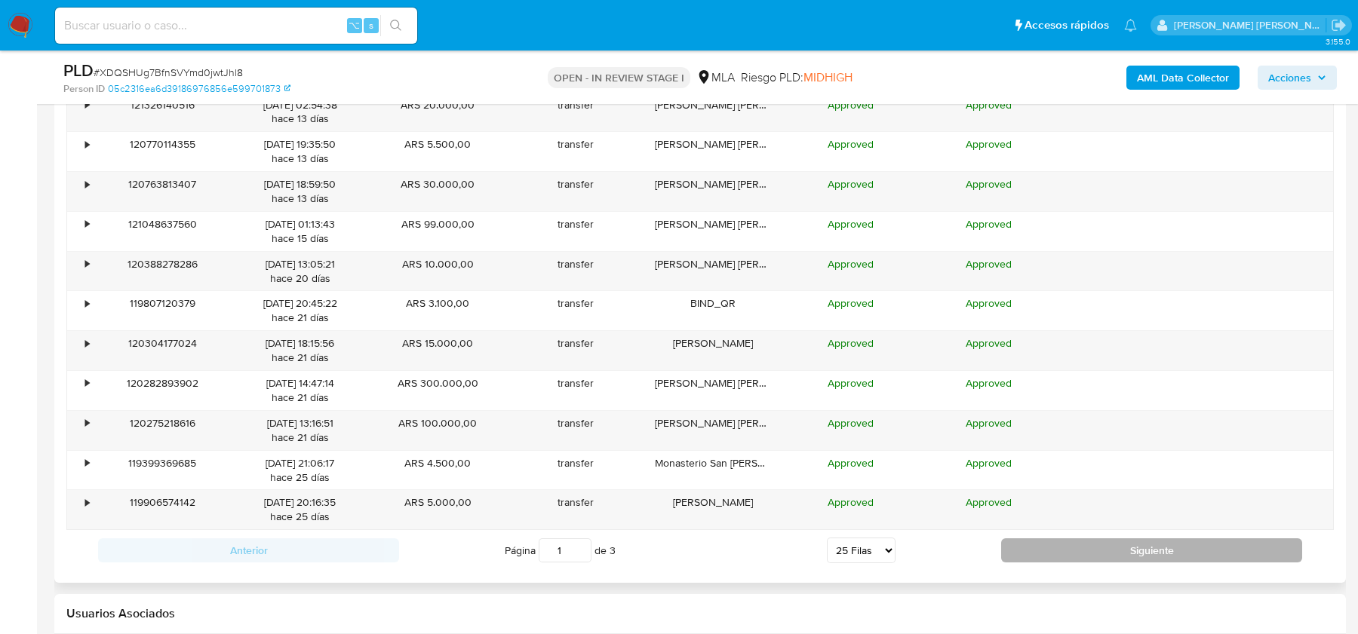
click at [1029, 549] on button "Siguiente" at bounding box center [1151, 551] width 301 height 24
type input "2"
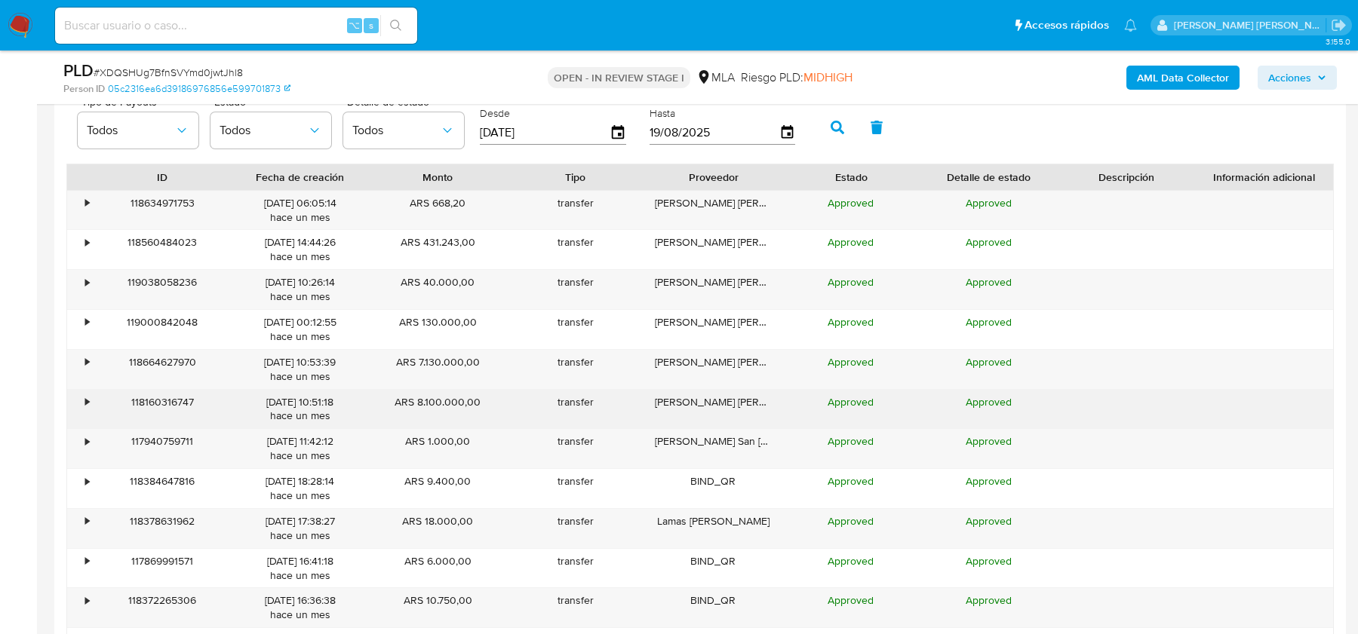
scroll to position [1766, 0]
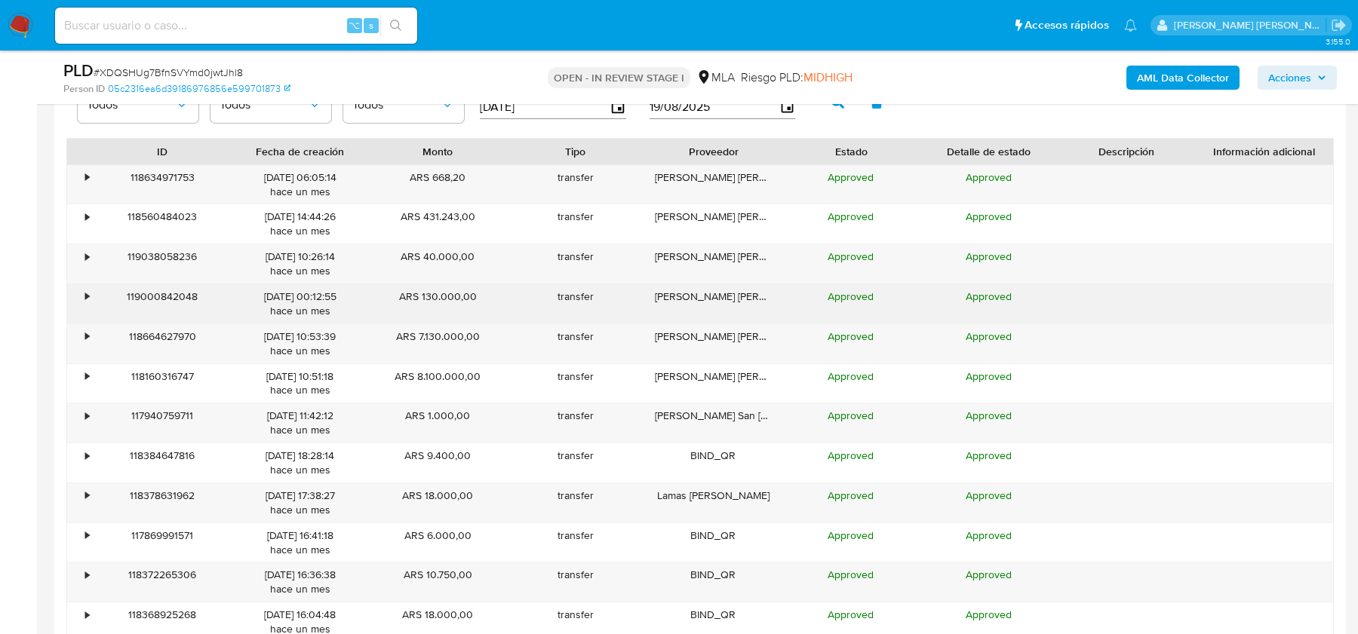
click at [85, 290] on div "•" at bounding box center [87, 297] width 4 height 14
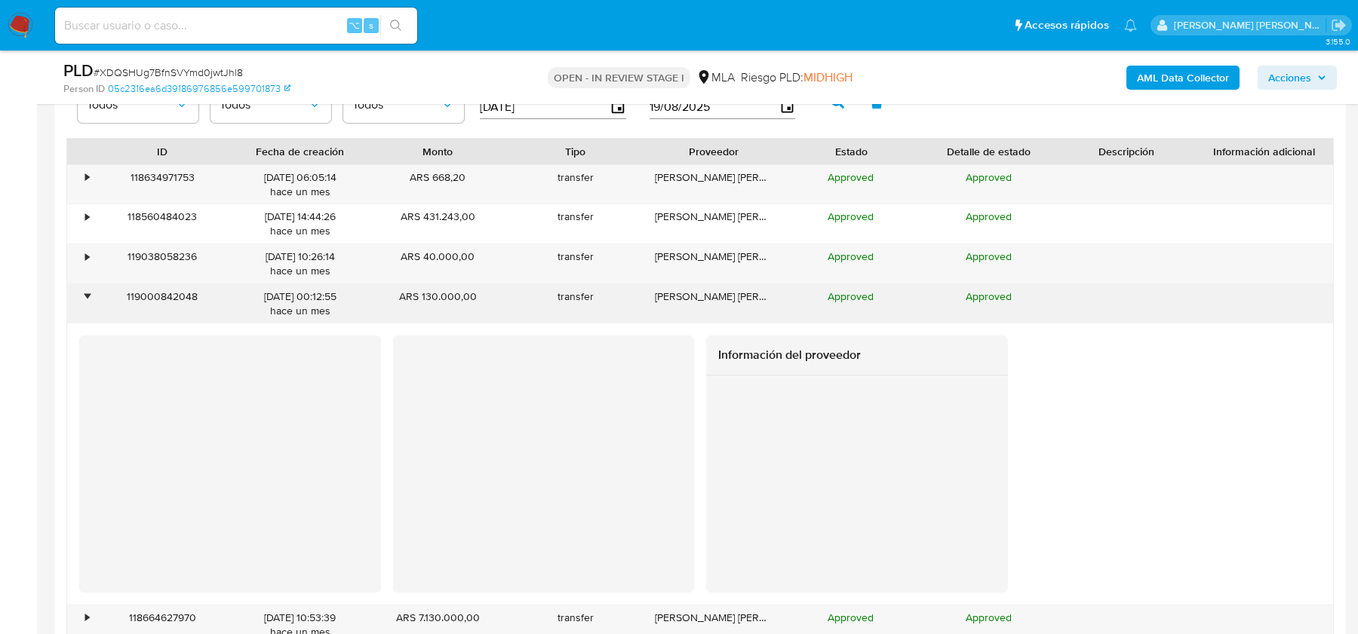
click at [85, 290] on div "•" at bounding box center [87, 297] width 4 height 14
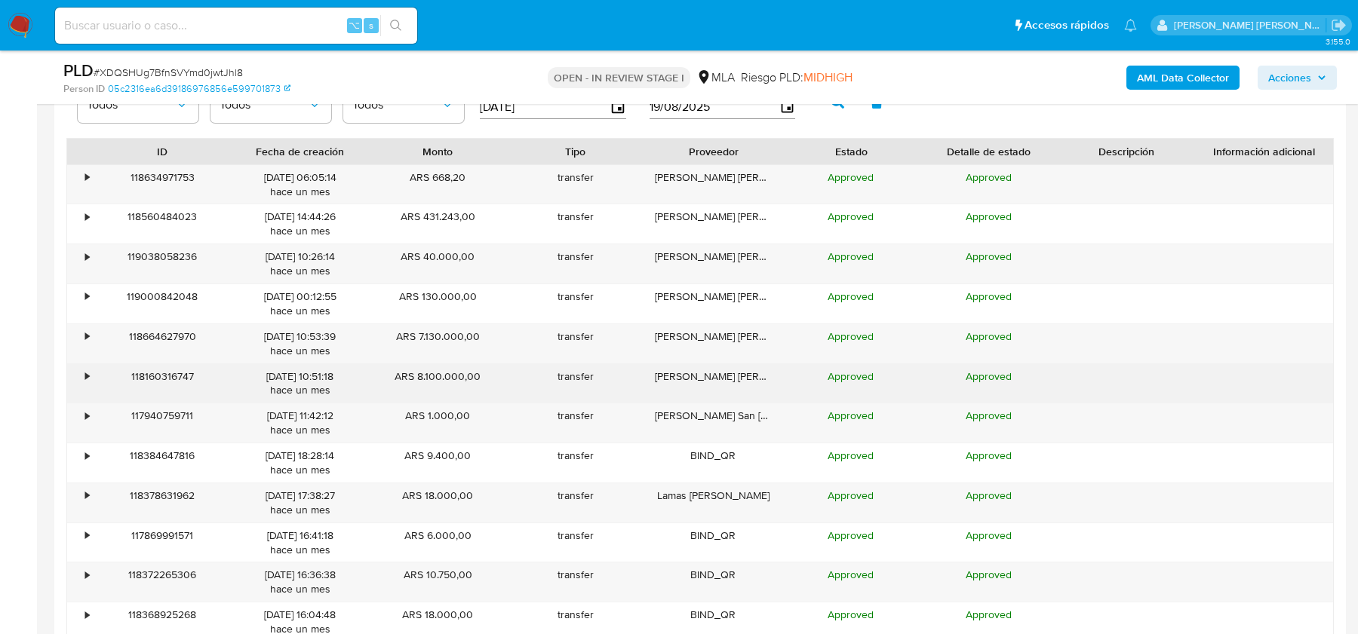
click at [89, 373] on div "•" at bounding box center [80, 383] width 26 height 39
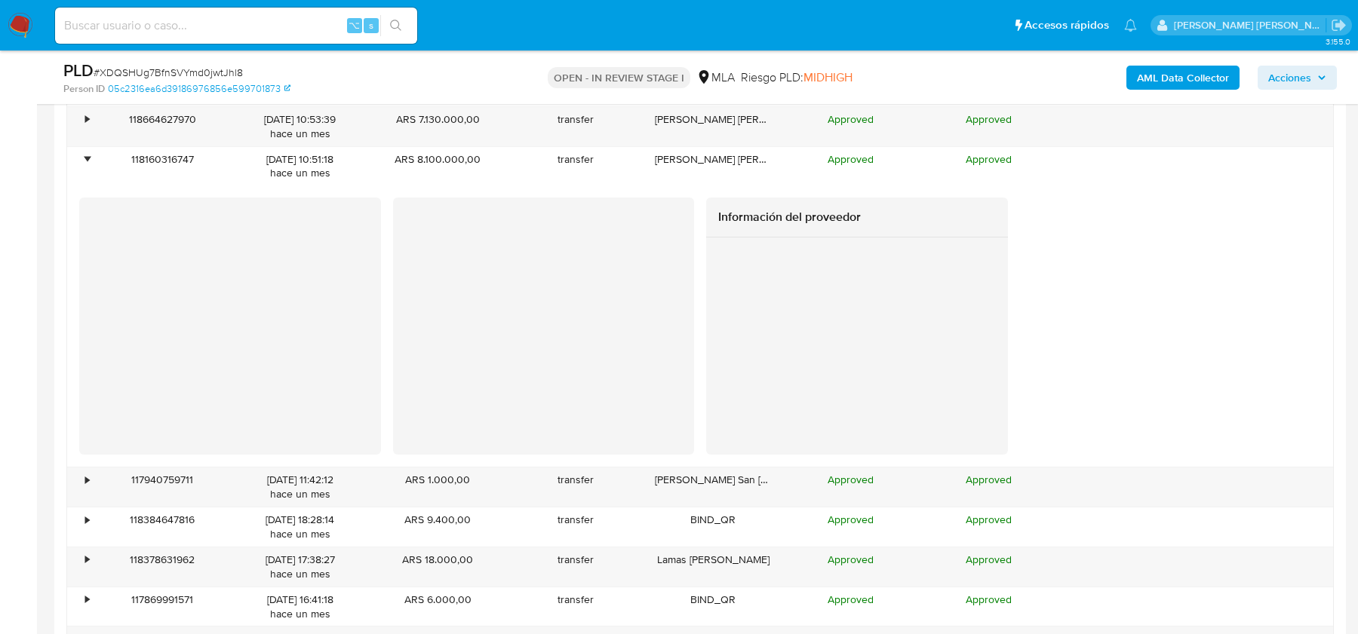
scroll to position [1993, 0]
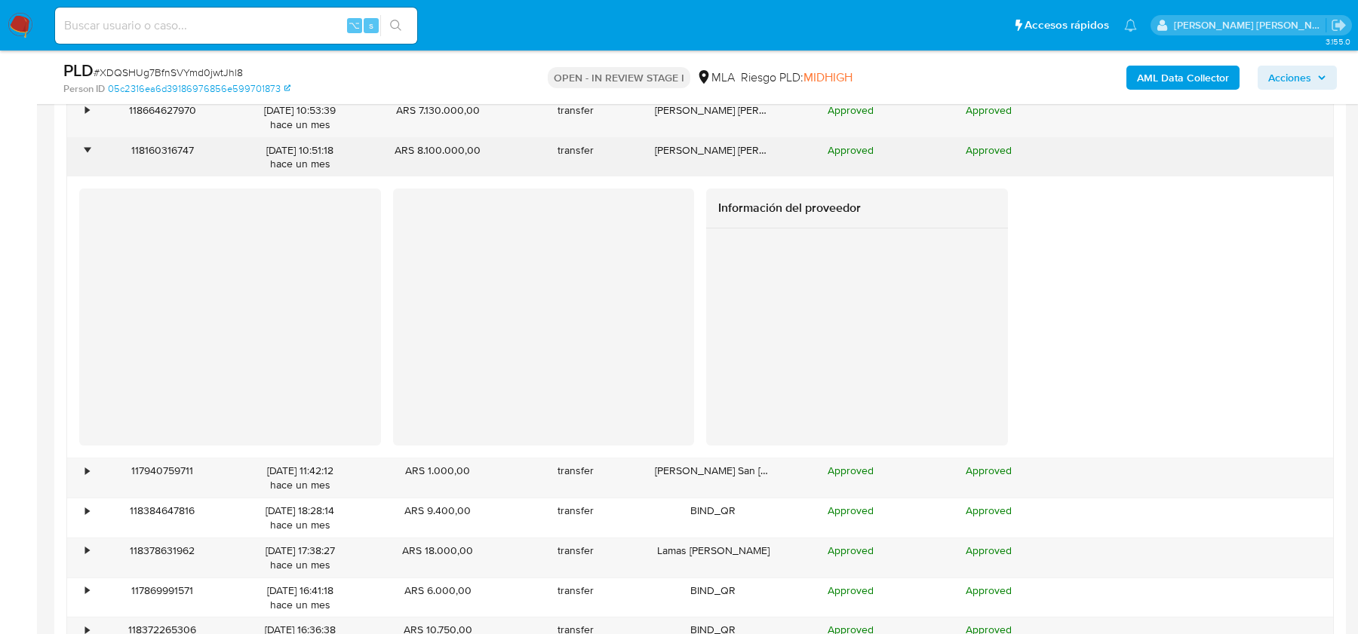
click at [85, 143] on div "•" at bounding box center [87, 150] width 4 height 14
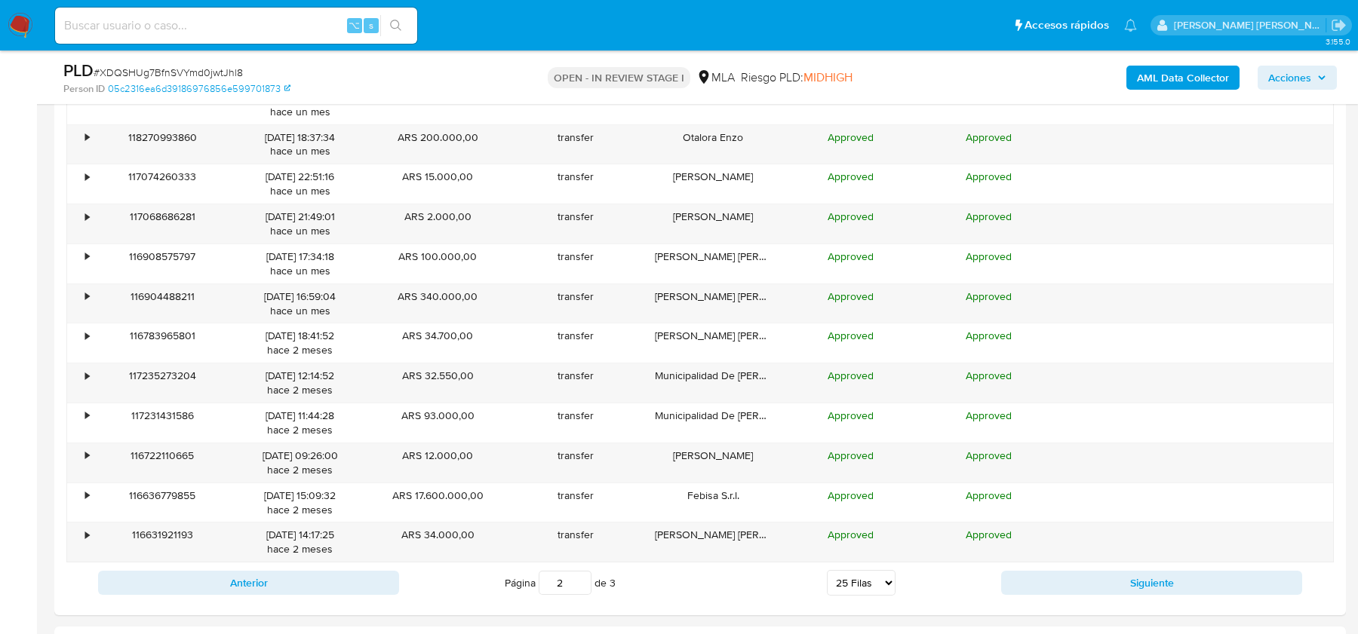
scroll to position [2366, 0]
click at [882, 578] on select "5 Filas 10 Filas 20 Filas 25 Filas 50 Filas 100 Filas" at bounding box center [861, 581] width 69 height 26
select select "50"
click at [827, 568] on select "5 Filas 10 Filas 20 Filas 25 Filas 50 Filas 100 Filas" at bounding box center [861, 581] width 69 height 26
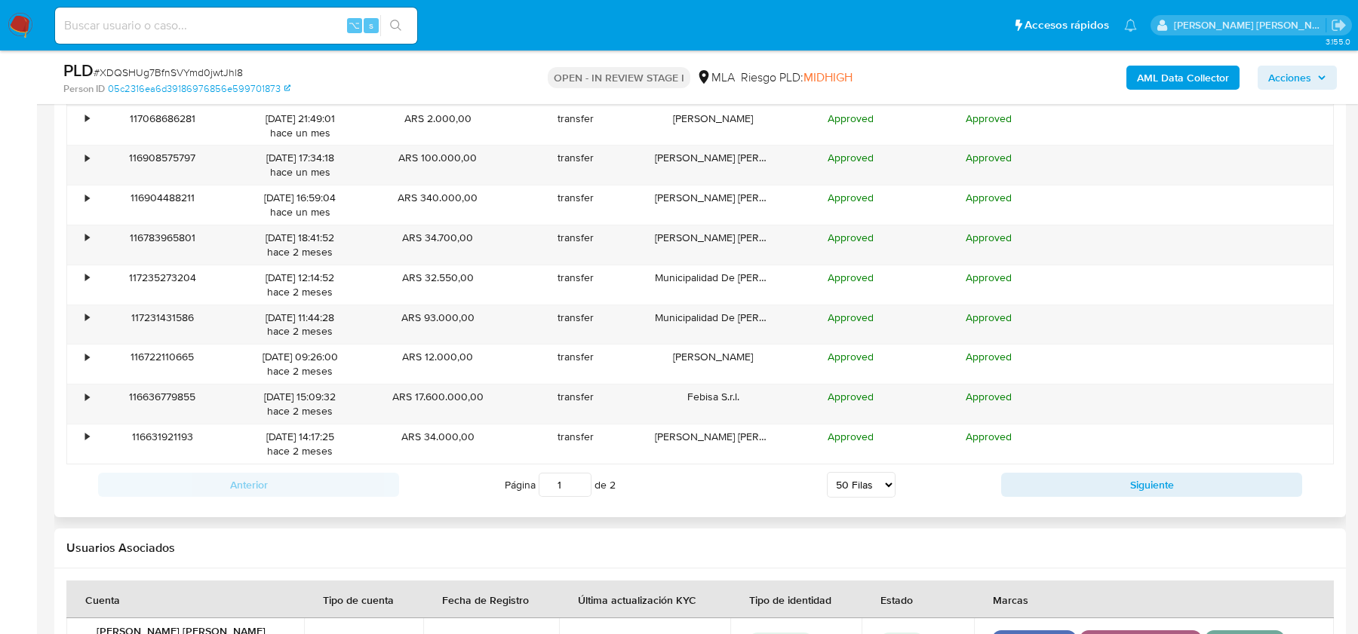
scroll to position [3459, 0]
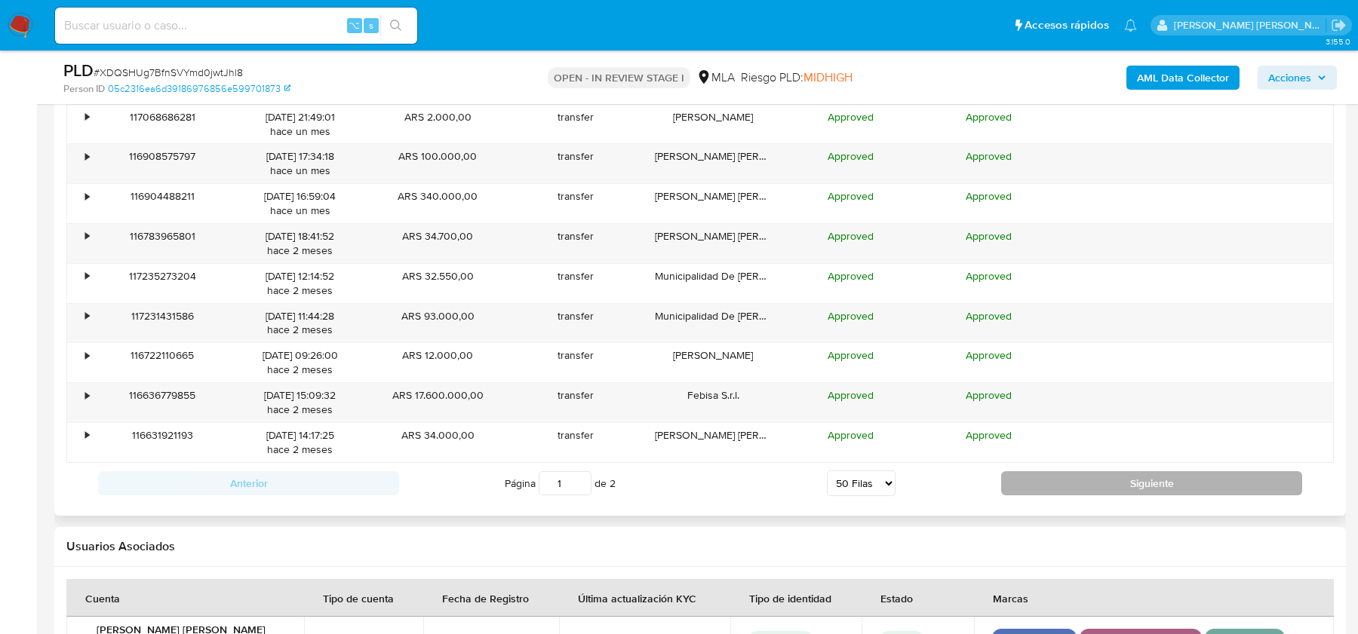
click at [1057, 472] on button "Siguiente" at bounding box center [1151, 484] width 301 height 24
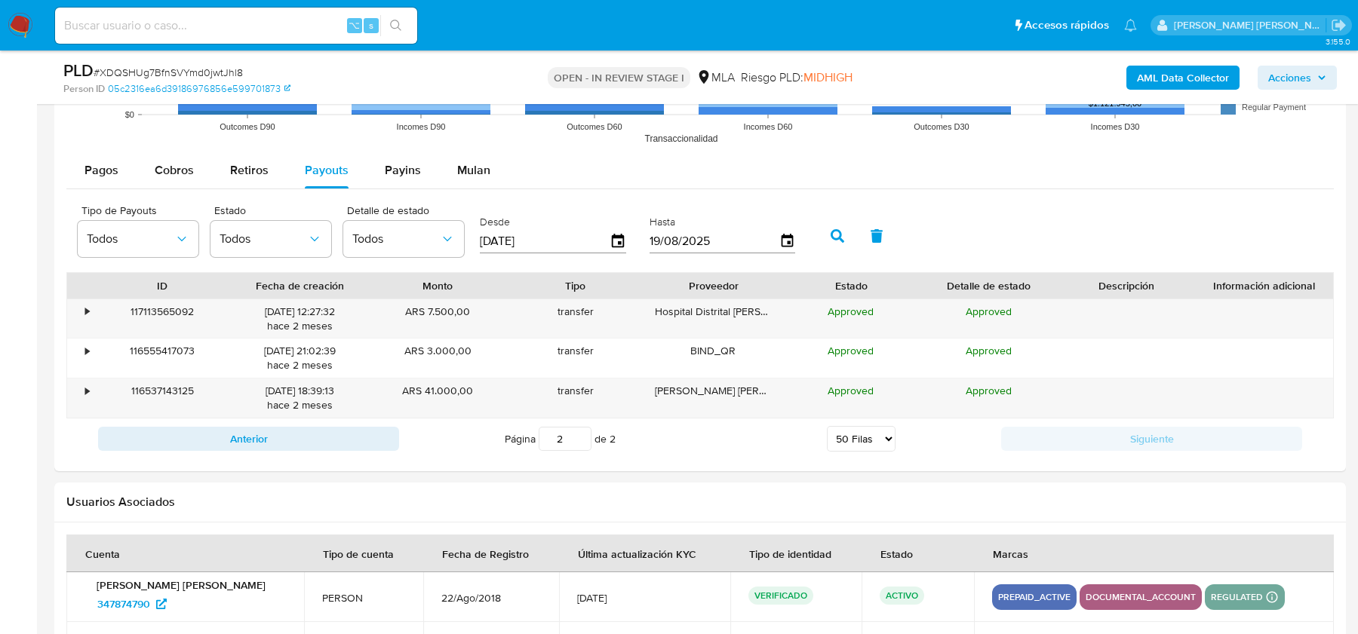
scroll to position [1619, 0]
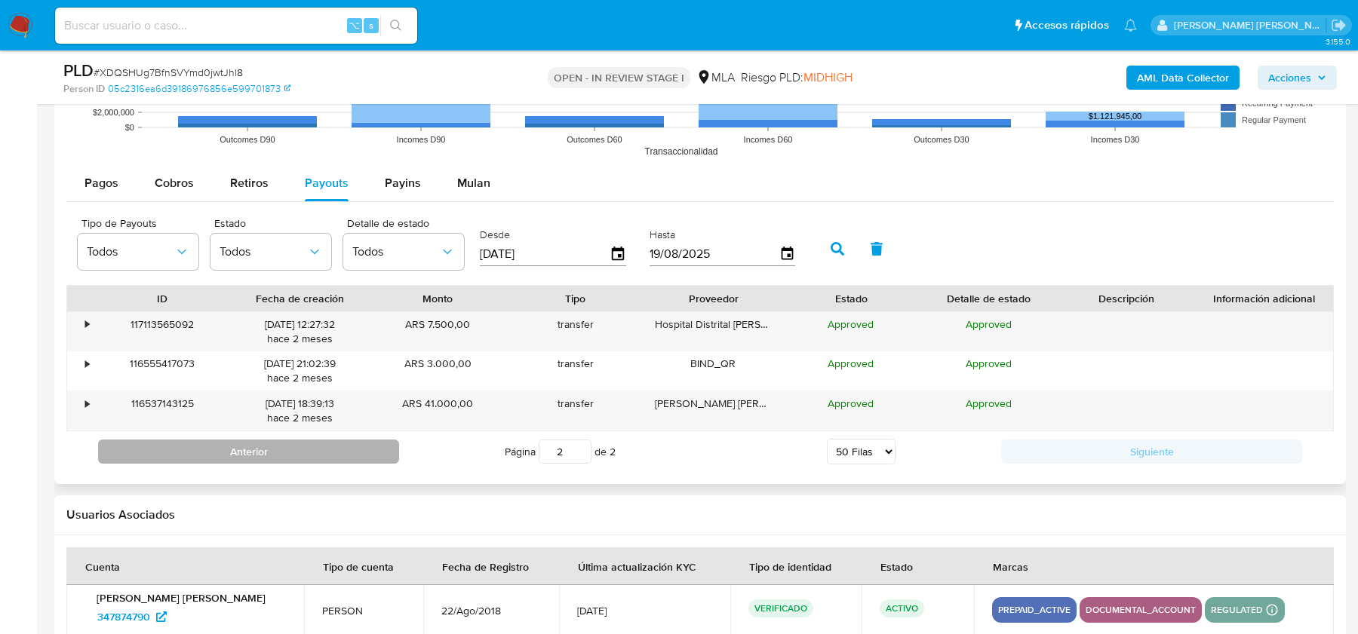
click at [336, 455] on button "Anterior" at bounding box center [248, 452] width 301 height 24
type input "1"
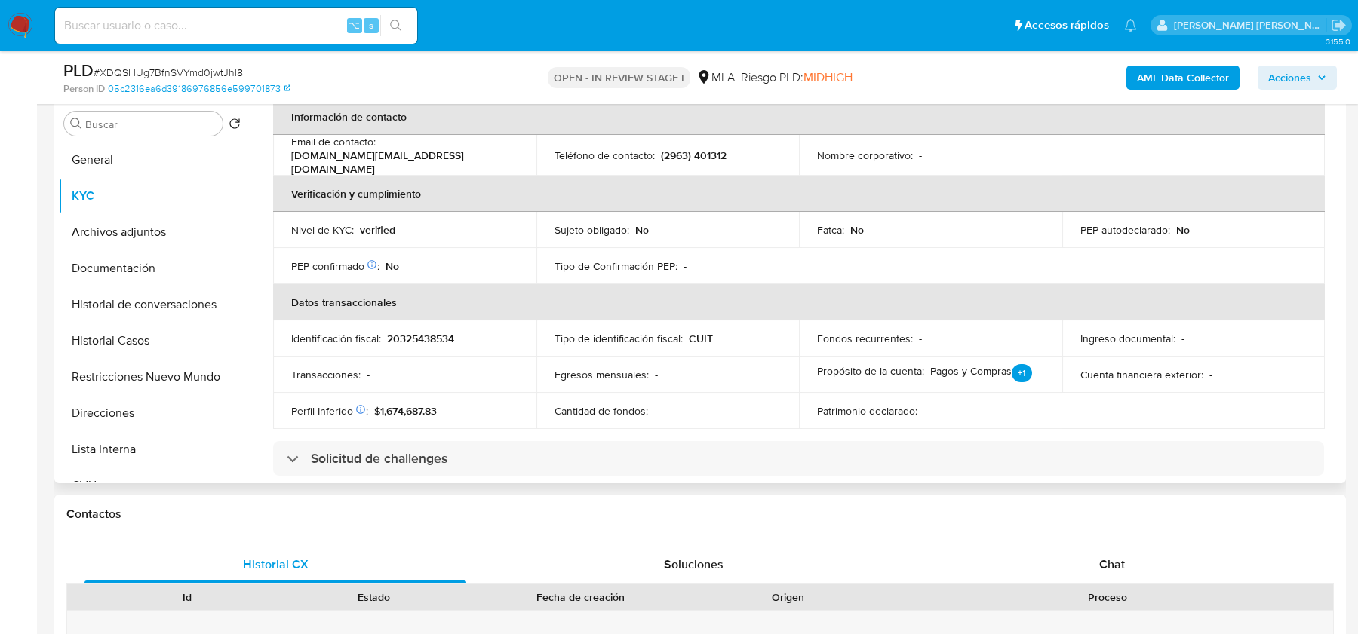
scroll to position [0, 0]
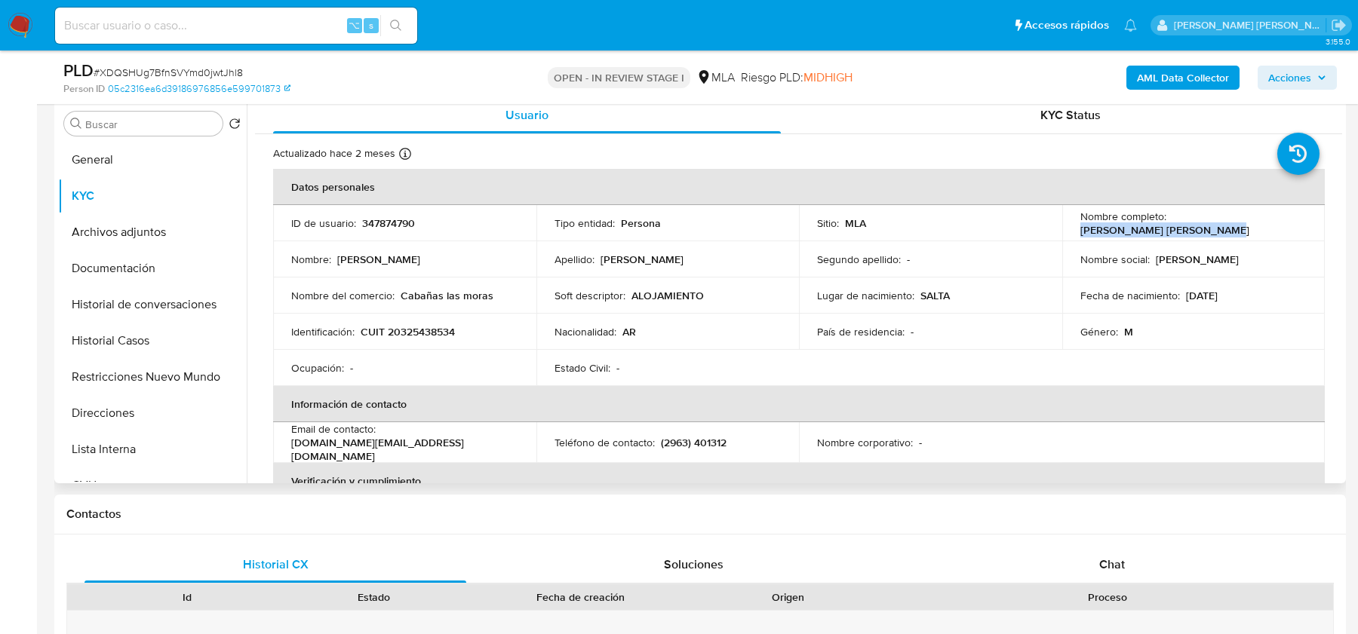
drag, startPoint x: 1076, startPoint y: 230, endPoint x: 1225, endPoint y: 230, distance: 149.4
click at [1226, 230] on div "Nombre completo : Marcos Alejandro Gutierrez" at bounding box center [1193, 223] width 227 height 27
copy p "[PERSON_NAME]"
click at [147, 264] on button "Documentación" at bounding box center [146, 268] width 177 height 36
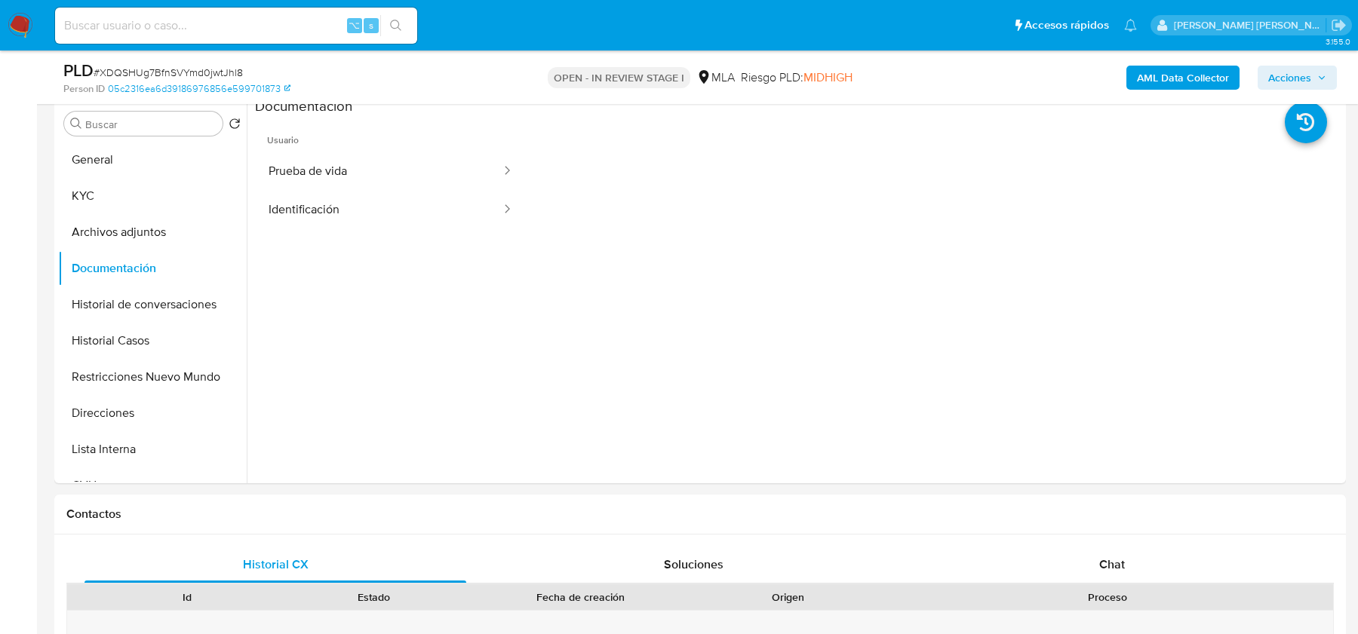
click at [376, 214] on button "Identificación" at bounding box center [378, 210] width 247 height 38
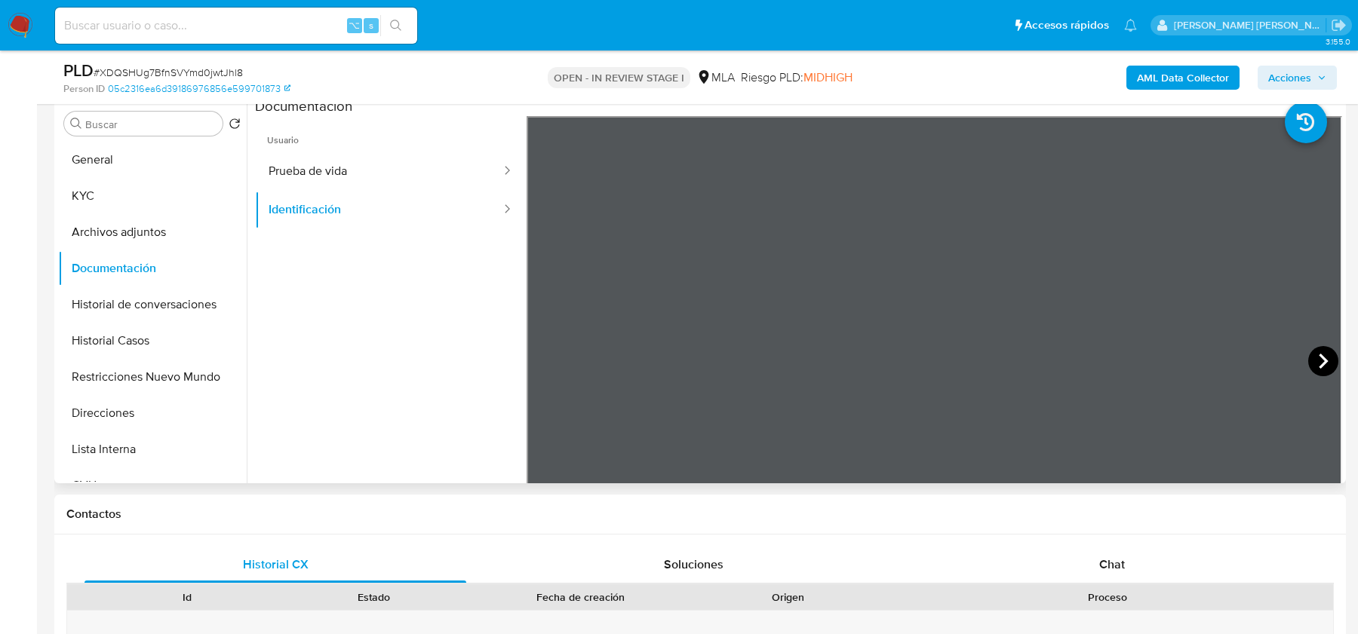
click at [1328, 358] on icon at bounding box center [1323, 361] width 30 height 30
click at [143, 201] on button "KYC" at bounding box center [146, 196] width 177 height 36
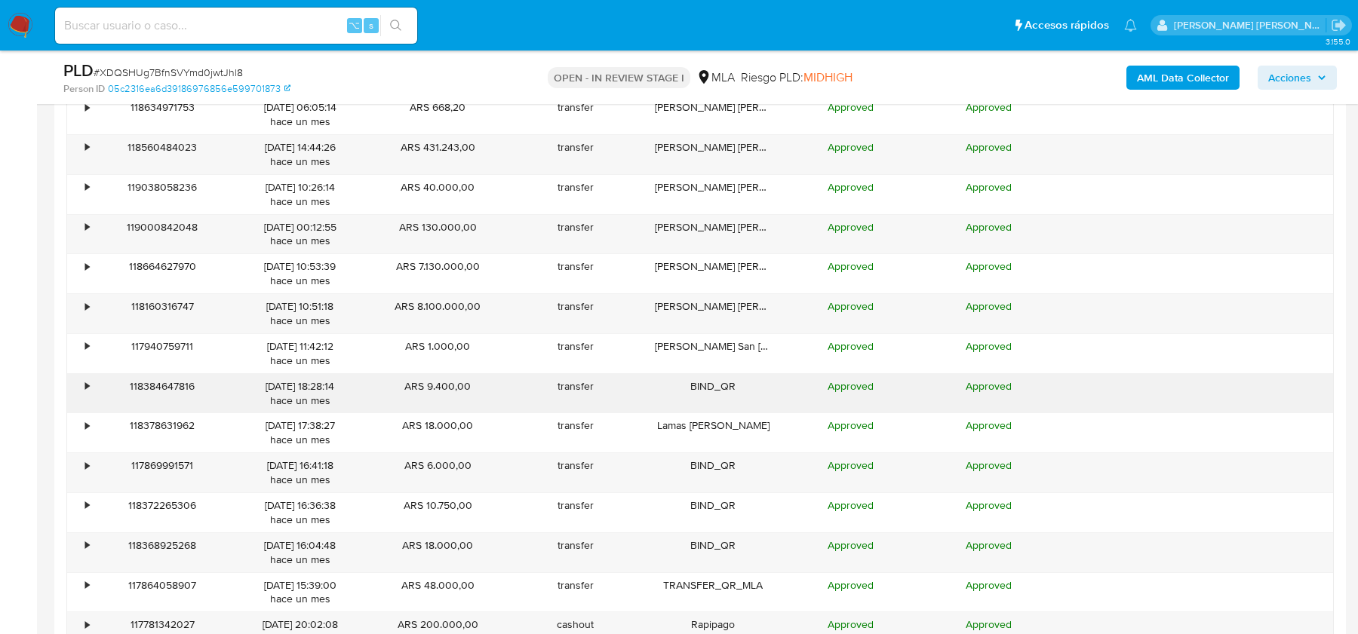
scroll to position [2857, 0]
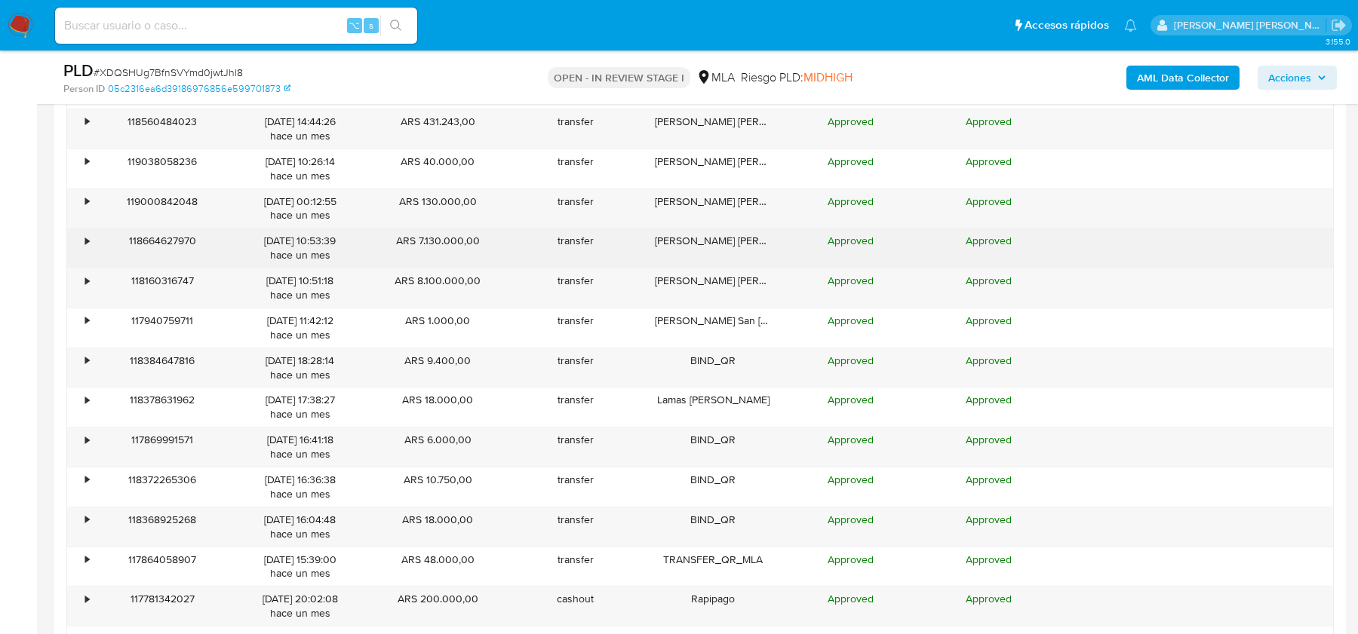
click at [85, 234] on div "•" at bounding box center [87, 241] width 4 height 14
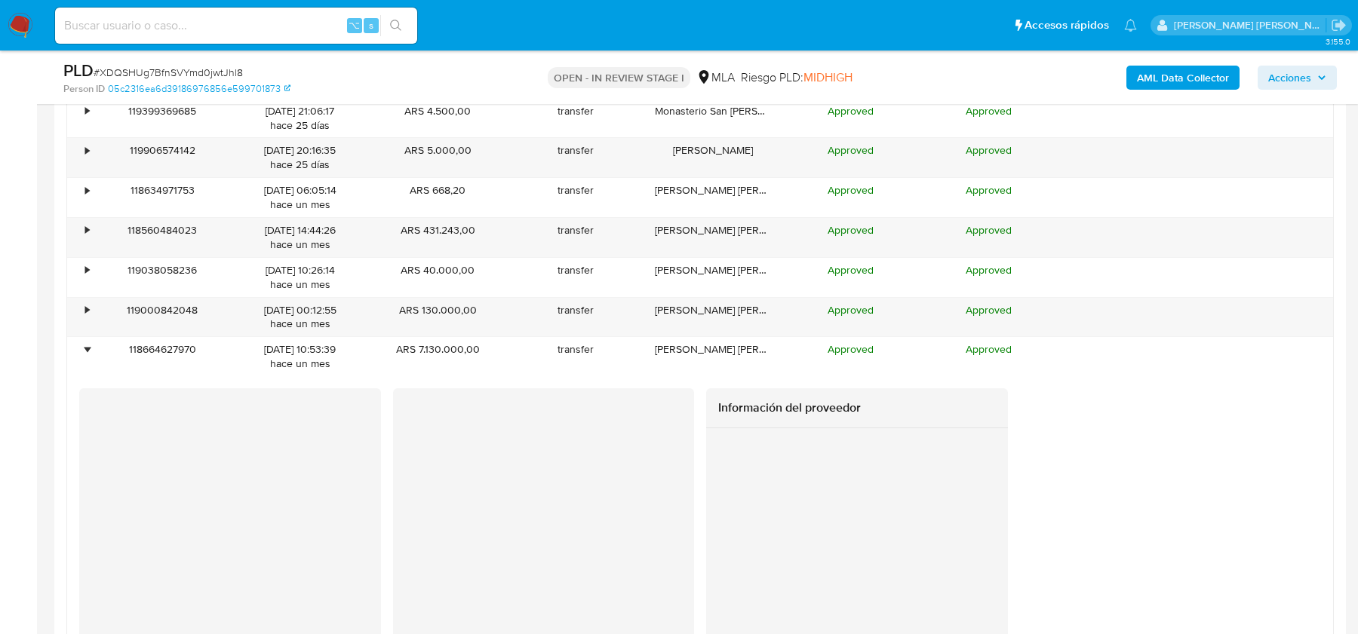
scroll to position [2831, 0]
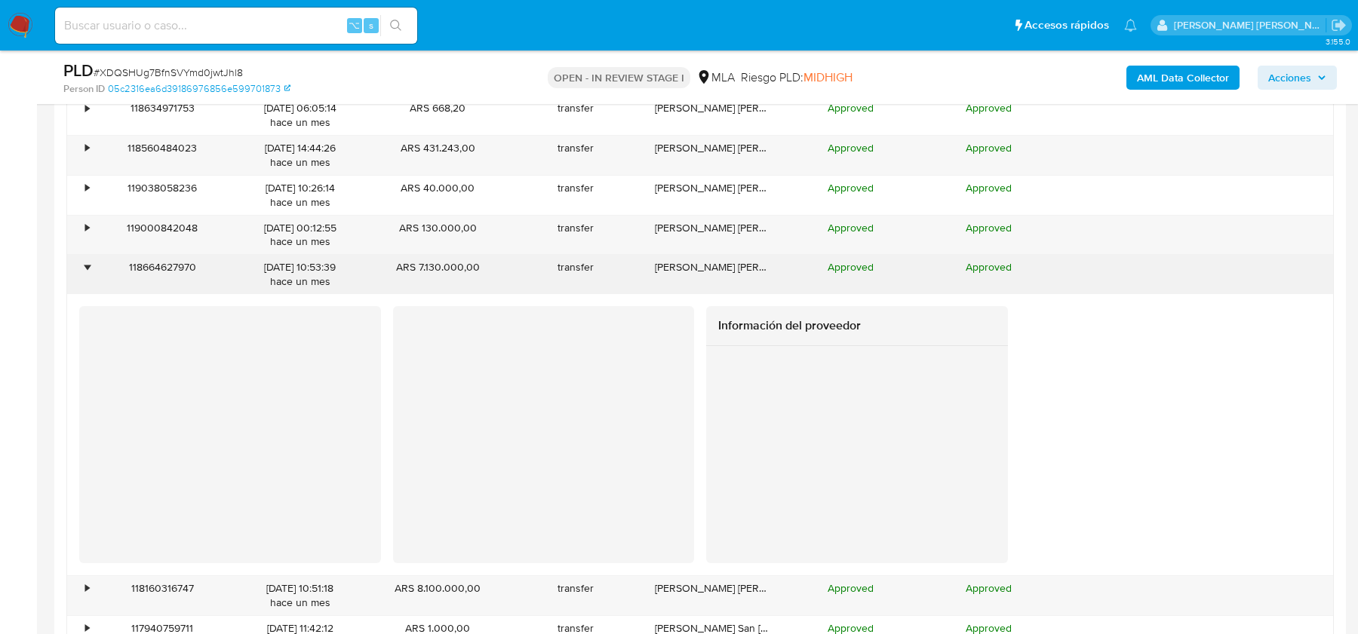
click at [82, 255] on div "•" at bounding box center [80, 274] width 26 height 39
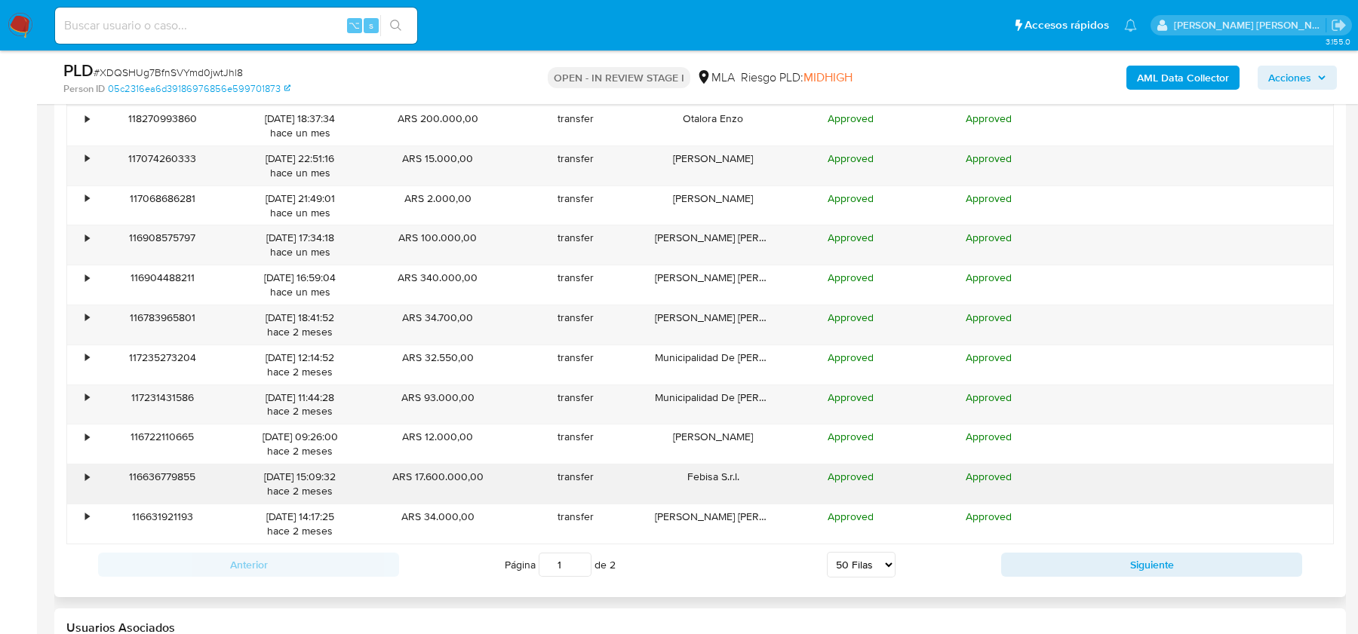
scroll to position [3378, 0]
drag, startPoint x: 416, startPoint y: 459, endPoint x: 464, endPoint y: 456, distance: 48.4
click at [464, 464] on div "ARS 17.600.000,00" at bounding box center [438, 483] width 138 height 39
drag, startPoint x: 682, startPoint y: 460, endPoint x: 747, endPoint y: 458, distance: 64.9
click at [747, 464] on div "Febisa S.r.l." at bounding box center [713, 483] width 138 height 39
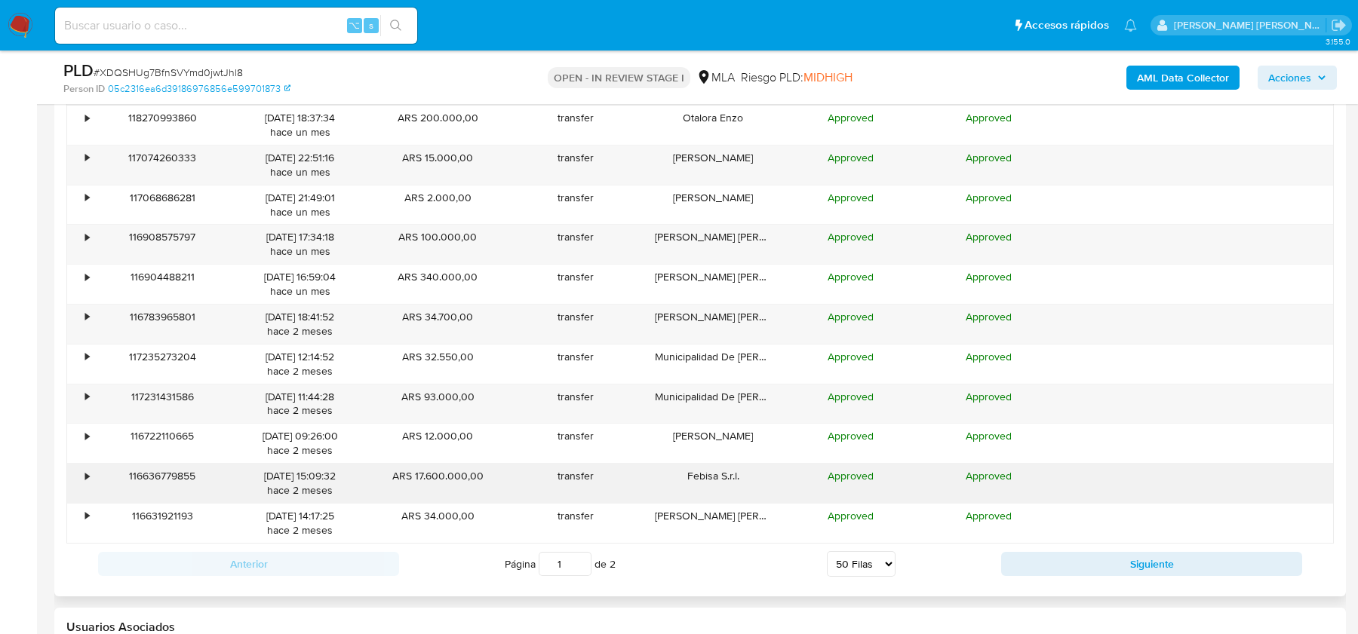
click at [85, 469] on div "•" at bounding box center [87, 476] width 4 height 14
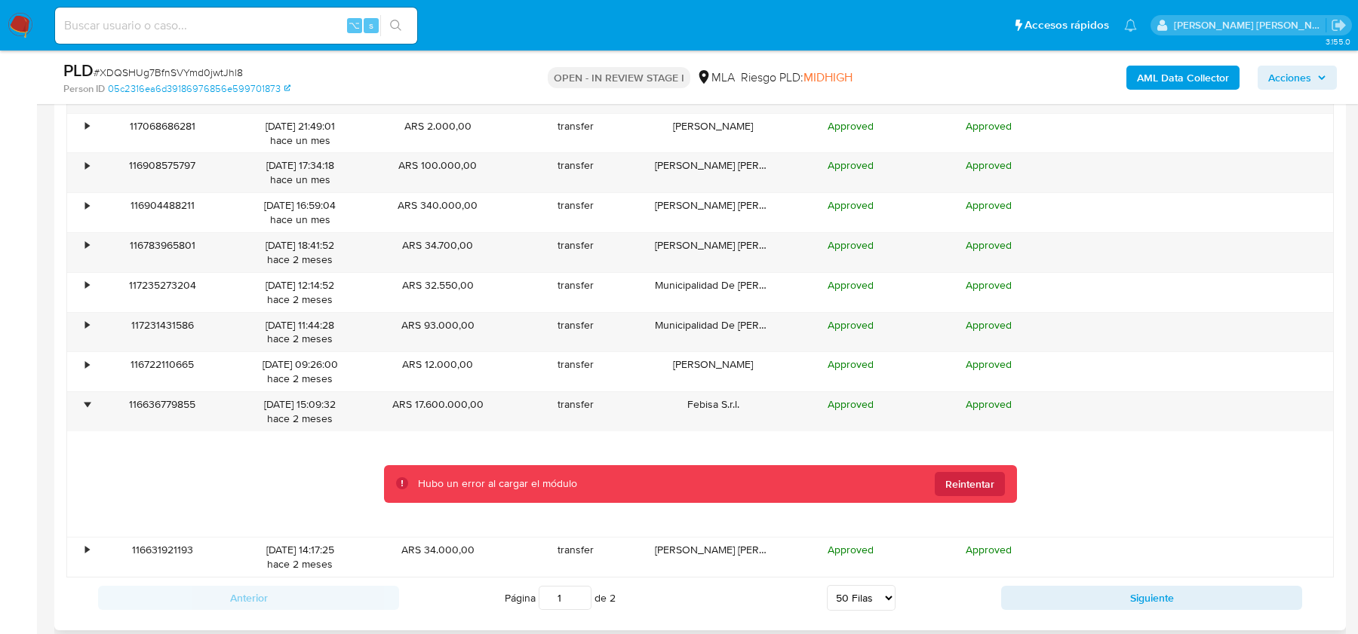
scroll to position [3452, 0]
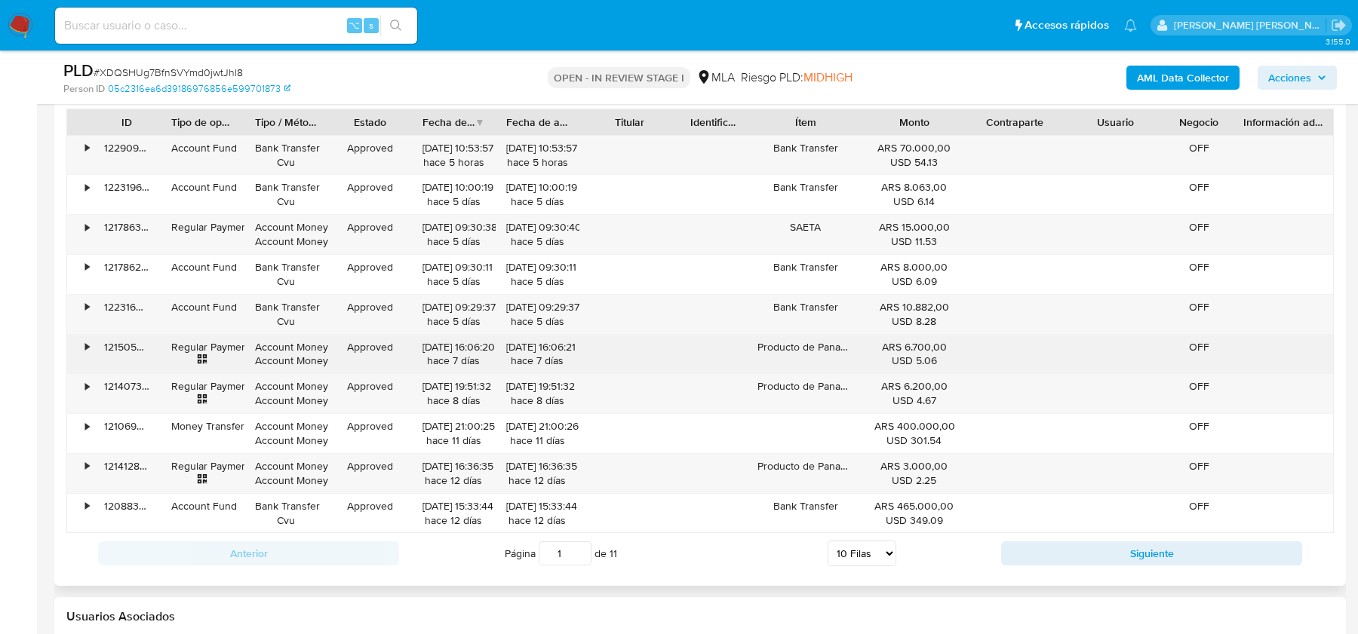
scroll to position [1861, 0]
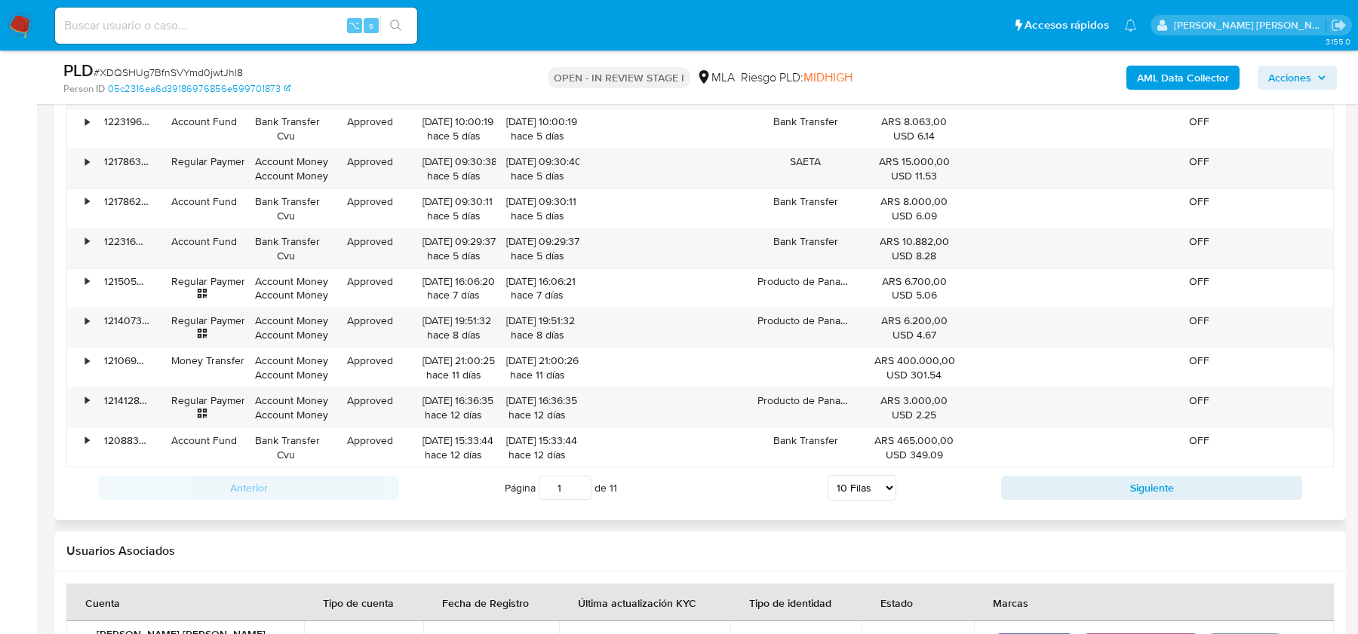
click at [876, 482] on select "5 Filas 10 Filas 20 Filas 25 Filas 50 Filas 100 Filas" at bounding box center [862, 488] width 69 height 26
select select "50"
click at [828, 475] on select "5 Filas 10 Filas 20 Filas 25 Filas 50 Filas 100 Filas" at bounding box center [862, 488] width 69 height 26
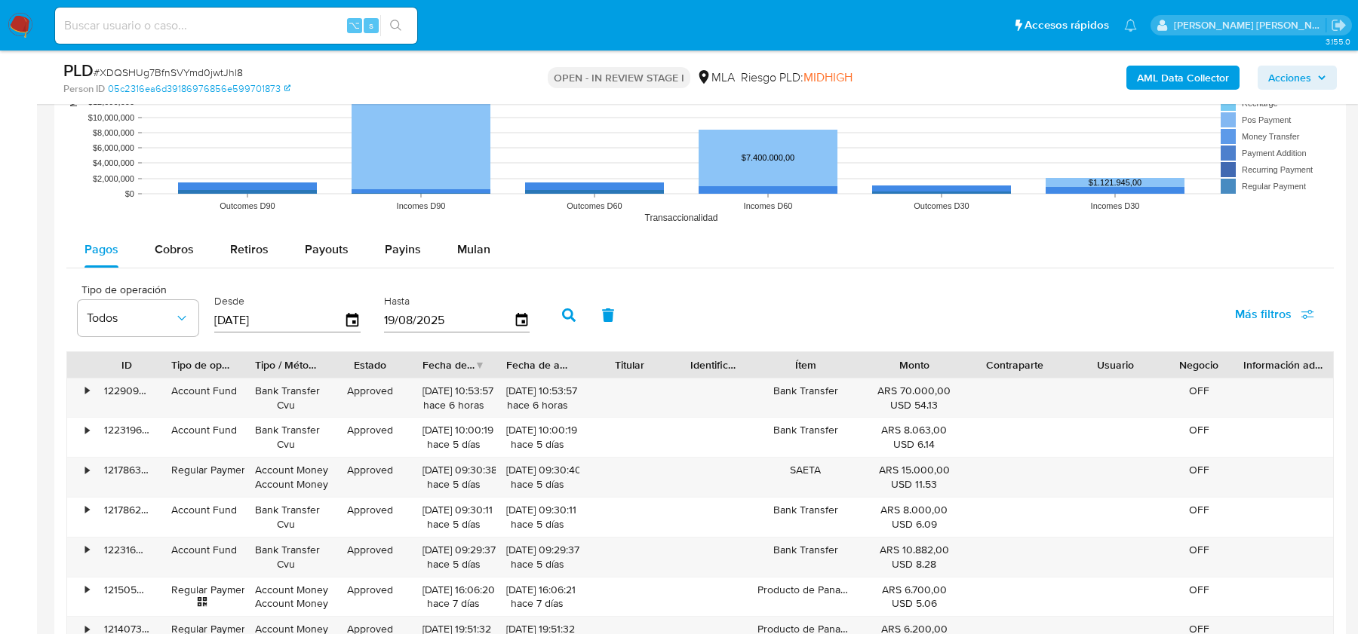
scroll to position [1559, 0]
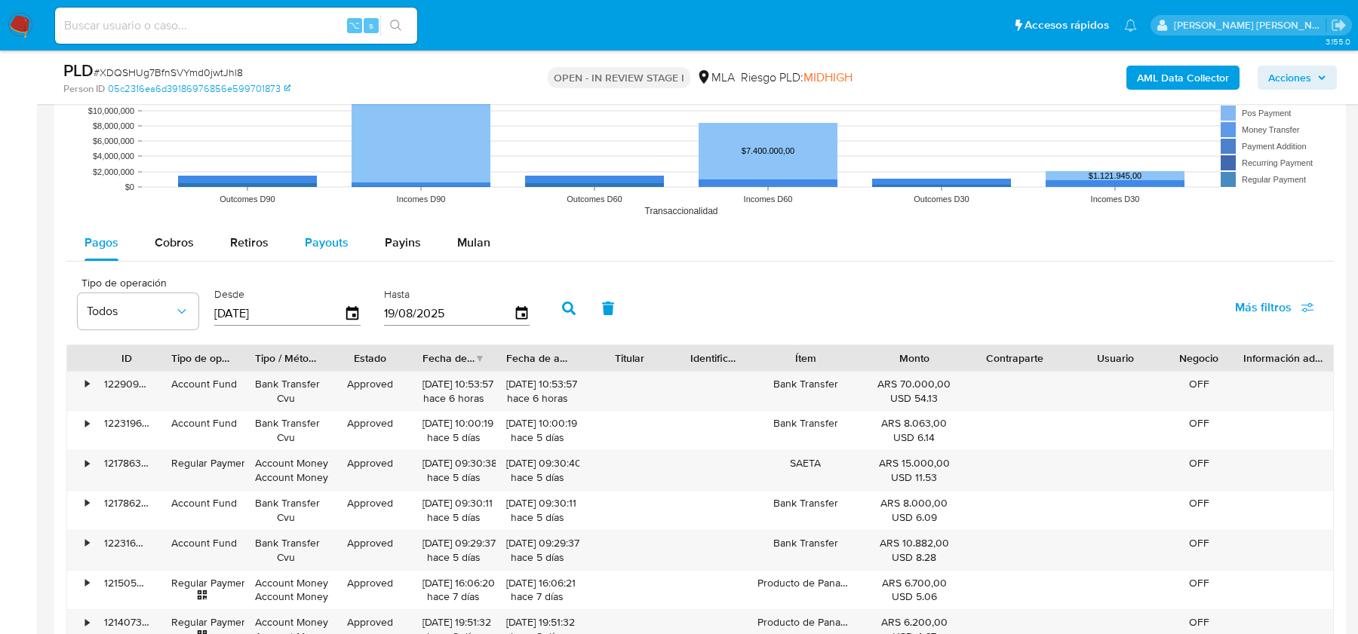
click at [339, 241] on span "Payouts" at bounding box center [327, 242] width 44 height 17
select select "10"
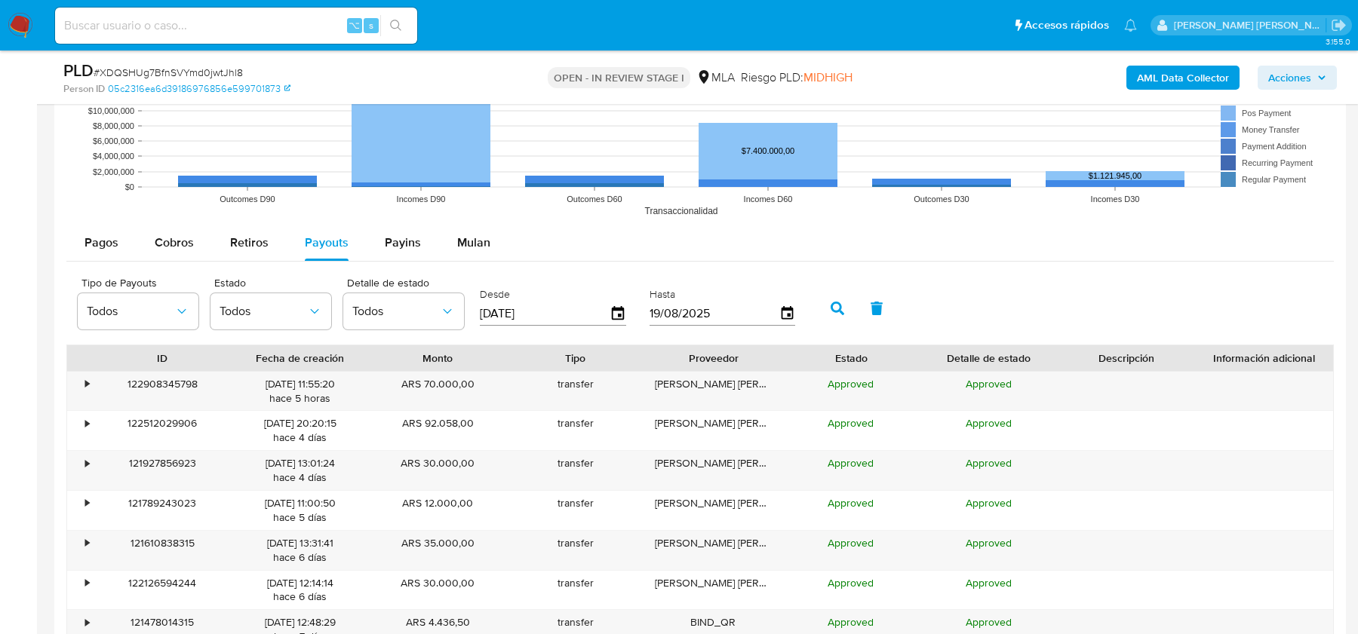
click at [509, 311] on input "[DATE]" at bounding box center [545, 314] width 130 height 24
type input "22/02/025_"
type input "[DATE]"
click at [825, 312] on button "button" at bounding box center [837, 308] width 39 height 36
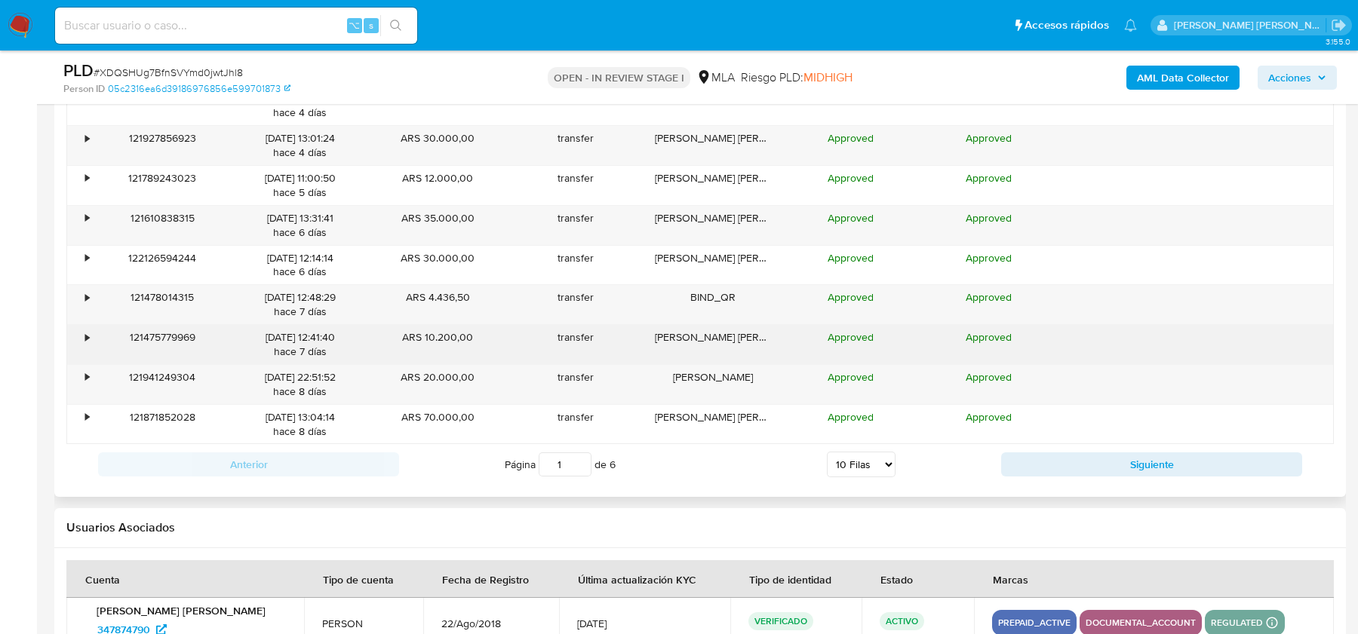
scroll to position [1954, 0]
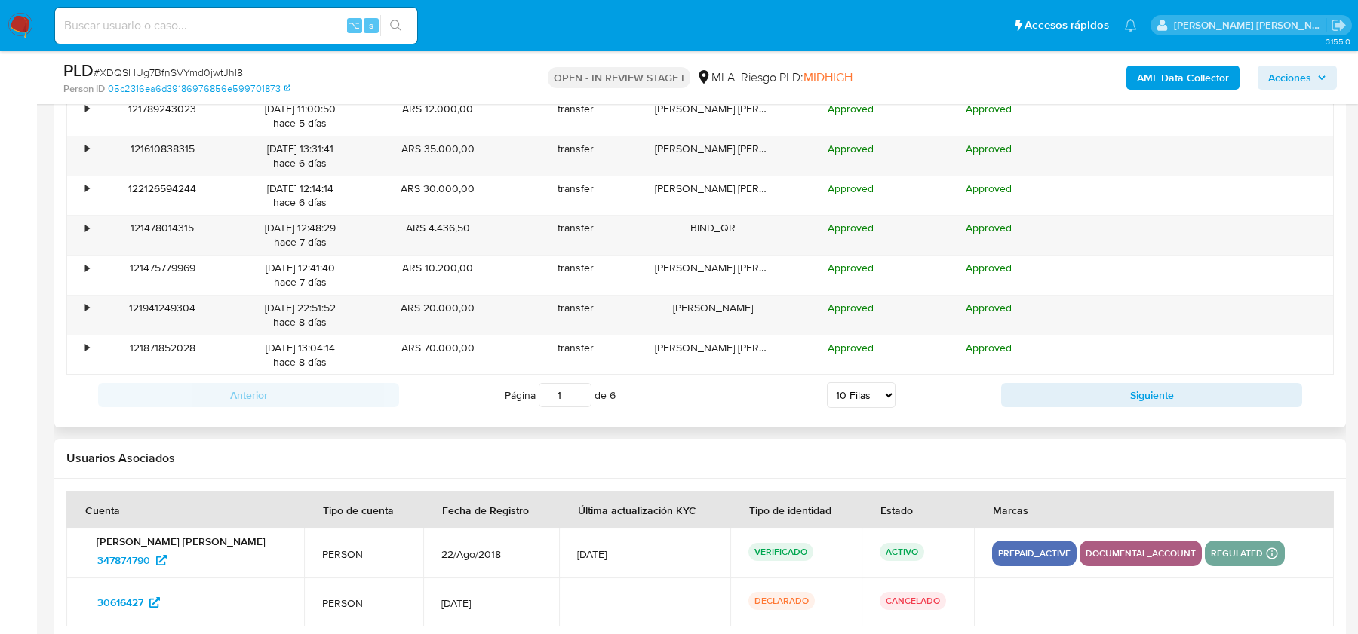
click at [857, 392] on select "5 Filas 10 Filas 20 Filas 25 Filas 50 Filas 100 Filas" at bounding box center [861, 396] width 69 height 26
select select "50"
click at [827, 383] on select "5 Filas 10 Filas 20 Filas 25 Filas 50 Filas 100 Filas" at bounding box center [861, 396] width 69 height 26
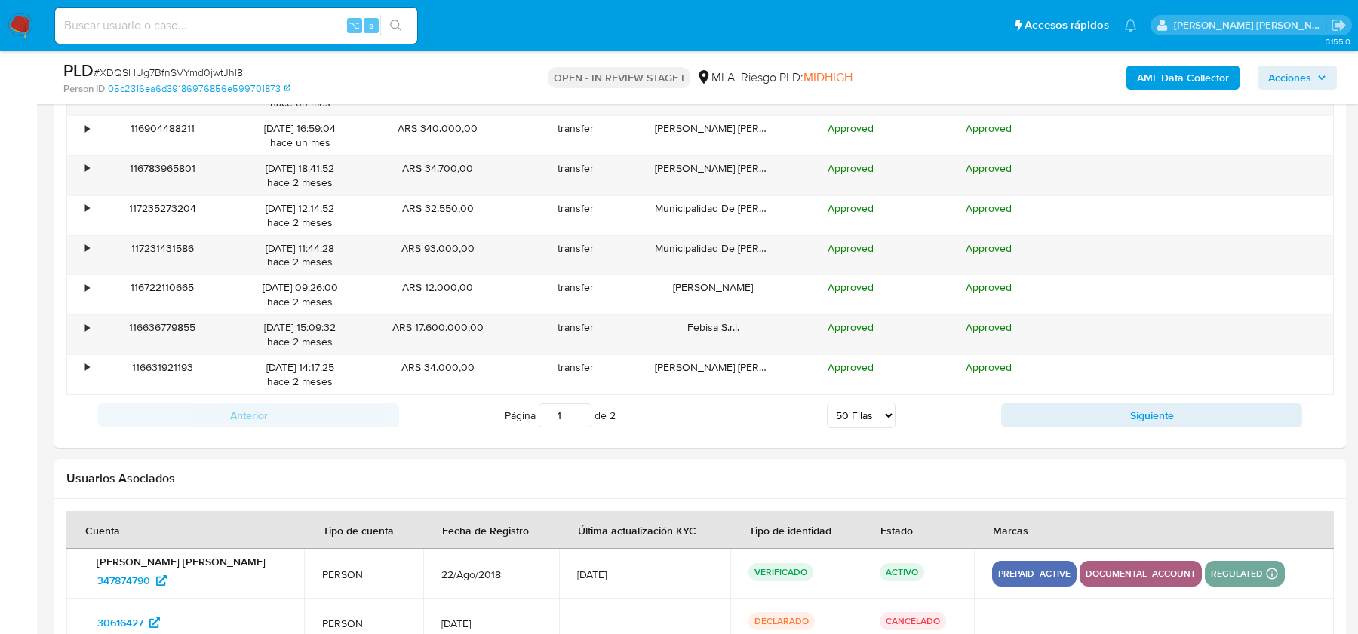
scroll to position [3533, 0]
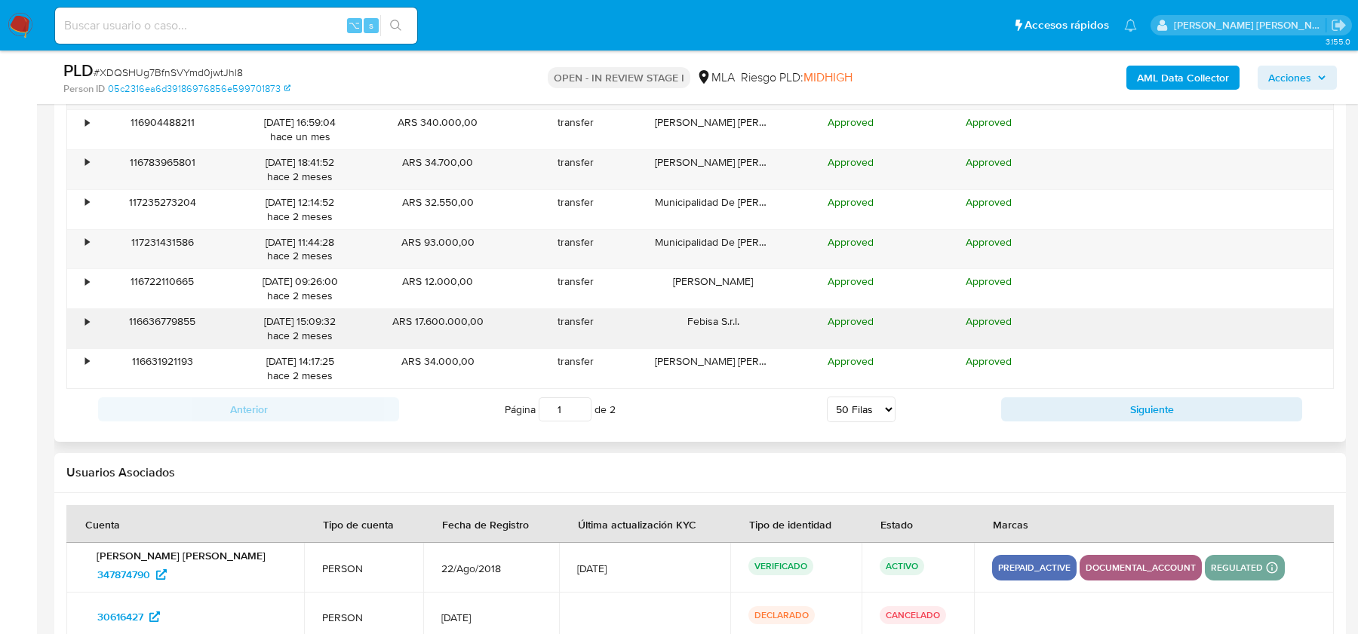
click at [91, 309] on div "•" at bounding box center [80, 328] width 26 height 39
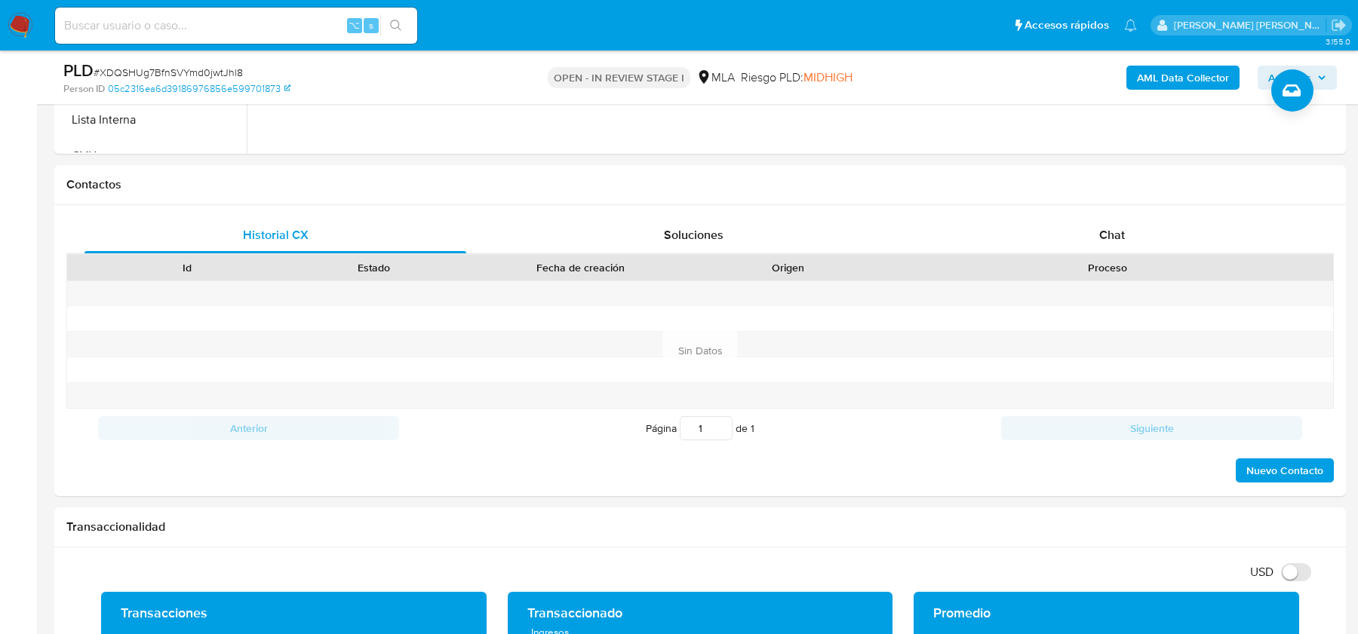
scroll to position [622, 0]
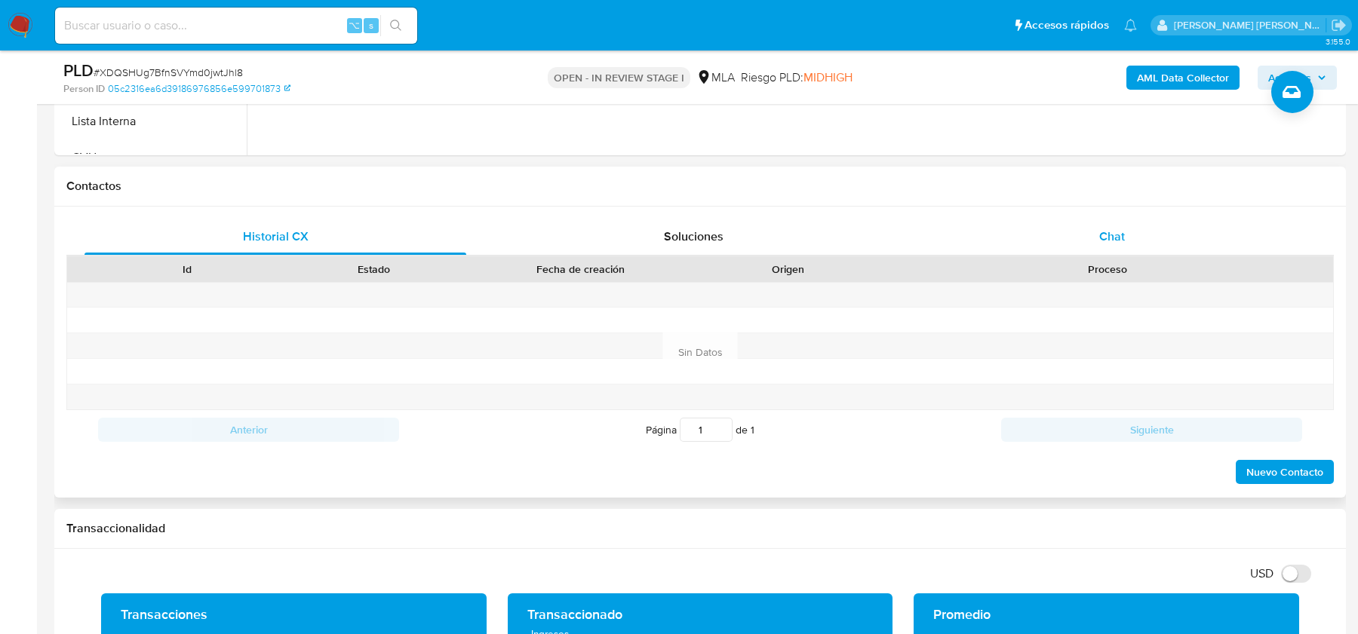
click at [1106, 233] on span "Chat" at bounding box center [1112, 236] width 26 height 17
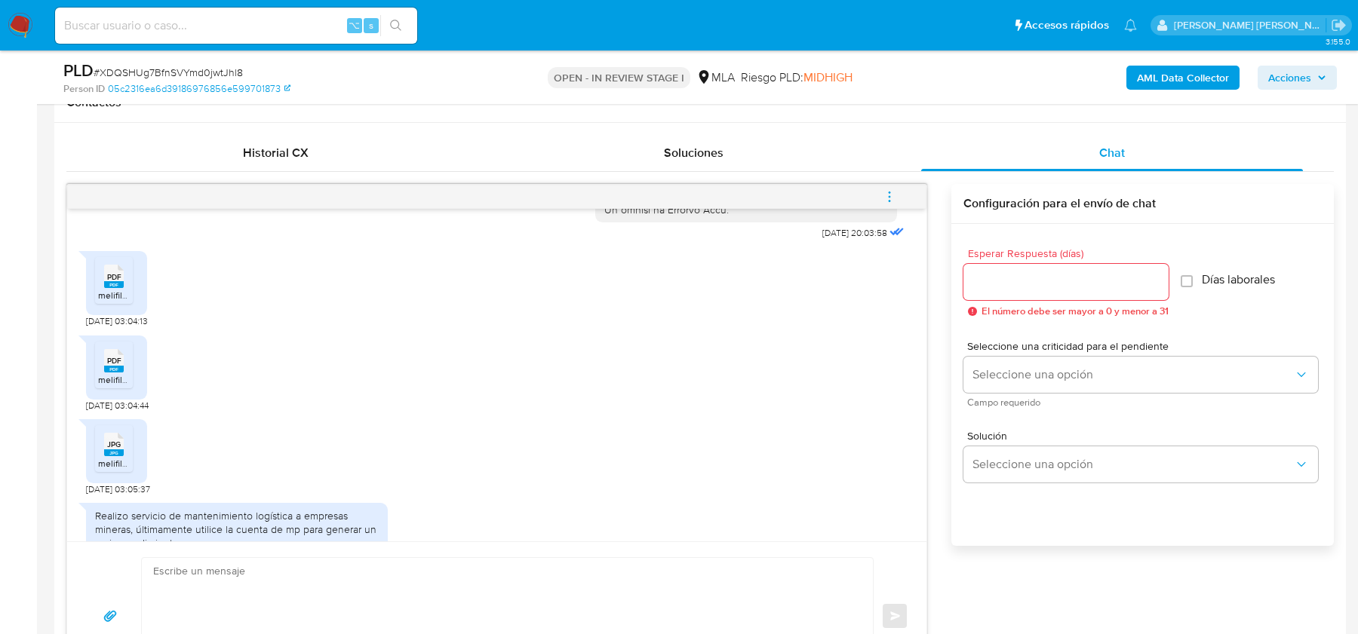
scroll to position [801, 0]
click at [118, 299] on span "melifile7440089573873774248.pdf" at bounding box center [168, 292] width 141 height 13
click at [122, 370] on icon at bounding box center [114, 357] width 20 height 23
click at [118, 453] on rect at bounding box center [114, 450] width 20 height 7
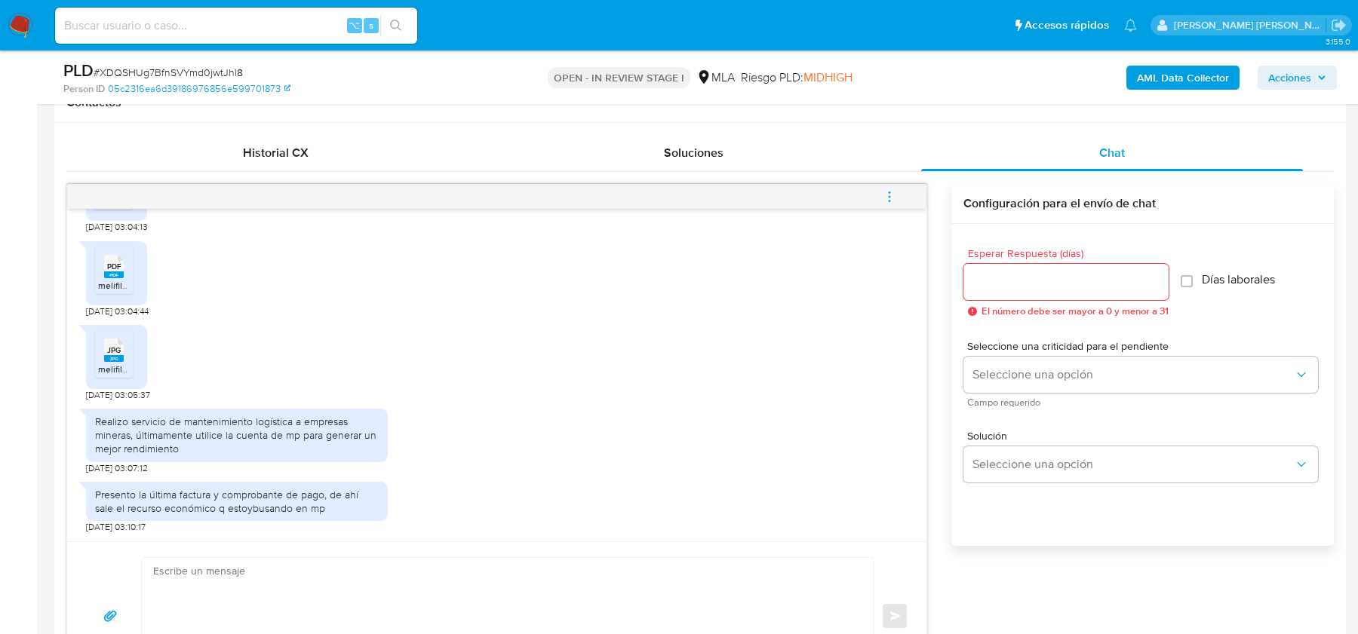
scroll to position [728, 0]
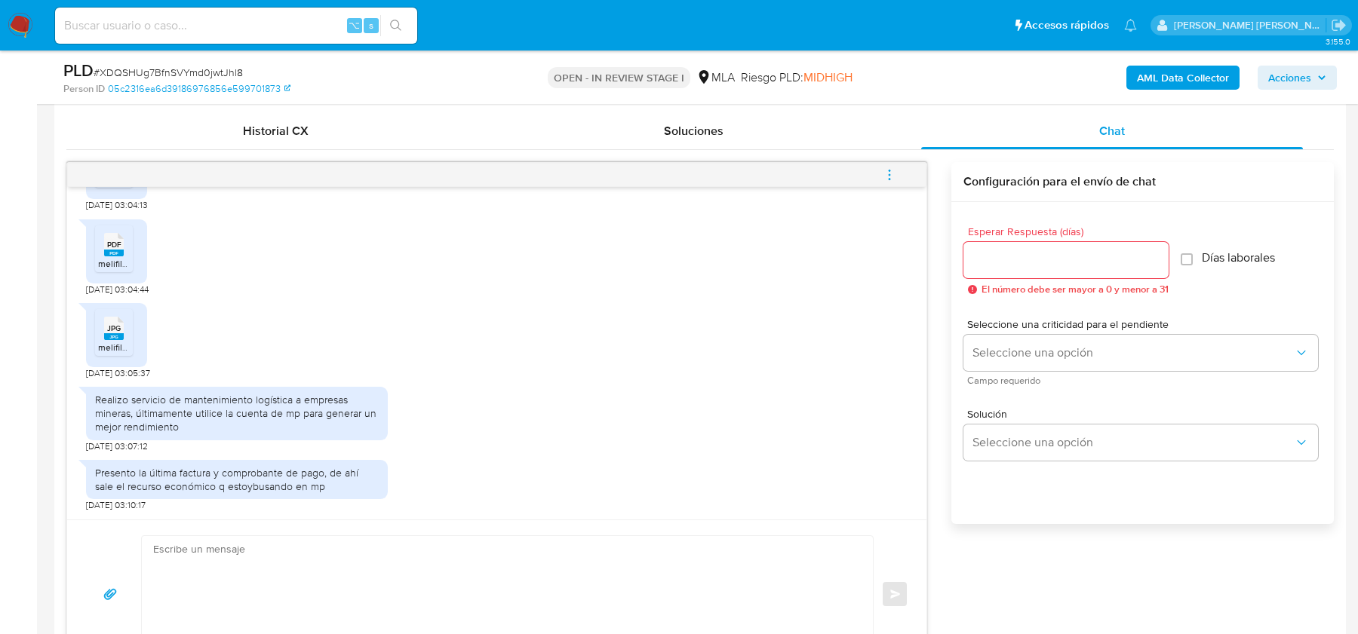
click at [118, 399] on div "Realizo servicio de mantenimiento logística a empresas mineras, últimamente uti…" at bounding box center [237, 413] width 284 height 41
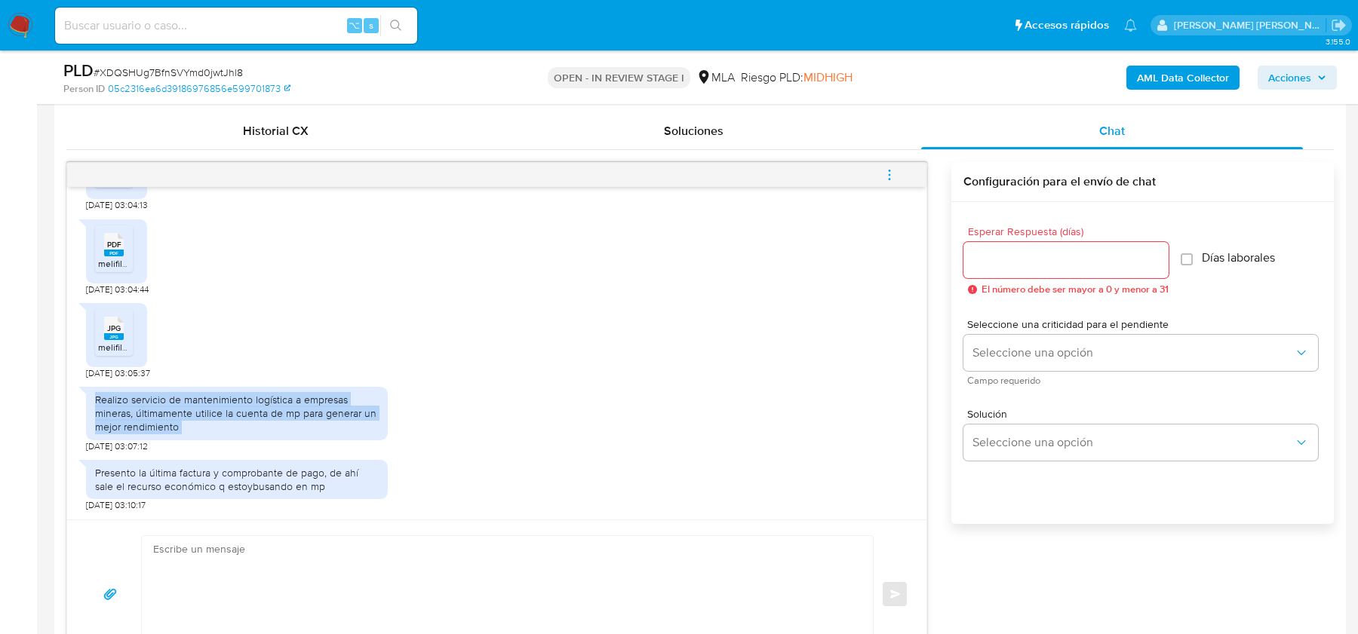
click at [118, 399] on div "Realizo servicio de mantenimiento logística a empresas mineras, últimamente uti…" at bounding box center [237, 413] width 284 height 41
copy div "Realizo servicio de mantenimiento logística a empresas mineras, últimamente uti…"
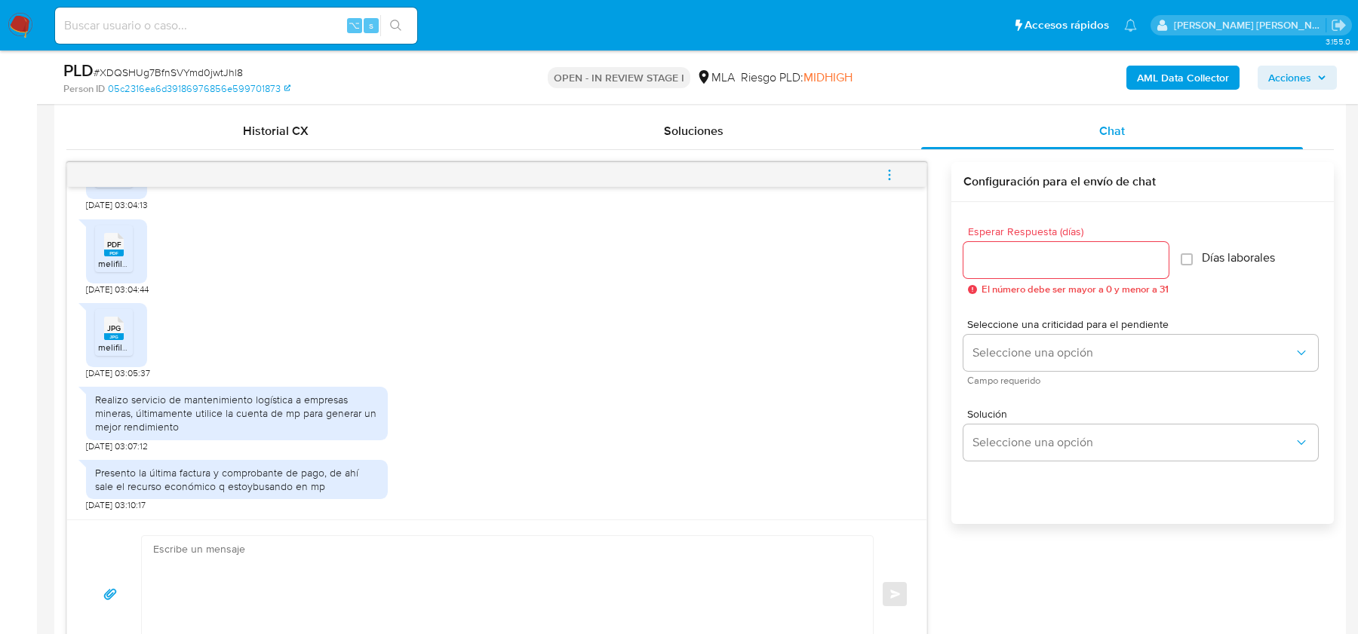
click at [115, 470] on div "Presento la última factura y comprobante de pago, de ahí sale el recurso económ…" at bounding box center [237, 479] width 284 height 27
copy div "Presento la última factura y comprobante de pago, de ahí sale el recurso económ…"
click at [232, 394] on div "Realizo servicio de mantenimiento logística a empresas mineras, últimamente uti…" at bounding box center [237, 413] width 284 height 41
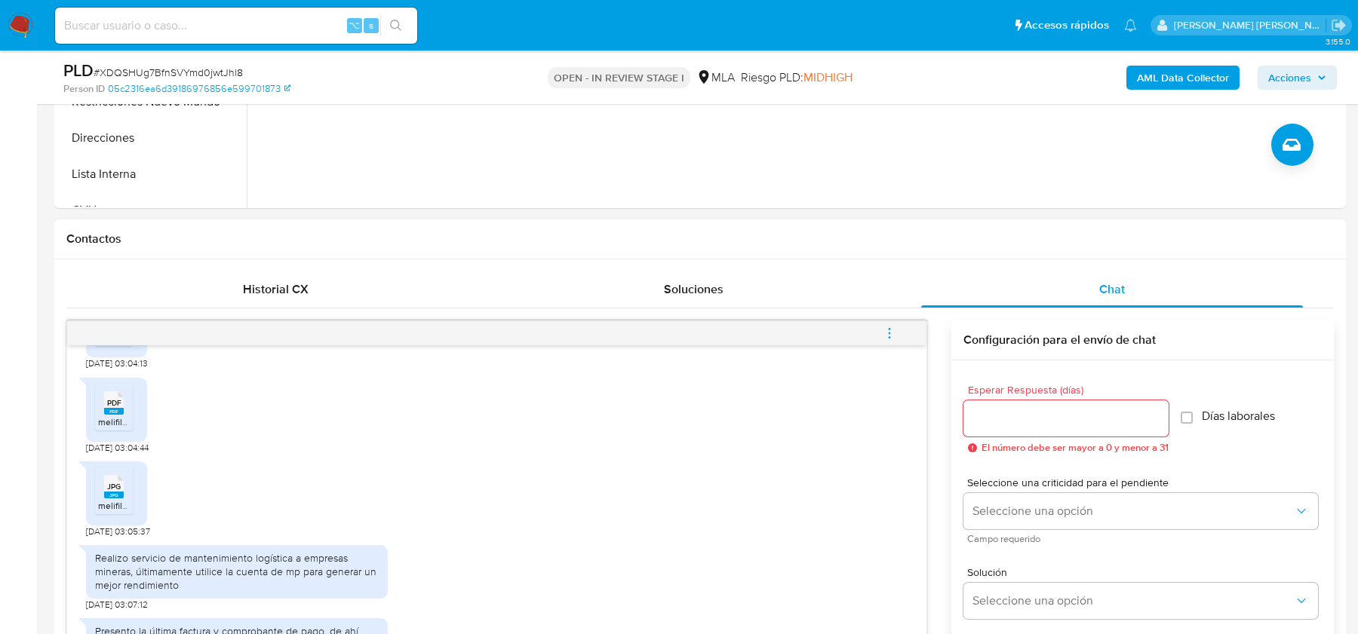
scroll to position [332, 0]
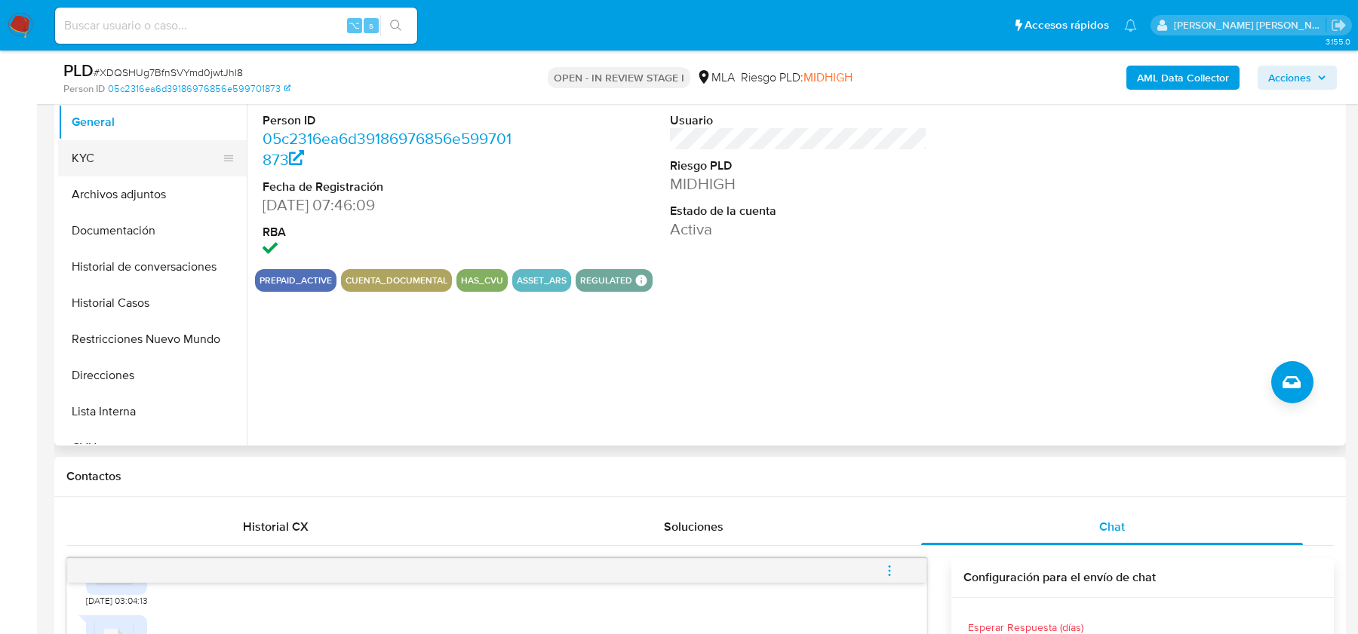
click at [121, 167] on button "KYC" at bounding box center [146, 158] width 177 height 36
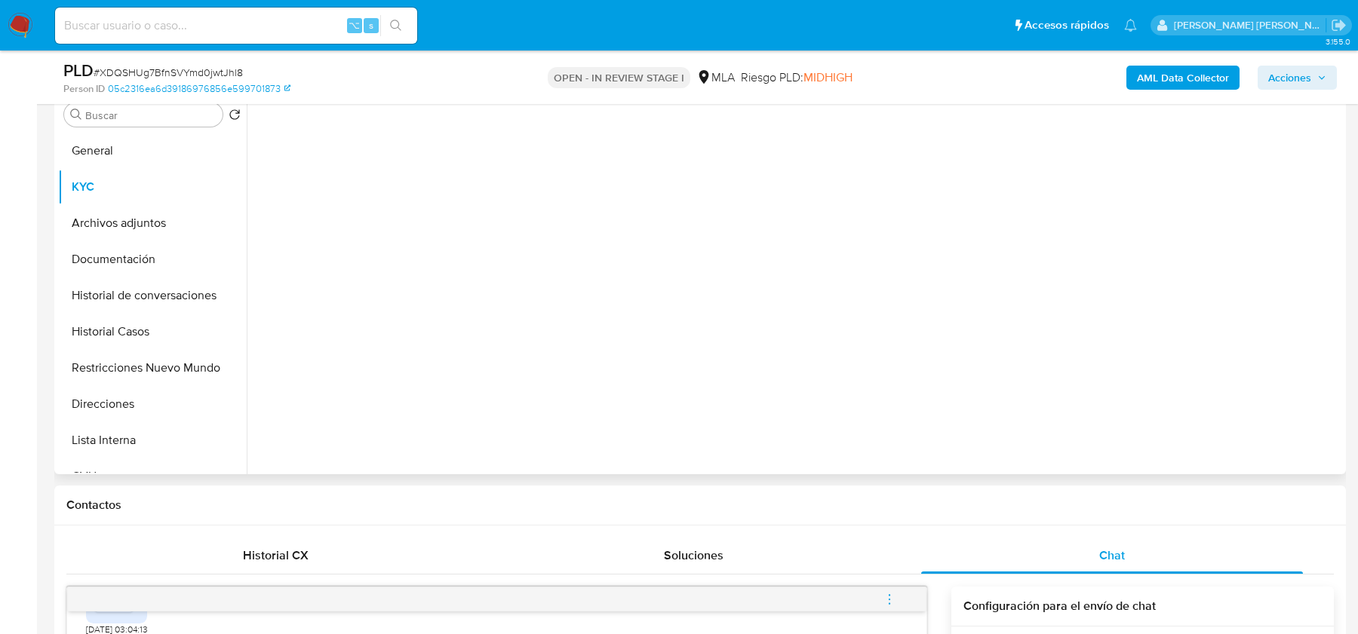
scroll to position [265, 0]
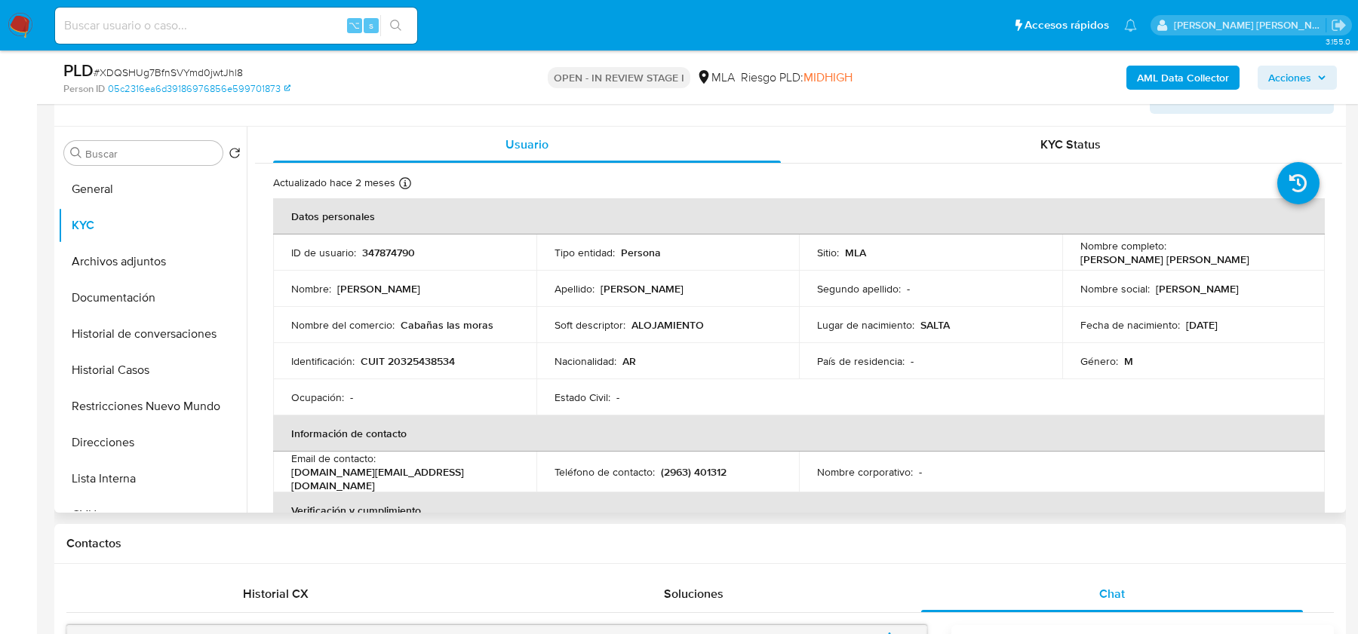
click at [1090, 260] on p "[PERSON_NAME] [PERSON_NAME]" at bounding box center [1164, 260] width 169 height 14
copy div "Nombre completo : [PERSON_NAME] [PERSON_NAME]"
click at [1090, 260] on p "[PERSON_NAME] [PERSON_NAME]" at bounding box center [1164, 260] width 169 height 14
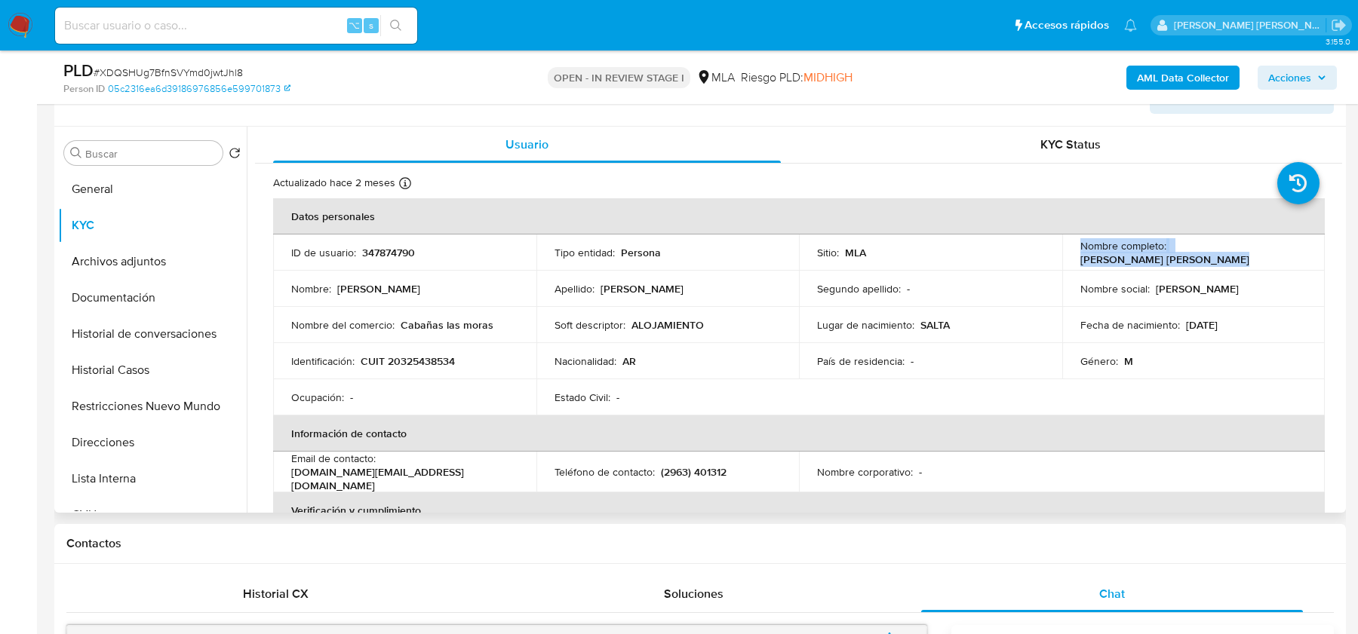
click at [1072, 260] on td "Nombre completo : [PERSON_NAME] [PERSON_NAME]" at bounding box center [1193, 253] width 263 height 36
drag, startPoint x: 1074, startPoint y: 261, endPoint x: 1226, endPoint y: 261, distance: 151.6
click at [1226, 261] on td "Nombre completo : [PERSON_NAME] [PERSON_NAME]" at bounding box center [1193, 253] width 263 height 36
copy p "[PERSON_NAME] [PERSON_NAME]"
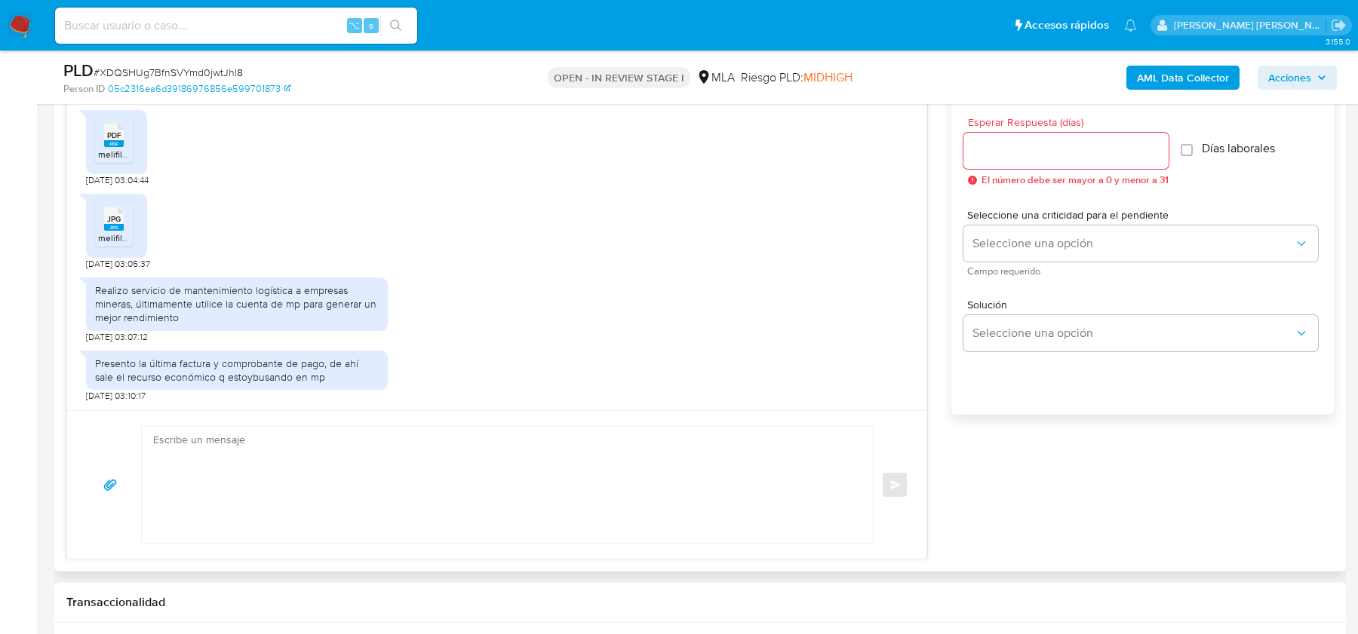
scroll to position [906, 0]
click at [196, 324] on div "Realizo servicio de mantenimiento logística a empresas mineras, últimamente uti…" at bounding box center [237, 304] width 284 height 41
copy div "Realizo servicio de mantenimiento logística a empresas mineras, últimamente uti…"
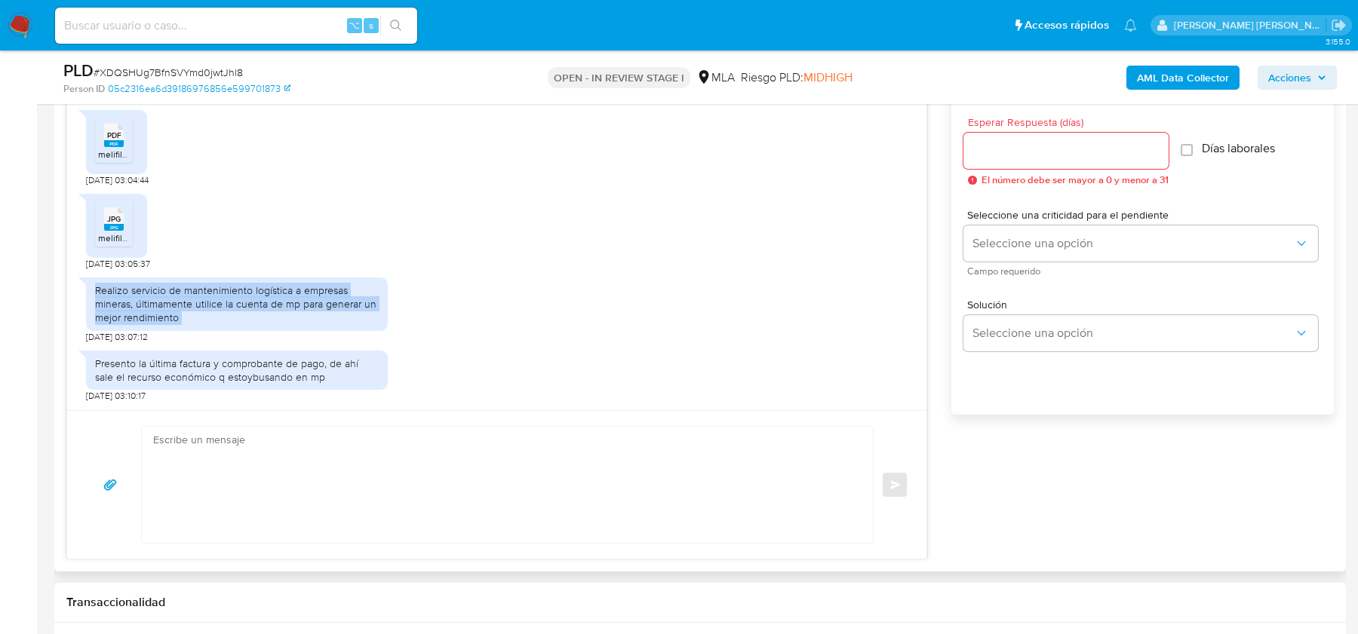
click at [223, 384] on div "Presento la última factura y comprobante de pago, de ahí sale el recurso económ…" at bounding box center [237, 370] width 284 height 27
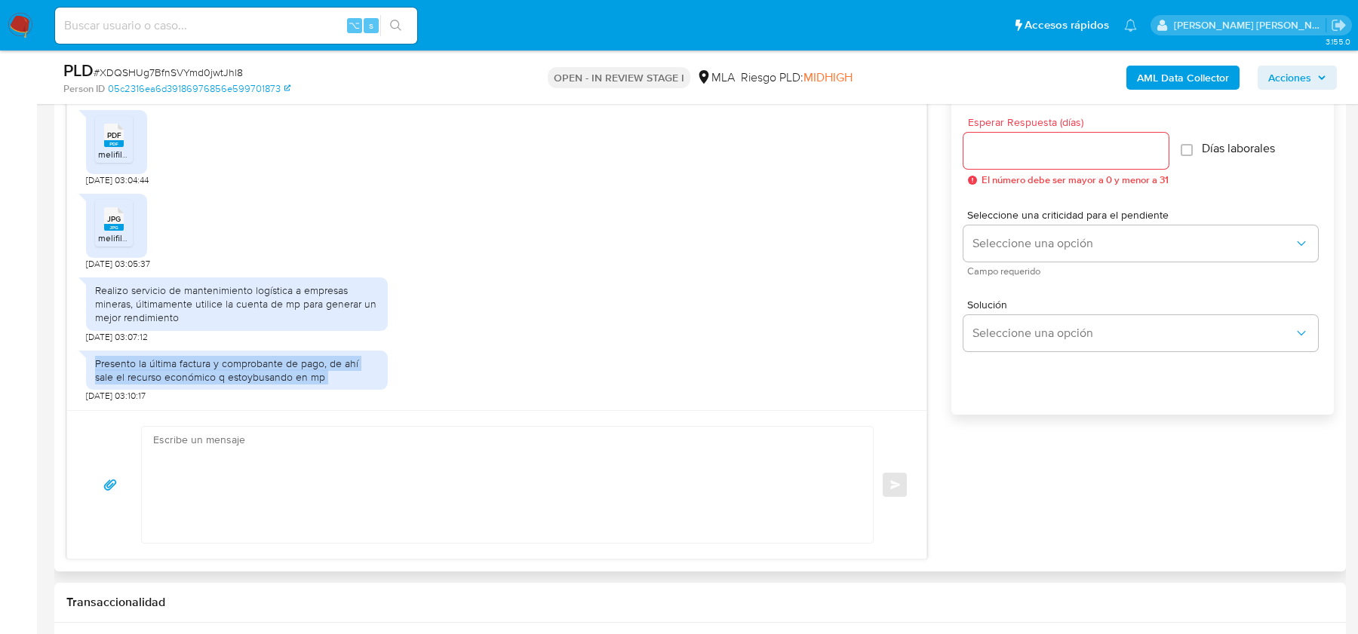
click at [223, 384] on div "Presento la última factura y comprobante de pago, de ahí sale el recurso económ…" at bounding box center [237, 370] width 284 height 27
copy div "Presento la última factura y comprobante de pago, de ahí sale el recurso económ…"
click at [718, 322] on div "Realizo servicio de mantenimiento logística a empresas mineras, últimamente uti…" at bounding box center [497, 306] width 822 height 73
click at [364, 467] on textarea at bounding box center [503, 485] width 701 height 116
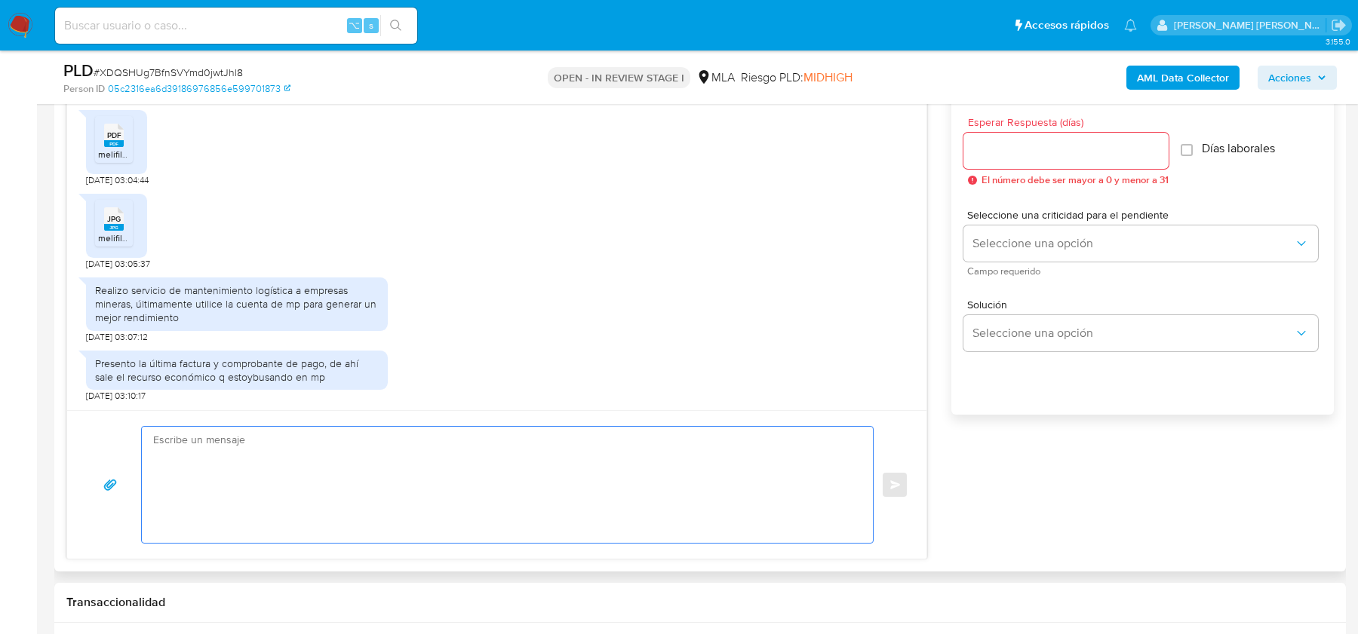
paste textarea "Hola, Muchas gracias por tu respuesta. Te confirmamos la recepción de la docume…"
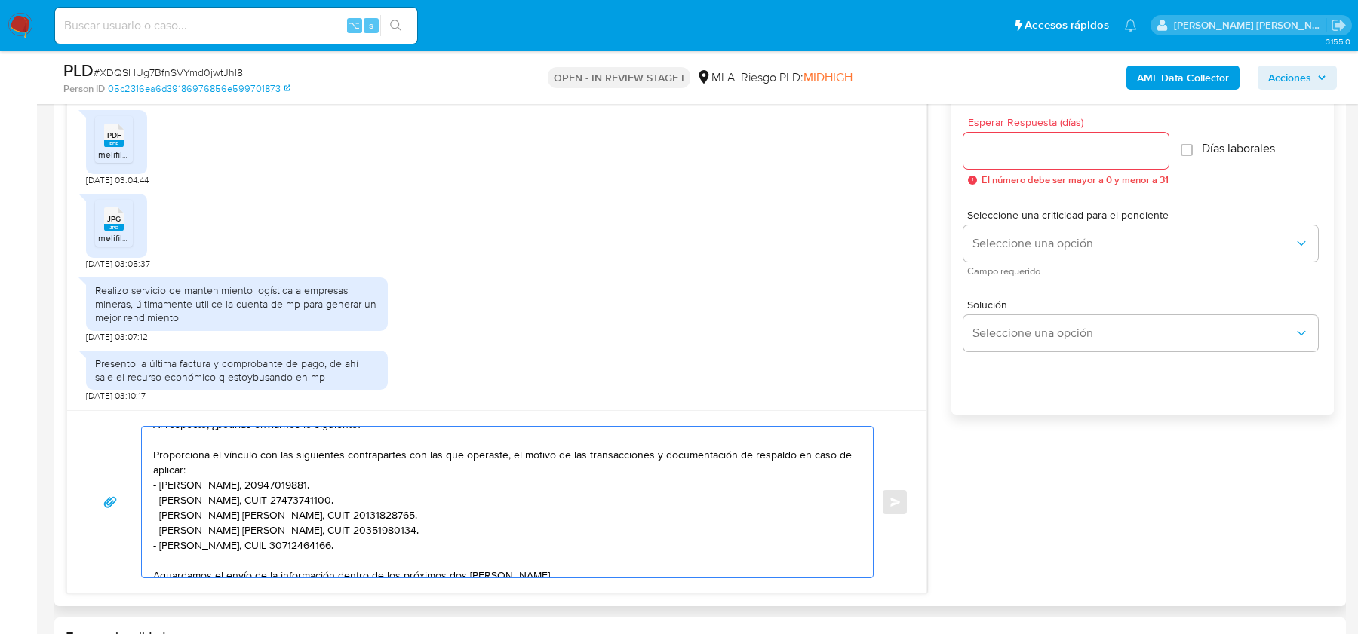
scroll to position [115, 0]
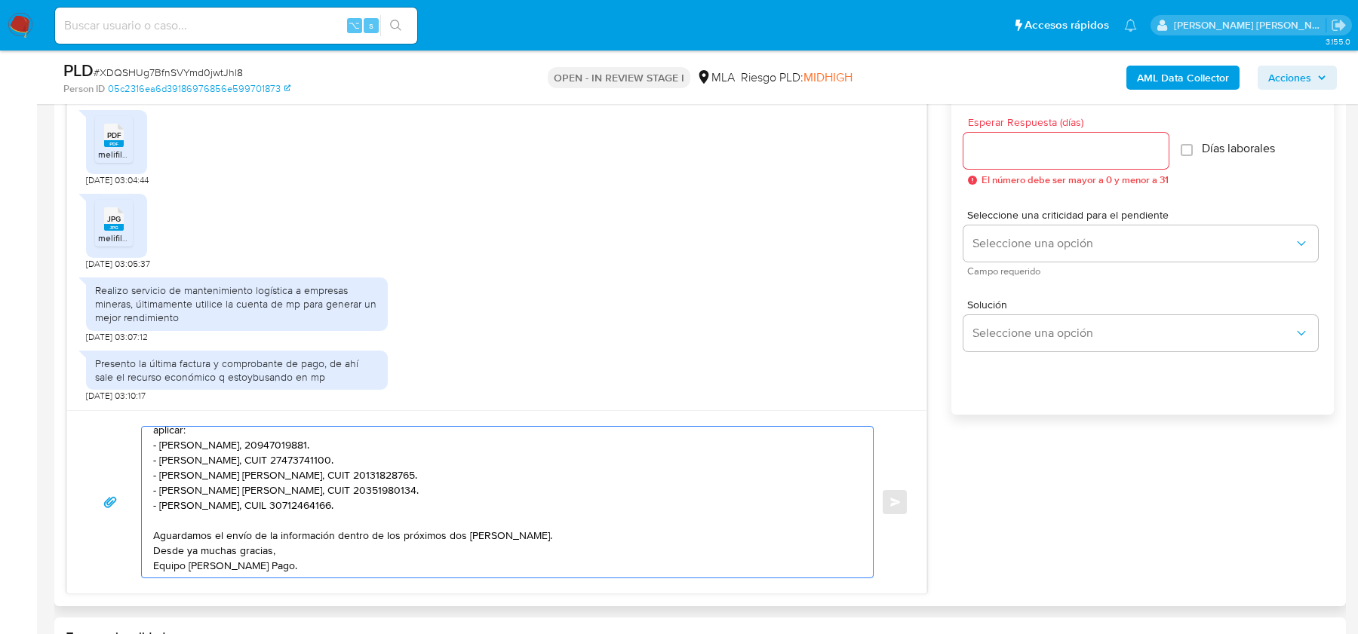
click at [523, 533] on textarea "Hola, Muchas gracias por tu respuesta. Te confirmamos la recepción de la docume…" at bounding box center [503, 502] width 701 height 151
type textarea "Hola, Muchas gracias por tu respuesta. Te confirmamos la recepción de la docume…"
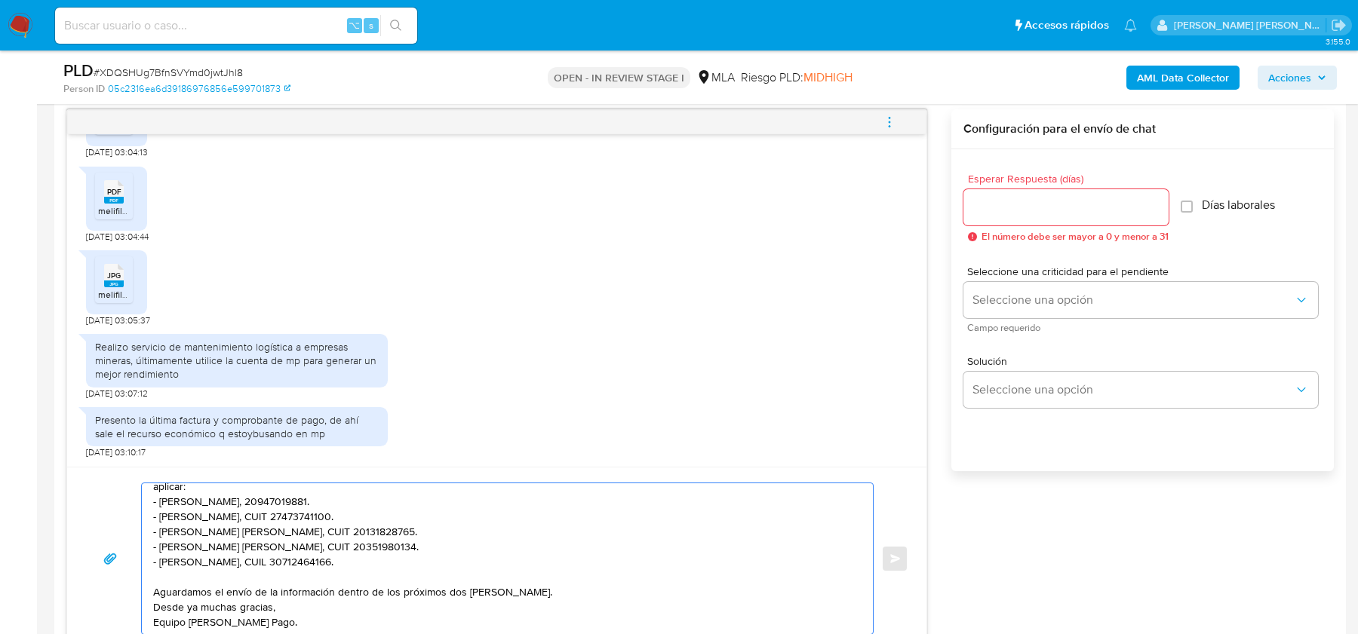
click at [1025, 201] on input "Esperar Respuesta (días)" at bounding box center [1065, 208] width 205 height 20
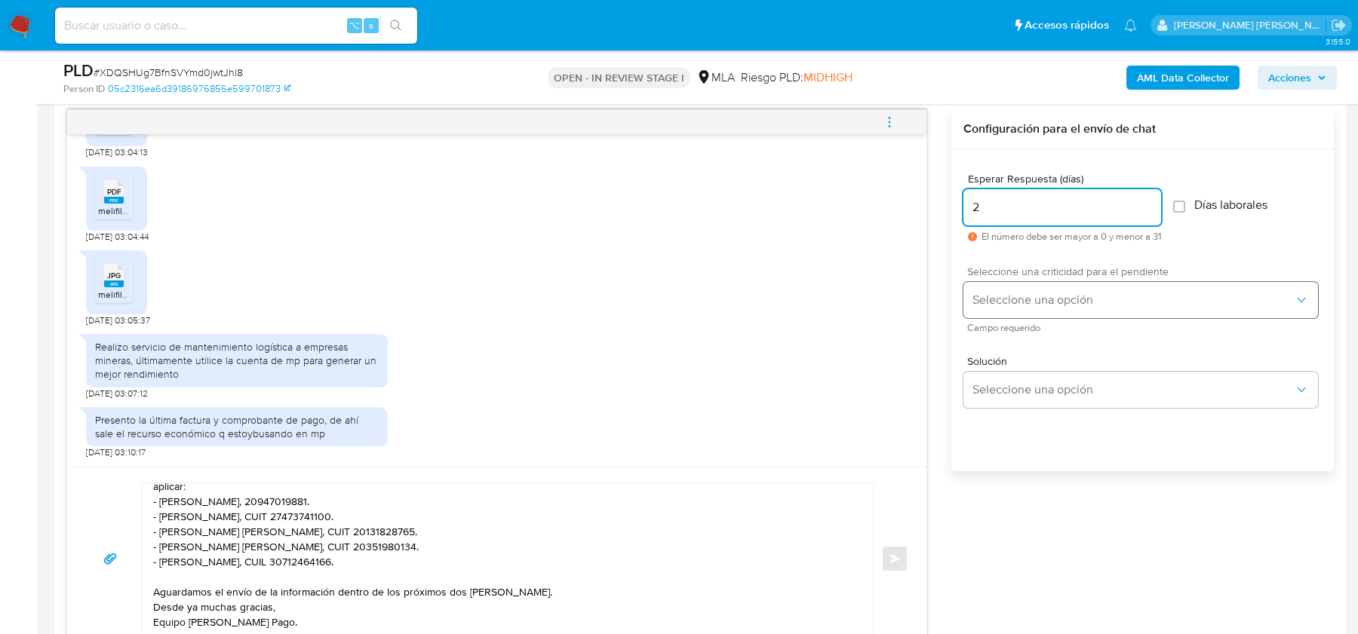
type input "2"
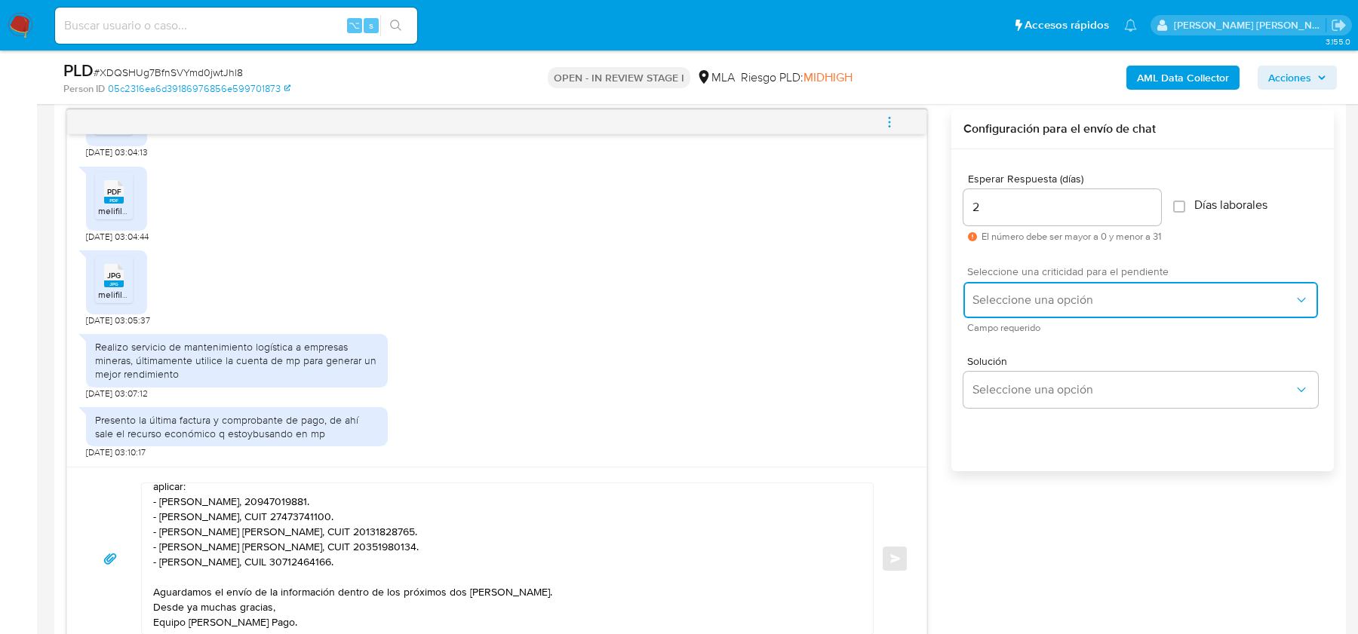
click at [997, 297] on span "Seleccione una opción" at bounding box center [1132, 300] width 321 height 15
click at [994, 333] on span "HIGH" at bounding box center [984, 332] width 25 height 14
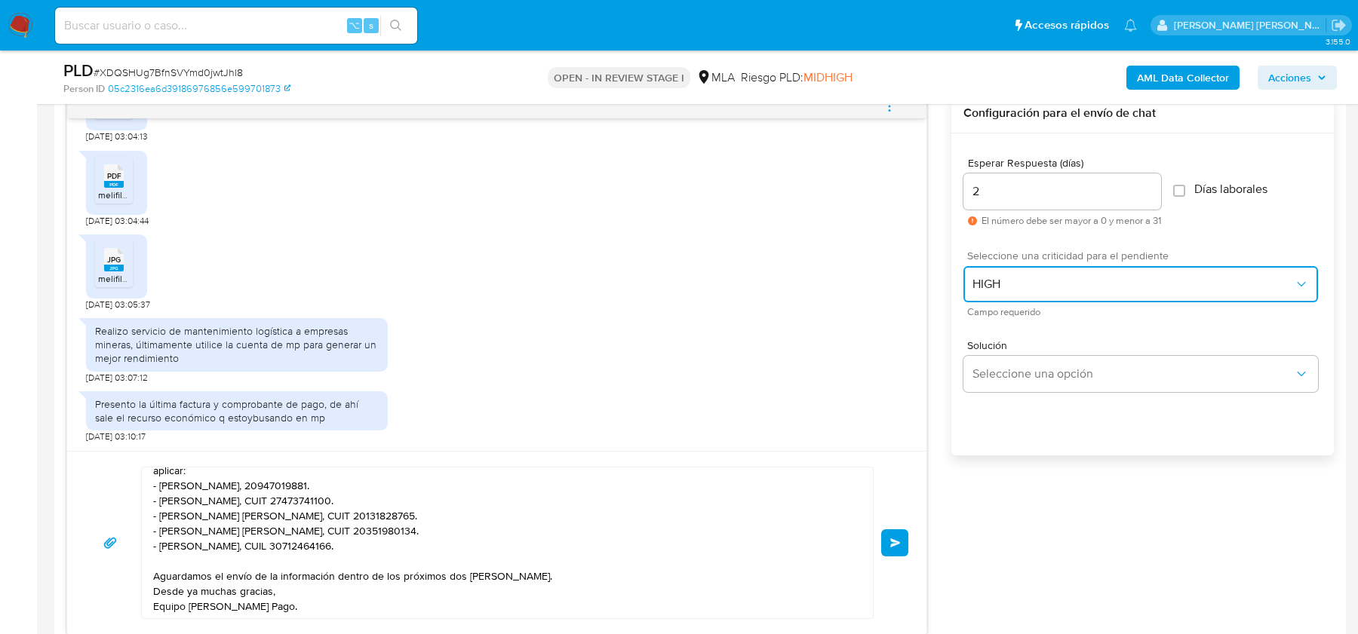
scroll to position [801, 0]
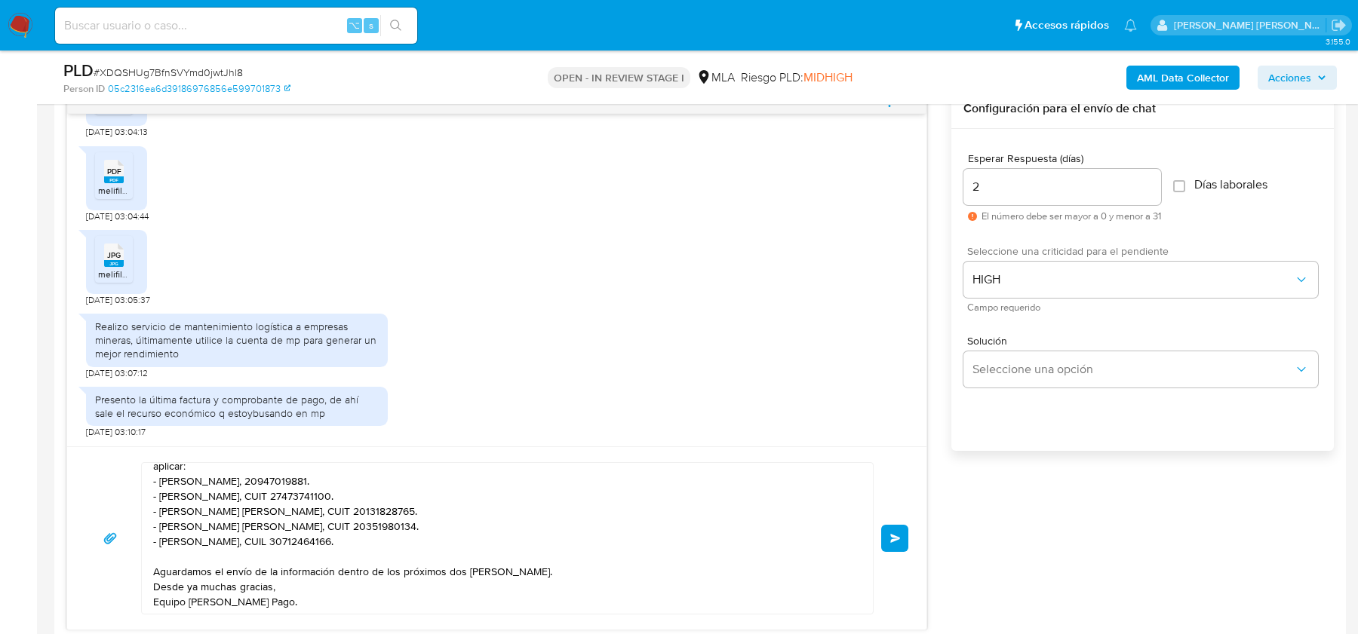
click at [894, 527] on button "Enviar" at bounding box center [894, 538] width 27 height 27
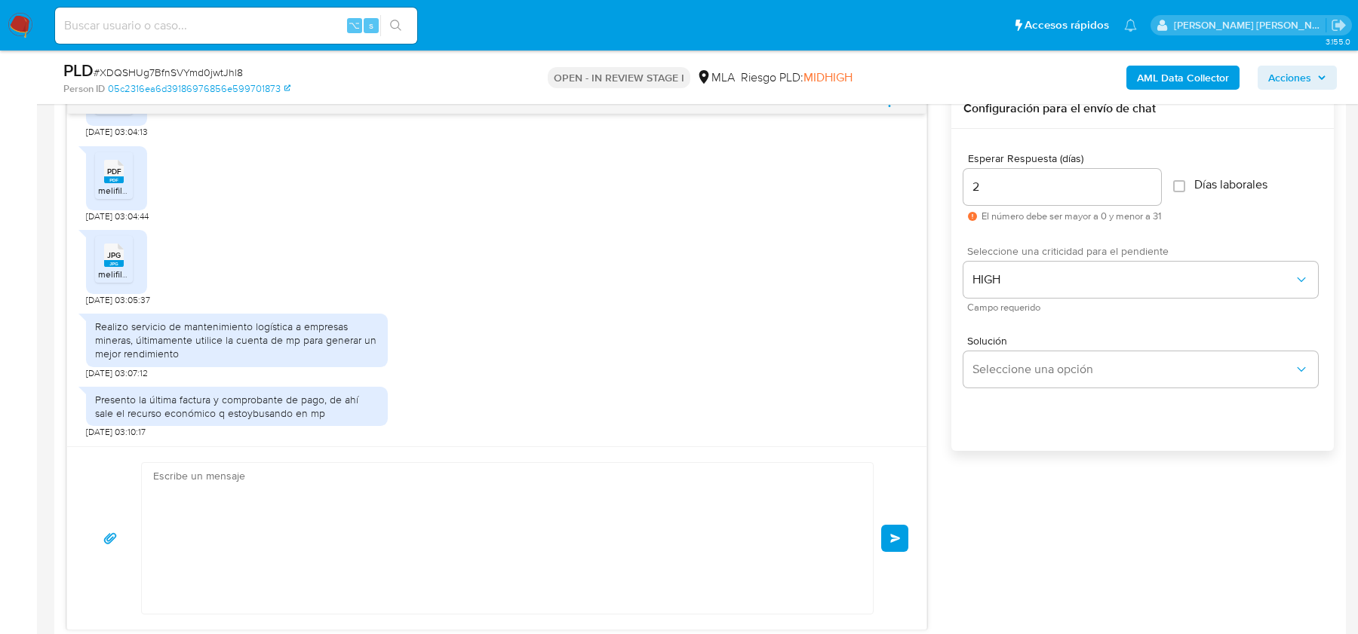
scroll to position [0, 0]
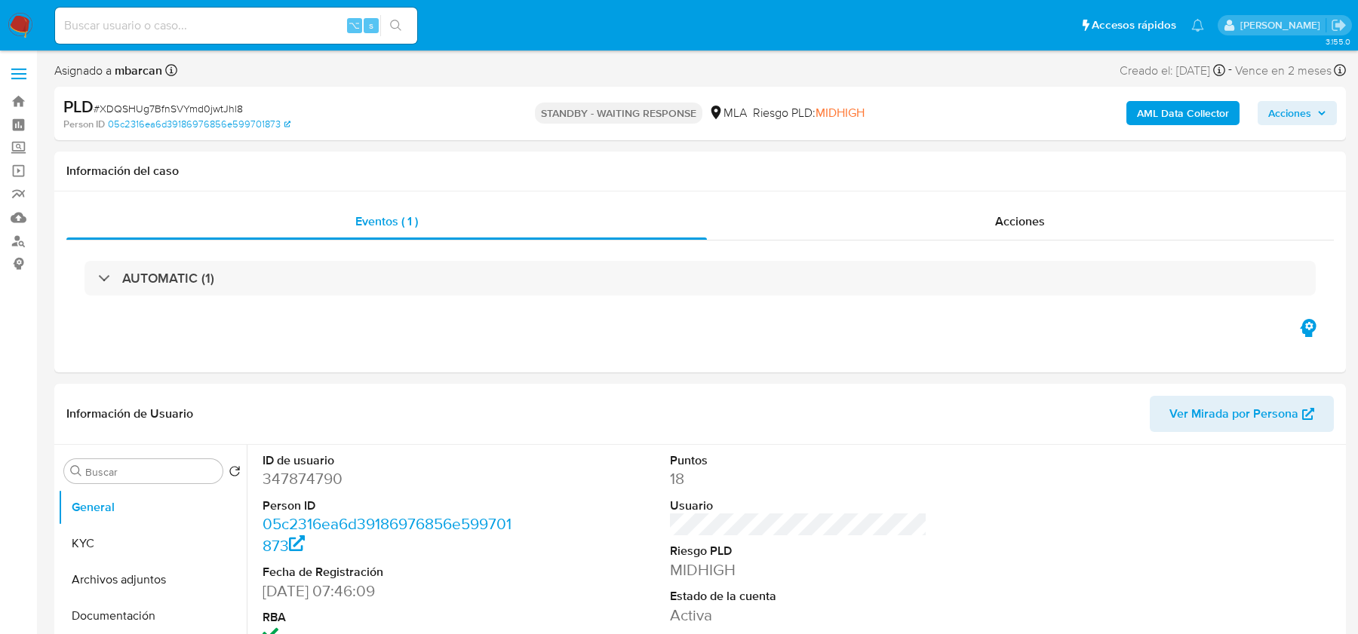
select select "10"
click at [186, 527] on button "KYC" at bounding box center [146, 544] width 177 height 36
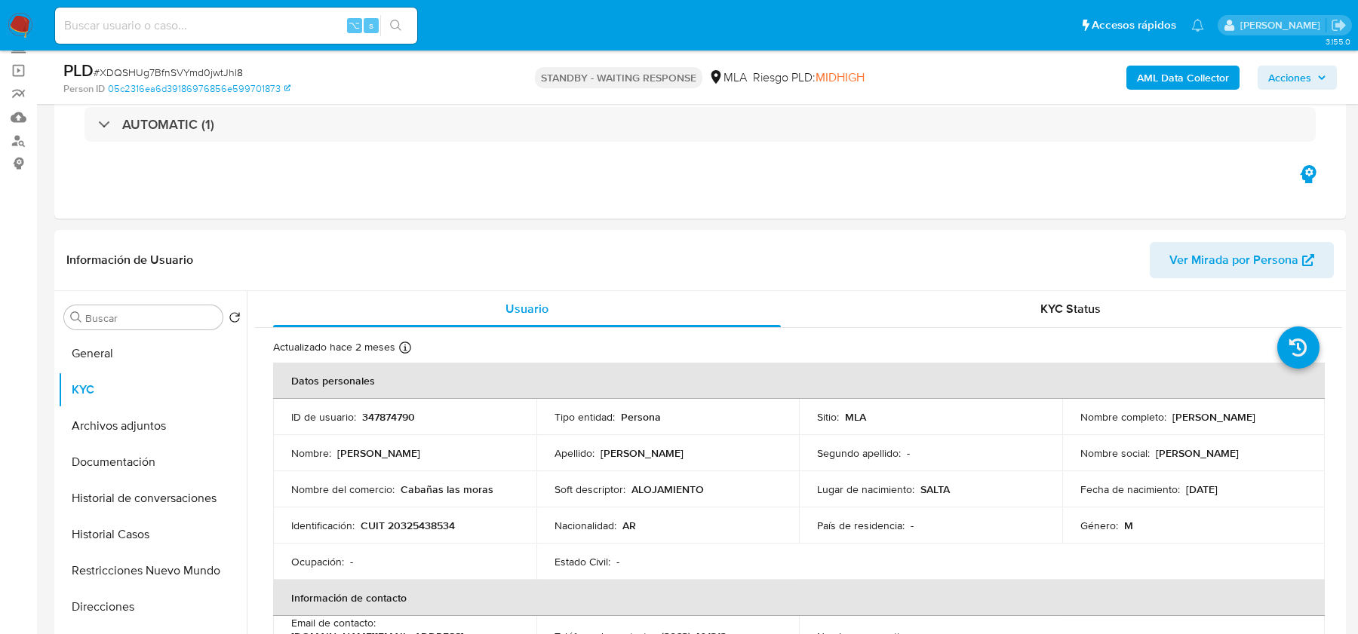
scroll to position [106, 0]
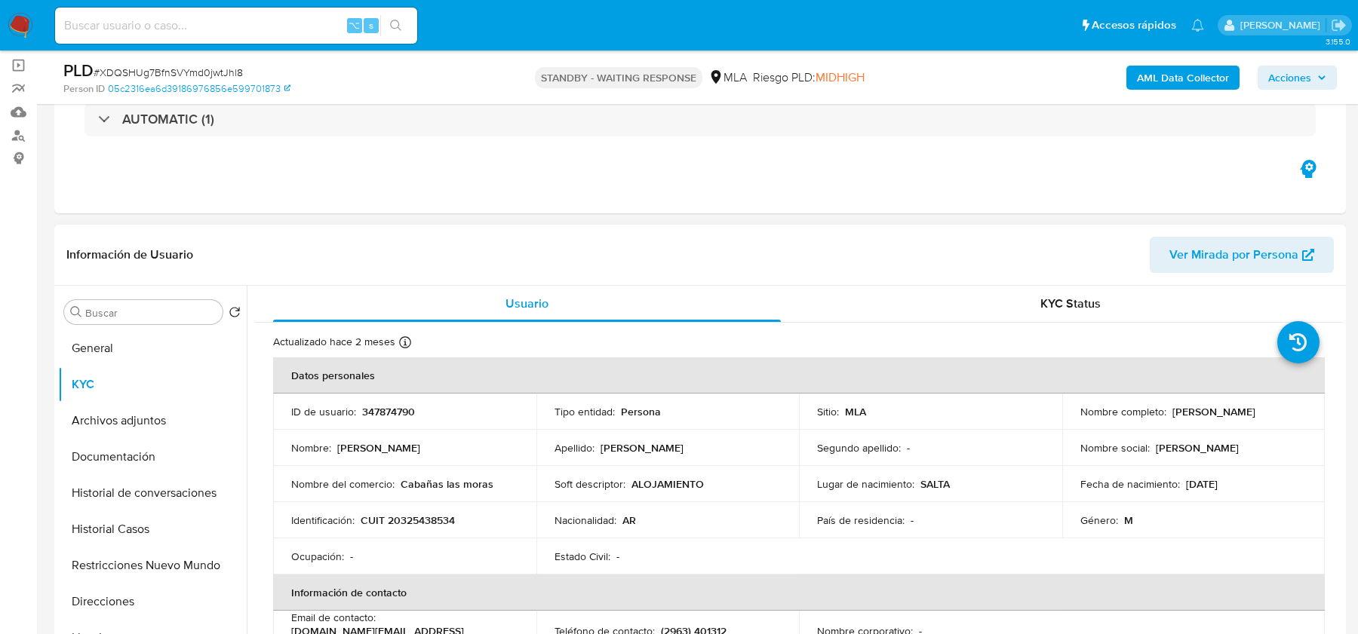
click at [420, 519] on p "CUIT 20325438534" at bounding box center [408, 521] width 94 height 14
copy p "20325438534"
click at [40, 29] on nav "Pausado Ver notificaciones ⌥ s Accesos rápidos Presiona las siguientes teclas p…" at bounding box center [679, 25] width 1358 height 51
click at [20, 26] on img at bounding box center [21, 26] width 26 height 26
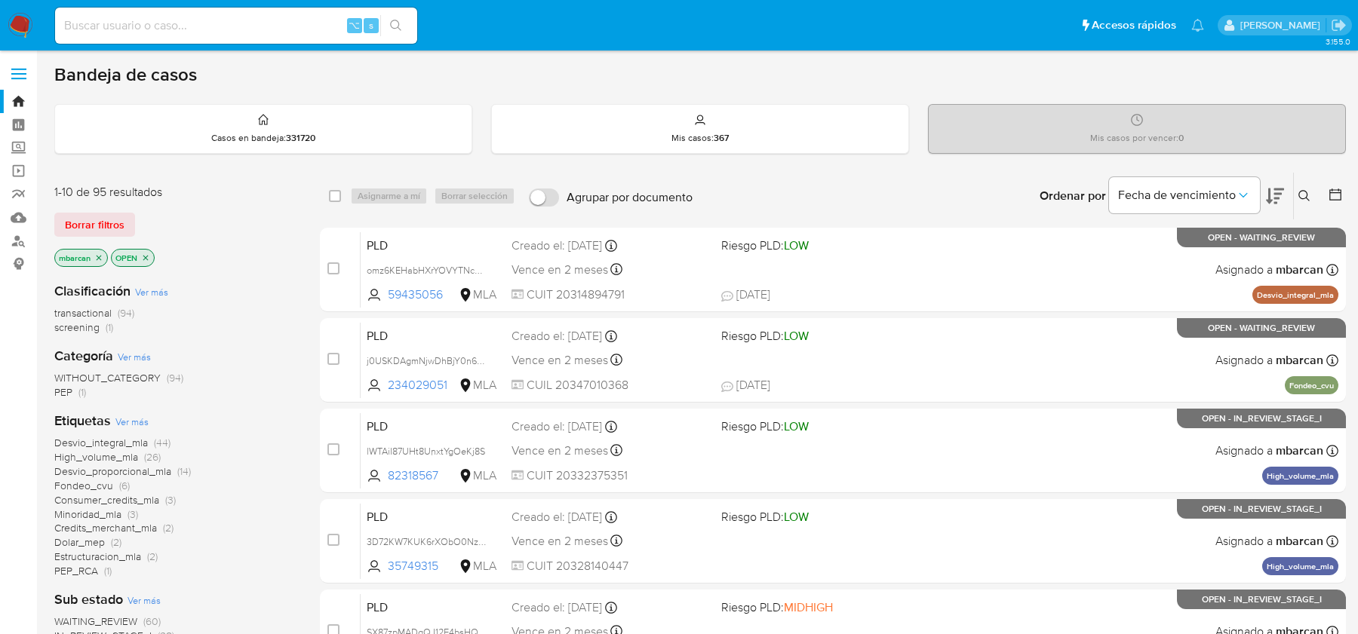
click at [232, 249] on div "mbarcan OPEN" at bounding box center [174, 259] width 241 height 21
